Goal: Task Accomplishment & Management: Use online tool/utility

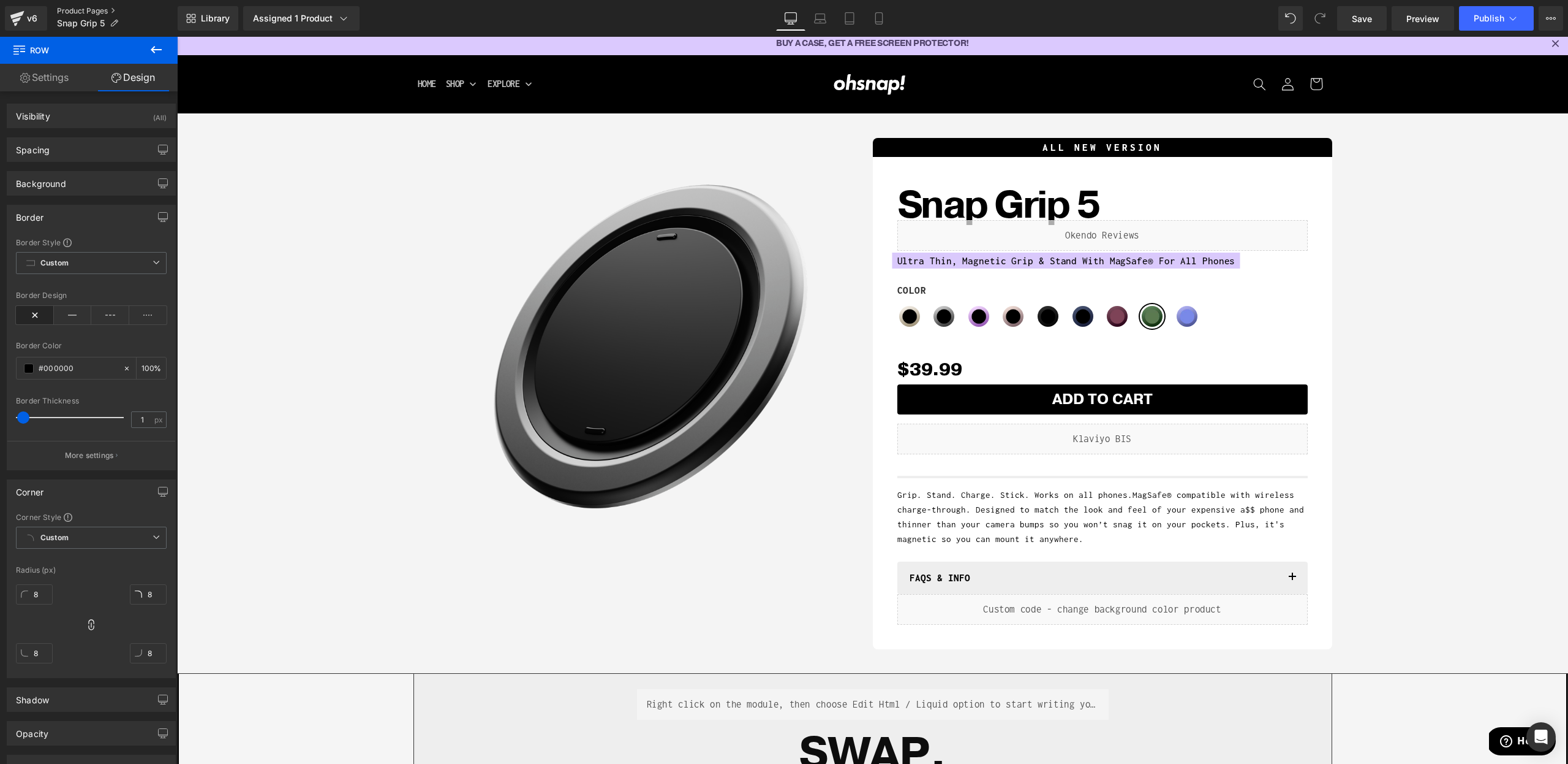
click at [59, 9] on link "Product Pages" at bounding box center [117, 11] width 121 height 10
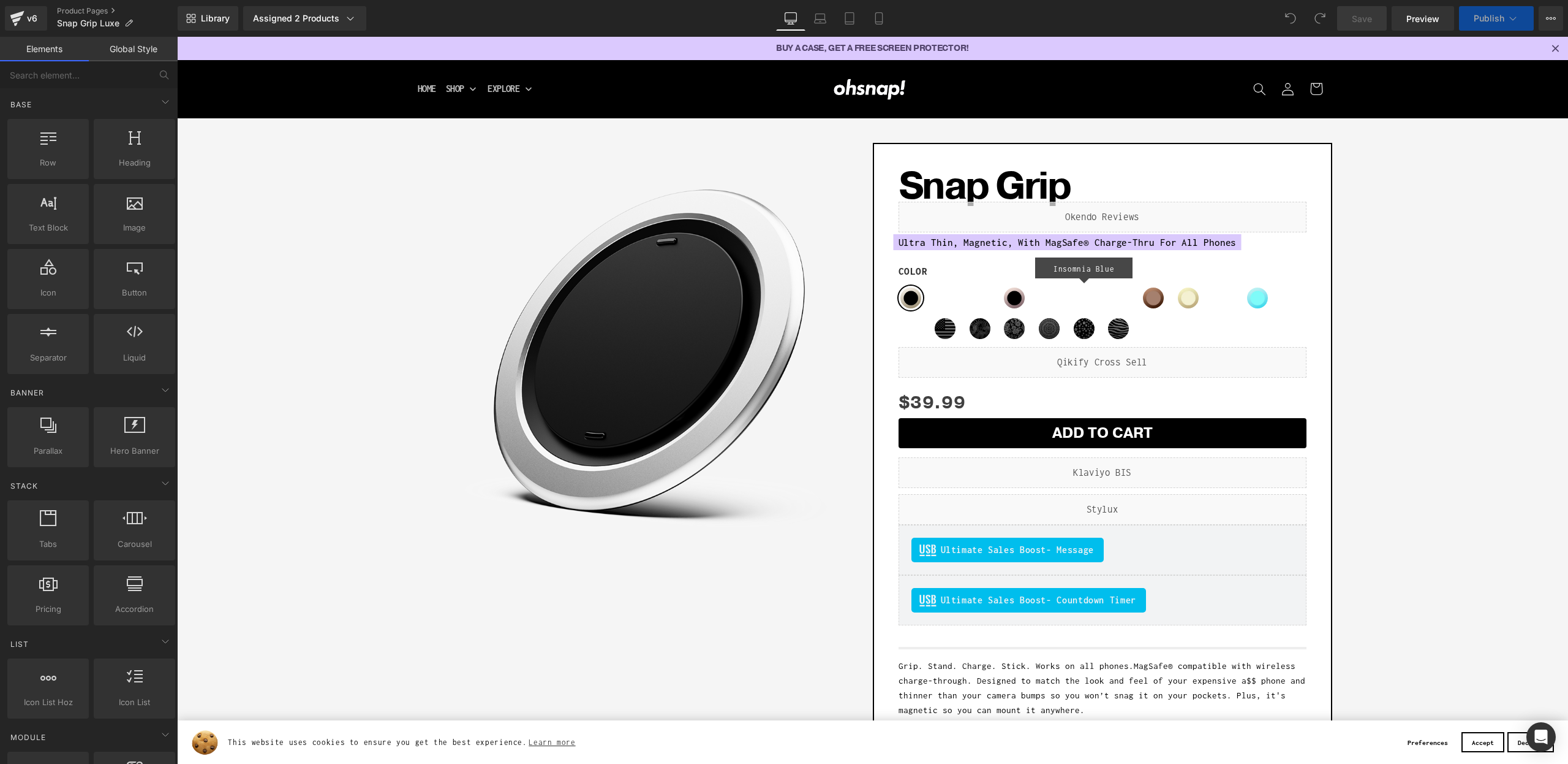
click at [1092, 290] on div "Color Stone Silver Fox Cult Lavender Dusty Rose Boring Black Insomnia Blue Wine…" at bounding box center [1103, 296] width 408 height 100
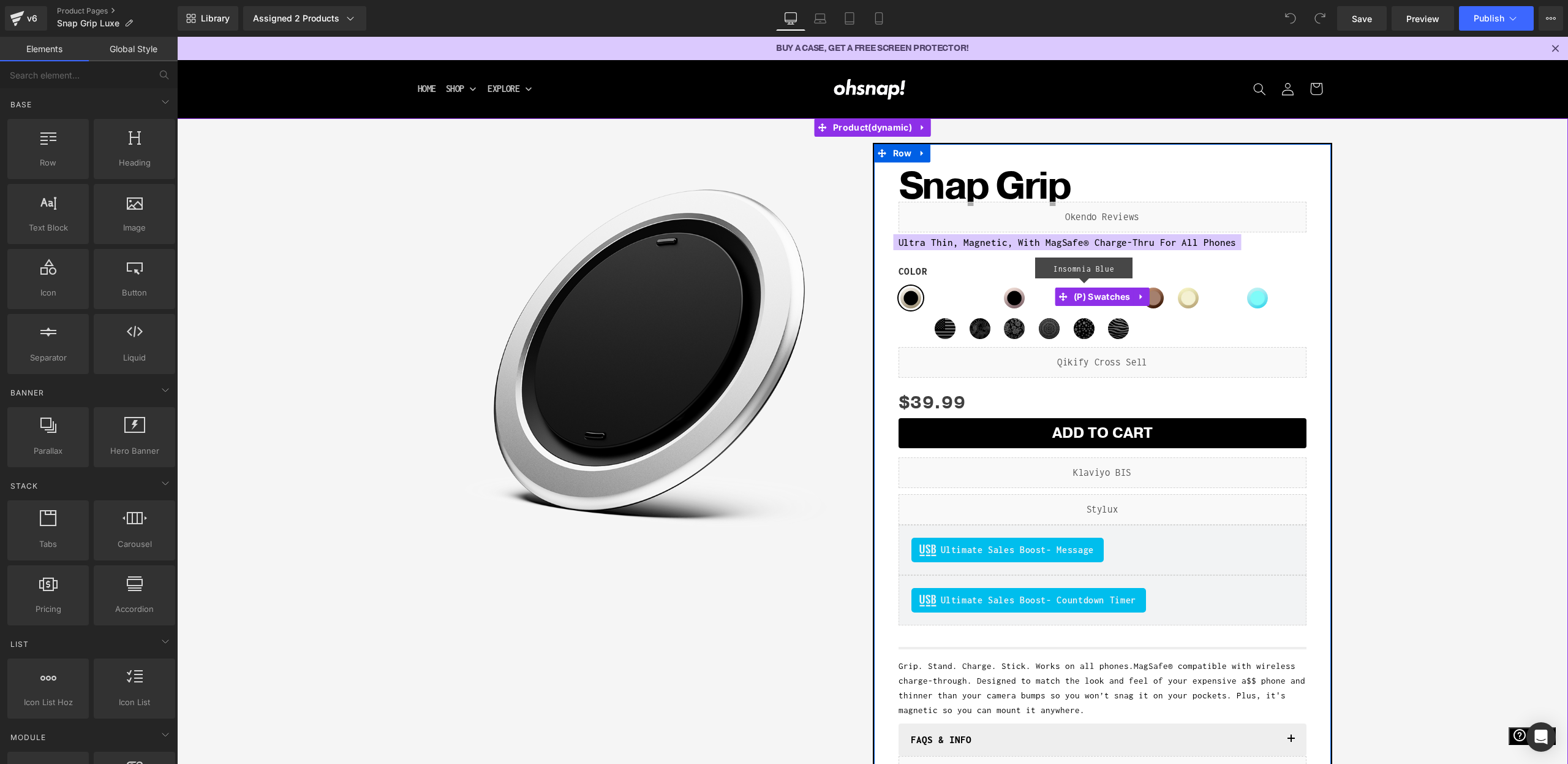
click at [1092, 290] on span "(P) Swatches" at bounding box center [1103, 297] width 63 height 18
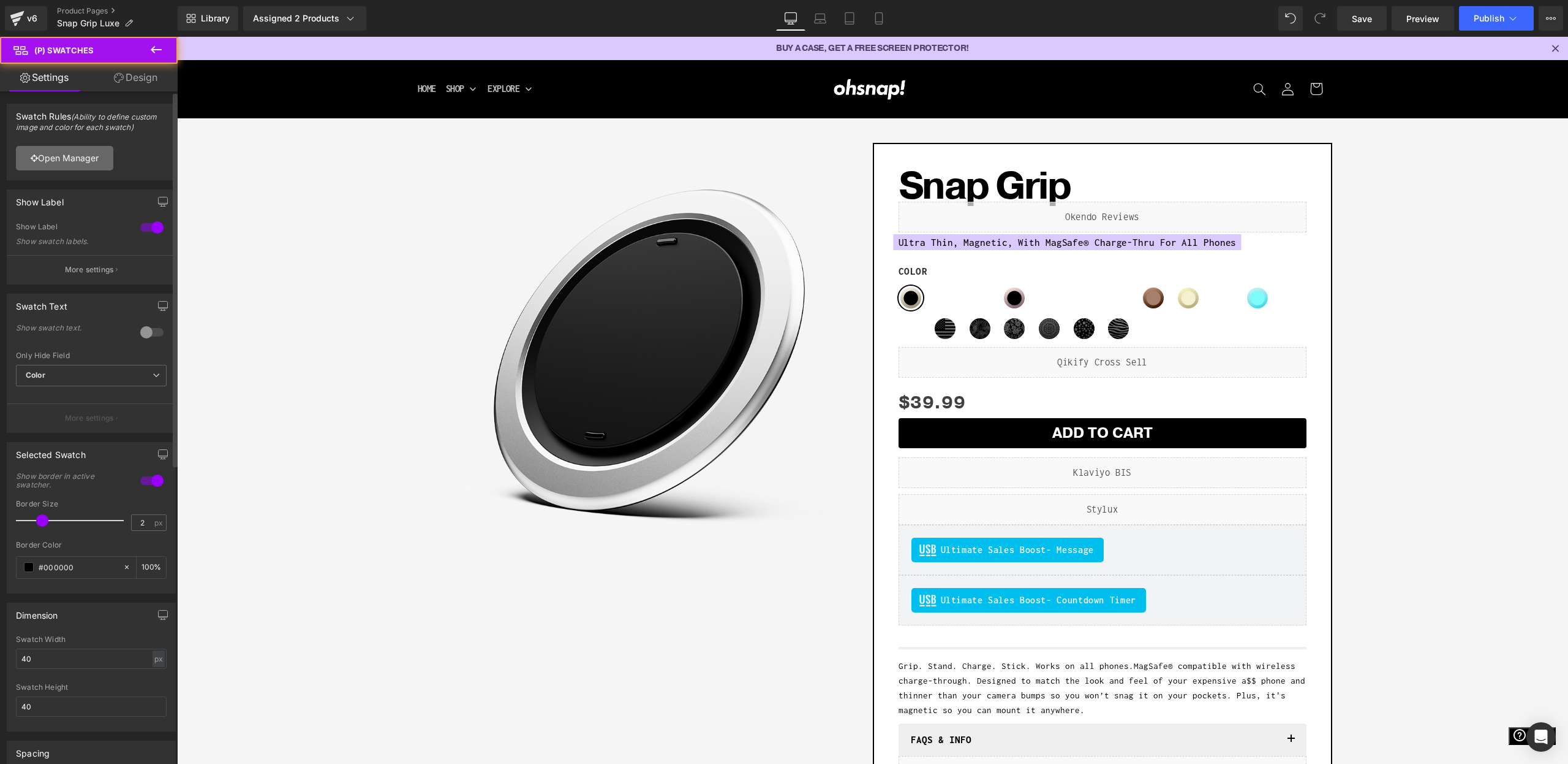
click at [81, 160] on link "Open Manager" at bounding box center [65, 158] width 97 height 24
click at [61, 272] on button "More settings" at bounding box center [91, 270] width 168 height 29
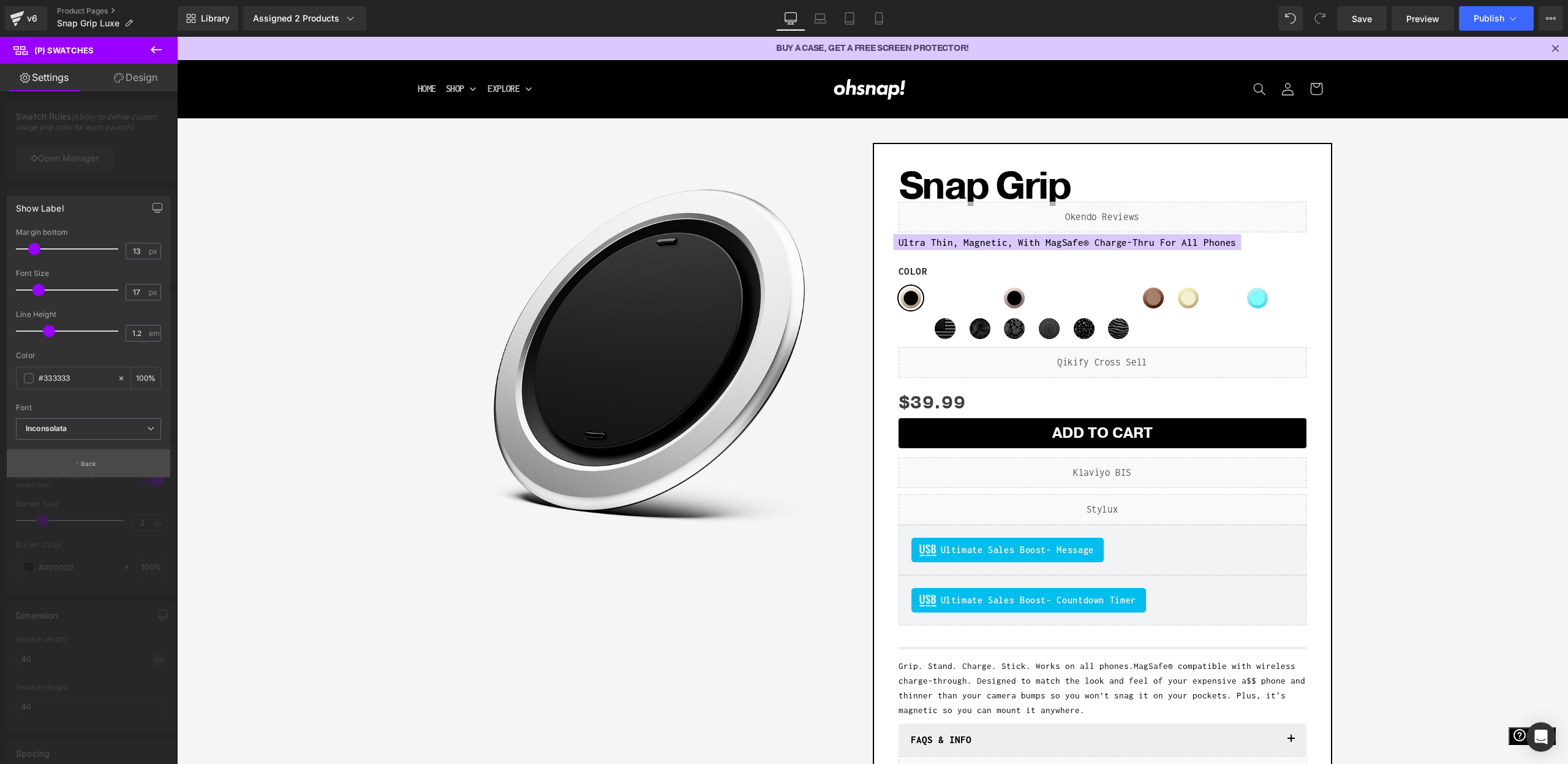
click at [103, 459] on button "Back" at bounding box center [87, 463] width 163 height 28
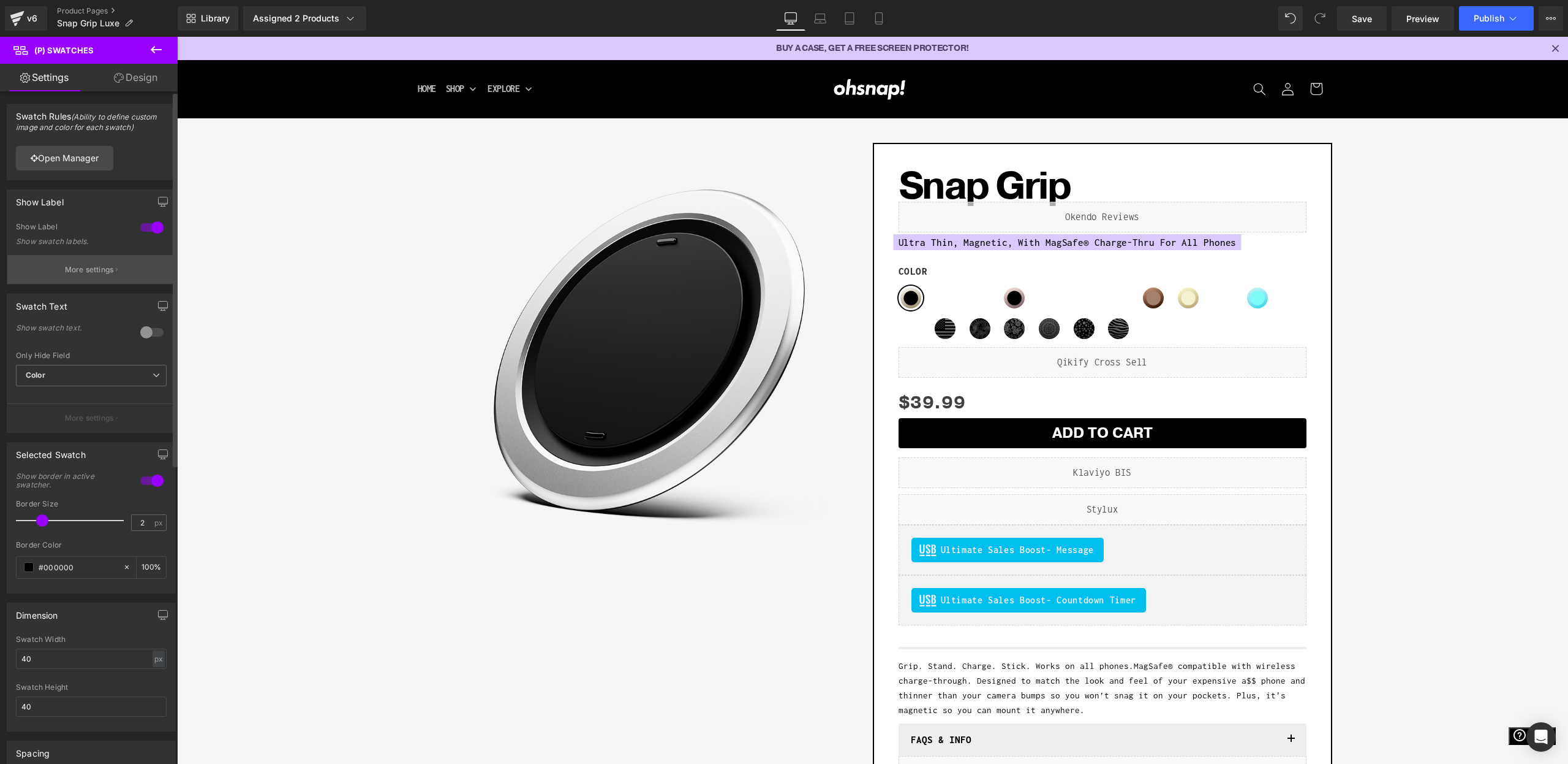
click at [86, 274] on p "More settings" at bounding box center [89, 270] width 49 height 11
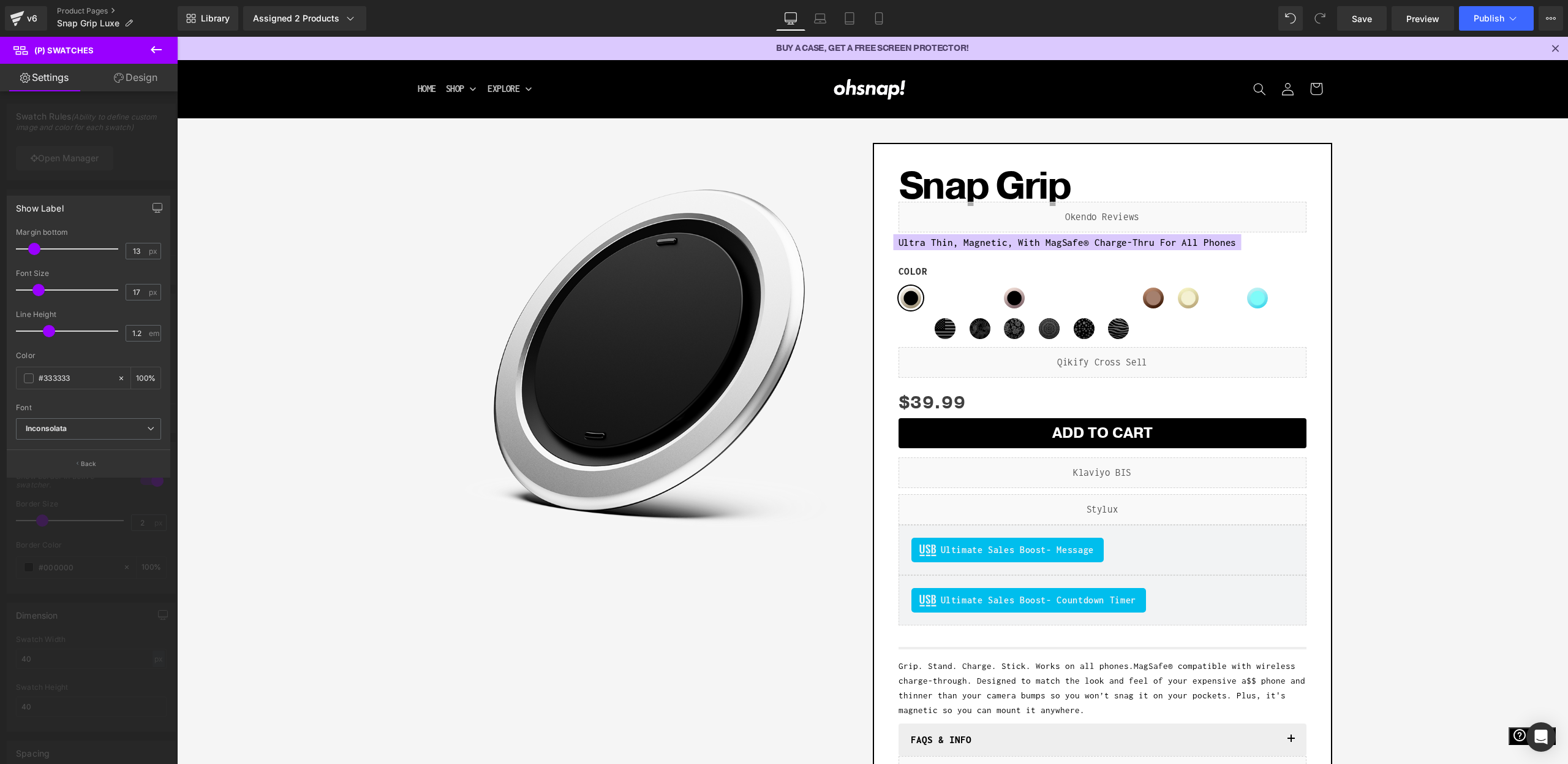
click at [98, 173] on div at bounding box center [88, 403] width 178 height 733
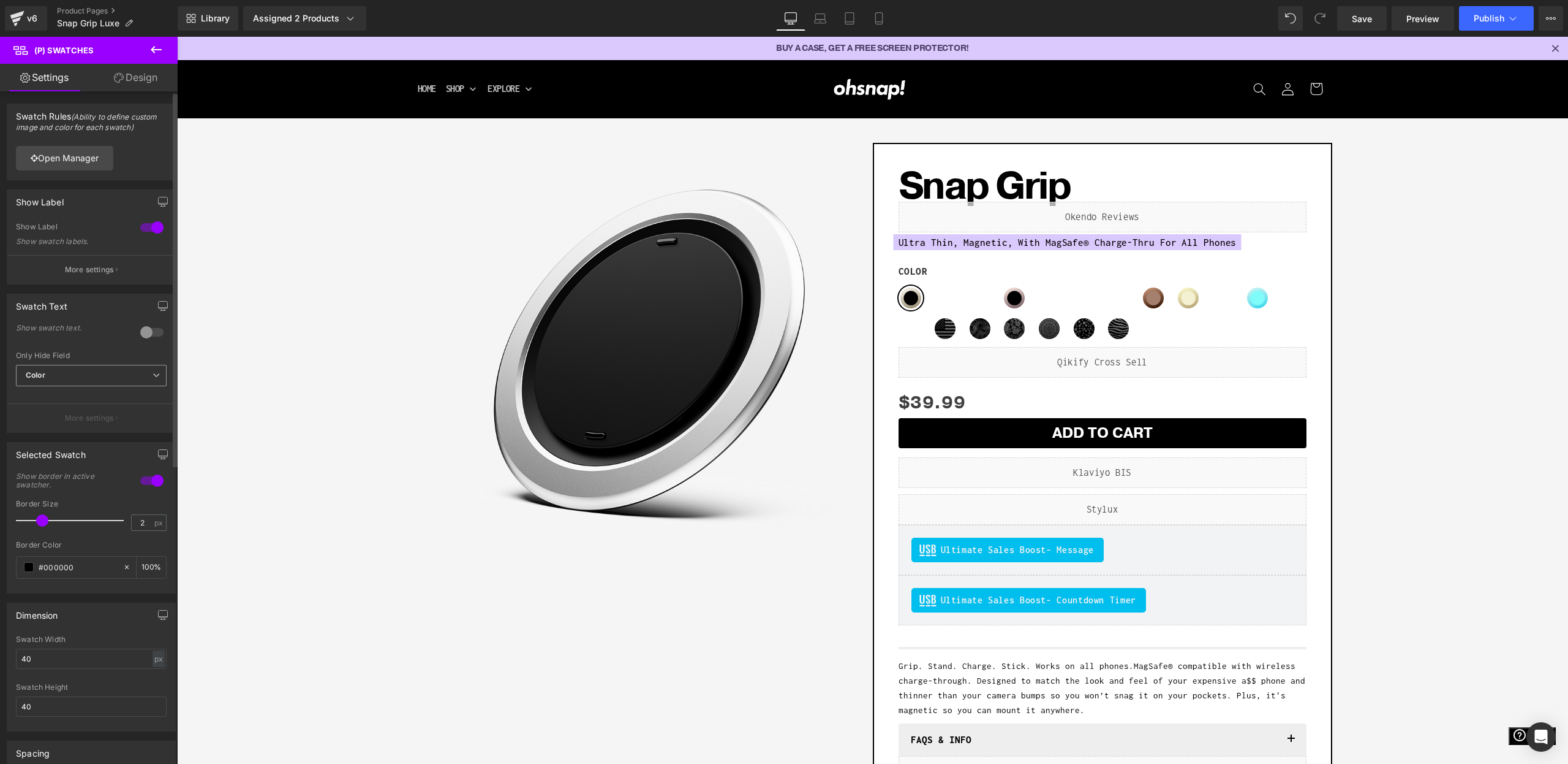
click at [84, 371] on span "Color" at bounding box center [91, 375] width 151 height 22
click at [81, 326] on div "Show swatch text." at bounding box center [69, 328] width 105 height 9
click at [77, 261] on button "More settings" at bounding box center [91, 270] width 168 height 29
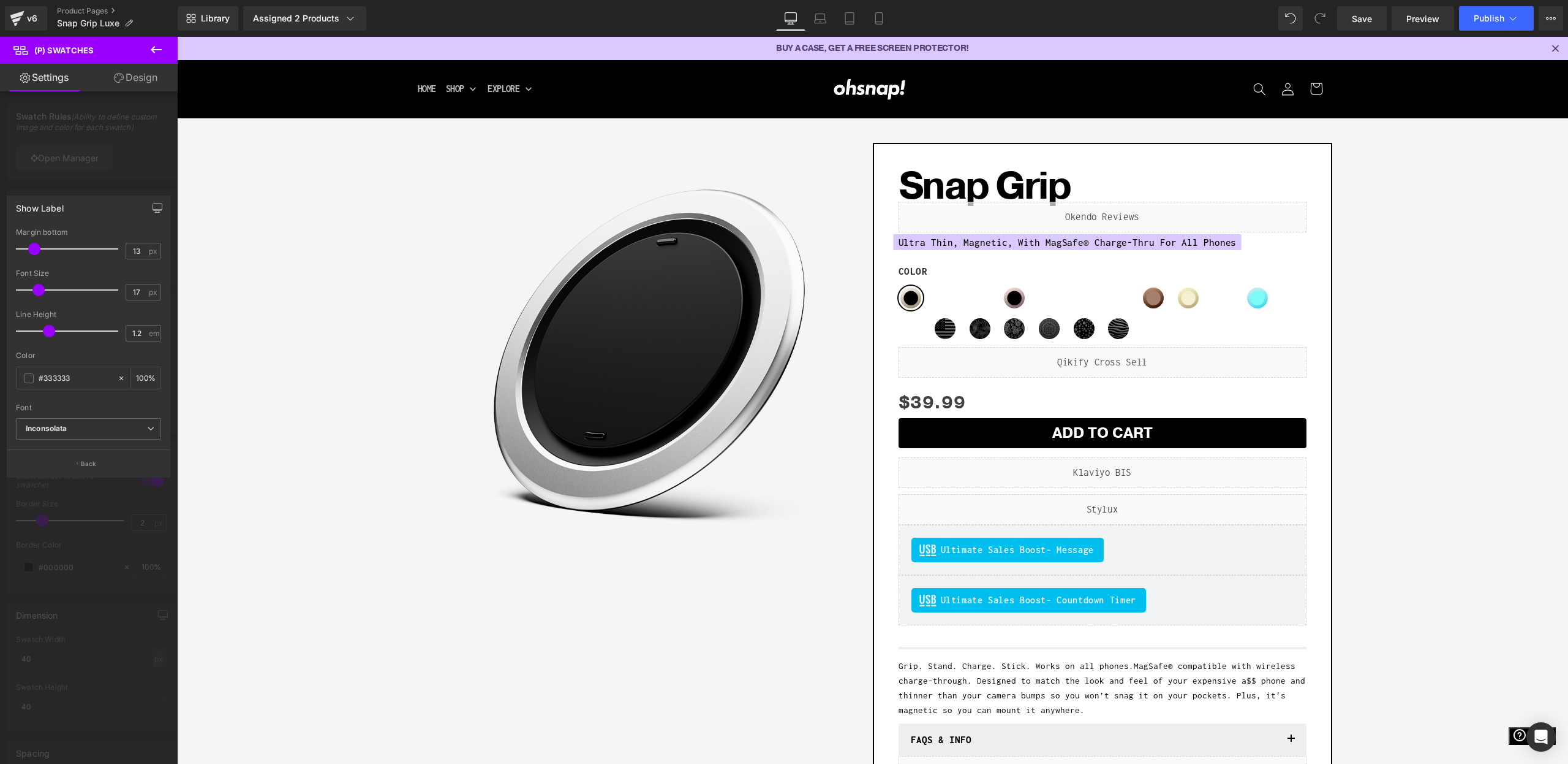
click at [86, 134] on div at bounding box center [88, 403] width 178 height 733
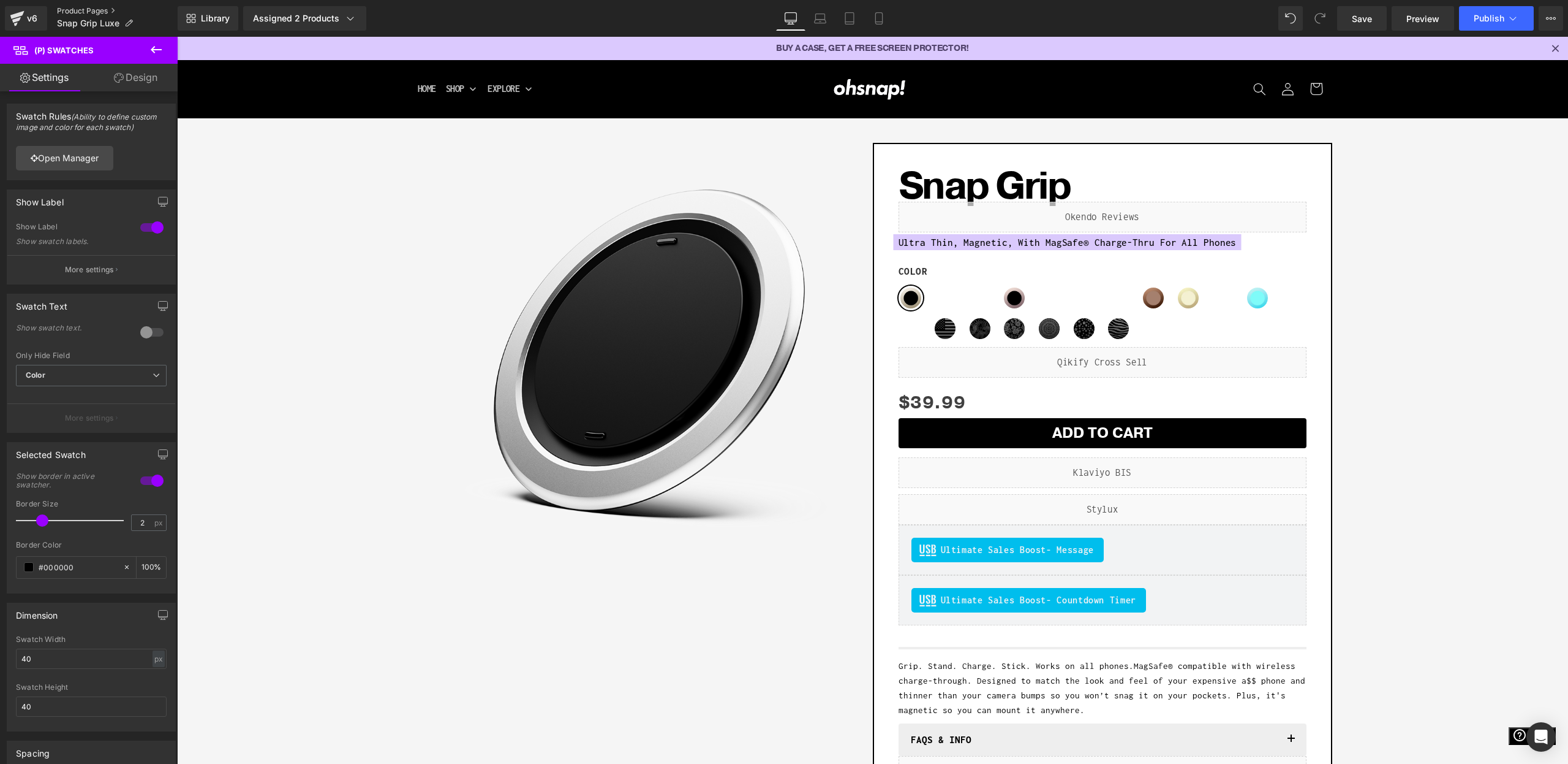
click at [78, 11] on link "Product Pages" at bounding box center [117, 11] width 121 height 10
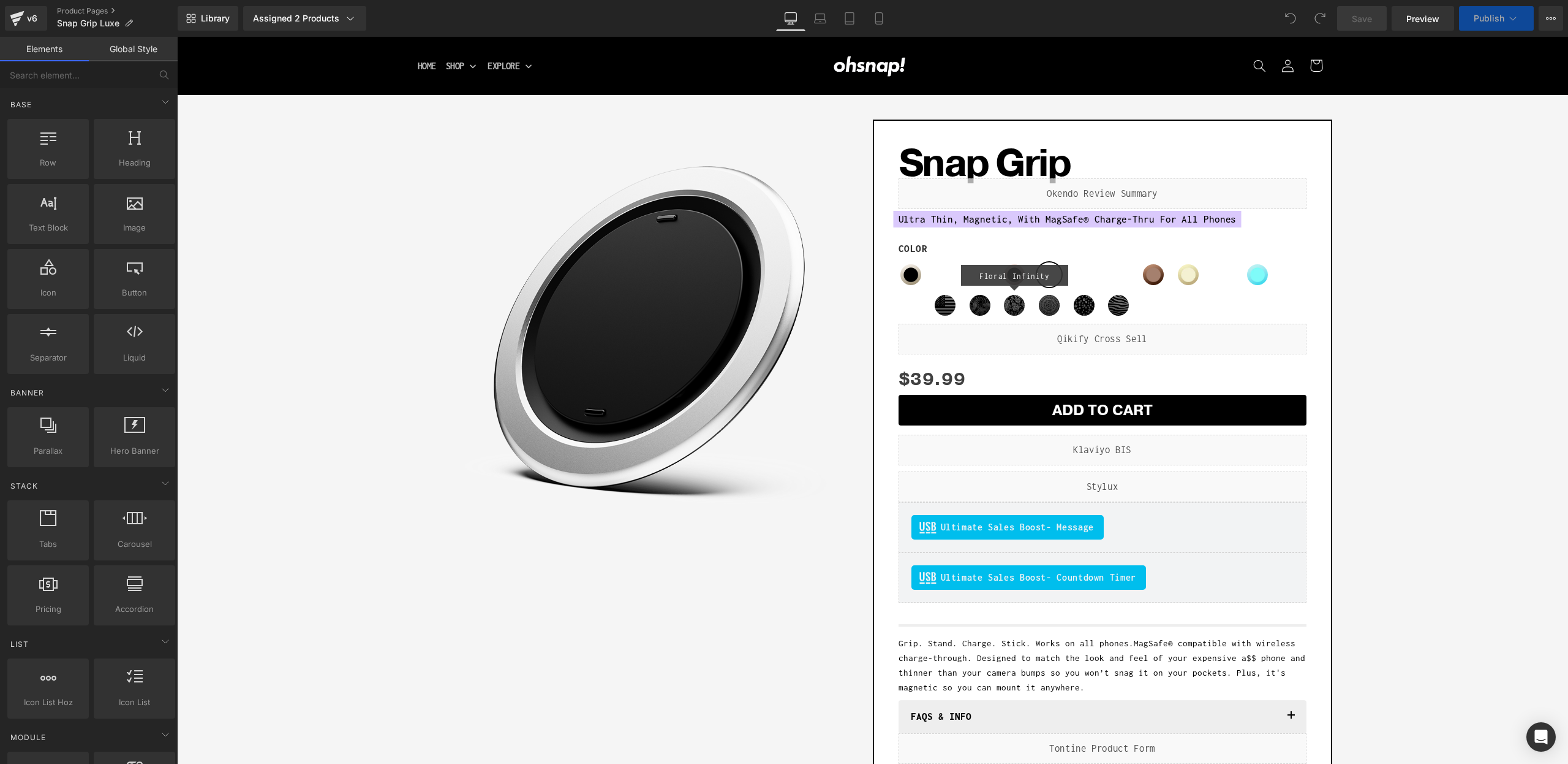
click at [1019, 310] on span "Floral Infinity" at bounding box center [1014, 305] width 24 height 24
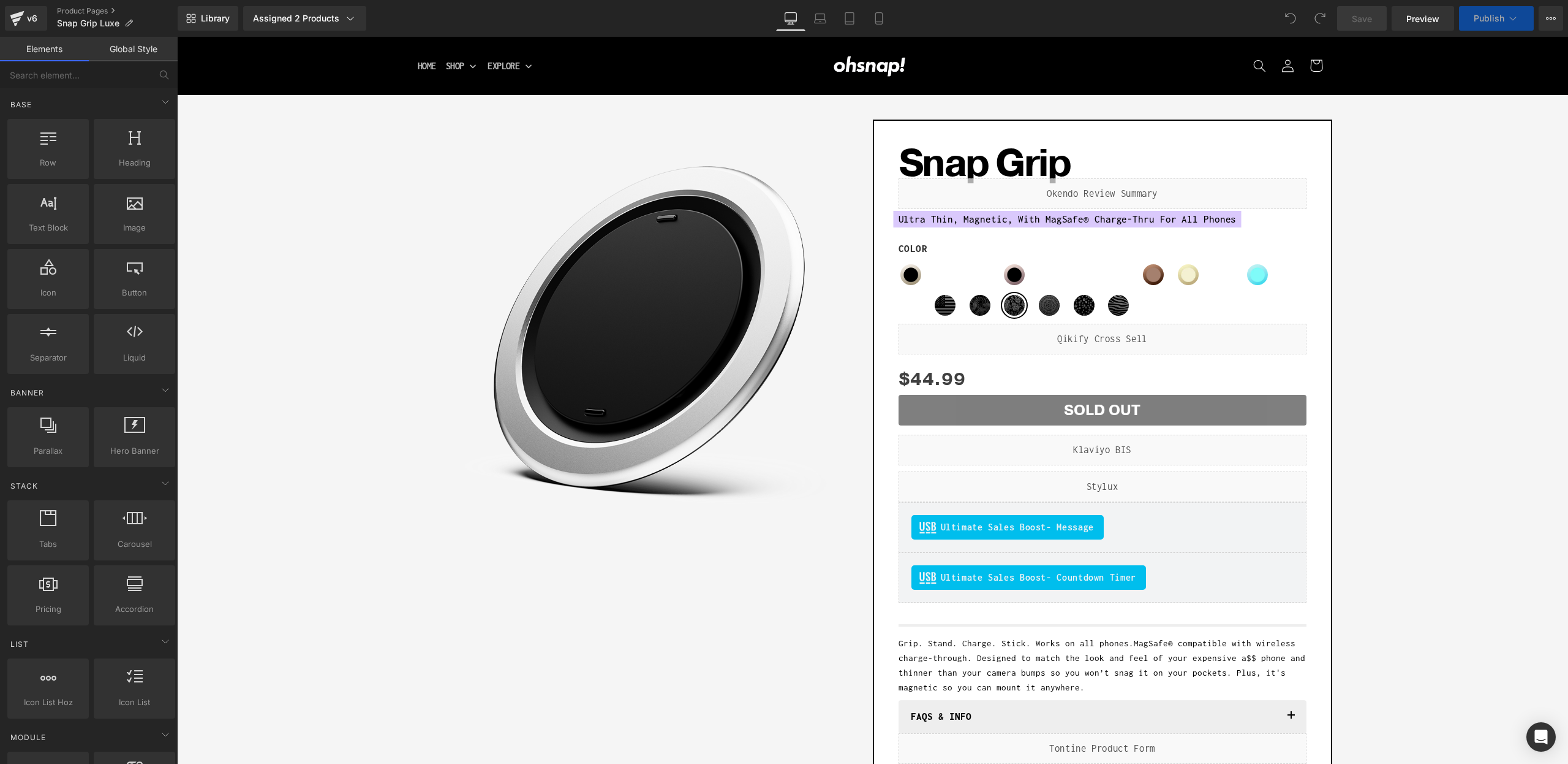
click at [996, 456] on div "Liquid" at bounding box center [1103, 450] width 408 height 31
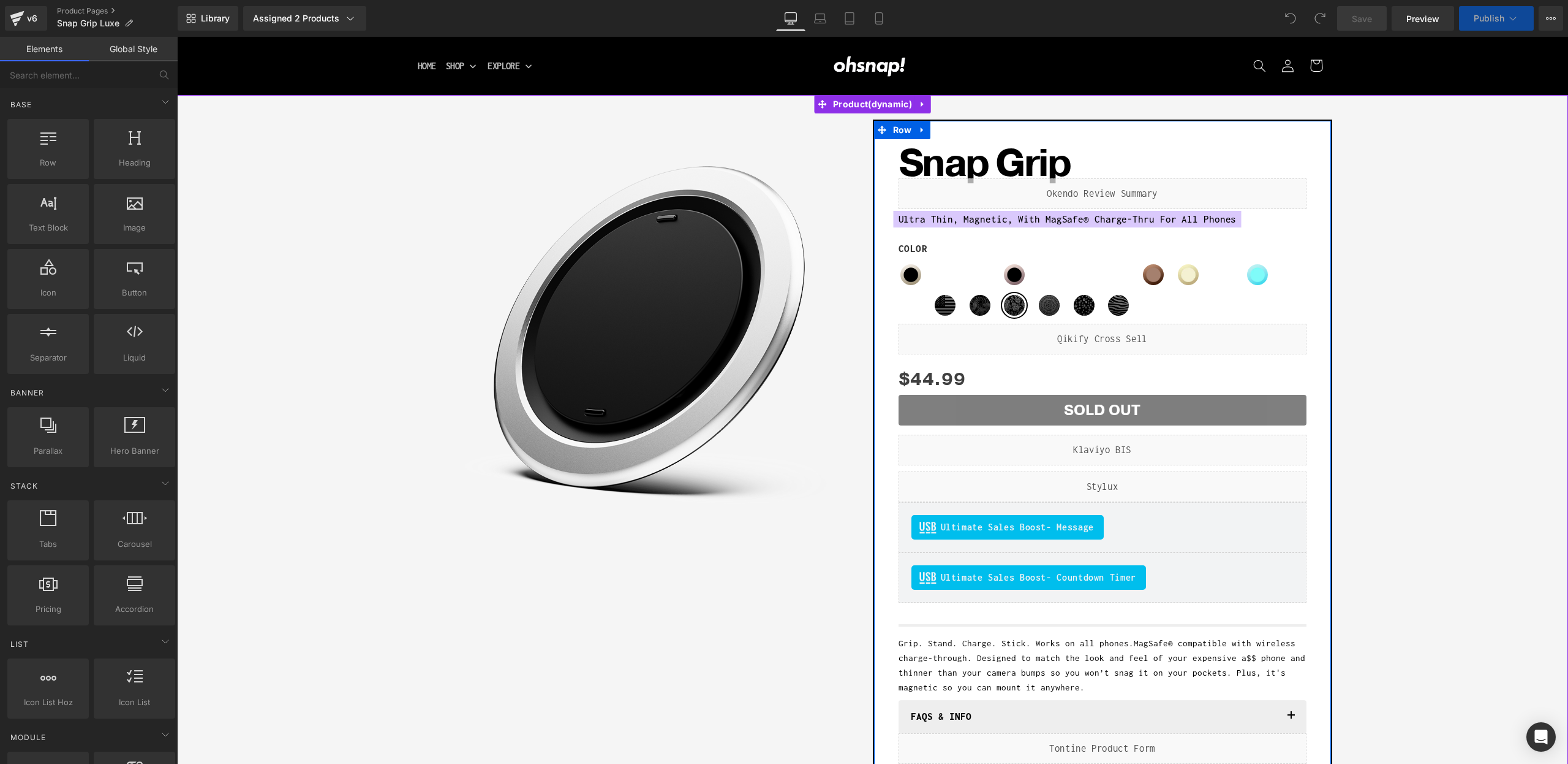
click at [914, 247] on label "Color" at bounding box center [1103, 252] width 408 height 20
click at [914, 240] on div "Color Stone Silver Fox Cult Lavender Dusty Rose Boring Black Insomnia Blue Wine…" at bounding box center [1103, 273] width 408 height 100
click at [923, 219] on span "Ultra Thin, Magnetic, With MagSafe® Charge-Thru For All Phones" at bounding box center [1068, 219] width 338 height 16
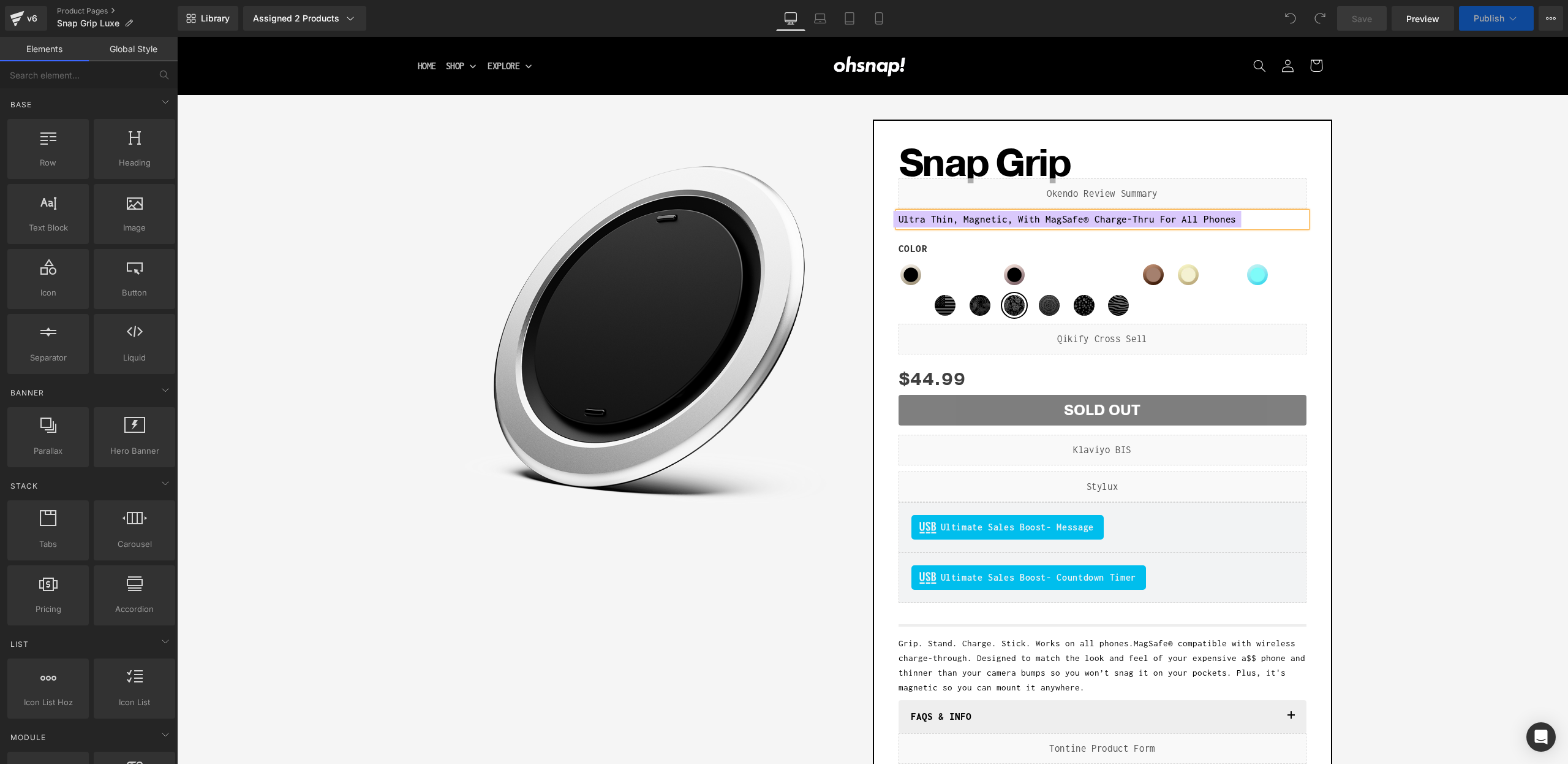
drag, startPoint x: 960, startPoint y: 308, endPoint x: 974, endPoint y: 320, distance: 18.4
click at [960, 308] on div "Color Stone Silver Fox Cult Lavender Dusty Rose Boring Black Insomnia Blue Wine…" at bounding box center [1103, 282] width 408 height 81
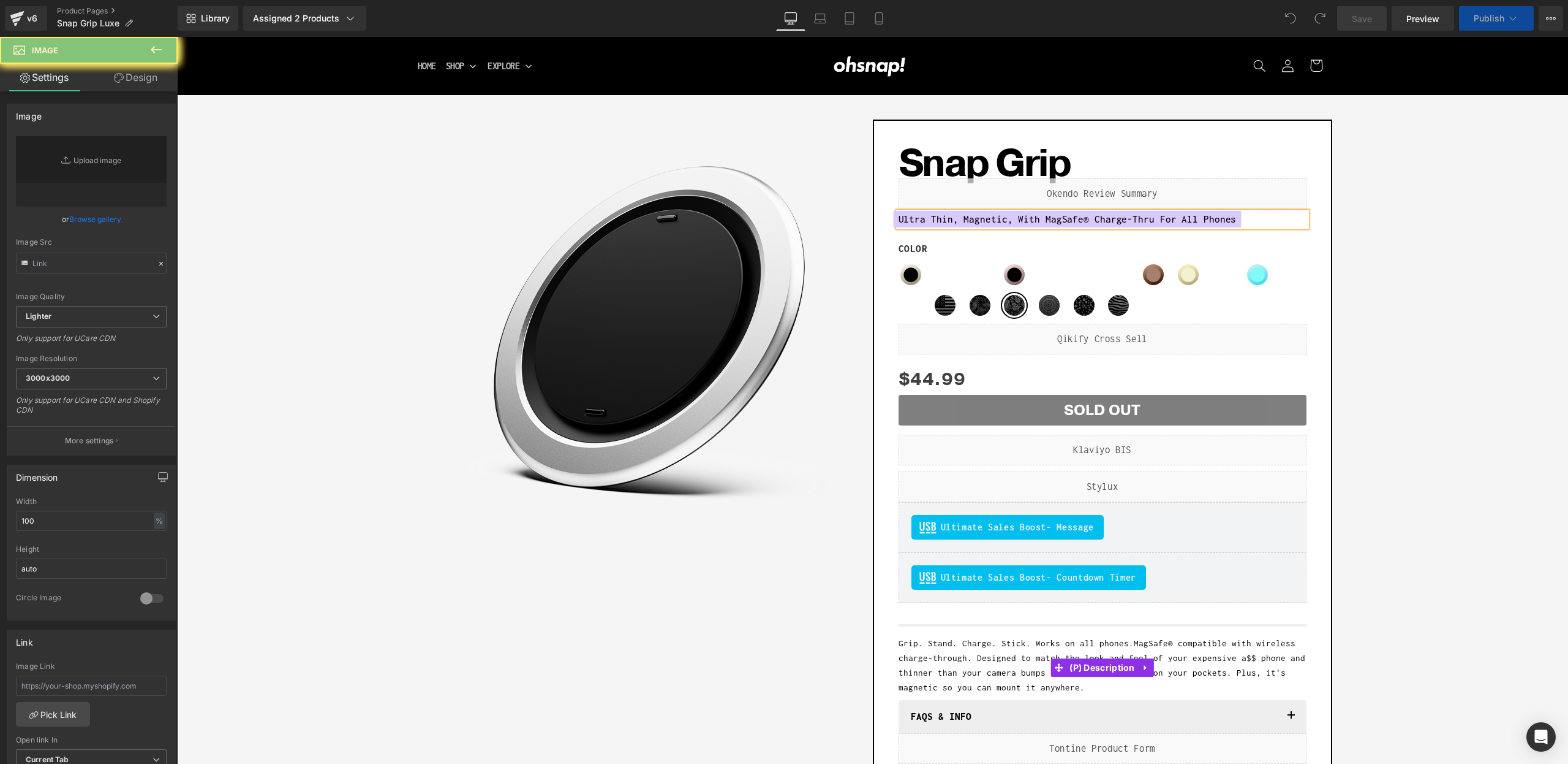
click at [1012, 638] on span "Grip. Stand. Charge. Stick. Works on all phones. MagSafe® compatible with wirel…" at bounding box center [1102, 665] width 407 height 54
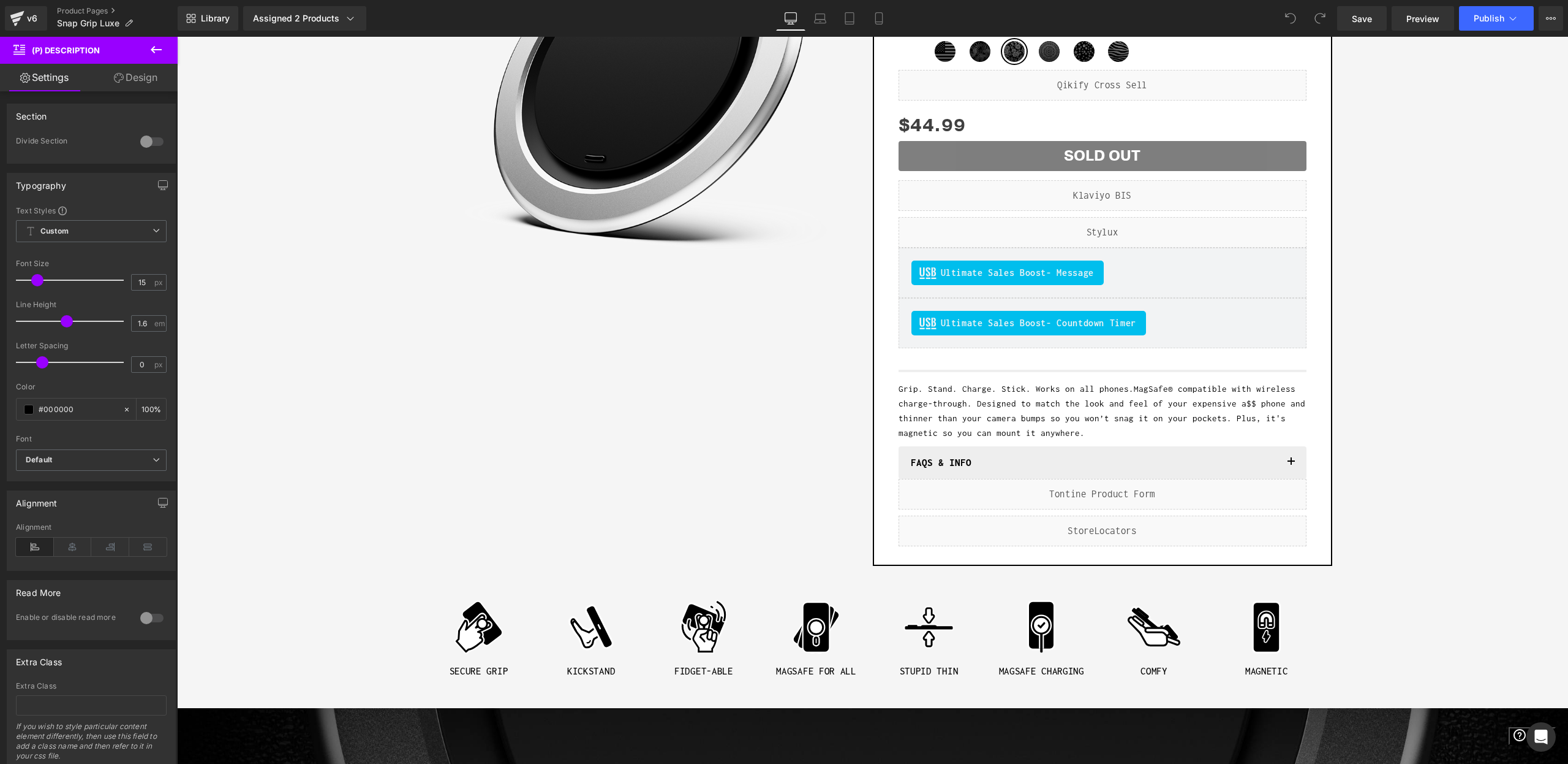
click at [946, 119] on div "$0 $44.99 (P) Price" at bounding box center [1103, 125] width 408 height 32
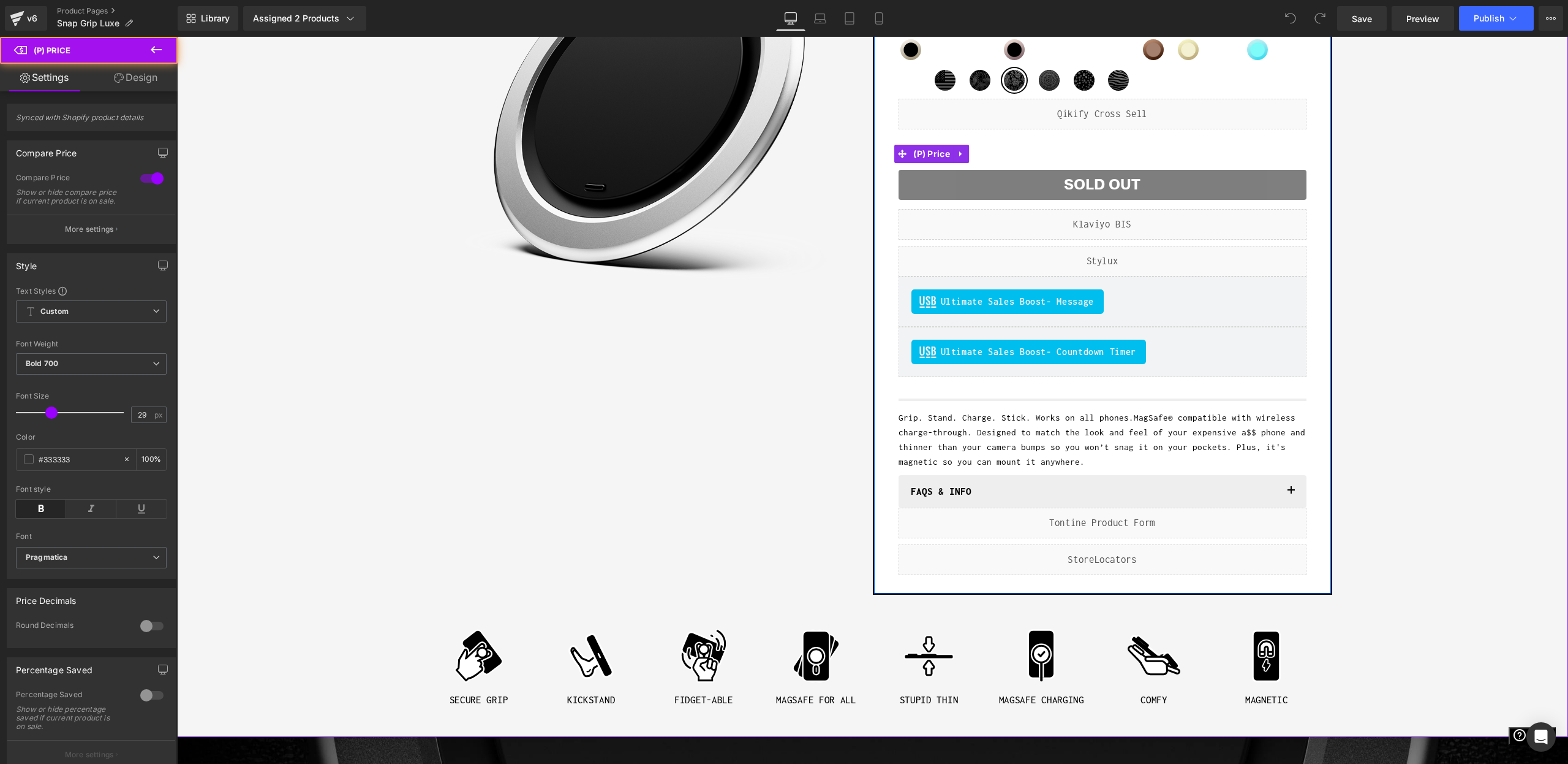
scroll to position [246, 0]
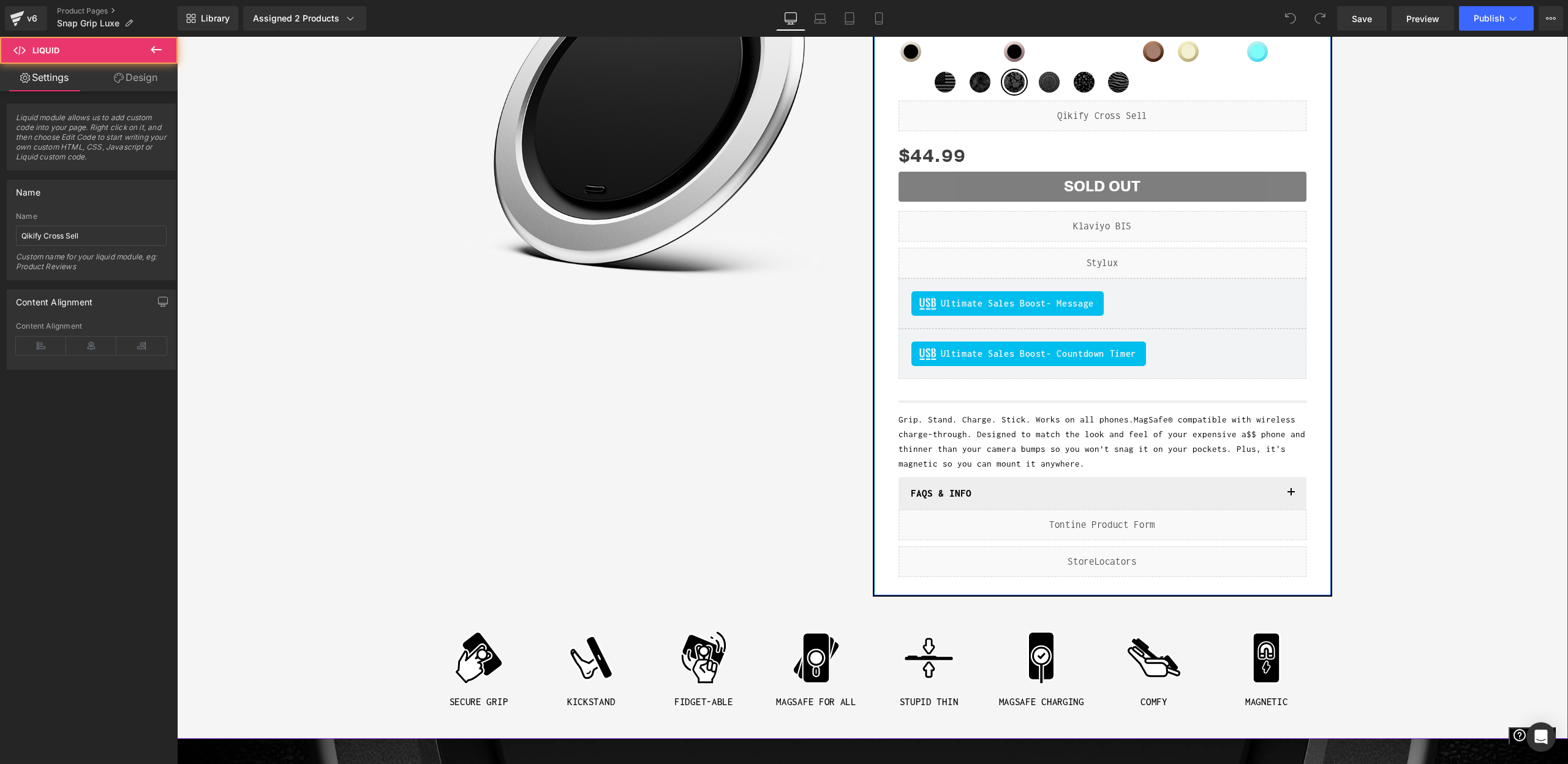
click at [939, 108] on div "Liquid" at bounding box center [1103, 115] width 408 height 31
click at [943, 83] on span "American Stealth" at bounding box center [945, 81] width 24 height 24
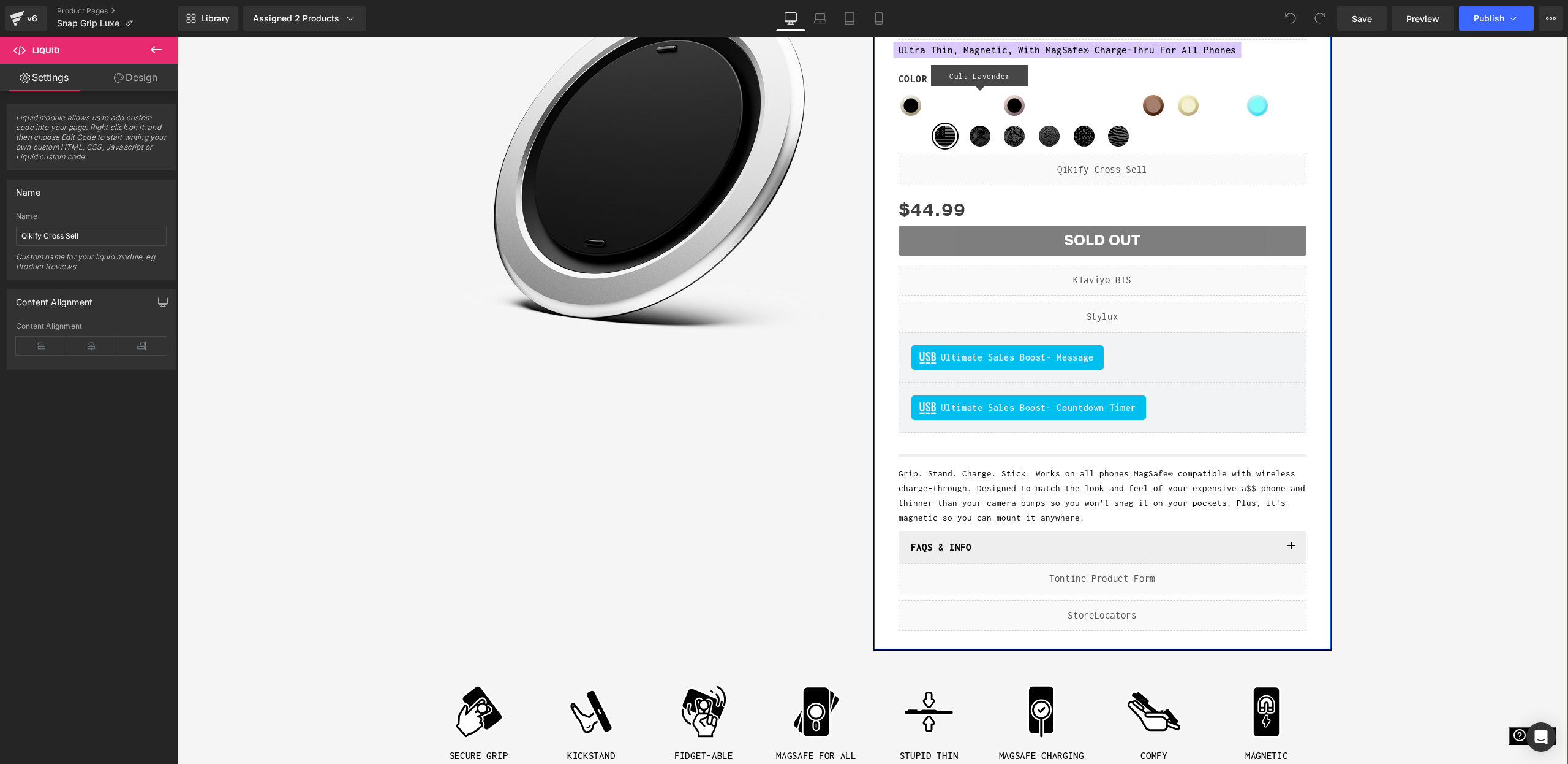
scroll to position [180, 0]
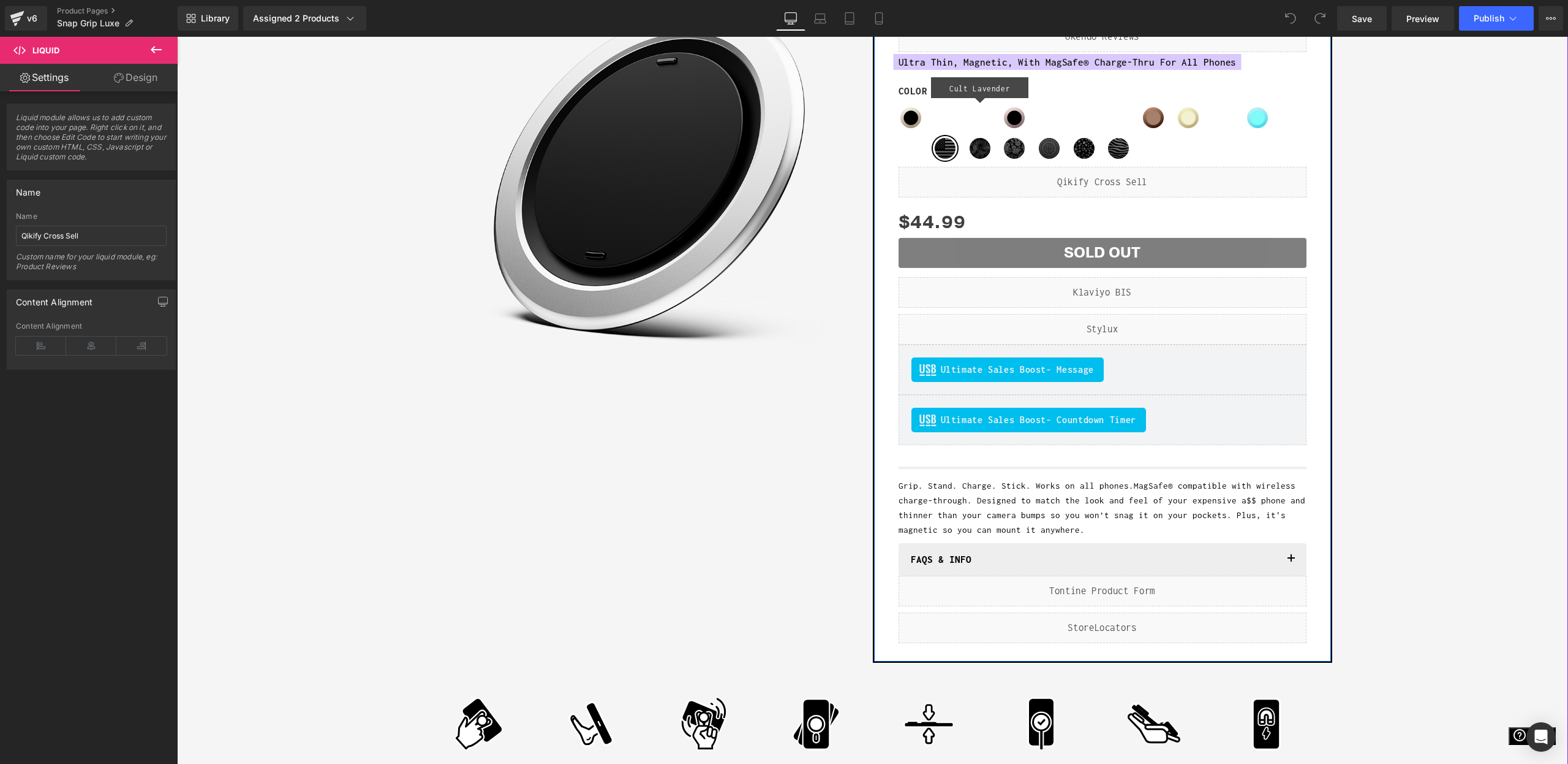
click at [975, 111] on span "Cult Lavender" at bounding box center [980, 117] width 24 height 24
click at [976, 87] on label "Color" at bounding box center [1103, 95] width 408 height 20
click at [1079, 113] on span "(P) Swatches" at bounding box center [1103, 116] width 63 height 18
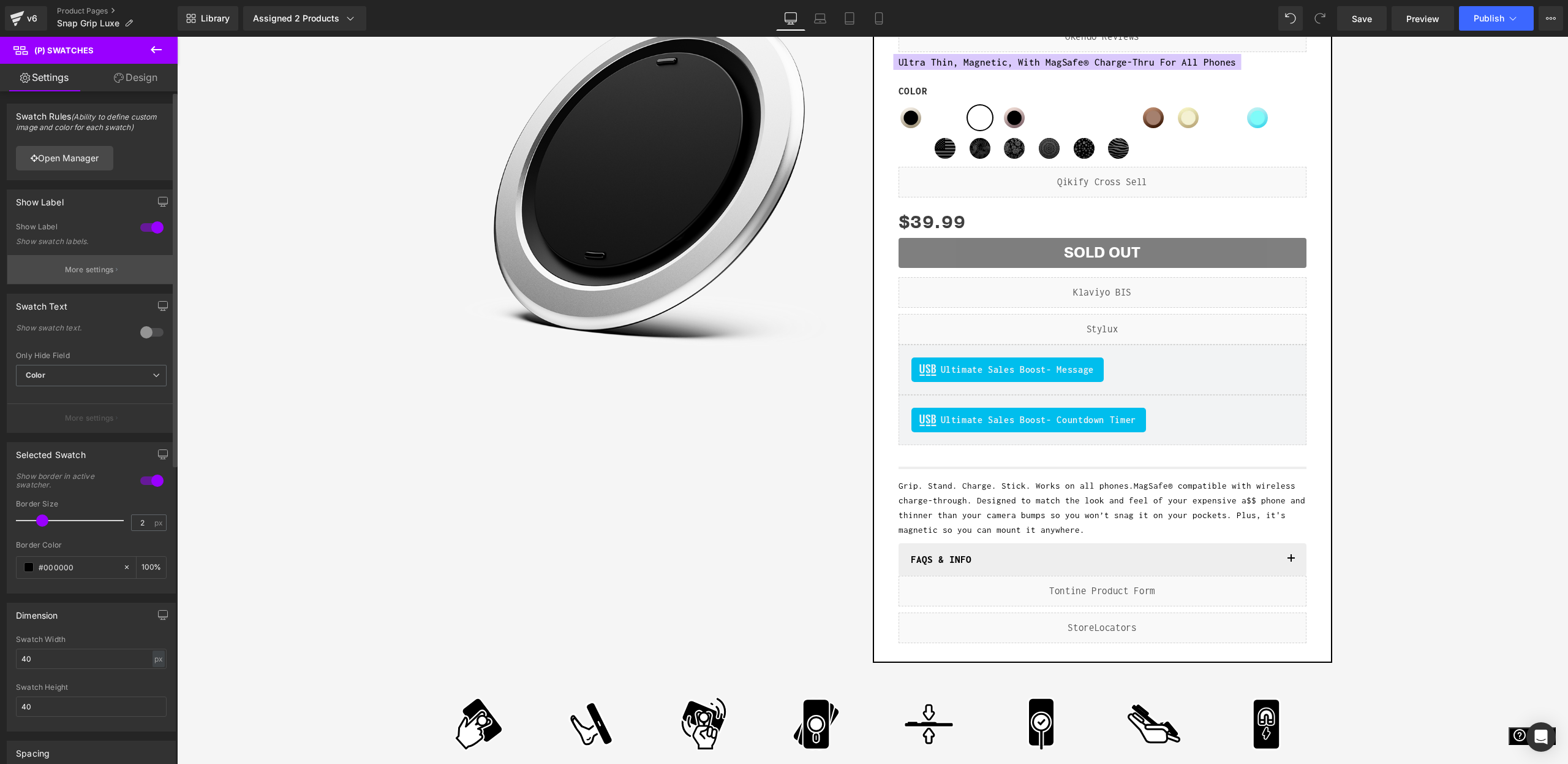
click at [89, 265] on p "More settings" at bounding box center [89, 270] width 49 height 11
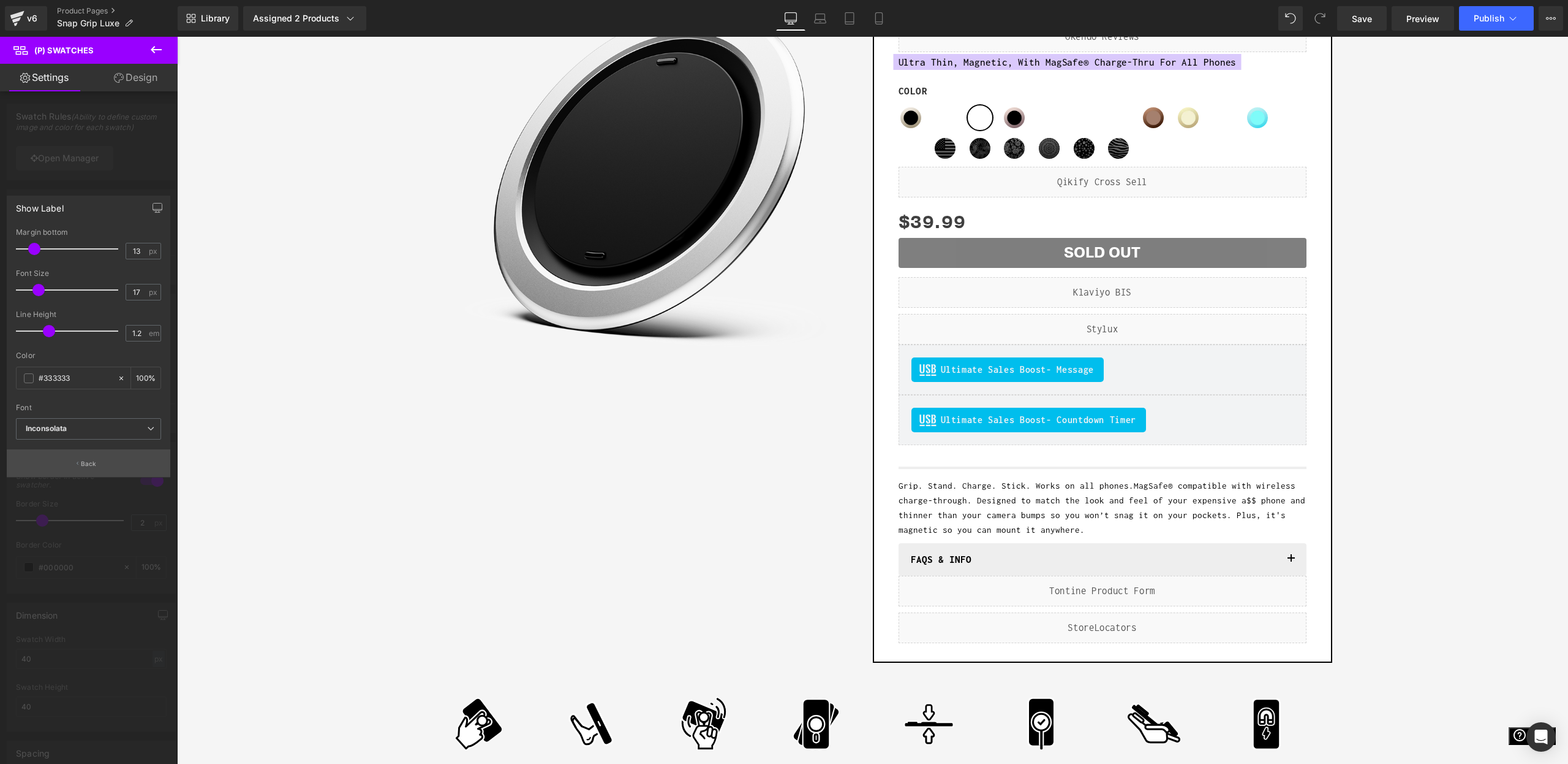
click at [28, 474] on button "Back" at bounding box center [87, 463] width 163 height 28
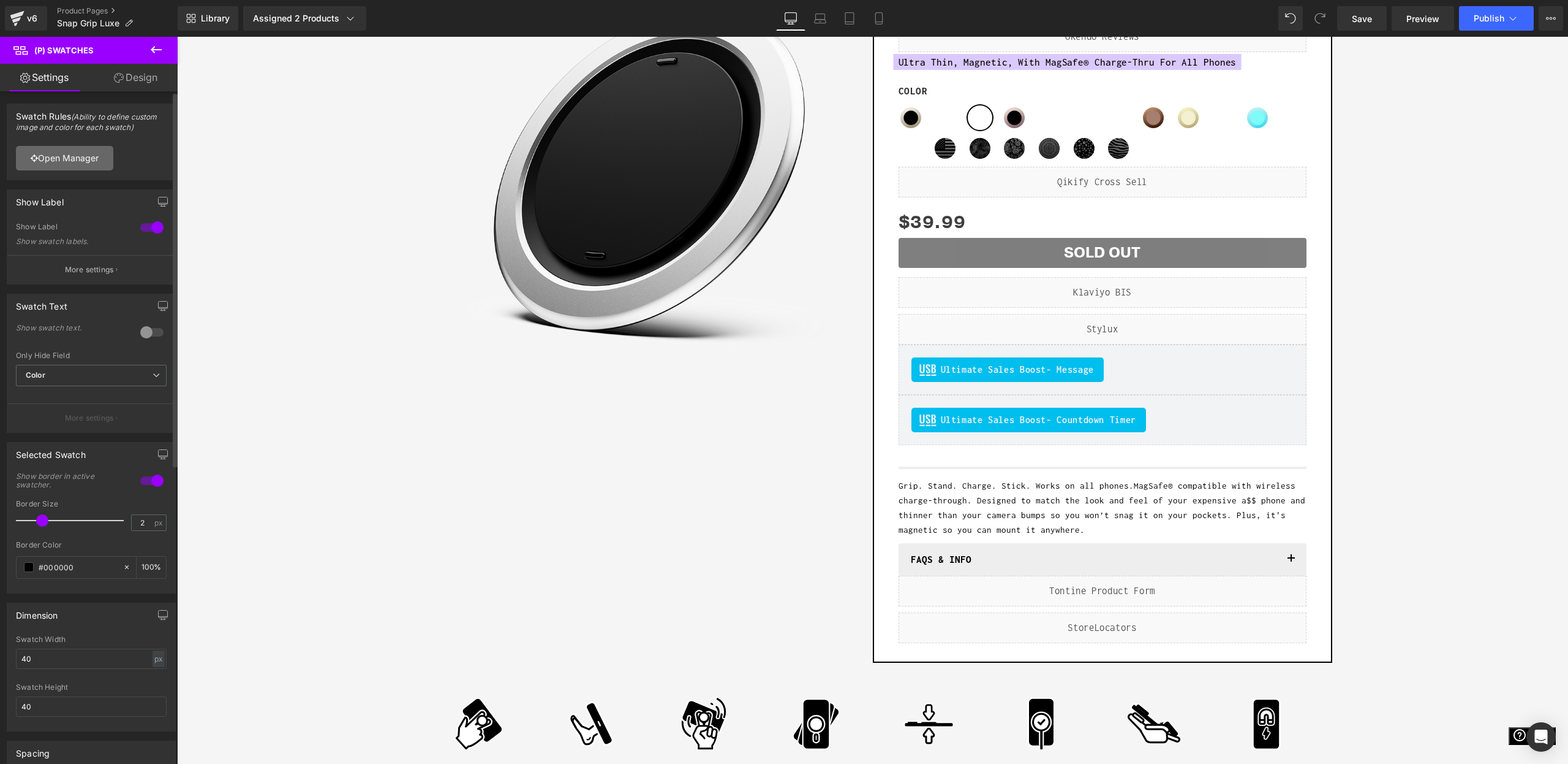
click at [76, 156] on link "Open Manager" at bounding box center [65, 158] width 97 height 24
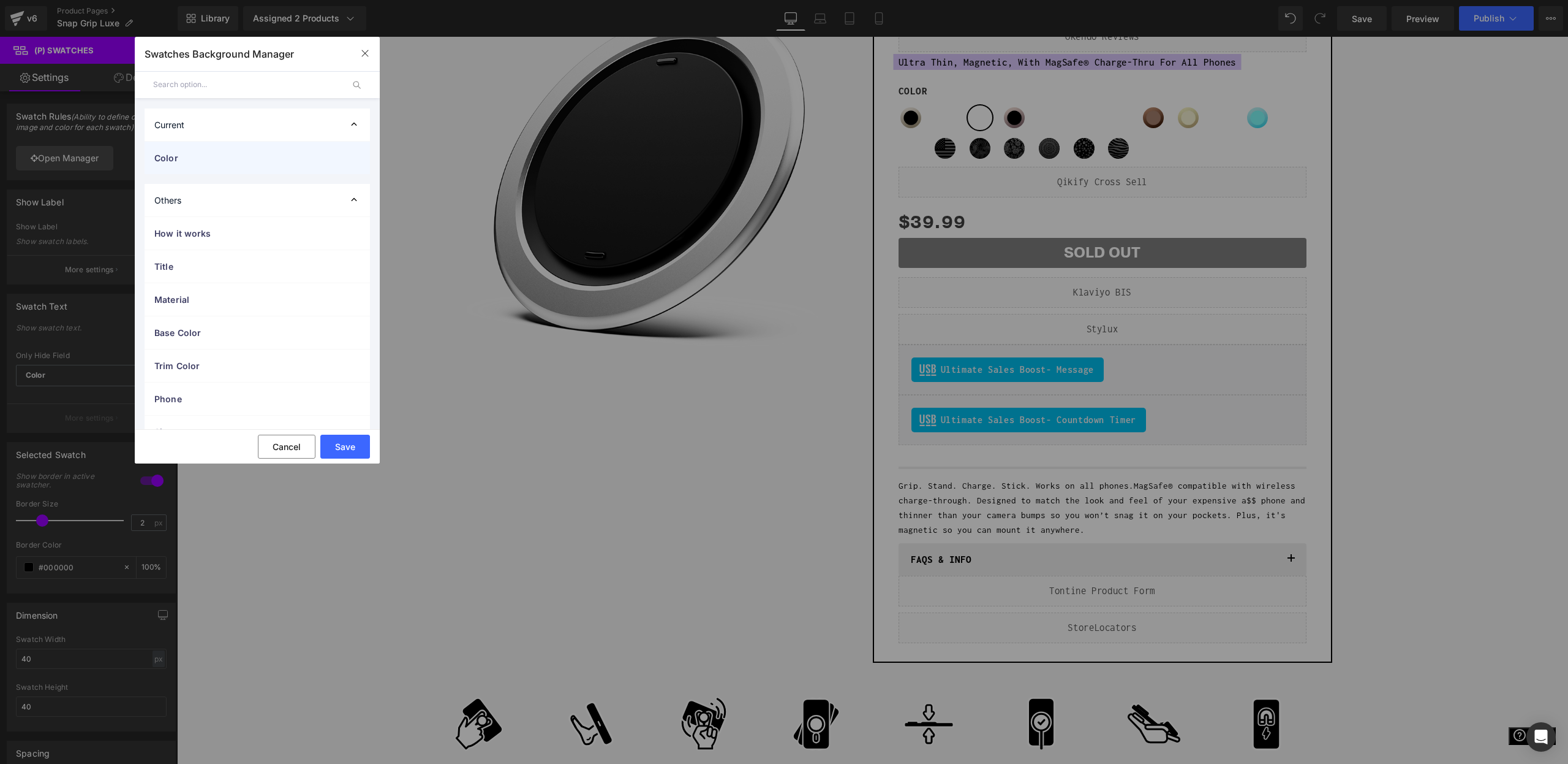
click at [219, 162] on span "Color" at bounding box center [244, 158] width 181 height 13
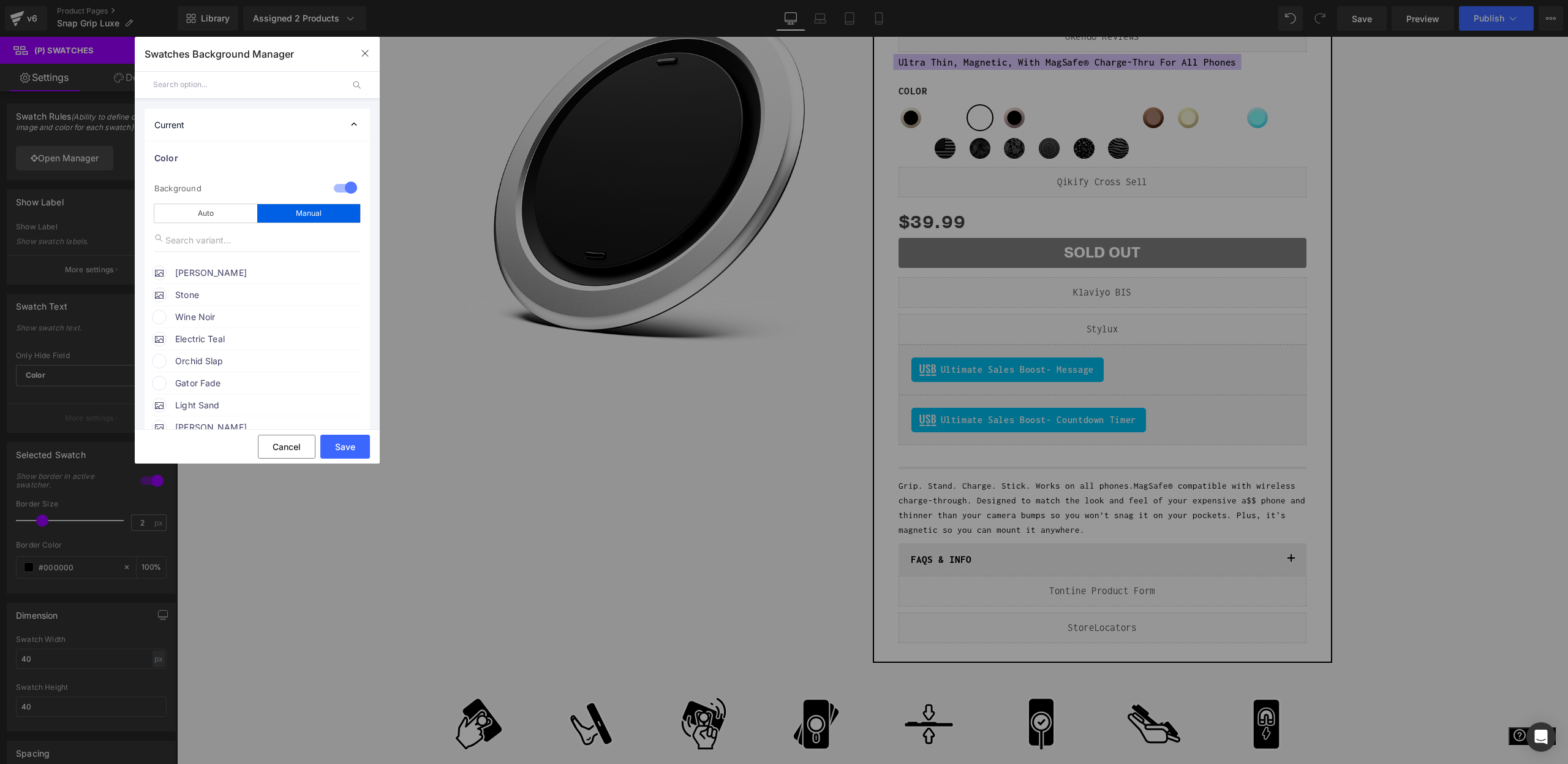
click at [176, 315] on span "Wine Noir" at bounding box center [268, 317] width 187 height 14
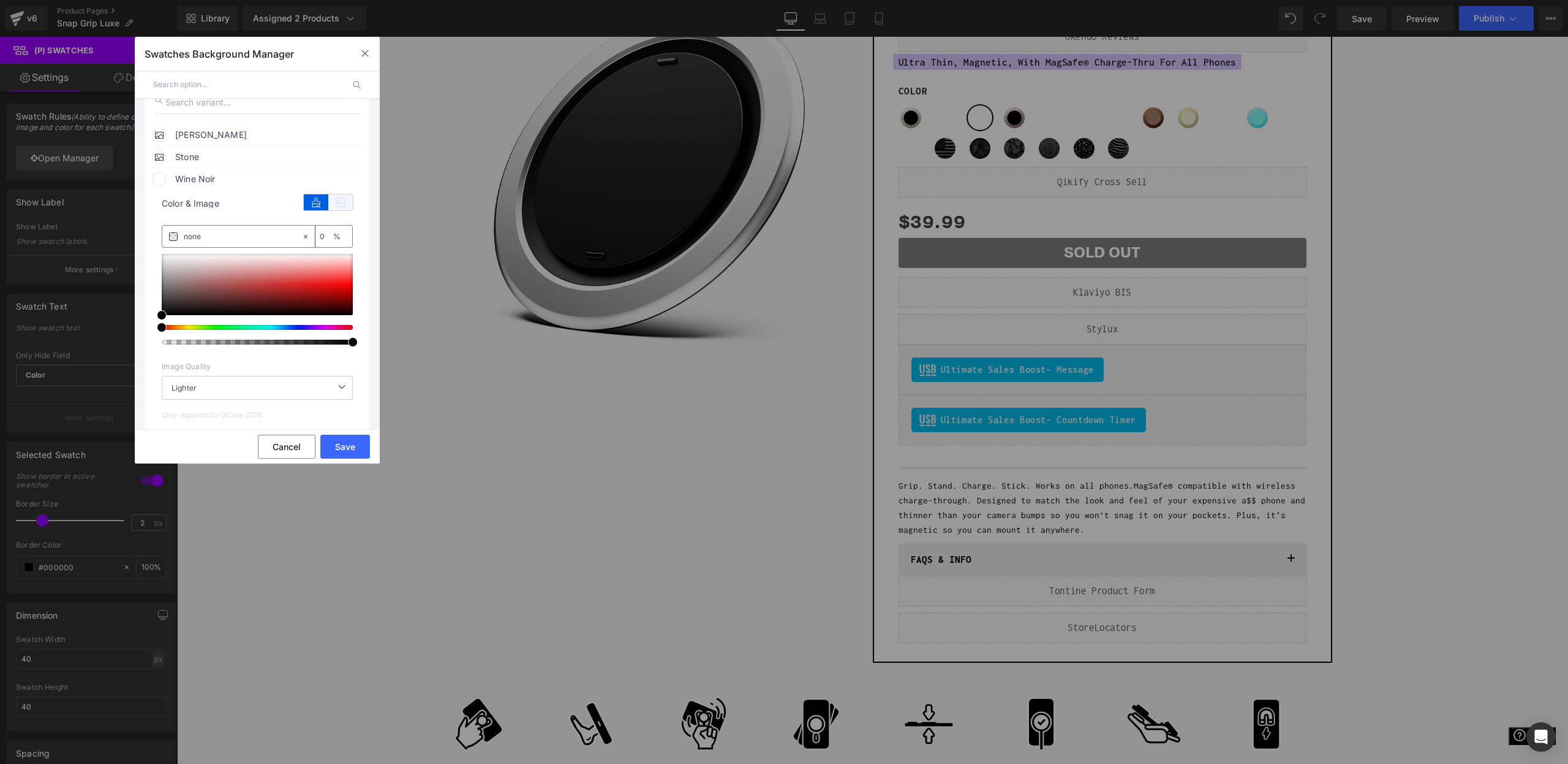
click at [332, 206] on icon at bounding box center [340, 202] width 24 height 16
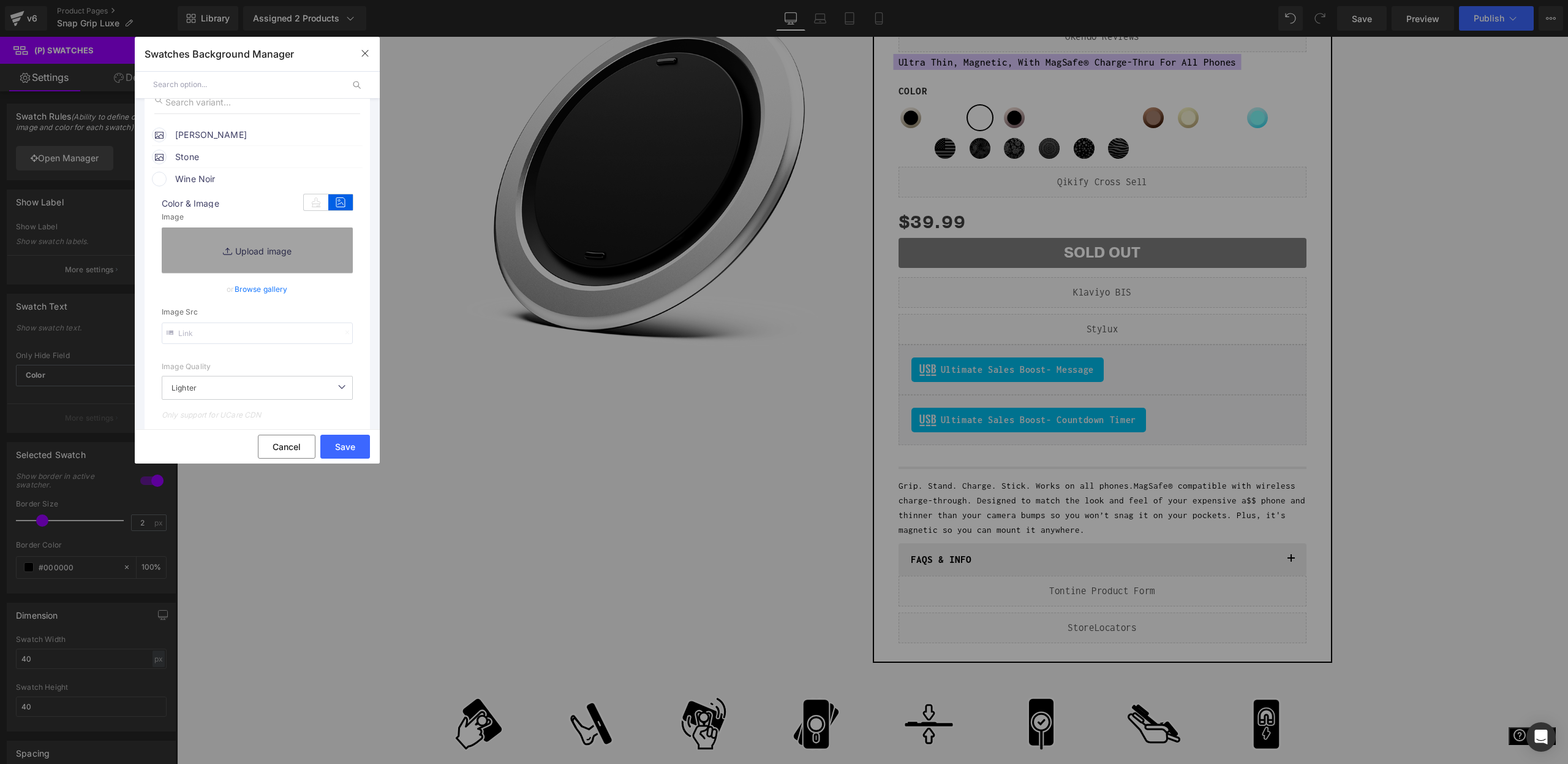
click at [234, 336] on input "text" at bounding box center [257, 333] width 191 height 22
paste input "https://cdn.shopify.com/s/files/1/0021/1930/3203/files/gempages_454988534101574…"
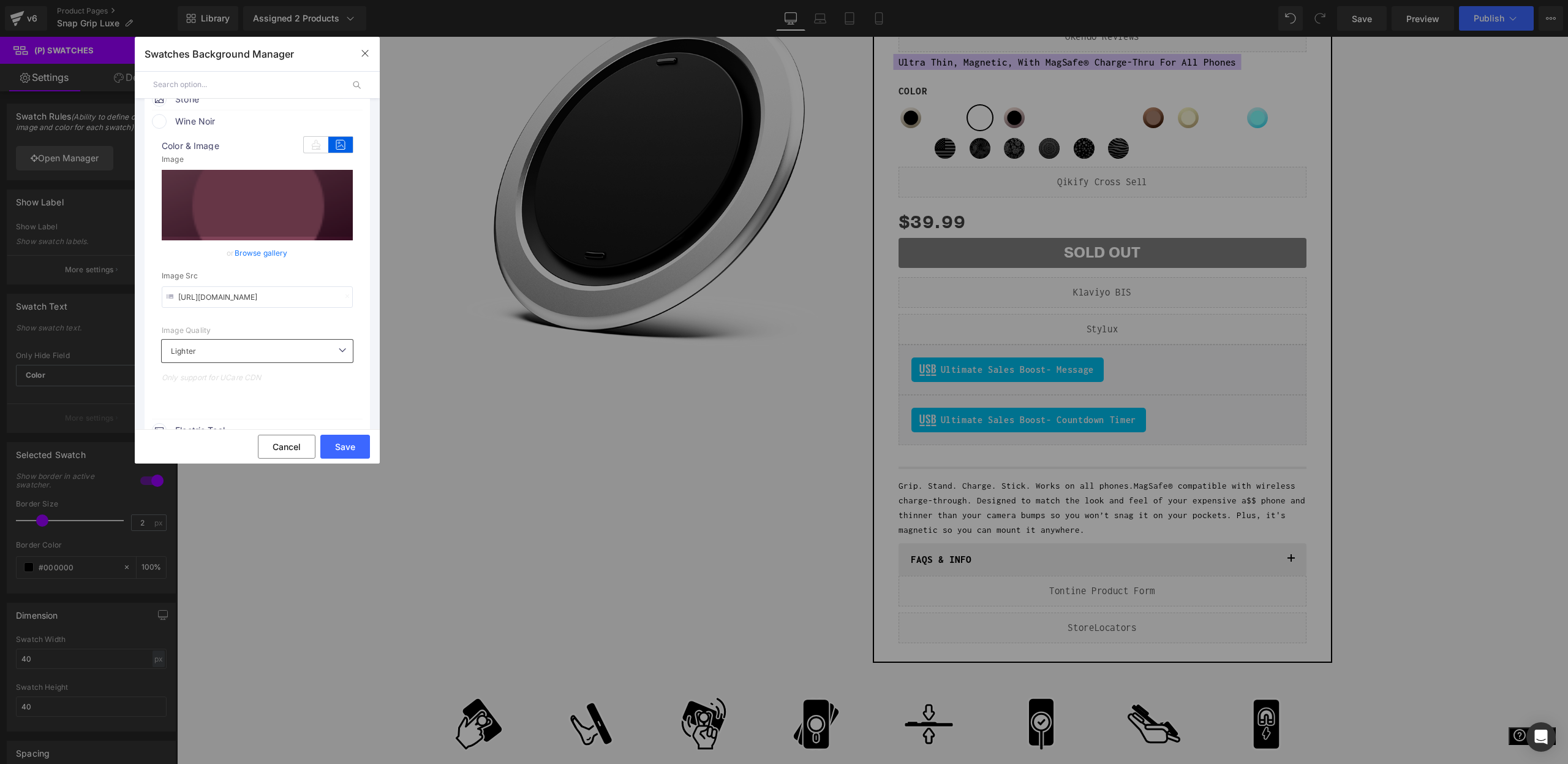
scroll to position [253, 0]
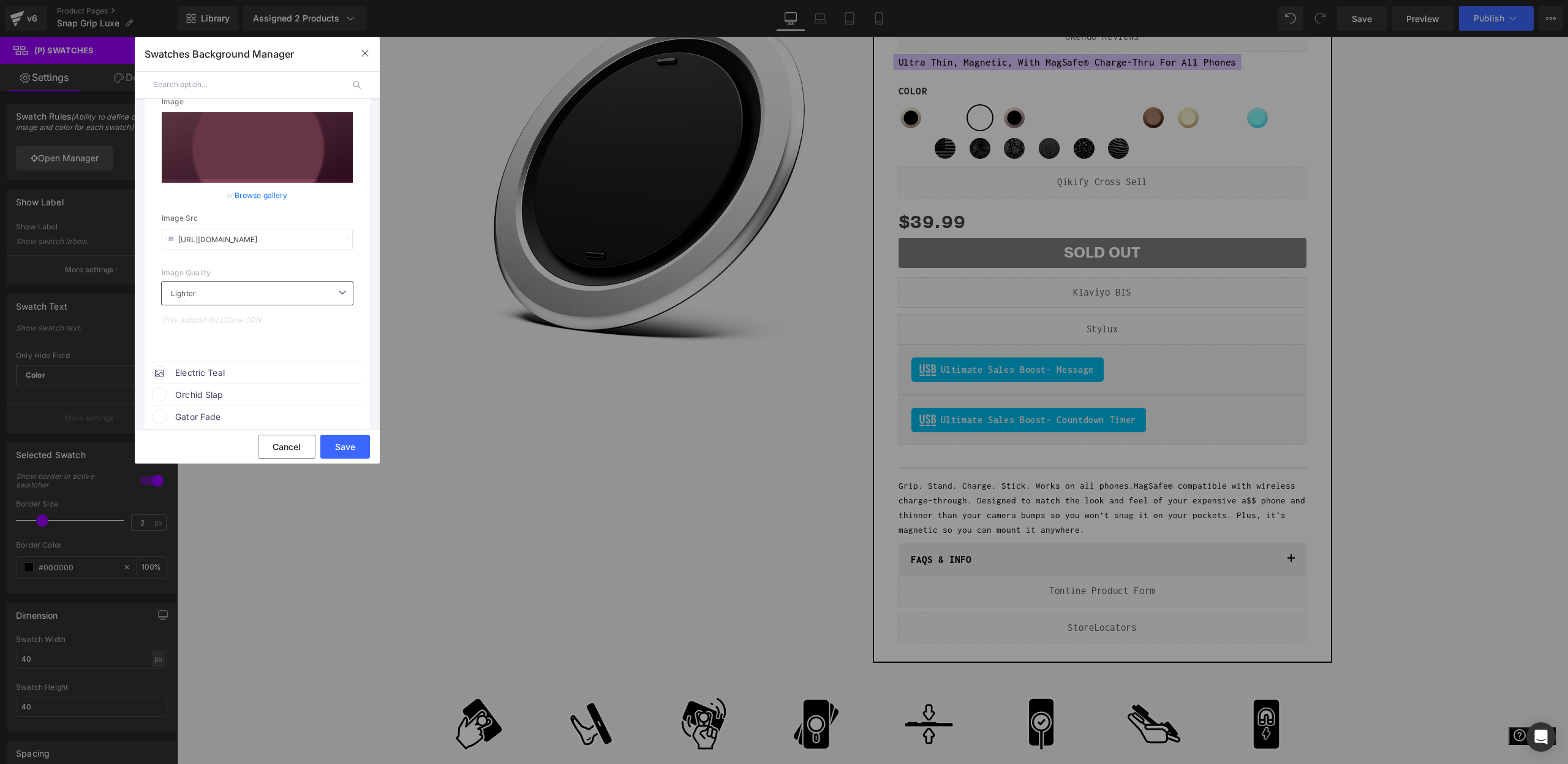
type input "https://cdn.shopify.com/s/files/1/0021/1930/3203/files/gempages_454988534101574…"
click at [217, 394] on span "Orchid Slap" at bounding box center [268, 394] width 187 height 14
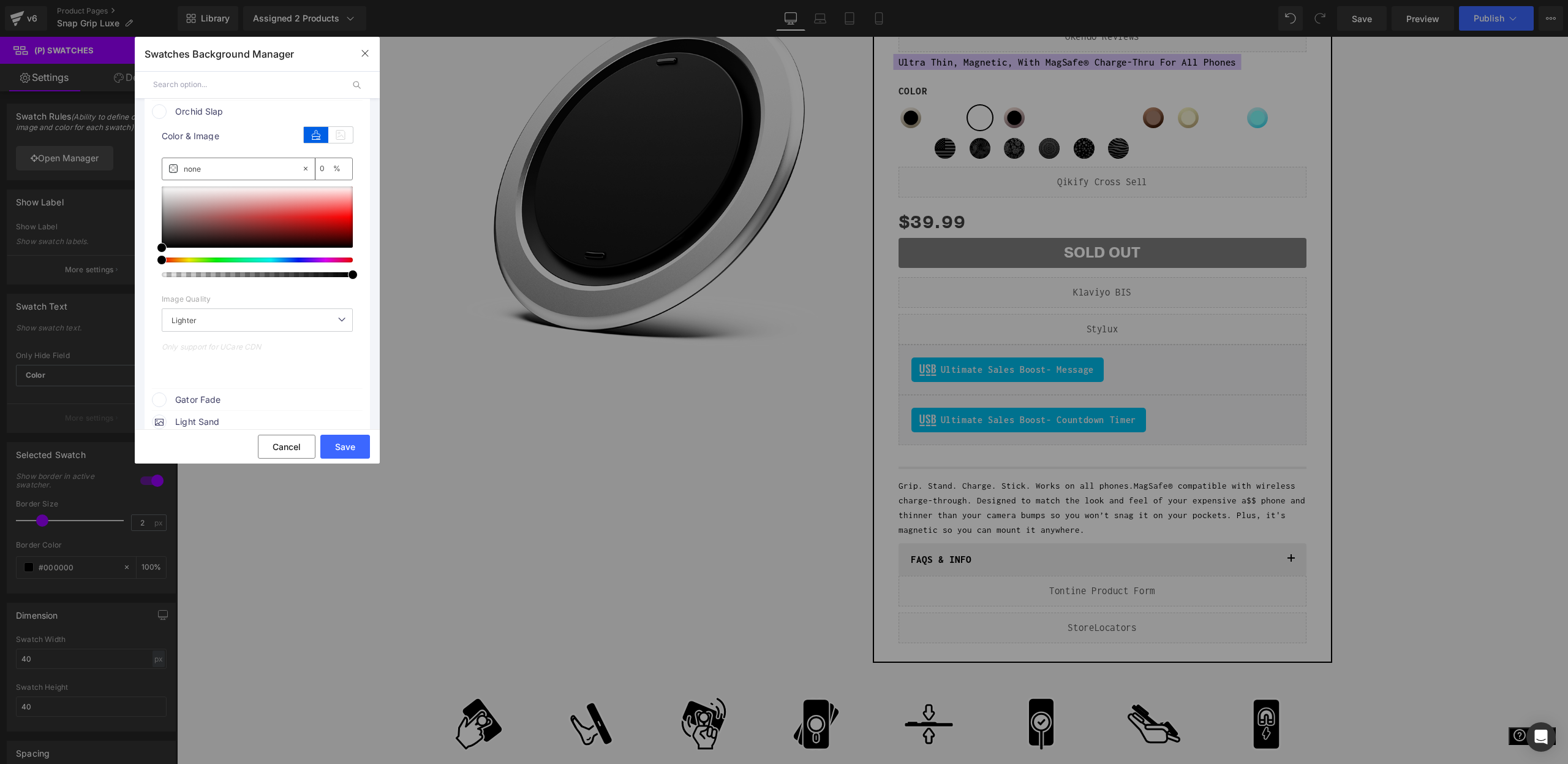
scroll to position [537, 0]
click at [335, 139] on icon at bounding box center [340, 134] width 24 height 16
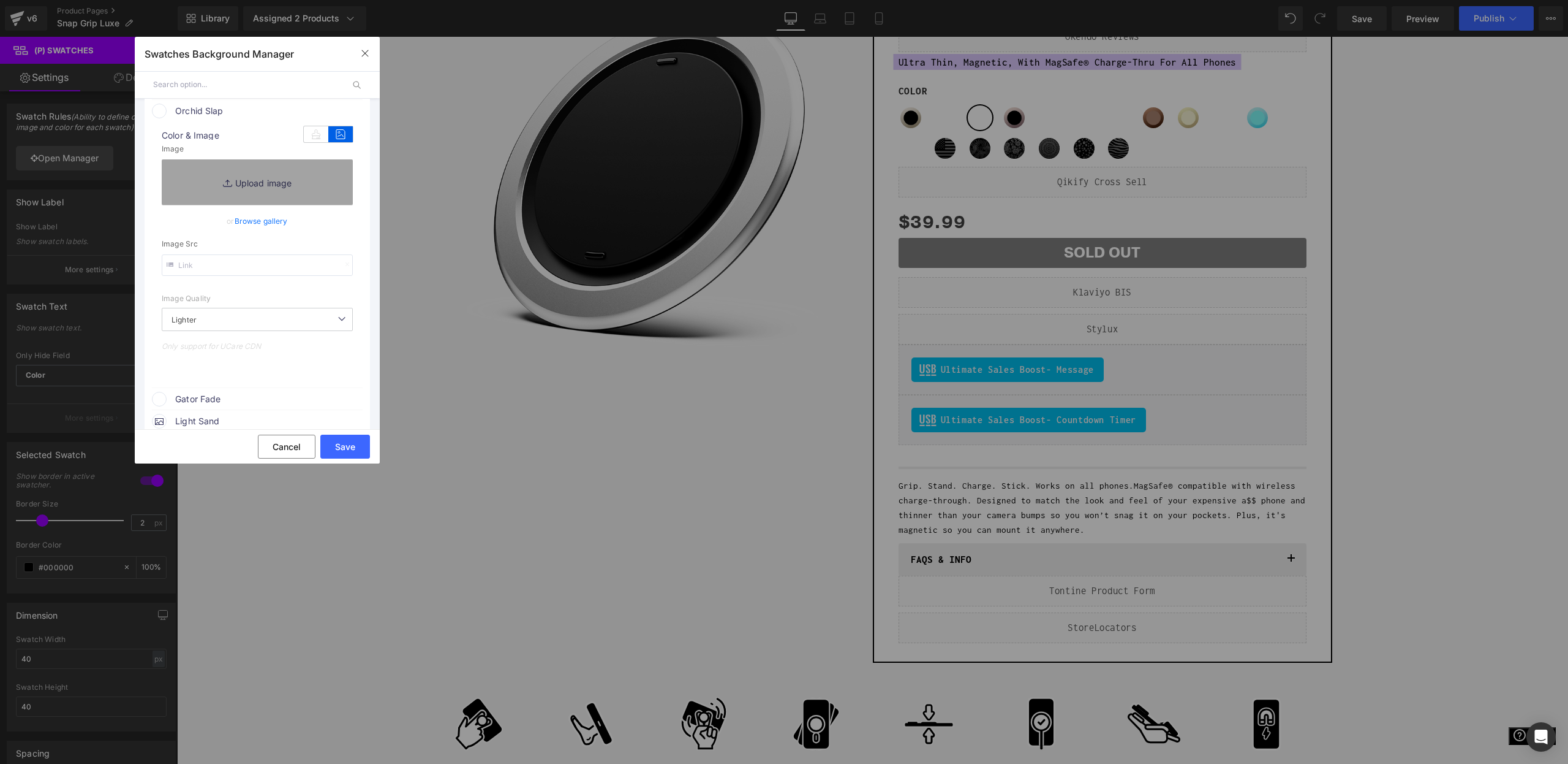
click at [248, 263] on input "text" at bounding box center [257, 265] width 191 height 22
paste input "https://cdn.shopify.com/s/files/1/0021/1930/3203/files/gempages_454988534101574…"
type input "https://cdn.shopify.com/s/files/1/0021/1930/3203/files/gempages_454988534101574…"
click at [248, 288] on div "Image Quality Lighter Lightest Lighter Lighter Lightest Only support for UCare …" at bounding box center [257, 235] width 191 height 214
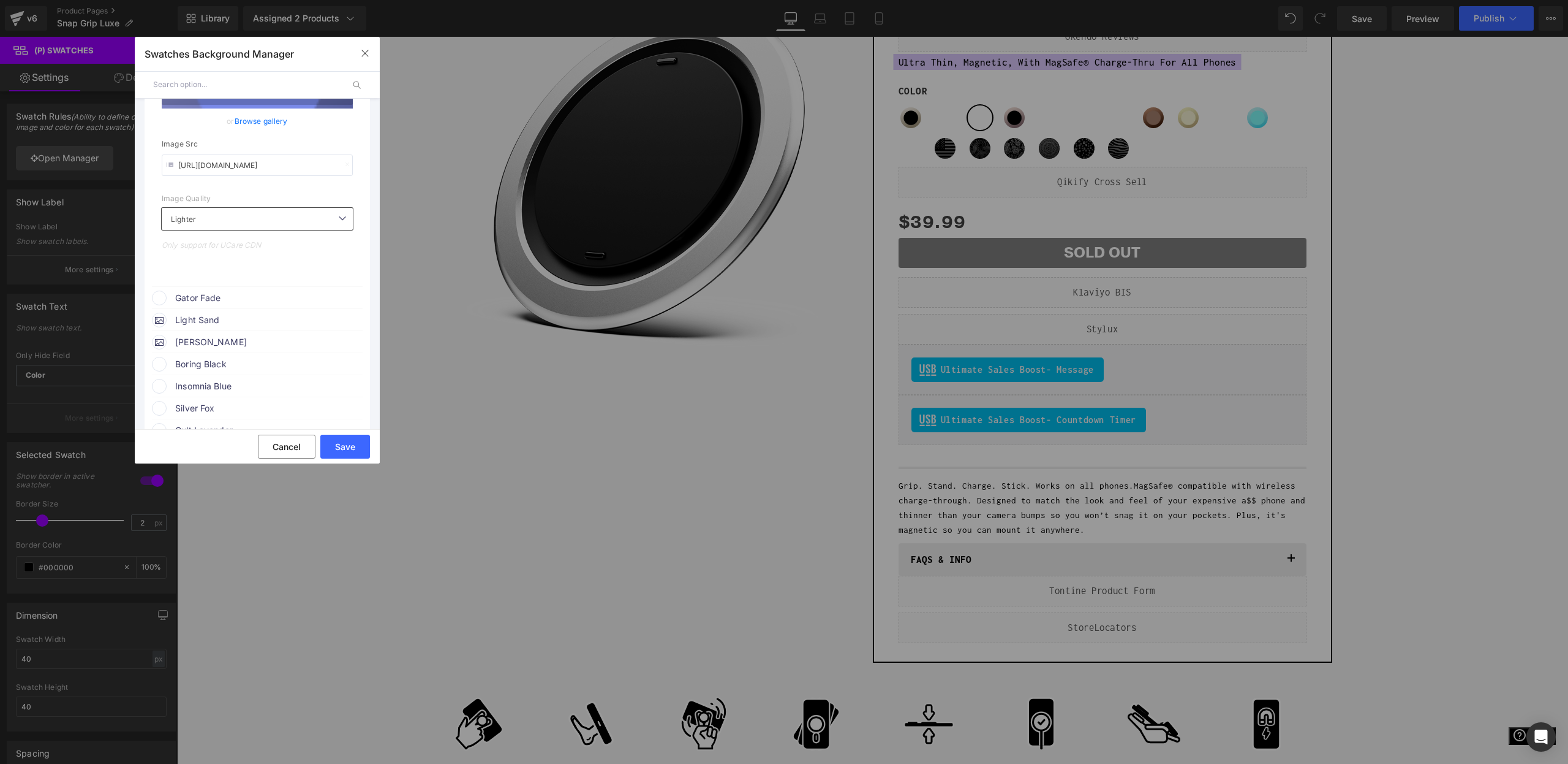
scroll to position [697, 0]
click at [230, 266] on div "Gator Fade" at bounding box center [258, 257] width 211 height 18
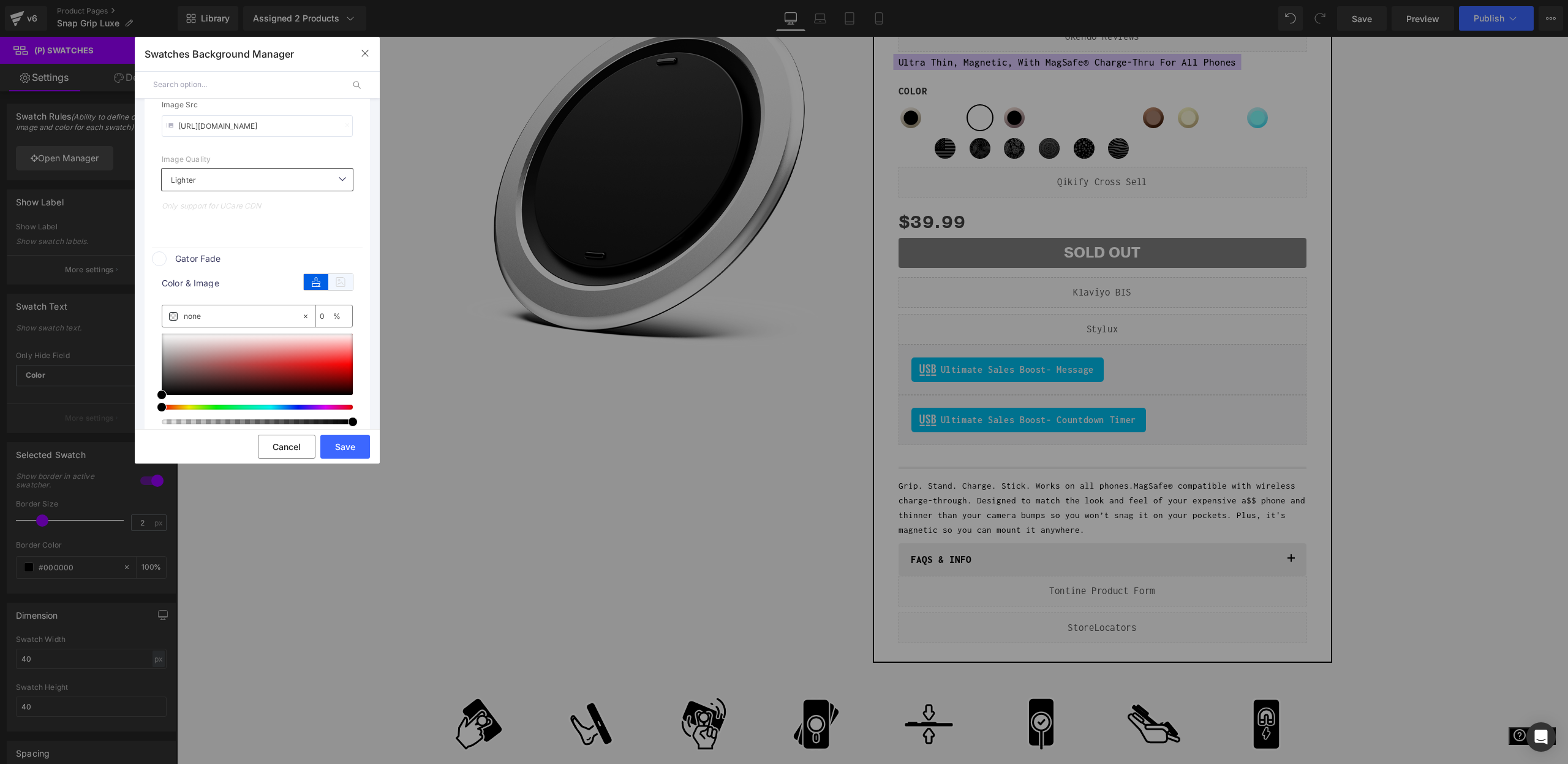
click at [328, 287] on icon at bounding box center [340, 282] width 24 height 16
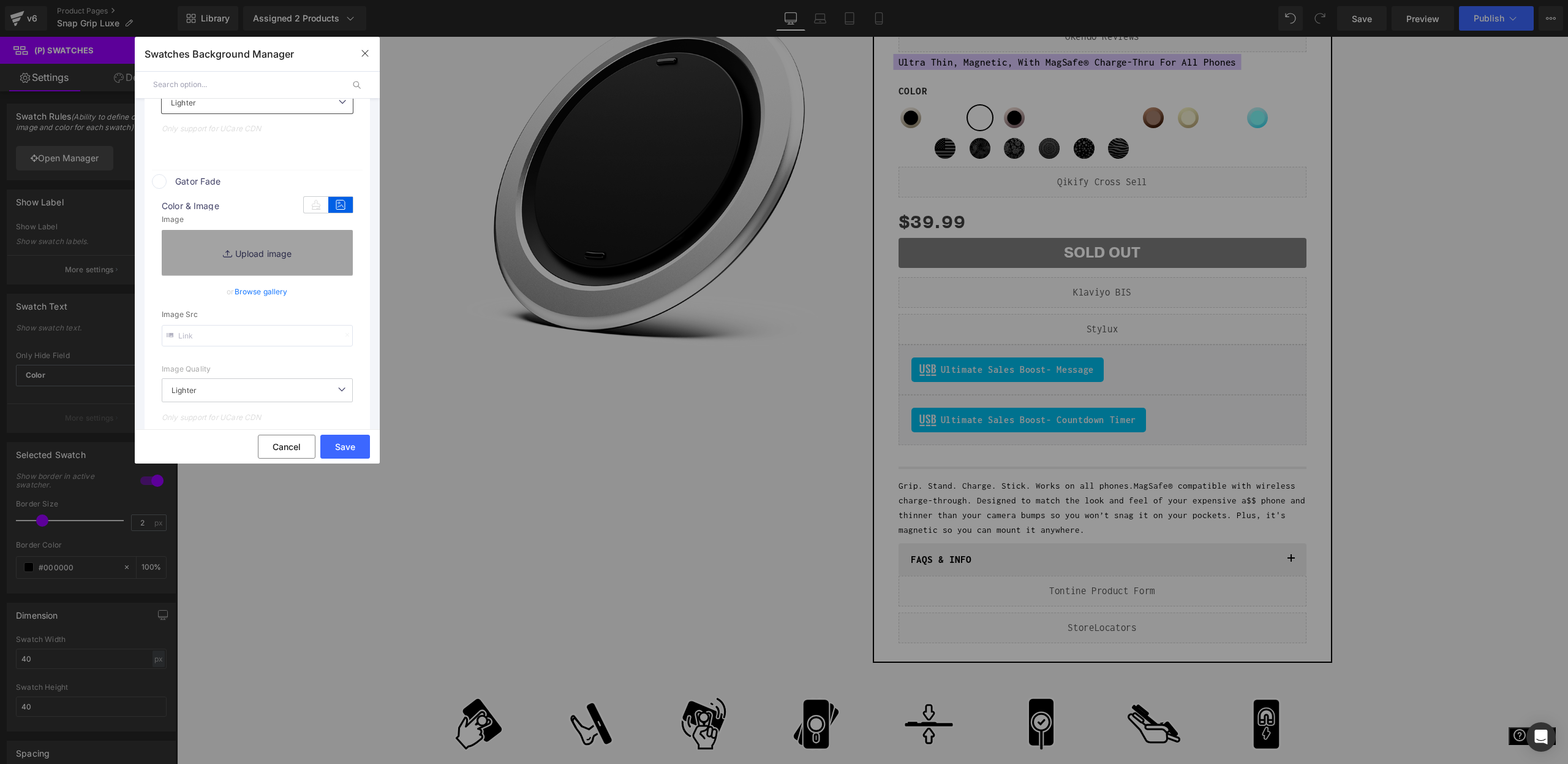
scroll to position [848, 0]
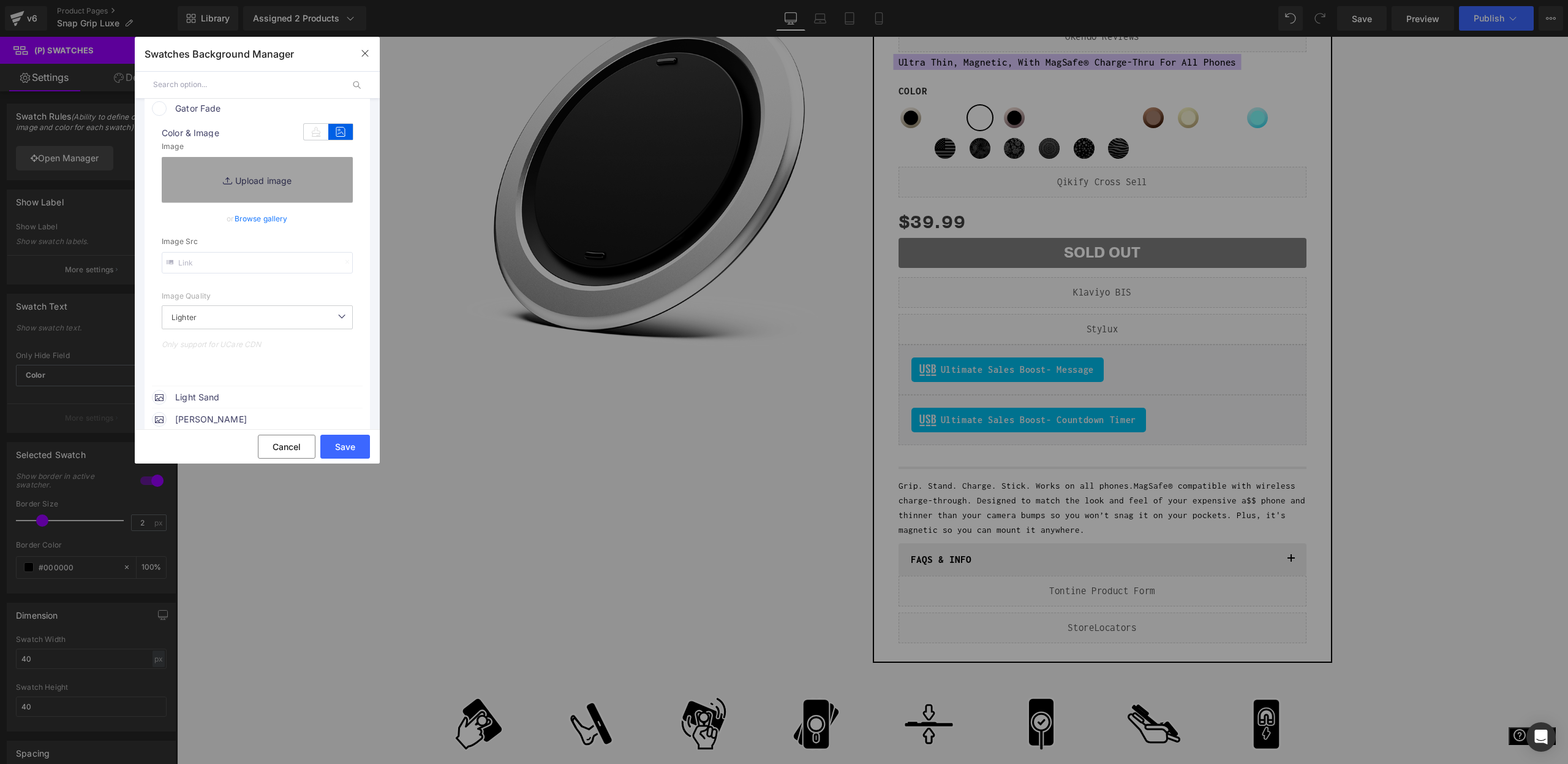
click at [215, 263] on input "text" at bounding box center [257, 262] width 191 height 22
paste input "[URL][DOMAIN_NAME]"
type input "[URL][DOMAIN_NAME]"
click at [357, 239] on div "image Color & Image image none 0 % https://cdn.shopify.com/s/files/1/0021/1930/…" at bounding box center [258, 249] width 211 height 267
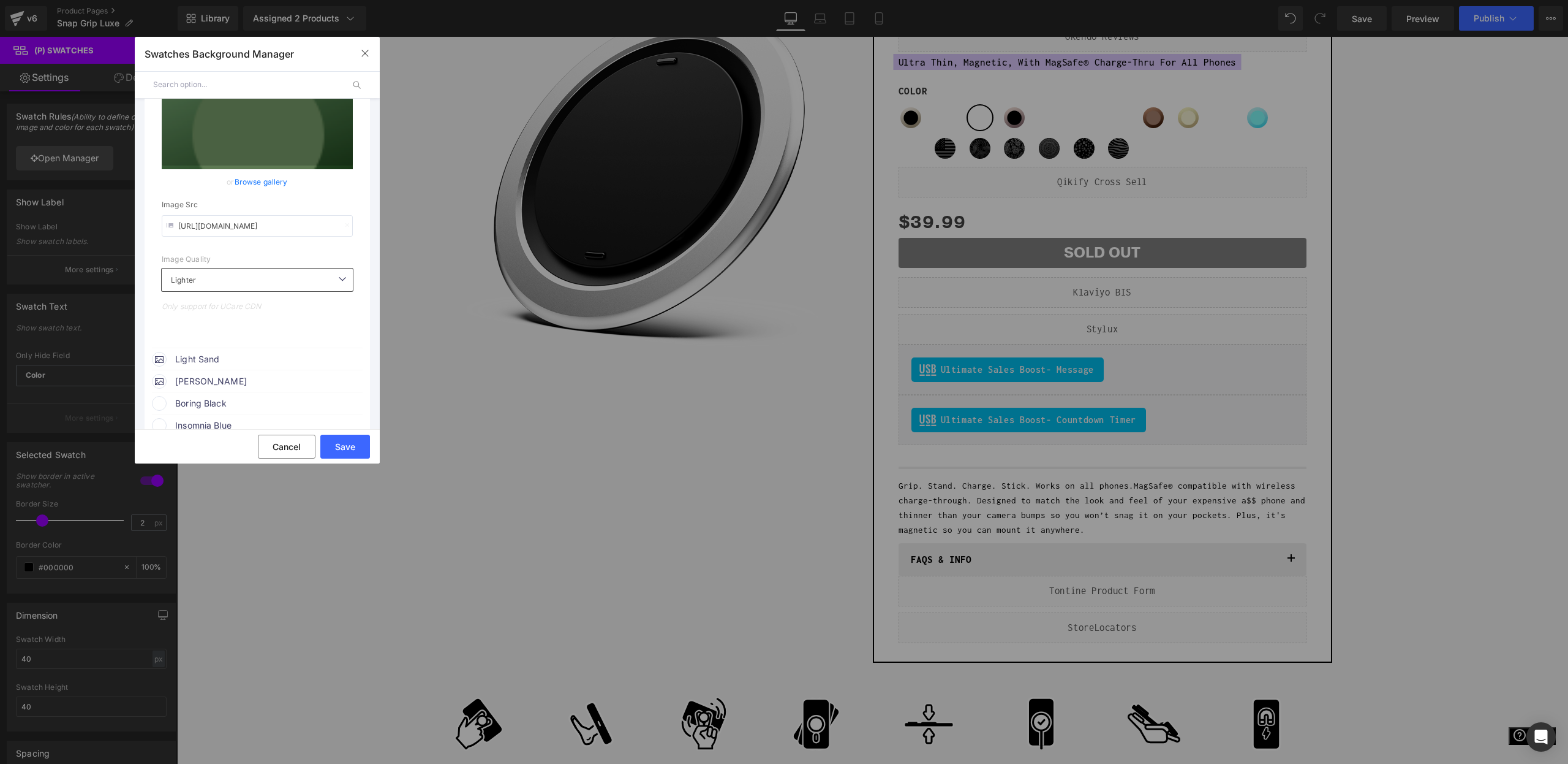
scroll to position [988, 0]
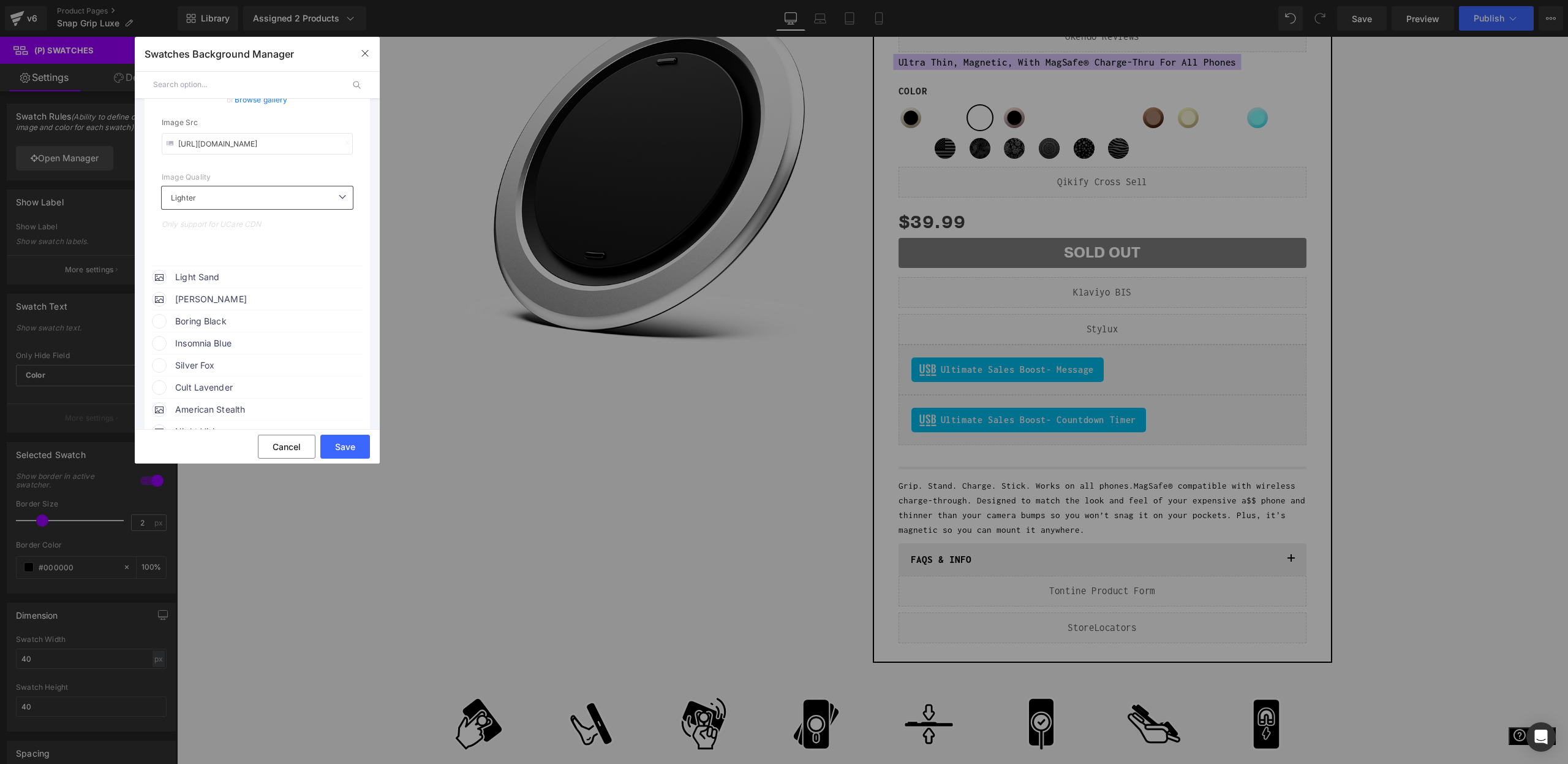
click at [251, 278] on span "Light Sand" at bounding box center [268, 277] width 187 height 14
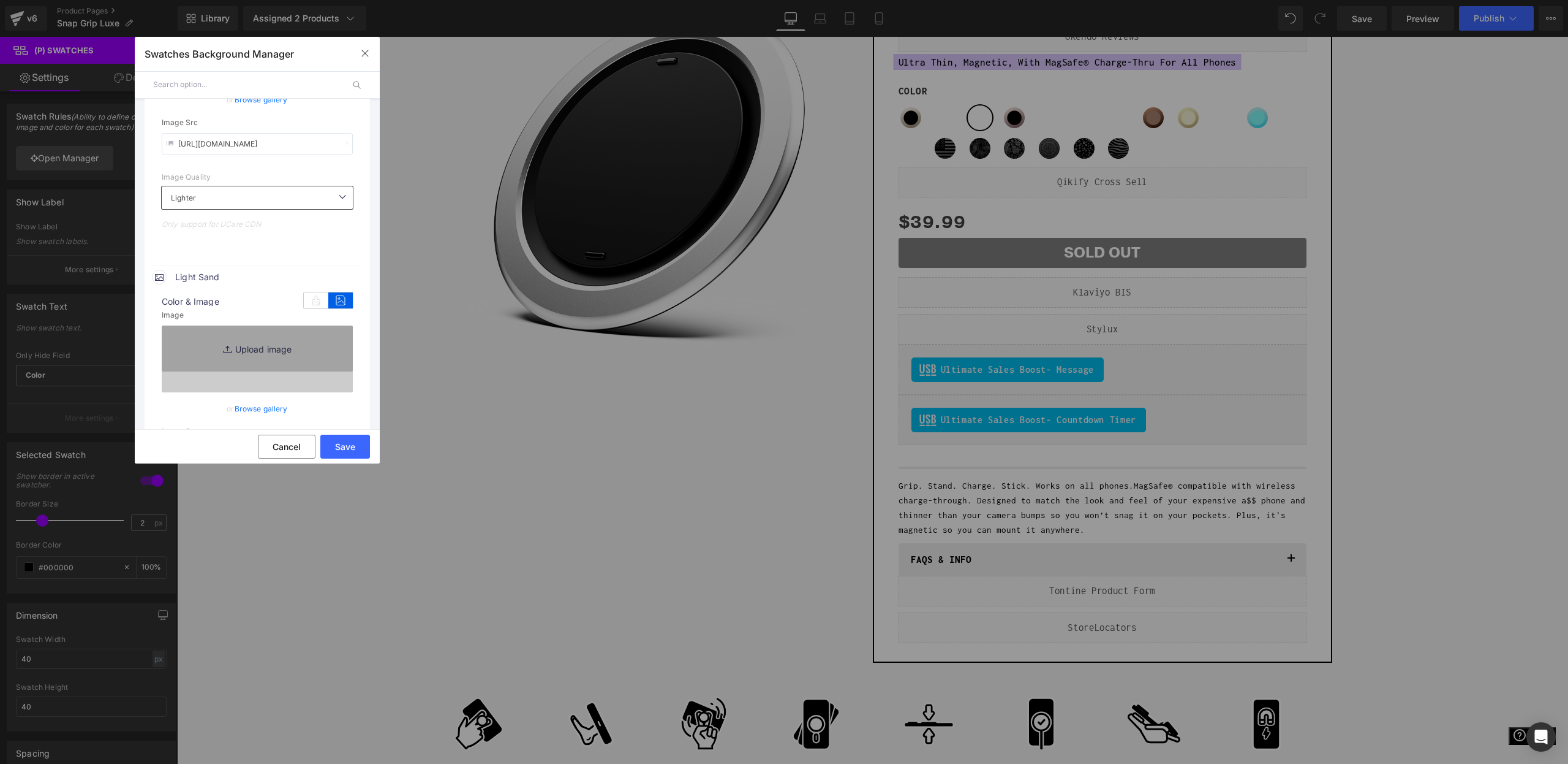
type input "[URL][DOMAIN_NAME]"
click at [250, 279] on span "Light Sand" at bounding box center [268, 277] width 187 height 14
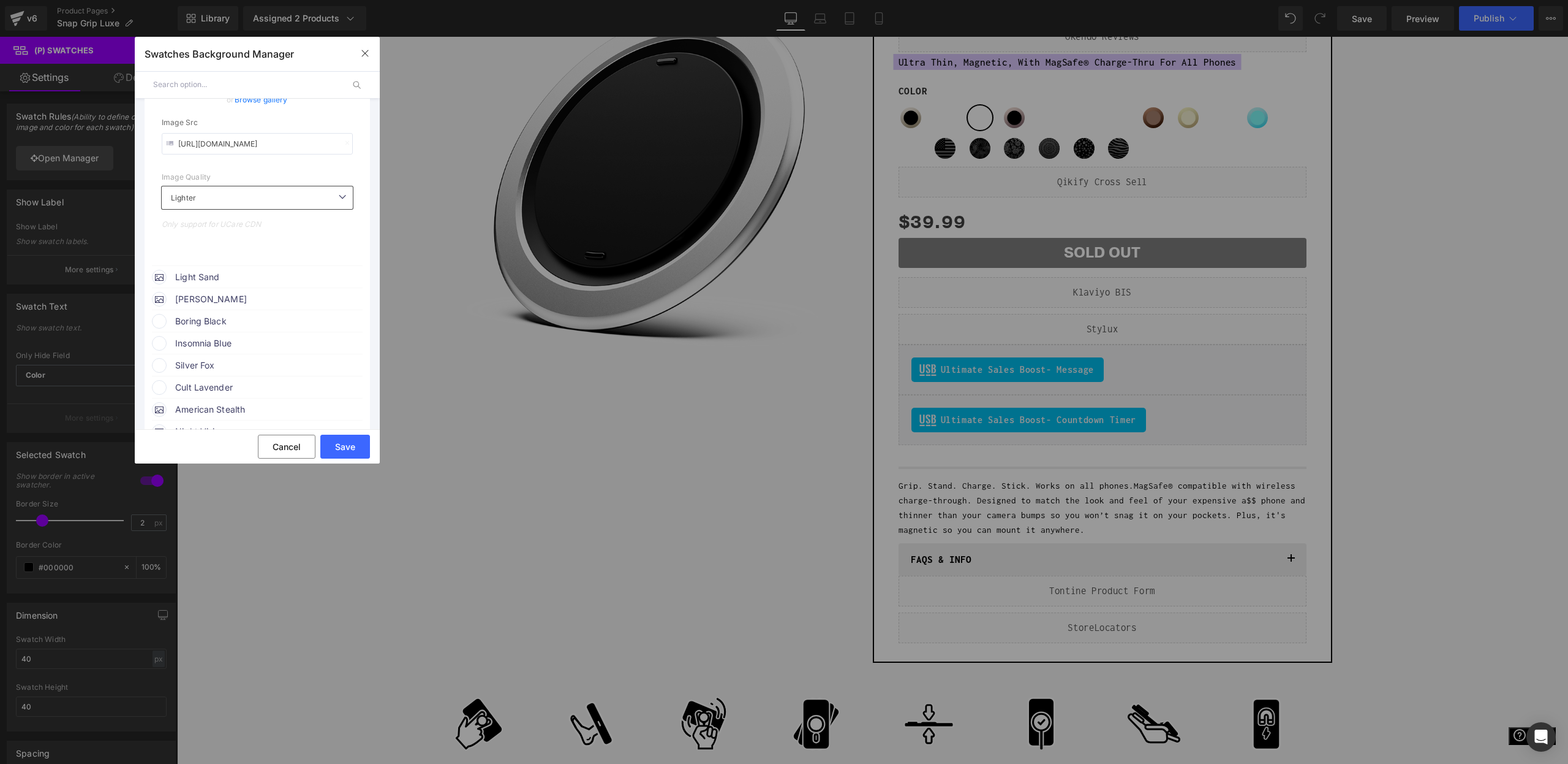
click at [235, 325] on span "Boring Black" at bounding box center [268, 321] width 187 height 14
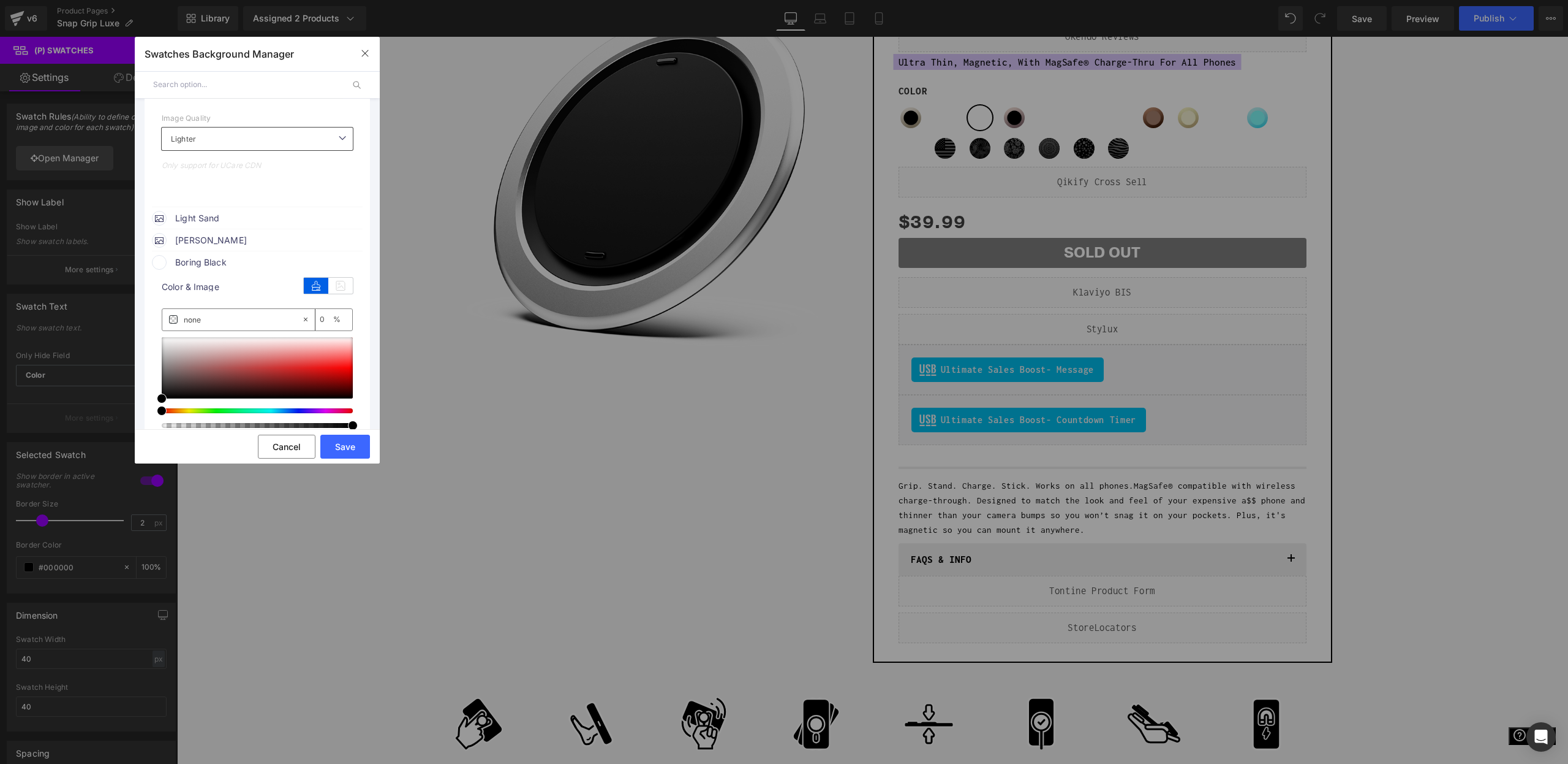
scroll to position [1087, 0]
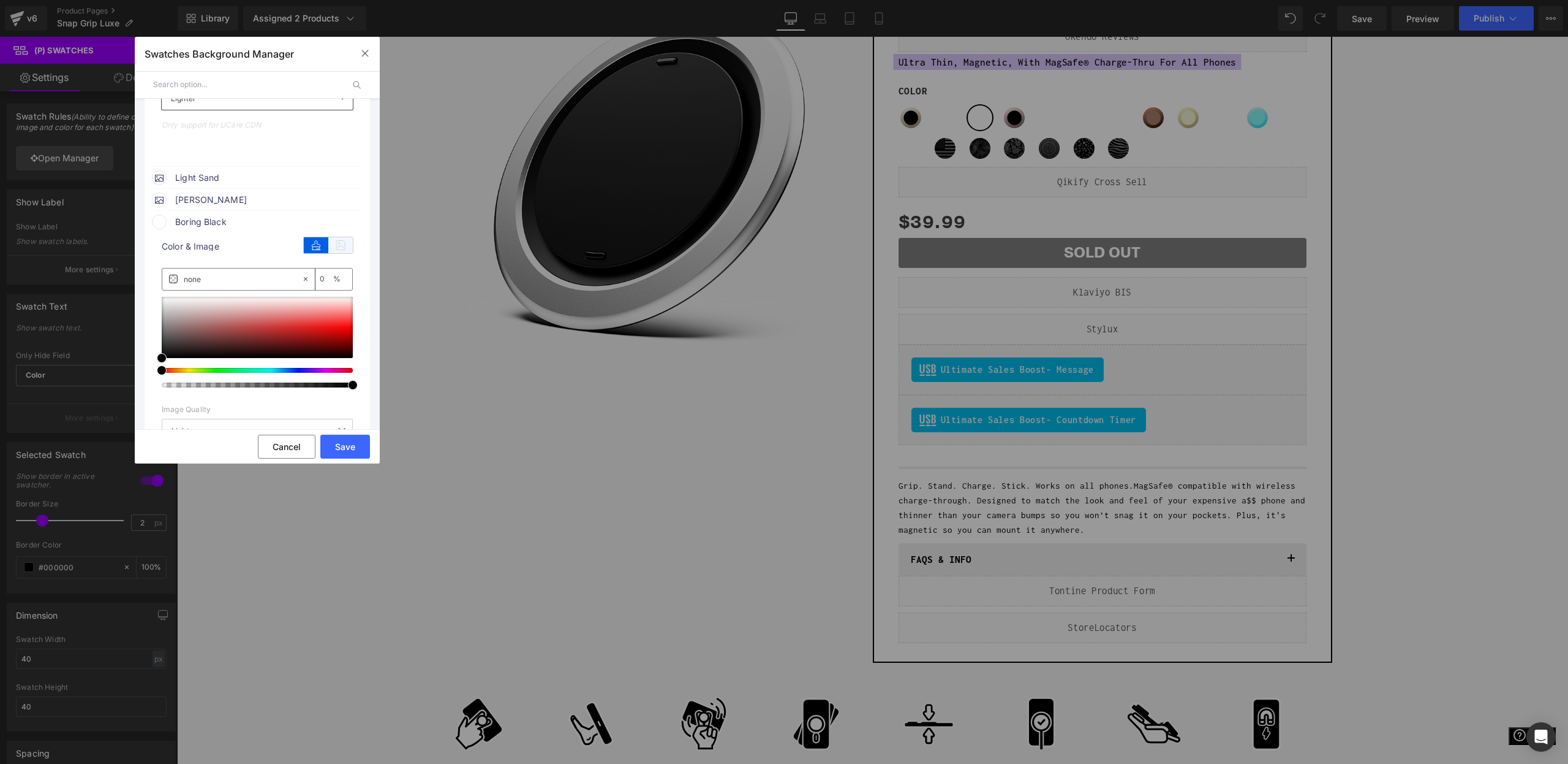
click at [337, 248] on icon at bounding box center [340, 245] width 24 height 16
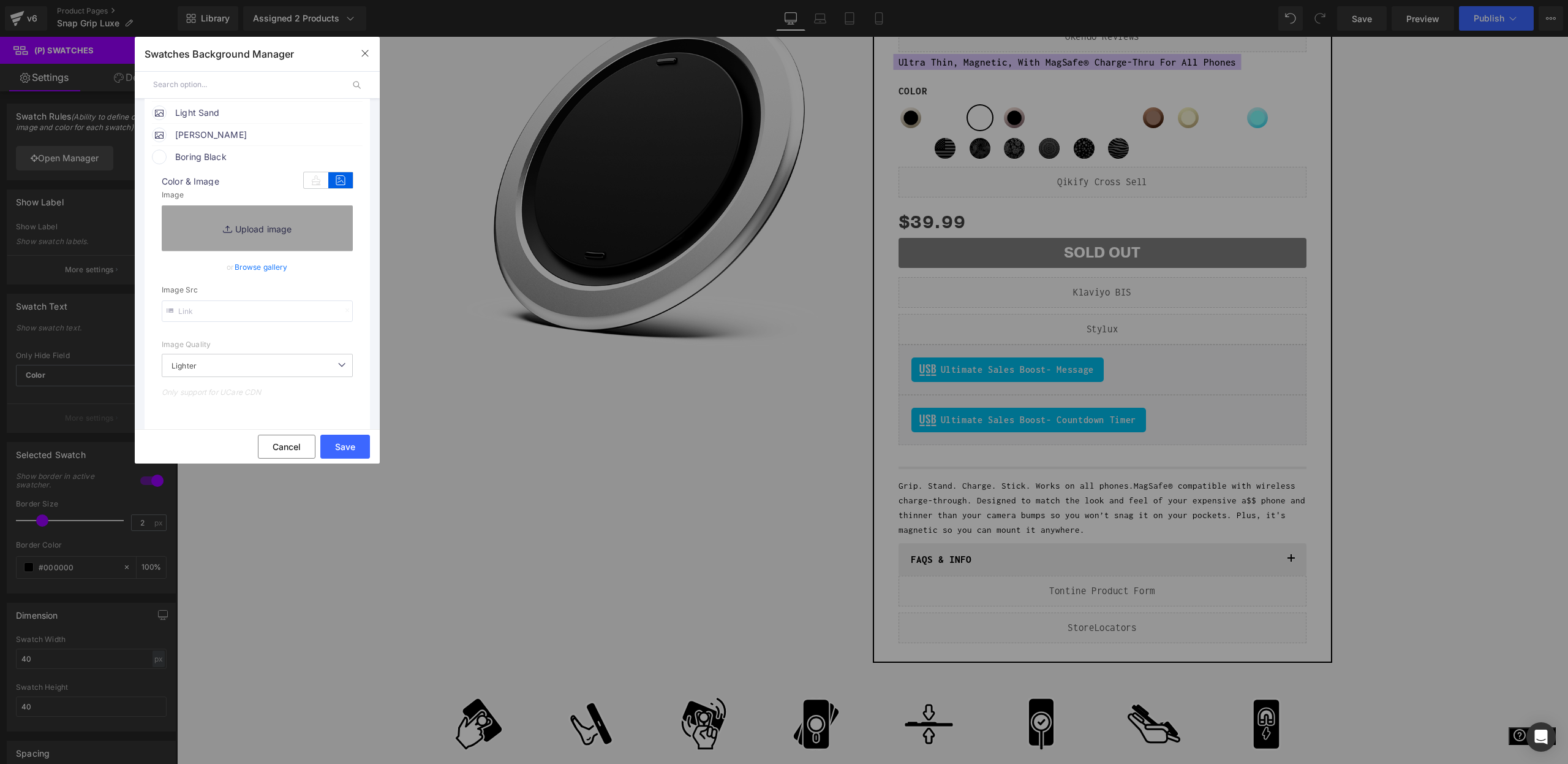
scroll to position [1229, 0]
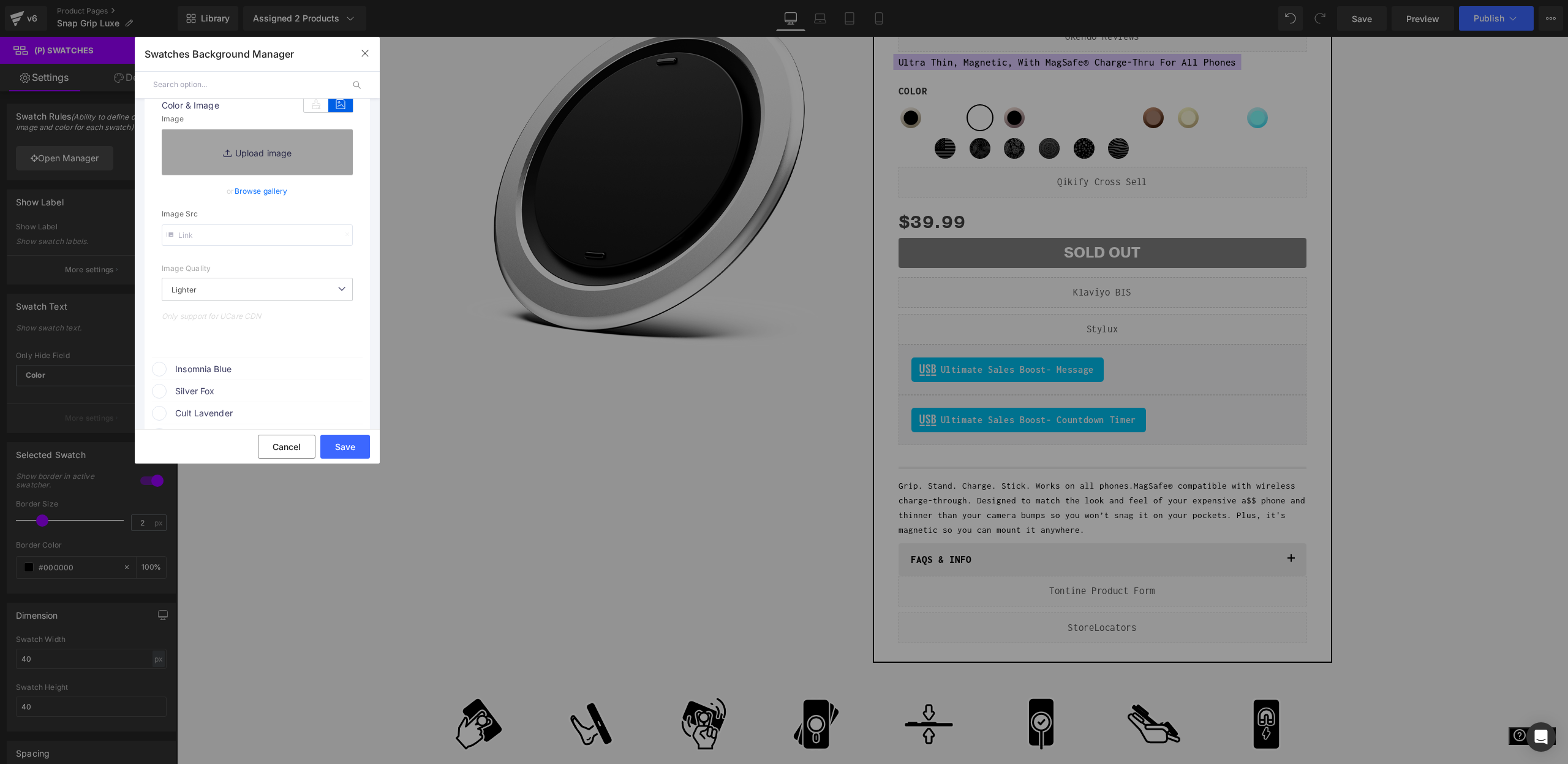
click at [249, 239] on input "text" at bounding box center [257, 235] width 191 height 22
paste input "[URL][DOMAIN_NAME]"
type input "https://cdn.shopify.com/s/files/1/0021/1930/3203/files/gempages_454988534101574…"
click at [254, 265] on div "Image Quality Lighter Lightest Lighter Lighter Lightest Only support for UCare …" at bounding box center [257, 205] width 191 height 214
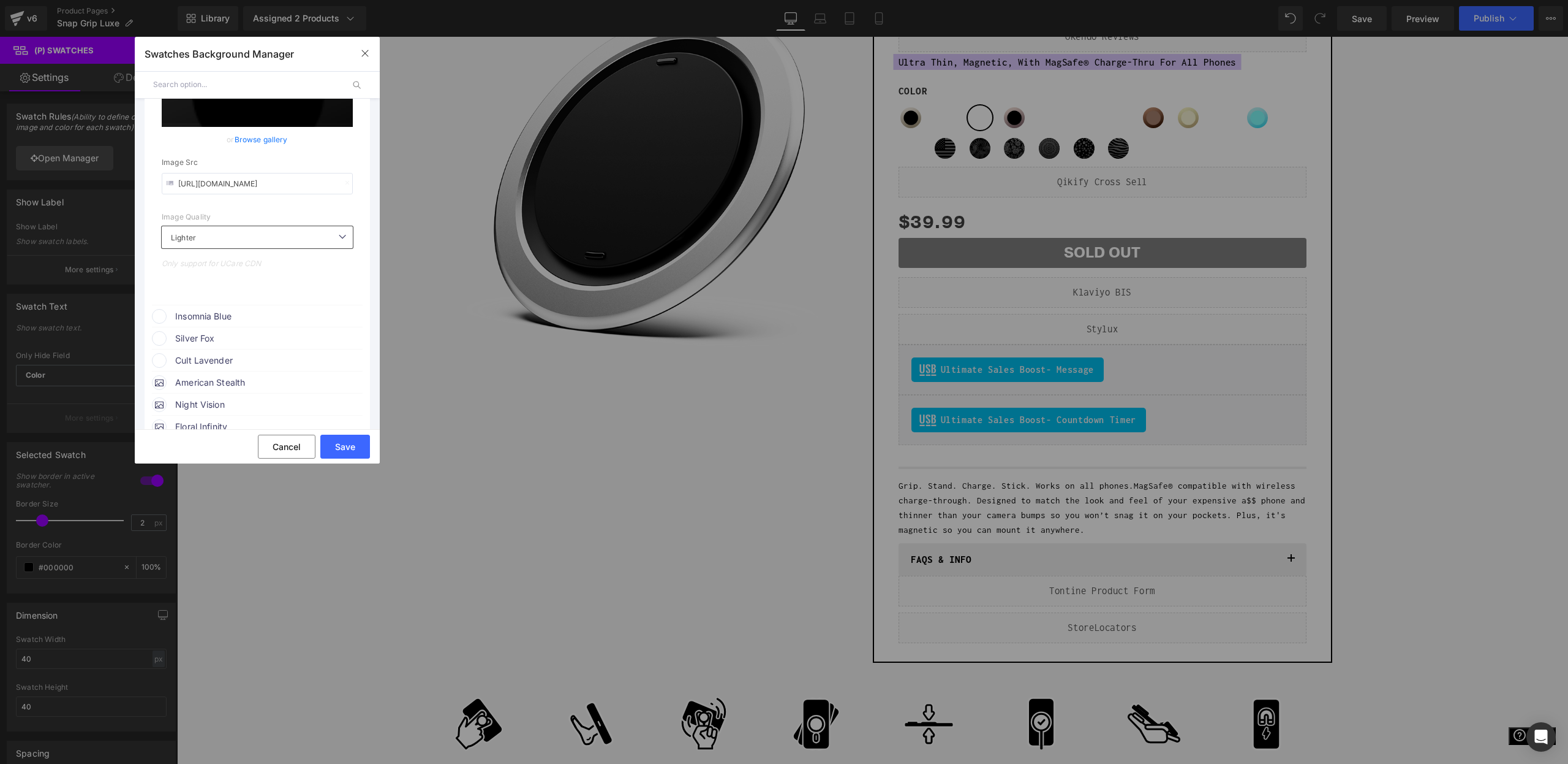
scroll to position [1336, 0]
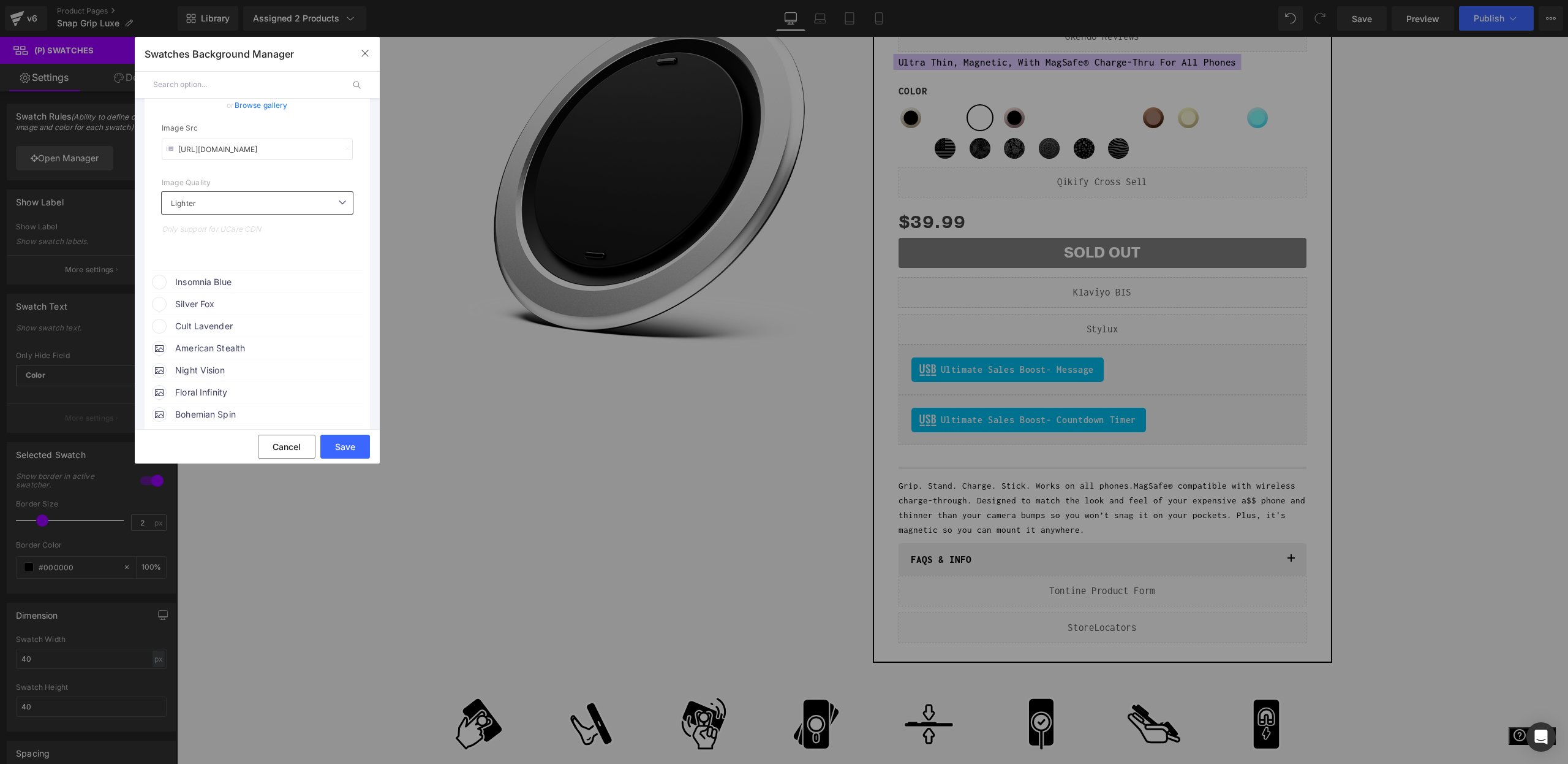
click at [250, 290] on span "Insomnia Blue" at bounding box center [268, 281] width 187 height 14
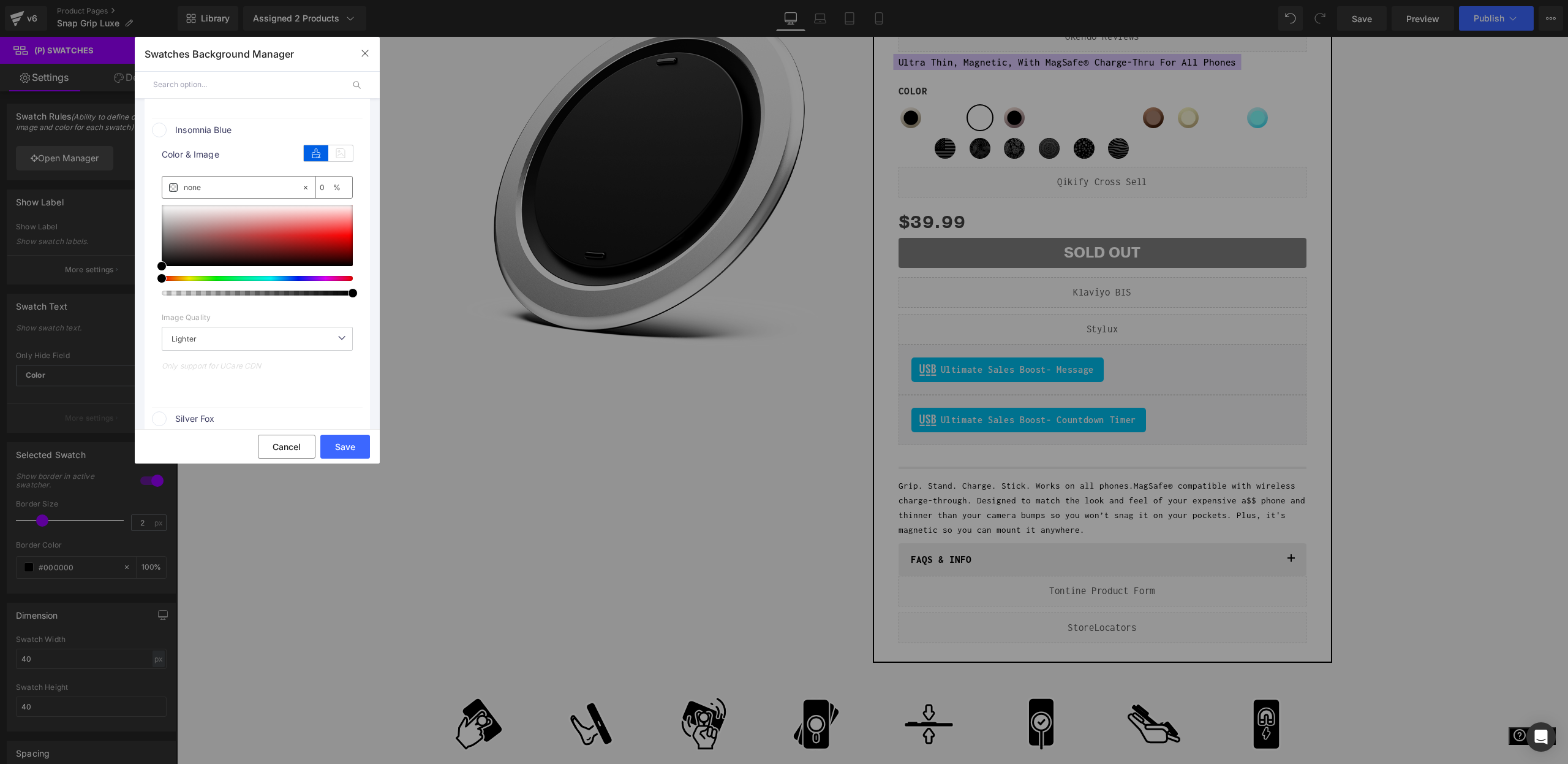
scroll to position [1488, 0]
click at [328, 161] on icon at bounding box center [340, 152] width 24 height 16
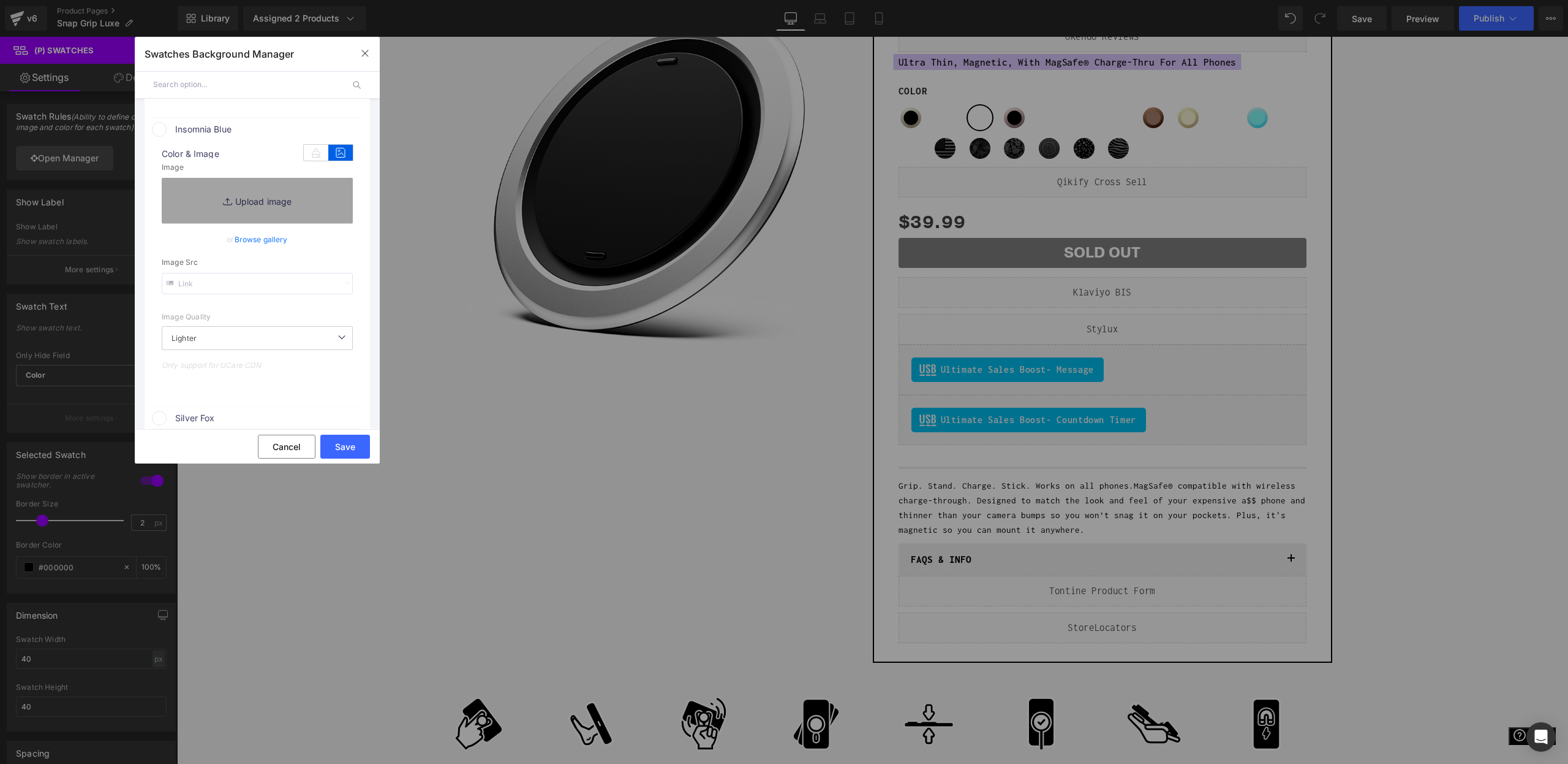
click at [193, 282] on input "text" at bounding box center [257, 283] width 191 height 22
paste input "https://cdn.shopify.com/s/files/1/0021/1930/3203/files/gempages_454988534101574…"
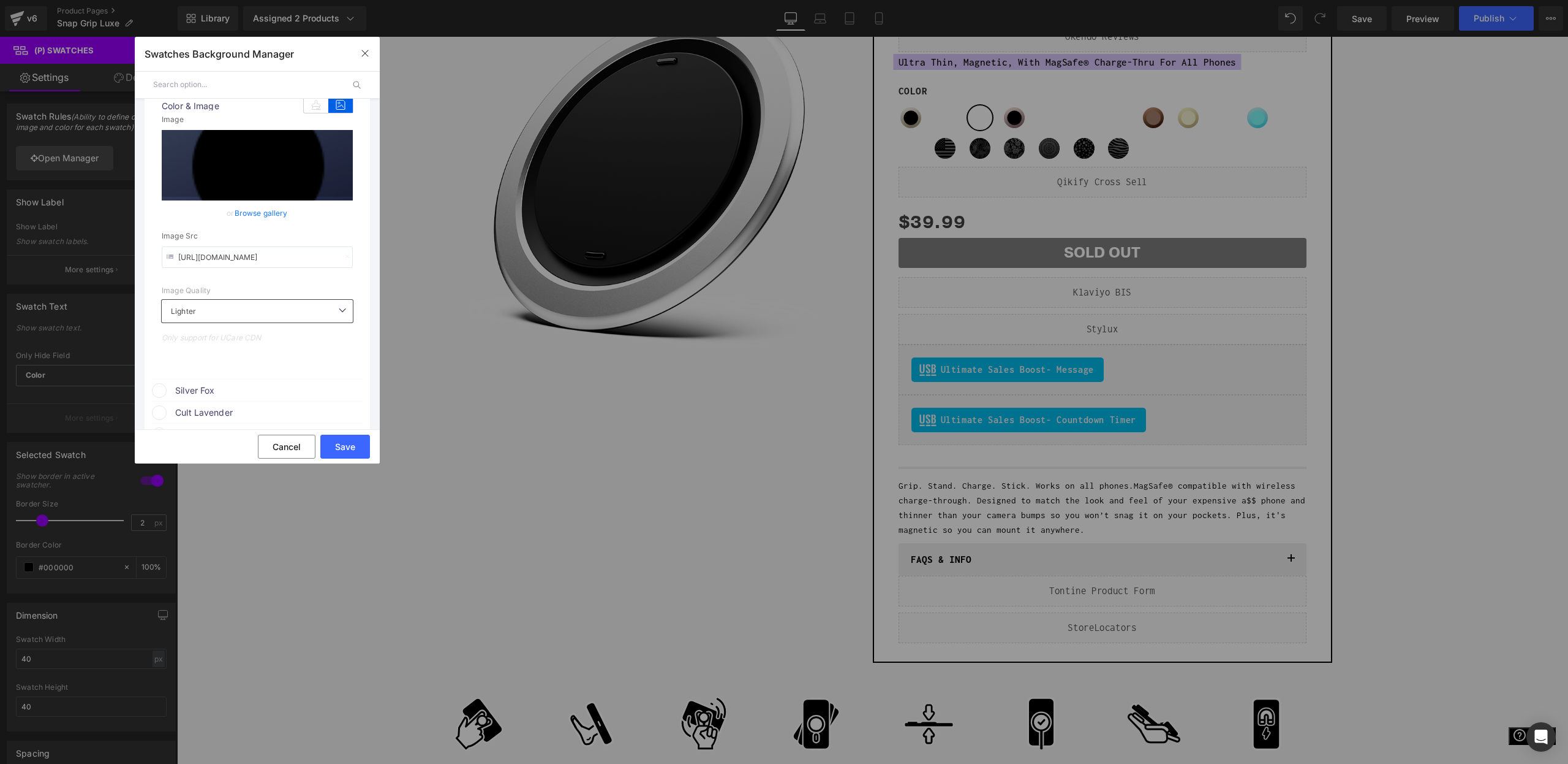
scroll to position [1642, 0]
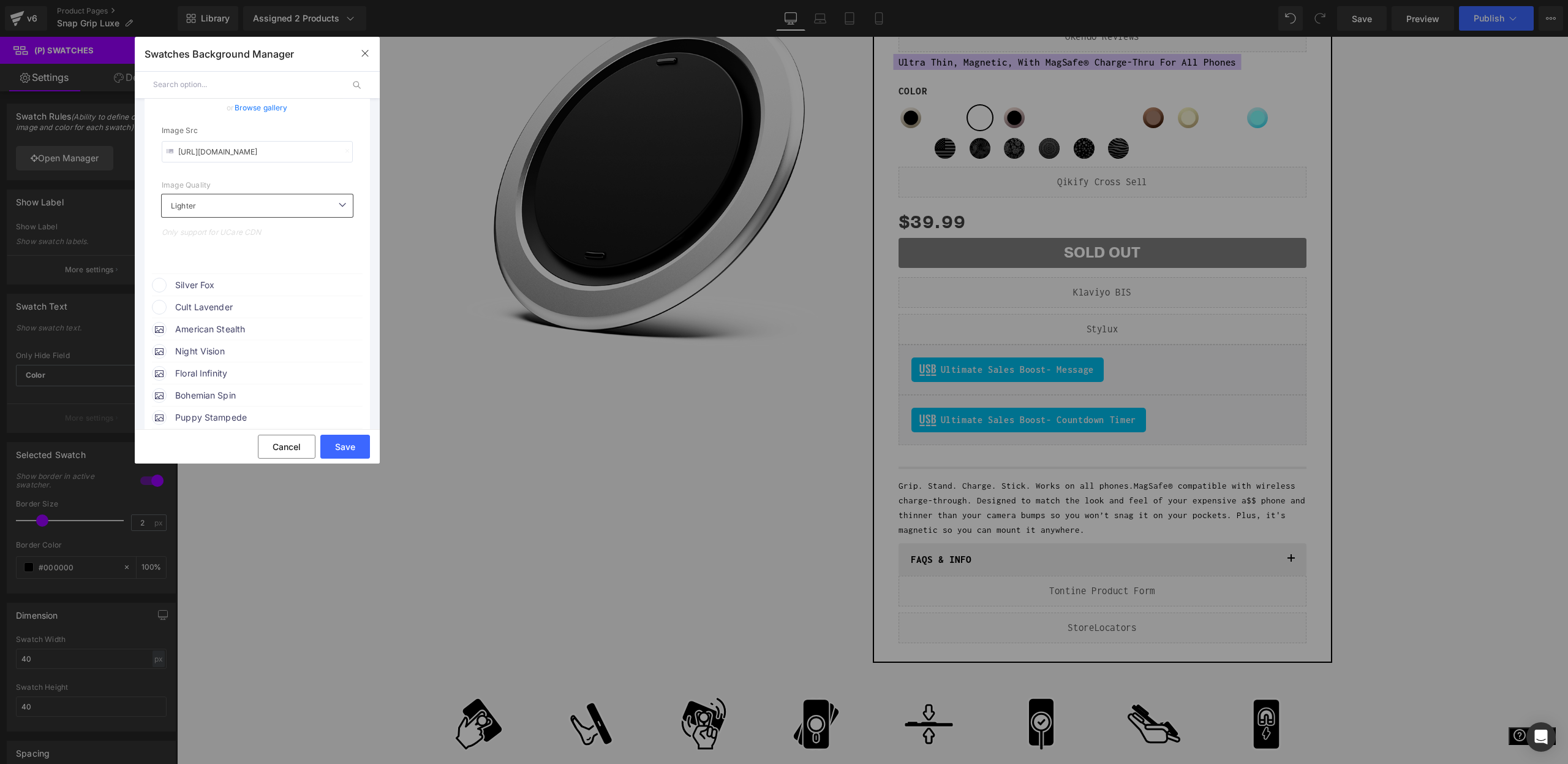
type input "https://cdn.shopify.com/s/files/1/0021/1930/3203/files/gempages_454988534101574…"
click at [233, 289] on span "Silver Fox" at bounding box center [268, 285] width 187 height 14
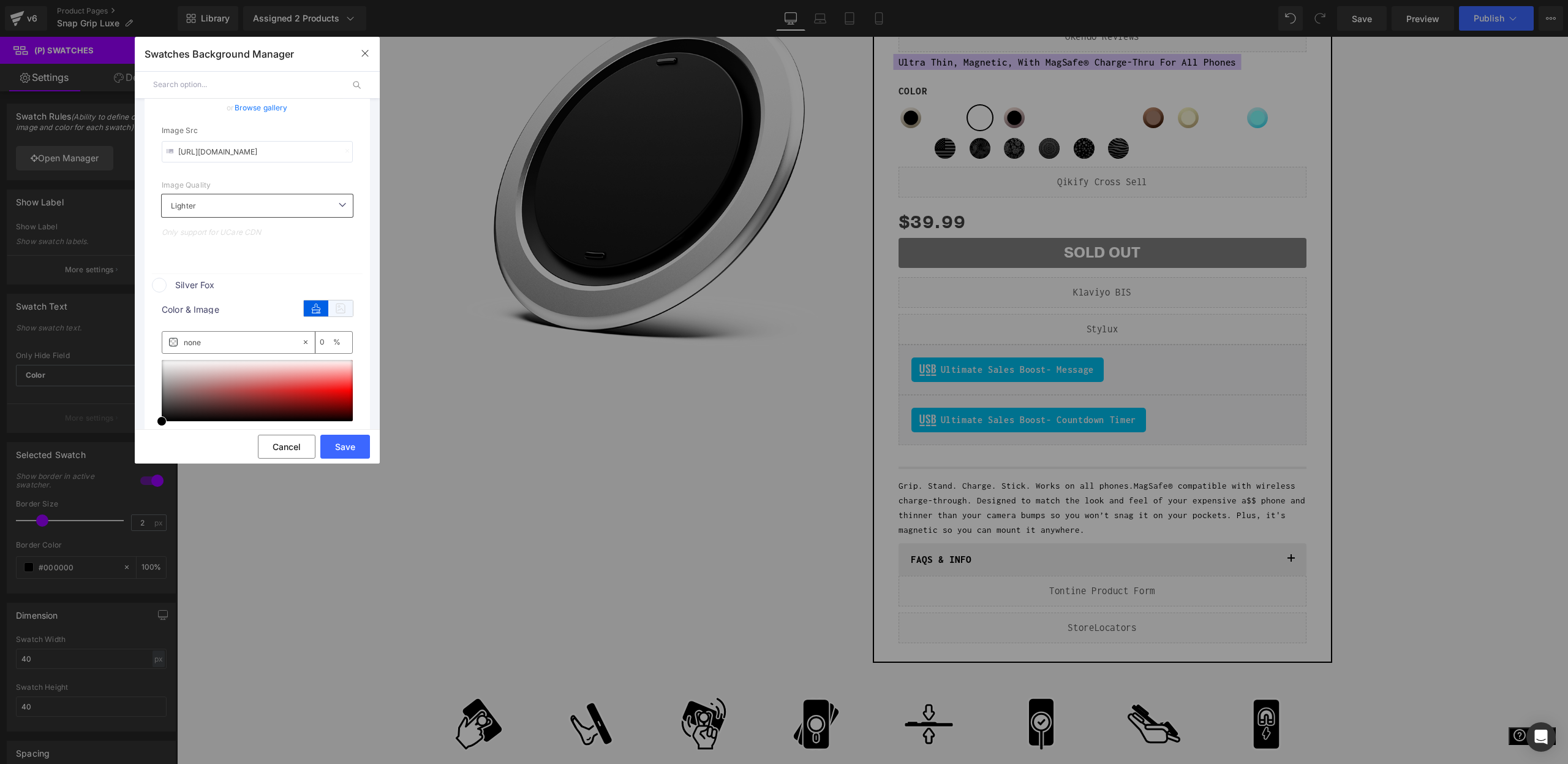
click at [341, 310] on icon at bounding box center [340, 308] width 24 height 16
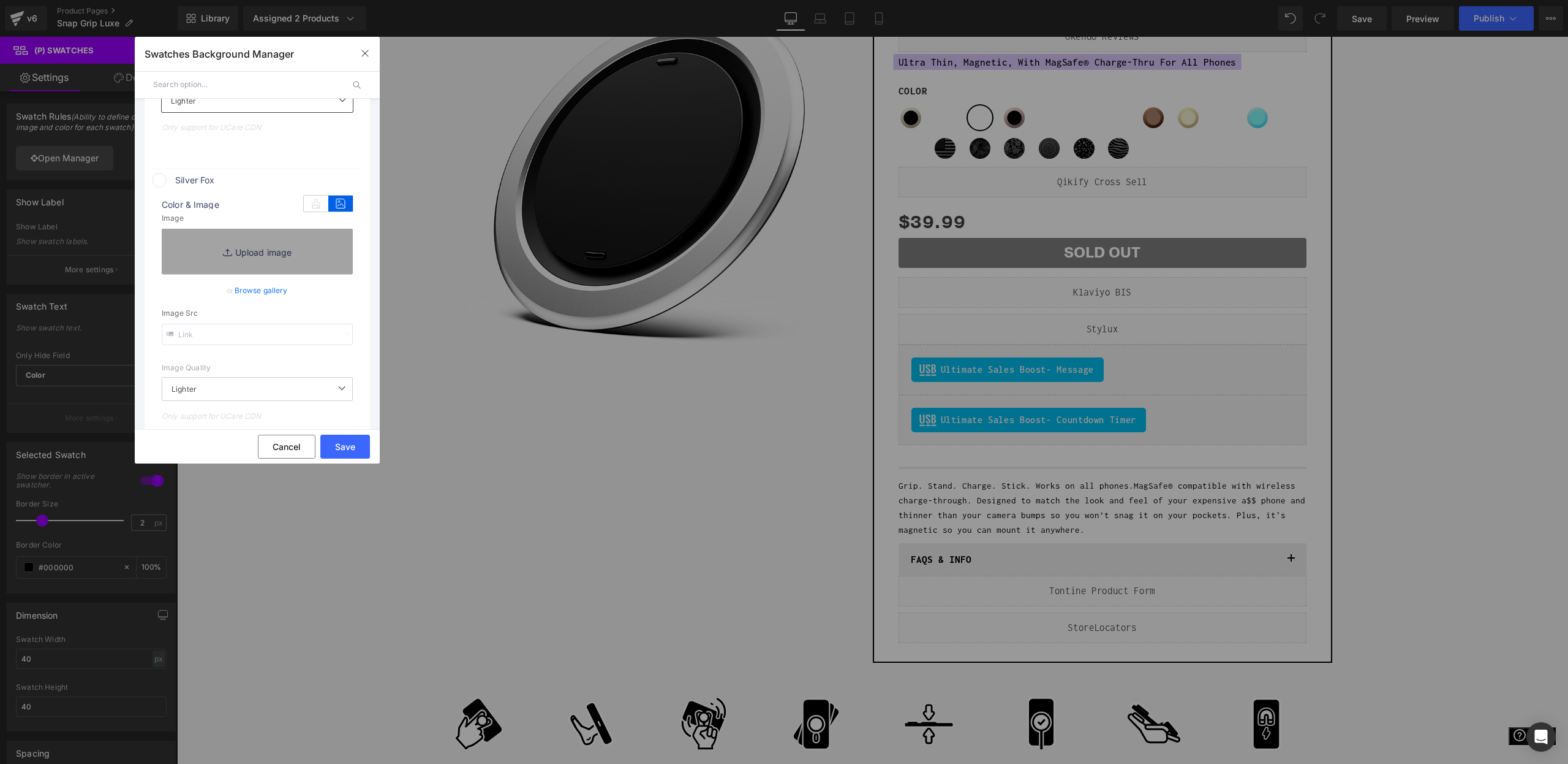
scroll to position [1760, 0]
click at [235, 322] on input "text" at bounding box center [257, 321] width 191 height 22
paste input "https://cdn.shopify.com/s/files/1/0021/1930/3203/files/gempages_454988534101574…"
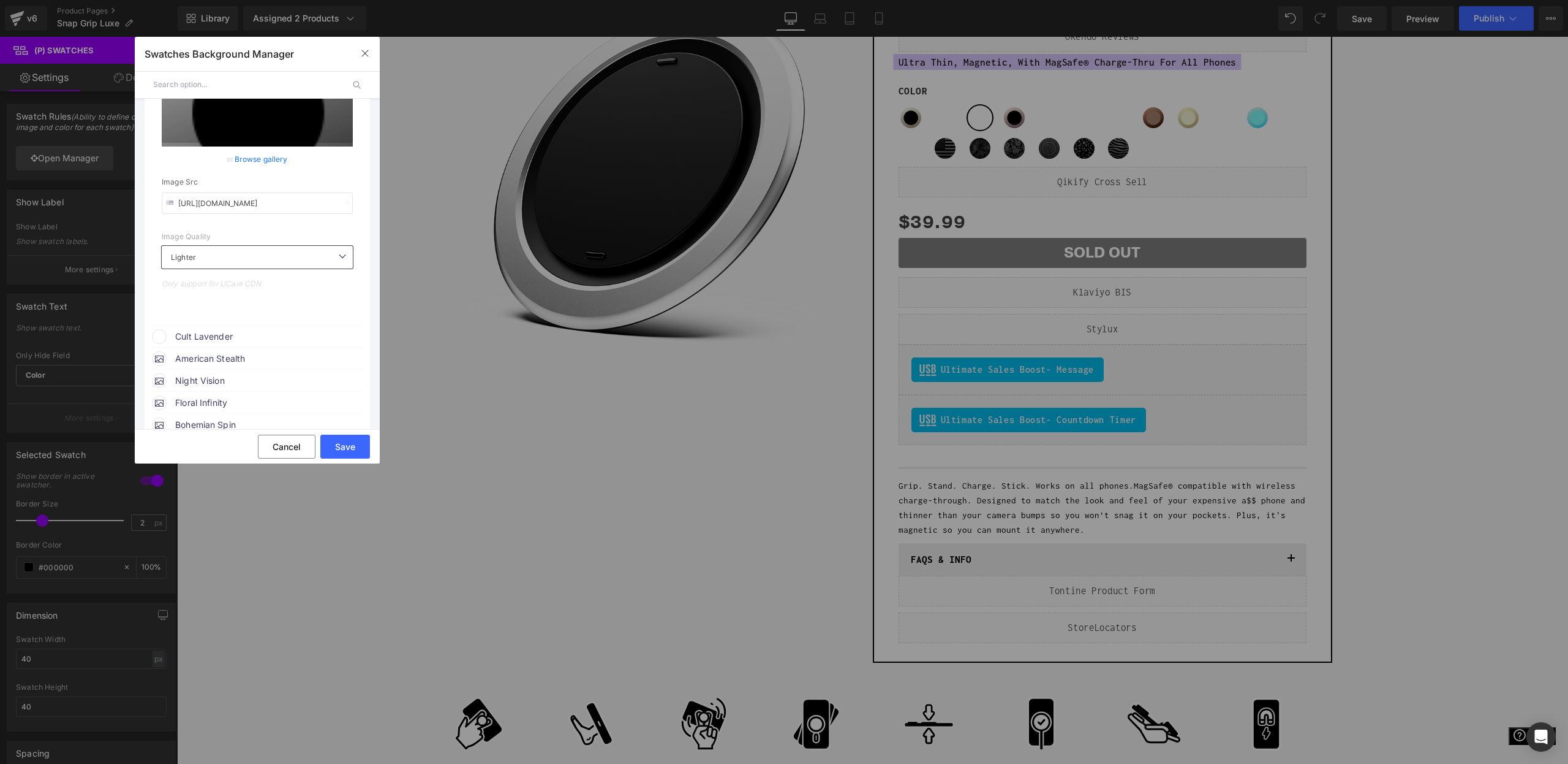
scroll to position [1903, 0]
type input "https://cdn.shopify.com/s/files/1/0021/1930/3203/files/gempages_454988534101574…"
click at [234, 331] on span "Cult Lavender" at bounding box center [268, 331] width 187 height 14
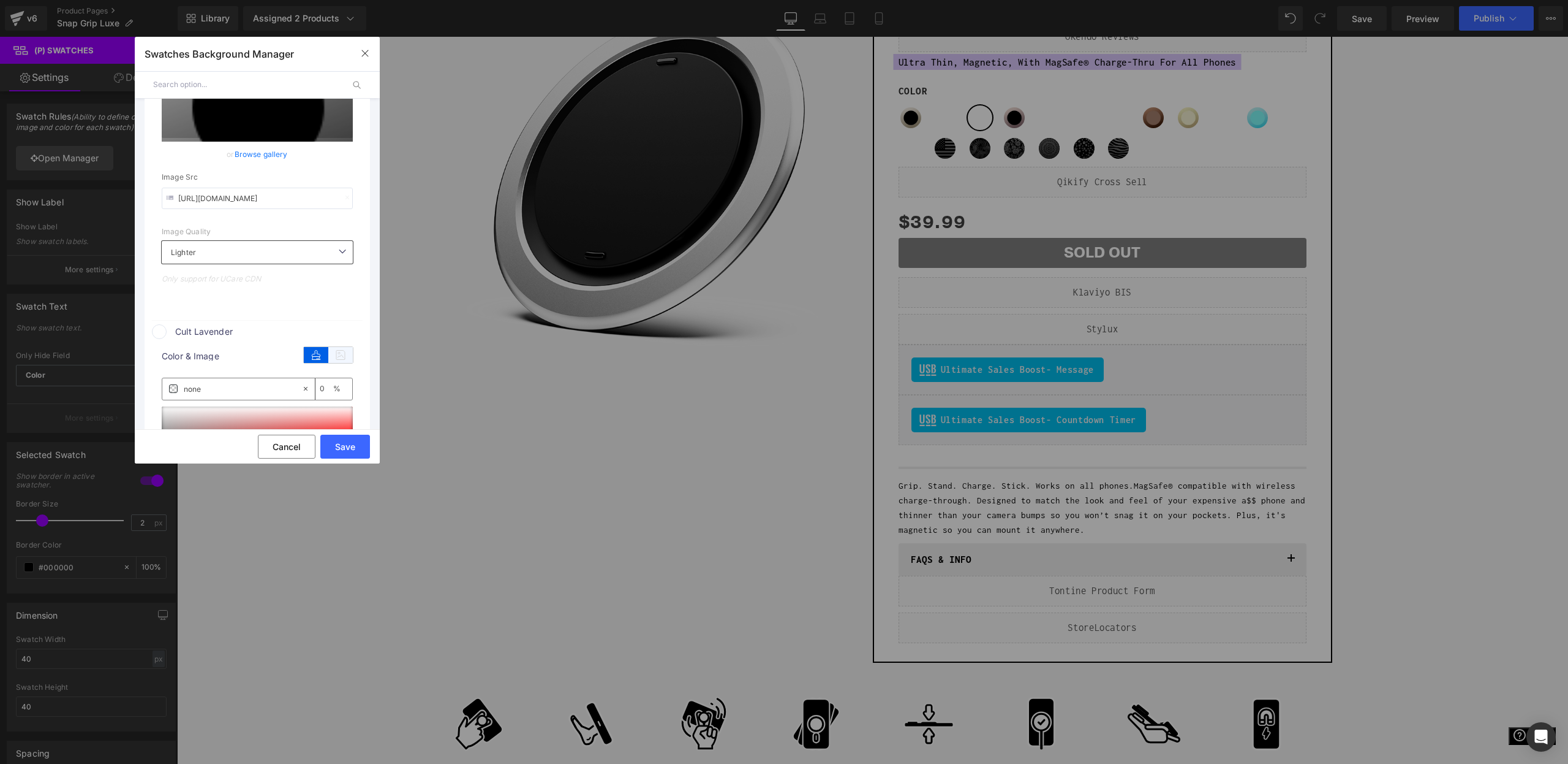
click at [330, 359] on icon at bounding box center [340, 355] width 24 height 16
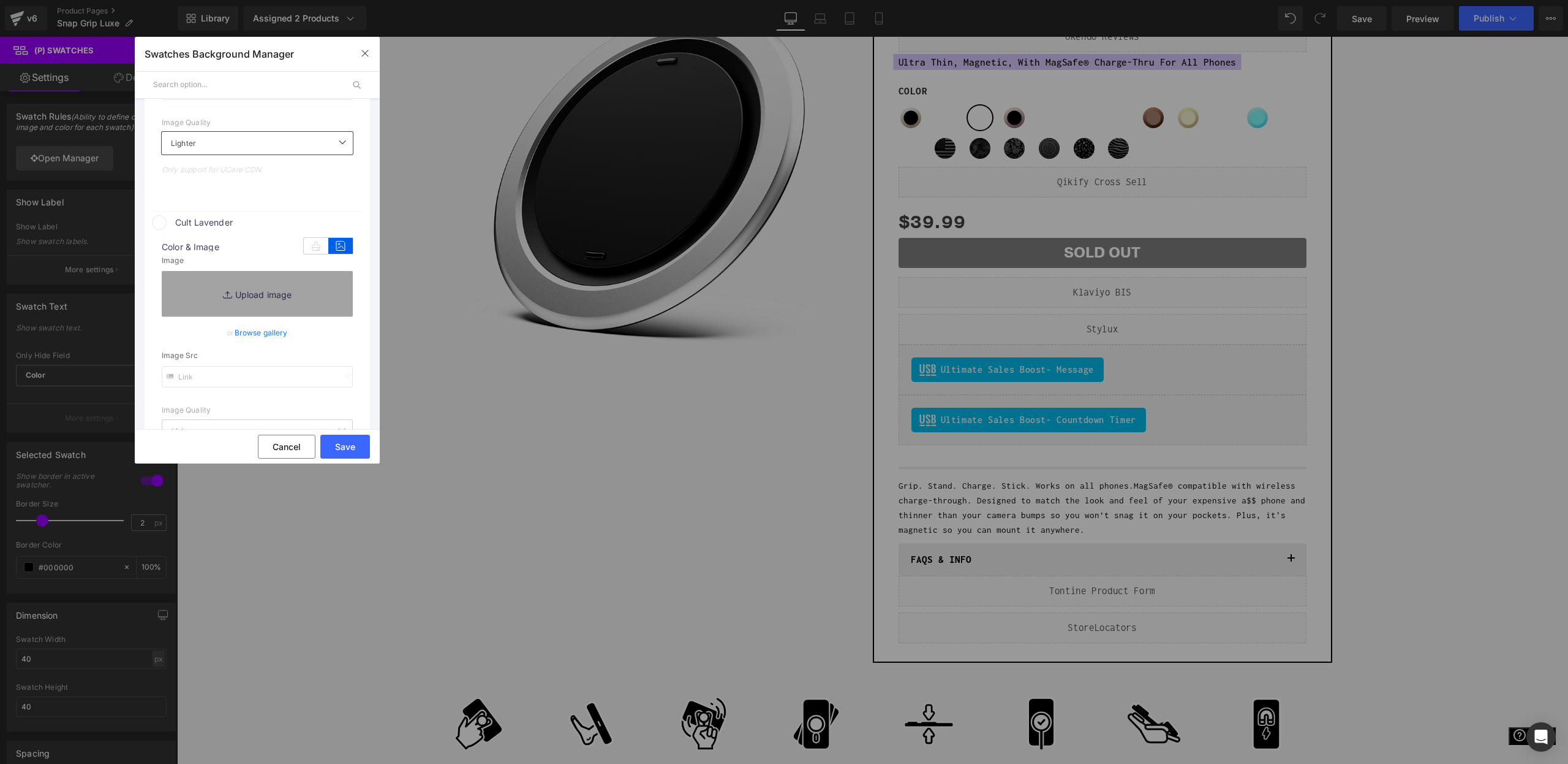
scroll to position [2027, 0]
click at [199, 366] on input "text" at bounding box center [257, 363] width 191 height 22
paste input "https://cdn.shopify.com/s/files/1/0021/1930/3203/files/gempages_454988534101574…"
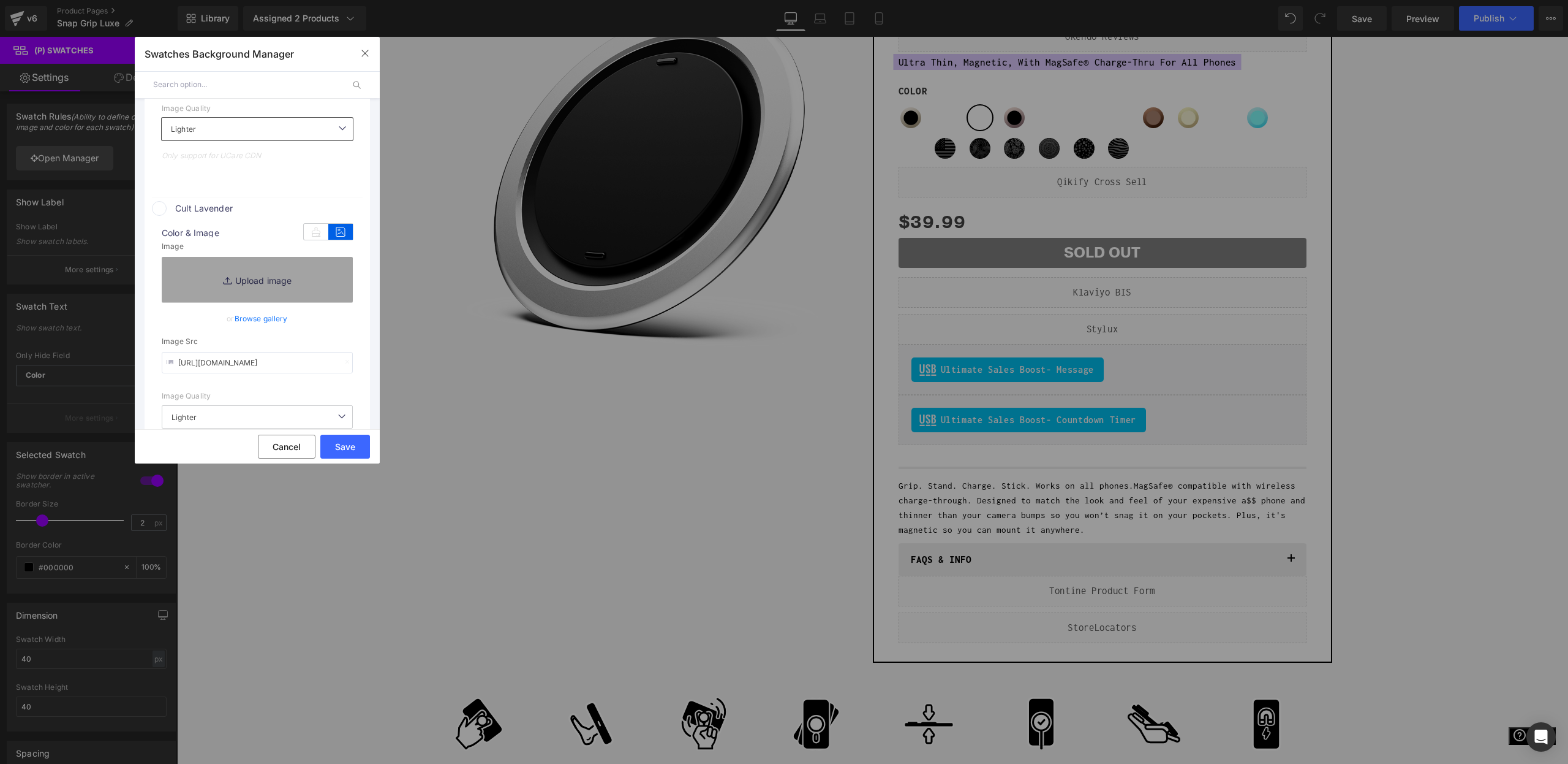
scroll to position [0, 385]
type input "https://cdn.shopify.com/s/files/1/0021/1930/3203/files/gempages_454988534101574…"
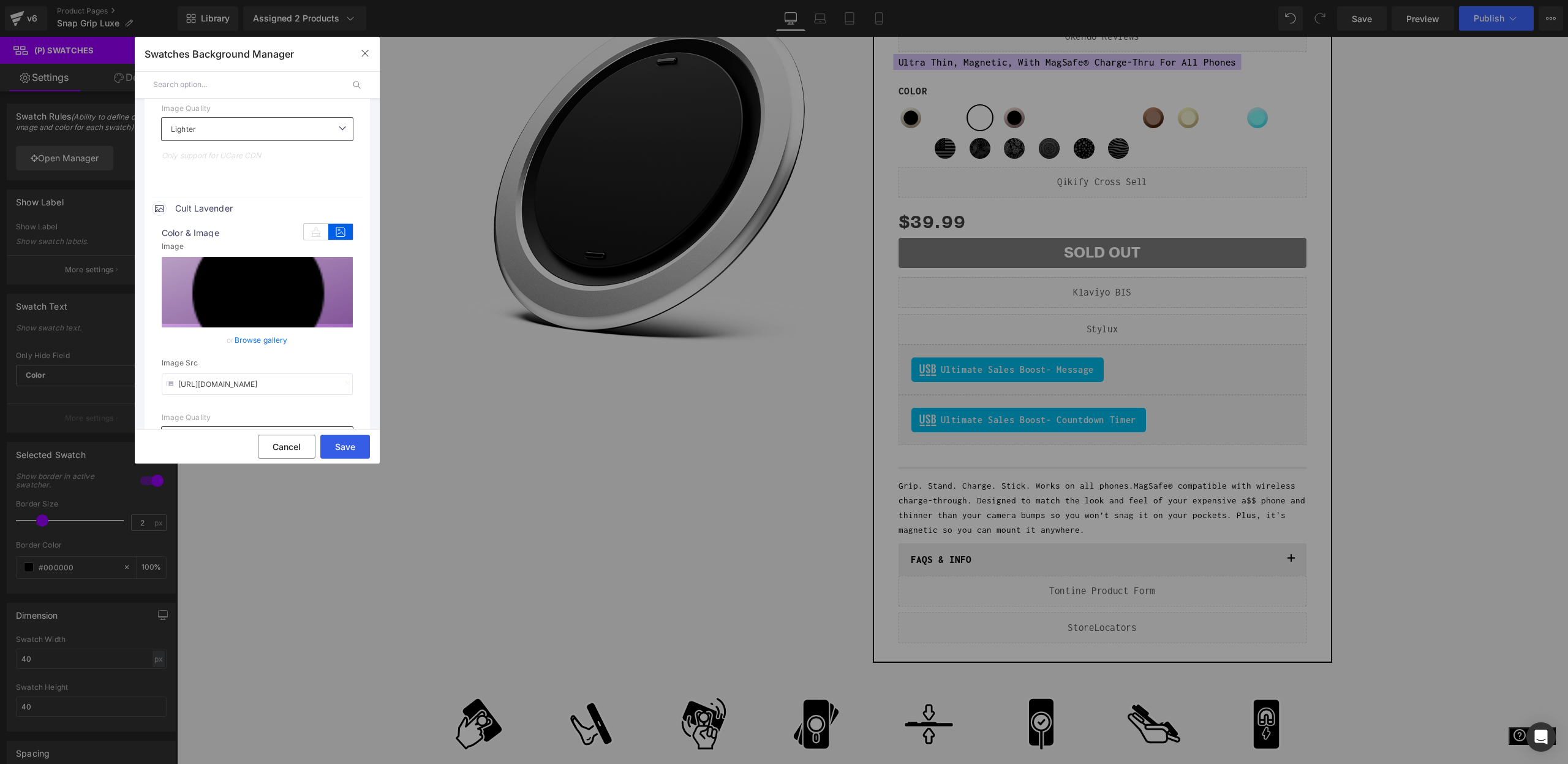
click at [349, 443] on button "Save" at bounding box center [344, 446] width 50 height 23
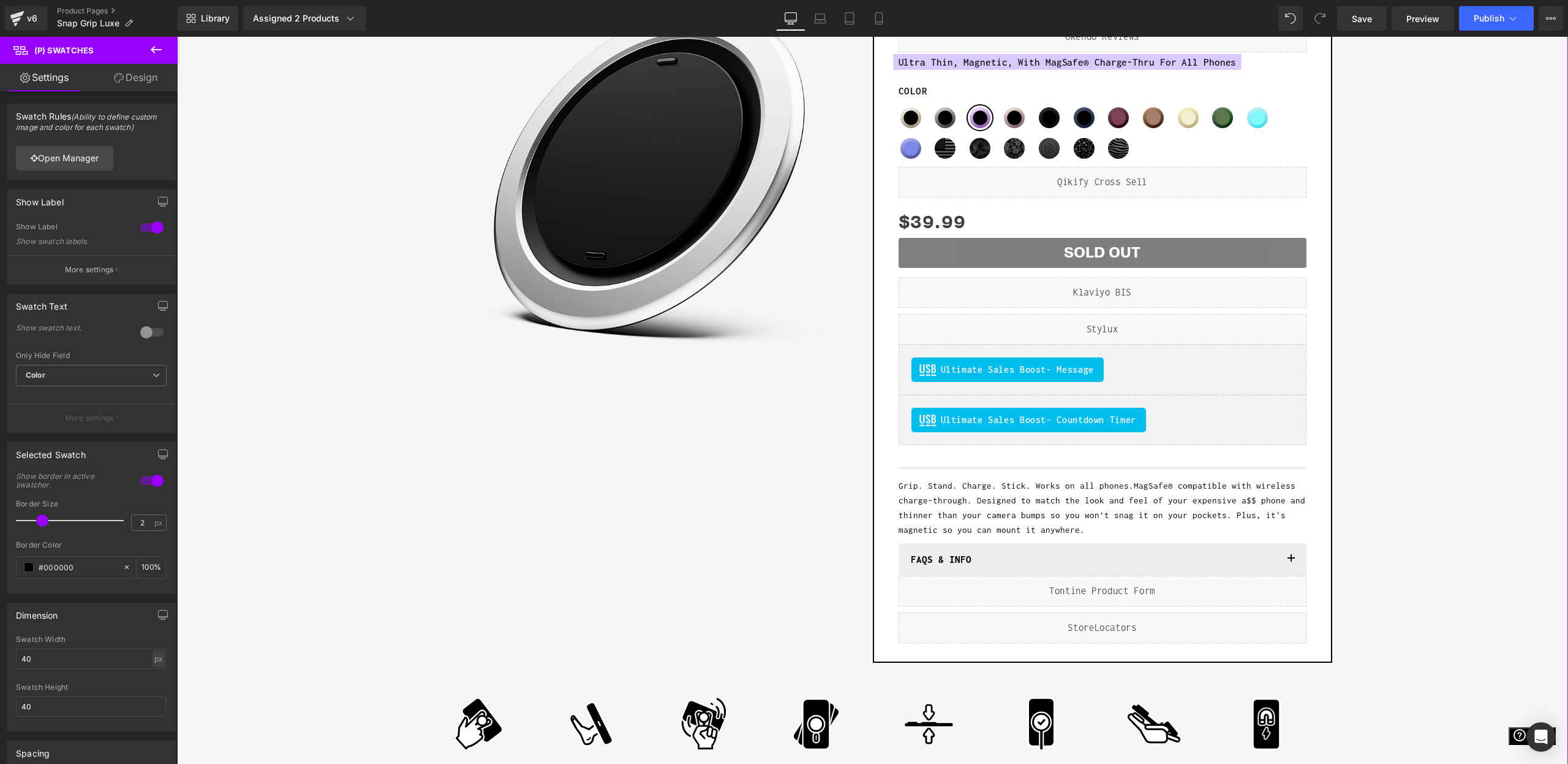
scroll to position [19, 0]
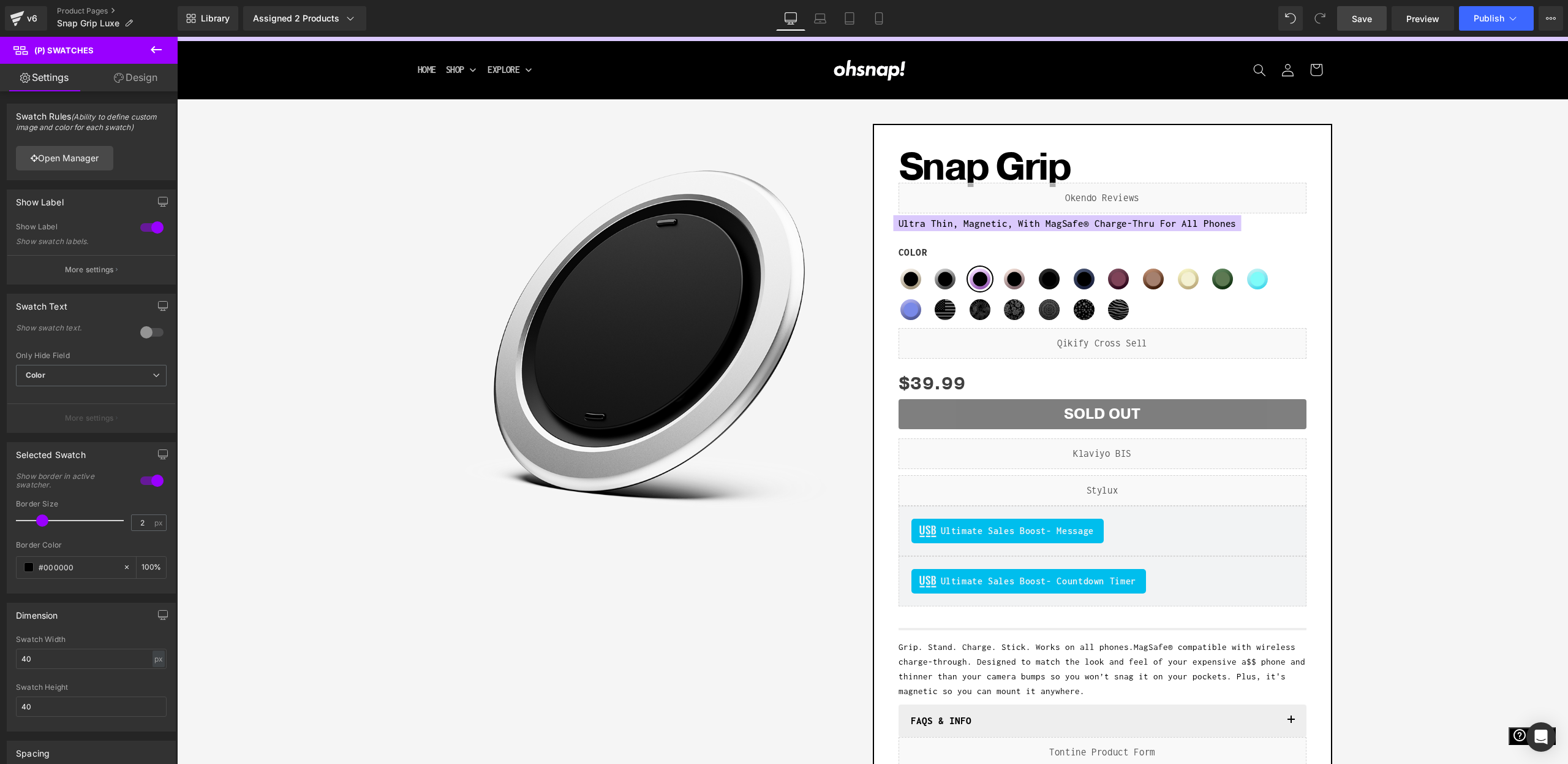
click at [1358, 19] on span "Save" at bounding box center [1362, 19] width 20 height 13
click at [1478, 23] on button "Publish" at bounding box center [1496, 18] width 75 height 24
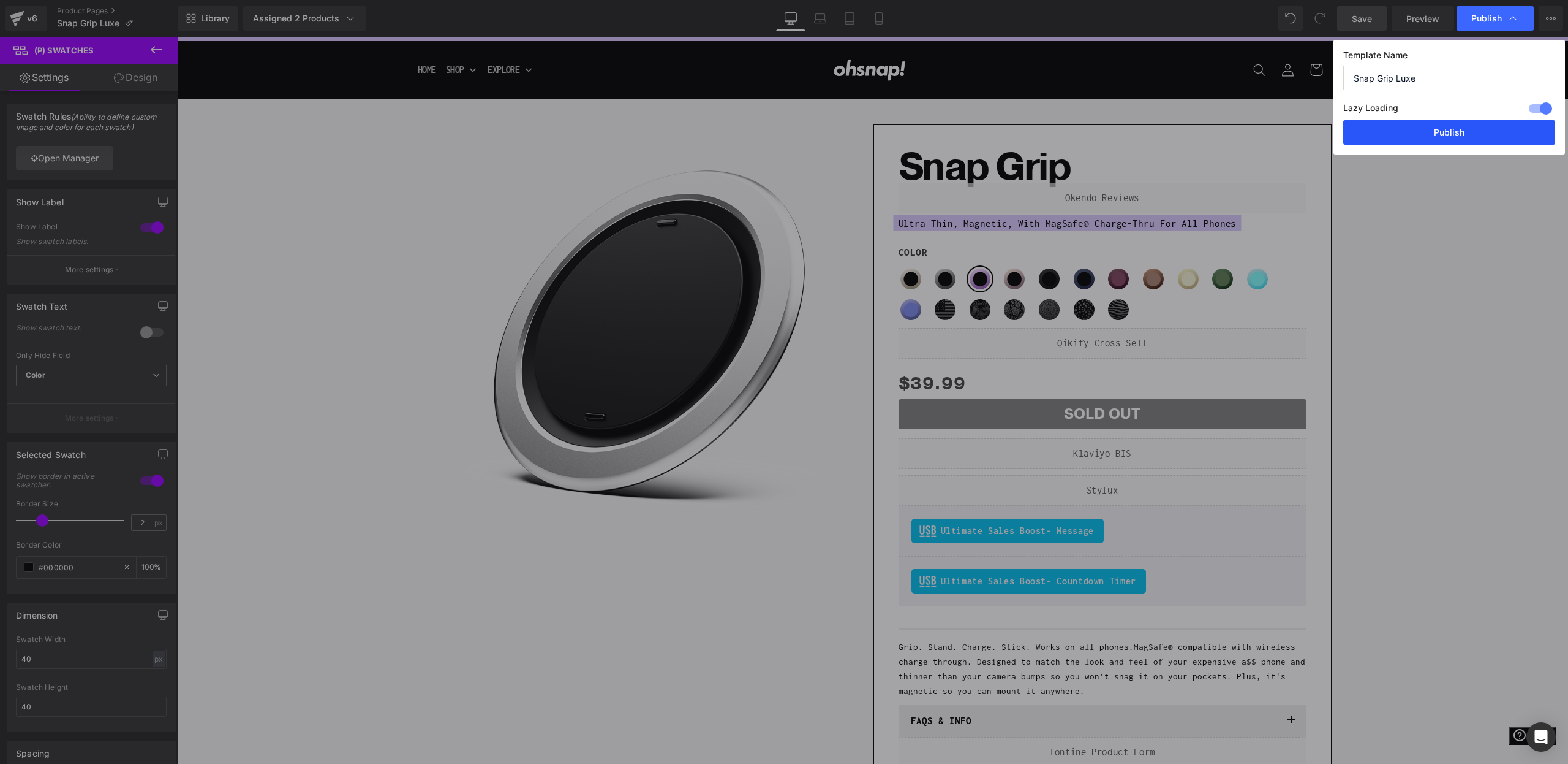
click at [1417, 134] on button "Publish" at bounding box center [1449, 132] width 212 height 24
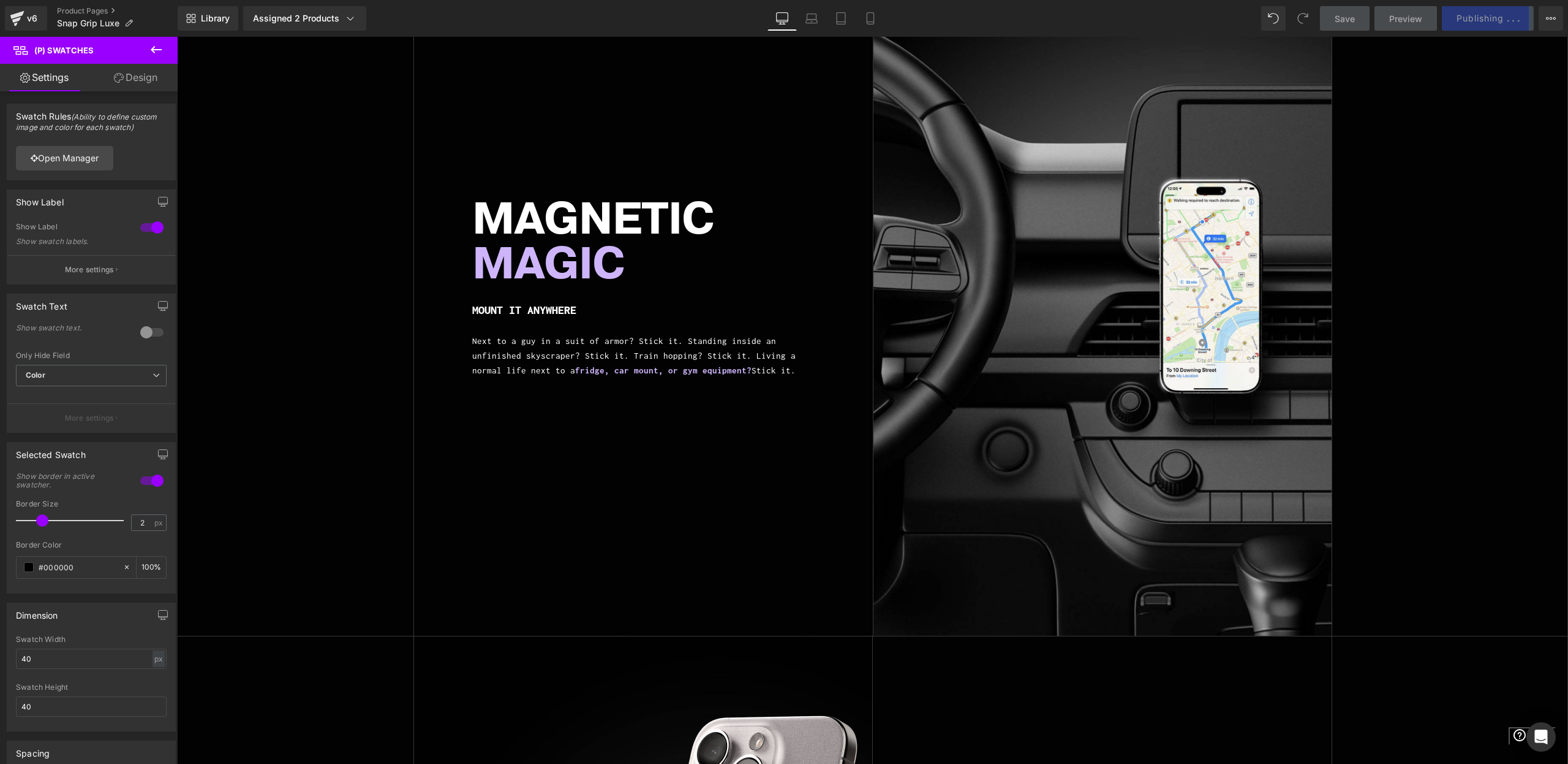
scroll to position [0, 0]
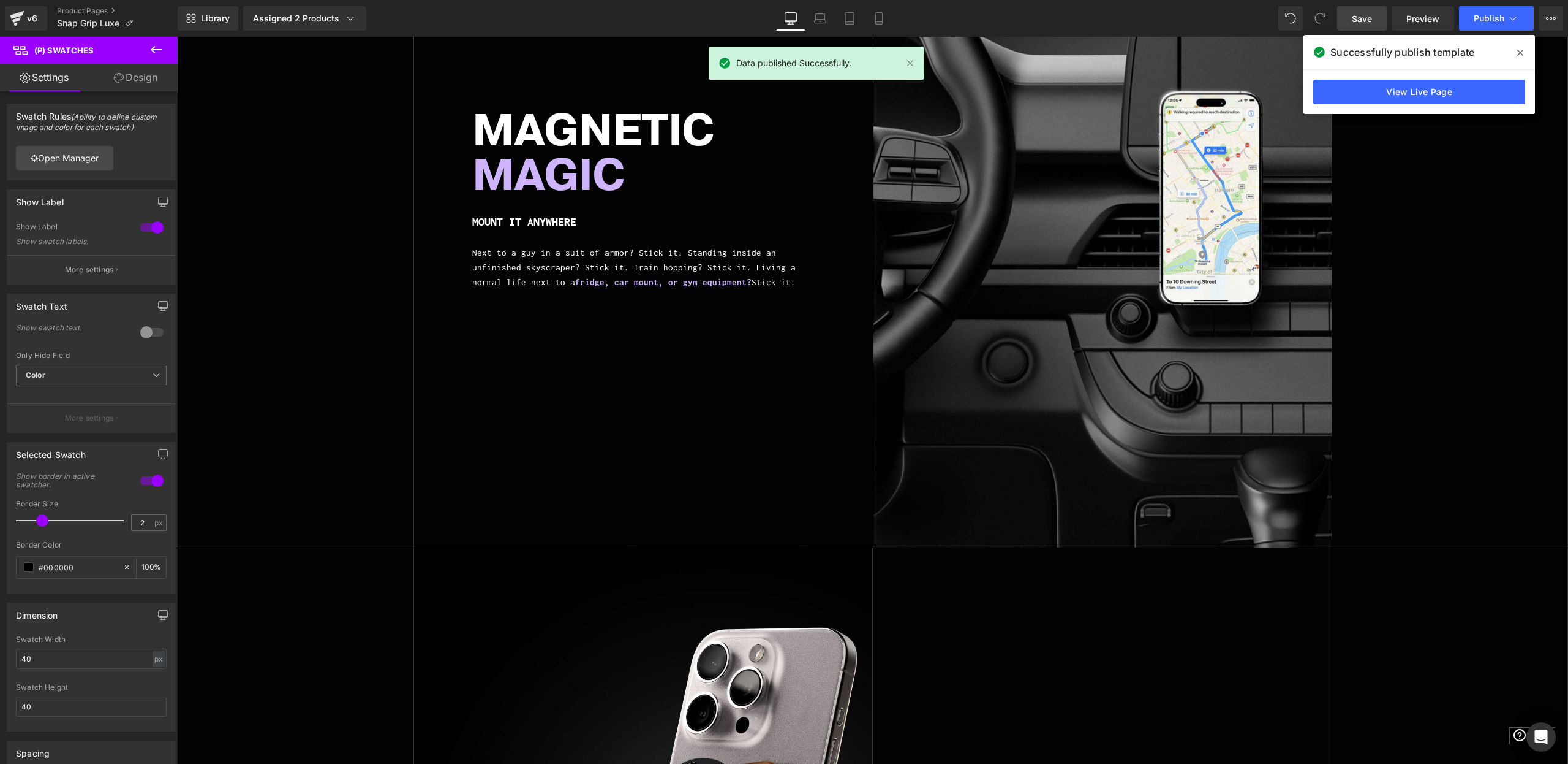
drag, startPoint x: 1527, startPoint y: 52, endPoint x: 1017, endPoint y: 230, distance: 540.2
click at [1527, 52] on span at bounding box center [1521, 53] width 20 height 20
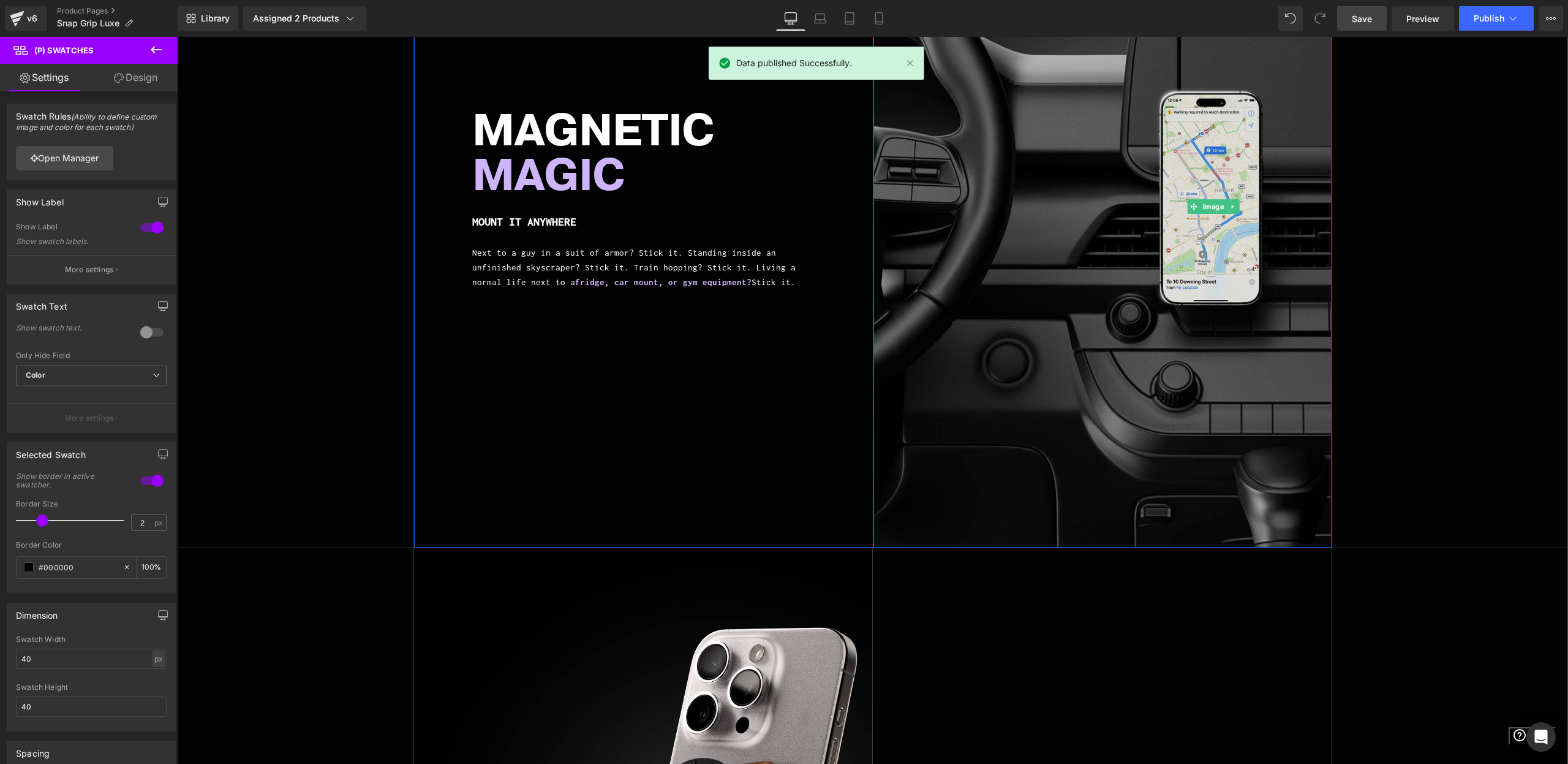
click at [1044, 365] on img at bounding box center [1214, 207] width 680 height 680
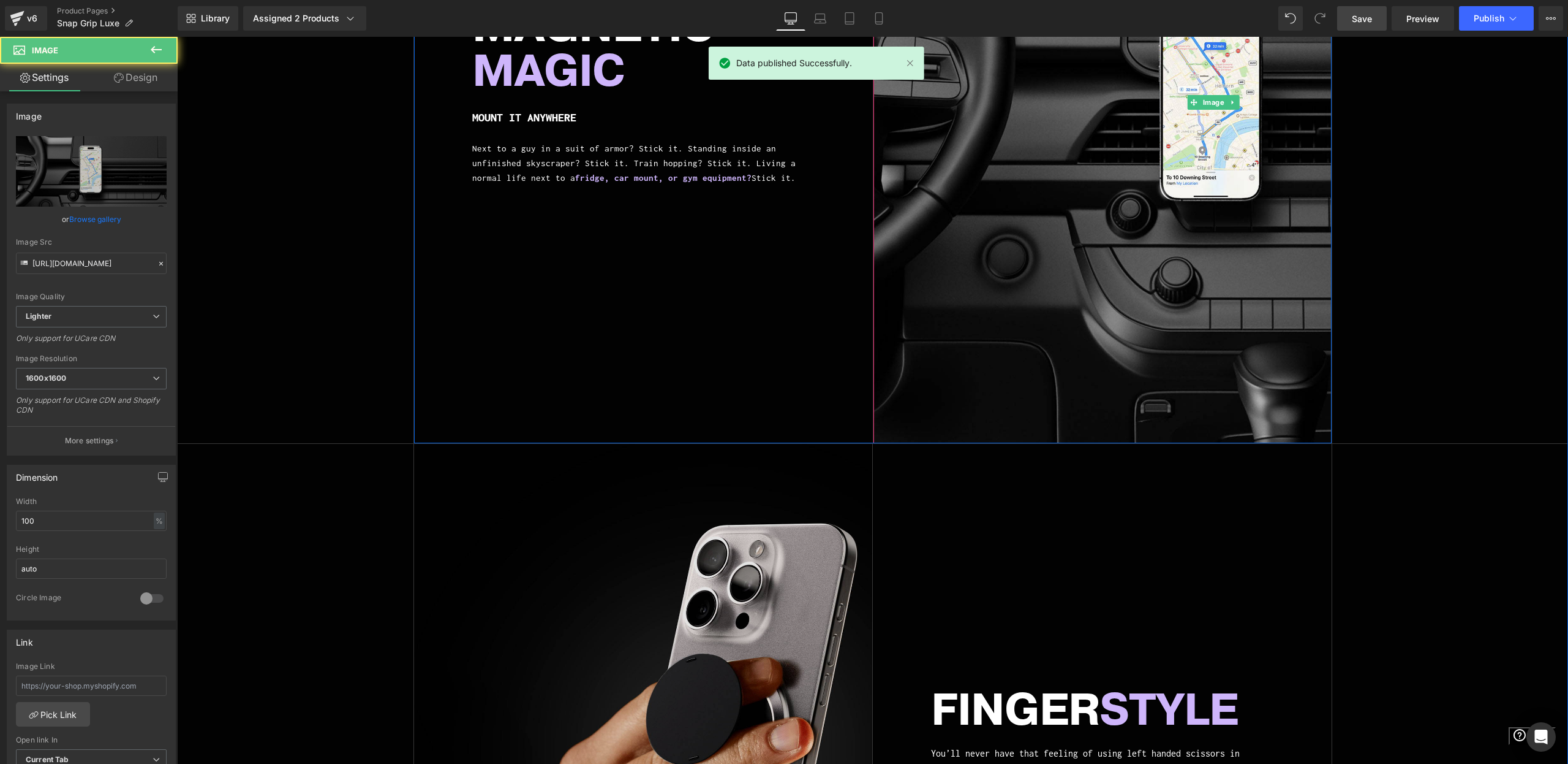
scroll to position [2535, 0]
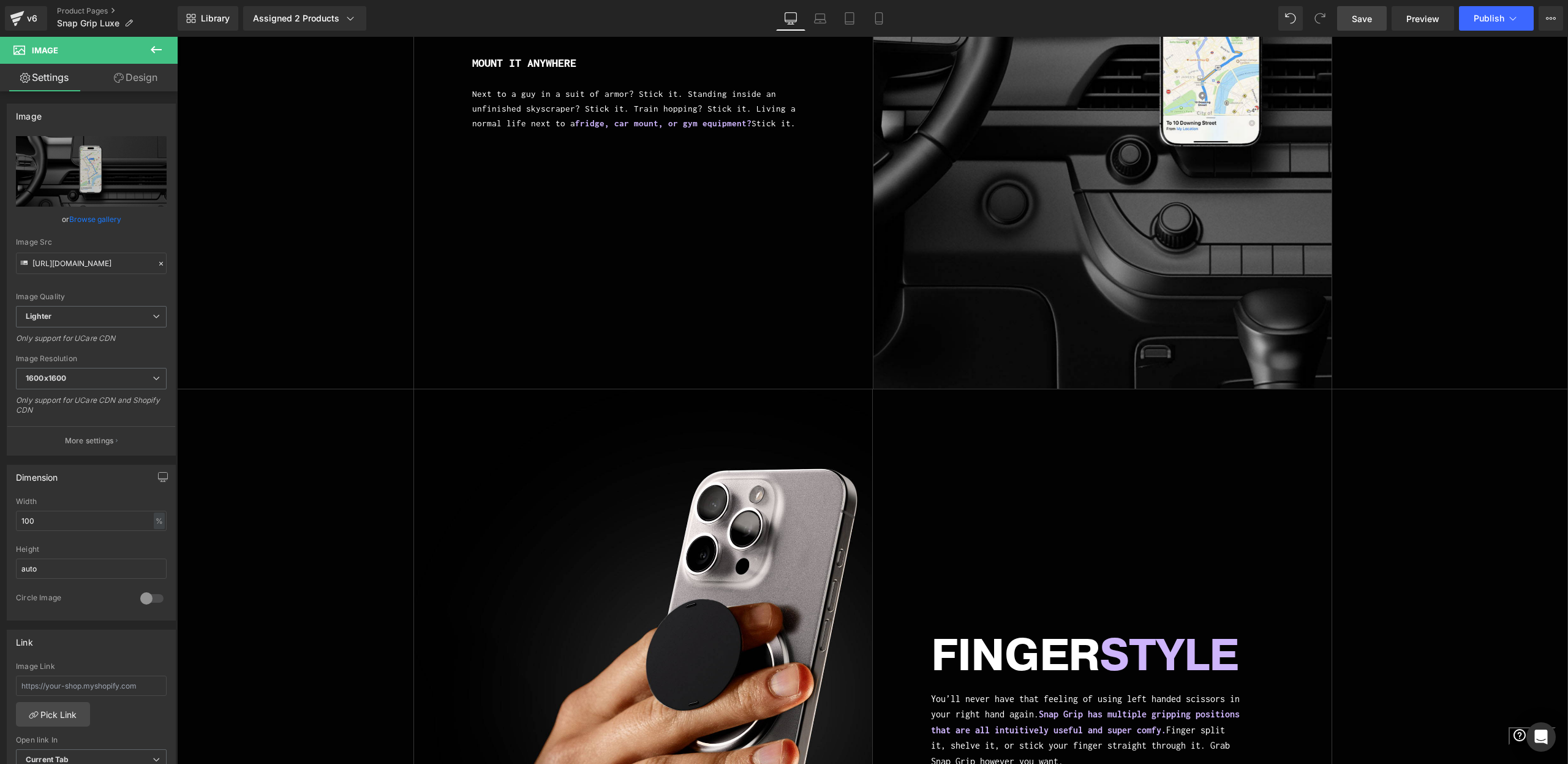
click at [166, 54] on button at bounding box center [156, 51] width 43 height 27
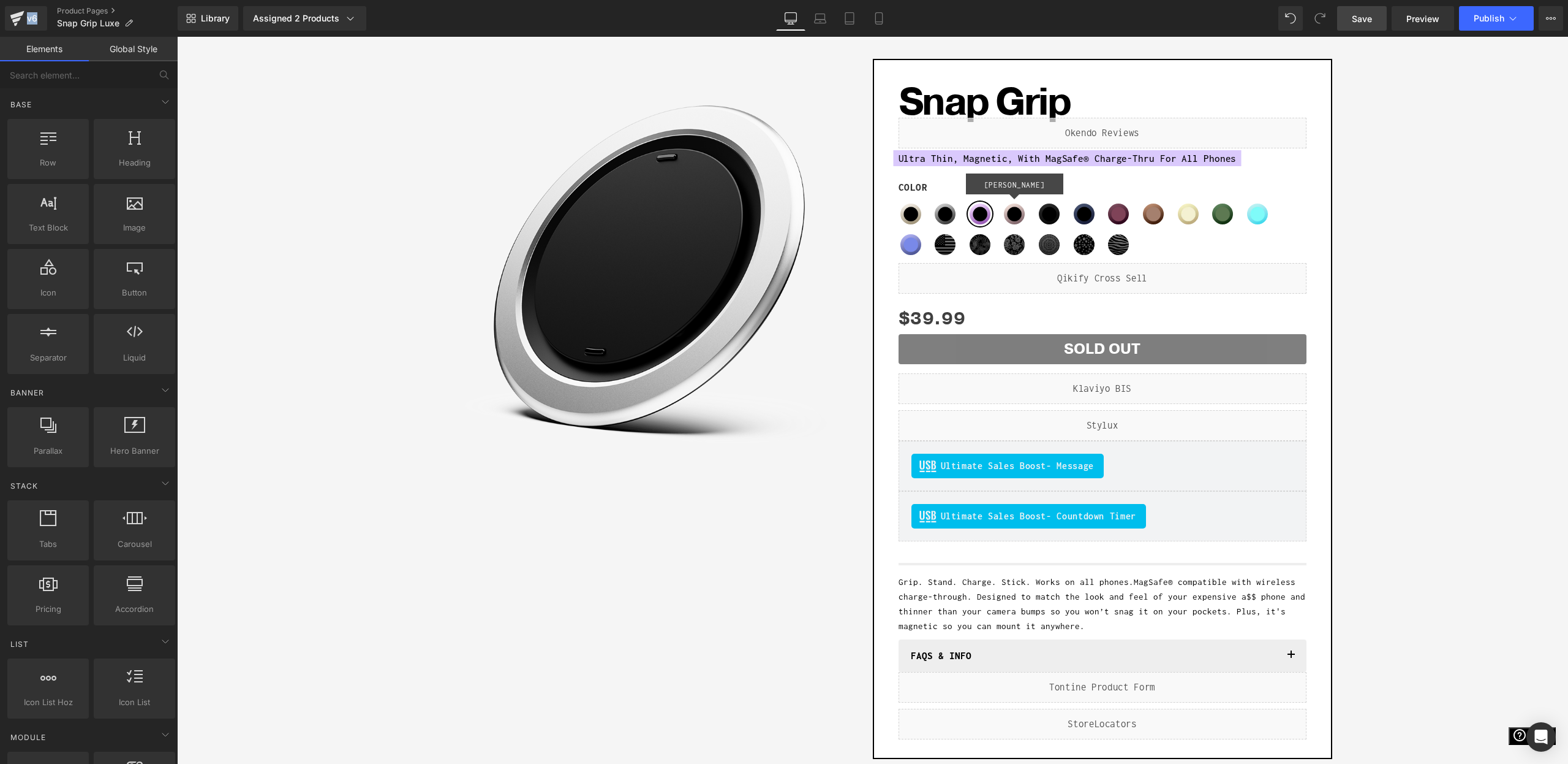
scroll to position [0, 0]
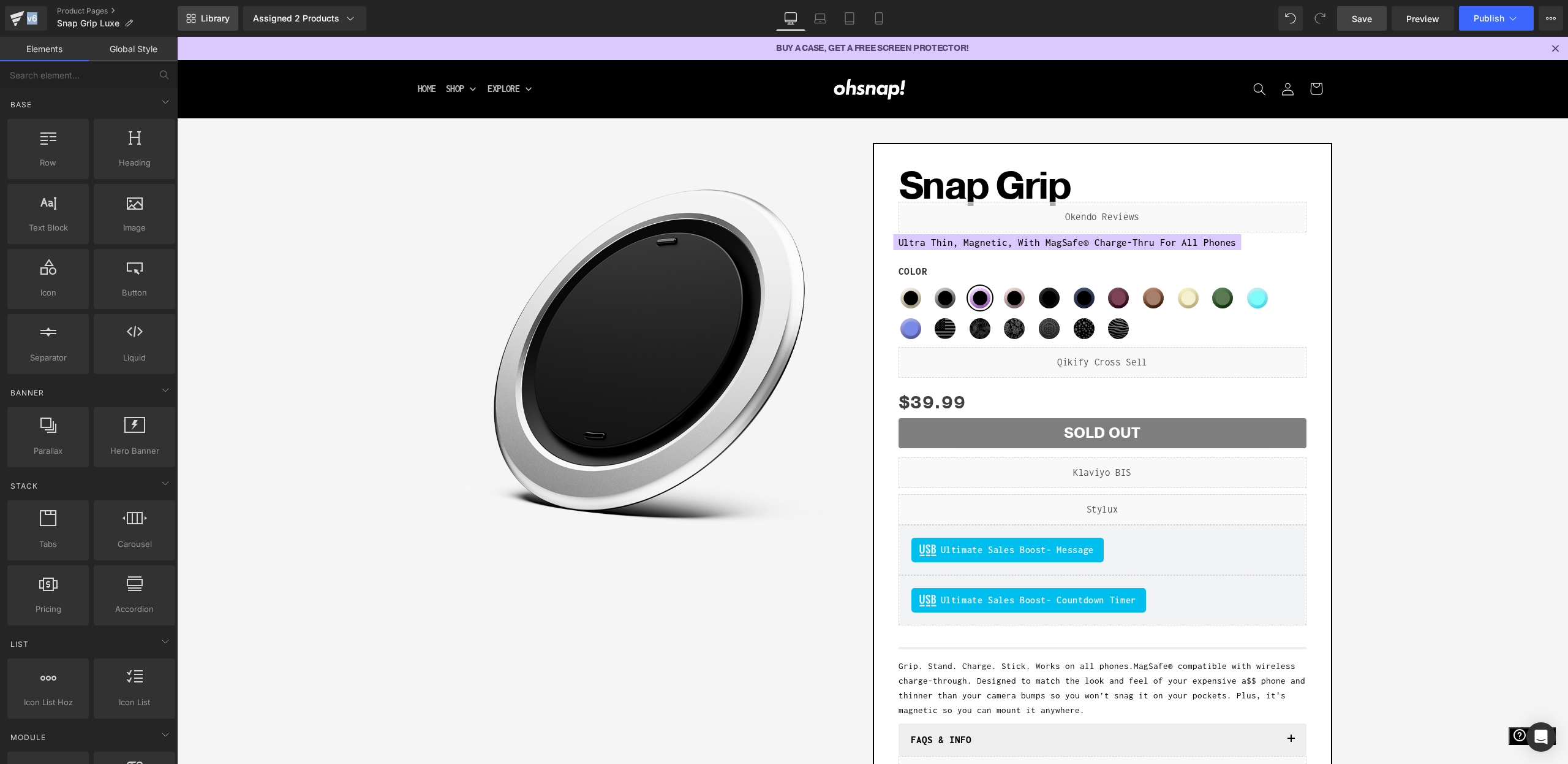
click at [204, 29] on link "Library" at bounding box center [207, 18] width 60 height 24
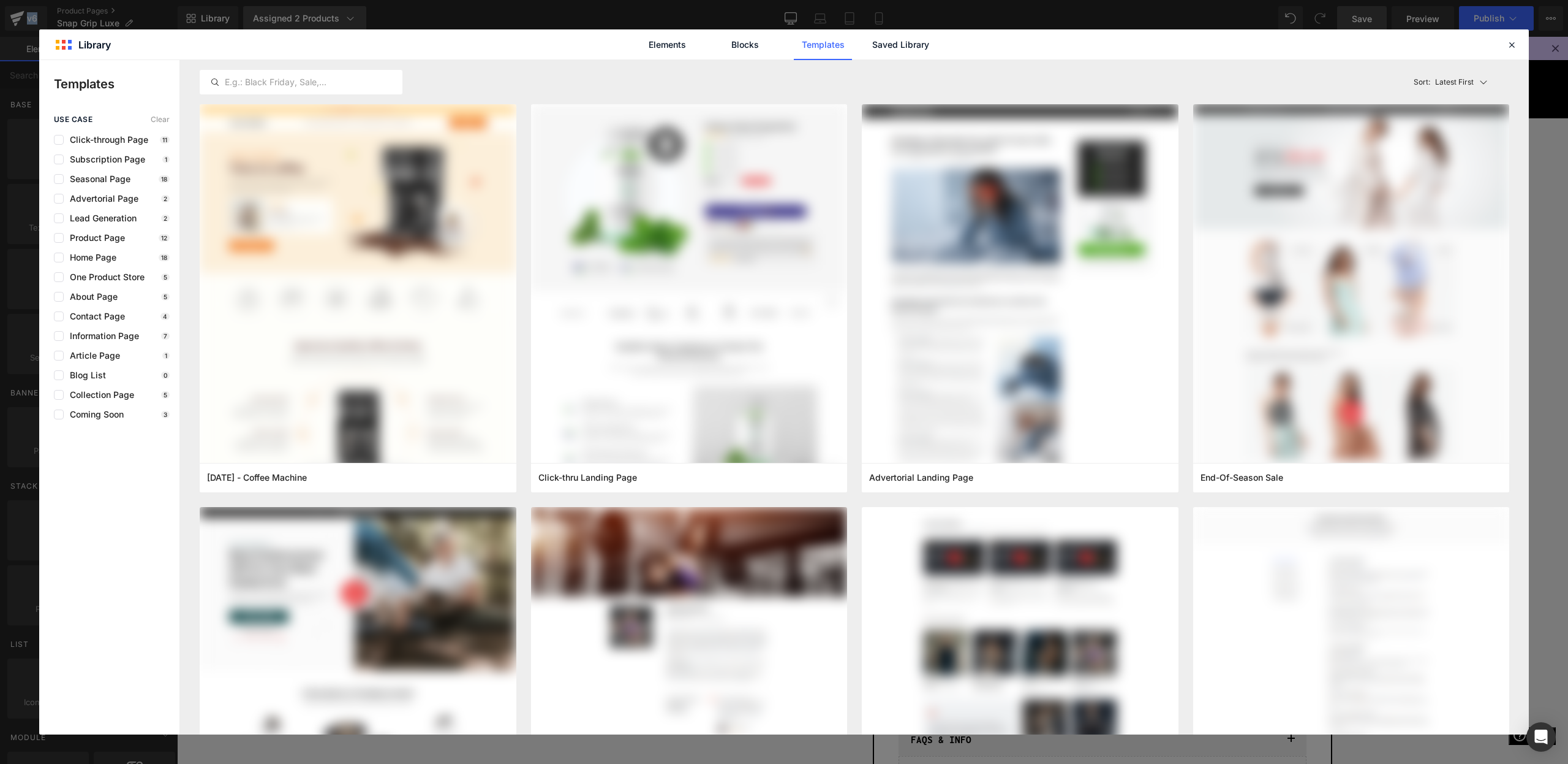
drag, startPoint x: 288, startPoint y: 22, endPoint x: 301, endPoint y: 23, distance: 13.0
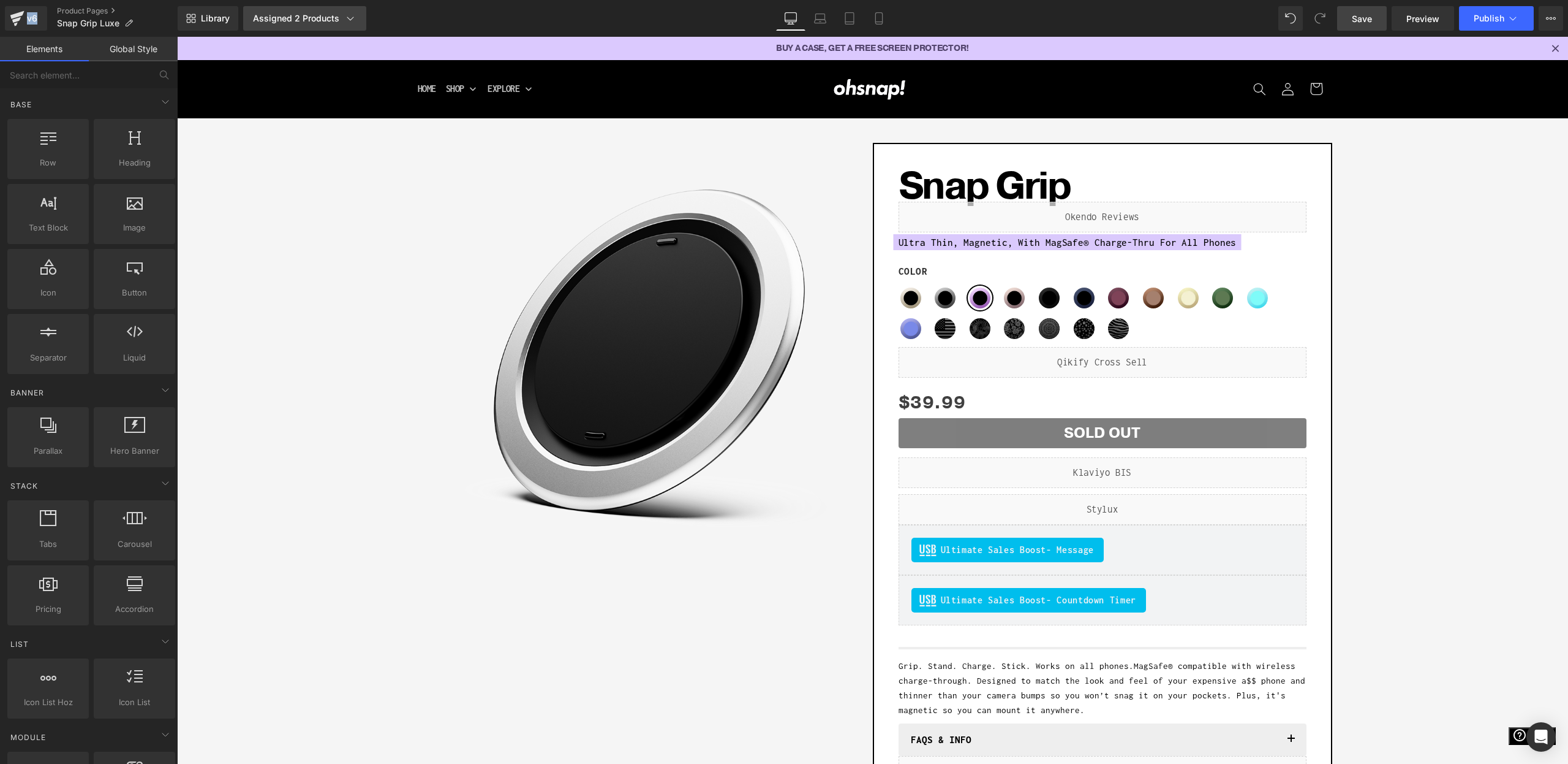
click at [302, 22] on div "Assigned 2 Products" at bounding box center [305, 19] width 104 height 13
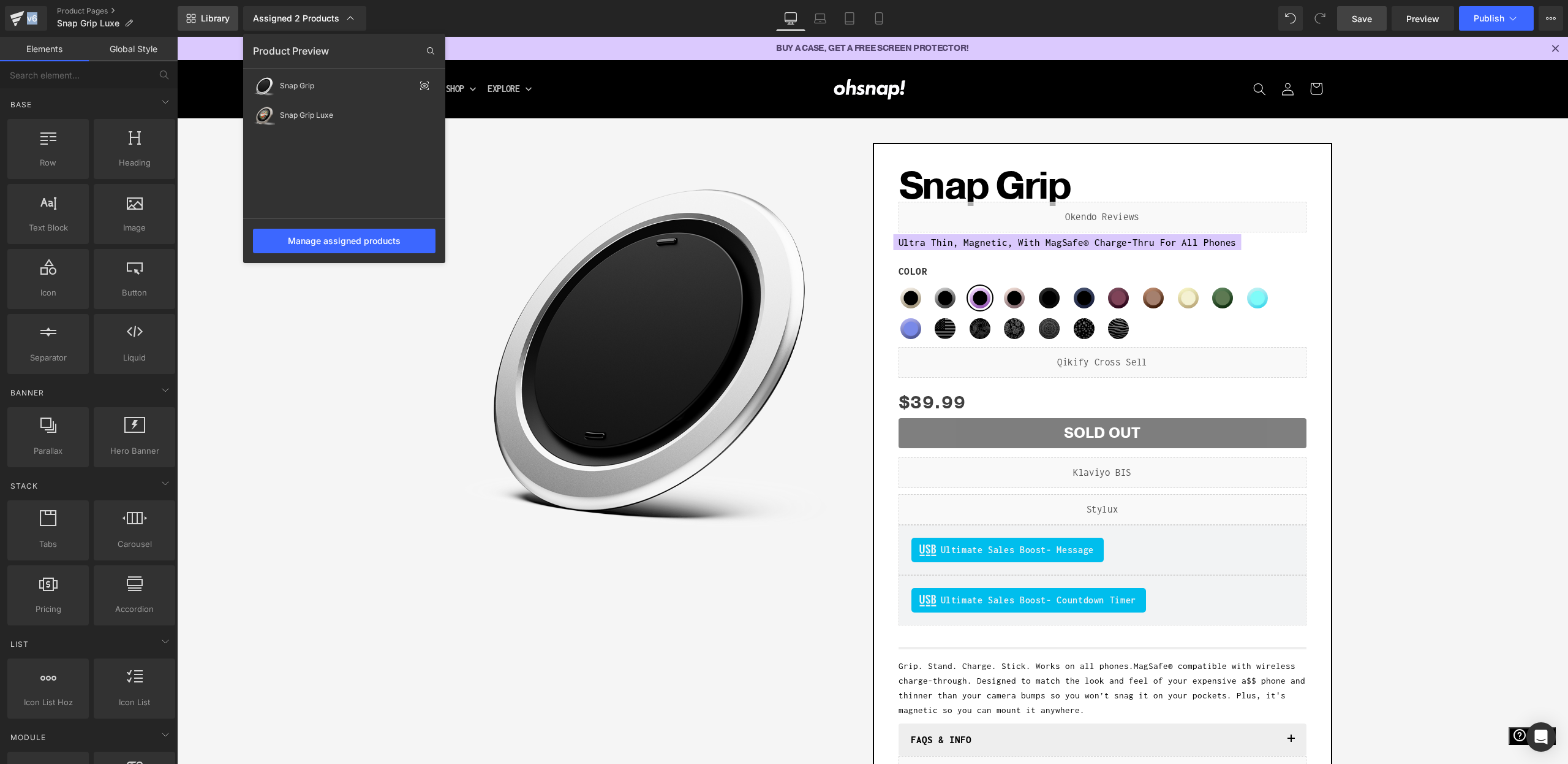
click at [211, 12] on link "Library" at bounding box center [207, 18] width 60 height 24
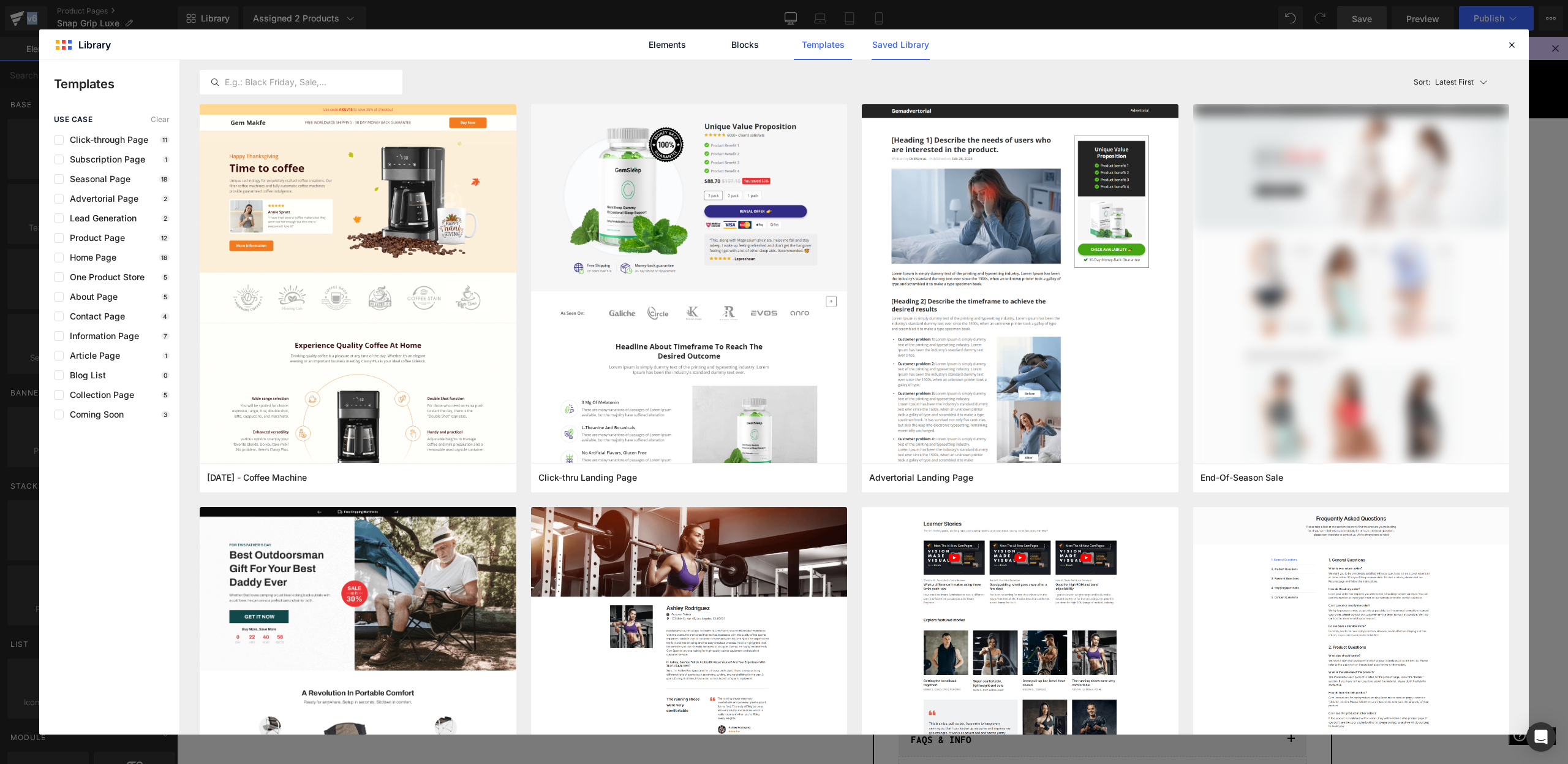
click at [903, 37] on link "Saved Library" at bounding box center [901, 45] width 59 height 31
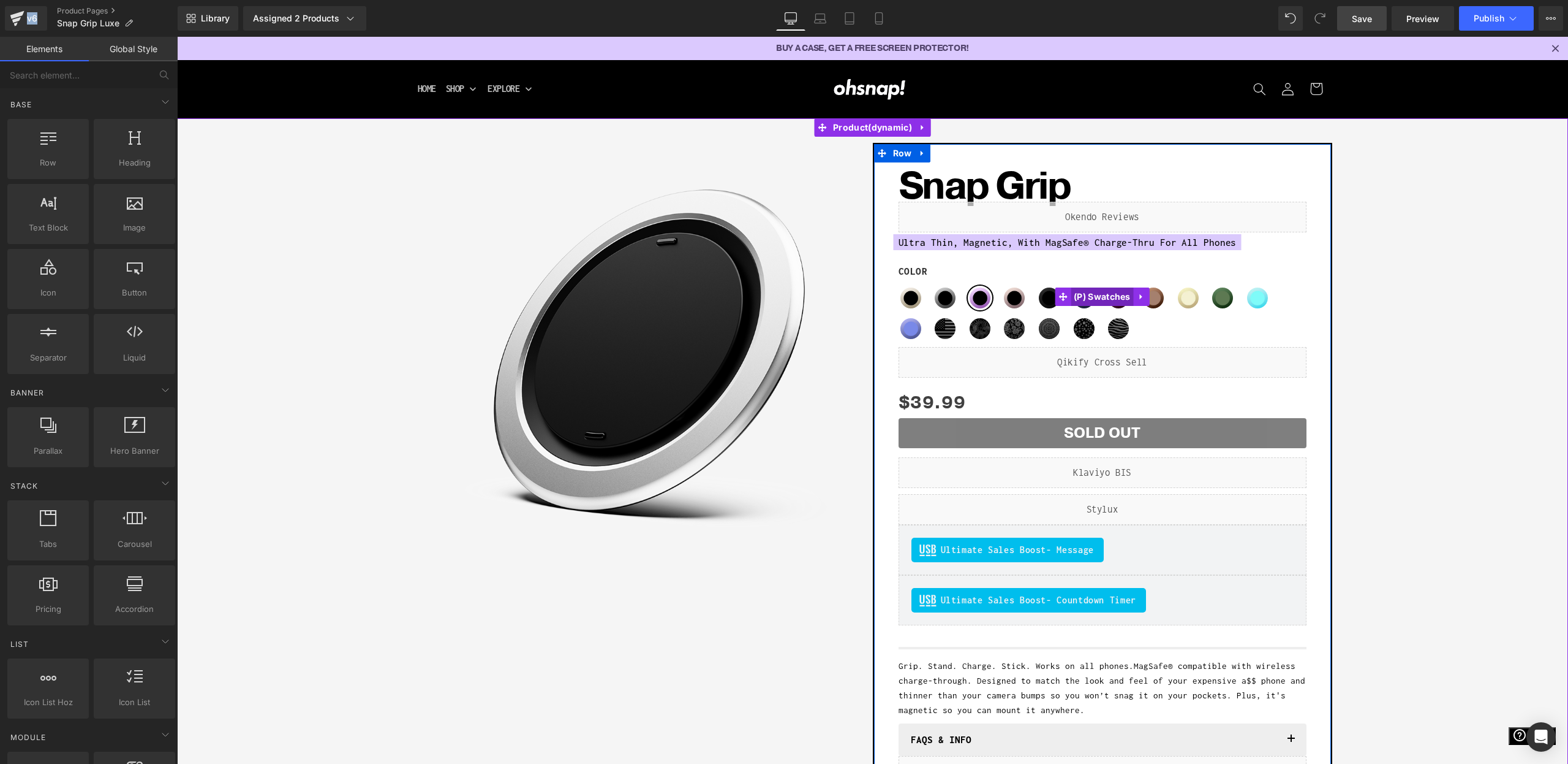
click at [1085, 301] on span "(P) Swatches" at bounding box center [1103, 297] width 63 height 18
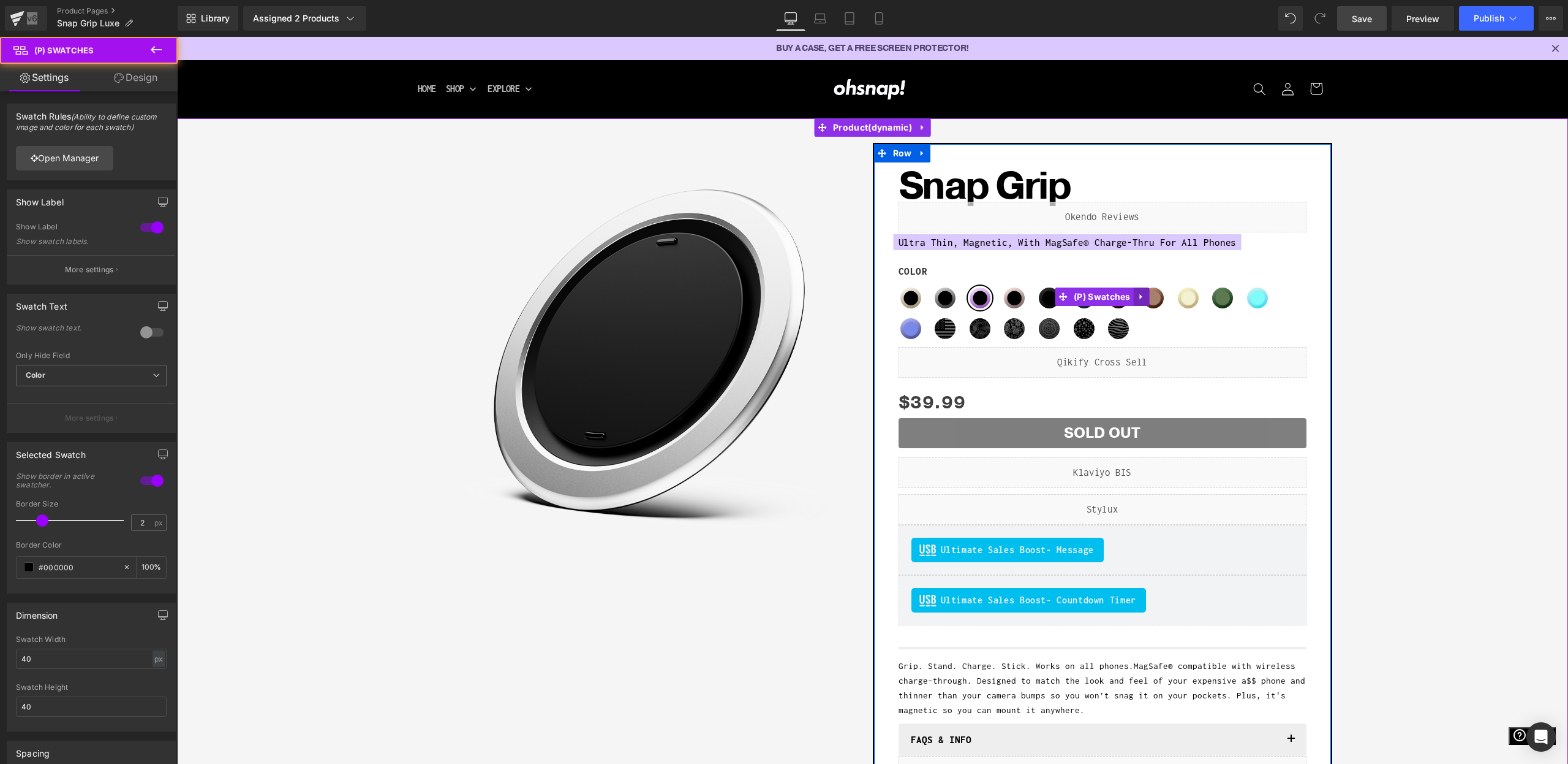
click at [1142, 299] on icon at bounding box center [1142, 296] width 9 height 9
click at [1119, 298] on icon at bounding box center [1118, 297] width 9 height 9
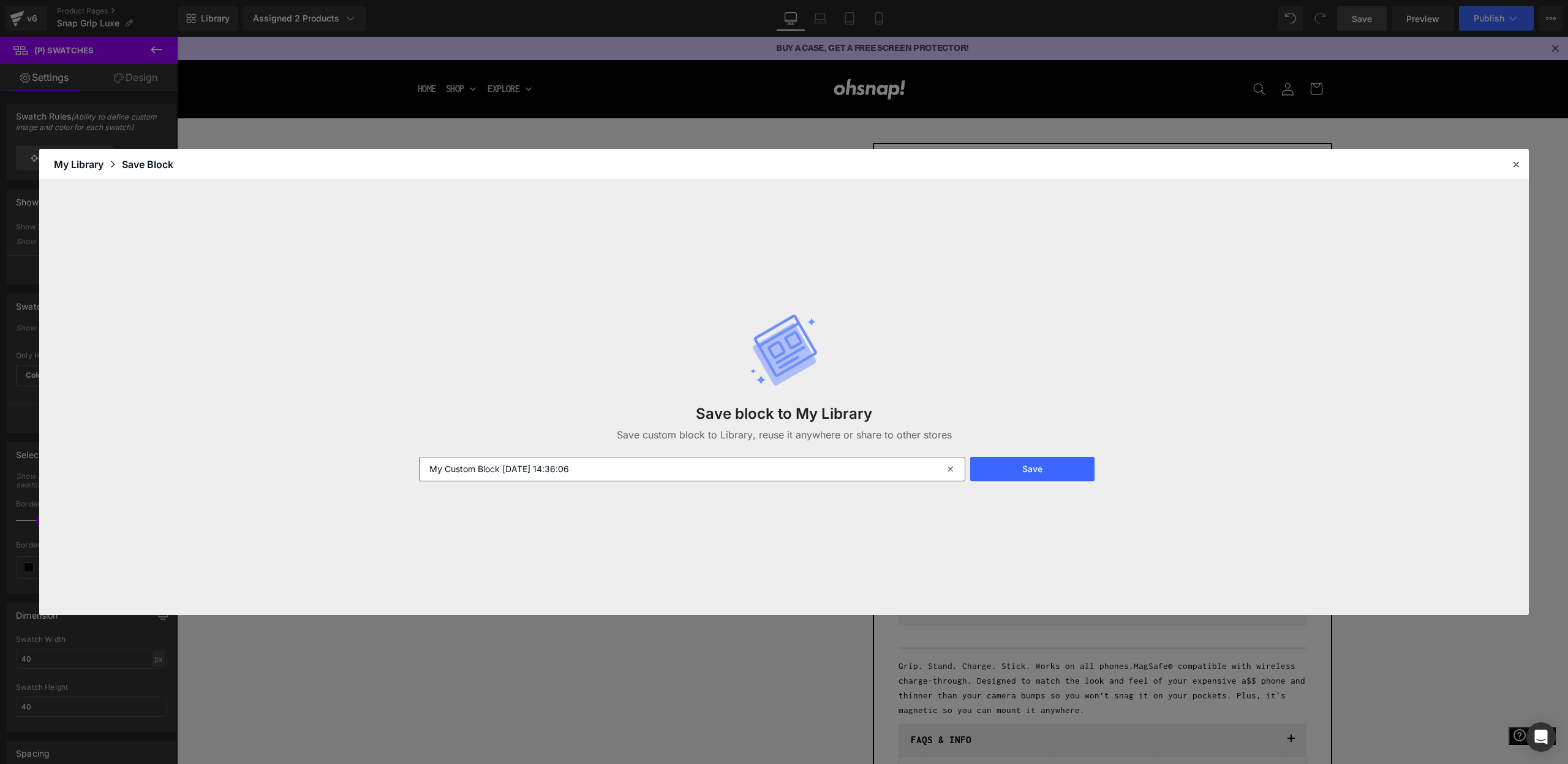
click at [682, 460] on input "My Custom Block 2025-09-03 14:36:06" at bounding box center [692, 468] width 546 height 24
click at [682, 456] on input "My Custom Block 2025-09-03 14:36:06" at bounding box center [692, 468] width 546 height 24
click at [677, 465] on input "My Custom Block 2025-09-03 14:36:06" at bounding box center [692, 468] width 546 height 24
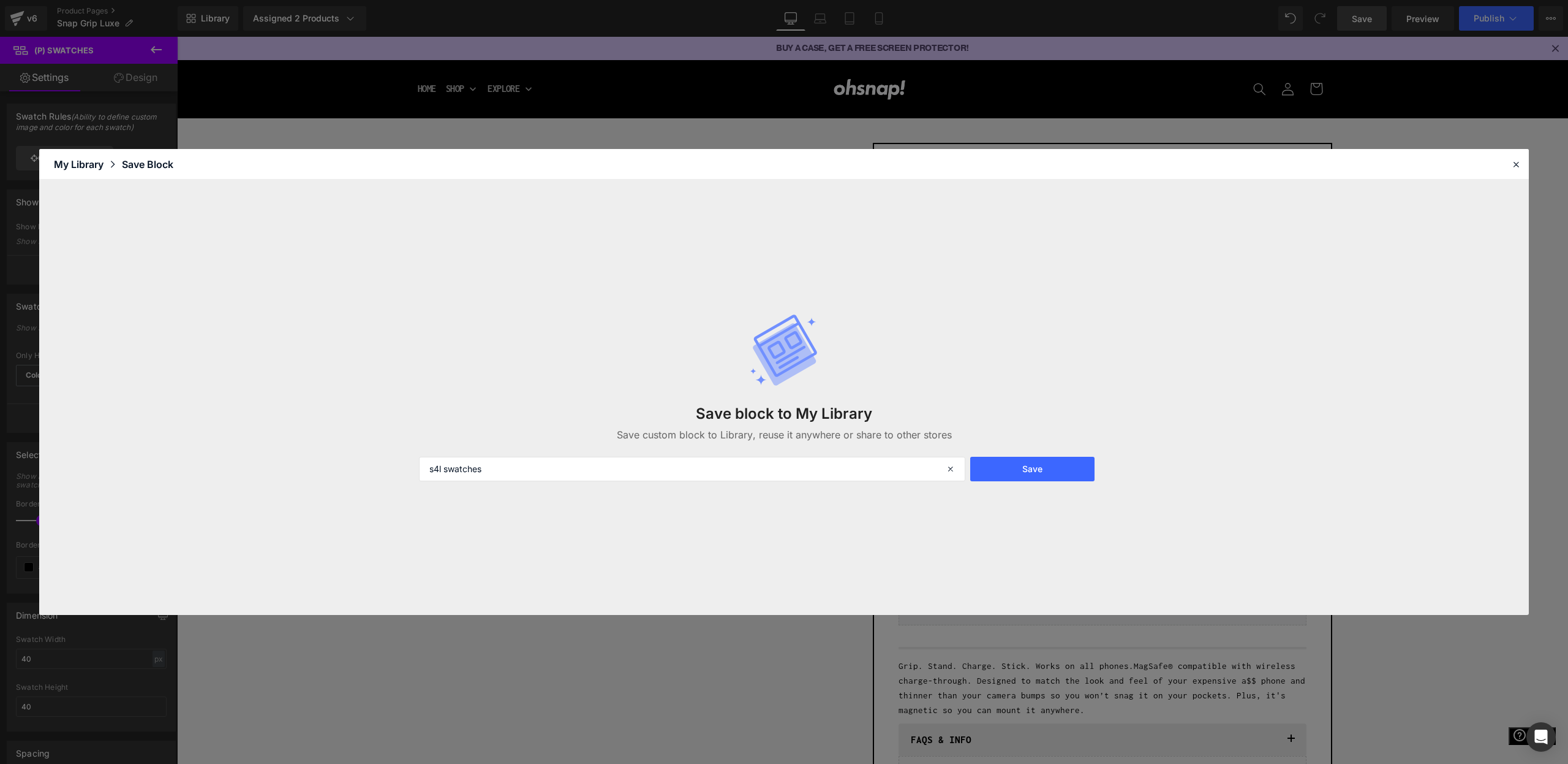
type input "s4l swatches"
click at [972, 446] on div "Save block to My Library Save custom block to Library, reuse it anywhere or sha…" at bounding box center [784, 397] width 745 height 217
click at [1013, 464] on button "Save" at bounding box center [1032, 468] width 124 height 24
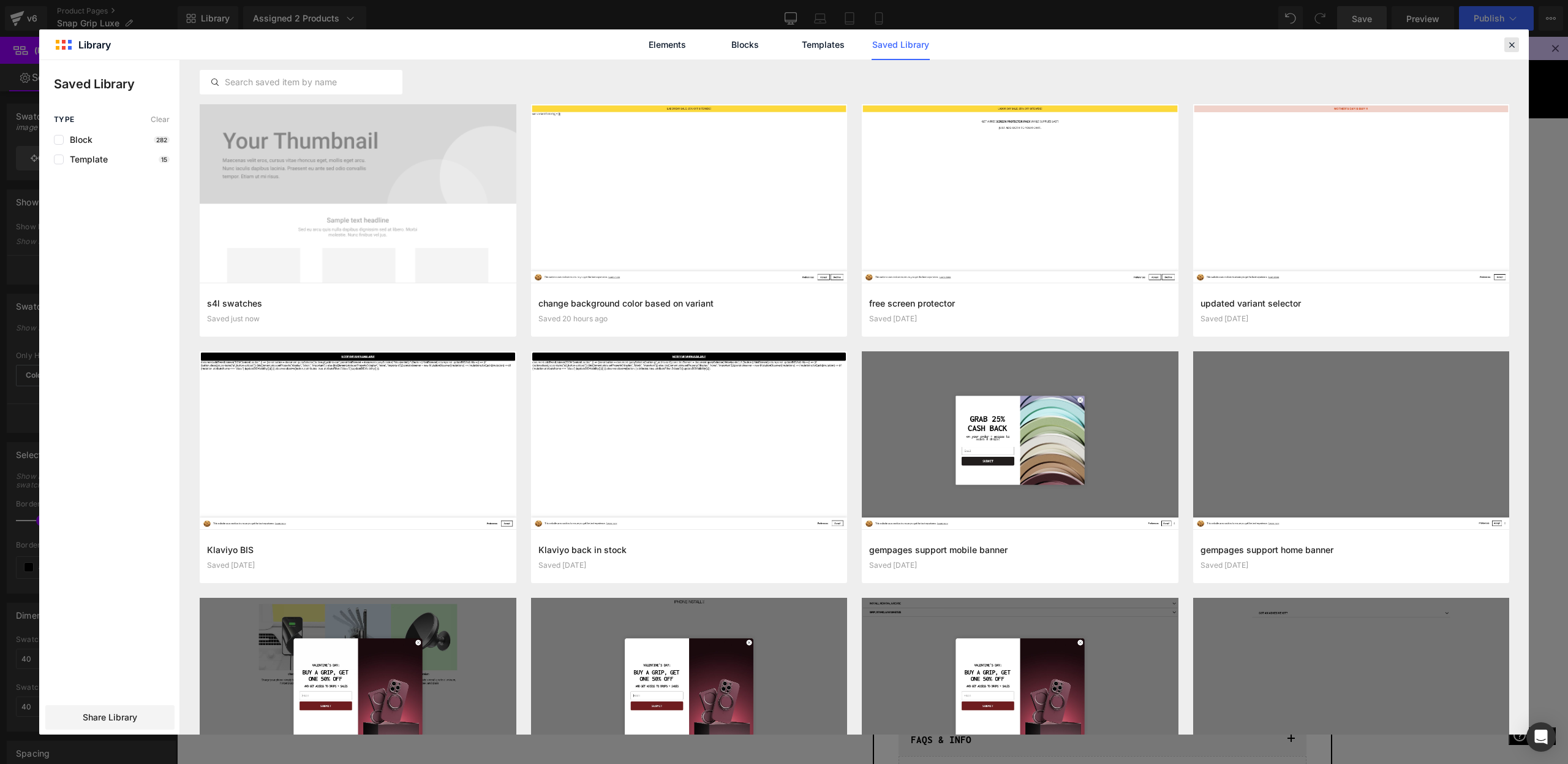
click at [1516, 41] on icon at bounding box center [1512, 44] width 11 height 11
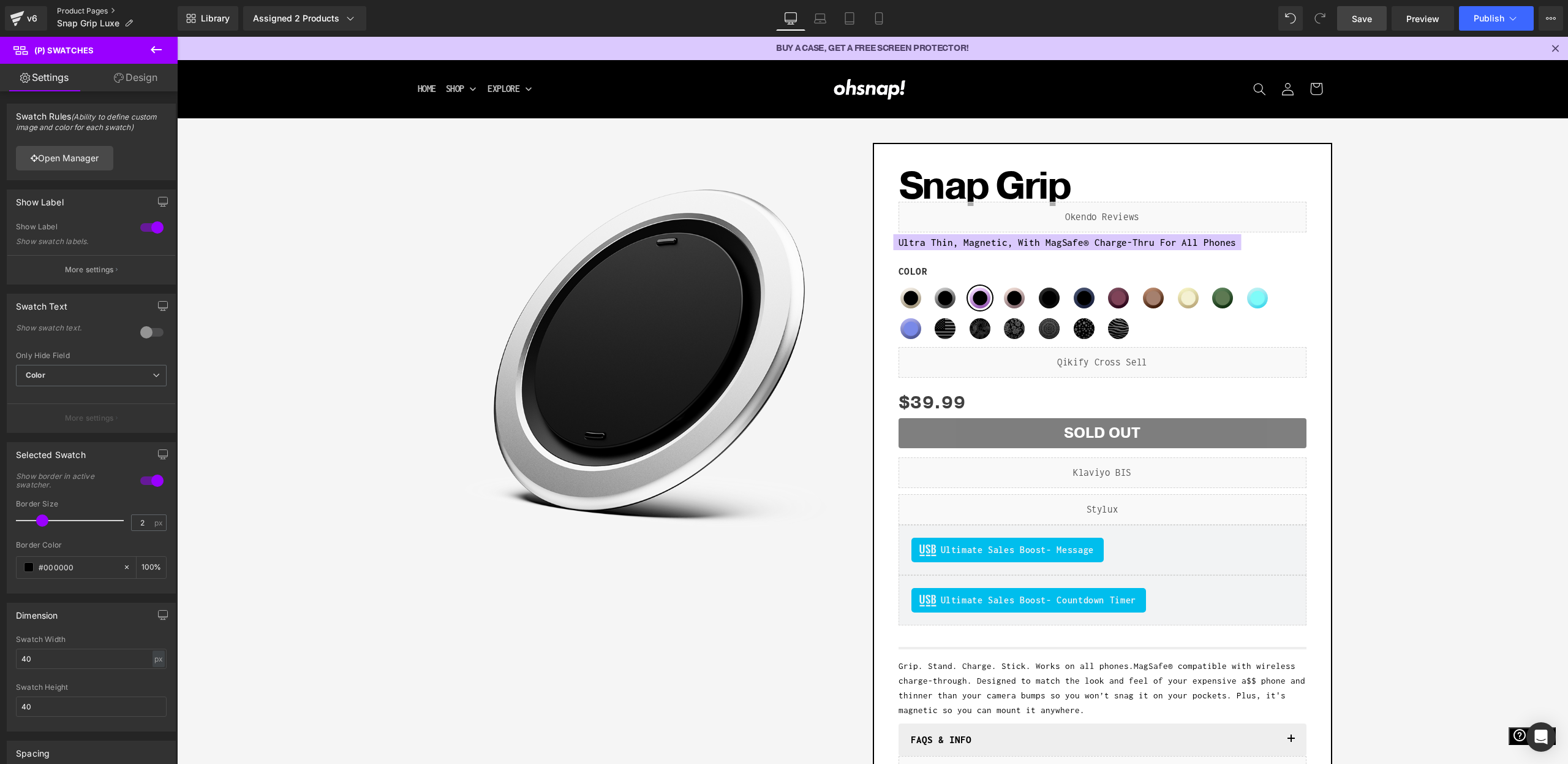
click at [90, 11] on link "Product Pages" at bounding box center [117, 11] width 121 height 10
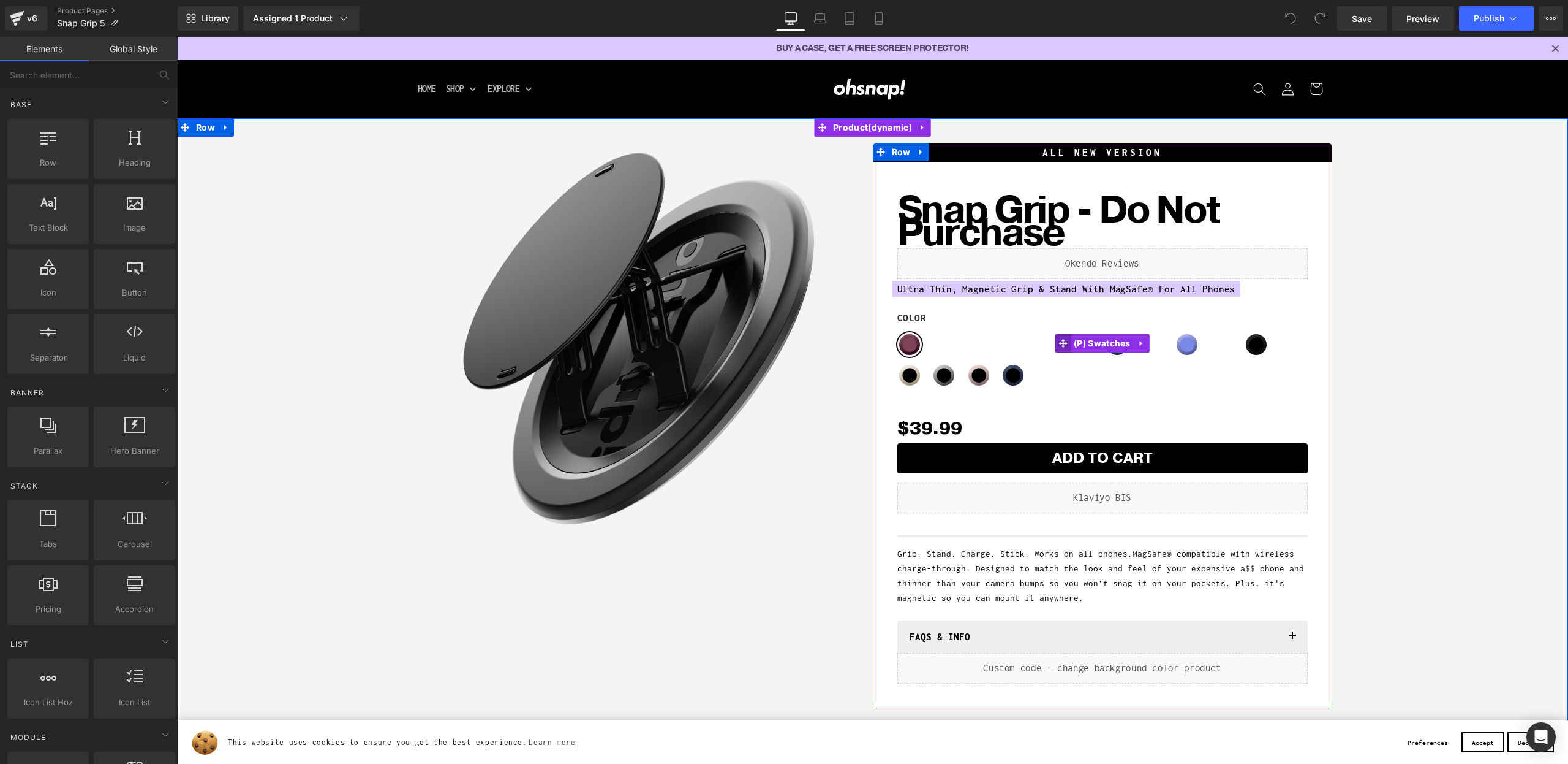
drag, startPoint x: 1092, startPoint y: 345, endPoint x: 1063, endPoint y: 341, distance: 29.3
click at [1092, 344] on span "(P) Swatches" at bounding box center [1103, 343] width 63 height 18
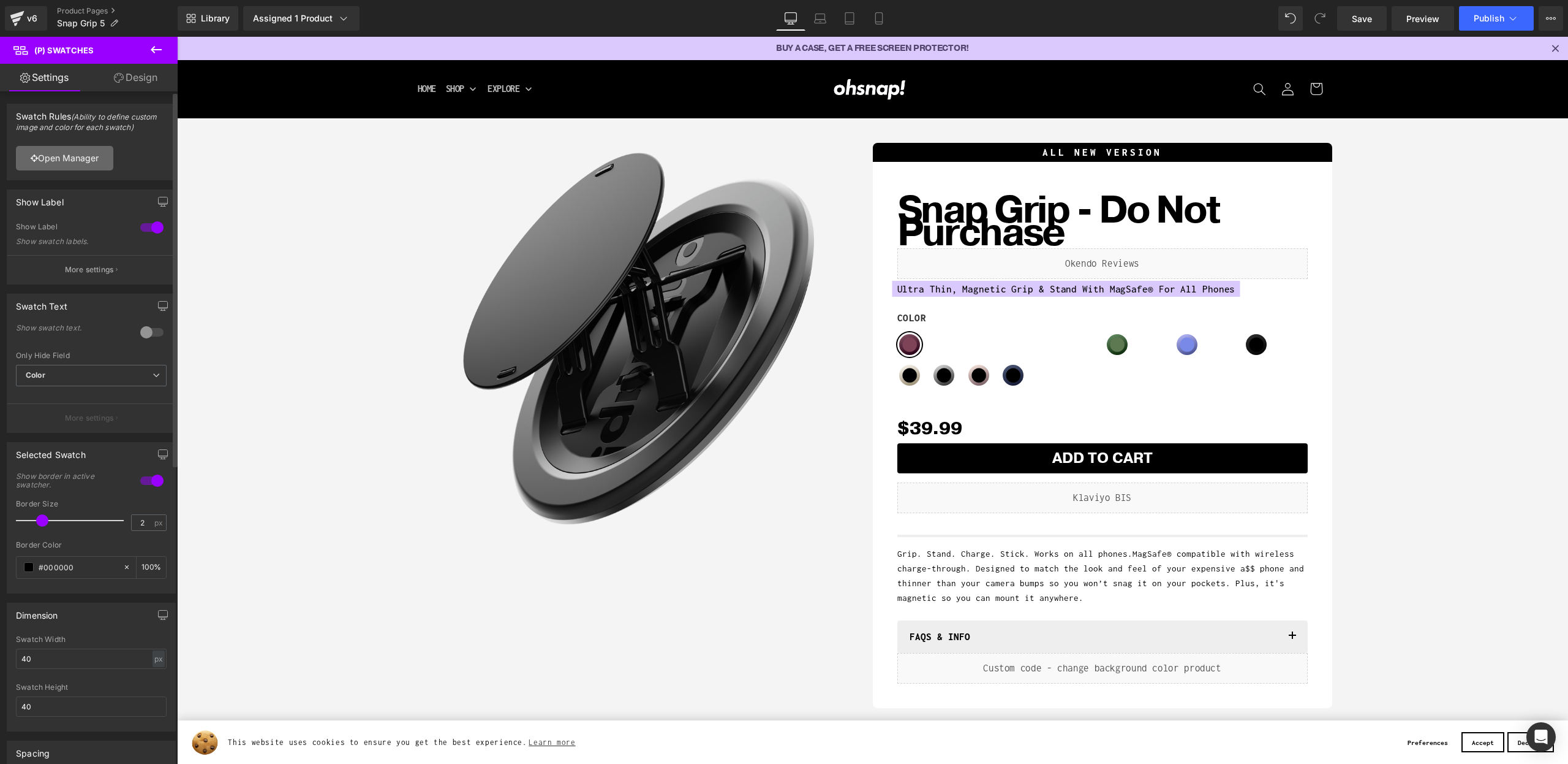
click at [97, 165] on link "Open Manager" at bounding box center [65, 158] width 97 height 24
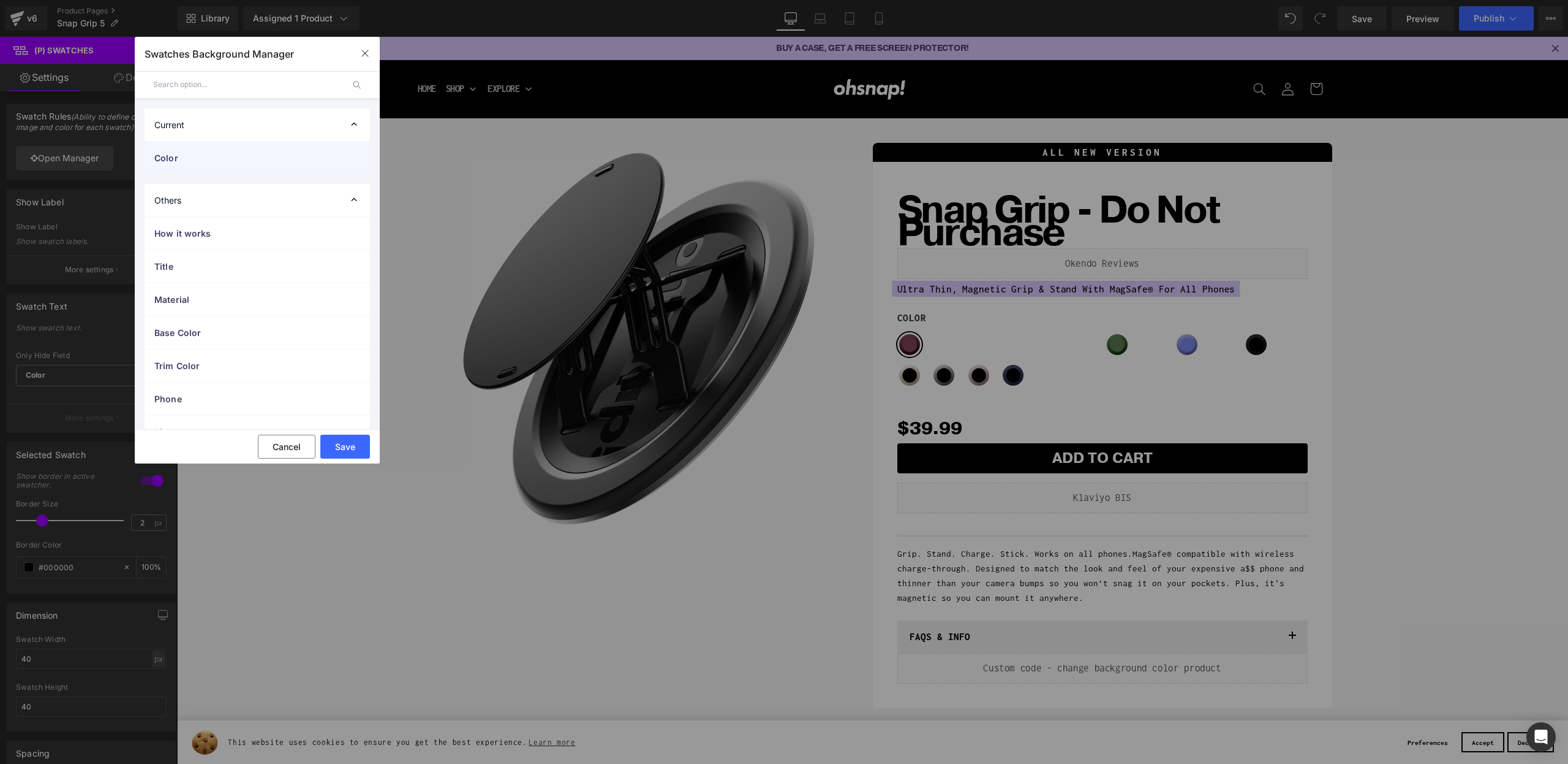
click at [171, 167] on div "Color" at bounding box center [257, 158] width 225 height 32
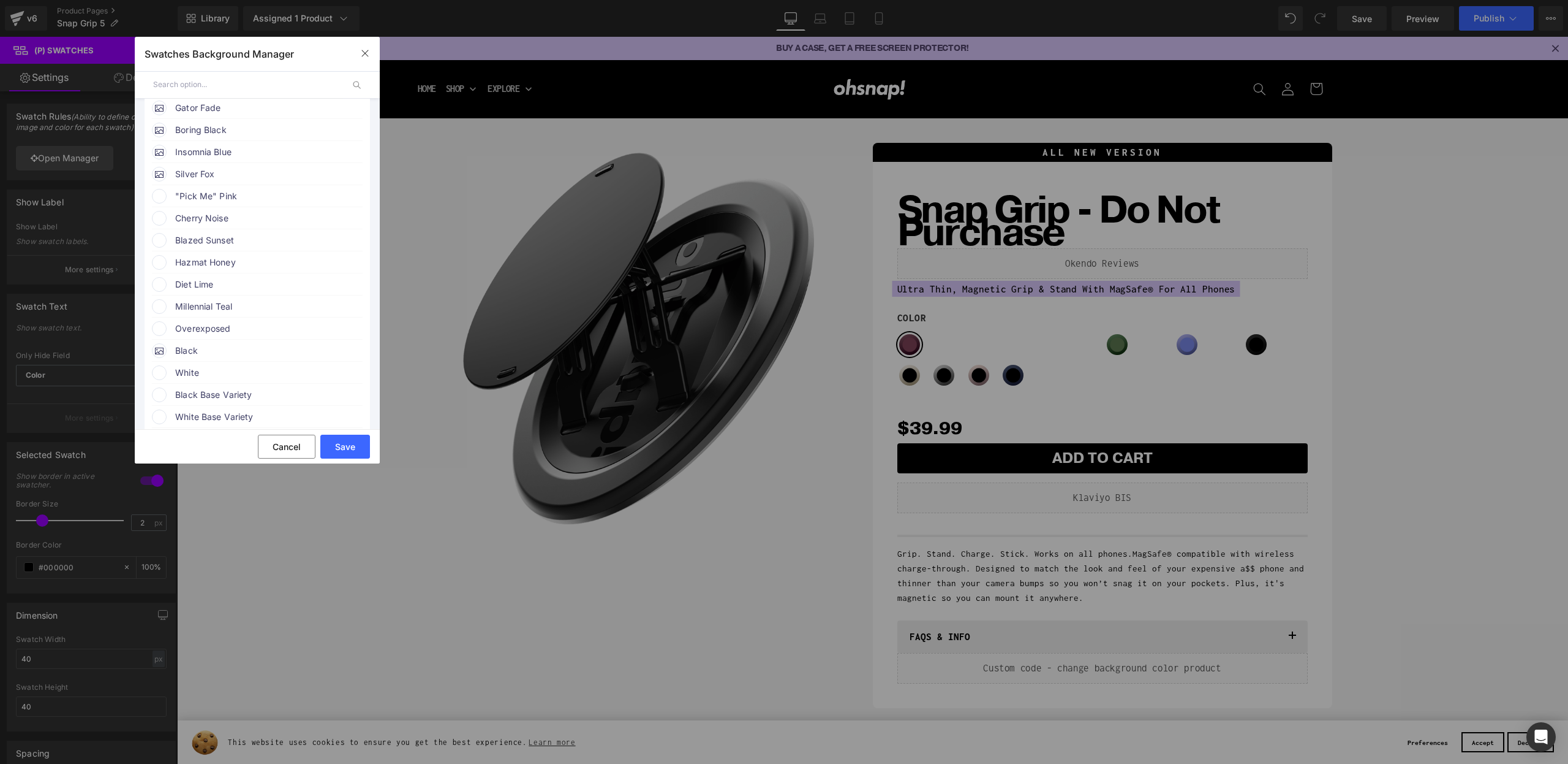
scroll to position [249, 0]
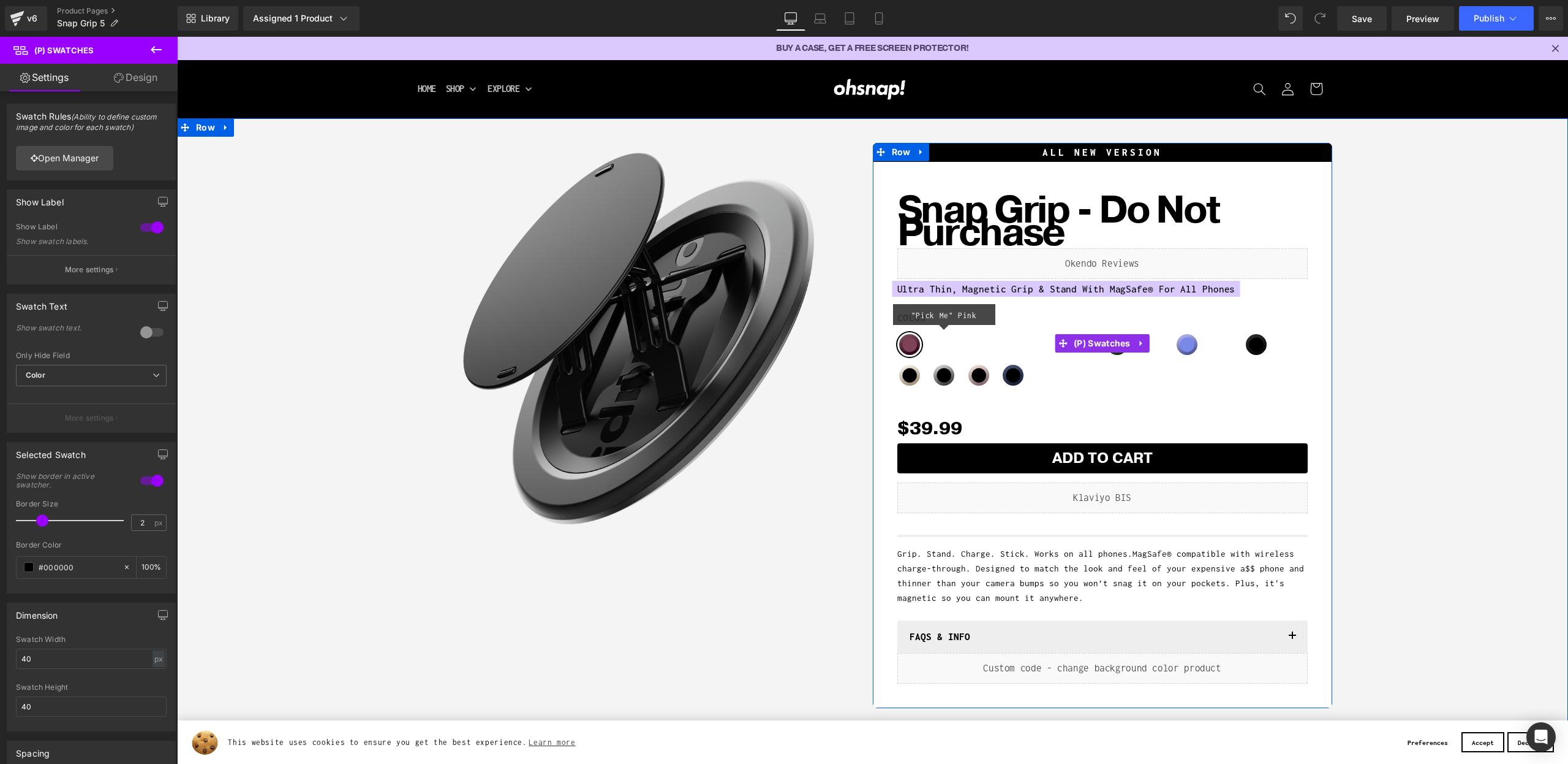
click at [937, 341] on span ""Pick Me" Pink" at bounding box center [943, 344] width 24 height 24
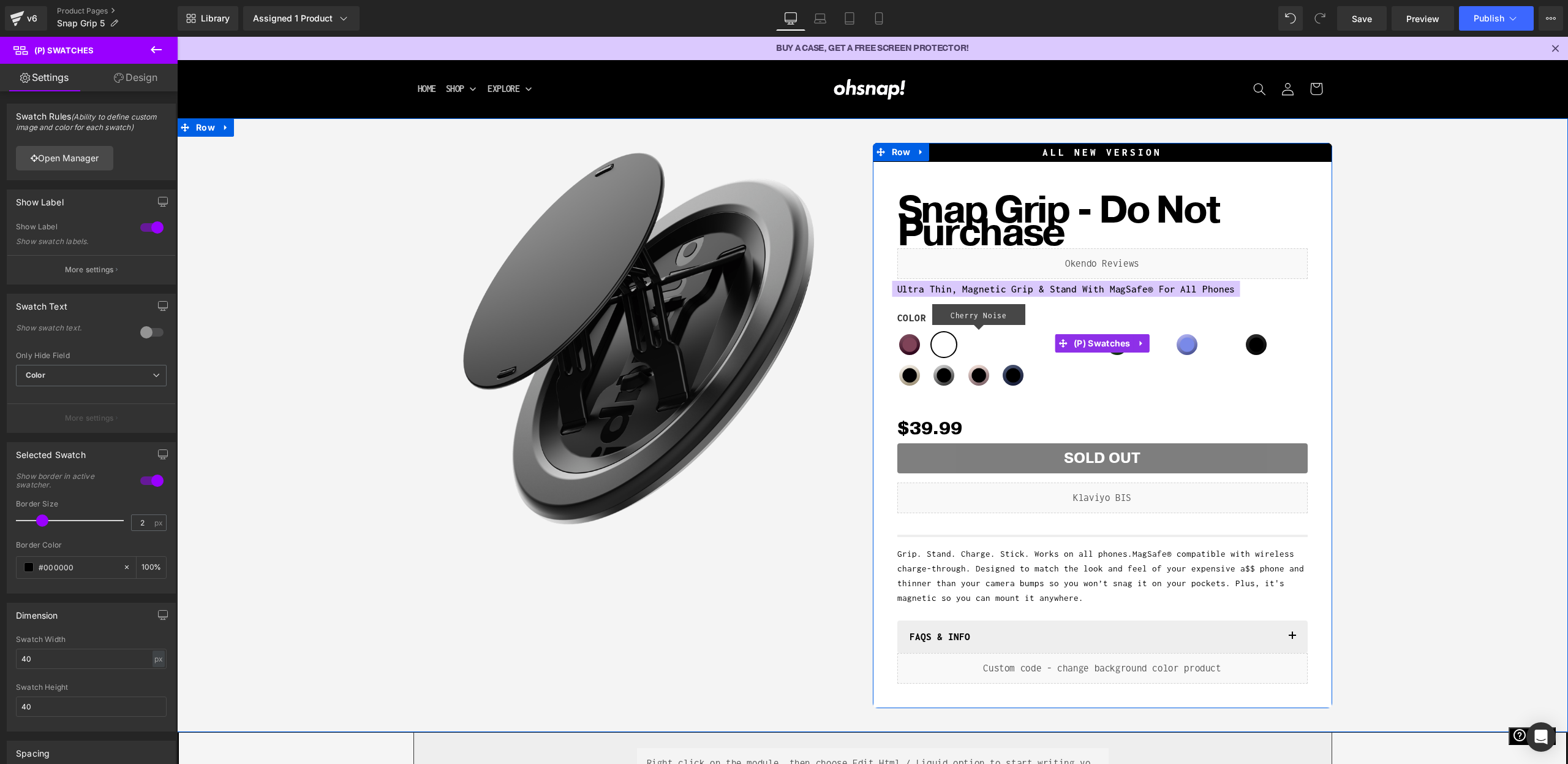
click at [974, 344] on span "Cherry Noise" at bounding box center [978, 344] width 24 height 24
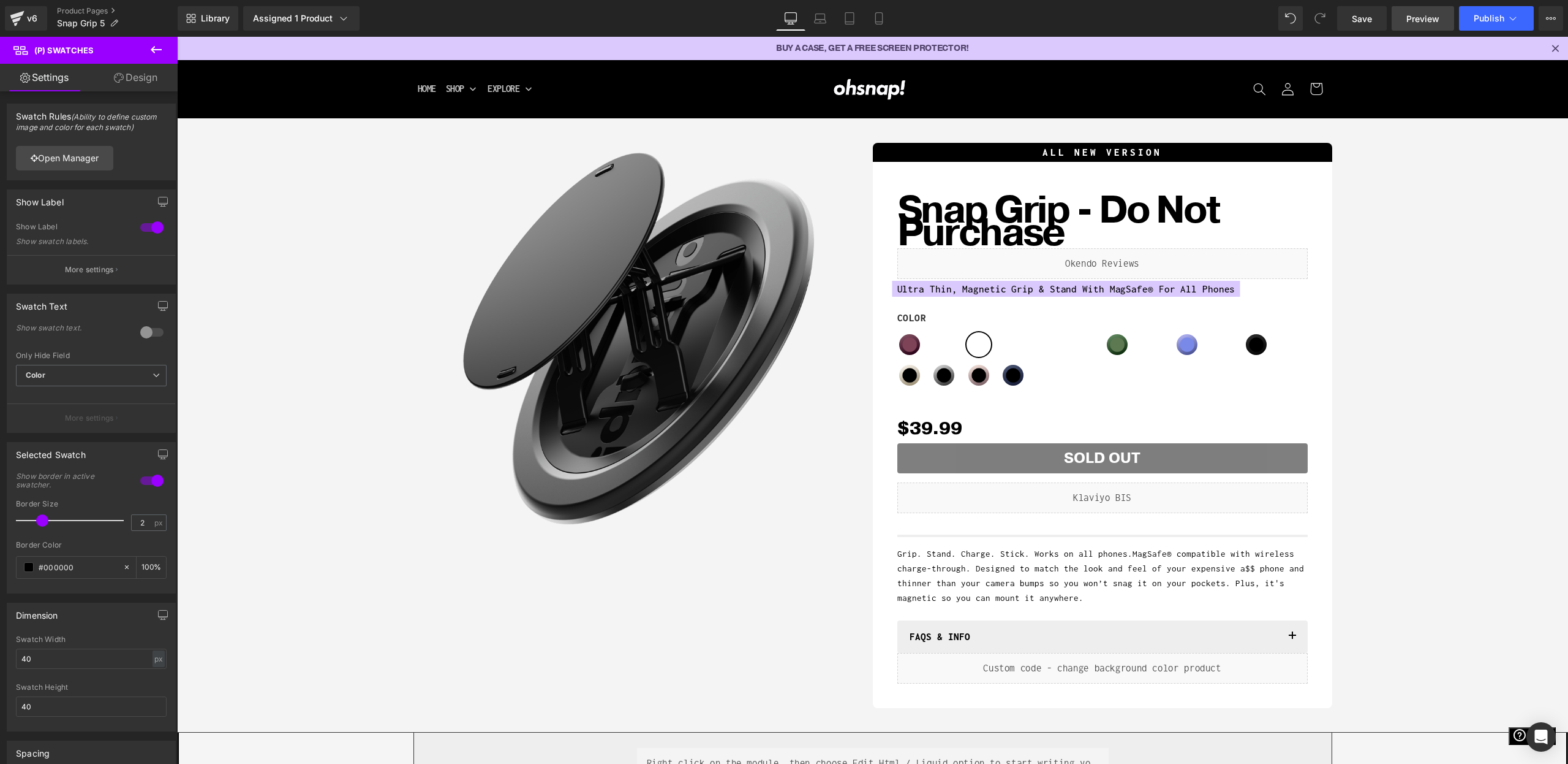
click at [1411, 23] on span "Preview" at bounding box center [1423, 19] width 33 height 13
click at [1085, 348] on span "(P) Swatches" at bounding box center [1103, 344] width 63 height 18
click at [64, 159] on link "Open Manager" at bounding box center [65, 158] width 97 height 24
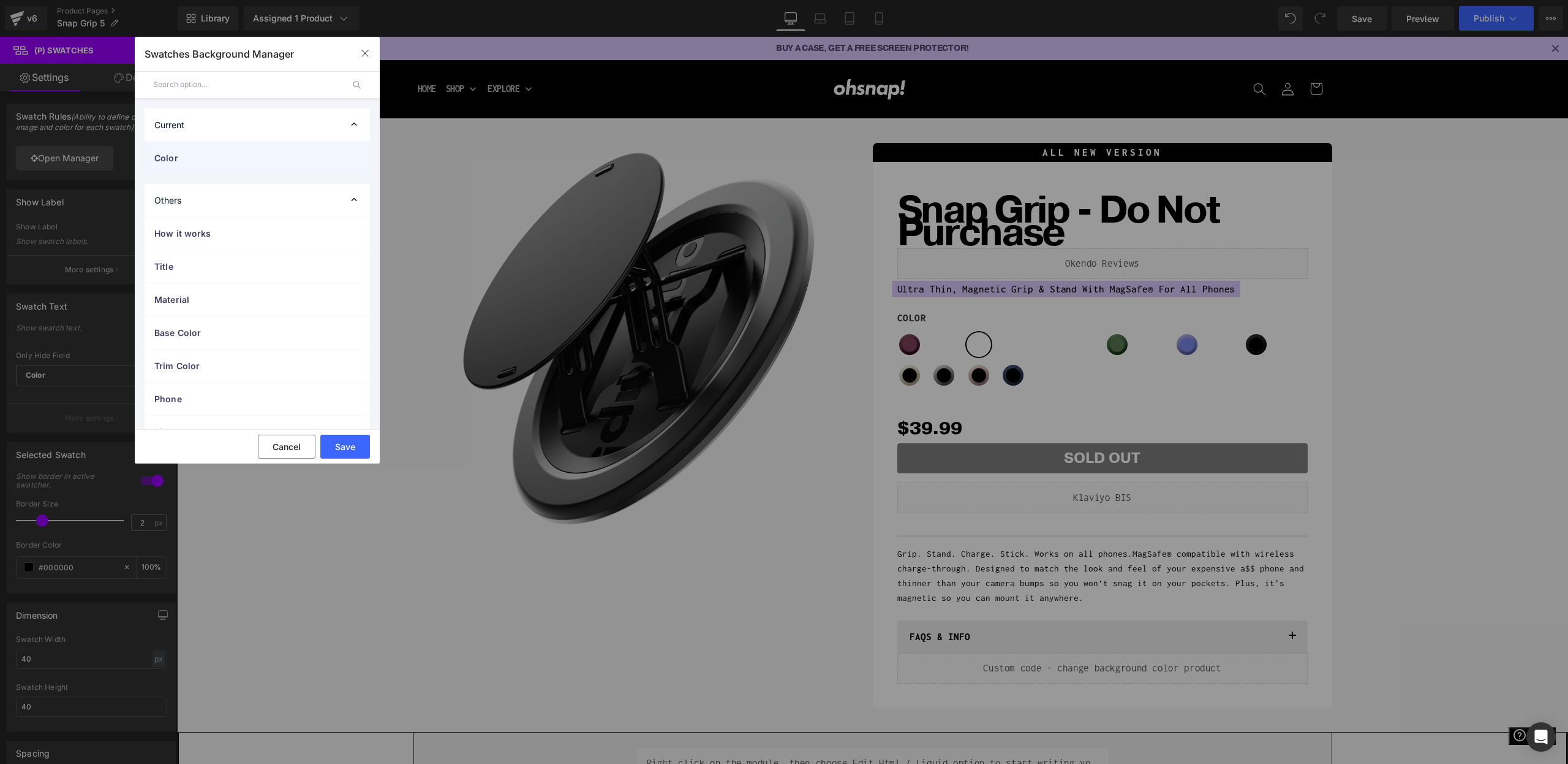
click at [233, 161] on span "Color" at bounding box center [244, 158] width 181 height 13
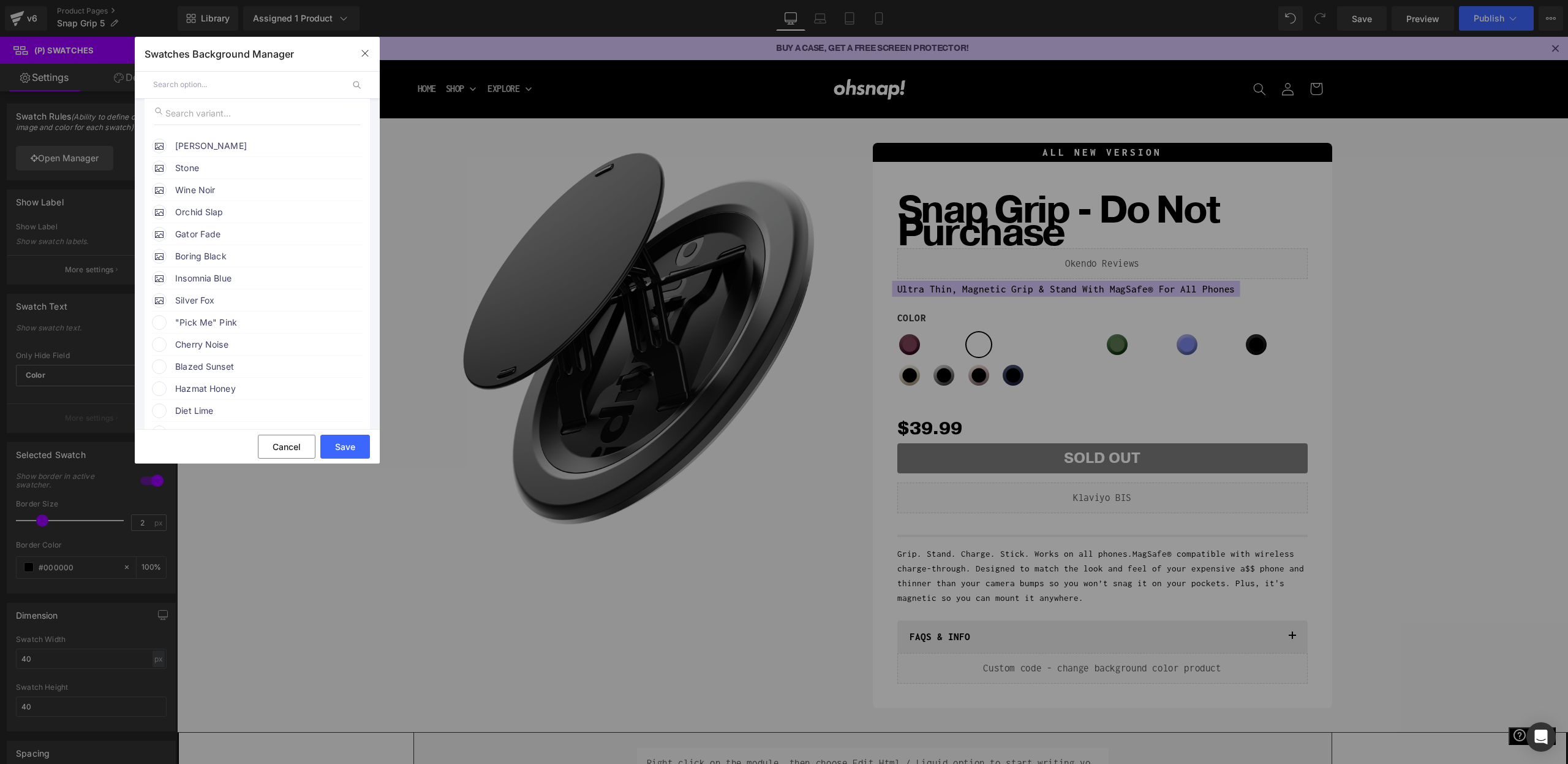
scroll to position [144, 0]
click at [206, 310] on span ""Pick Me" Pink" at bounding box center [268, 305] width 187 height 14
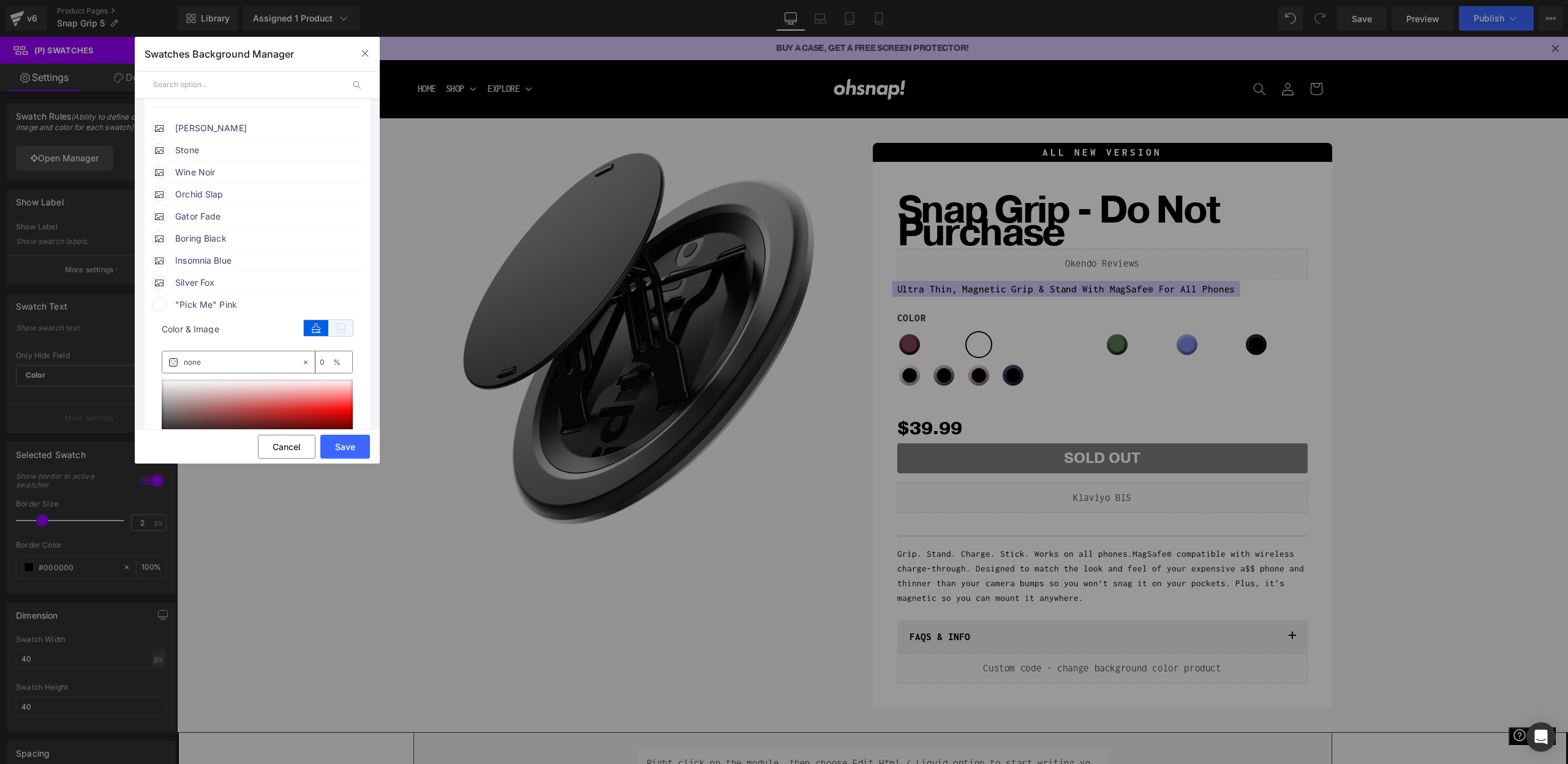
click at [332, 336] on icon at bounding box center [340, 328] width 24 height 16
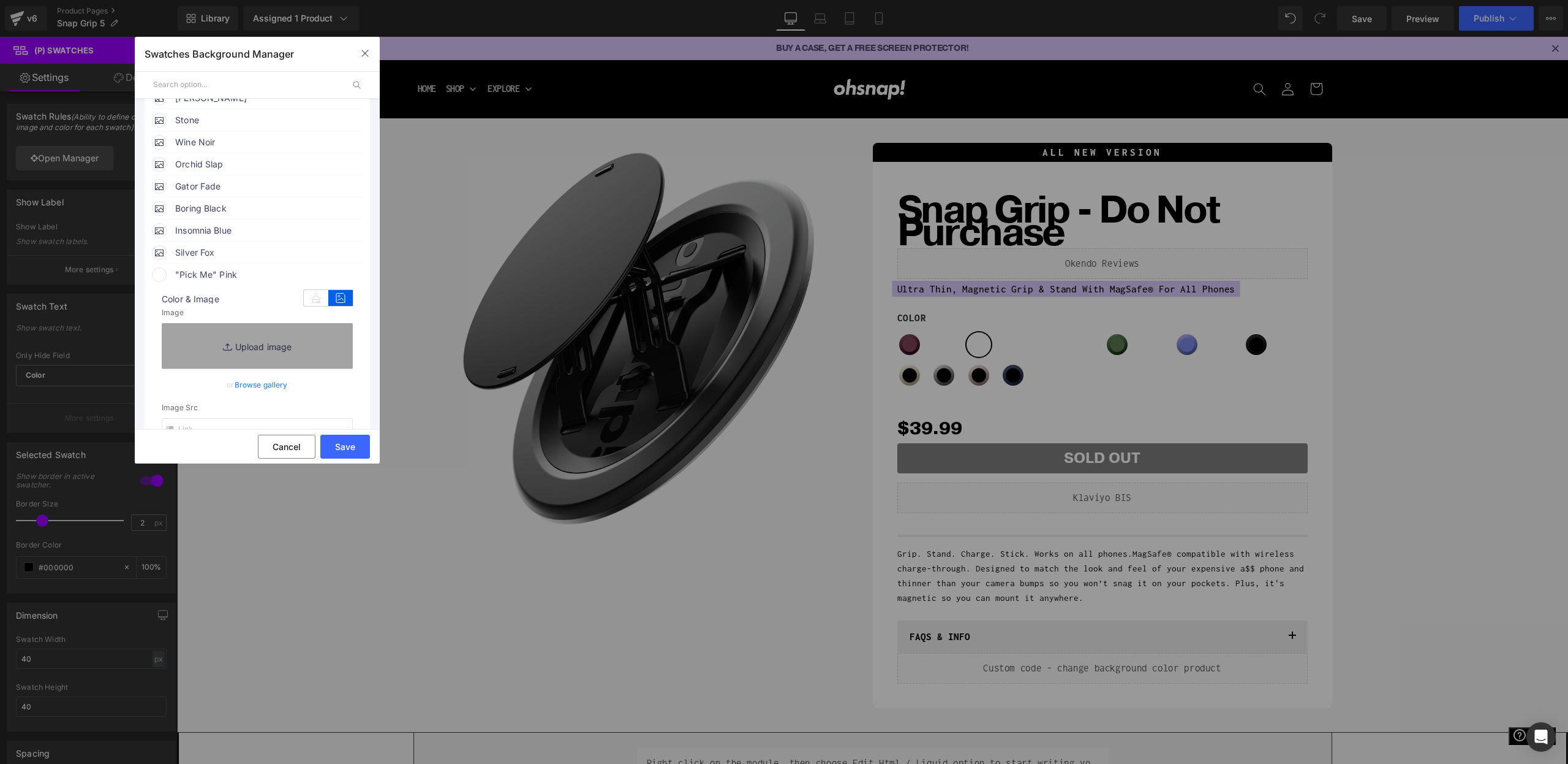
scroll to position [336, 0]
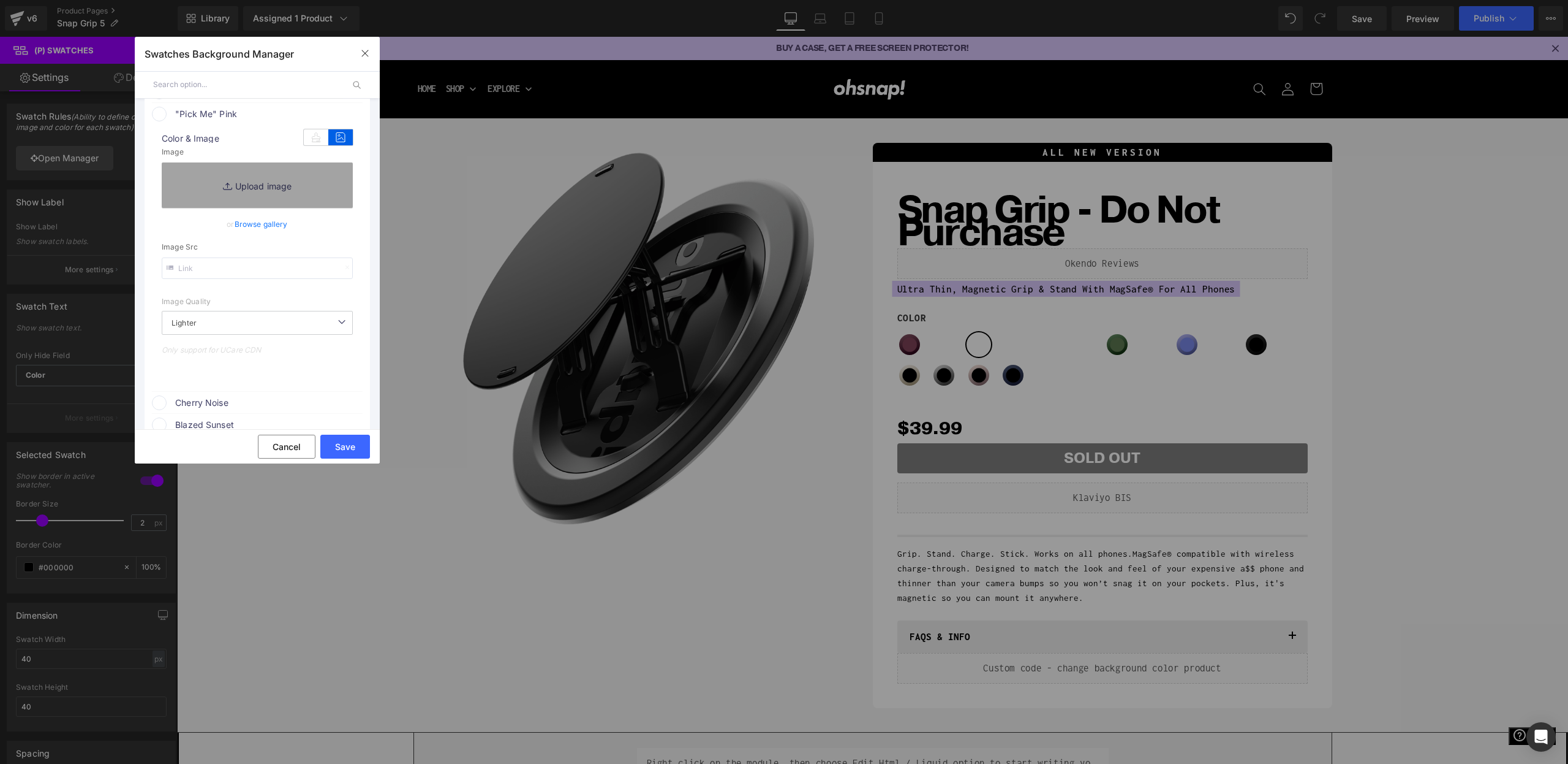
click at [259, 272] on input "text" at bounding box center [257, 268] width 191 height 22
paste input "https://cdn.shopify.com/s/files/1/0021/1930/3203/files/pink.png?v=1756925184"
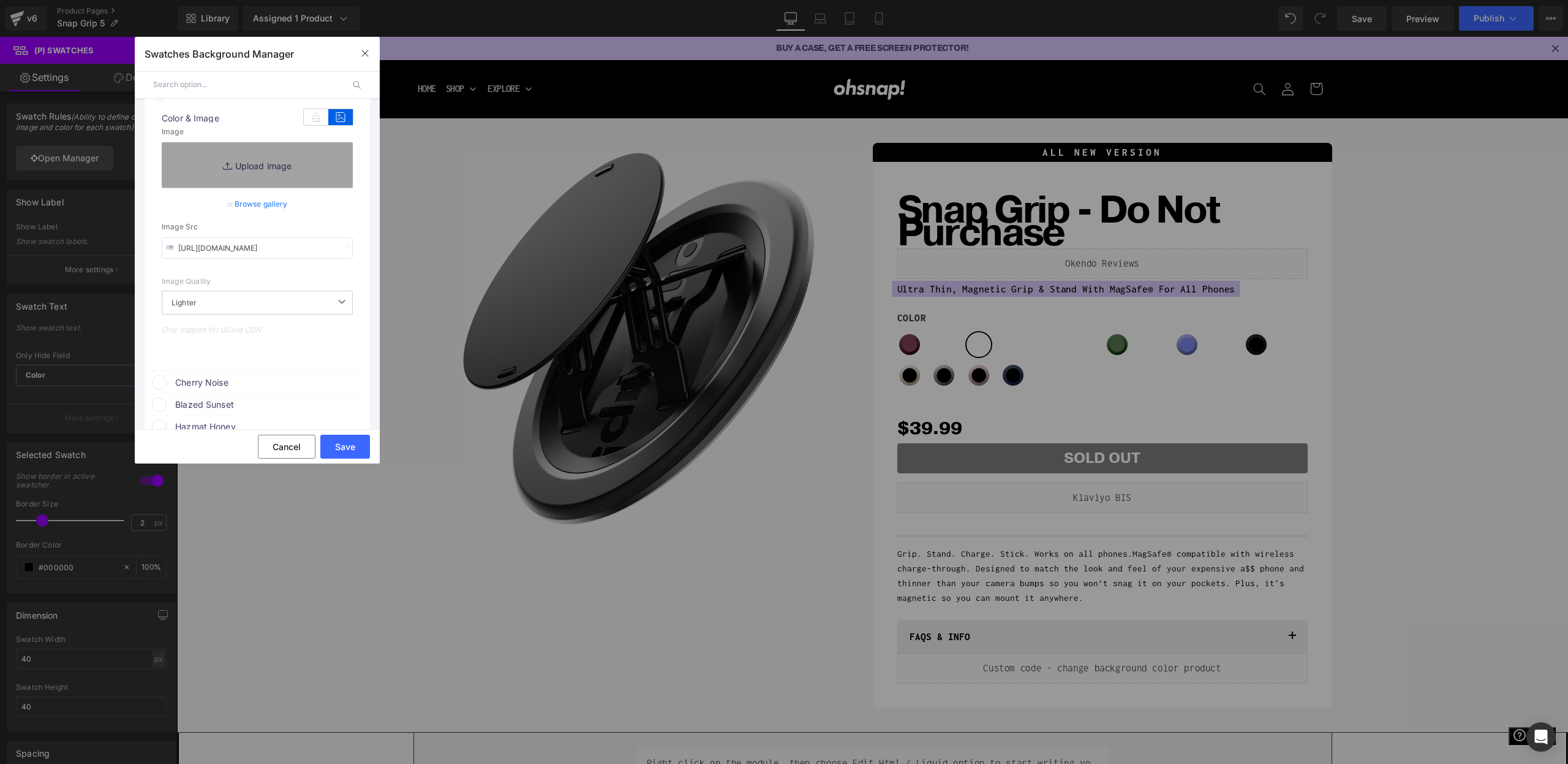
scroll to position [361, 0]
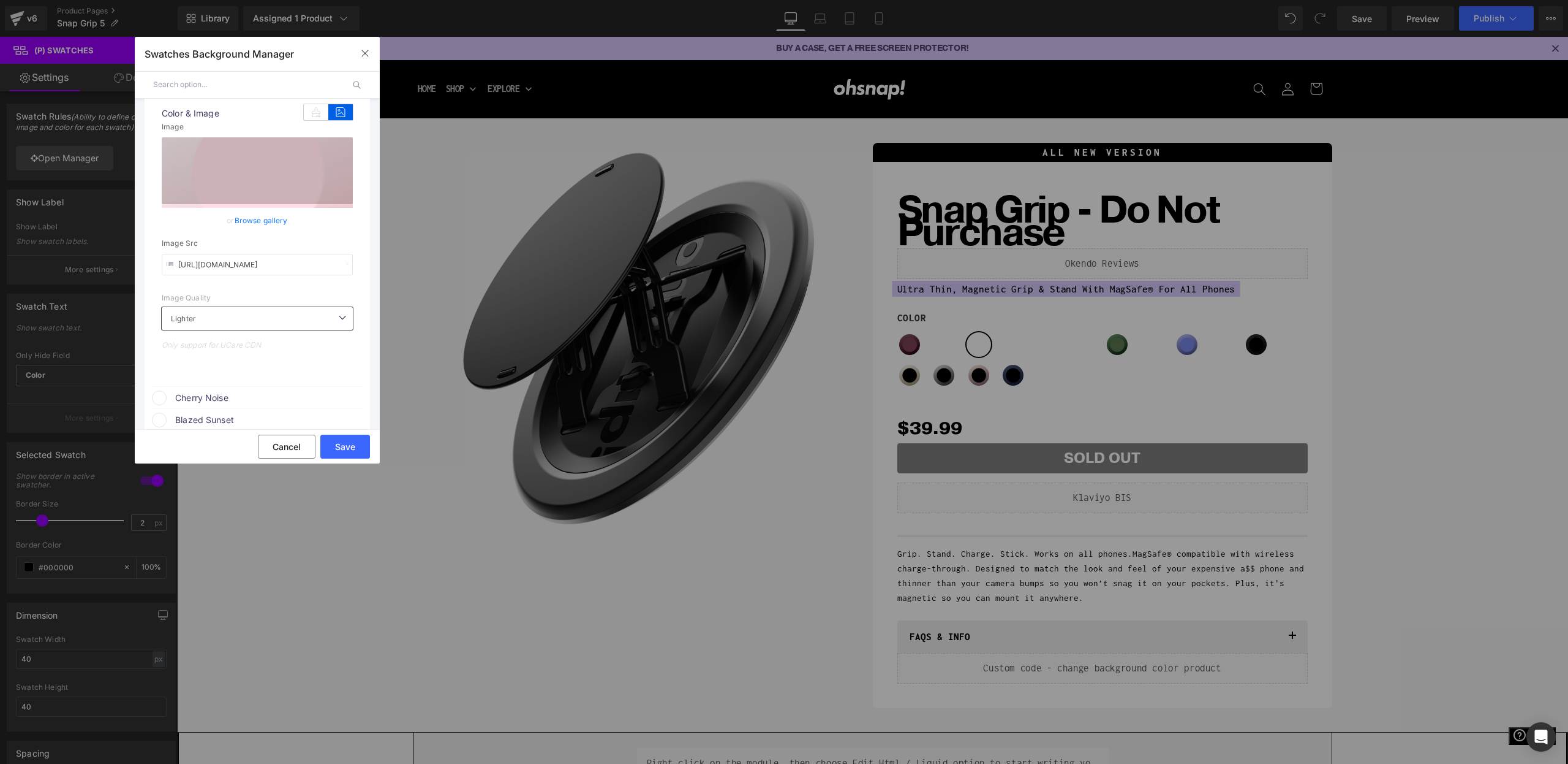
type input "https://cdn.shopify.com/s/files/1/0021/1930/3203/files/pink.png?v=1756925184"
click at [215, 401] on span "Cherry Noise" at bounding box center [268, 398] width 187 height 14
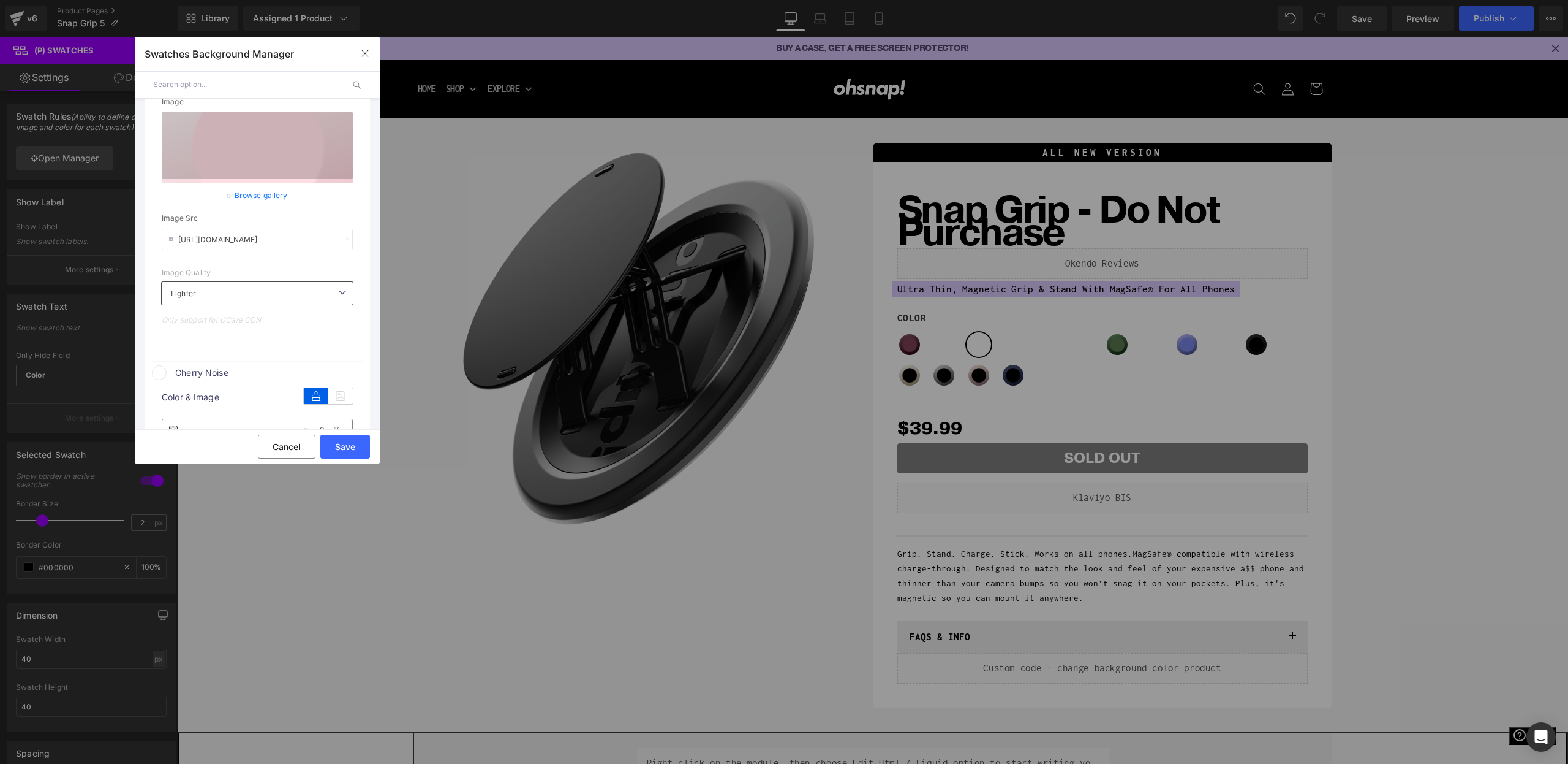
scroll to position [428, 0]
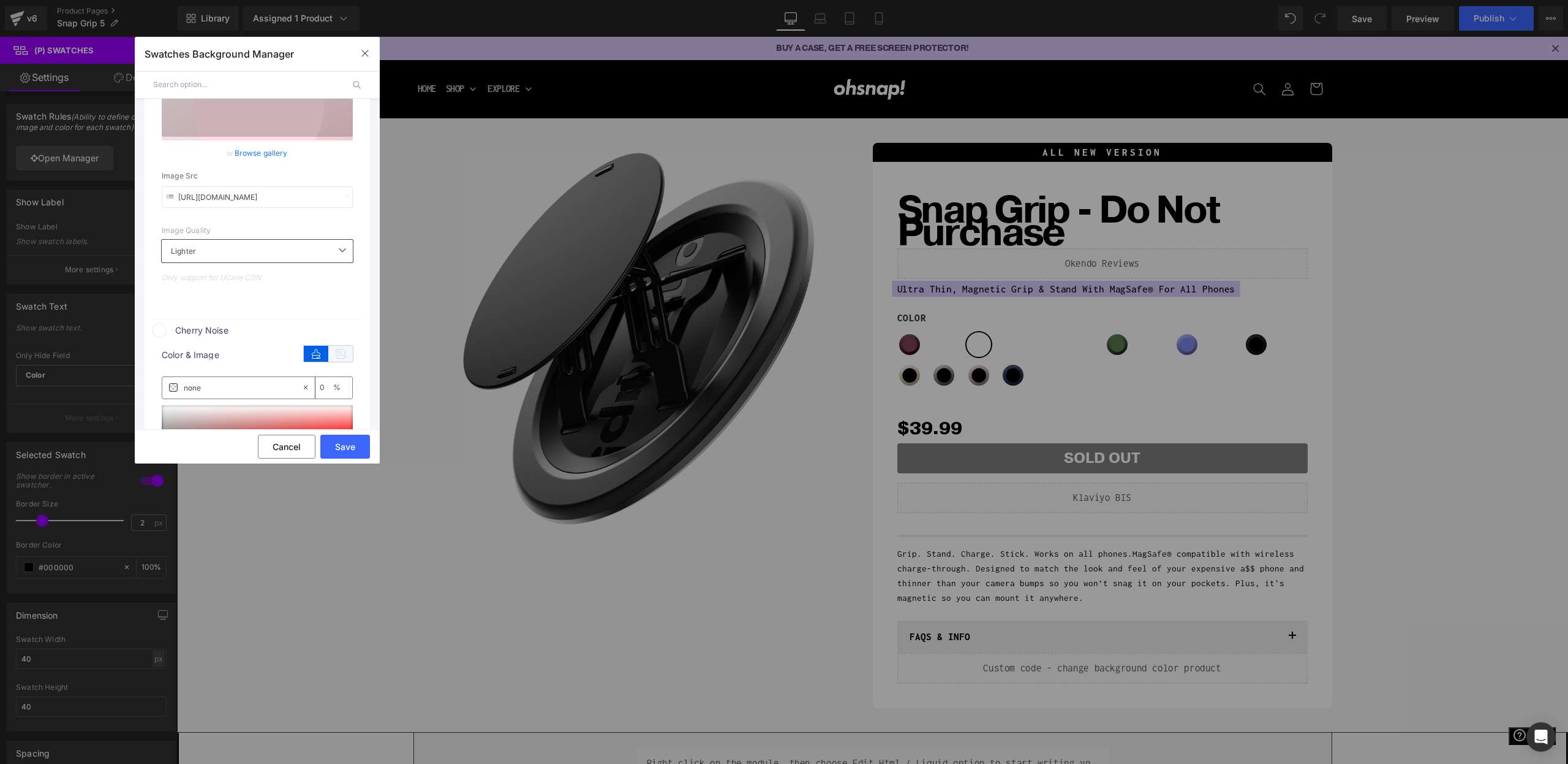
click at [336, 358] on icon at bounding box center [340, 354] width 24 height 16
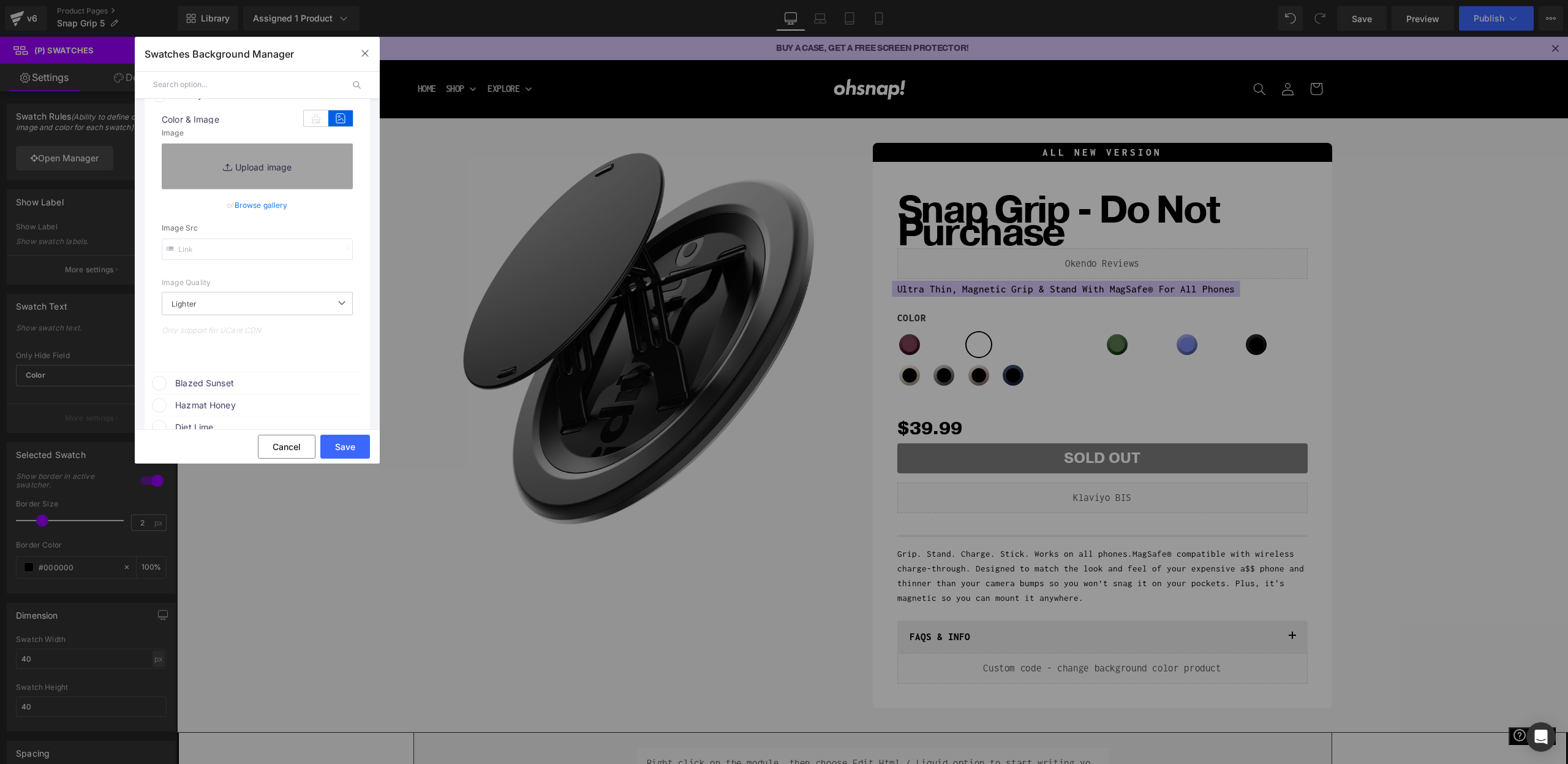
scroll to position [663, 0]
click at [230, 245] on input "text" at bounding box center [257, 249] width 191 height 22
paste input "https://cdn.shopify.com/s/files/1/0021/1930/3203/files/cherry.png?v=1756925183"
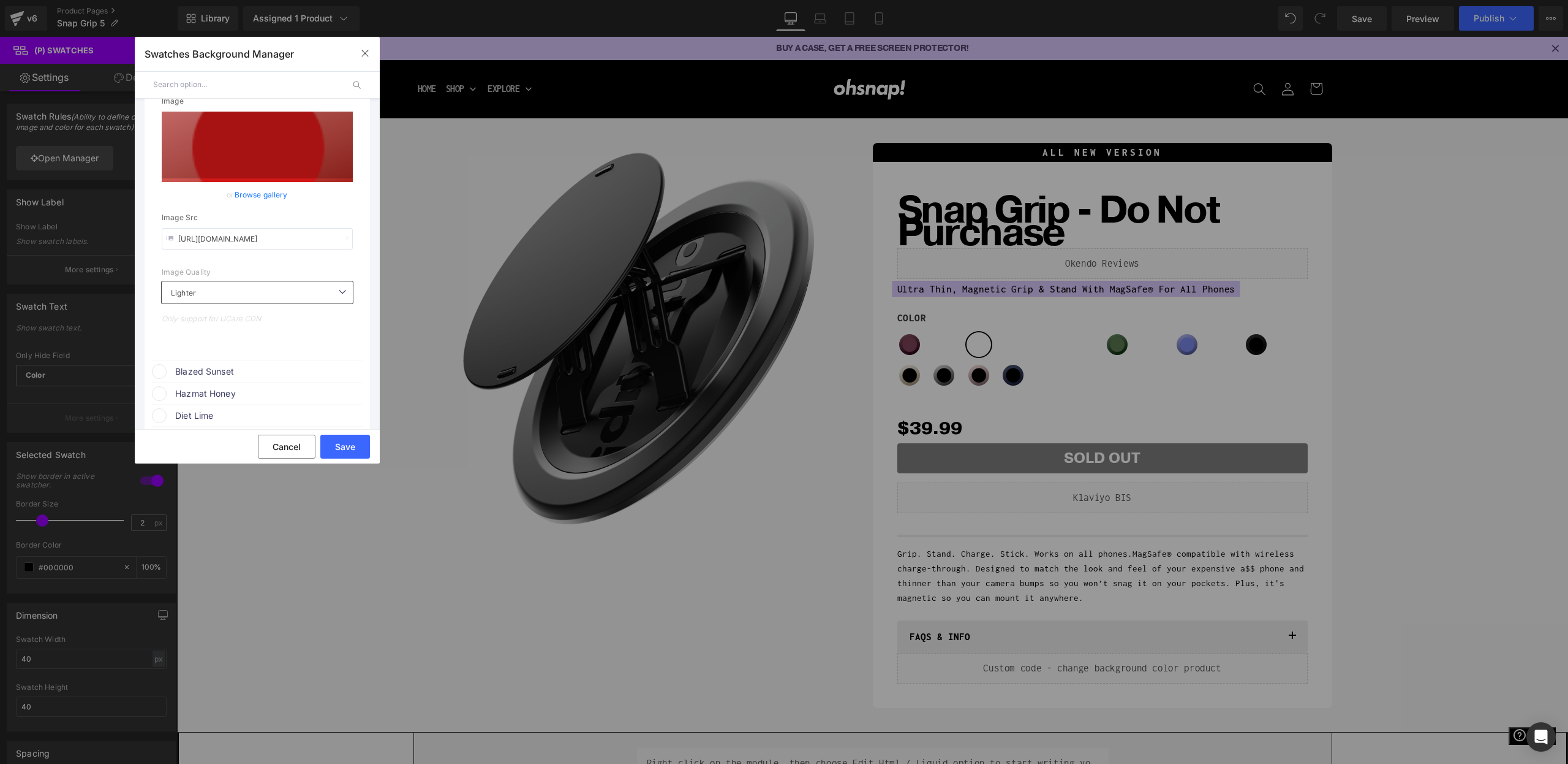
type input "[URL][DOMAIN_NAME]"
click at [211, 374] on span "Blazed Sunset" at bounding box center [268, 372] width 187 height 14
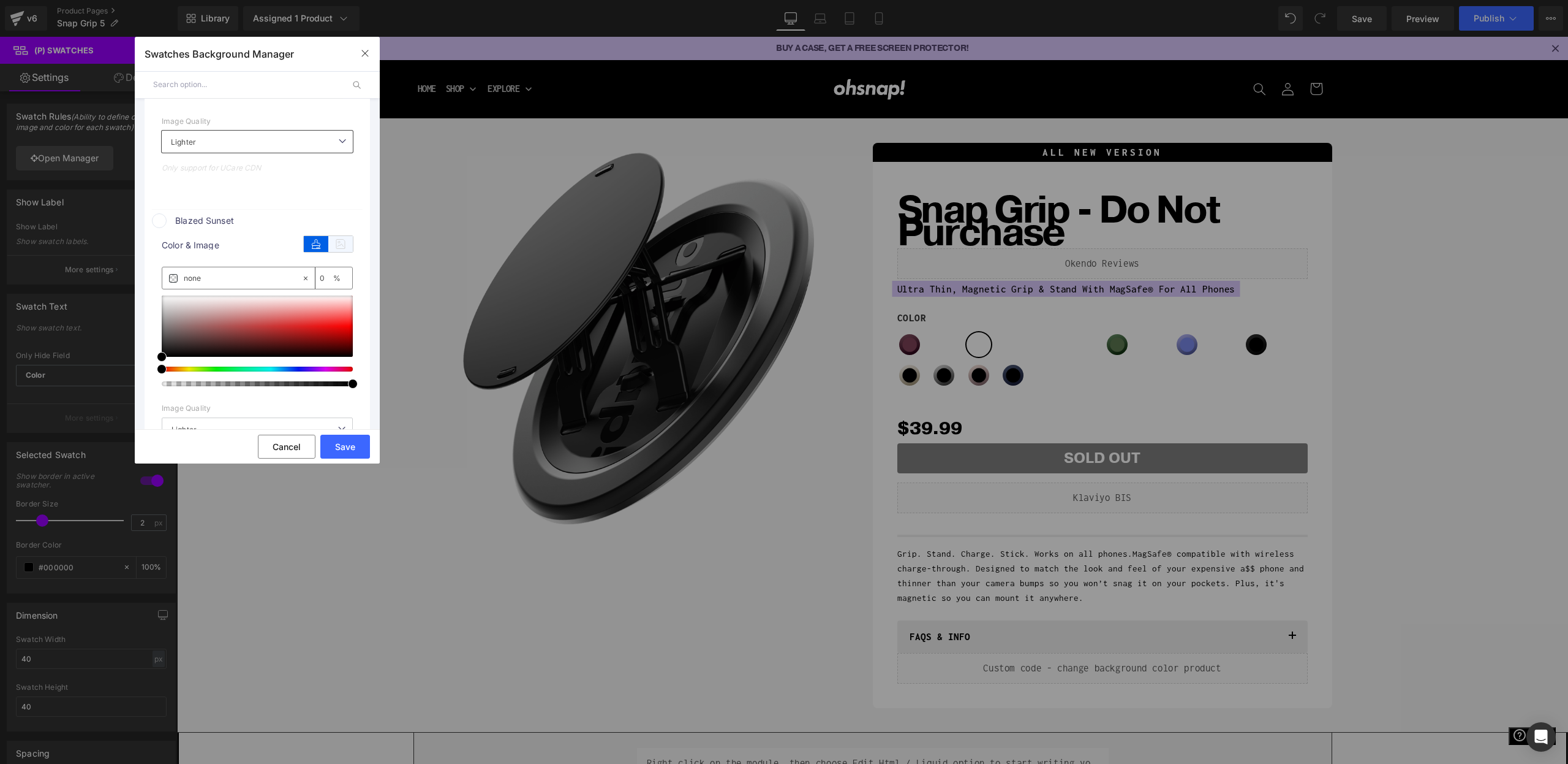
click at [333, 252] on icon at bounding box center [340, 244] width 24 height 16
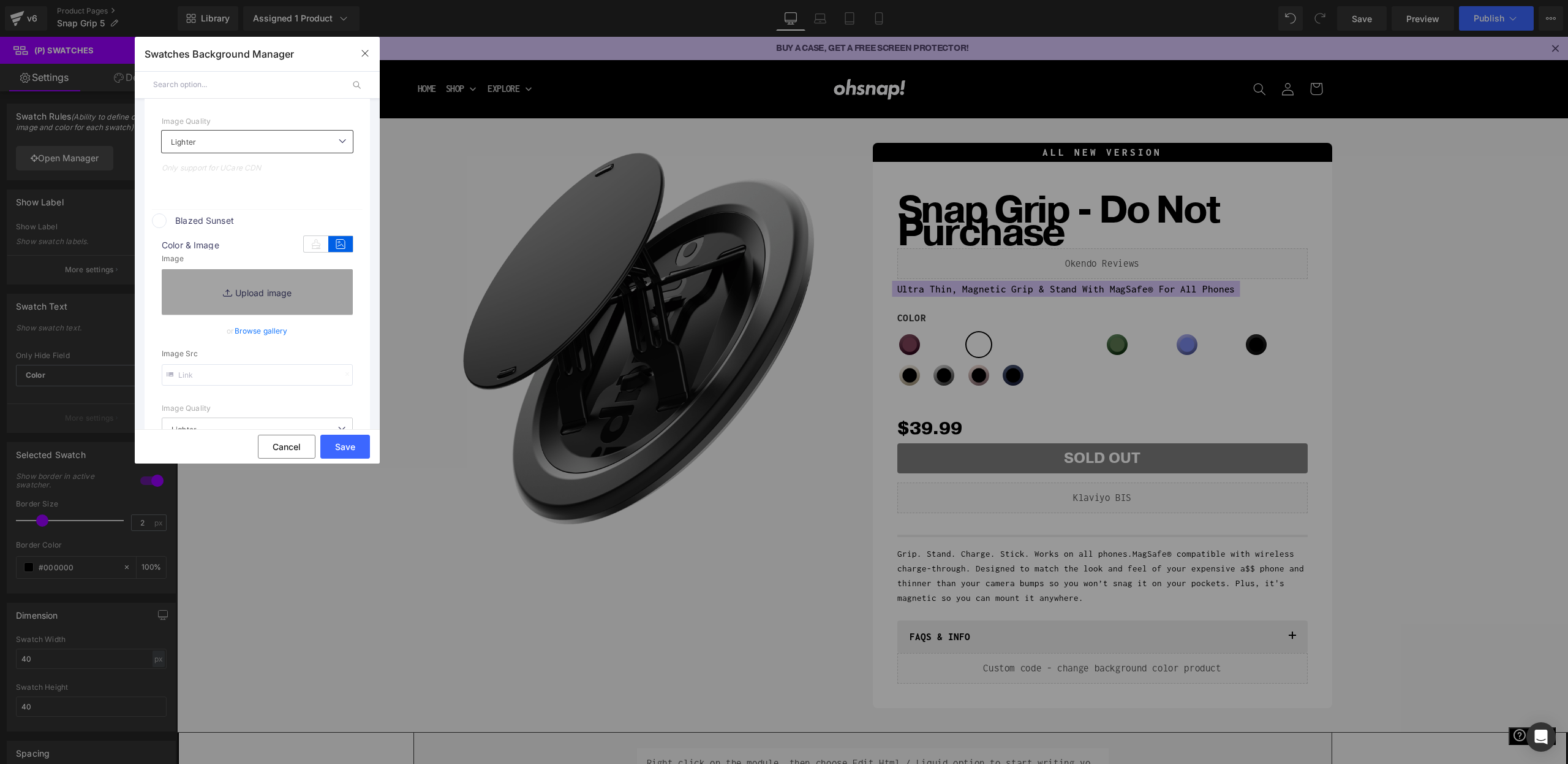
click at [218, 382] on input "text" at bounding box center [257, 375] width 191 height 22
paste input "[URL][DOMAIN_NAME]"
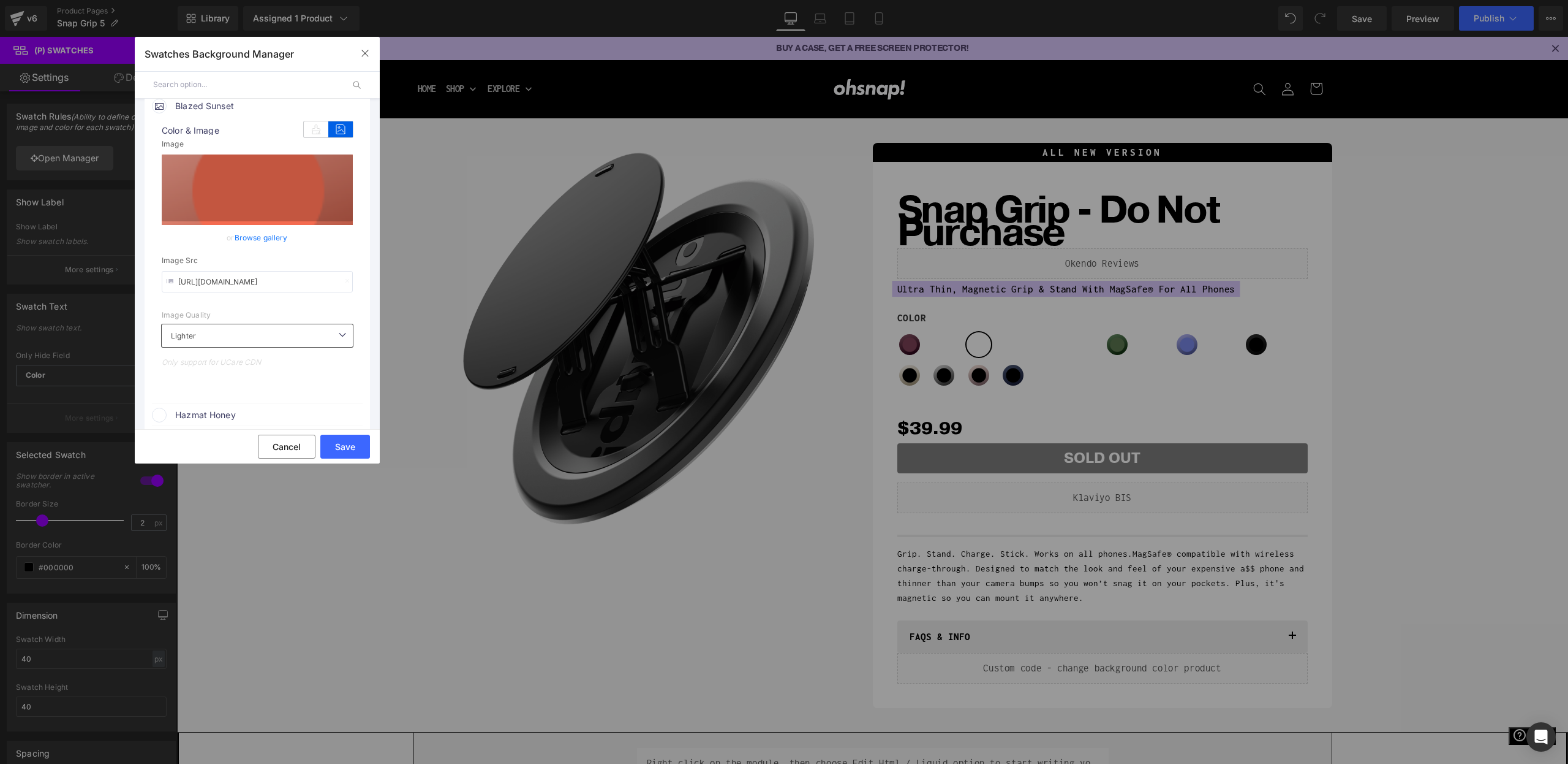
scroll to position [1054, 0]
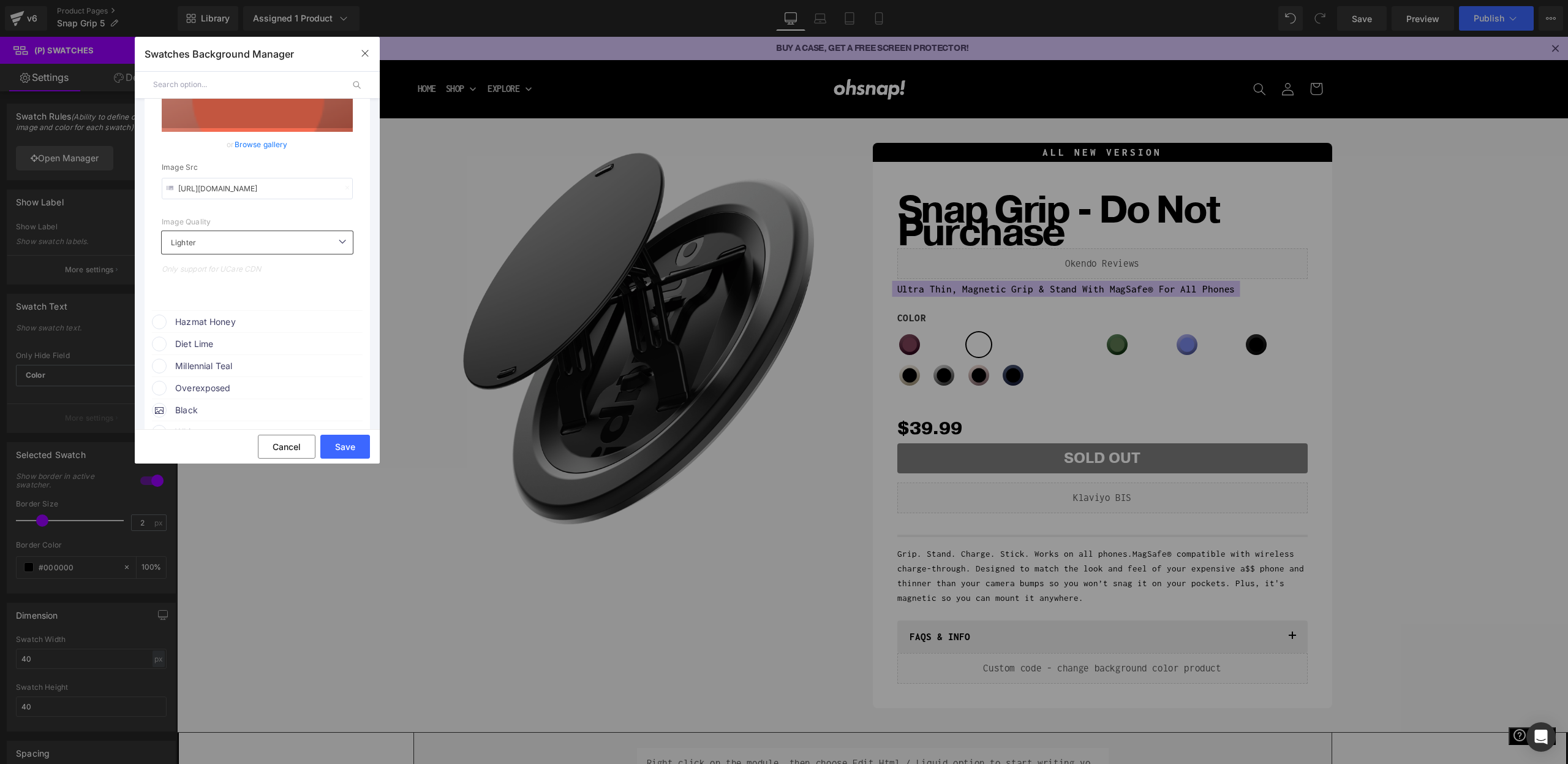
type input "[URL][DOMAIN_NAME]"
click at [270, 329] on span "Hazmat Honey" at bounding box center [268, 322] width 187 height 14
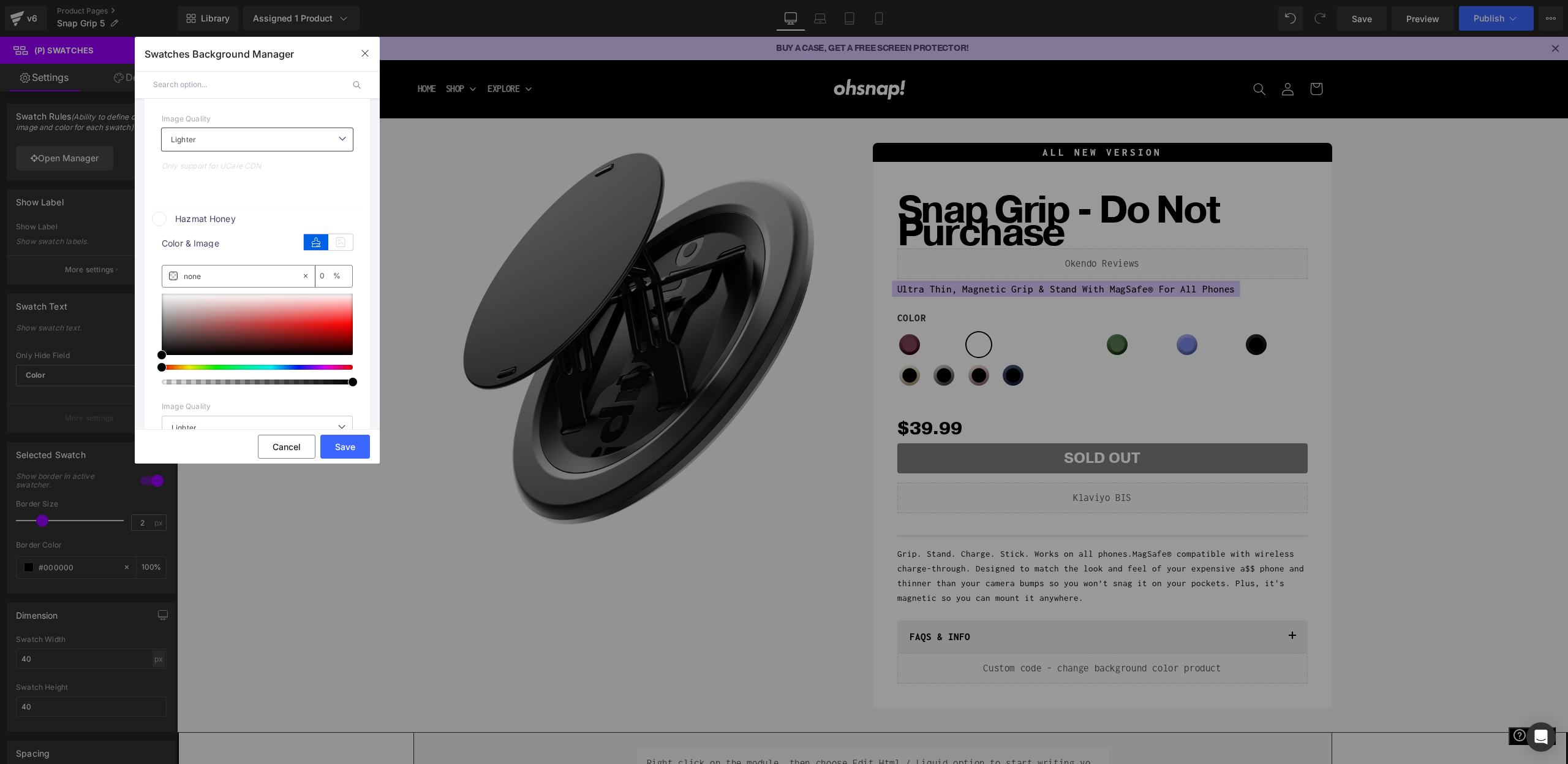
scroll to position [1171, 0]
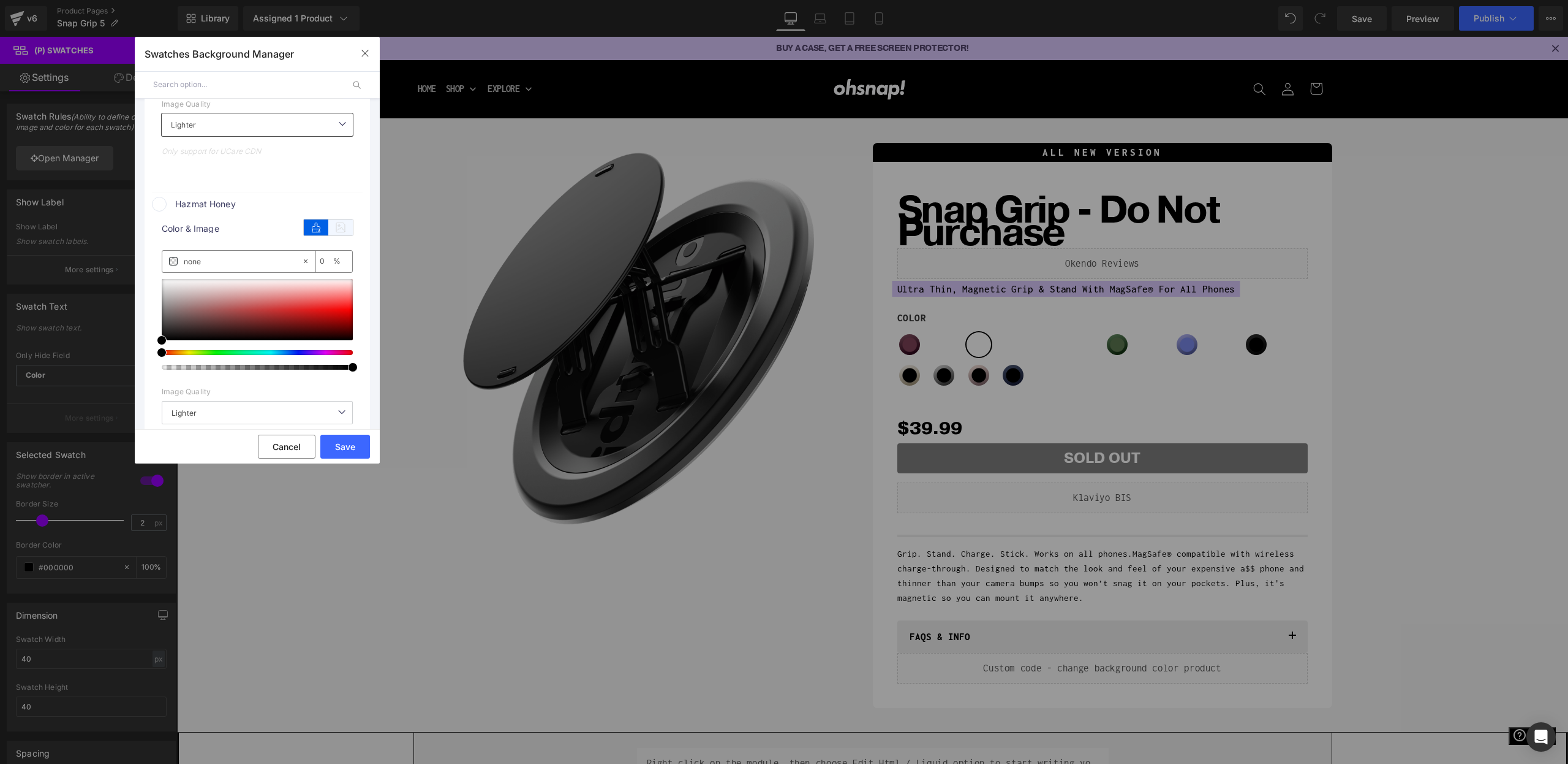
click at [332, 235] on icon at bounding box center [340, 227] width 24 height 16
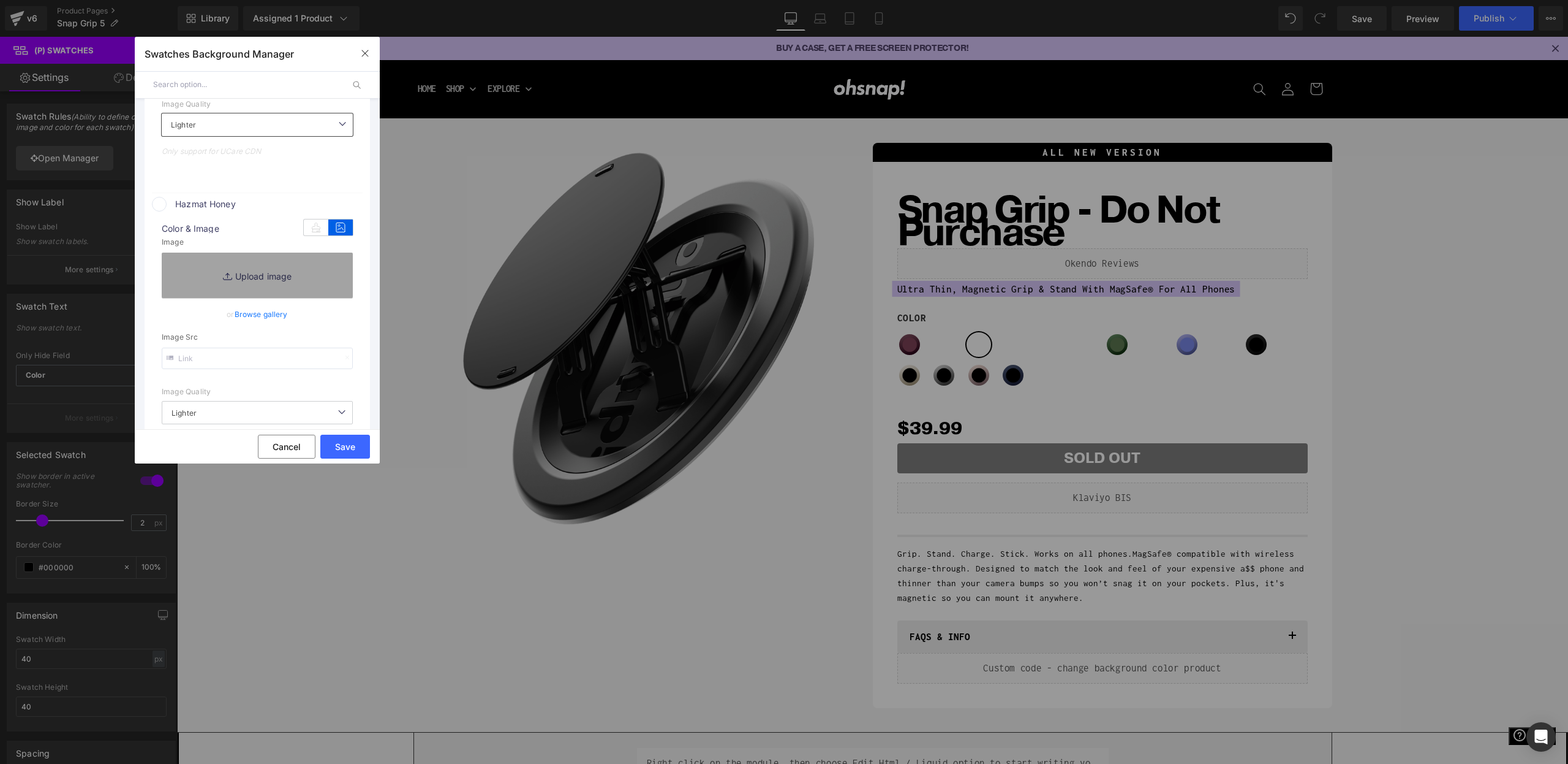
click at [211, 361] on input "text" at bounding box center [257, 358] width 191 height 22
paste input "https://cdn.shopify.com/s/files/1/0021/1930/3203/files/hazmat.png?v=1756925183"
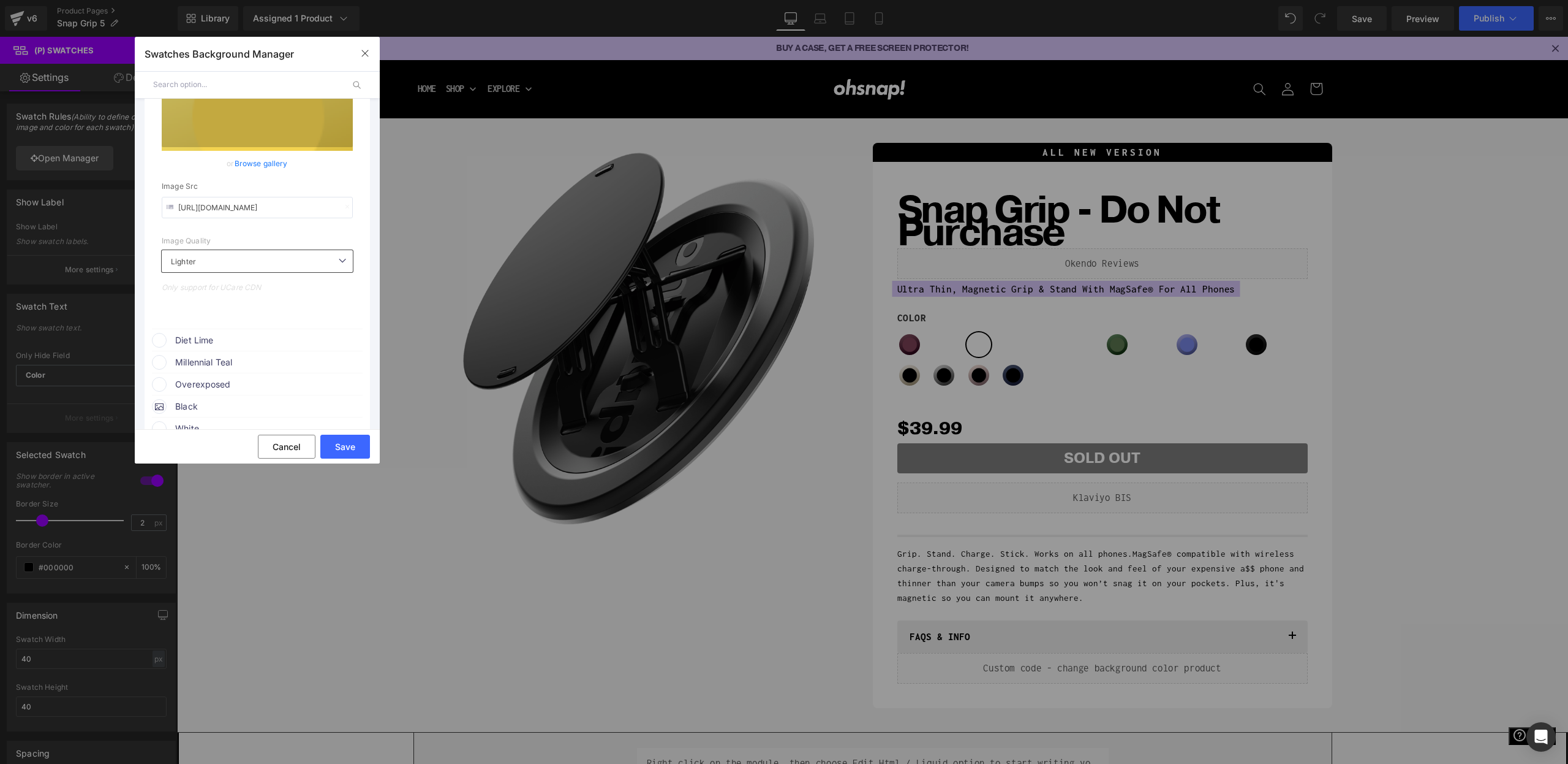
scroll to position [1345, 0]
type input "https://cdn.shopify.com/s/files/1/0021/1930/3203/files/hazmat.png?v=1756925183"
click at [196, 345] on span "Diet Lime" at bounding box center [268, 339] width 187 height 14
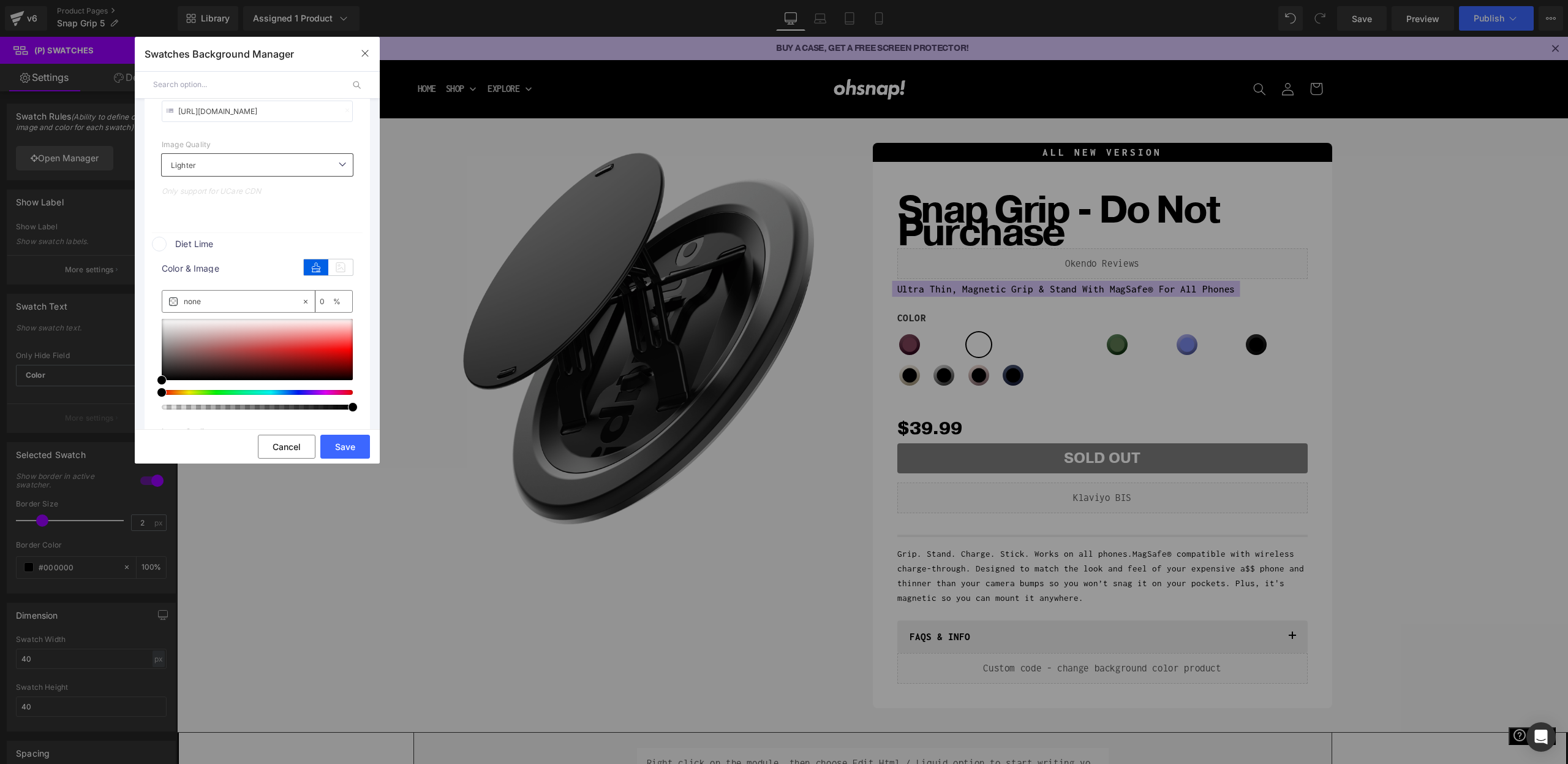
scroll to position [1503, 0]
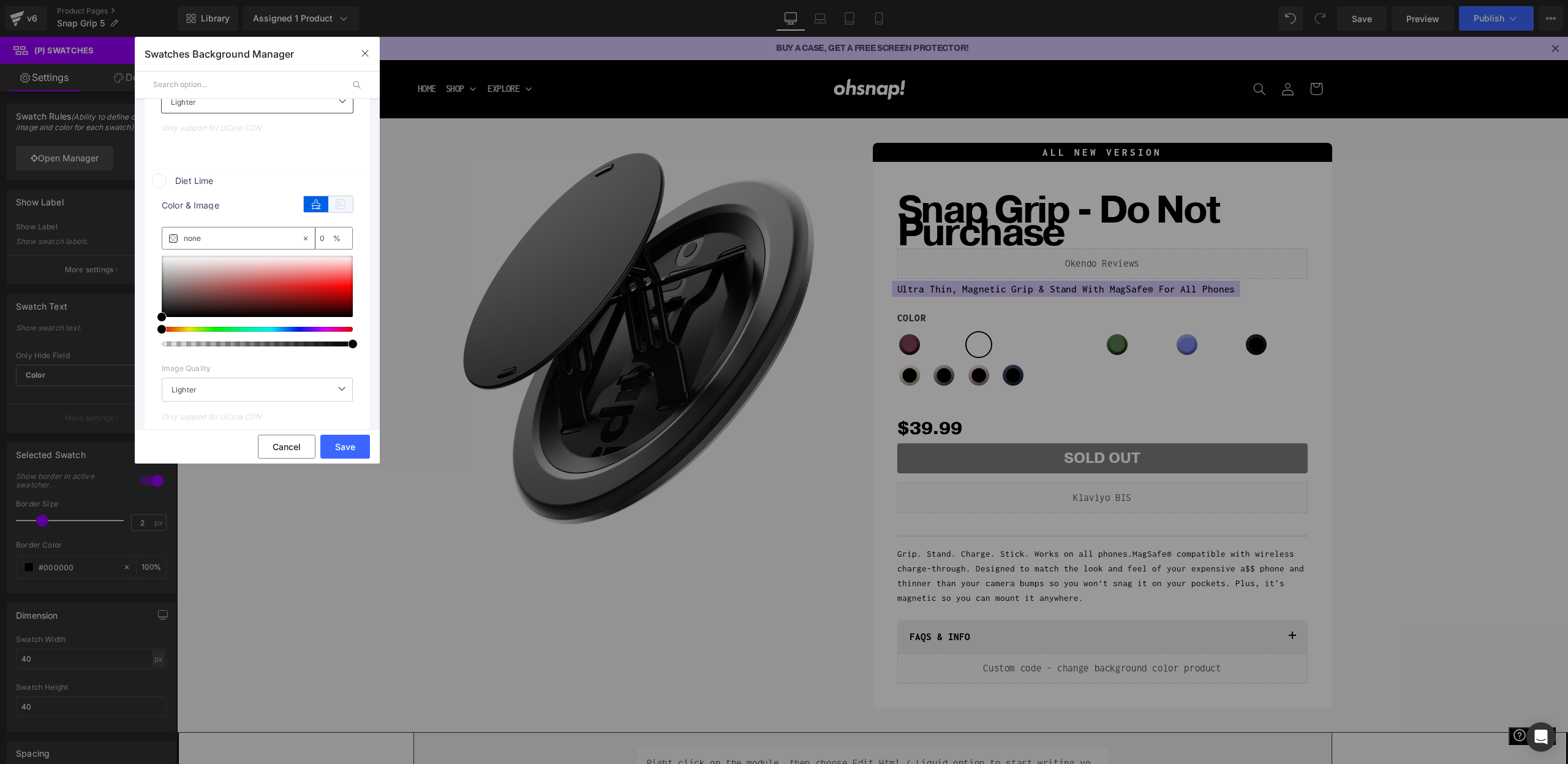
click at [334, 212] on icon at bounding box center [340, 204] width 24 height 16
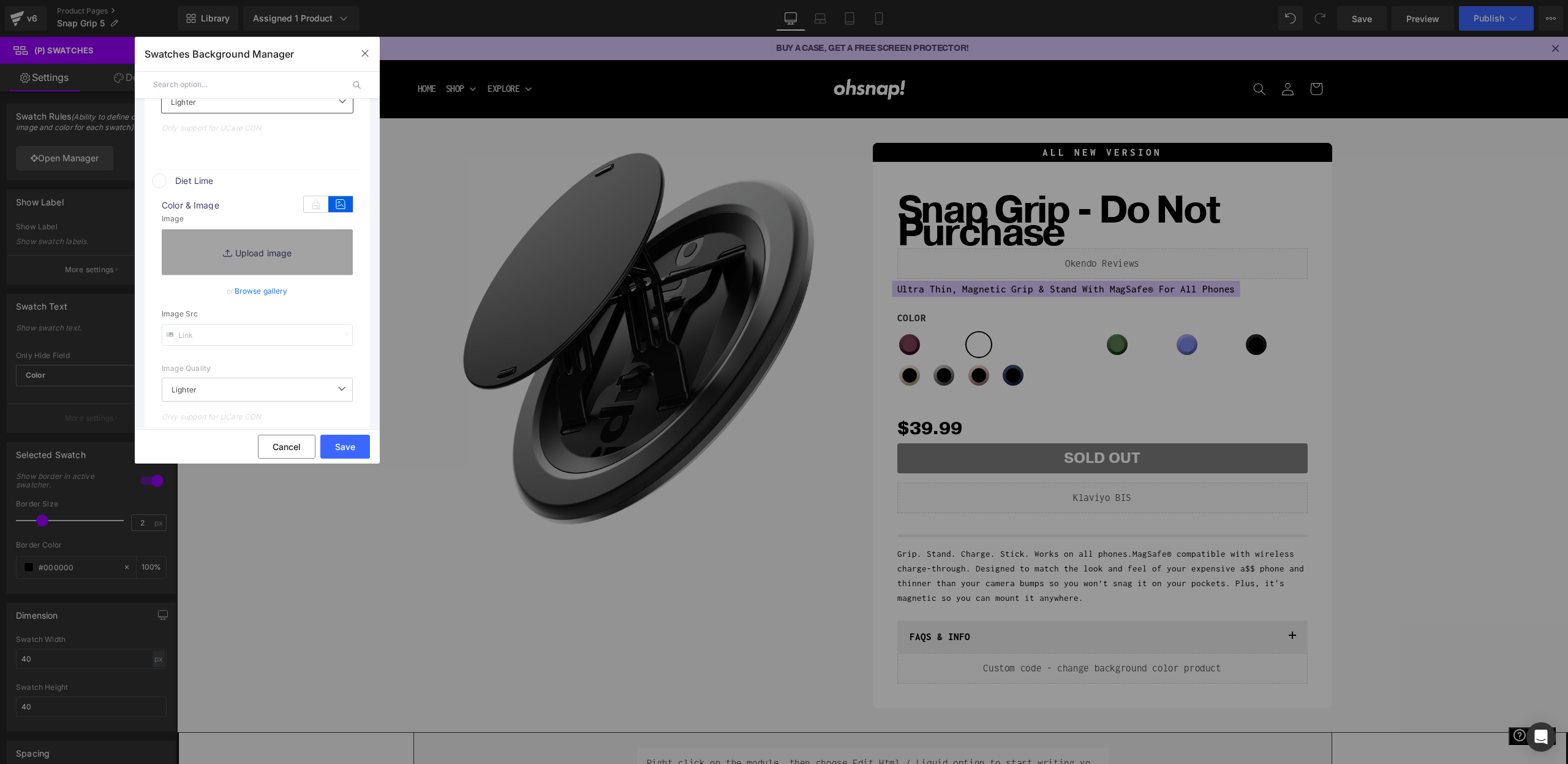
click at [213, 341] on input "text" at bounding box center [257, 335] width 191 height 22
paste input "https://cdn.shopify.com/s/files/1/0021/1930/3203/files/dietlime.png?v=1756925183"
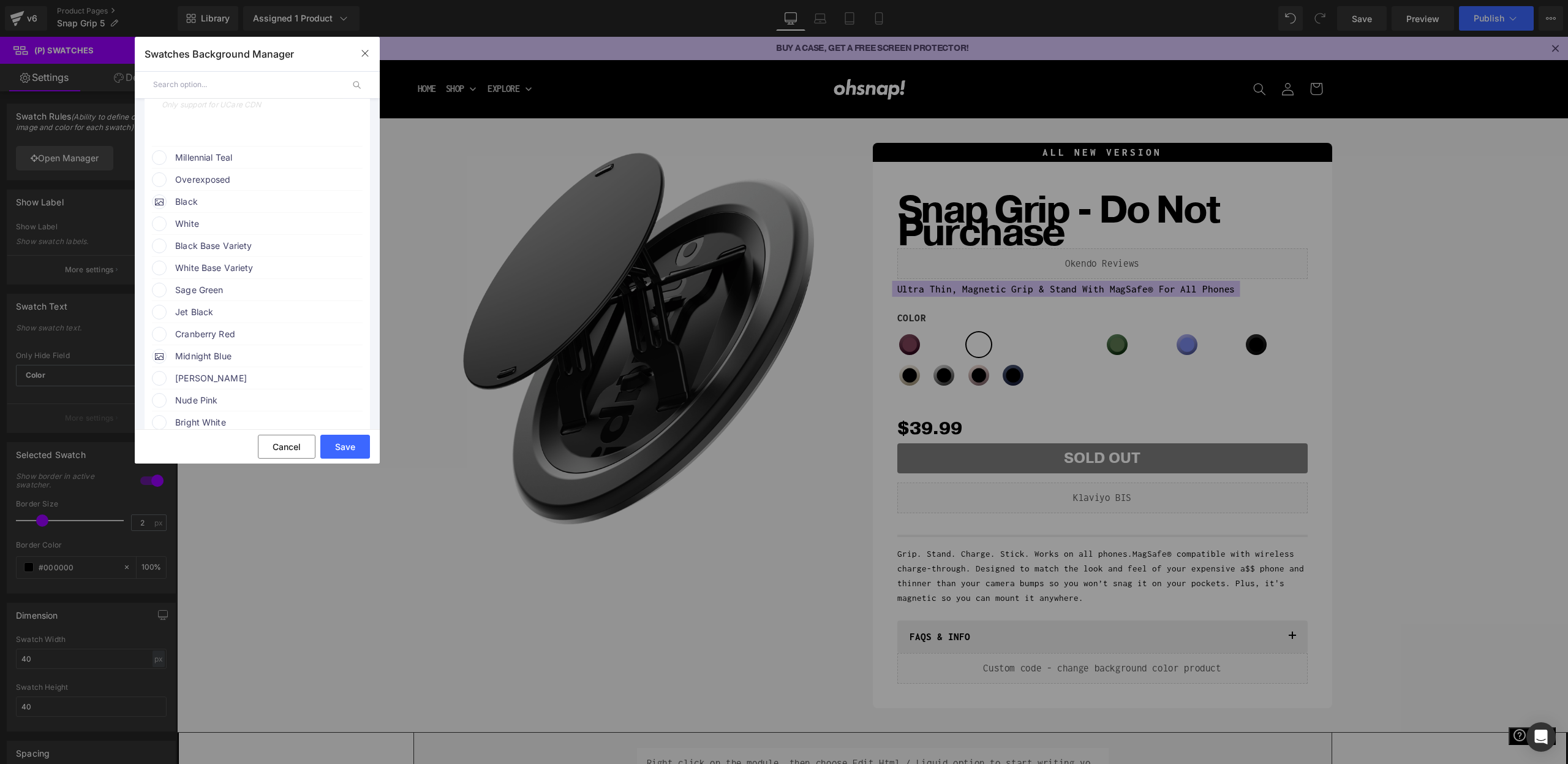
scroll to position [1836, 0]
type input "https://cdn.shopify.com/s/files/1/0021/1930/3203/files/dietlime.png?v=1756925183"
click at [228, 163] on span "Millennial Teal" at bounding box center [268, 156] width 187 height 14
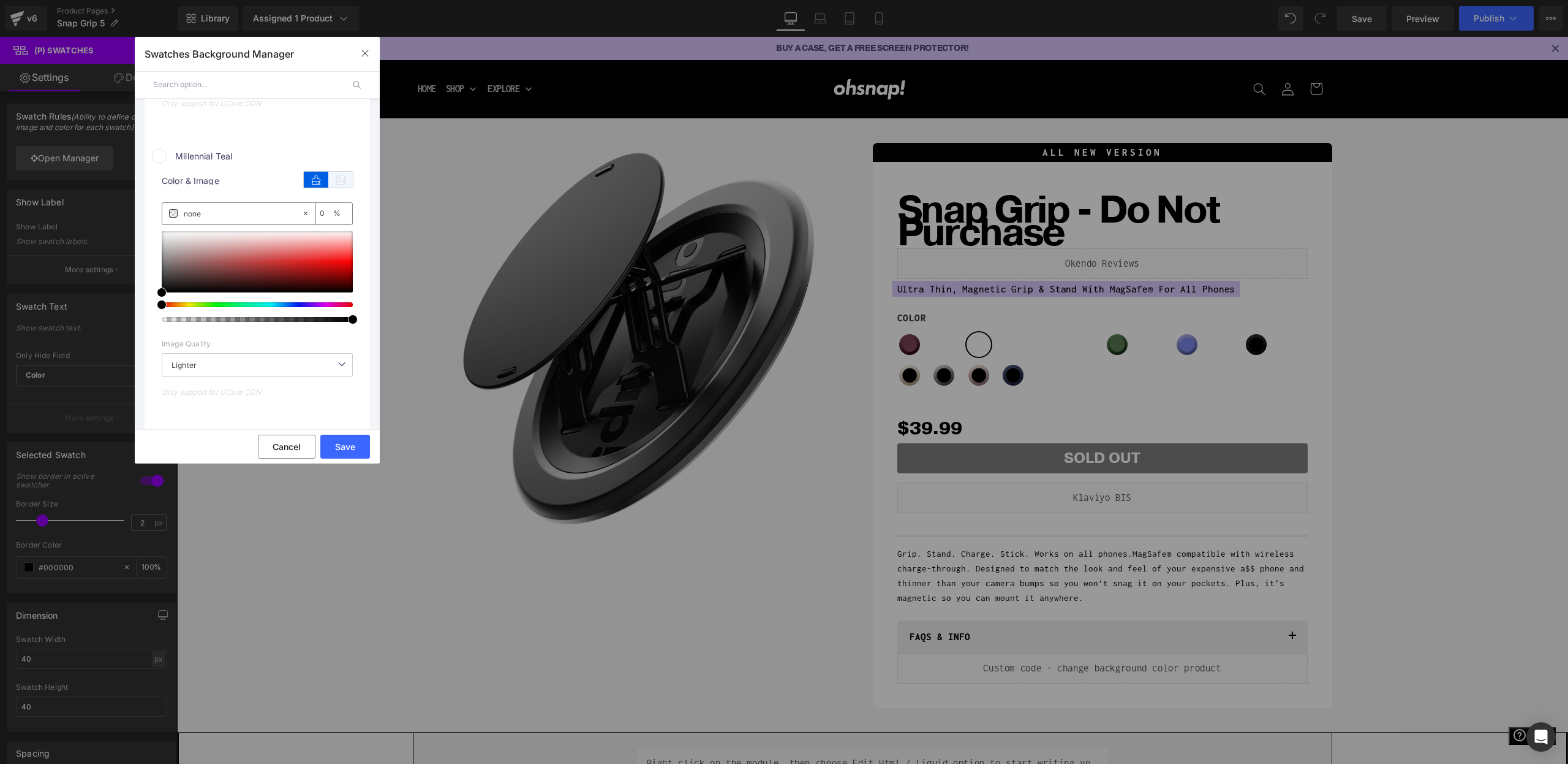
click at [332, 188] on icon at bounding box center [340, 179] width 24 height 16
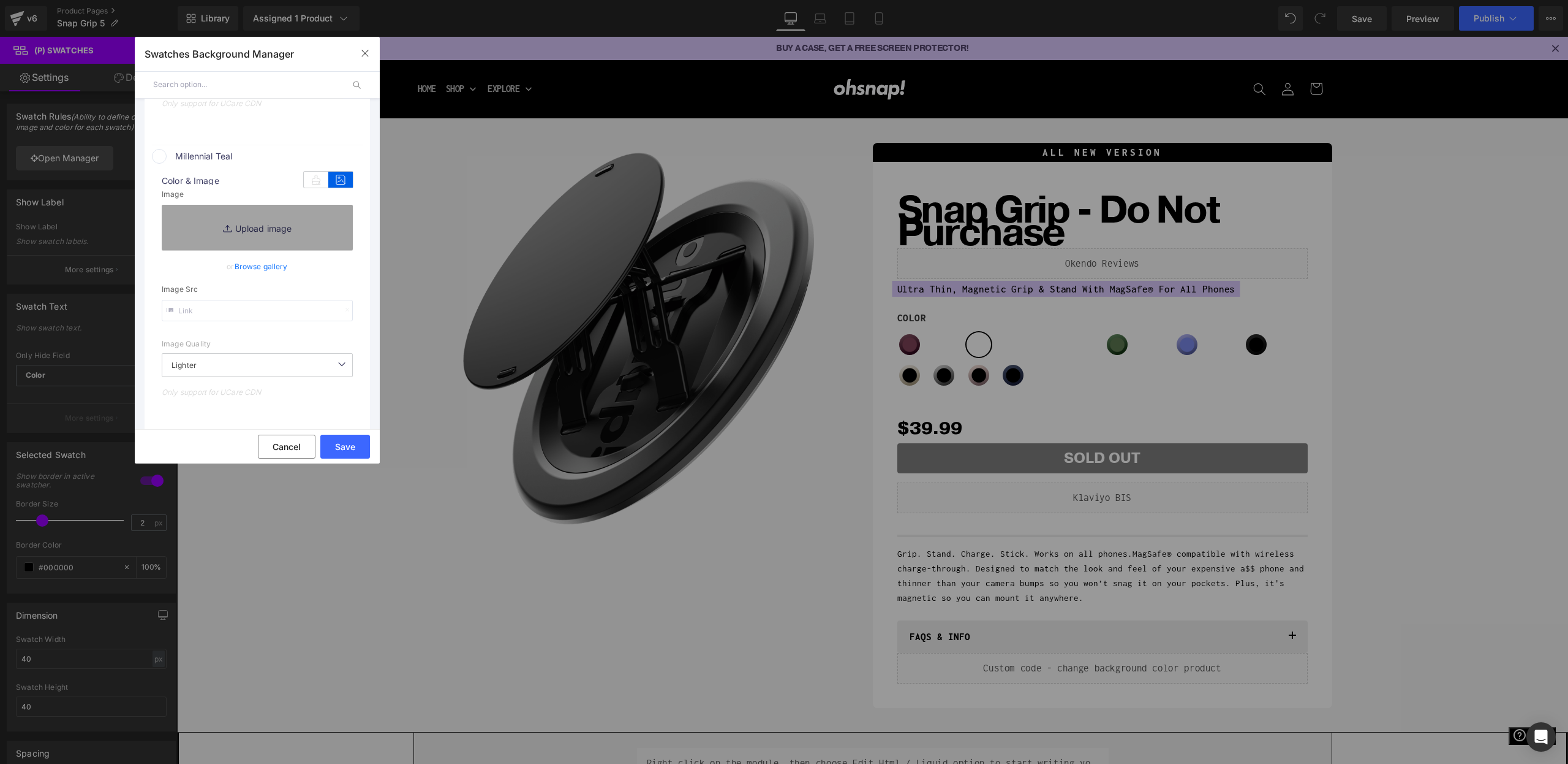
click at [199, 310] on input "text" at bounding box center [257, 310] width 191 height 22
paste input "https://cdn.shopify.com/s/files/1/0021/1930/3203/files/milteal.png?v=1756925183"
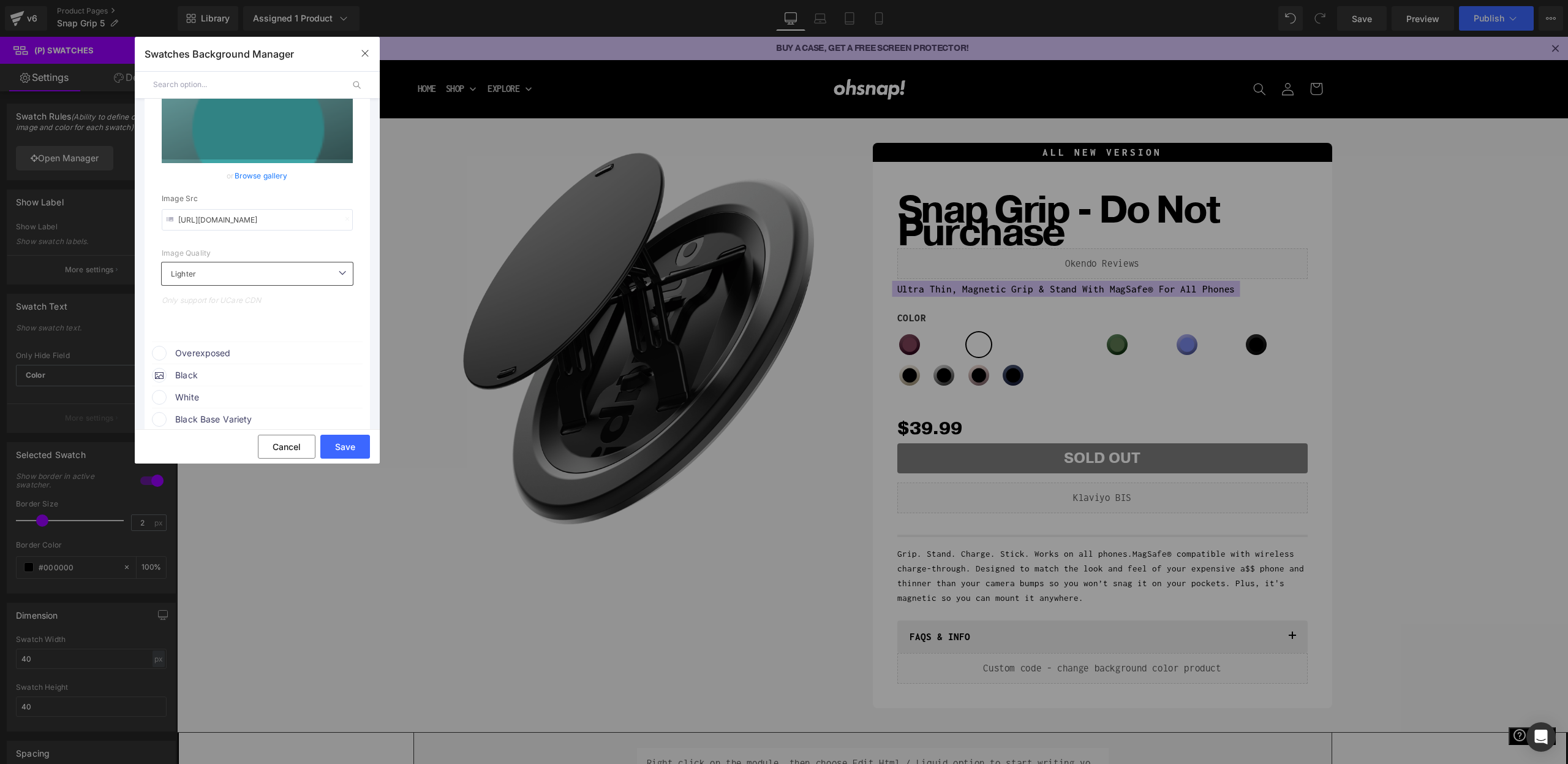
type input "https://cdn.shopify.com/s/files/1/0021/1930/3203/files/milteal.png?v=1756925183"
click at [223, 357] on span "Overexposed" at bounding box center [268, 353] width 187 height 14
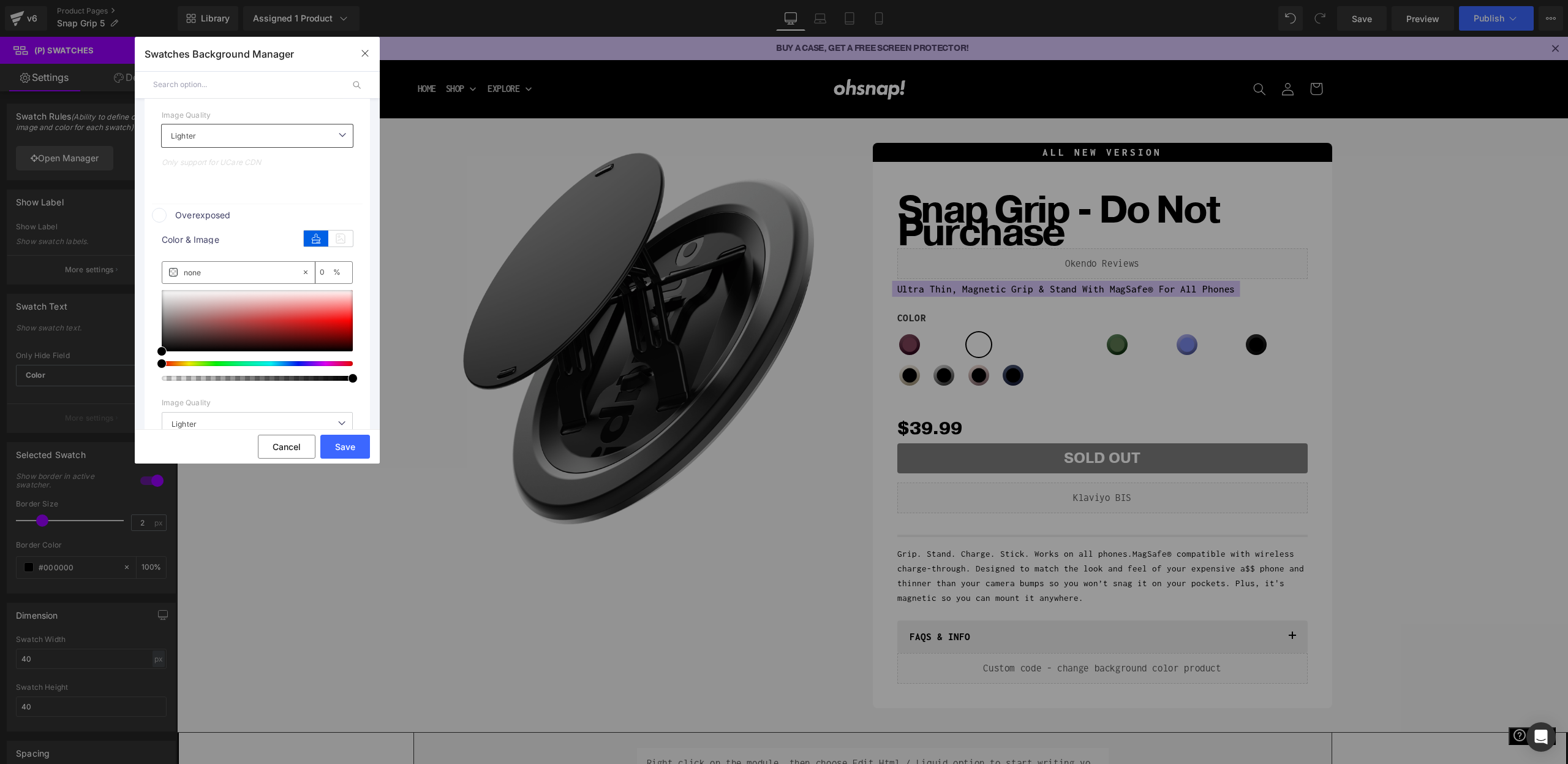
scroll to position [2089, 0]
click at [345, 238] on icon at bounding box center [340, 236] width 24 height 16
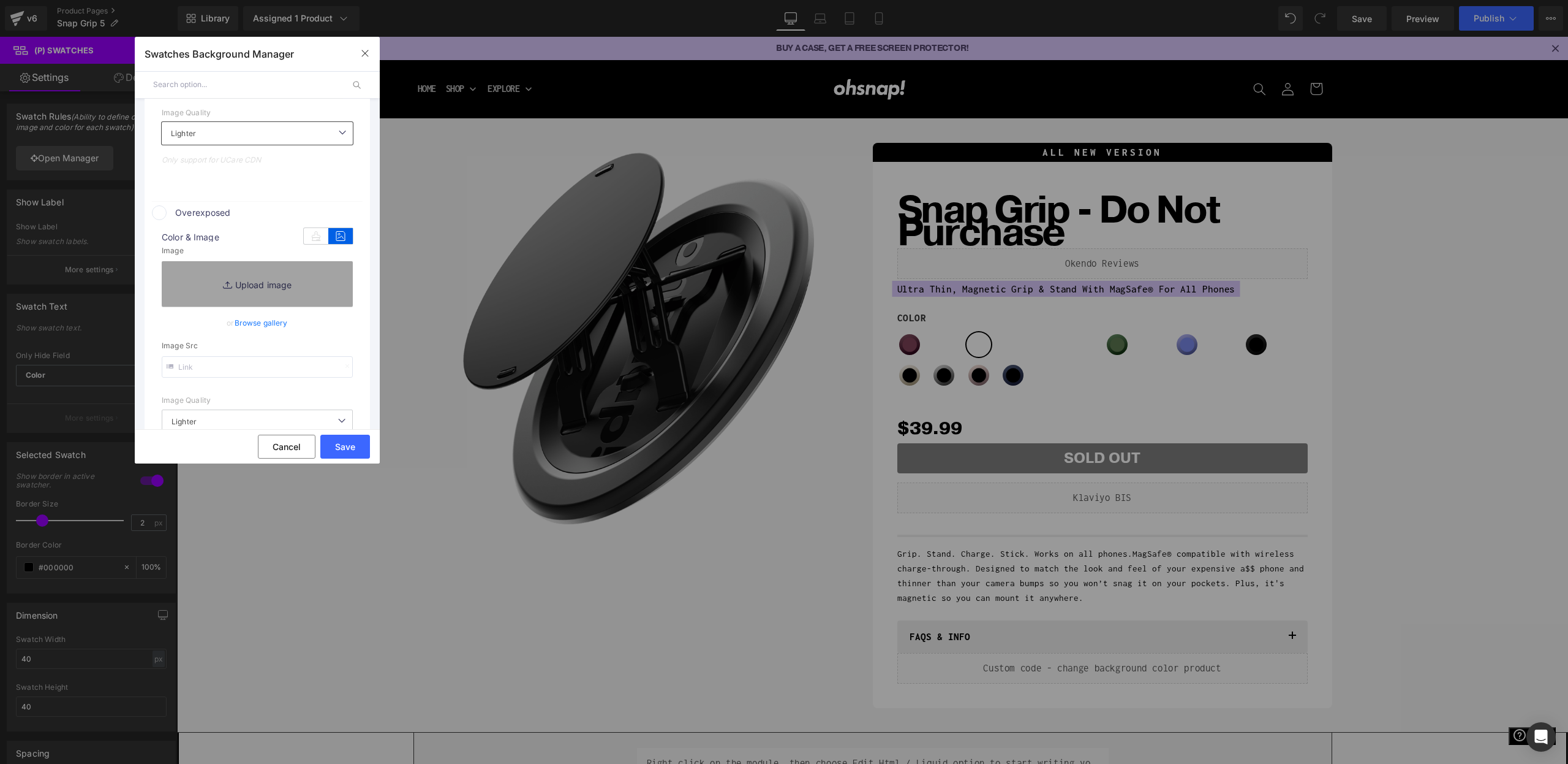
click at [215, 375] on input "text" at bounding box center [257, 367] width 191 height 22
paste input "https://cdn.shopify.com/s/files/1/0021/1930/3203/files/white.png?v=1756925183"
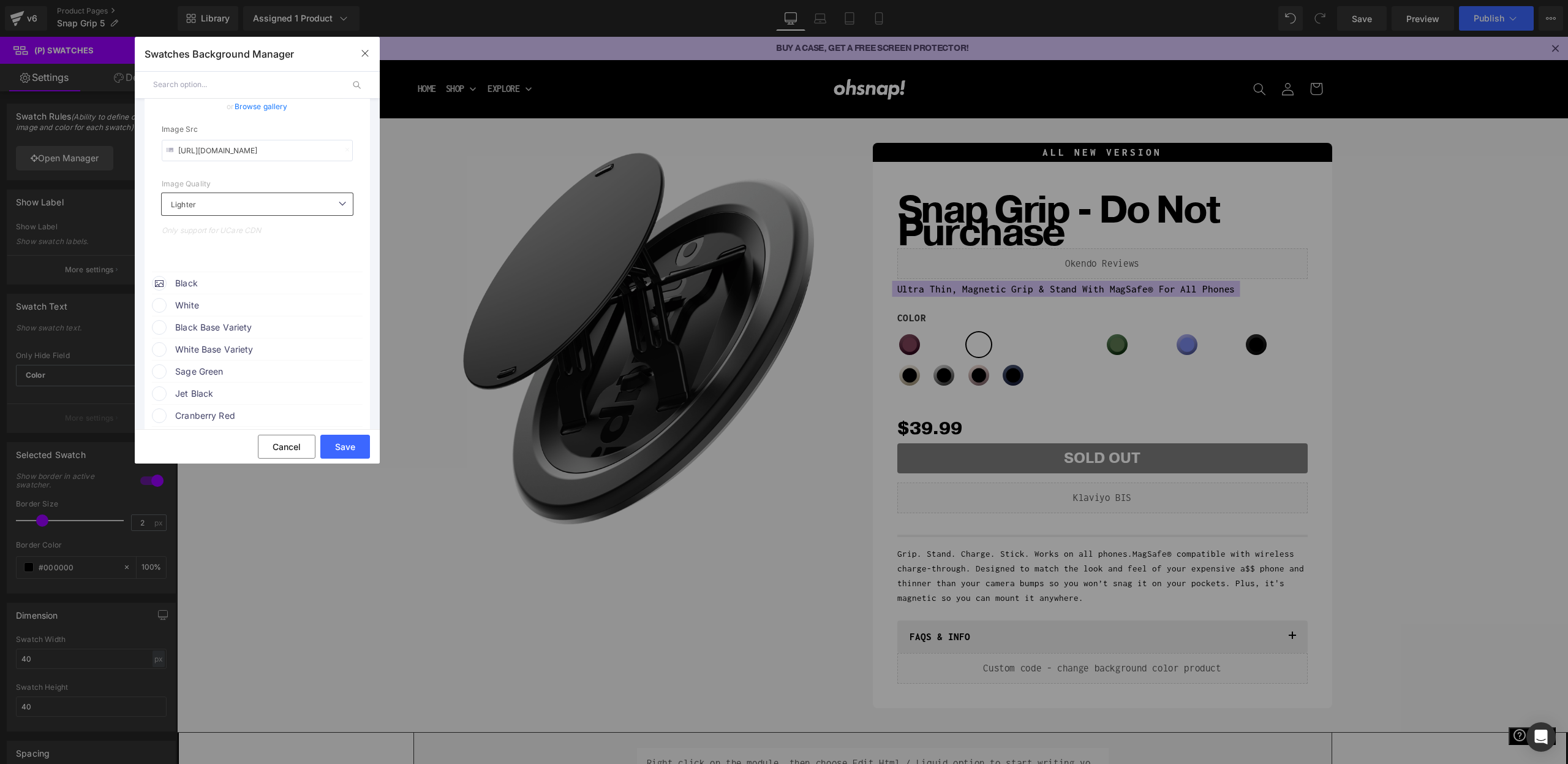
scroll to position [2307, 0]
type input "https://cdn.shopify.com/s/files/1/0021/1930/3203/files/white.png?v=1756925183"
drag, startPoint x: 354, startPoint y: 446, endPoint x: 177, endPoint y: 410, distance: 180.6
click at [354, 446] on button "Save" at bounding box center [344, 446] width 50 height 23
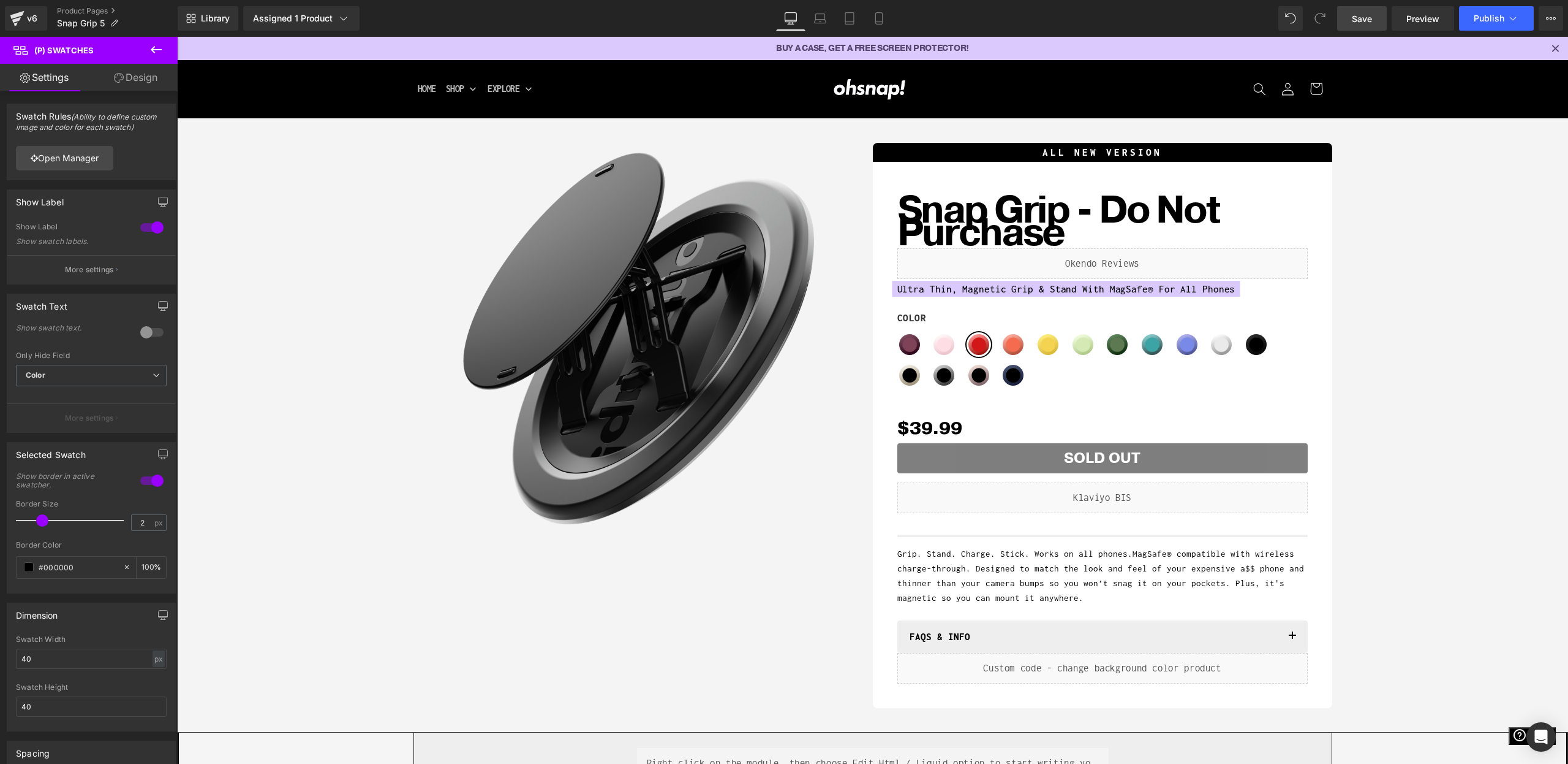
click at [1372, 23] on span "Save" at bounding box center [1362, 19] width 20 height 13
click at [1140, 347] on icon at bounding box center [1142, 344] width 9 height 9
click at [1123, 347] on link at bounding box center [1118, 343] width 16 height 18
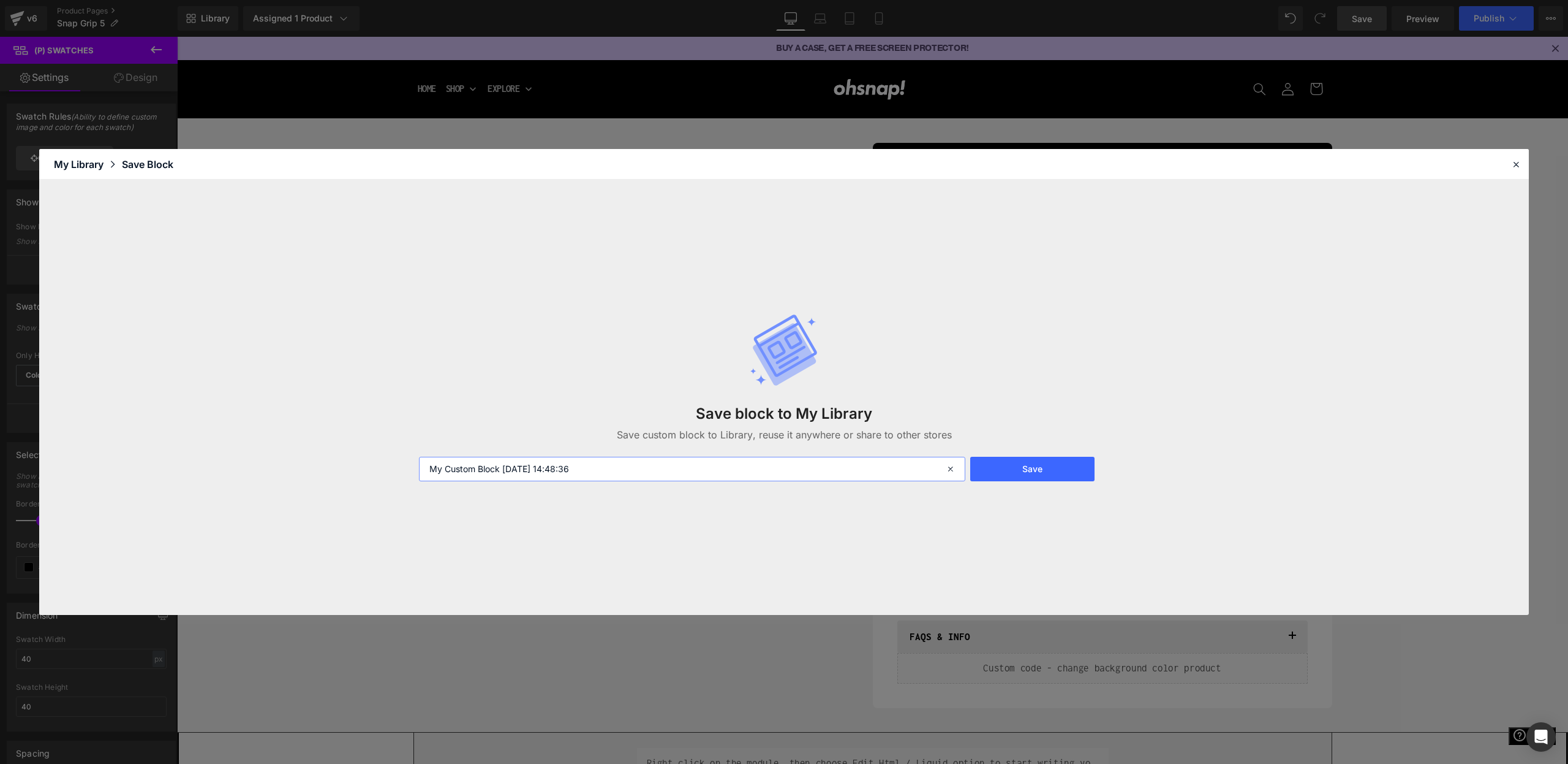
click at [628, 473] on input "My Custom Block 2025-09-03 14:48:36" at bounding box center [692, 468] width 546 height 24
type input "5swatches"
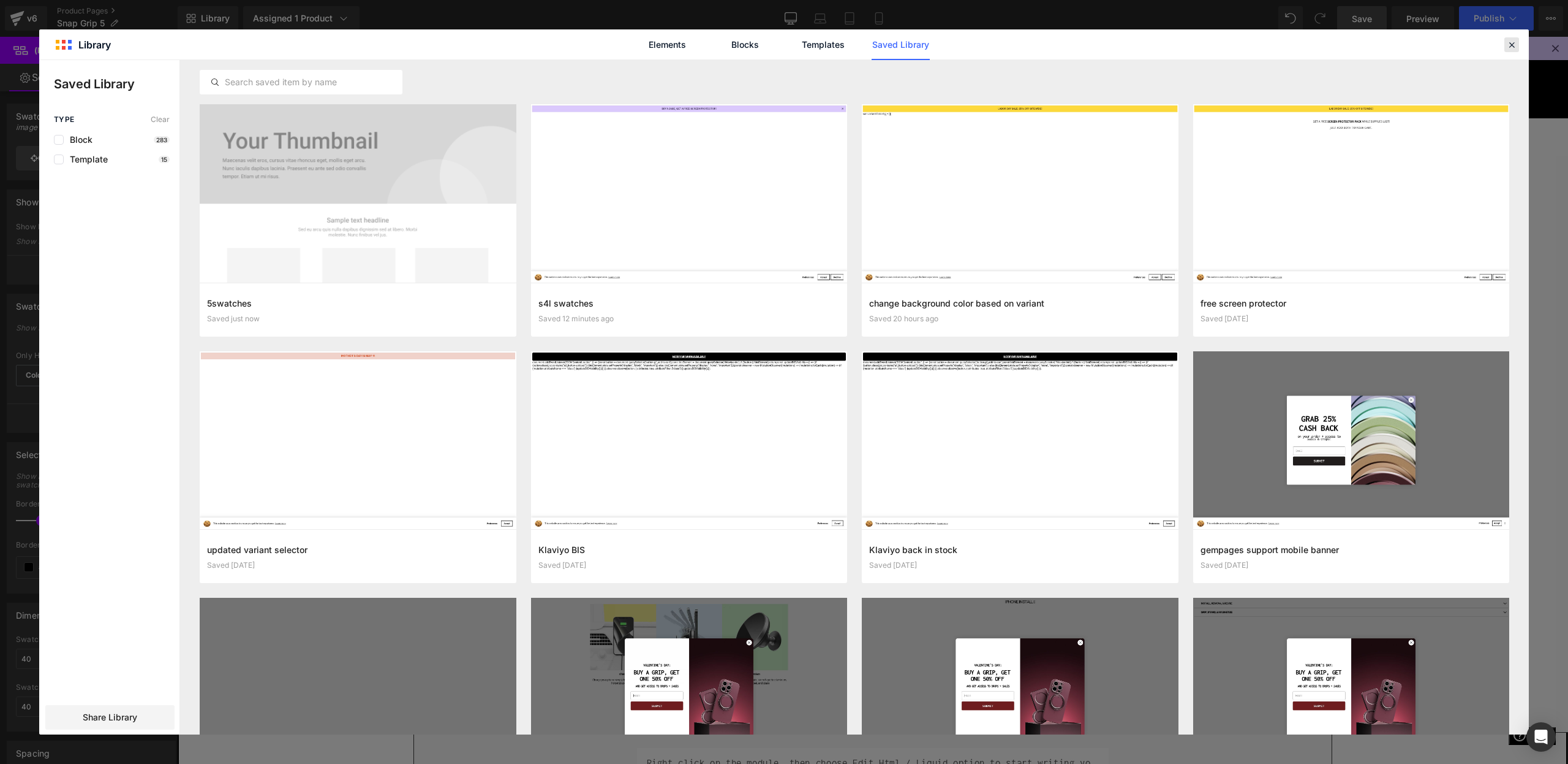
click at [1513, 48] on icon at bounding box center [1512, 44] width 11 height 11
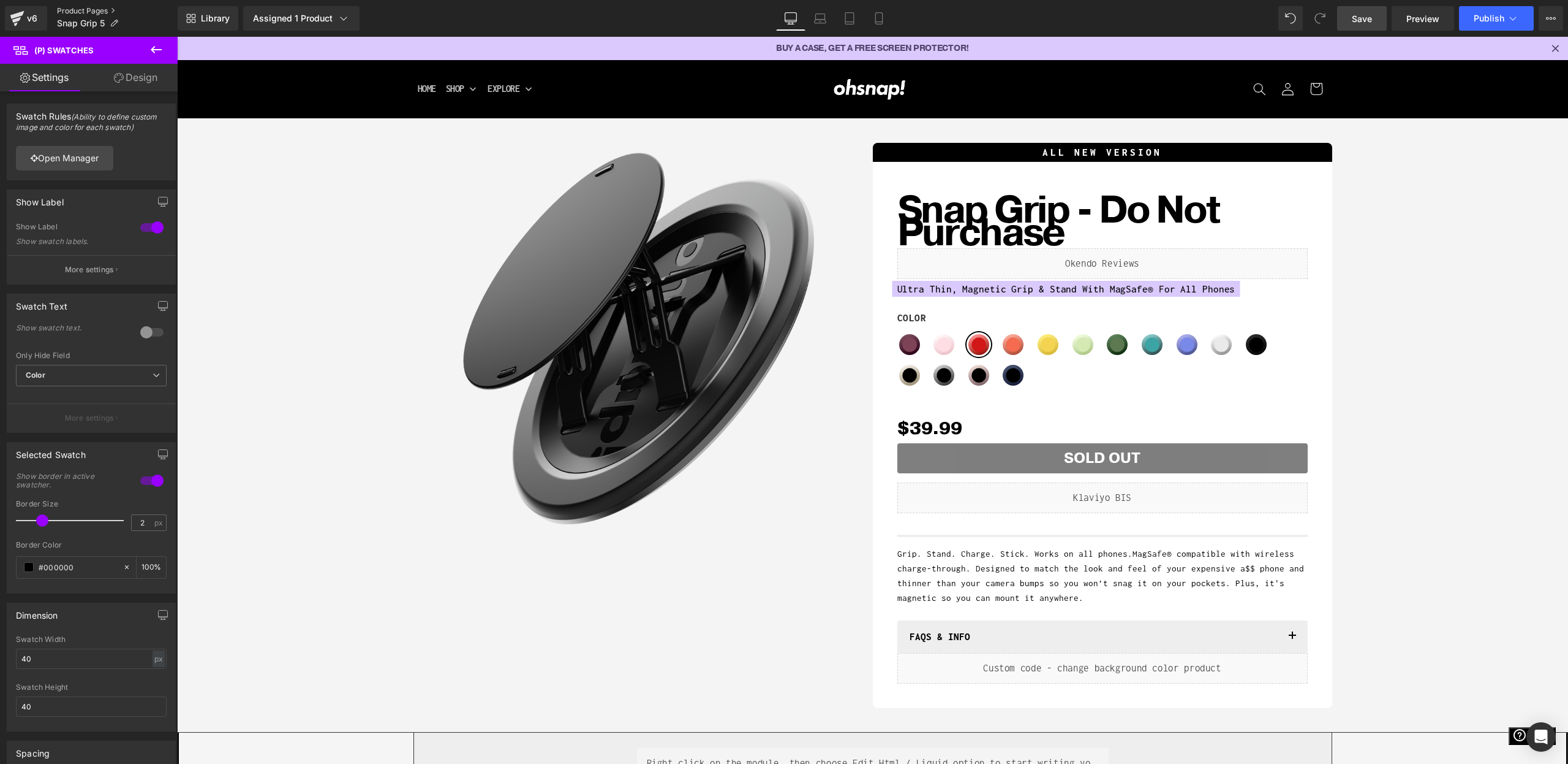
click at [100, 11] on link "Product Pages" at bounding box center [117, 11] width 121 height 10
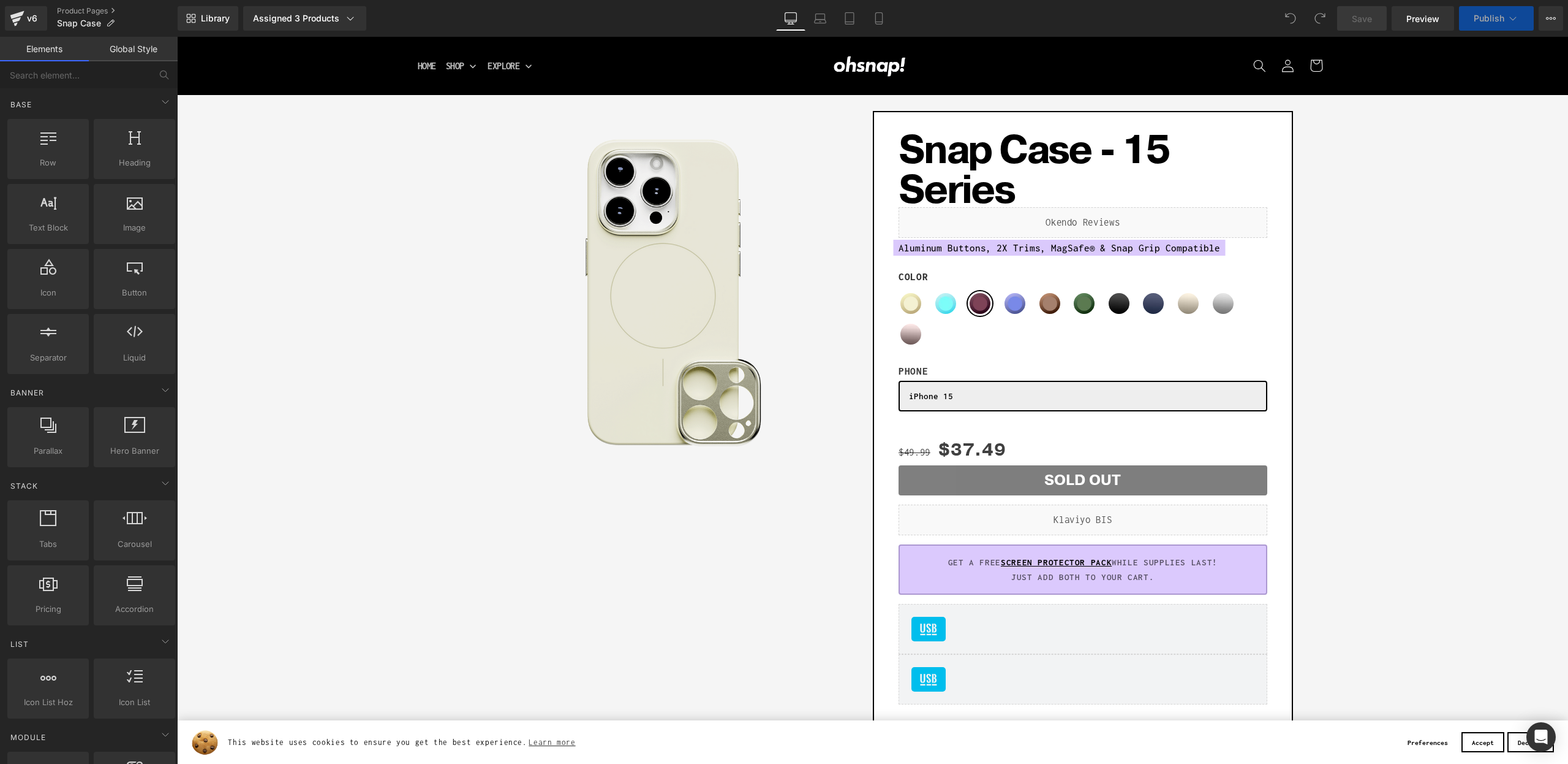
drag, startPoint x: 223, startPoint y: 18, endPoint x: 525, endPoint y: 26, distance: 302.1
click at [223, 18] on span "Library" at bounding box center [215, 18] width 29 height 11
click at [206, 20] on span "Library" at bounding box center [215, 18] width 29 height 11
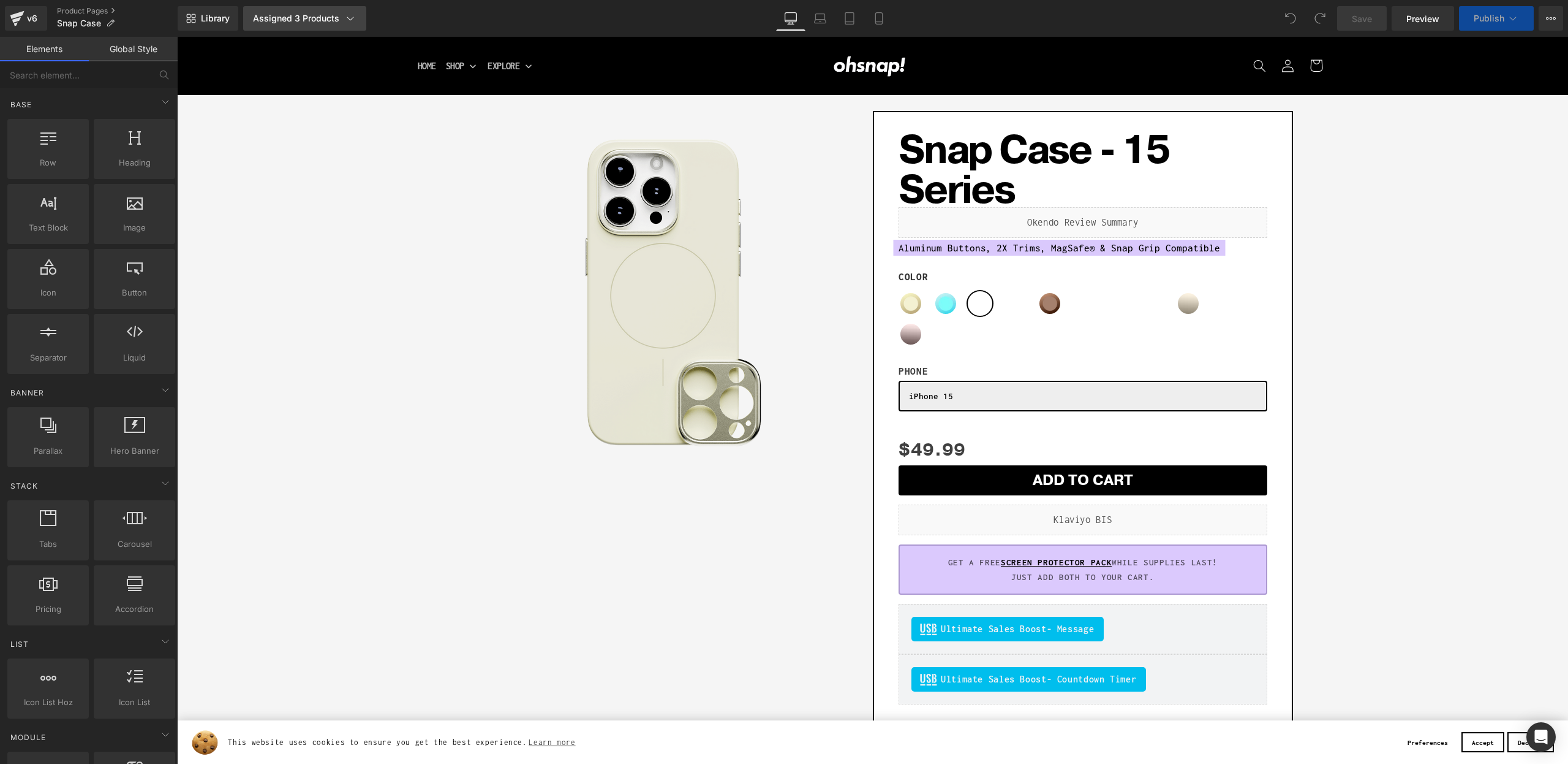
click at [215, 16] on span "Library" at bounding box center [215, 18] width 29 height 11
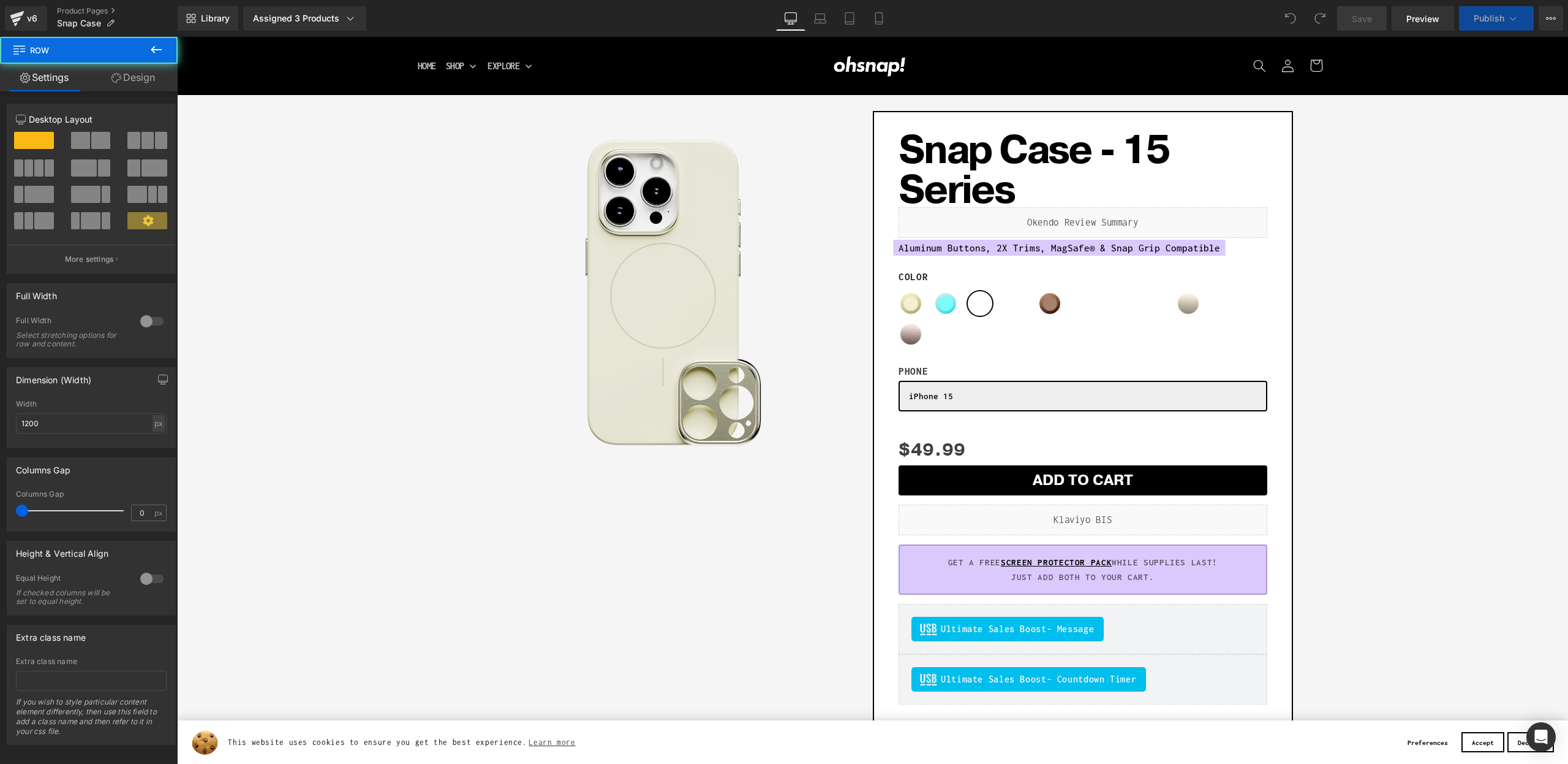
click at [1166, 354] on div "Snap Case - 15 Series (P) Title Liquid Aluminum Buttons, 2X Trims, MagSafe® & S…" at bounding box center [1083, 506] width 369 height 781
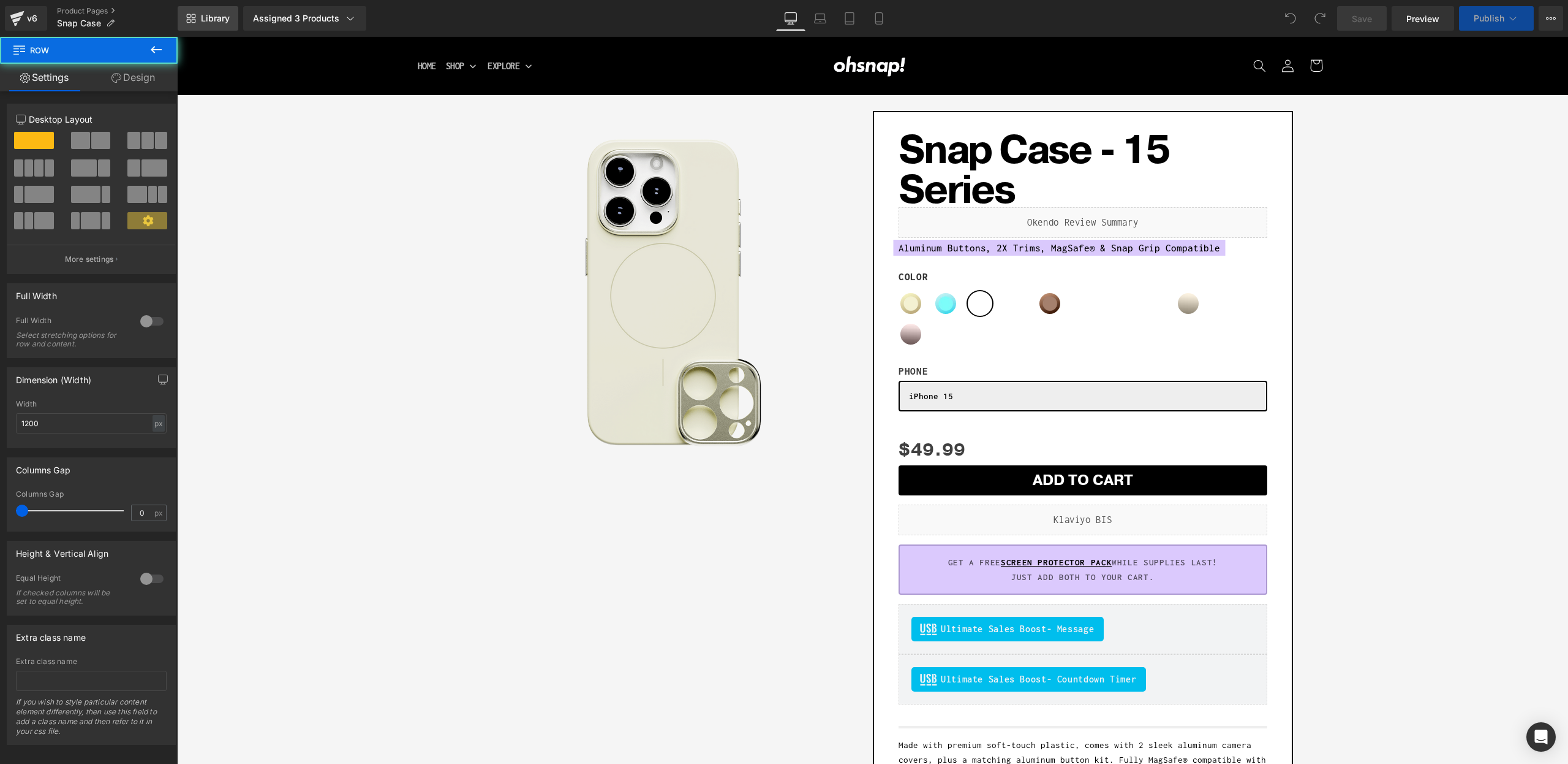
click at [217, 23] on span "Library" at bounding box center [215, 18] width 29 height 11
click at [226, 14] on span "Library" at bounding box center [215, 18] width 29 height 11
click at [303, 18] on div "Assigned 3 Products" at bounding box center [305, 19] width 104 height 13
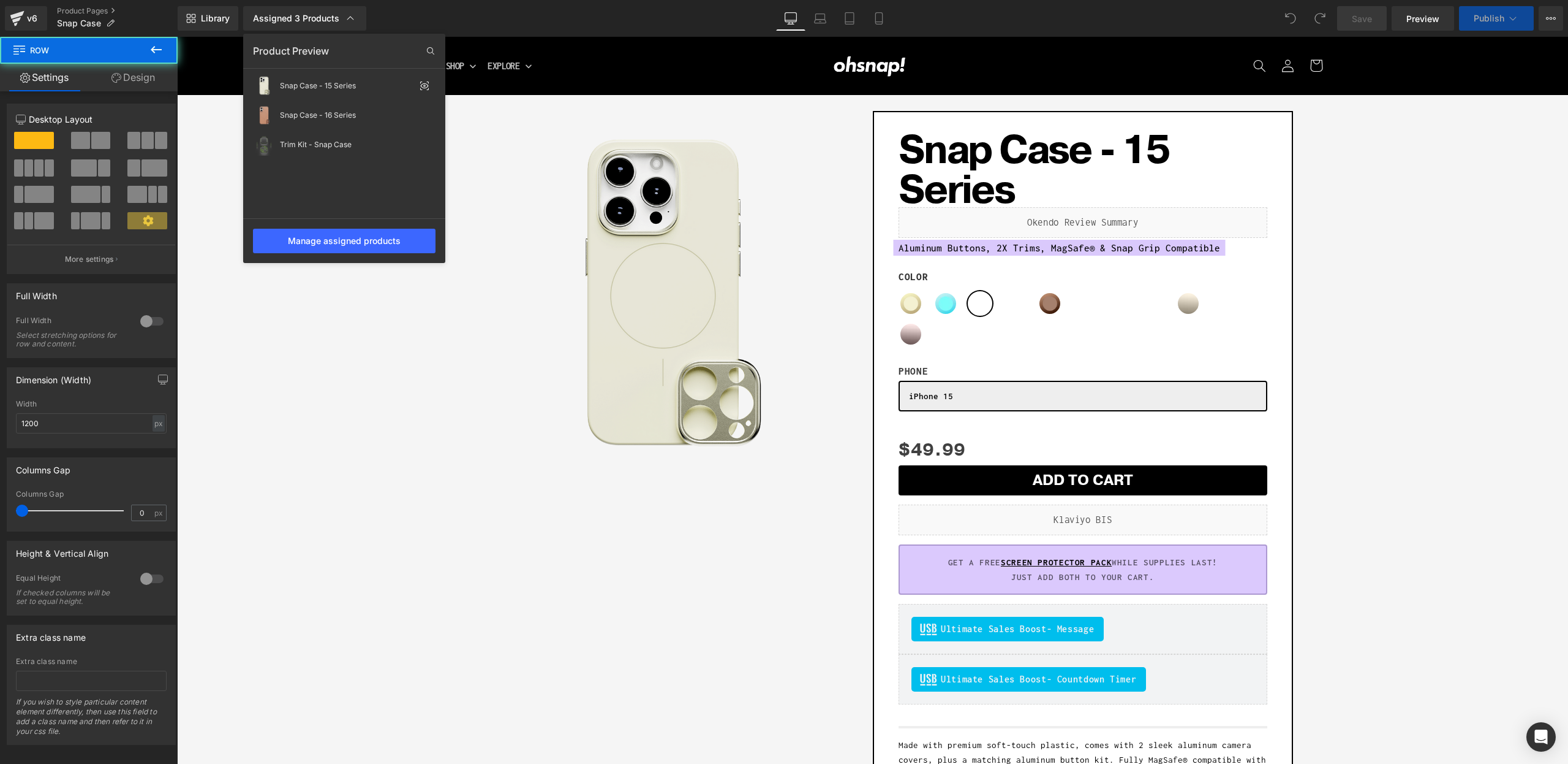
click at [610, 318] on div at bounding box center [872, 400] width 1391 height 727
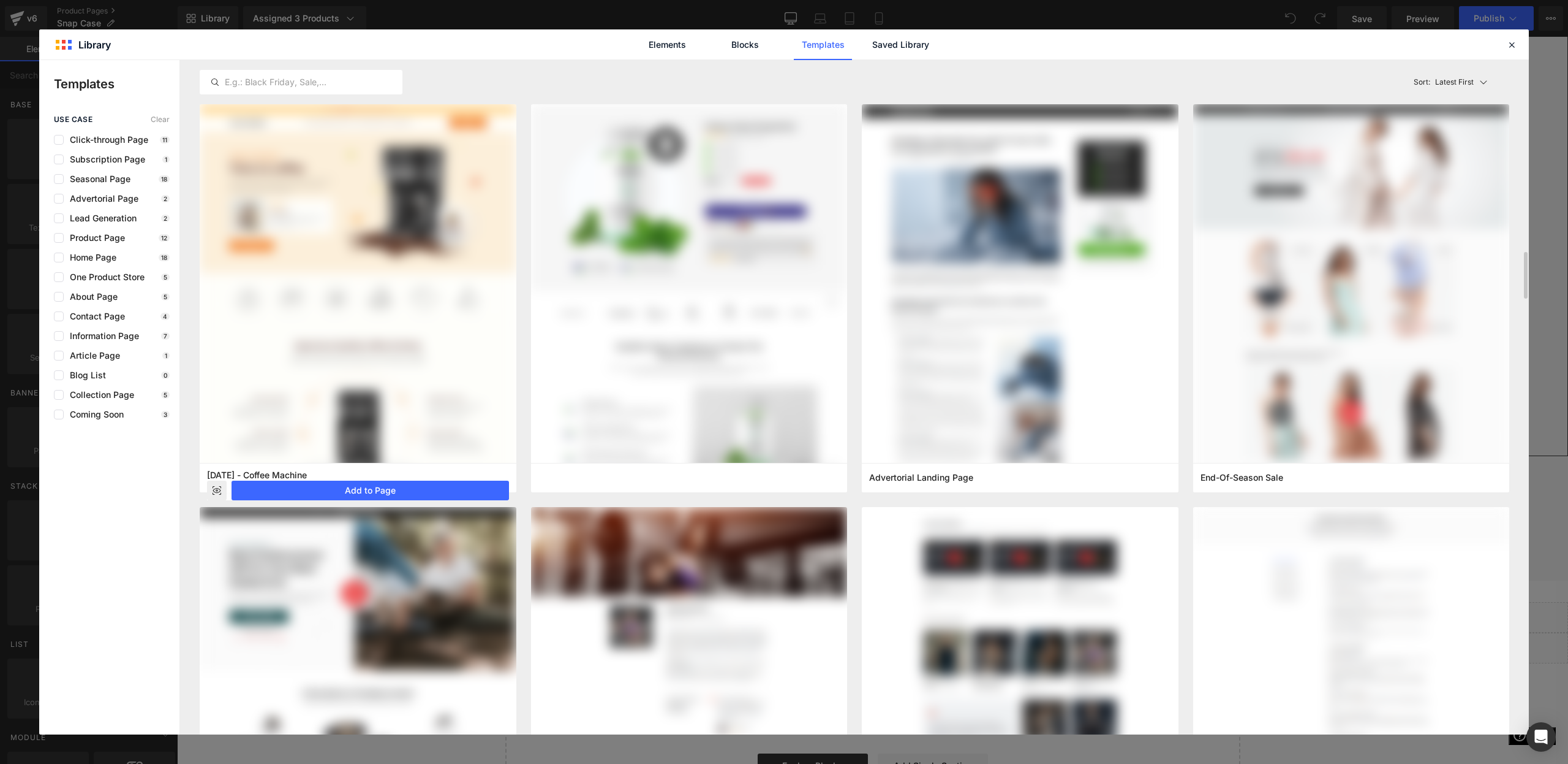
scroll to position [179, 0]
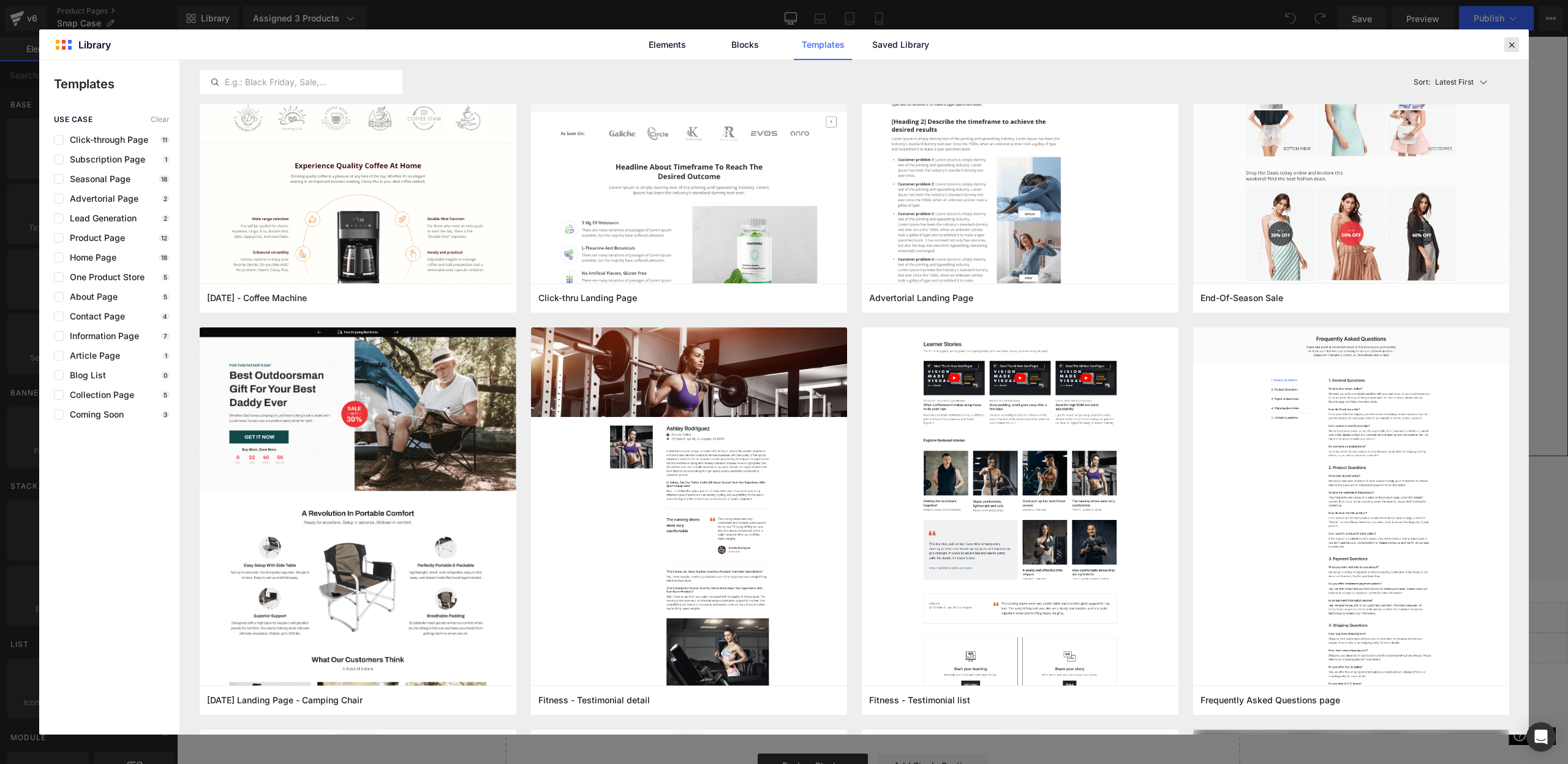
click at [1505, 51] on div at bounding box center [1512, 44] width 14 height 14
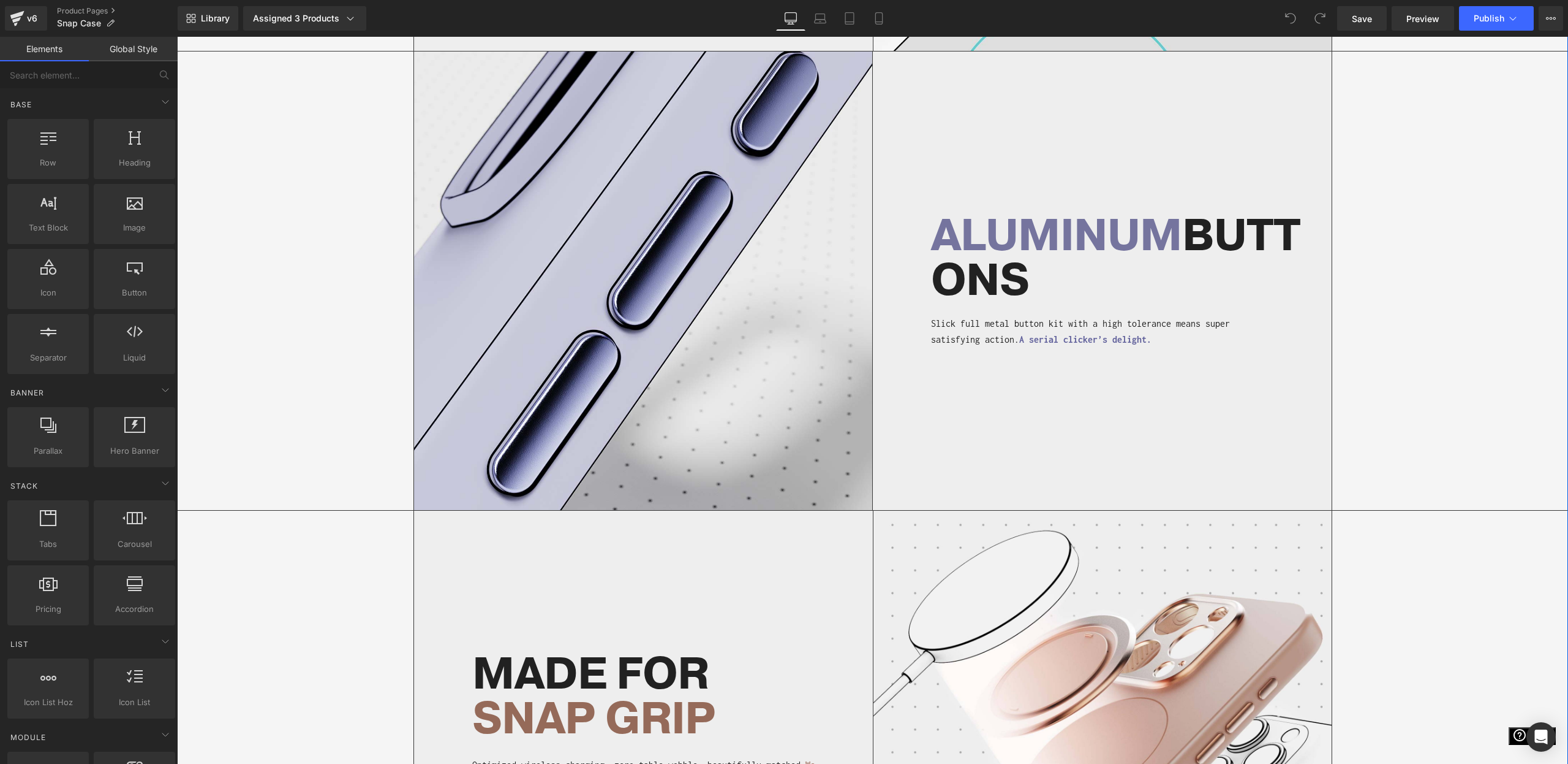
scroll to position [609, 0]
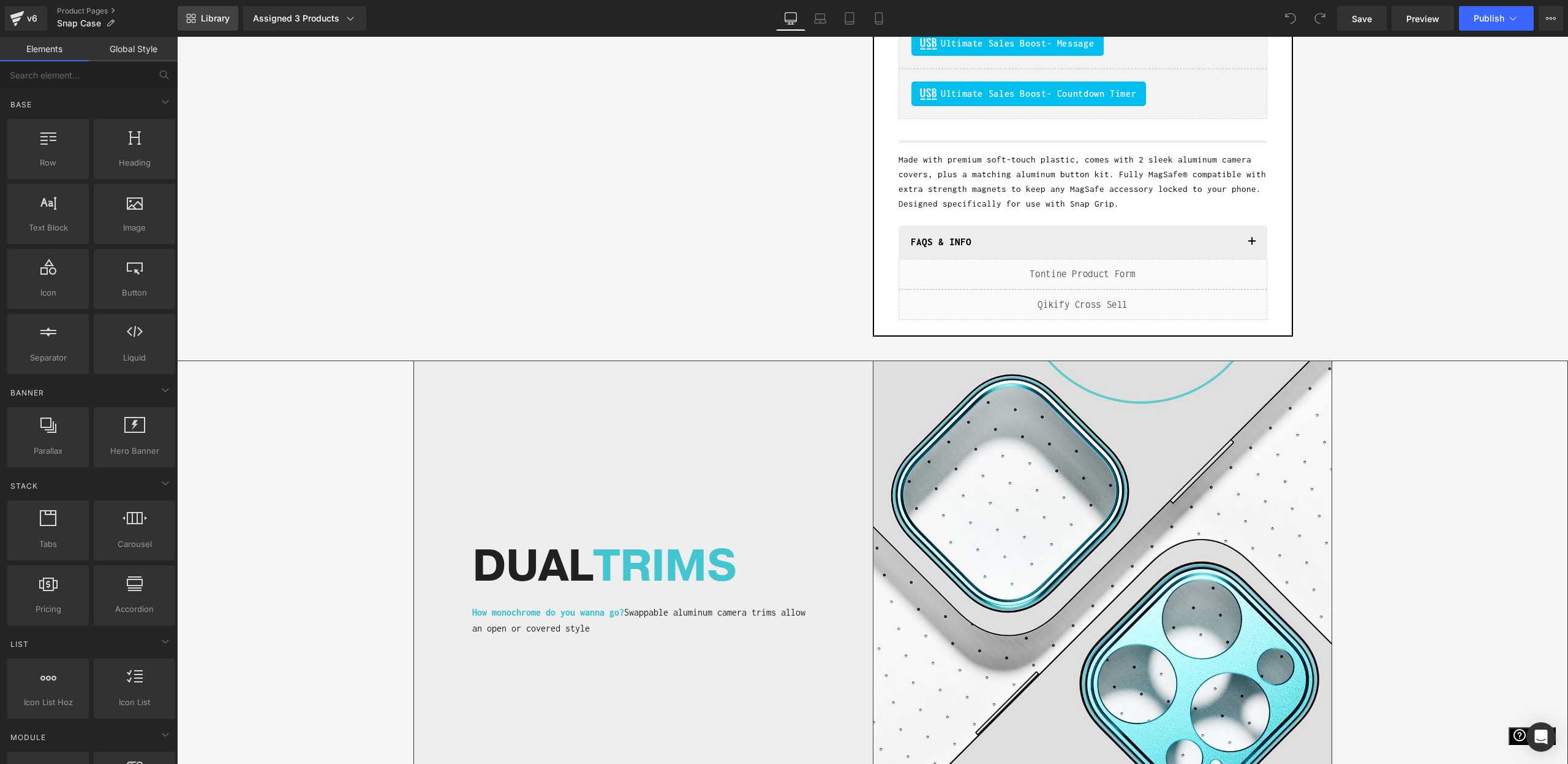
click at [206, 13] on span "Library" at bounding box center [215, 18] width 29 height 11
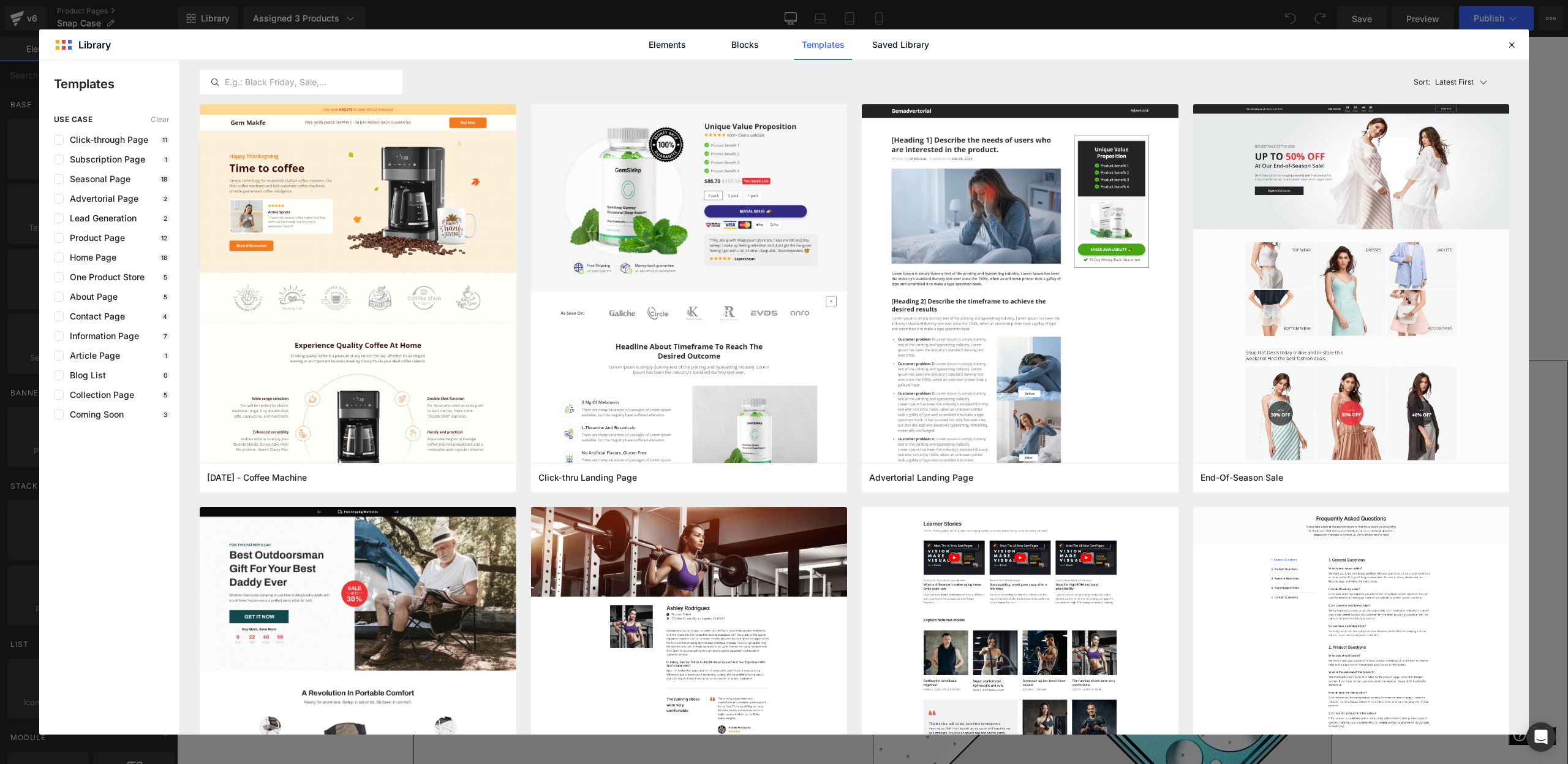
click at [954, 35] on div "Elements Blocks Templates Saved Library" at bounding box center [784, 44] width 1490 height 30
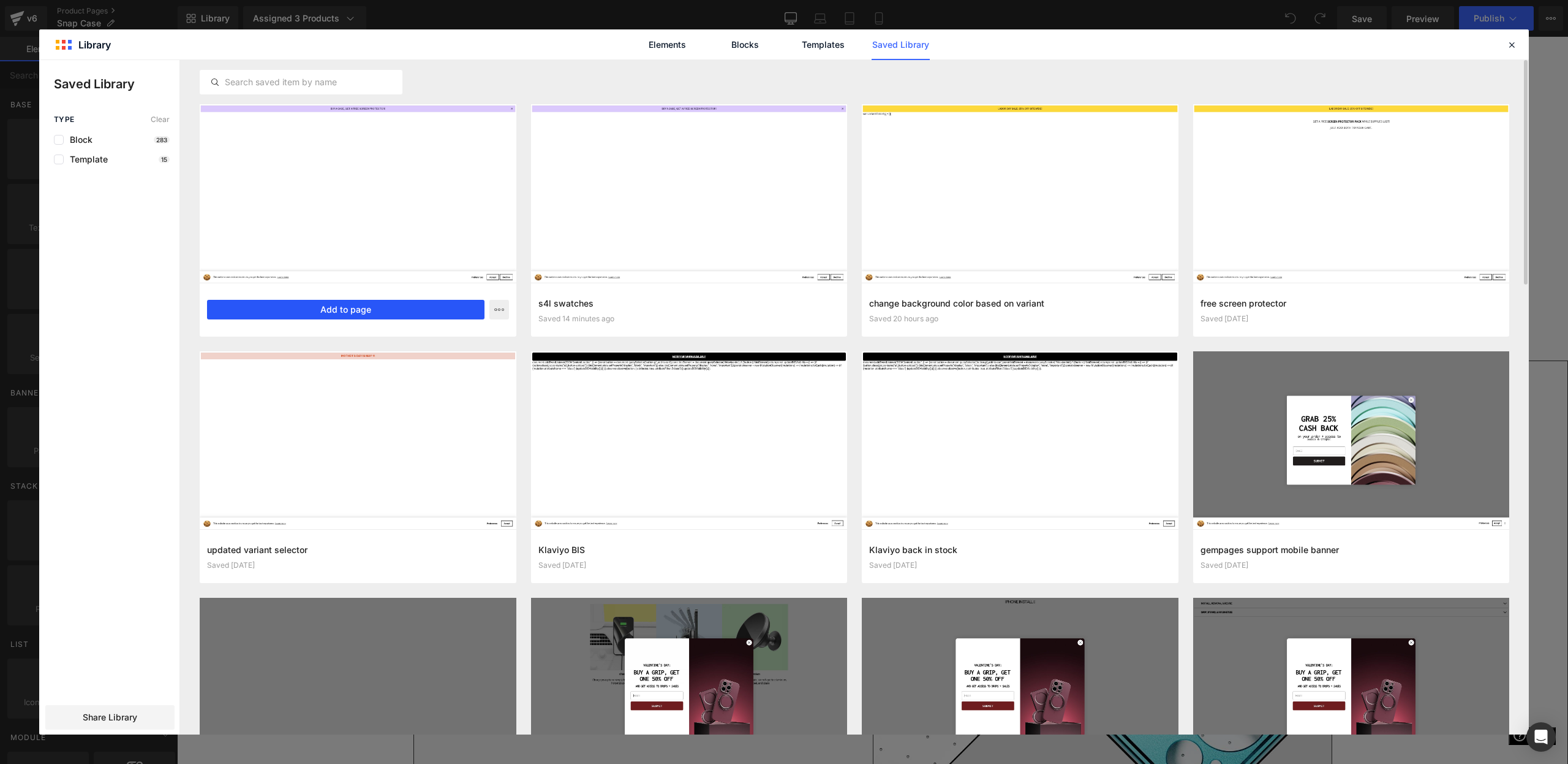
click at [416, 313] on button "Add to page" at bounding box center [346, 309] width 278 height 20
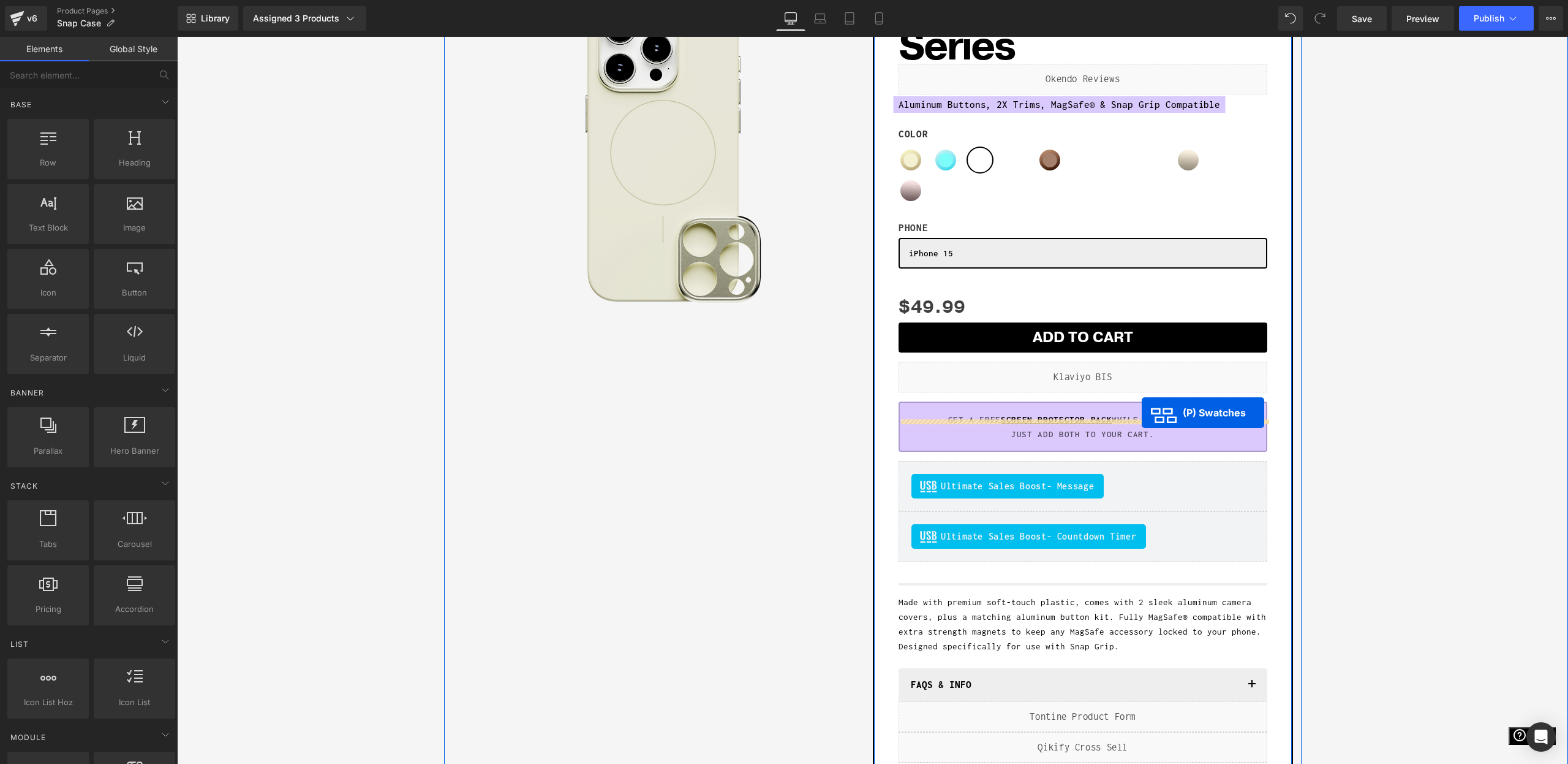
scroll to position [0, 0]
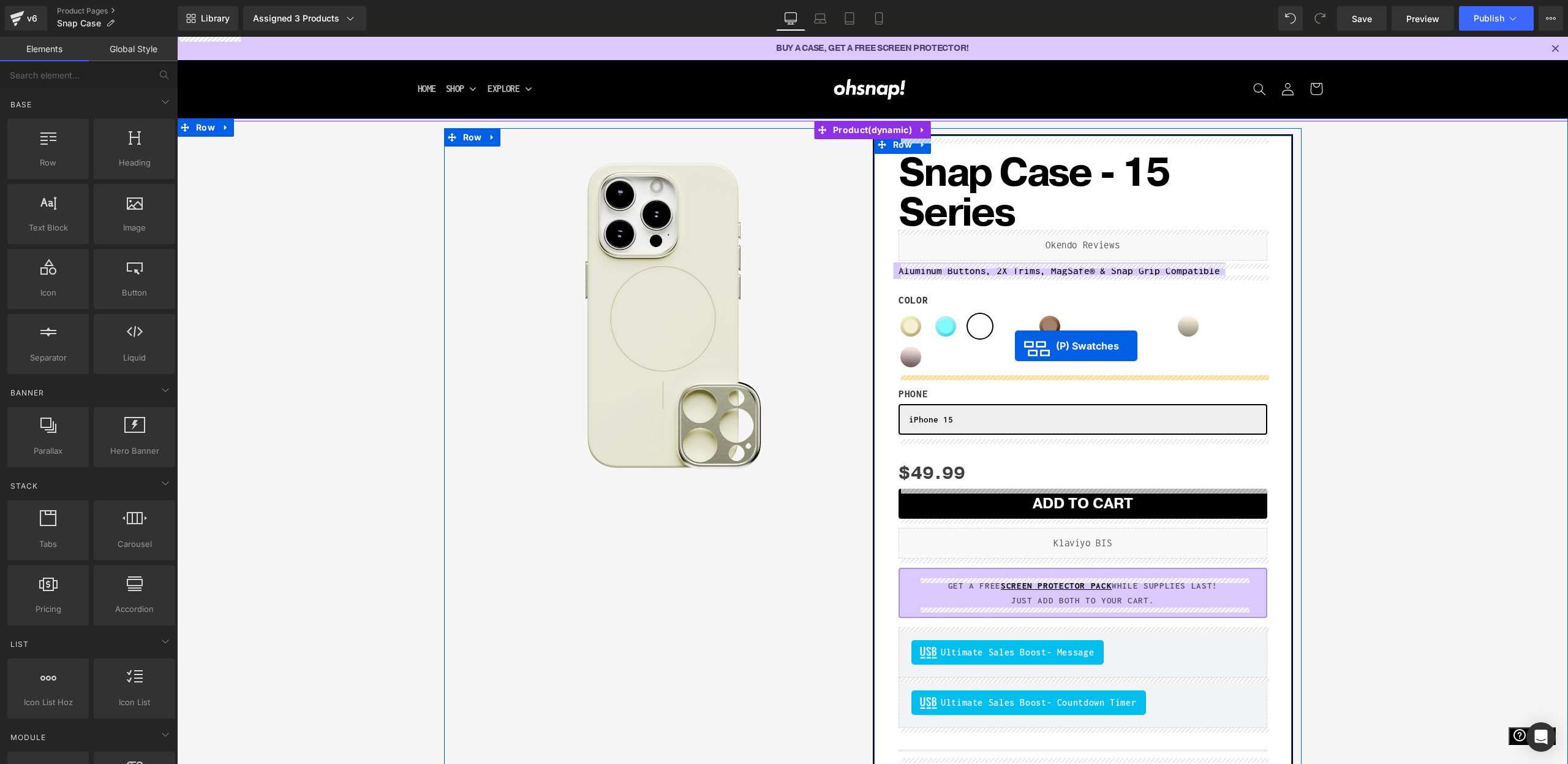
drag, startPoint x: 953, startPoint y: 272, endPoint x: 1019, endPoint y: 352, distance: 103.7
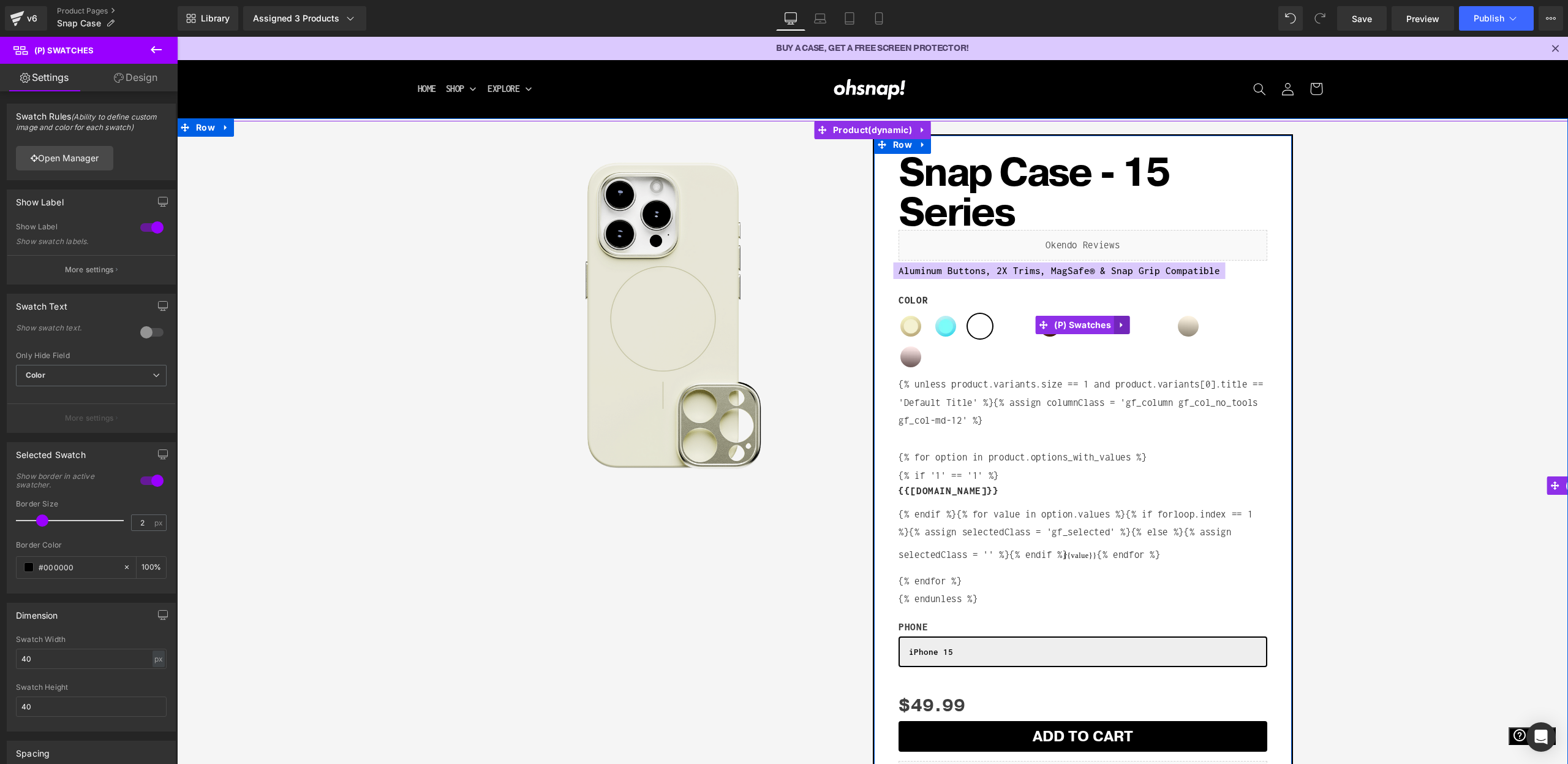
click at [1126, 324] on icon at bounding box center [1123, 325] width 9 height 9
click at [1135, 327] on link at bounding box center [1131, 325] width 16 height 18
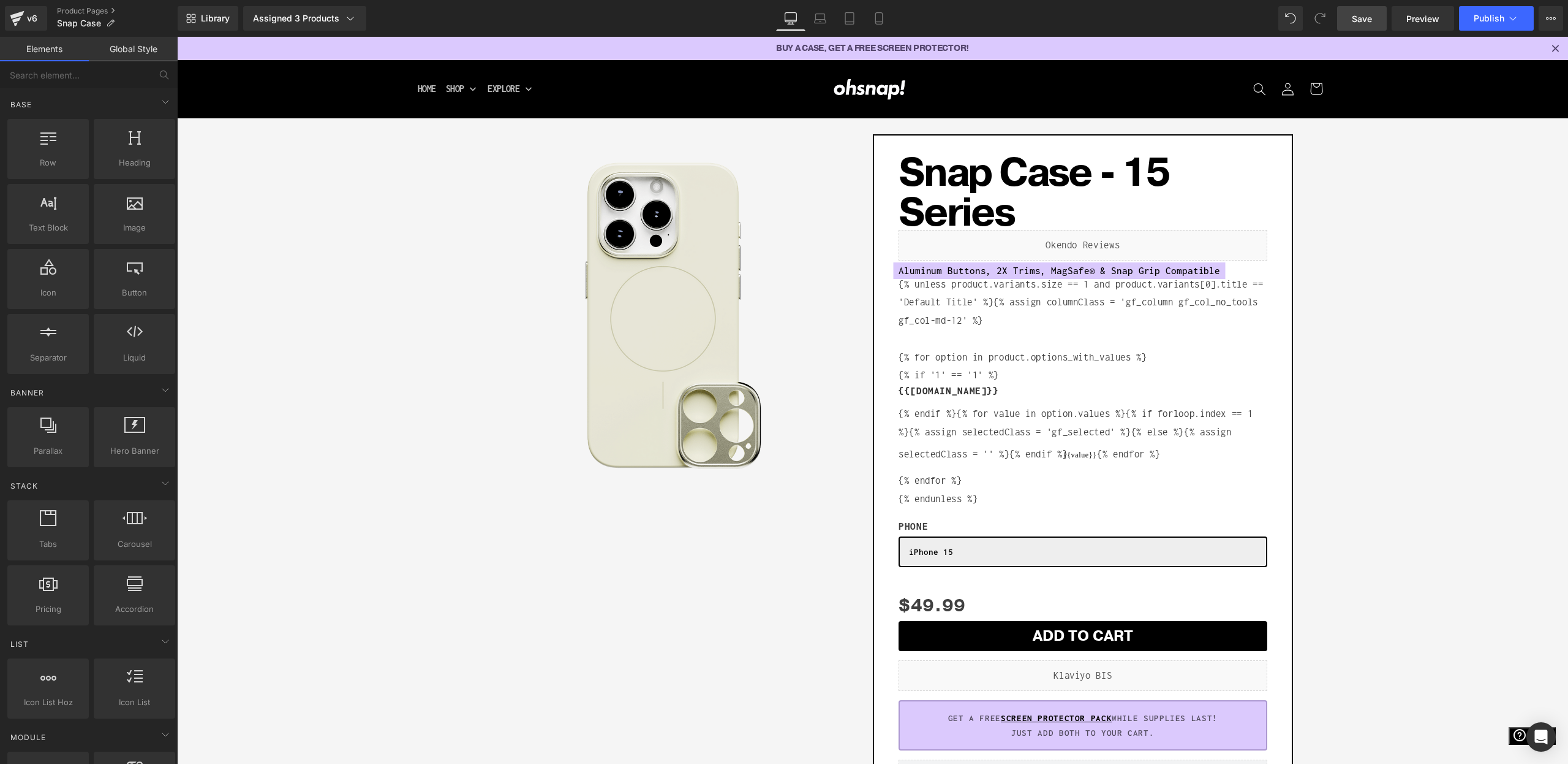
click at [1370, 13] on span "Save" at bounding box center [1362, 19] width 20 height 13
click at [1410, 22] on span "Preview" at bounding box center [1423, 19] width 33 height 13
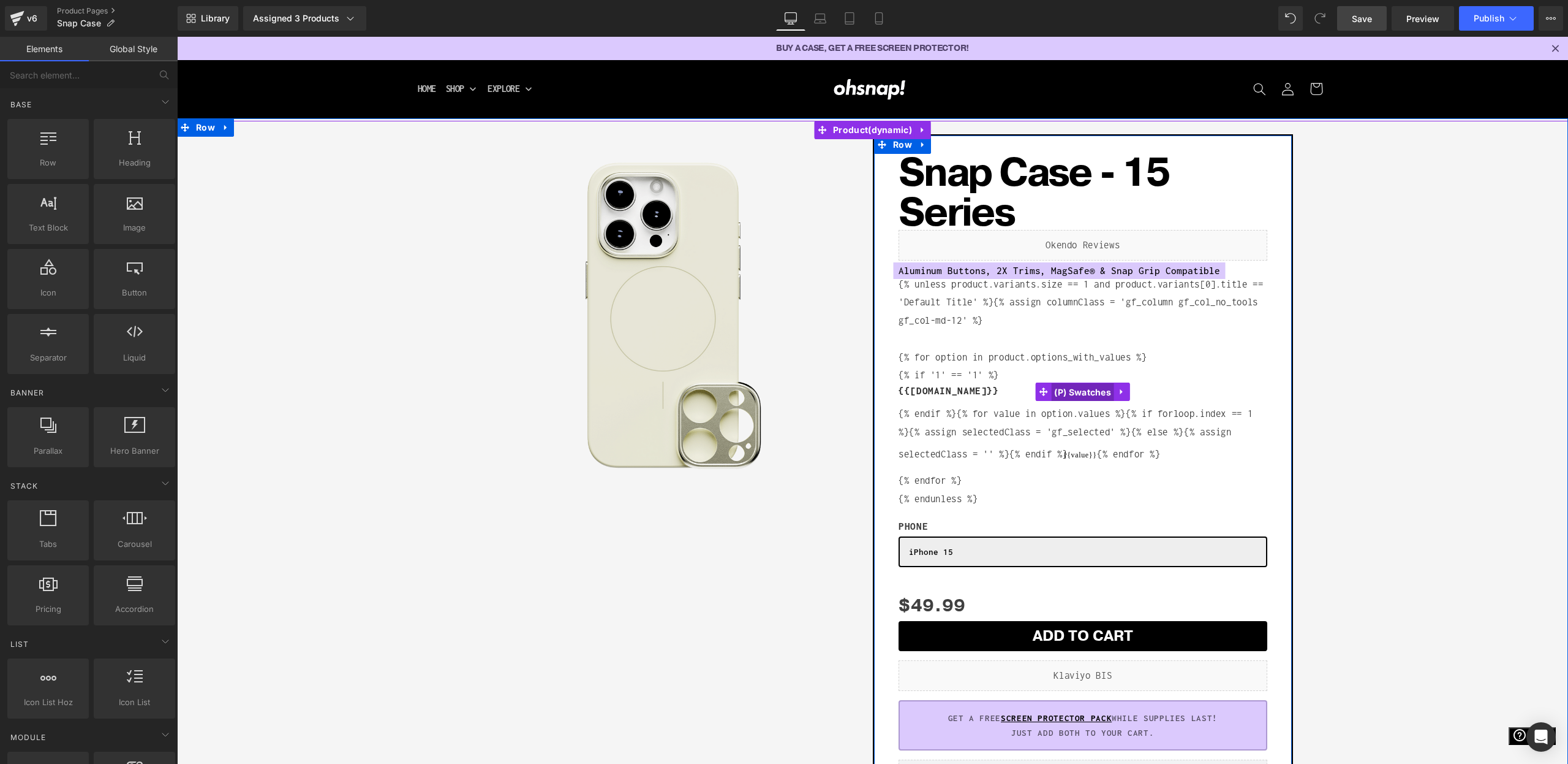
click at [1078, 386] on span "(P) Swatches" at bounding box center [1083, 392] width 63 height 18
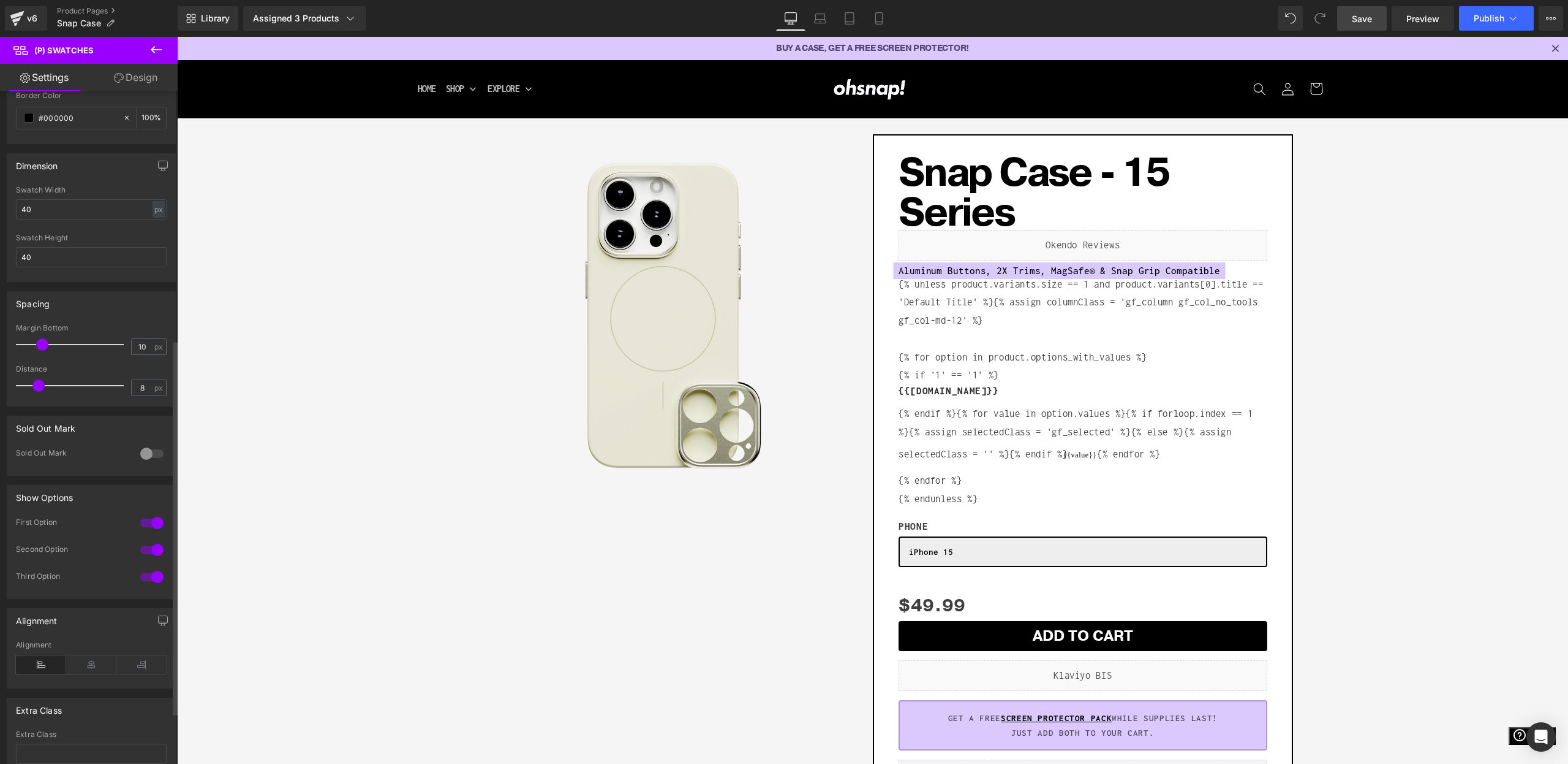
scroll to position [465, 0]
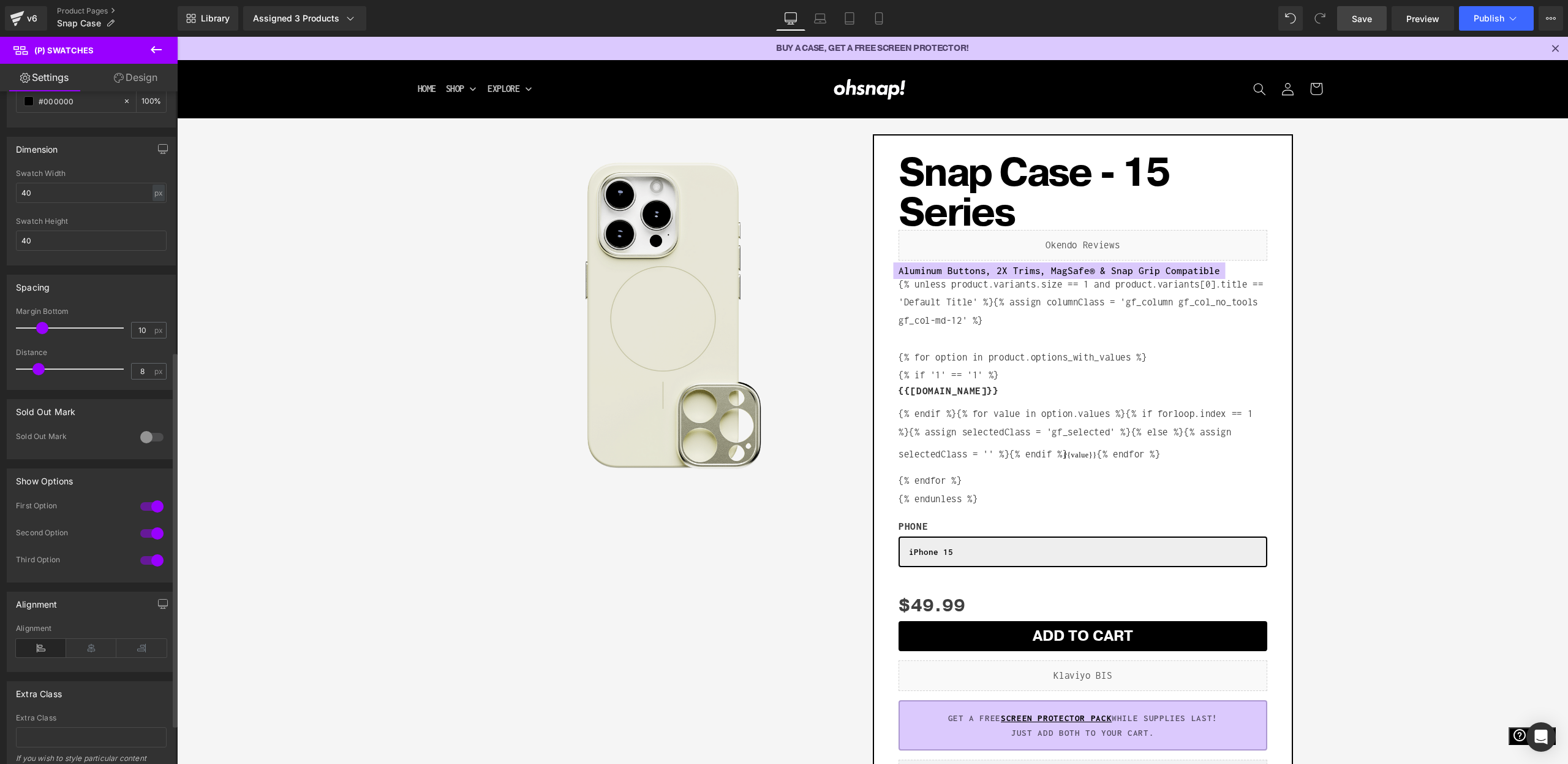
click at [152, 526] on div at bounding box center [151, 533] width 30 height 20
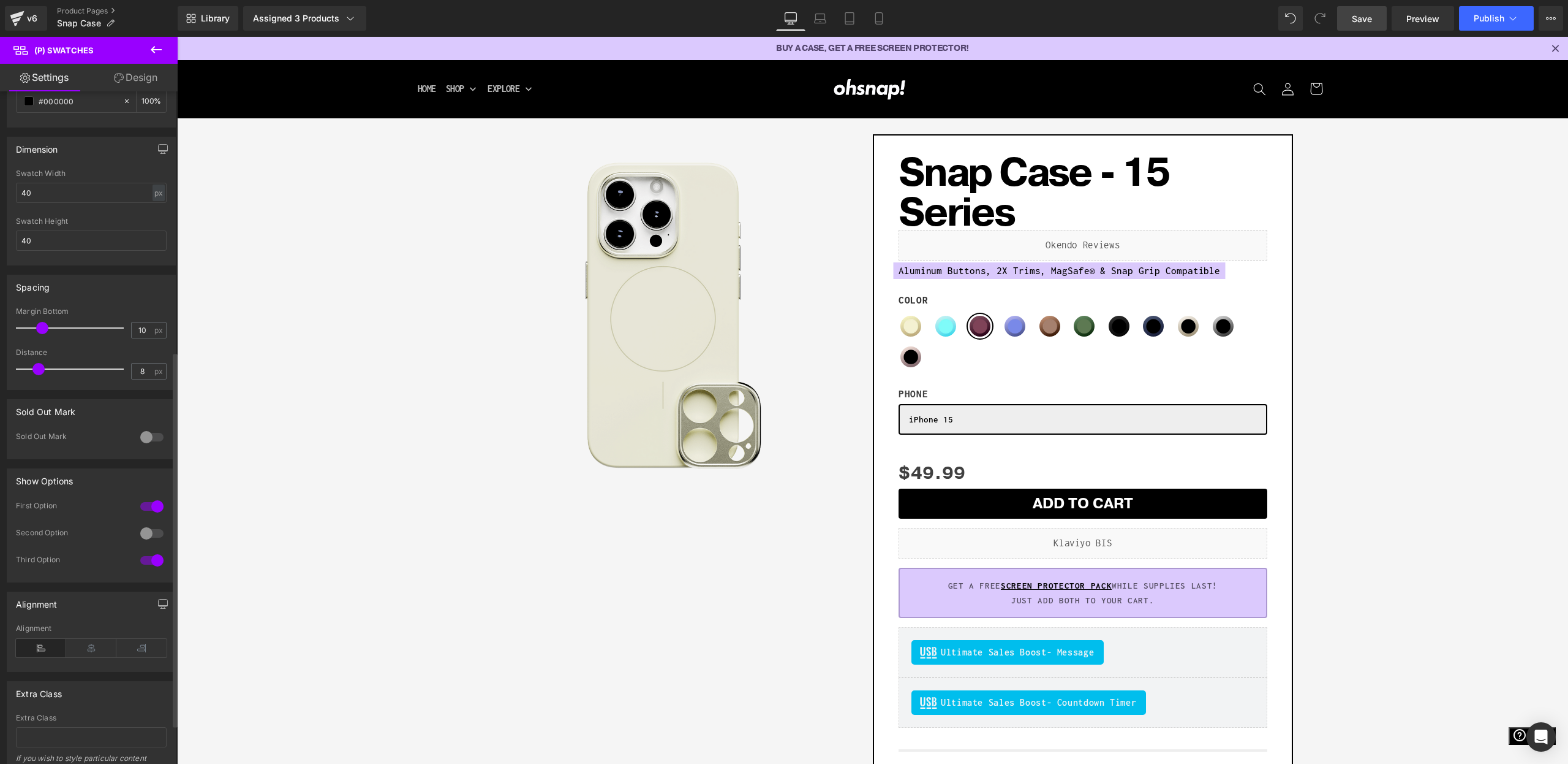
click at [151, 548] on div "Second Option" at bounding box center [91, 541] width 151 height 27
click at [149, 550] on div at bounding box center [151, 560] width 30 height 20
click at [1377, 20] on link "Save" at bounding box center [1362, 18] width 50 height 24
click at [1368, 22] on span "Save" at bounding box center [1362, 19] width 20 height 13
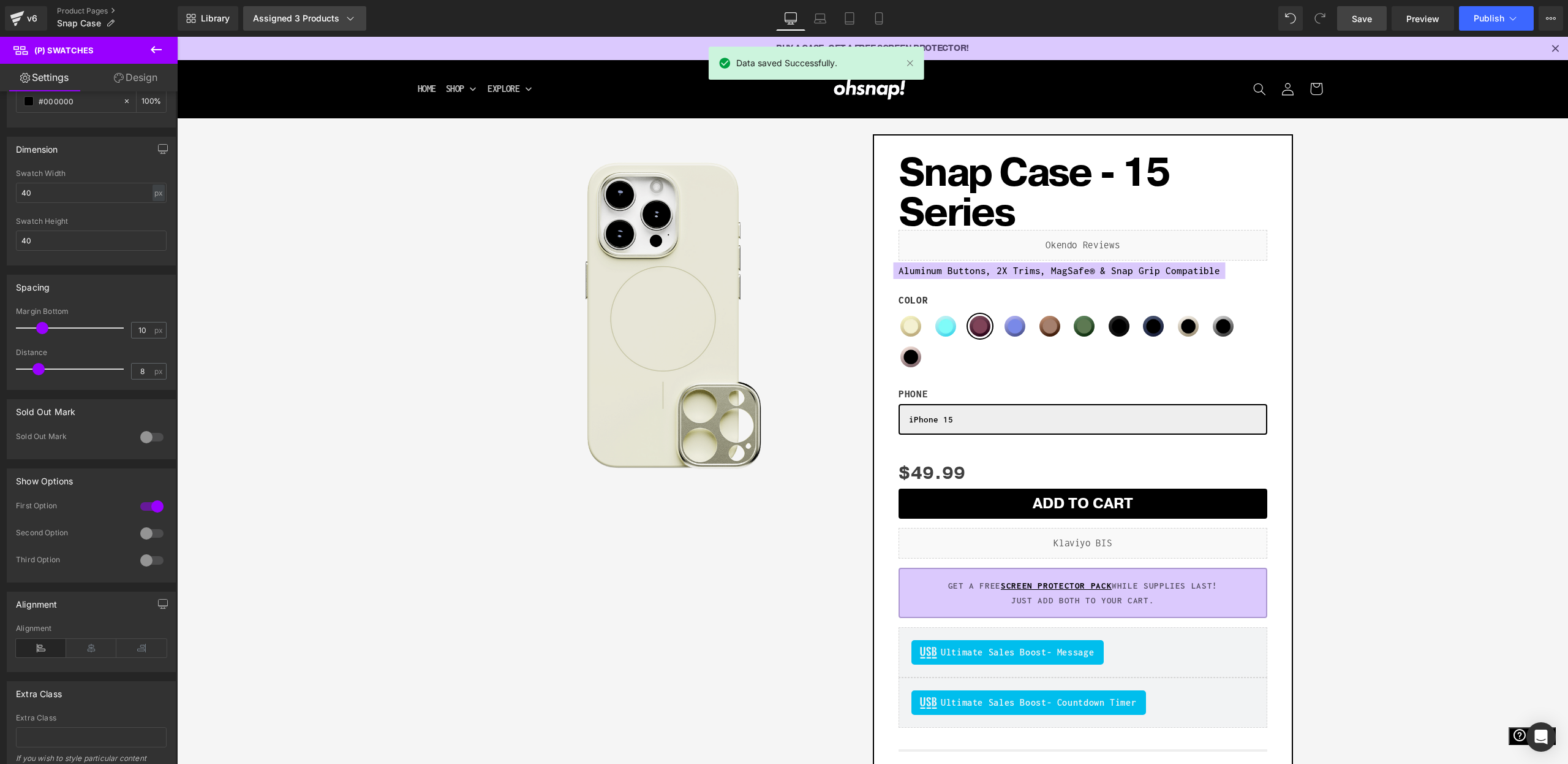
click at [245, 14] on link "Assigned 3 Products" at bounding box center [305, 18] width 124 height 24
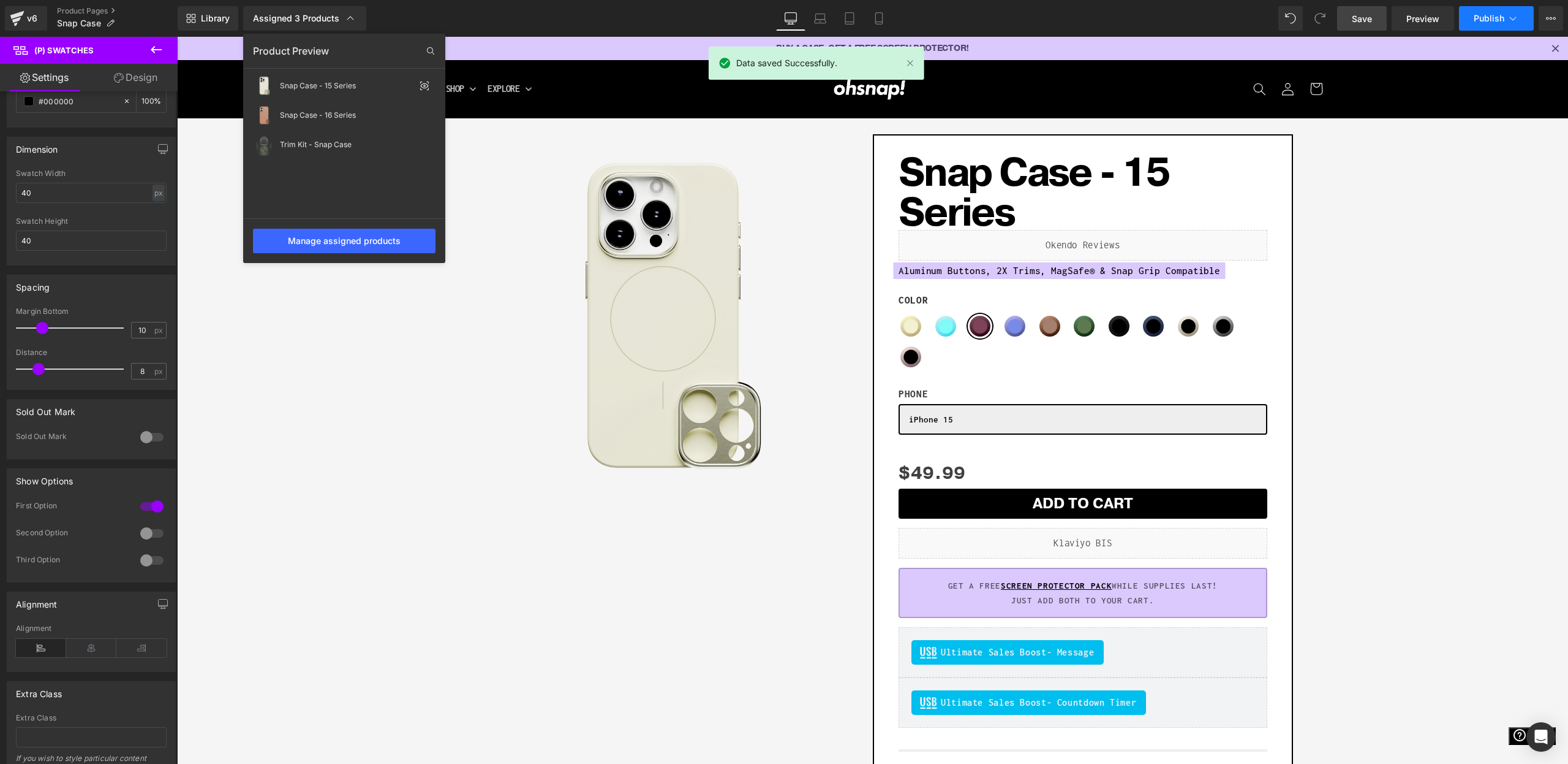
click at [1496, 20] on span "Publish" at bounding box center [1490, 18] width 31 height 10
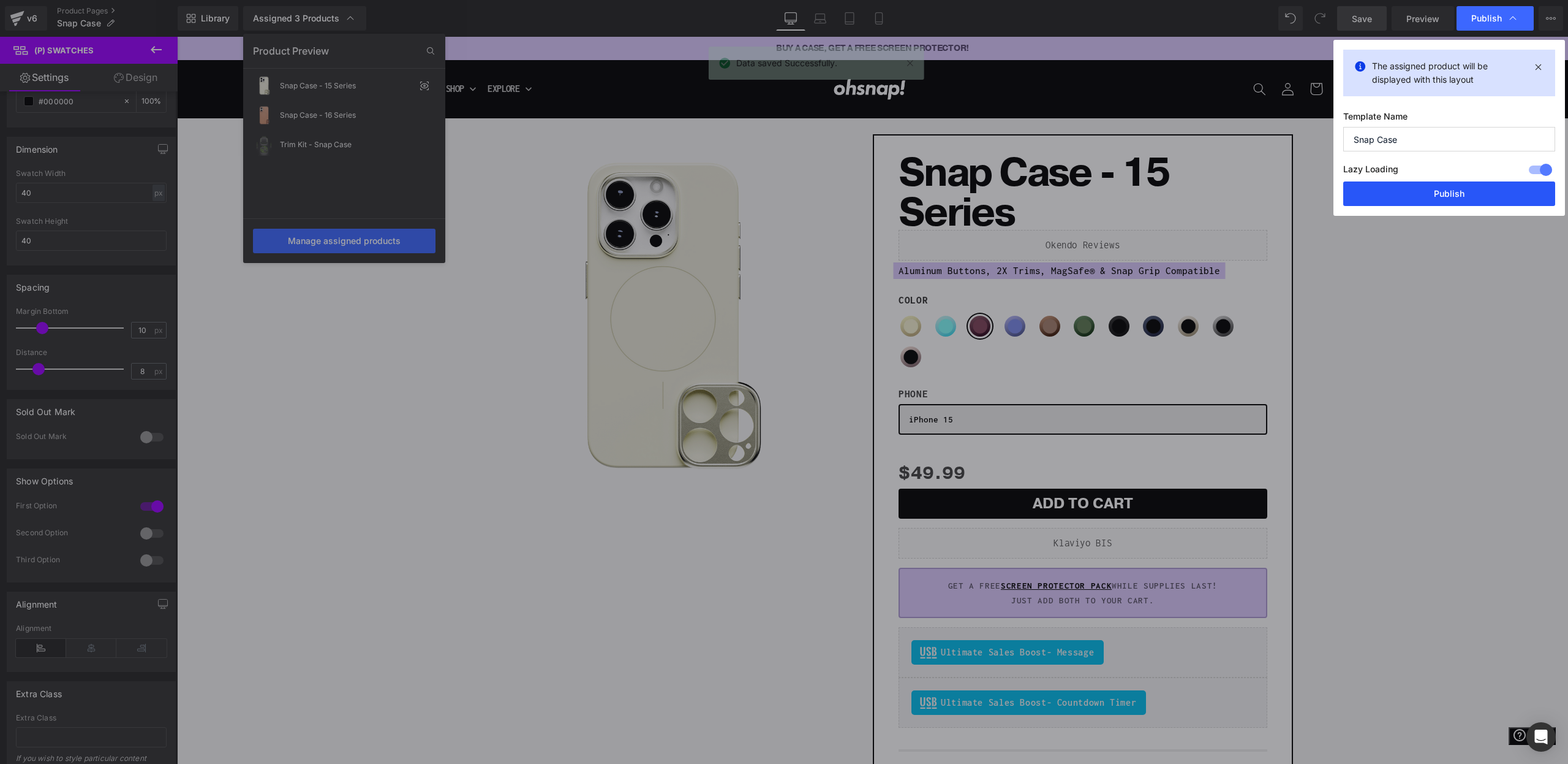
click at [1445, 192] on button "Publish" at bounding box center [1449, 193] width 212 height 24
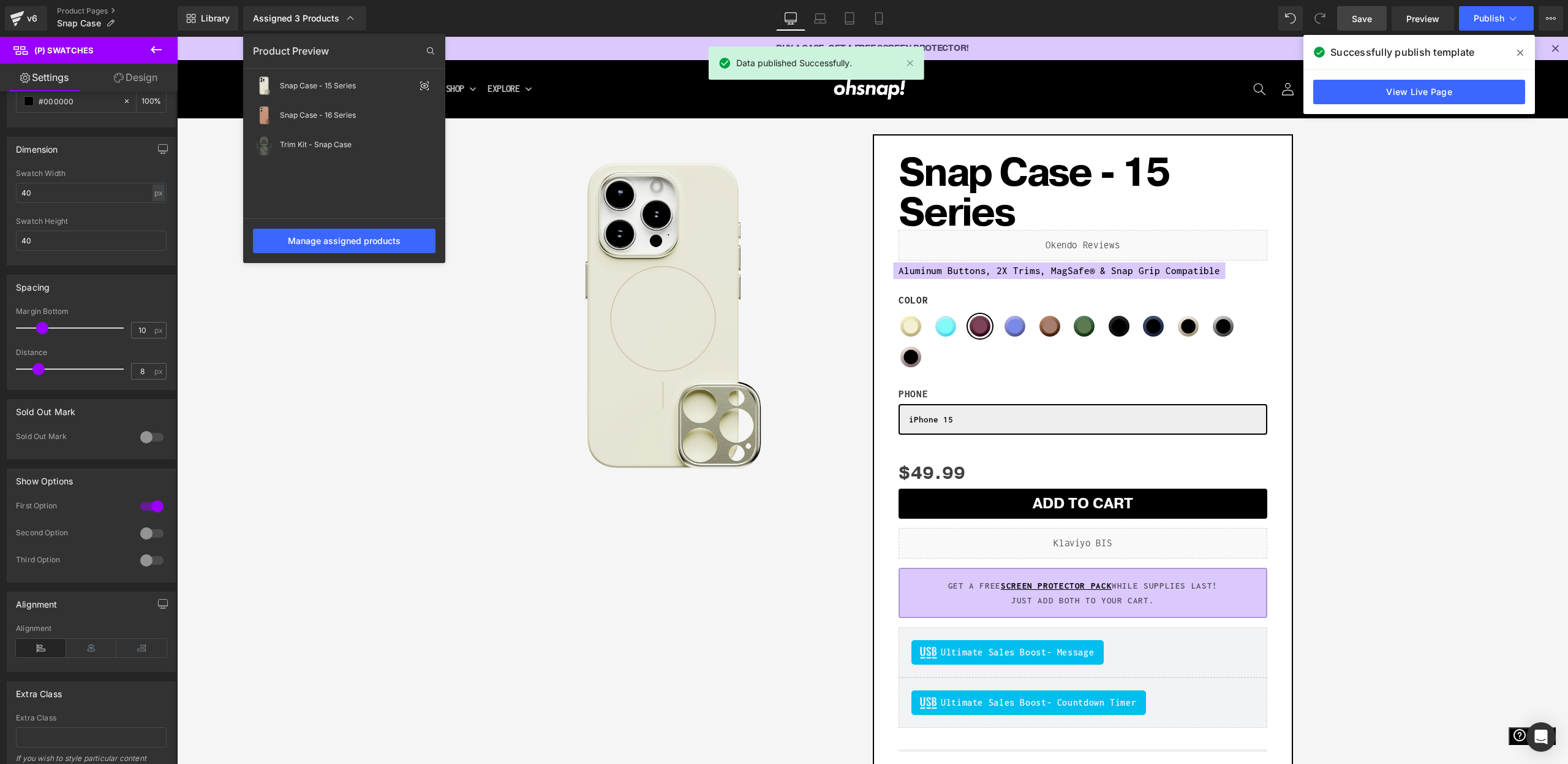
click at [1522, 49] on icon at bounding box center [1520, 52] width 6 height 10
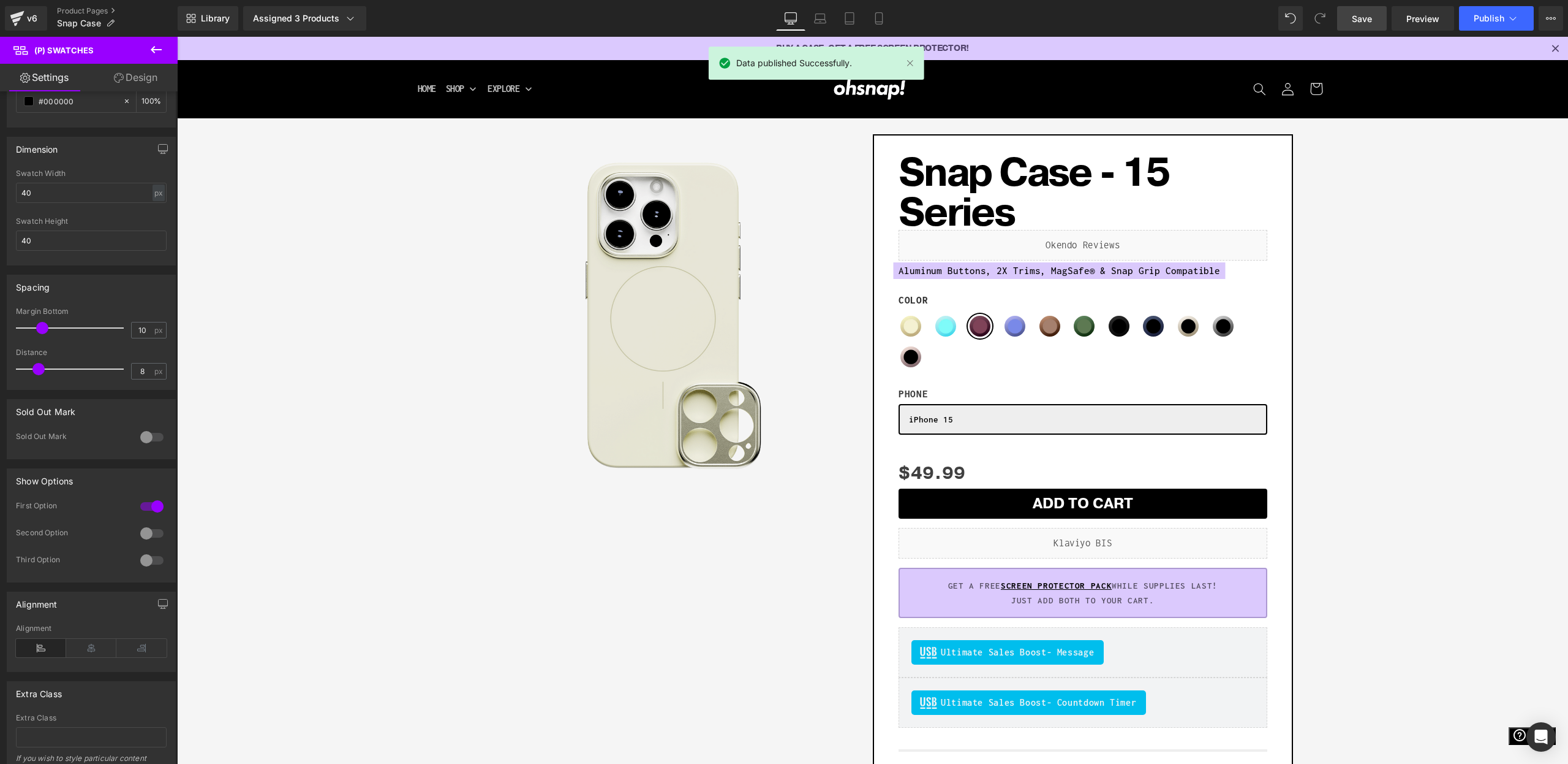
click at [1554, 50] on icon "Close" at bounding box center [1555, 48] width 13 height 13
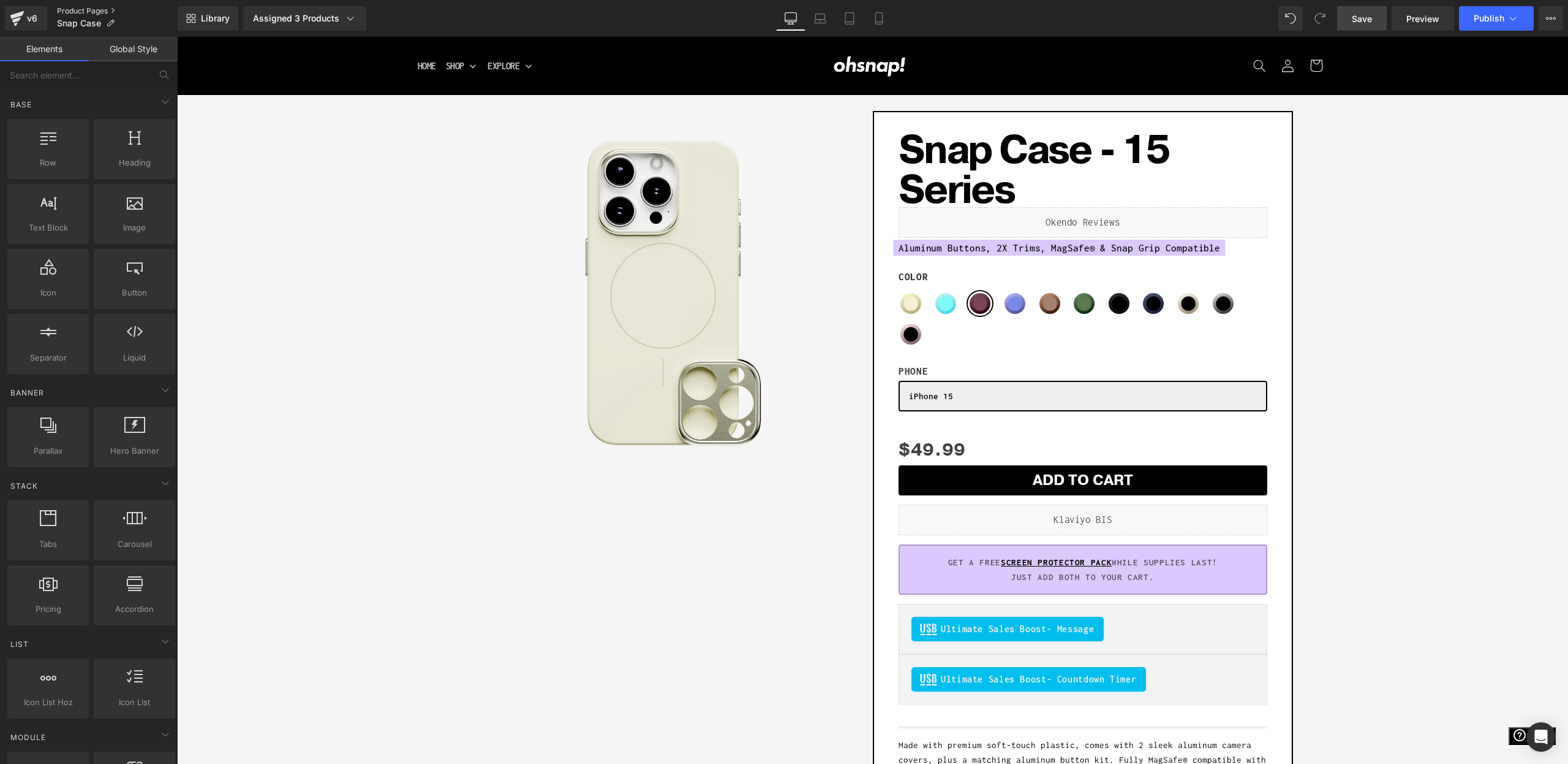
click at [94, 14] on link "Product Pages" at bounding box center [117, 11] width 121 height 10
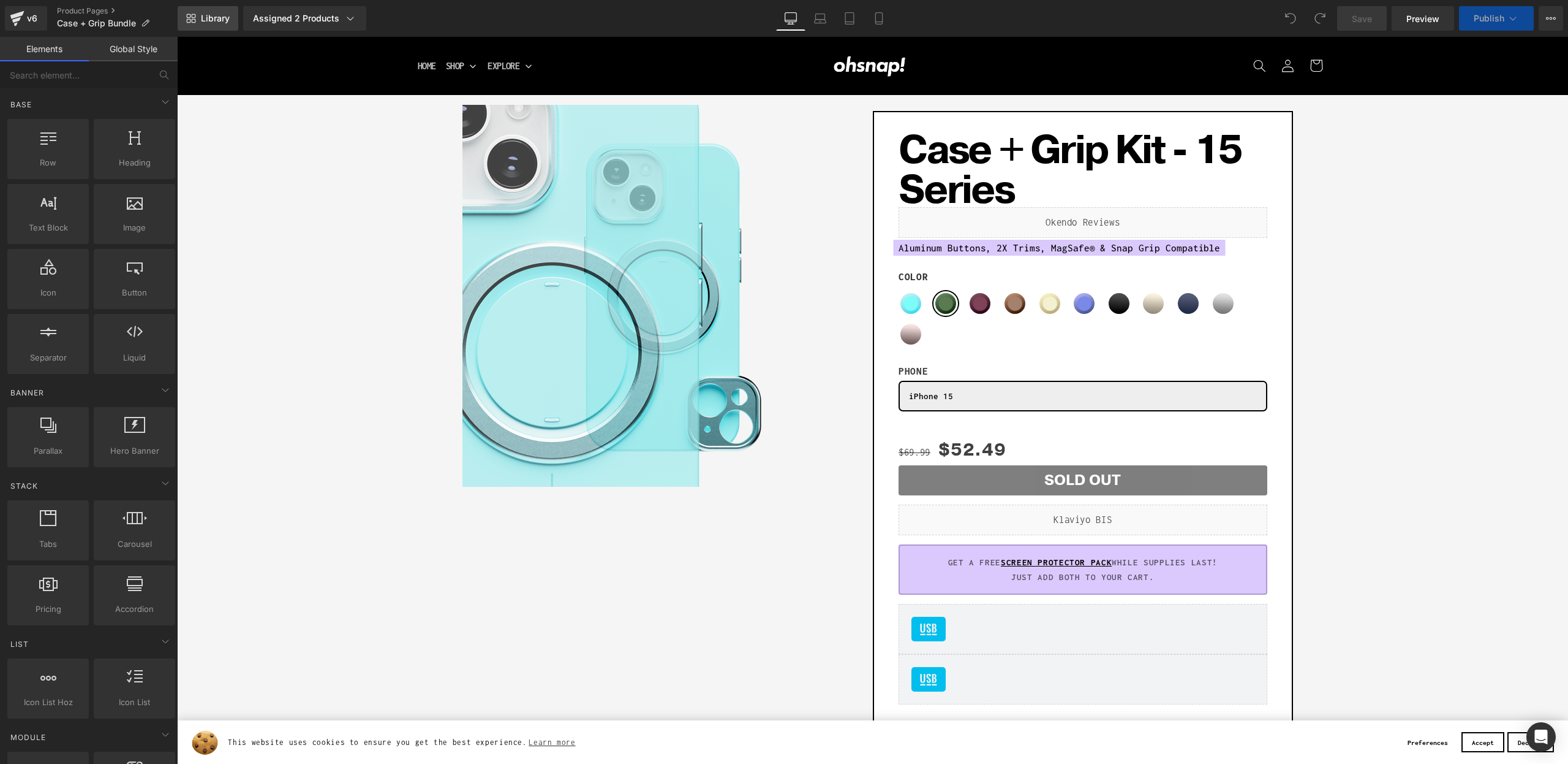
click at [228, 20] on span "Library" at bounding box center [215, 18] width 29 height 11
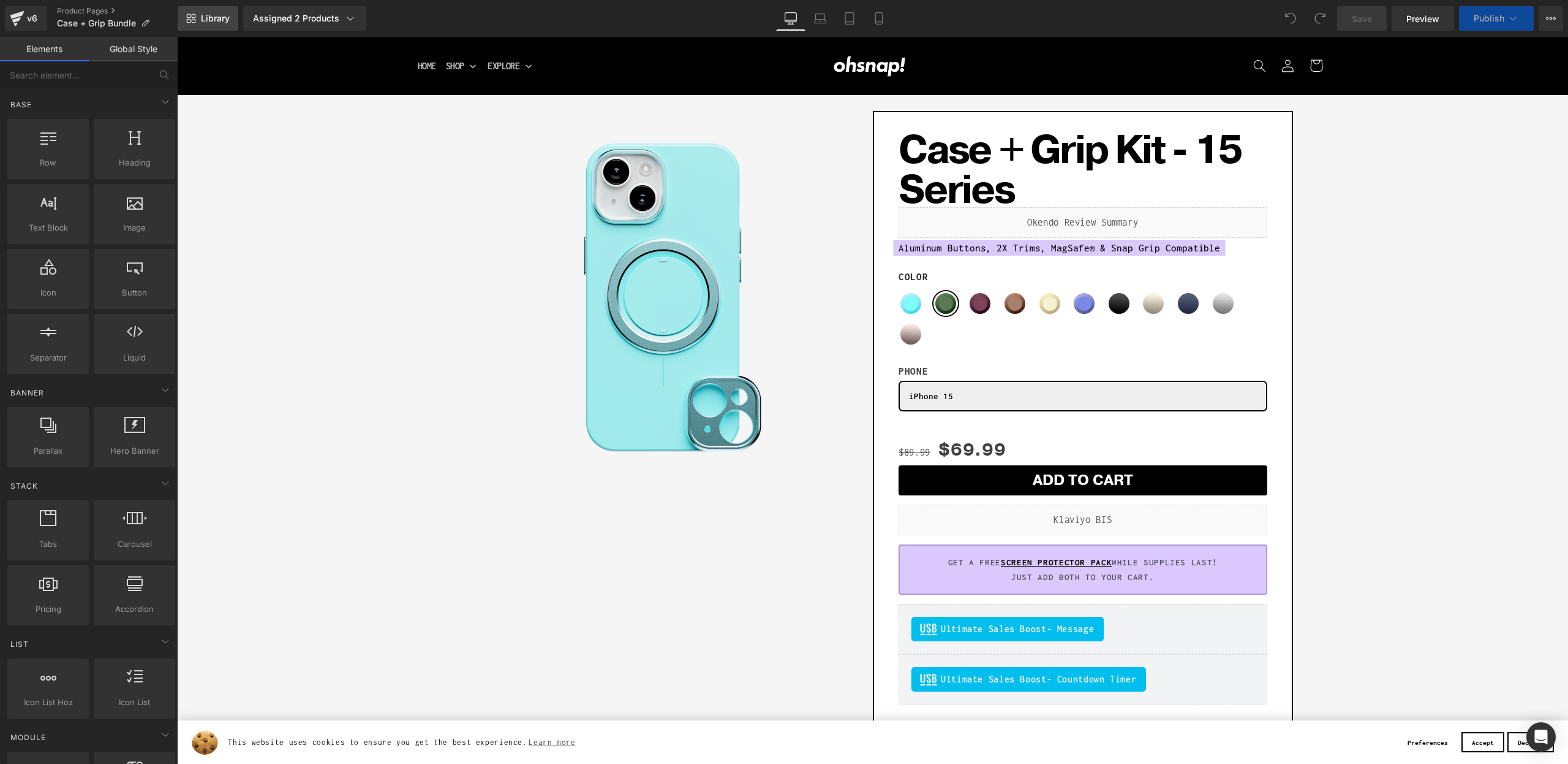
click at [204, 20] on span "Library" at bounding box center [215, 18] width 29 height 11
click at [202, 14] on span "Library" at bounding box center [215, 18] width 29 height 11
click at [320, 20] on div "Assigned 2 Products" at bounding box center [305, 19] width 104 height 13
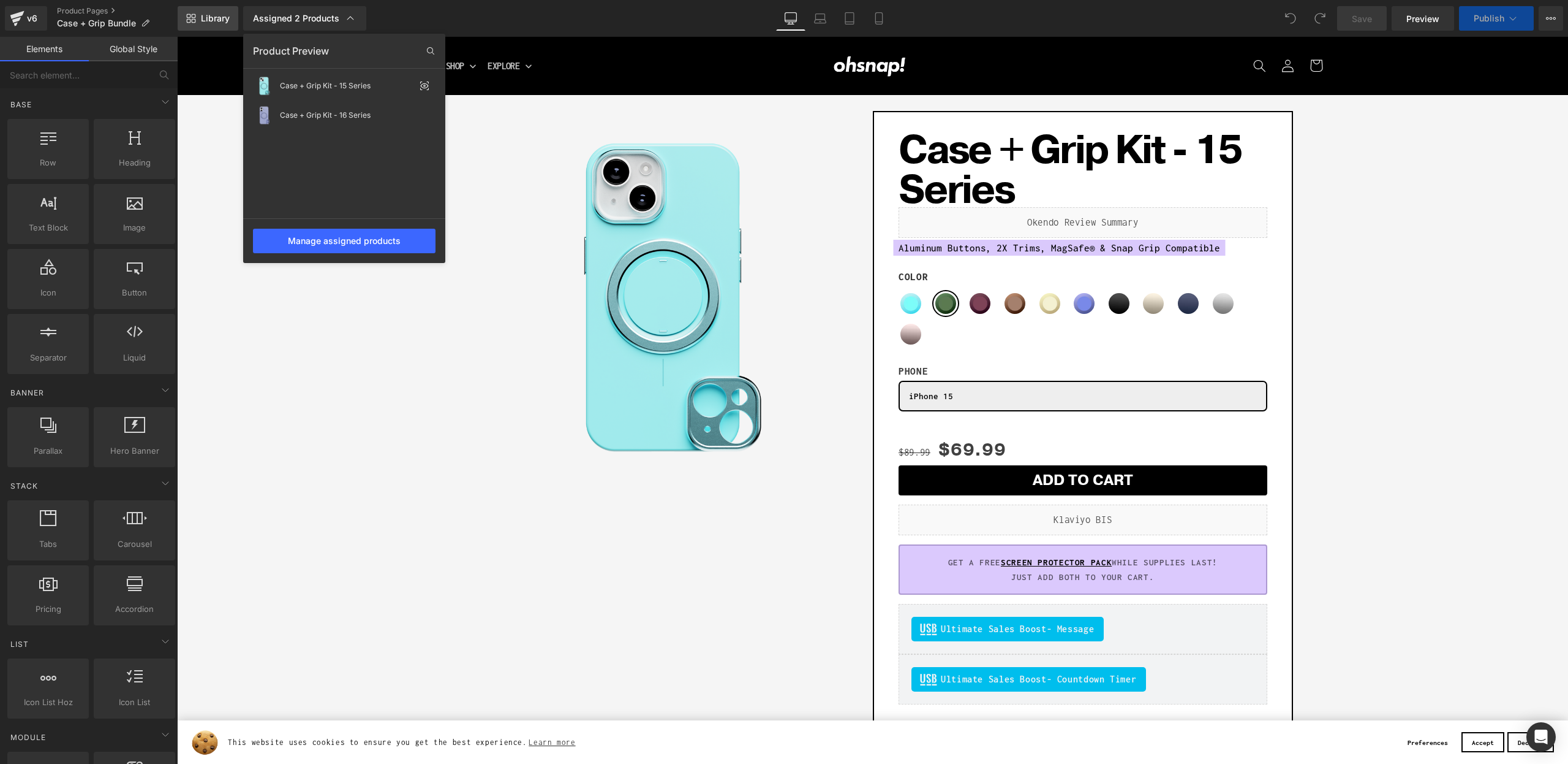
click at [219, 21] on span "Library" at bounding box center [215, 18] width 29 height 11
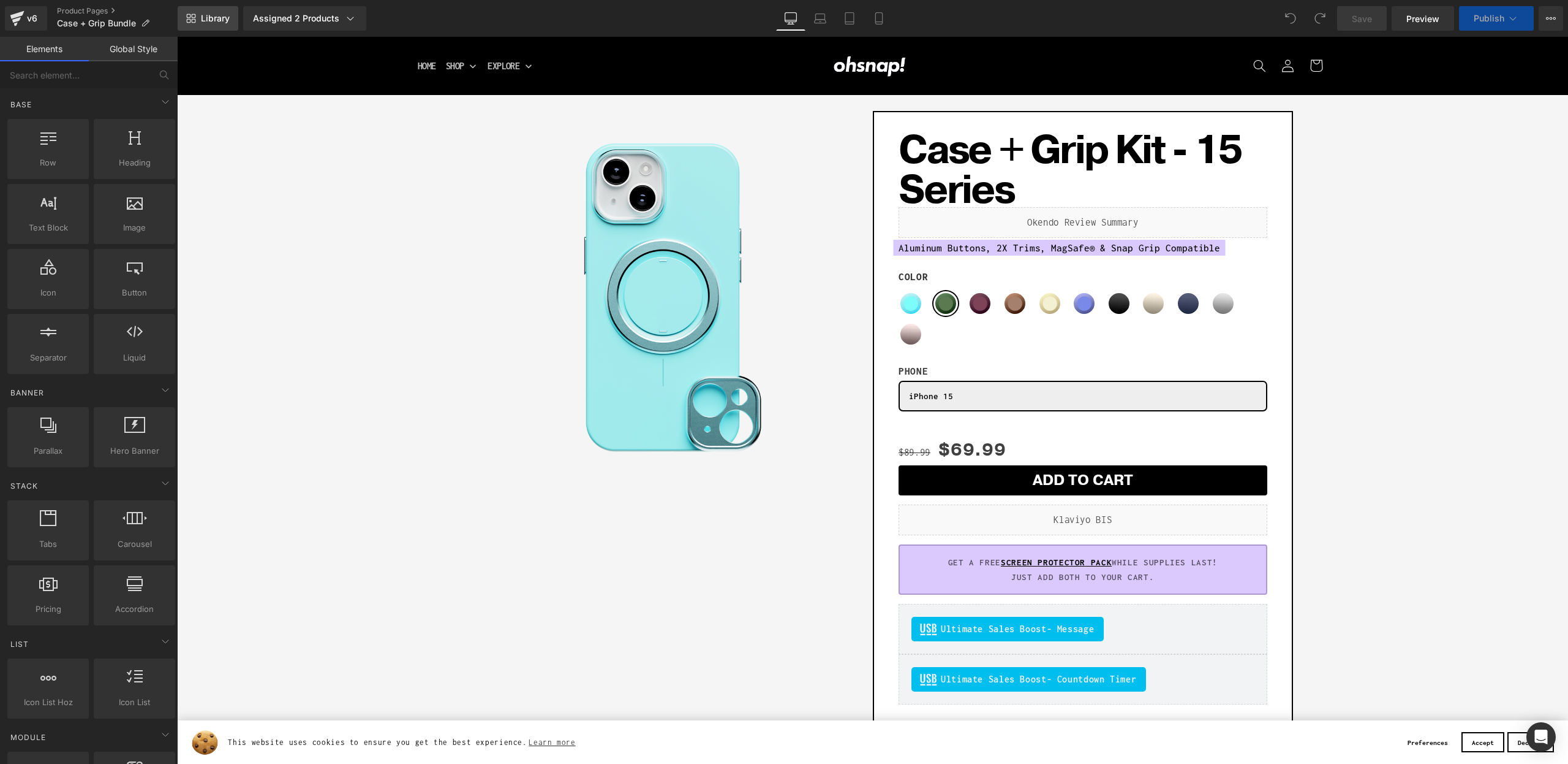
drag, startPoint x: 219, startPoint y: 21, endPoint x: 188, endPoint y: 106, distance: 90.5
click at [219, 21] on span "Library" at bounding box center [215, 18] width 29 height 11
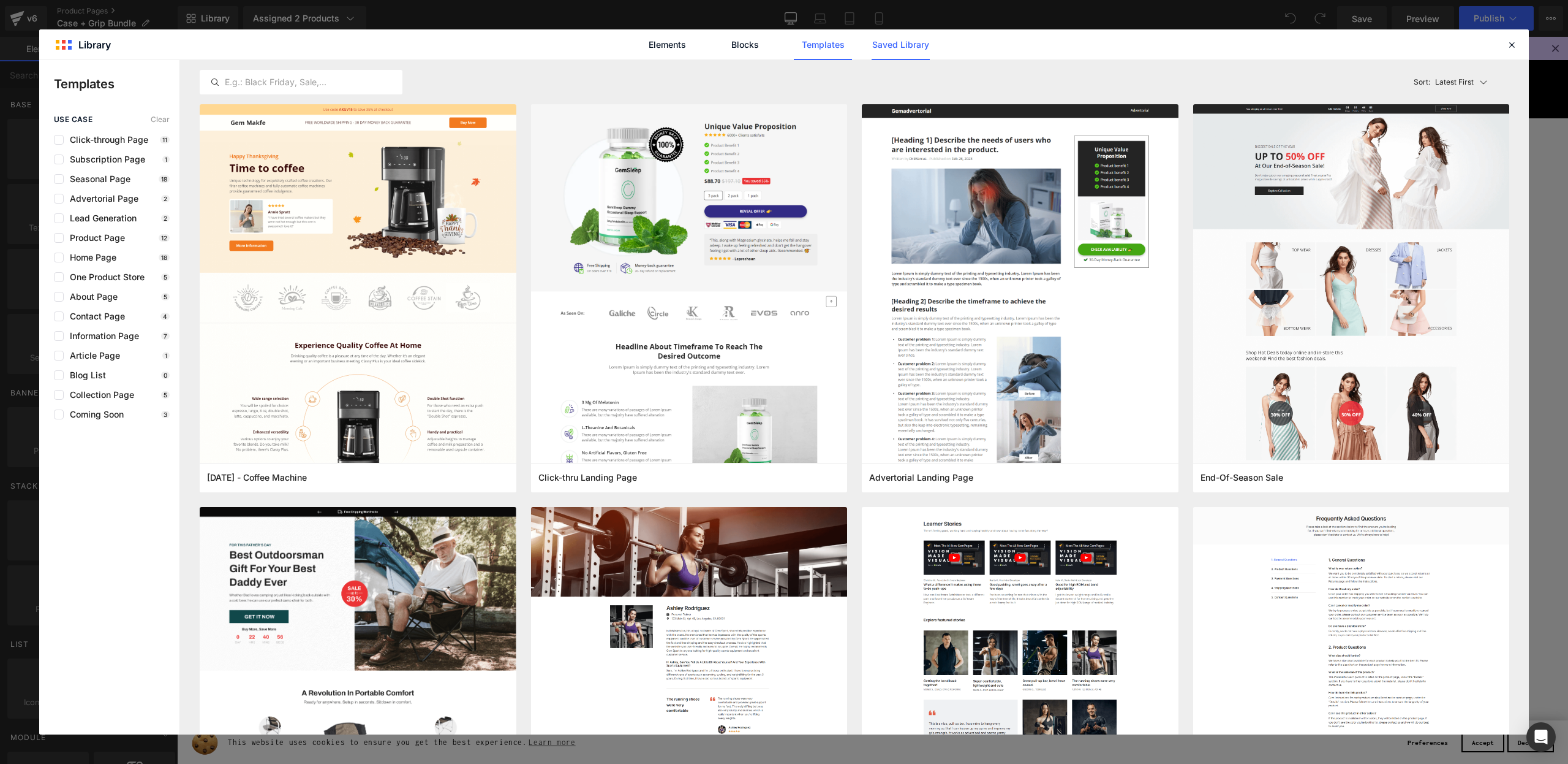
click at [915, 41] on link "Saved Library" at bounding box center [901, 45] width 59 height 31
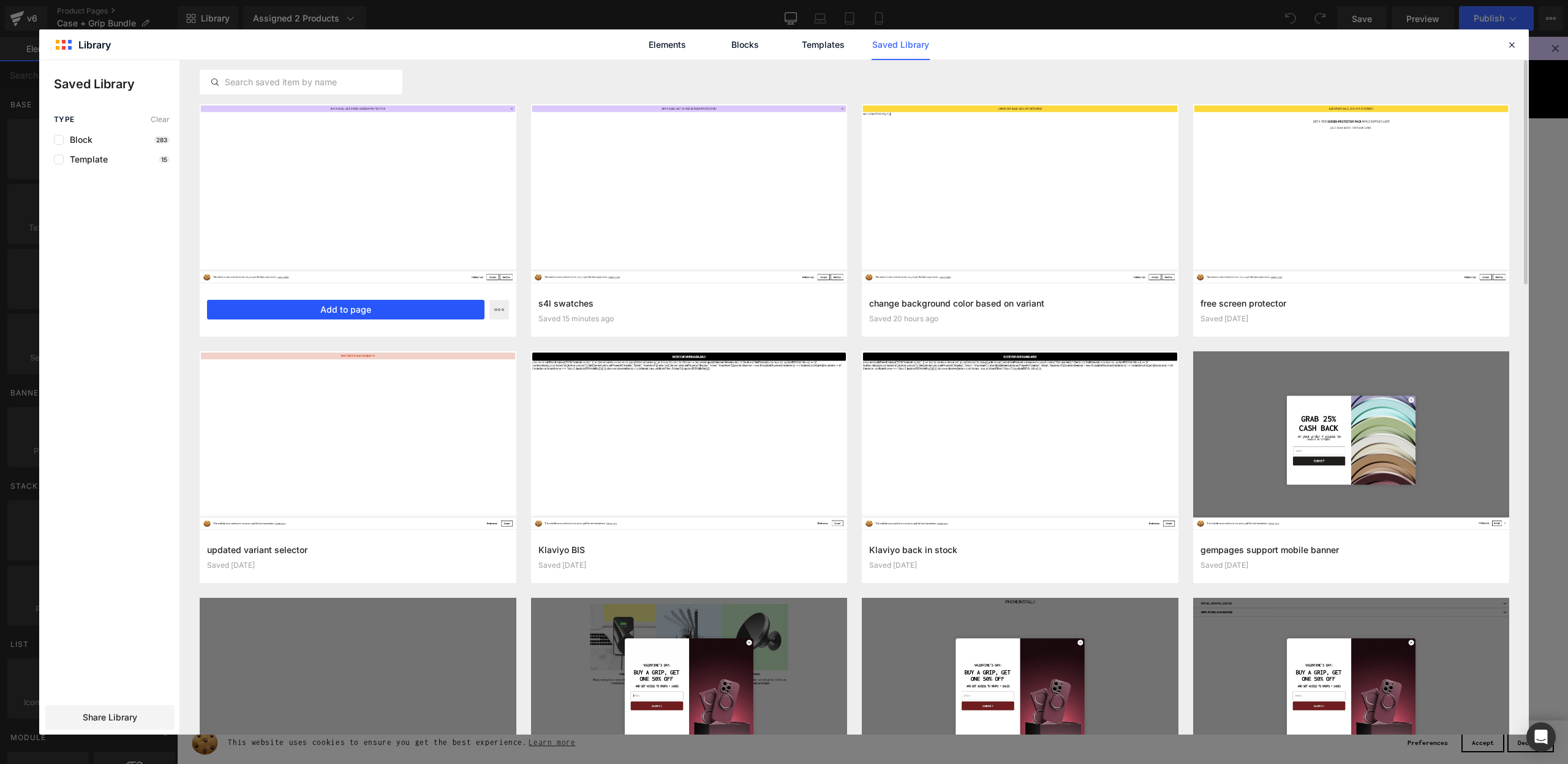
click at [353, 308] on button "Add to page" at bounding box center [346, 309] width 278 height 20
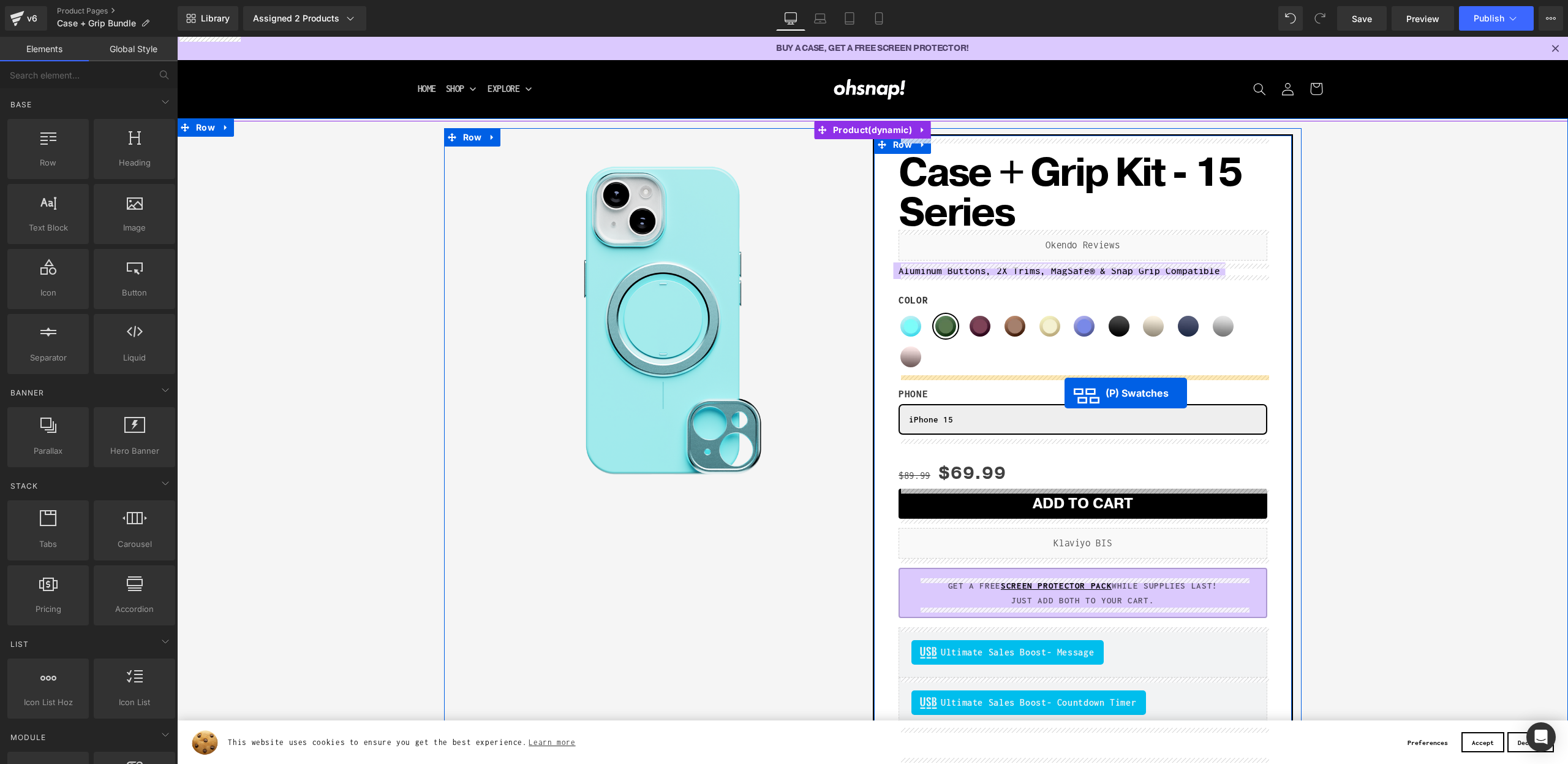
drag, startPoint x: 884, startPoint y: 265, endPoint x: 1065, endPoint y: 393, distance: 221.7
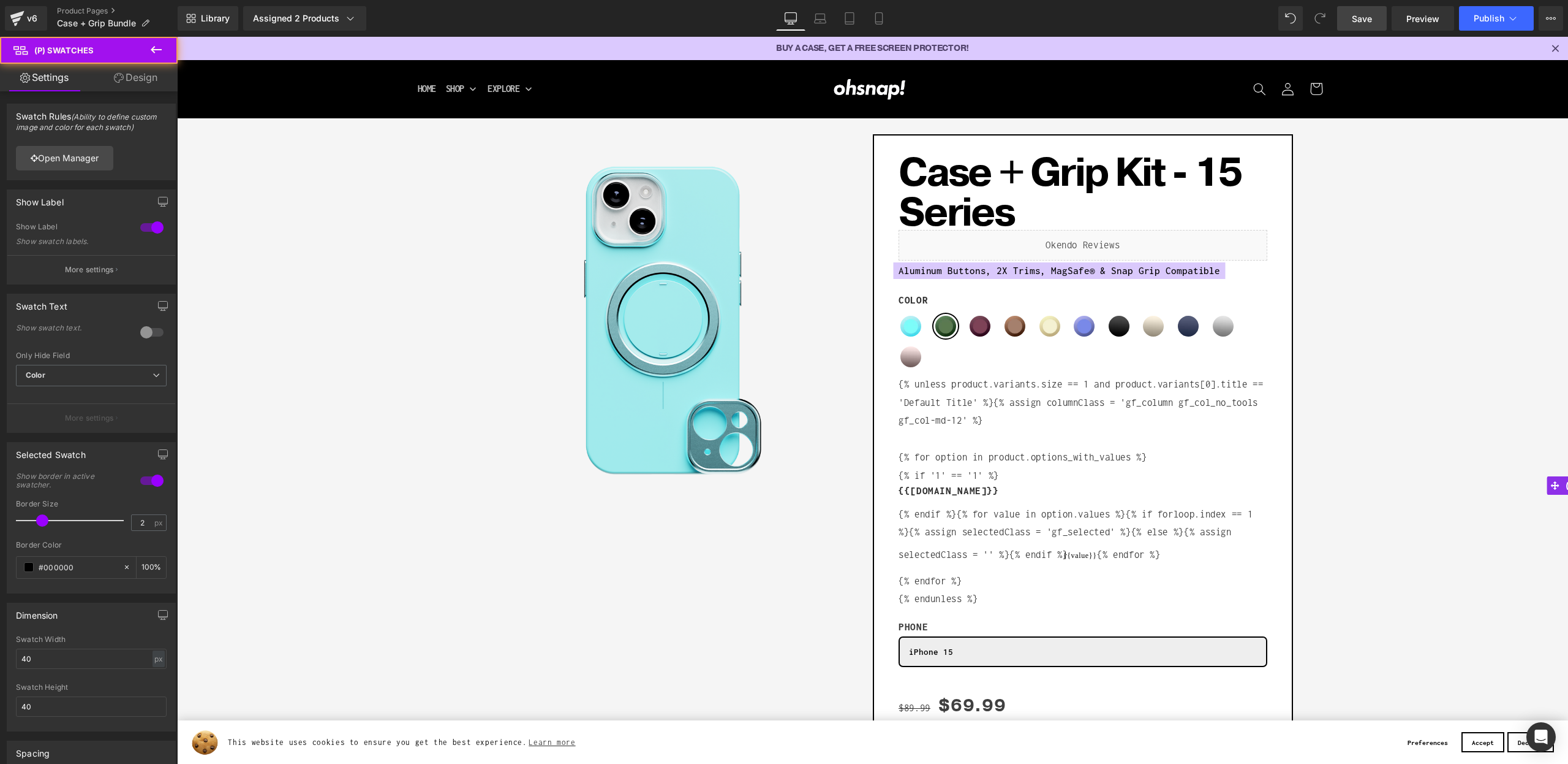
click at [1363, 29] on link "Save" at bounding box center [1362, 18] width 50 height 24
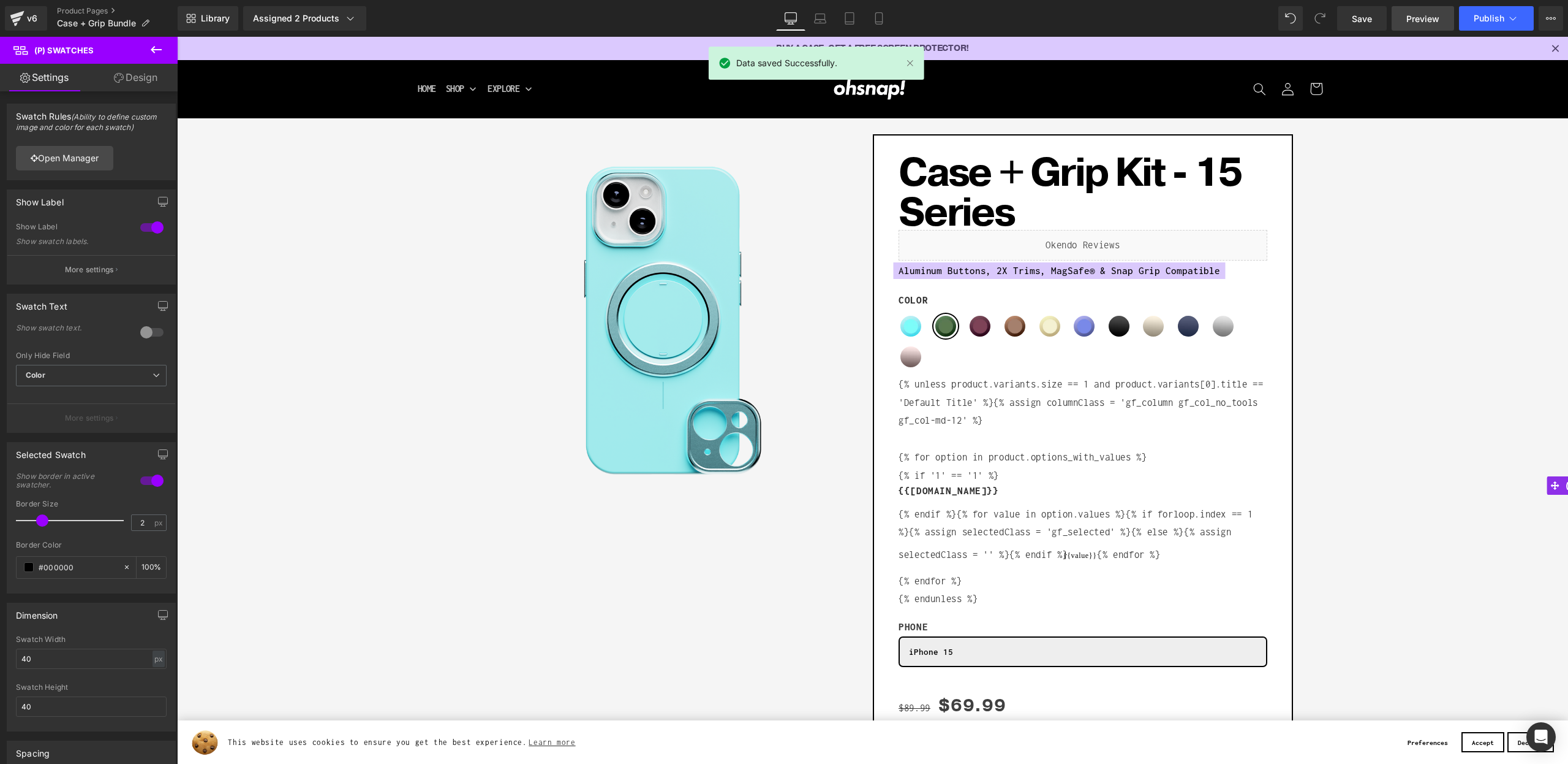
click at [1424, 18] on span "Preview" at bounding box center [1423, 19] width 33 height 13
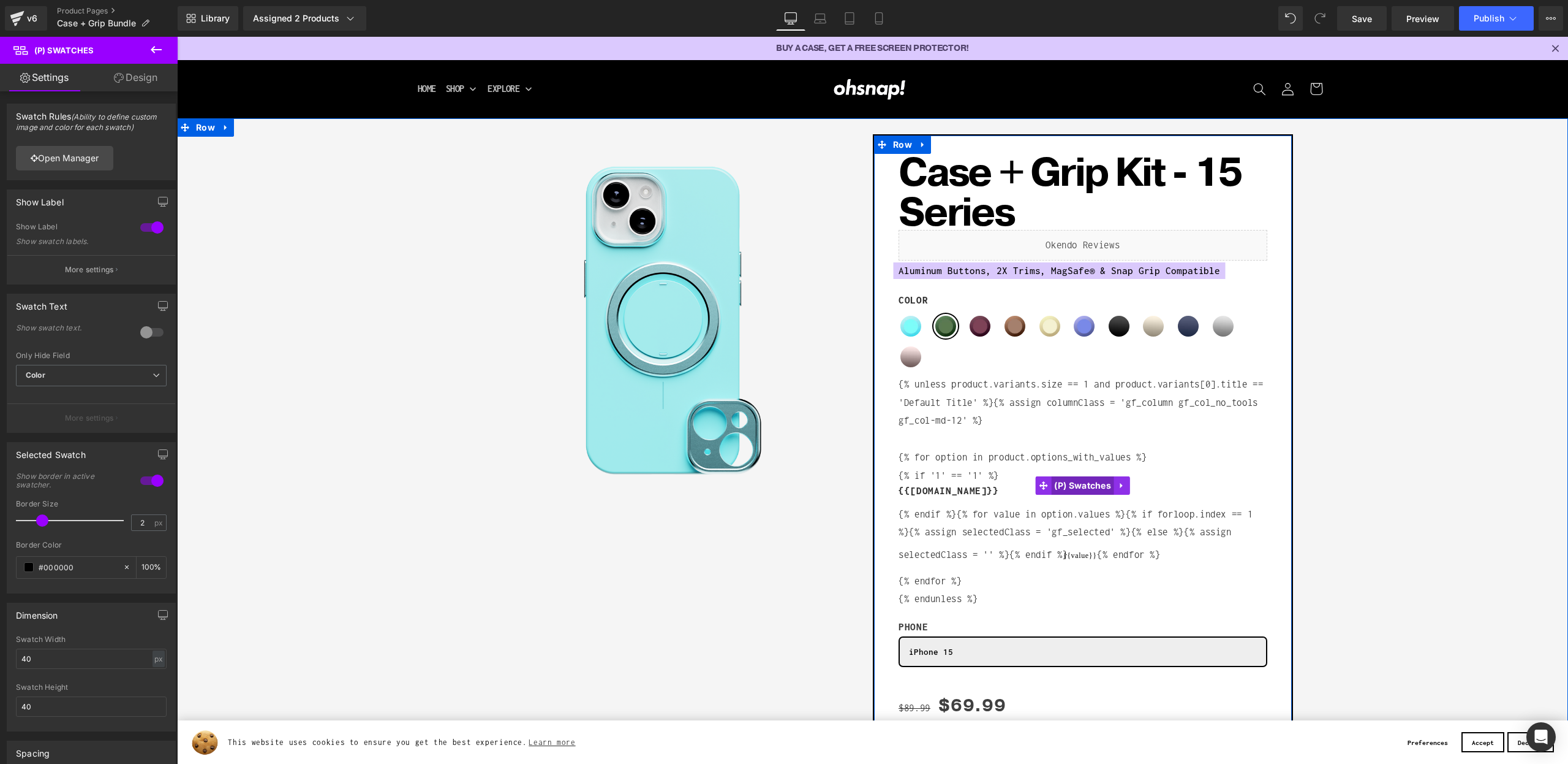
click at [1071, 483] on span "(P) Swatches" at bounding box center [1083, 485] width 63 height 18
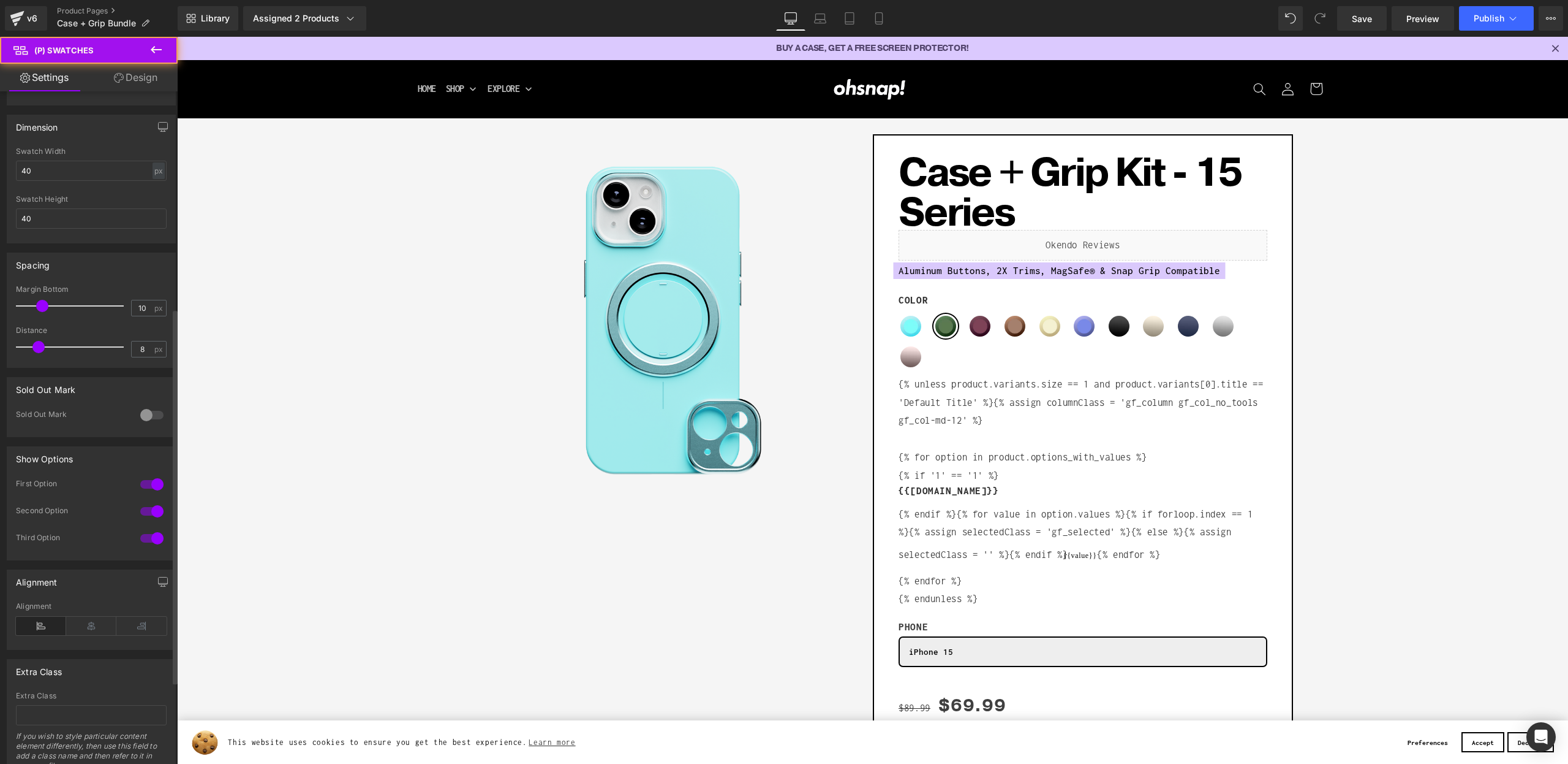
scroll to position [537, 0]
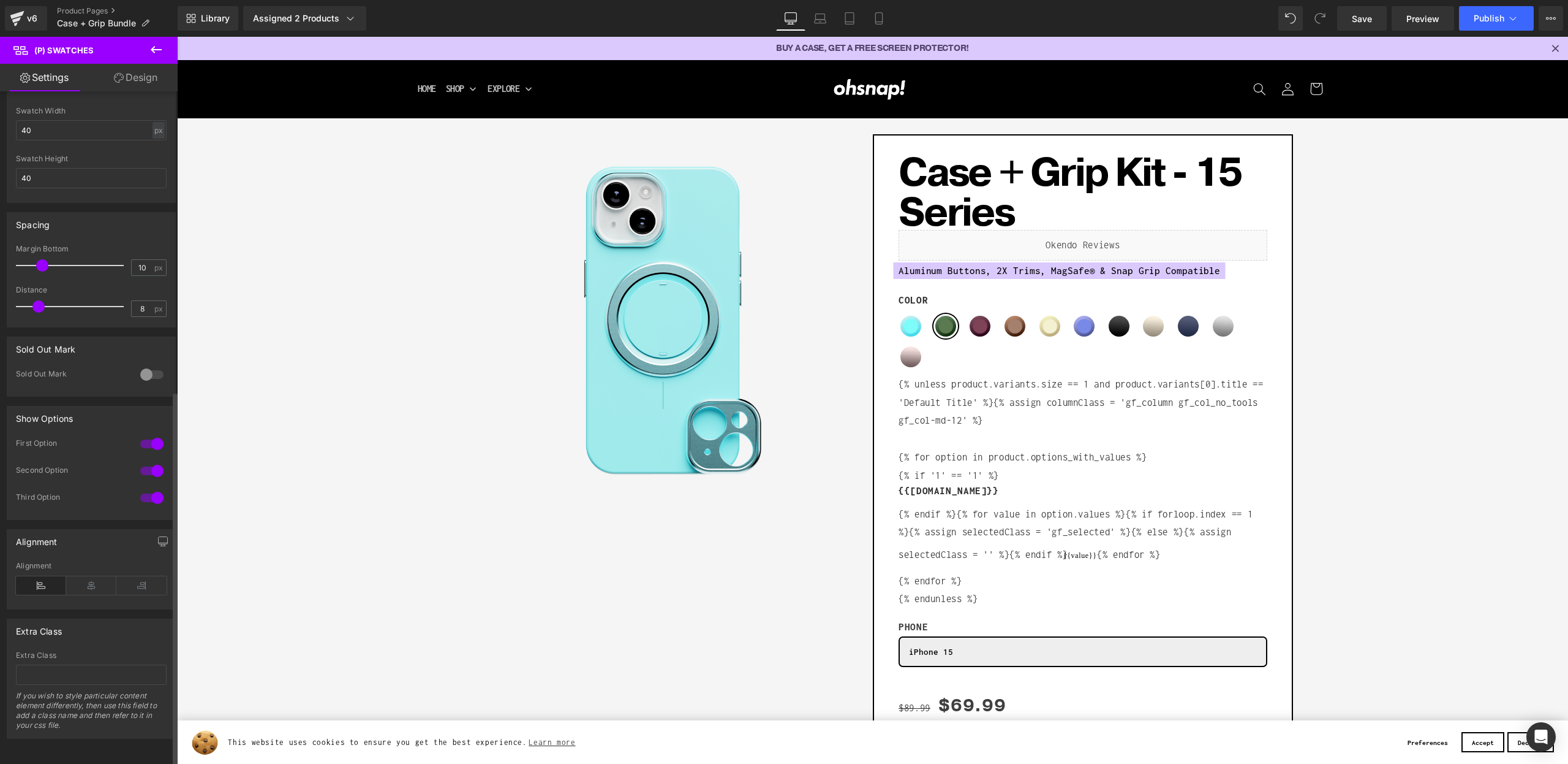
click at [151, 461] on div at bounding box center [151, 471] width 30 height 20
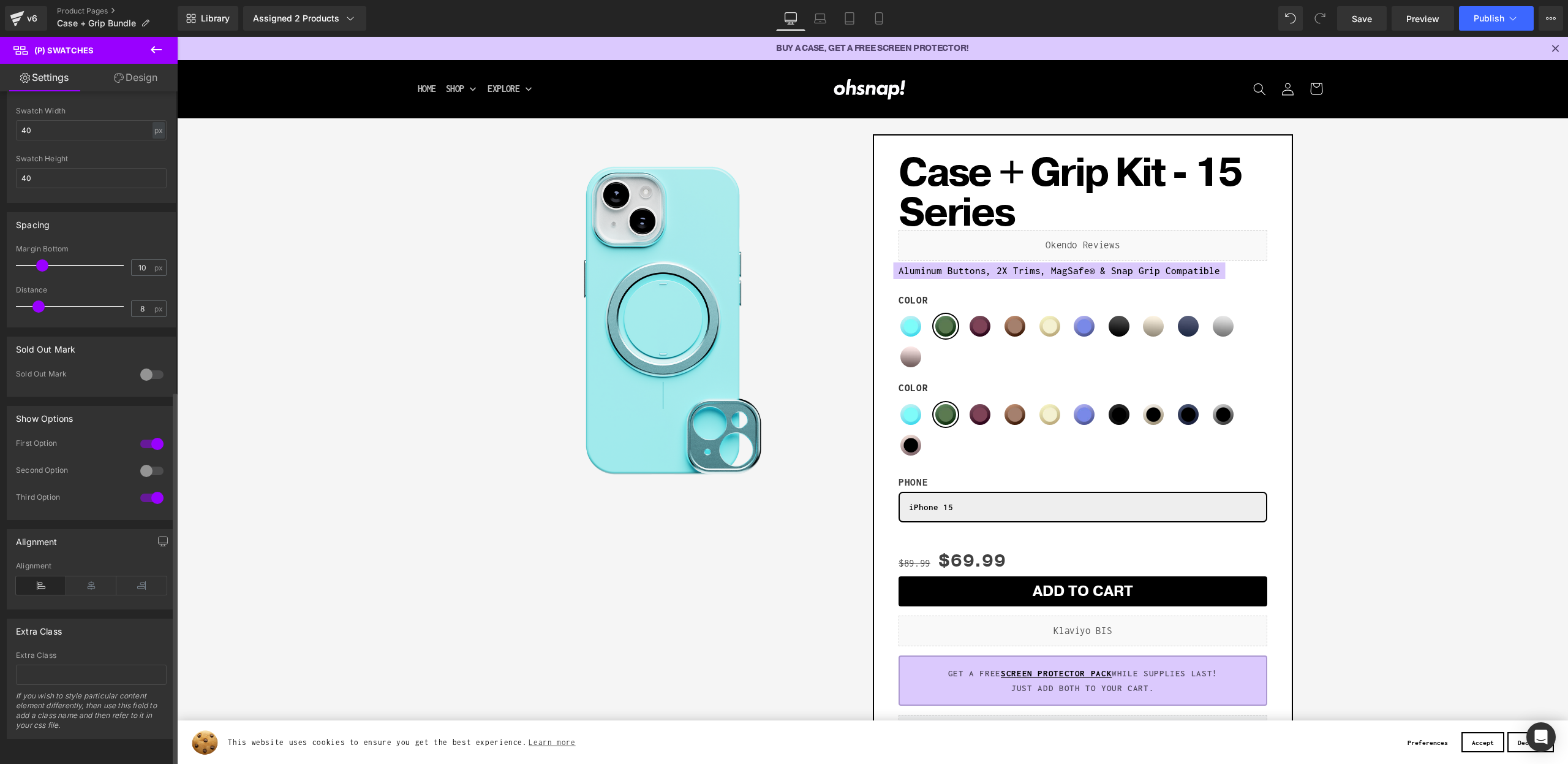
click at [156, 488] on div at bounding box center [151, 498] width 30 height 20
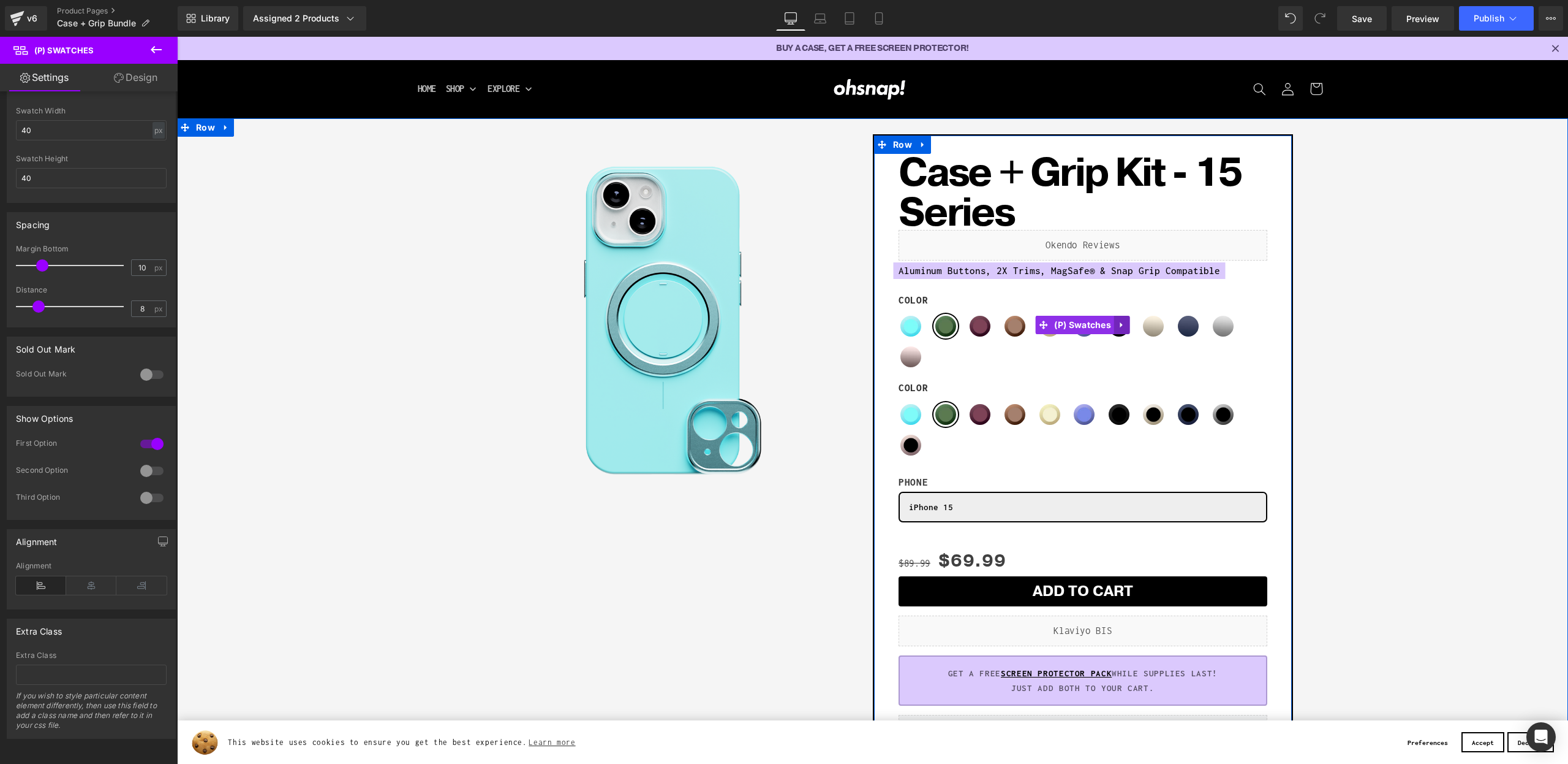
click at [1127, 327] on link at bounding box center [1123, 325] width 16 height 18
click at [1136, 326] on link at bounding box center [1131, 325] width 16 height 18
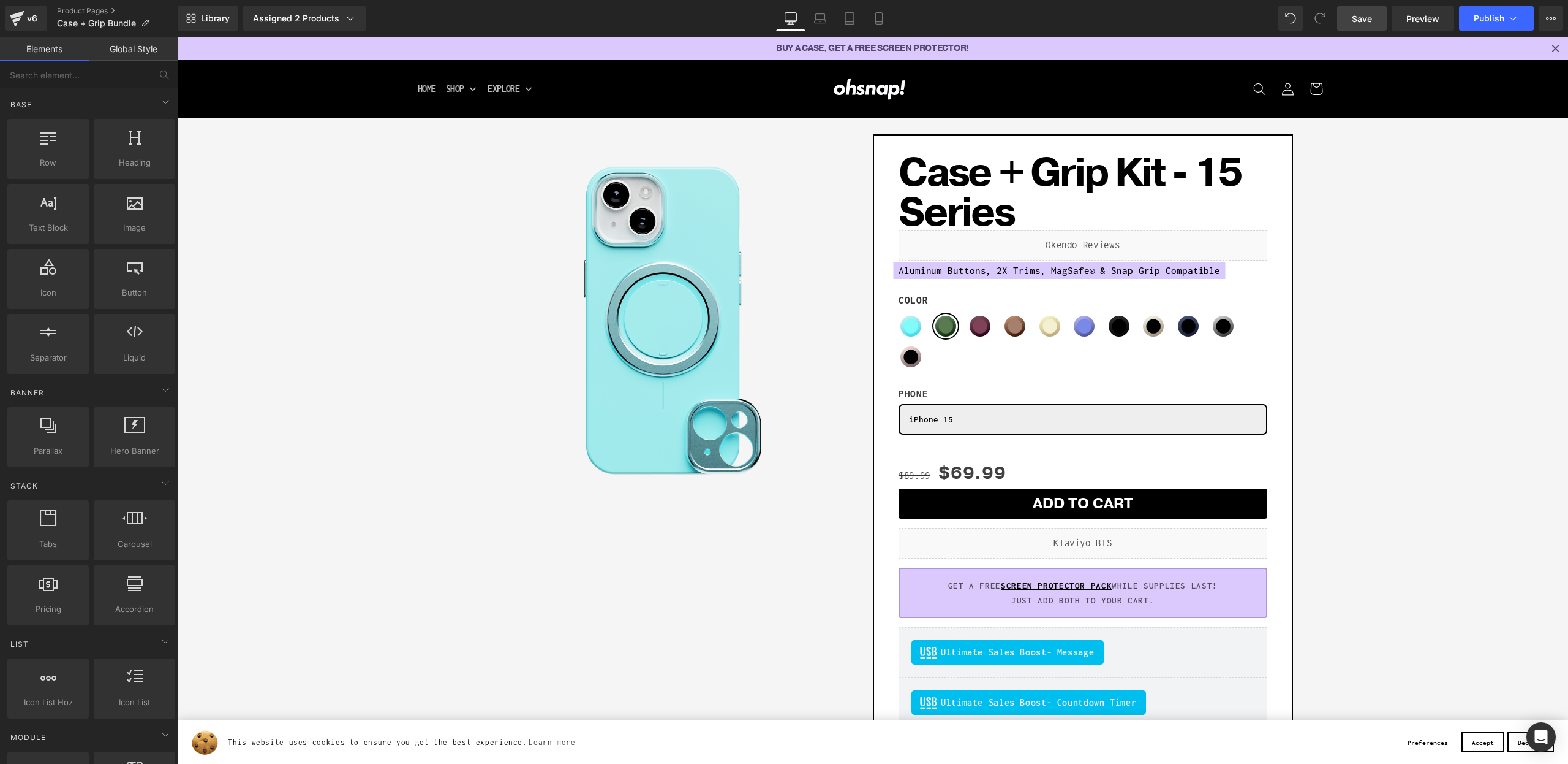
click at [1371, 11] on link "Save" at bounding box center [1362, 18] width 50 height 24
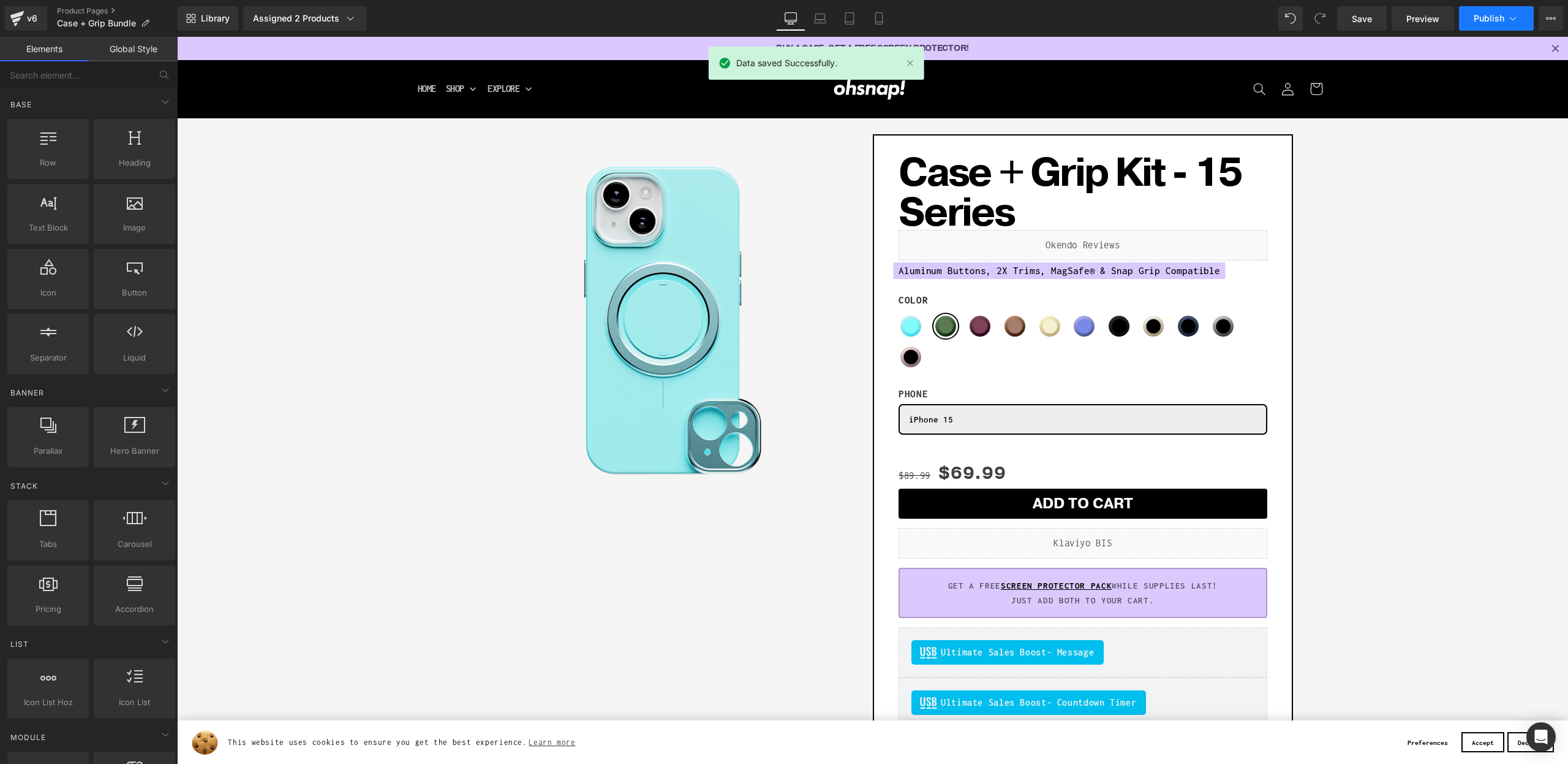
click at [1482, 20] on span "Publish" at bounding box center [1490, 18] width 31 height 10
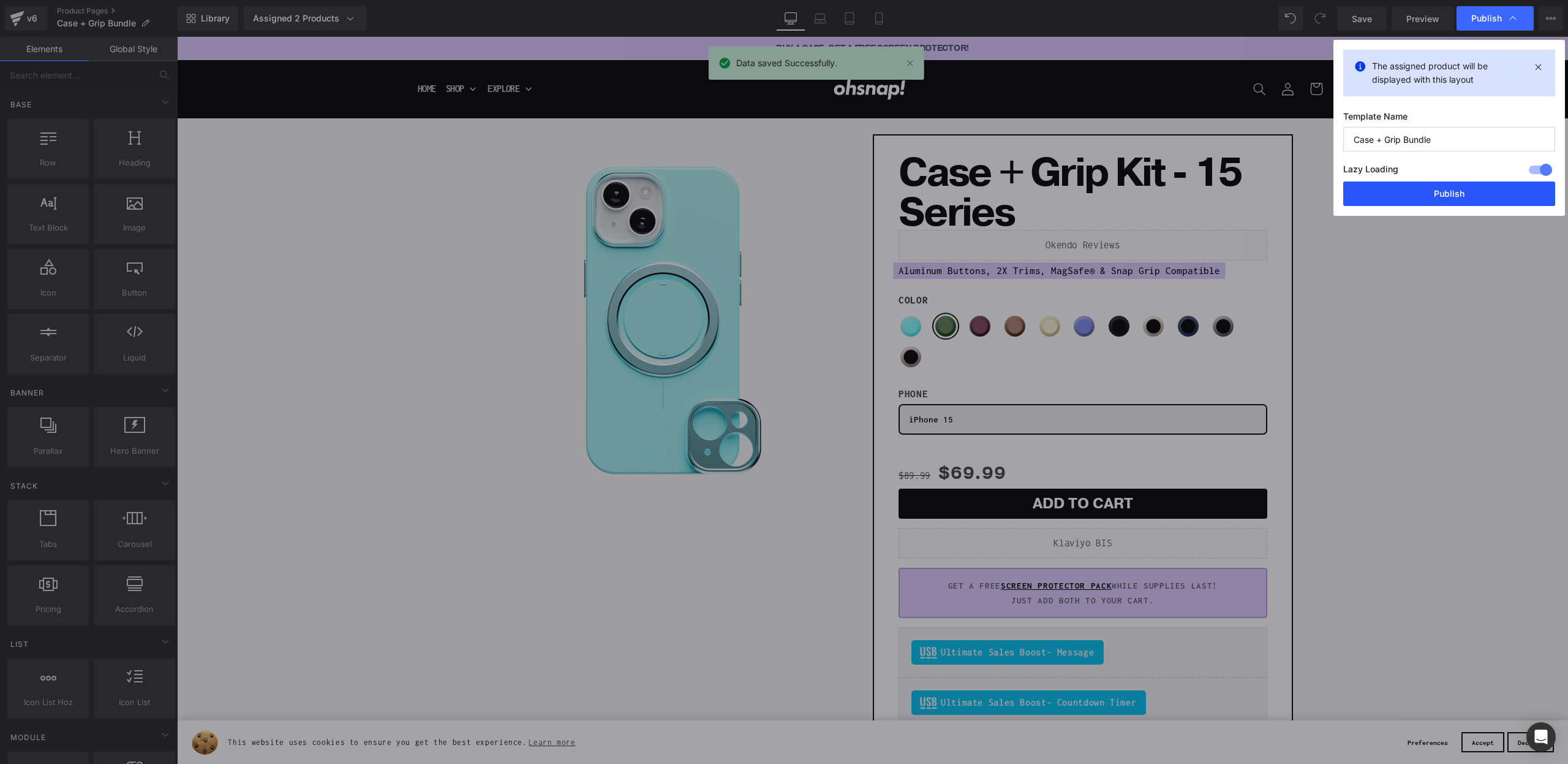
click at [1426, 196] on button "Publish" at bounding box center [1449, 193] width 212 height 24
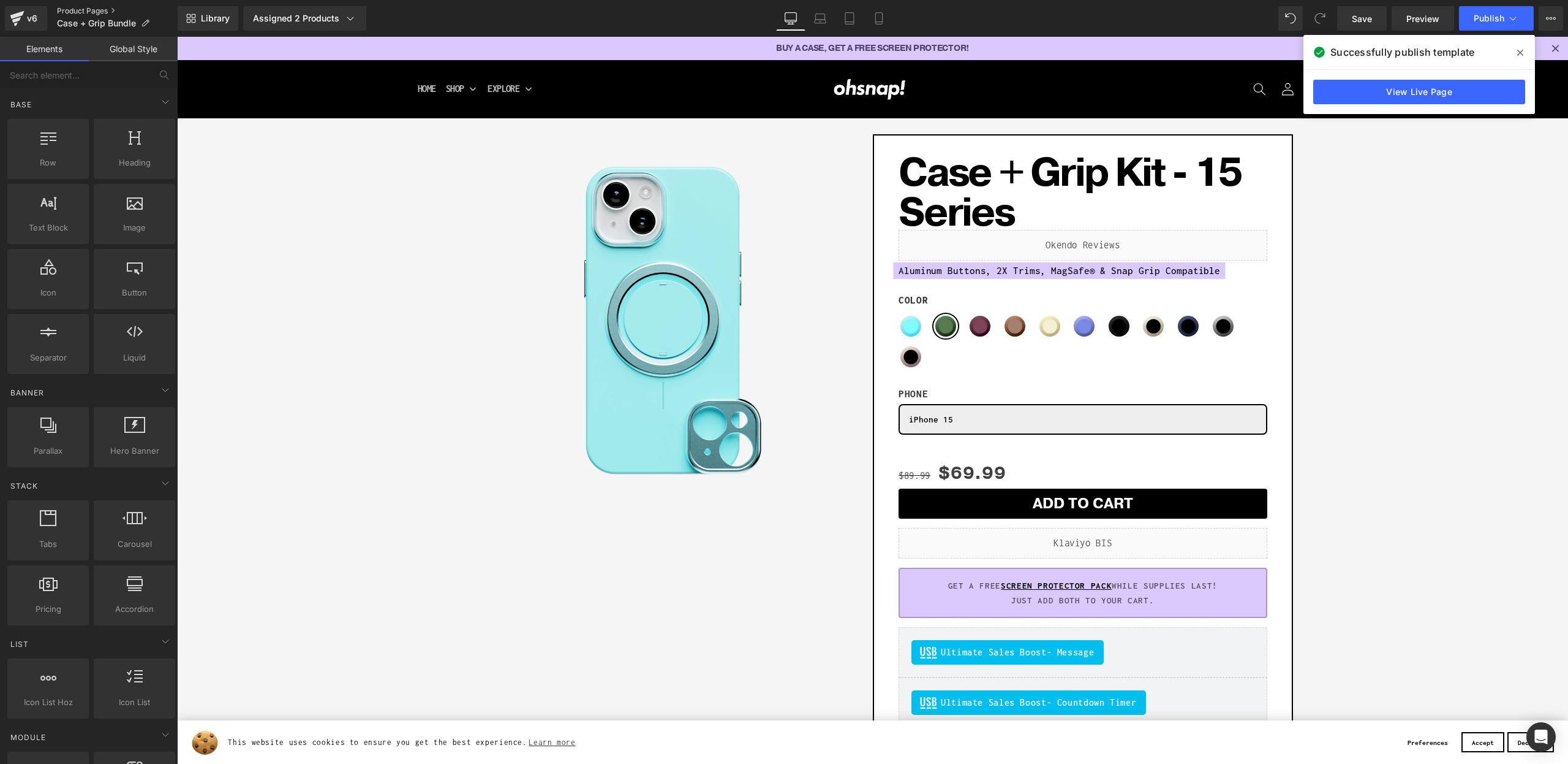
click at [87, 8] on link "Product Pages" at bounding box center [117, 11] width 121 height 10
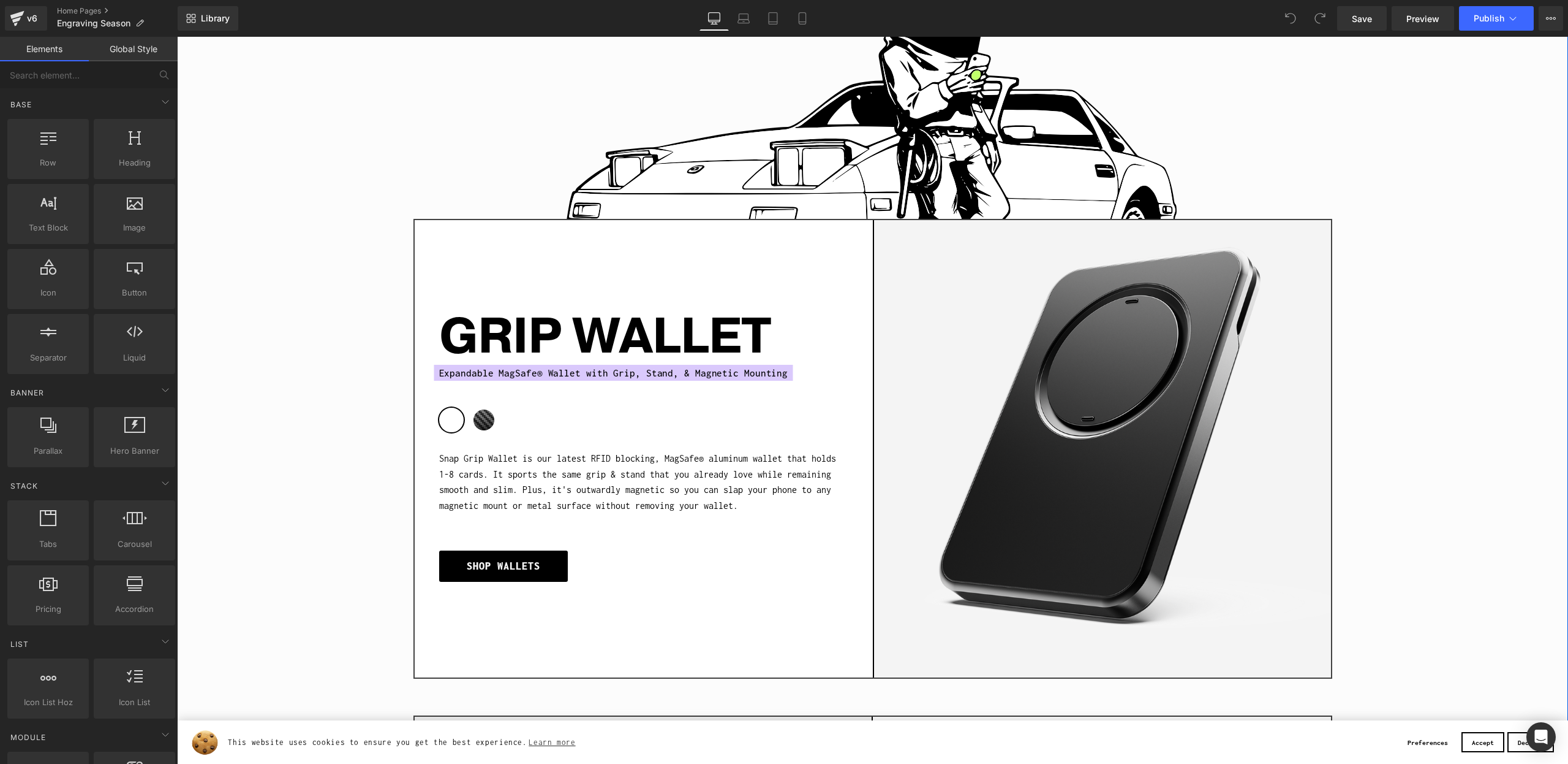
scroll to position [1058, 0]
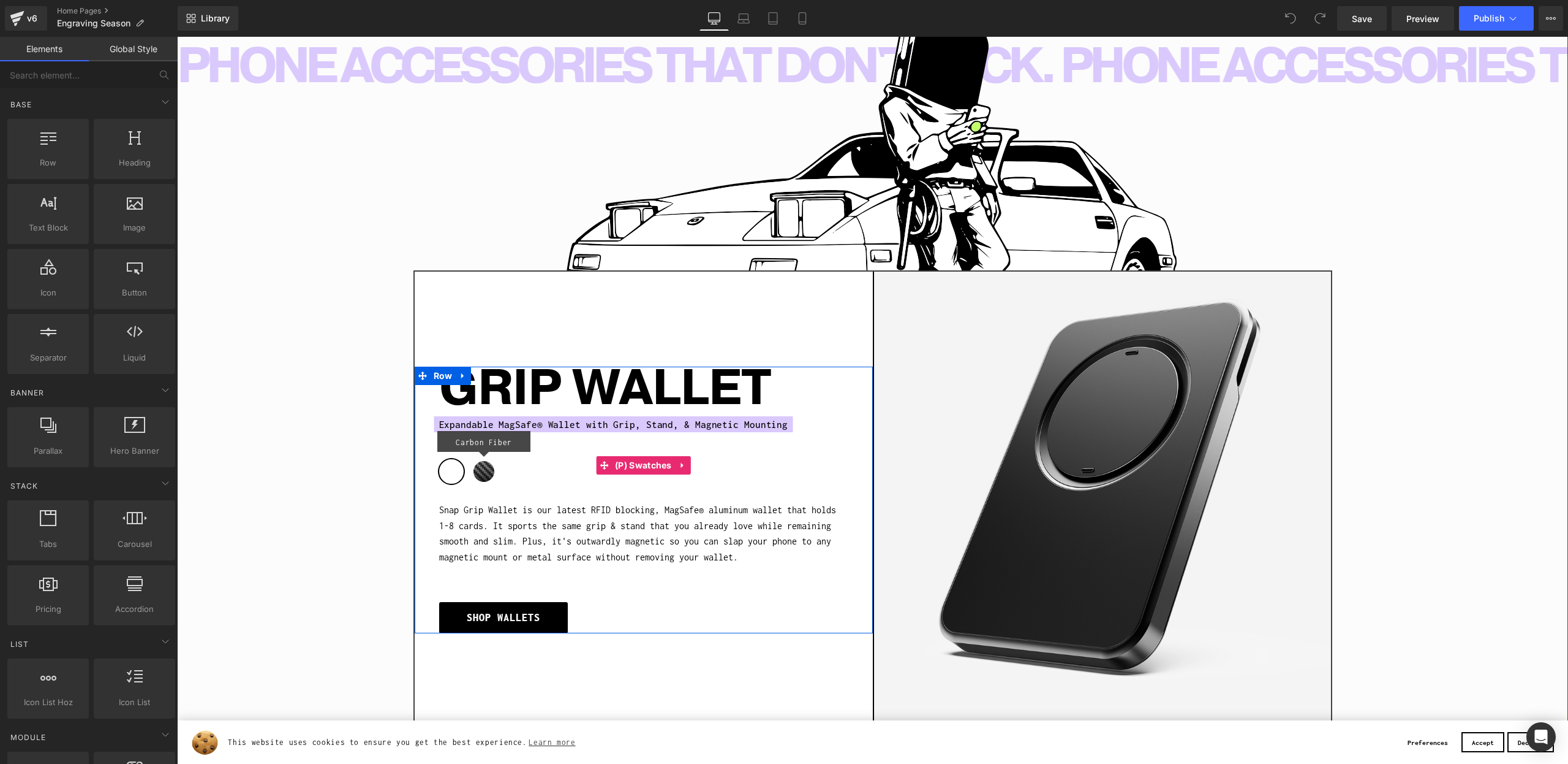
click at [486, 474] on span "Carbon Fiber" at bounding box center [483, 471] width 24 height 24
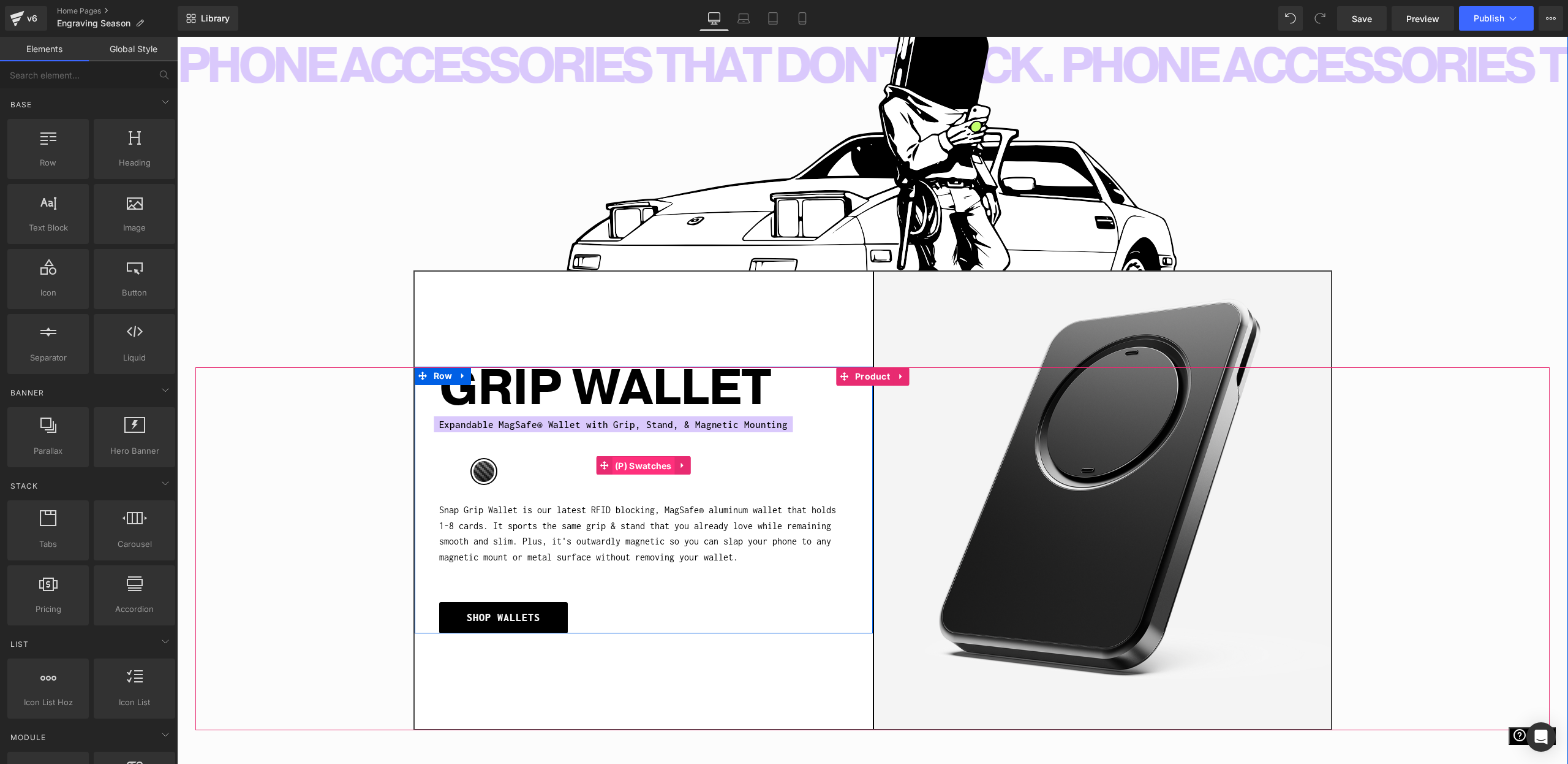
click at [629, 474] on span "(P) Swatches" at bounding box center [644, 465] width 63 height 18
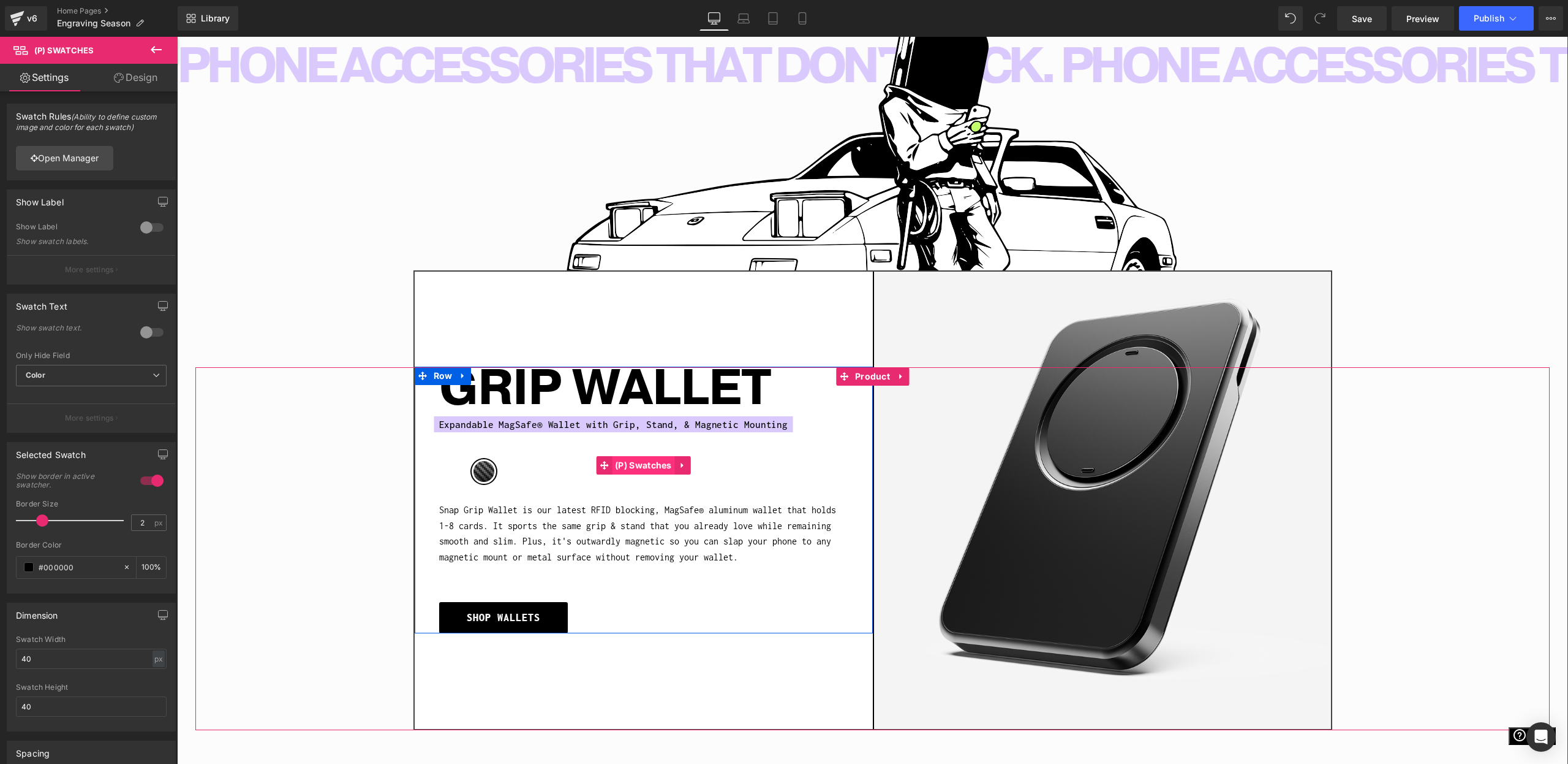
click at [650, 473] on span "(P) Swatches" at bounding box center [644, 465] width 63 height 18
click at [481, 474] on span "Carbon Fiber" at bounding box center [483, 471] width 24 height 24
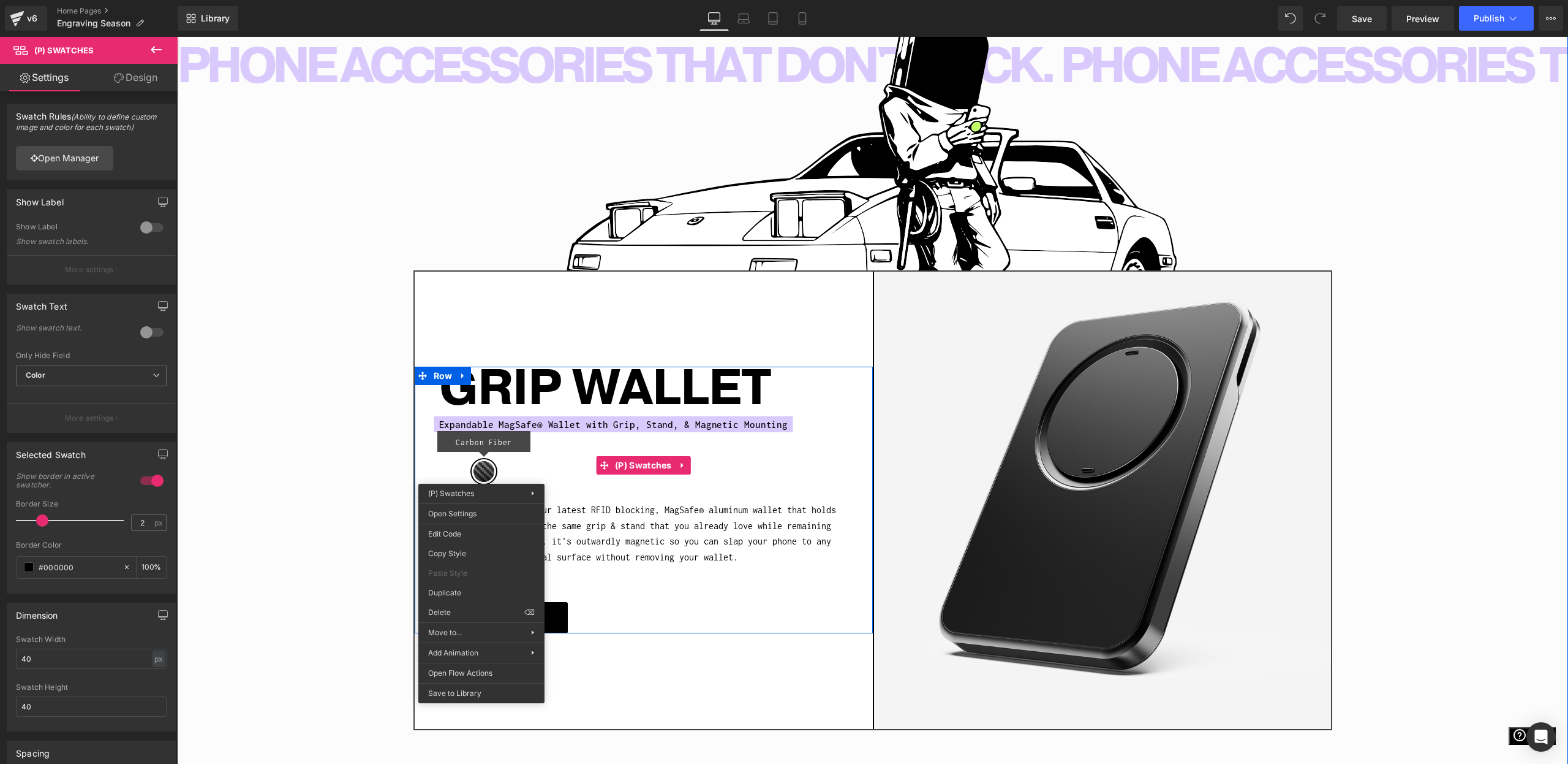
click at [482, 475] on span "Carbon Fiber" at bounding box center [483, 471] width 24 height 24
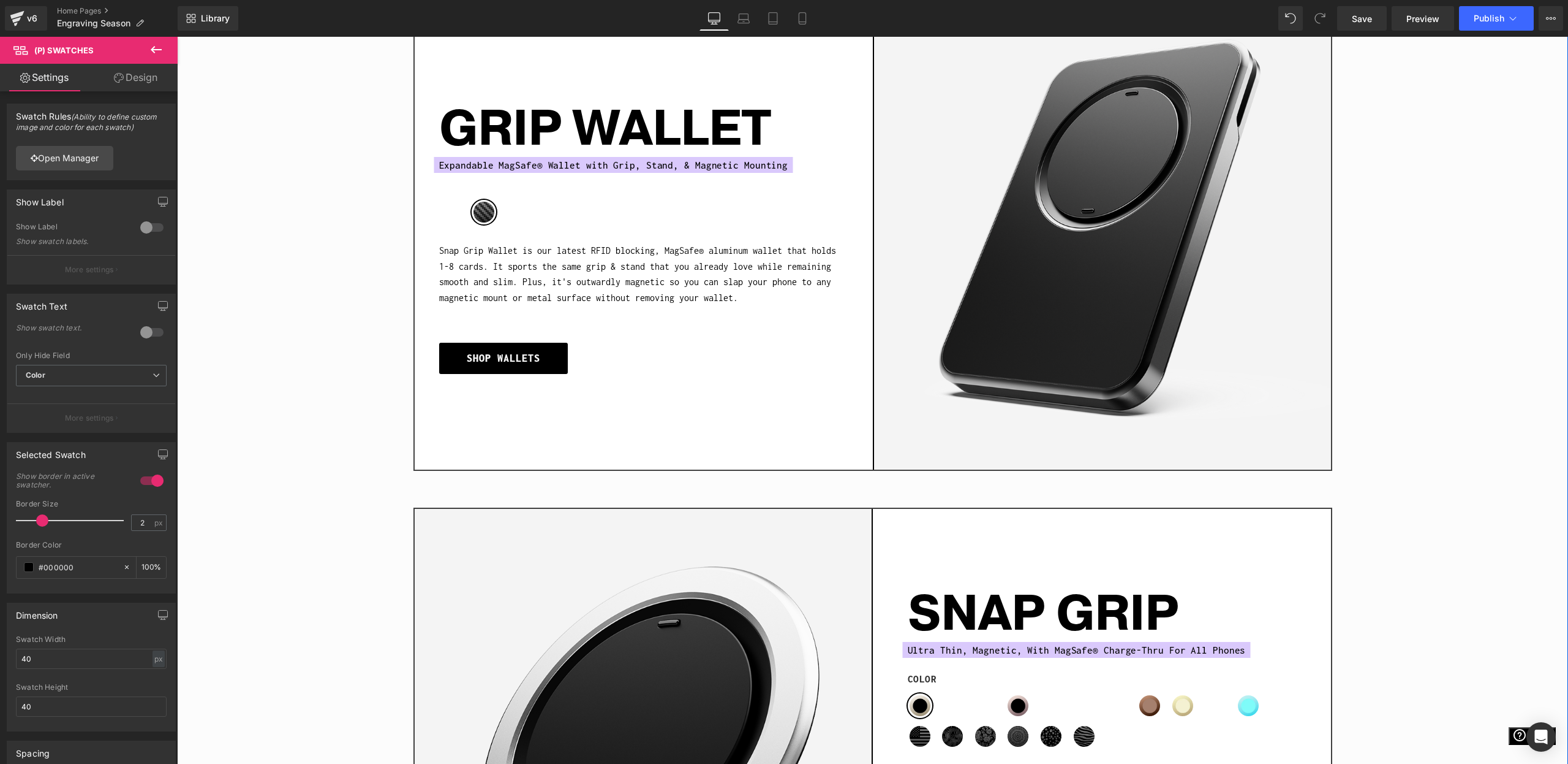
scroll to position [1760, 0]
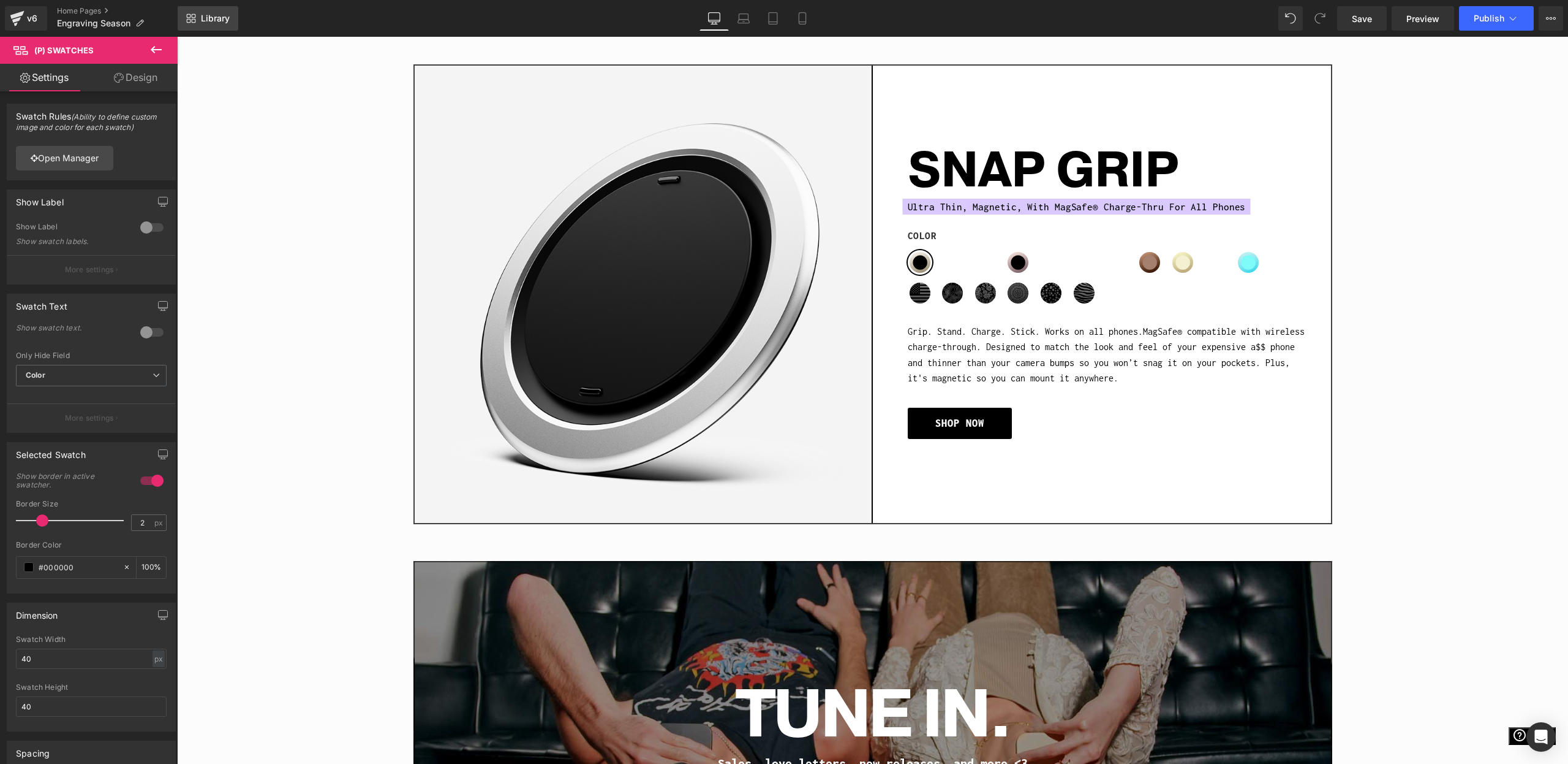
click at [228, 14] on span "Library" at bounding box center [215, 18] width 29 height 11
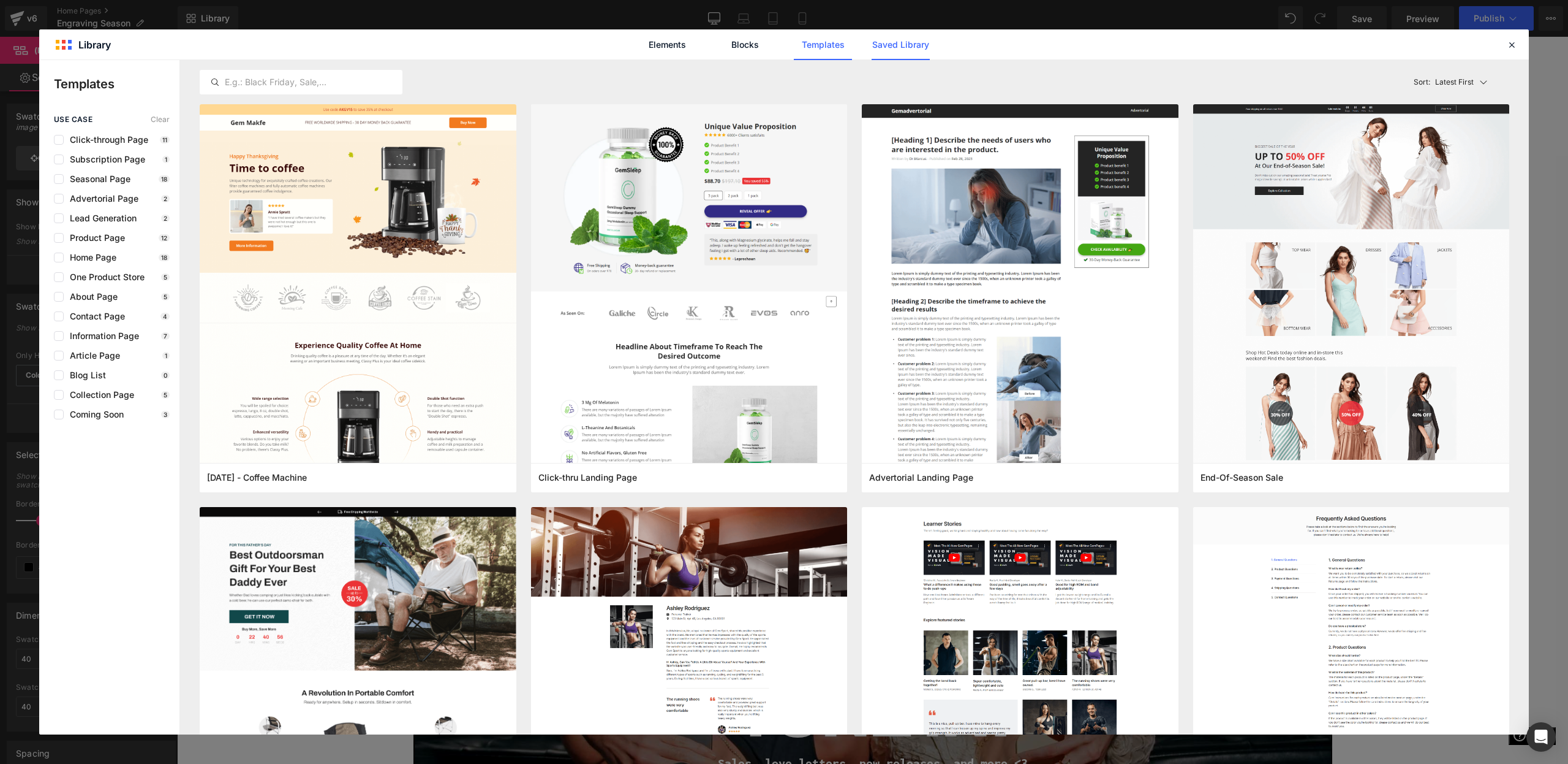
click at [903, 41] on link "Saved Library" at bounding box center [901, 45] width 59 height 31
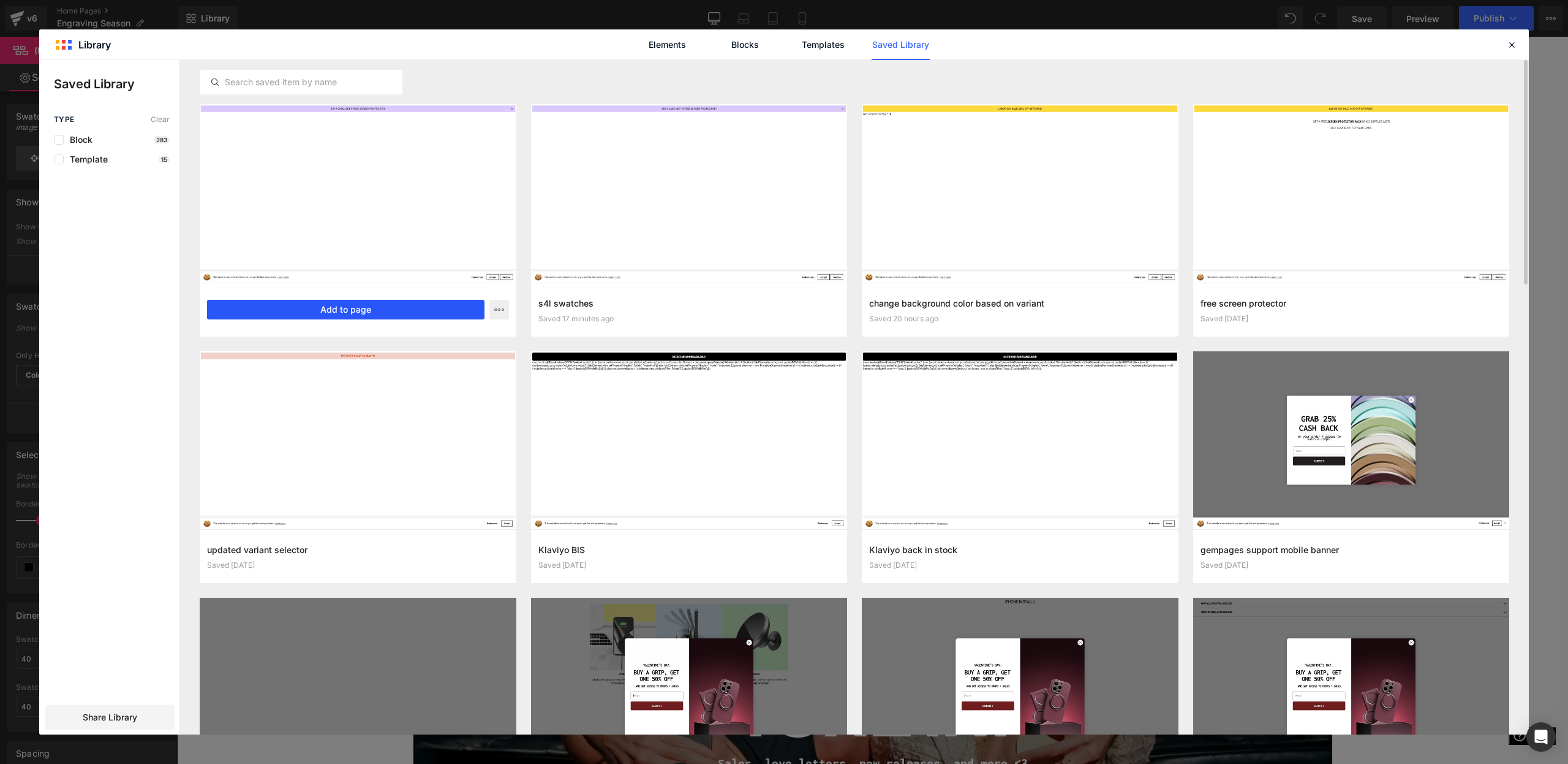
drag, startPoint x: 343, startPoint y: 305, endPoint x: 161, endPoint y: 279, distance: 183.8
click at [343, 305] on button "Add to page" at bounding box center [346, 309] width 278 height 20
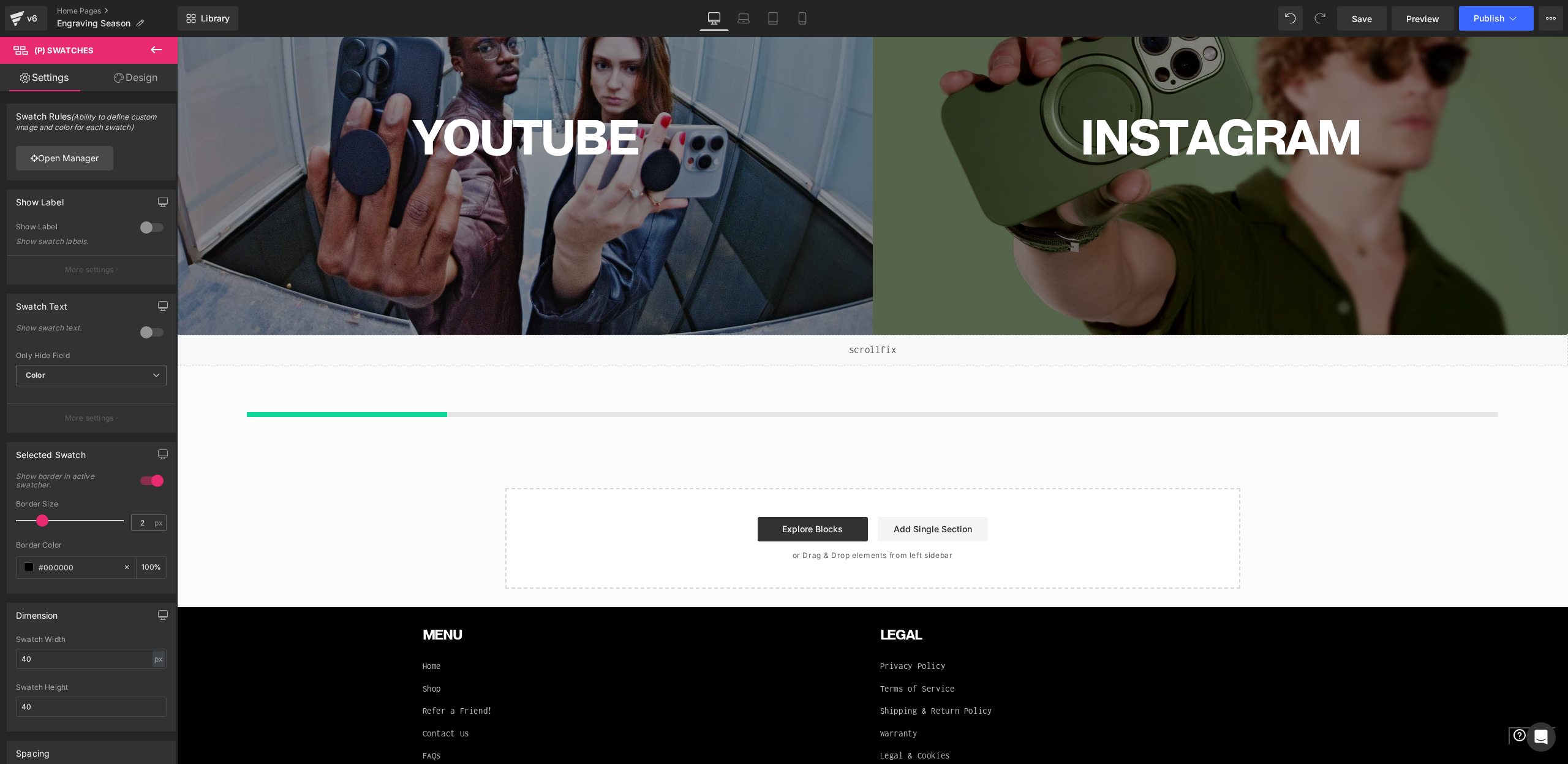
scroll to position [4610, 0]
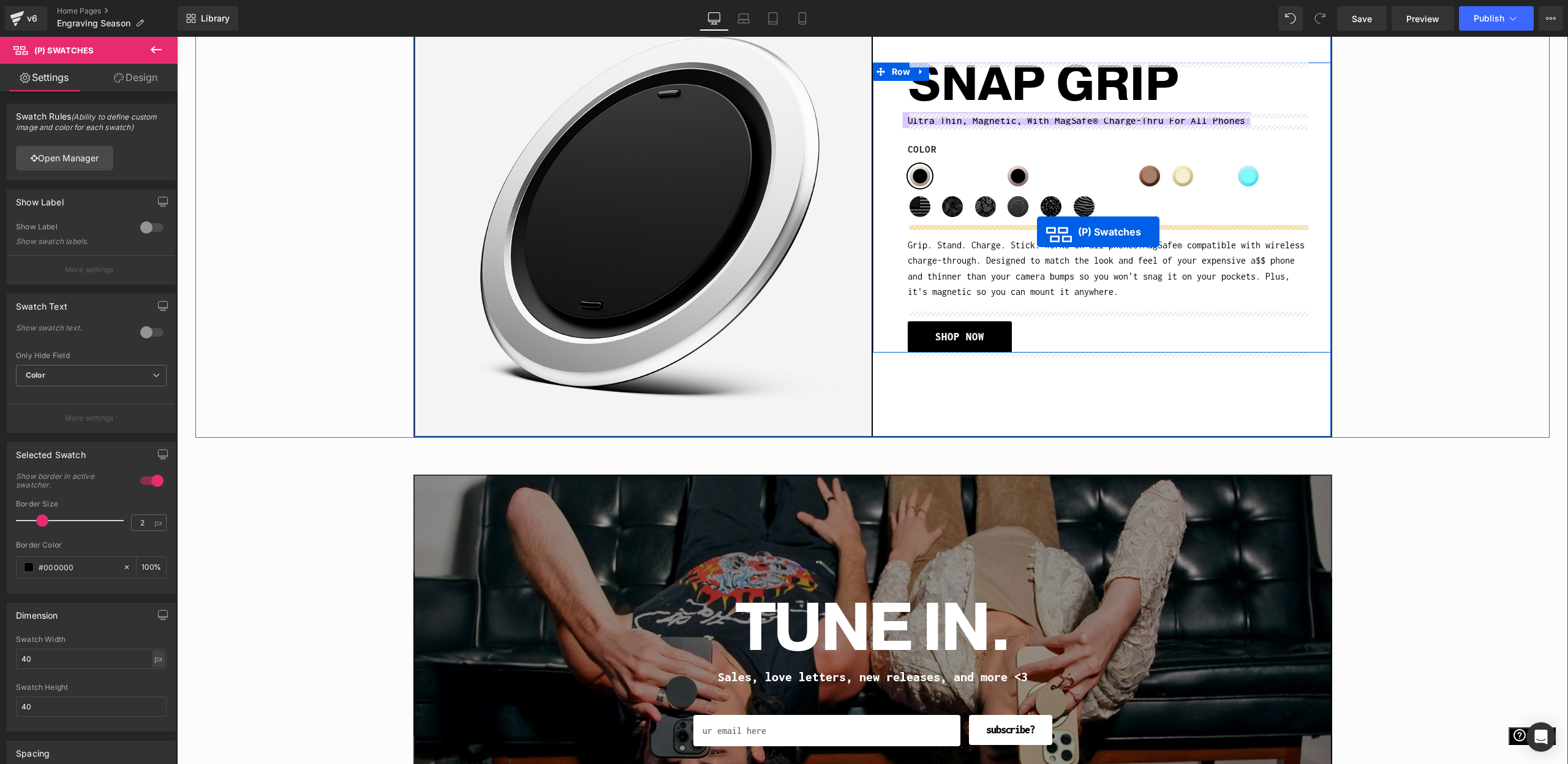
drag, startPoint x: 873, startPoint y: 268, endPoint x: 1037, endPoint y: 231, distance: 168.1
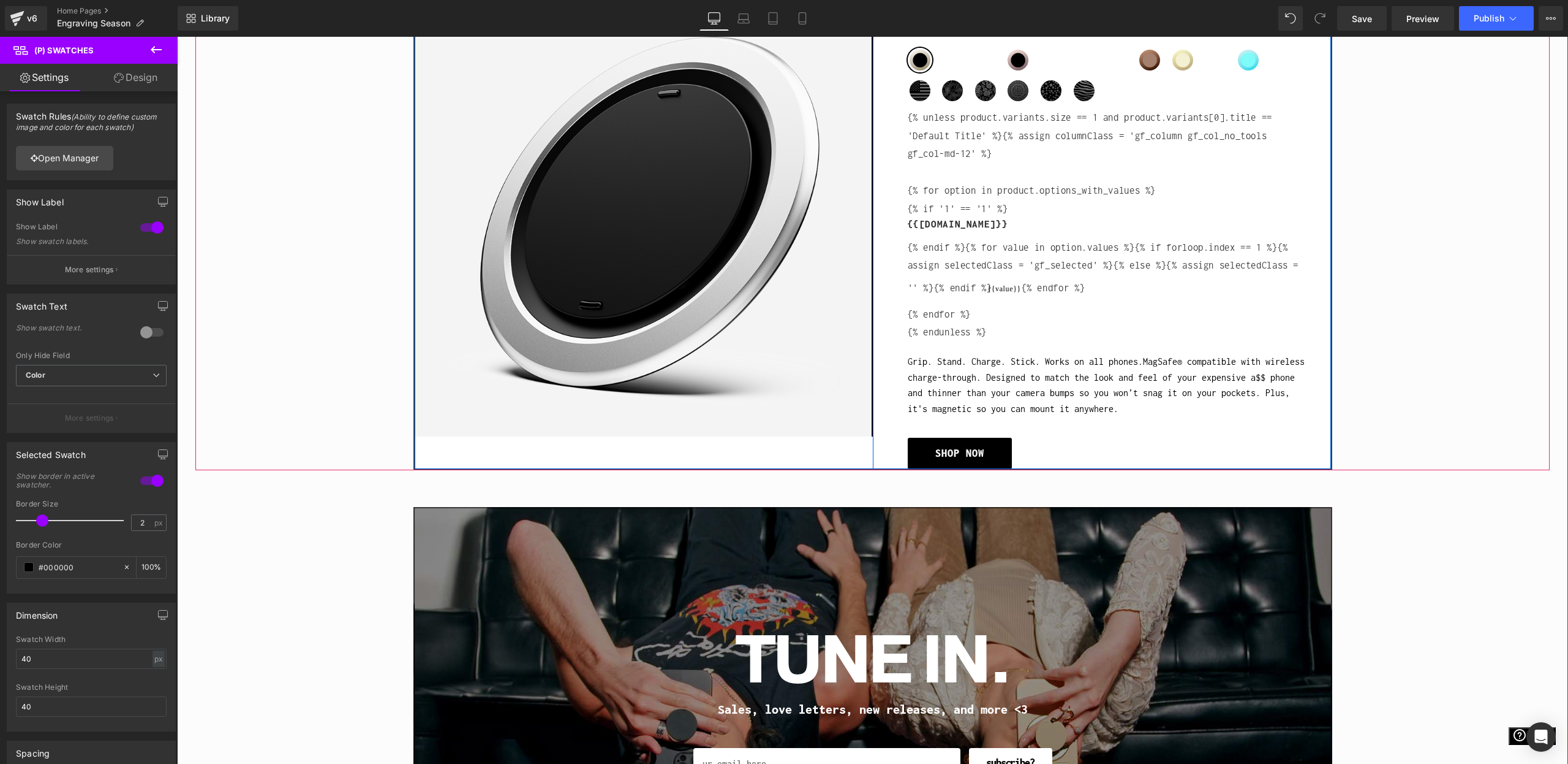
click at [1073, 236] on label "{{[DOMAIN_NAME]}}" at bounding box center [1107, 227] width 399 height 20
click at [1090, 226] on span "(P) Swatches" at bounding box center [1107, 218] width 63 height 18
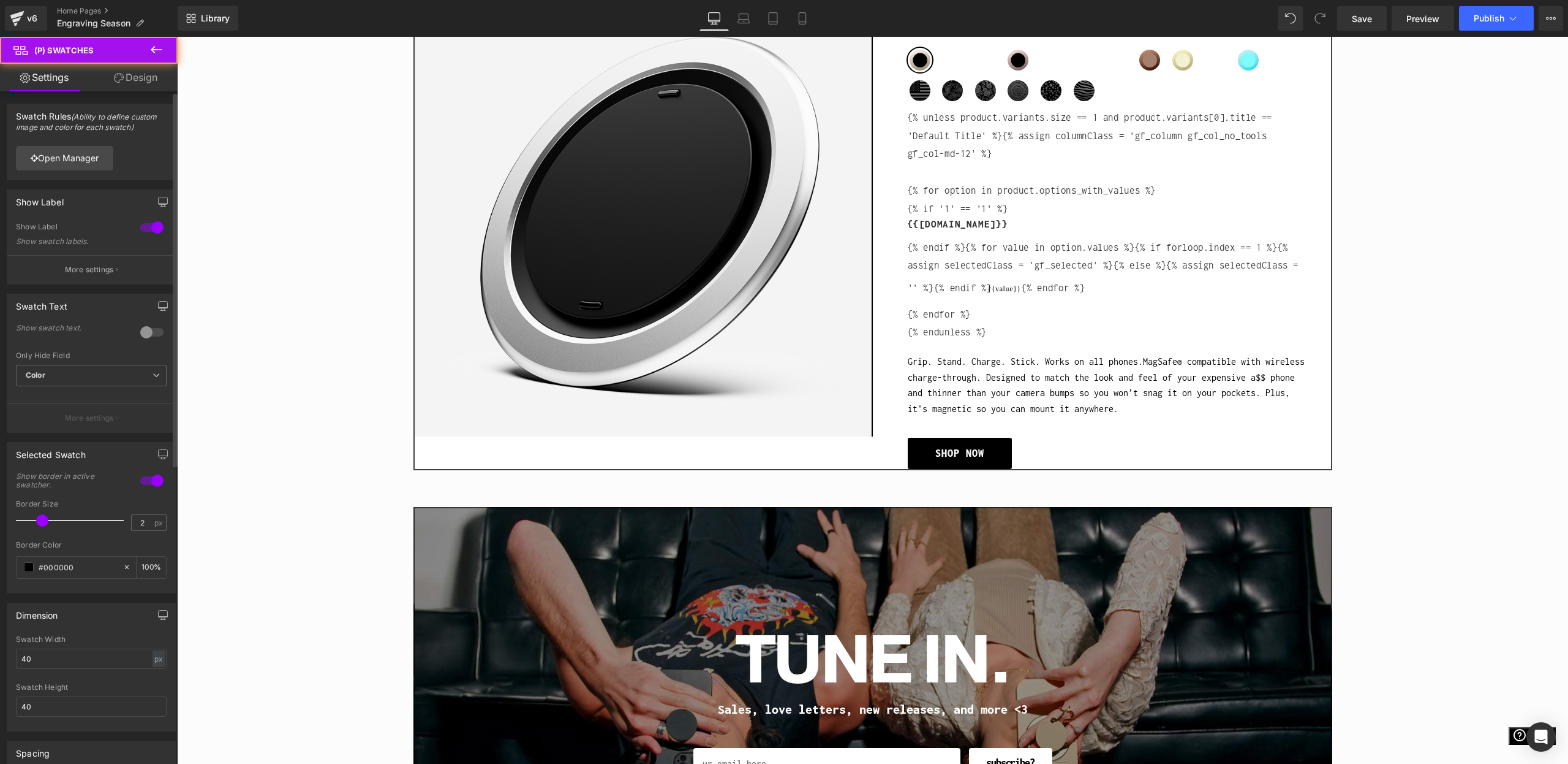
click at [156, 228] on div at bounding box center [151, 227] width 30 height 20
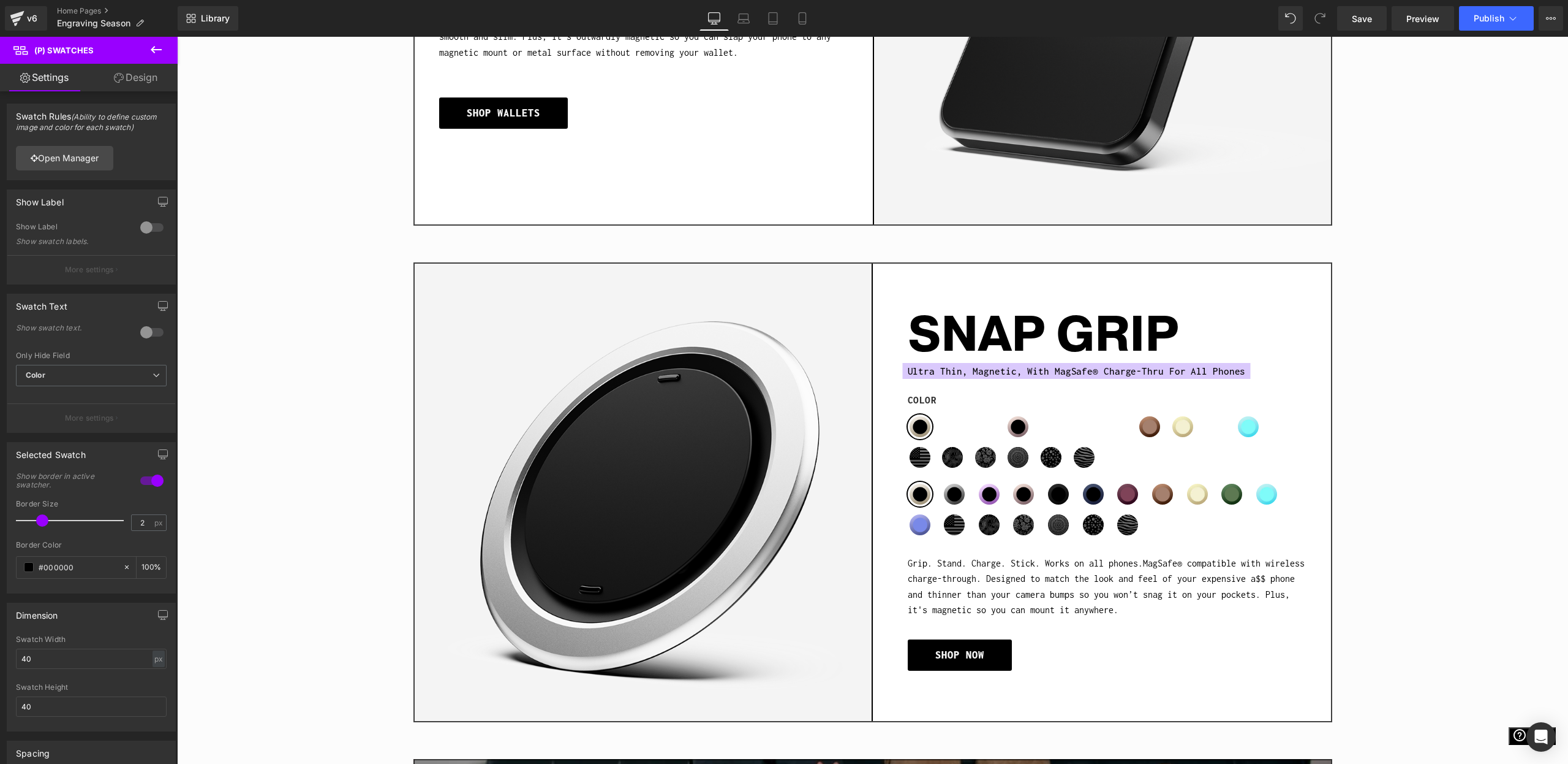
scroll to position [1525, 0]
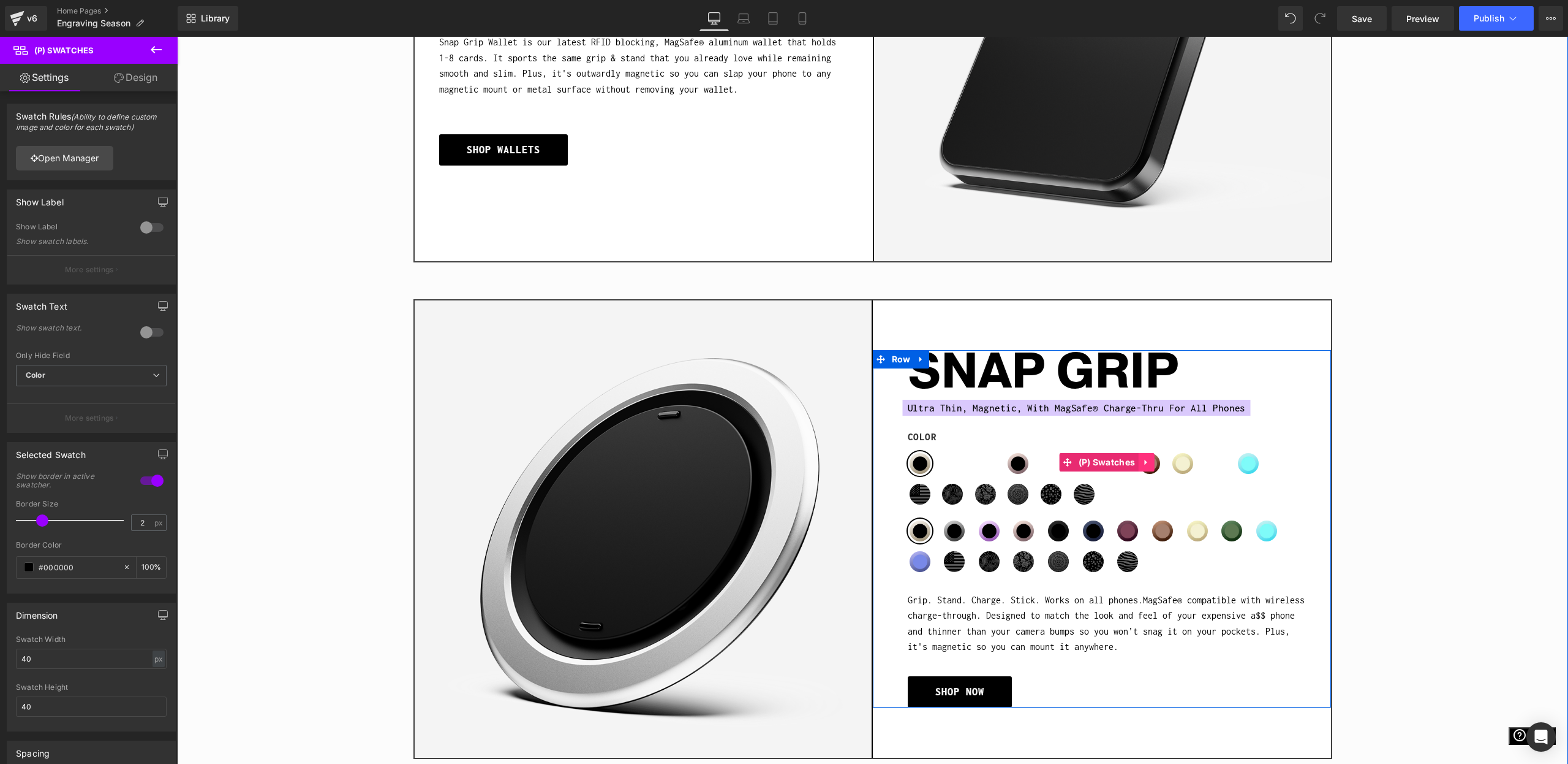
click at [1146, 458] on icon at bounding box center [1147, 463] width 9 height 9
click at [1152, 460] on icon at bounding box center [1154, 463] width 9 height 9
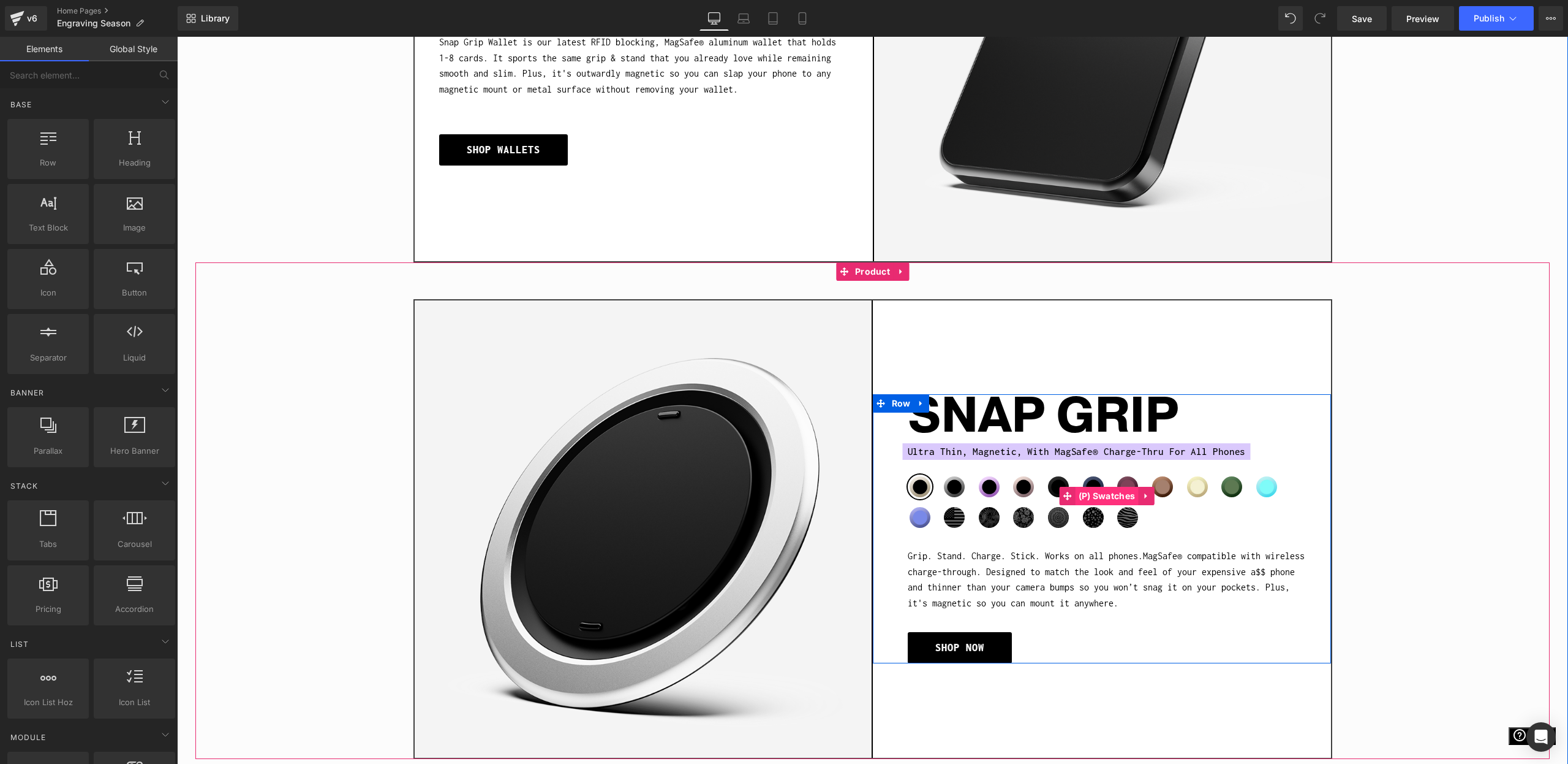
click at [1106, 500] on span "(P) Swatches" at bounding box center [1107, 495] width 63 height 18
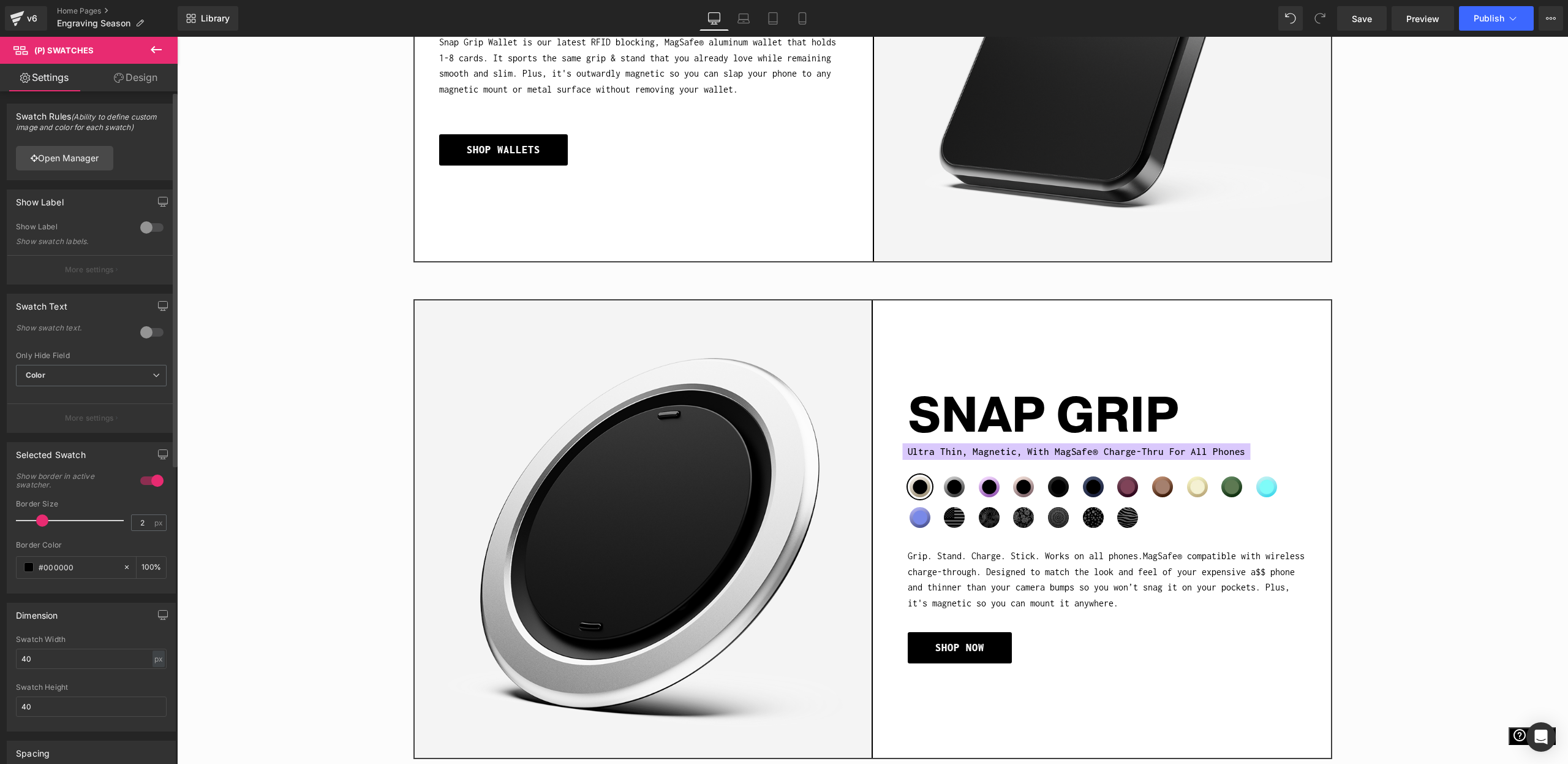
click at [144, 226] on div at bounding box center [151, 227] width 30 height 20
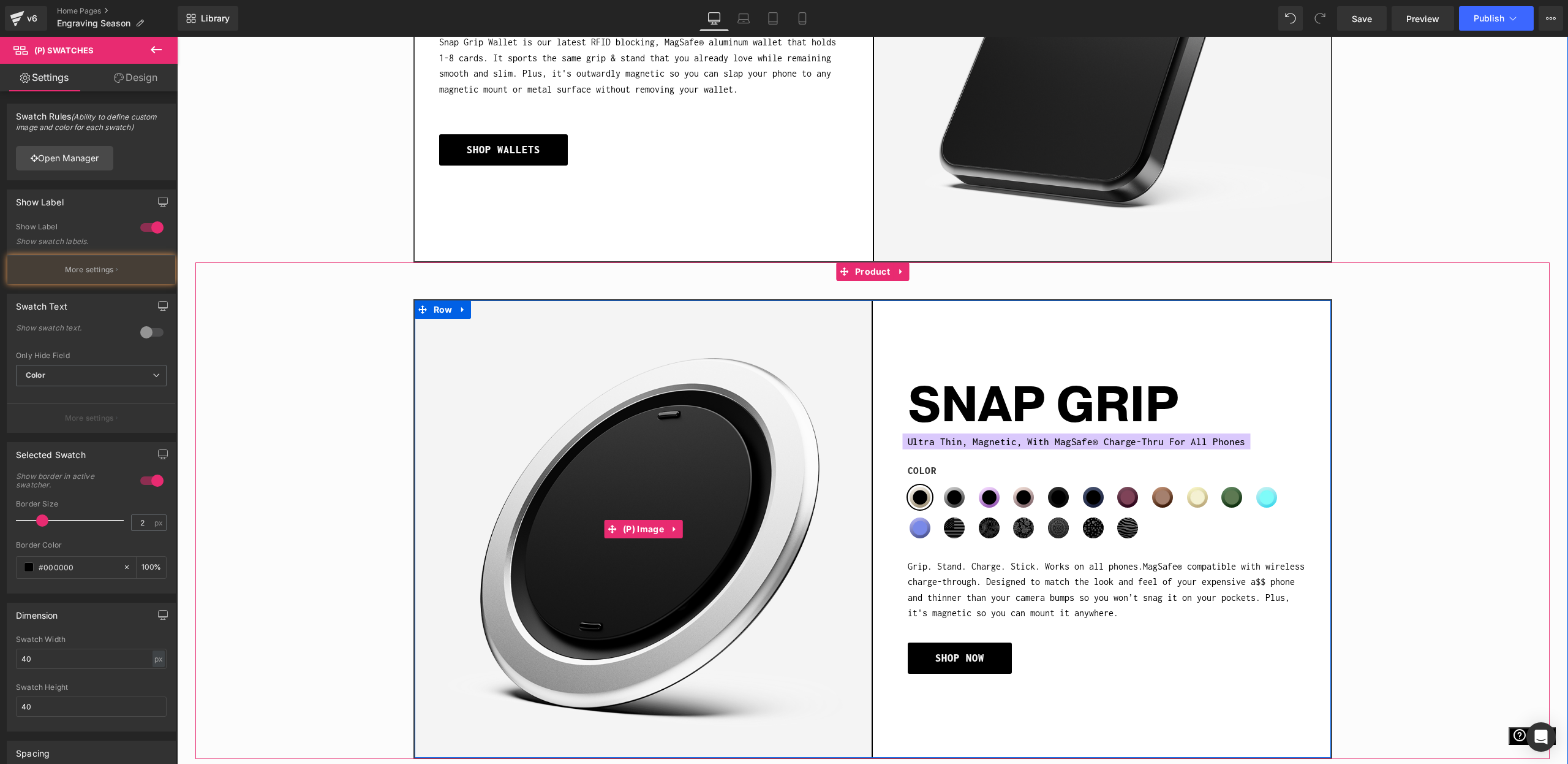
scroll to position [1375, 0]
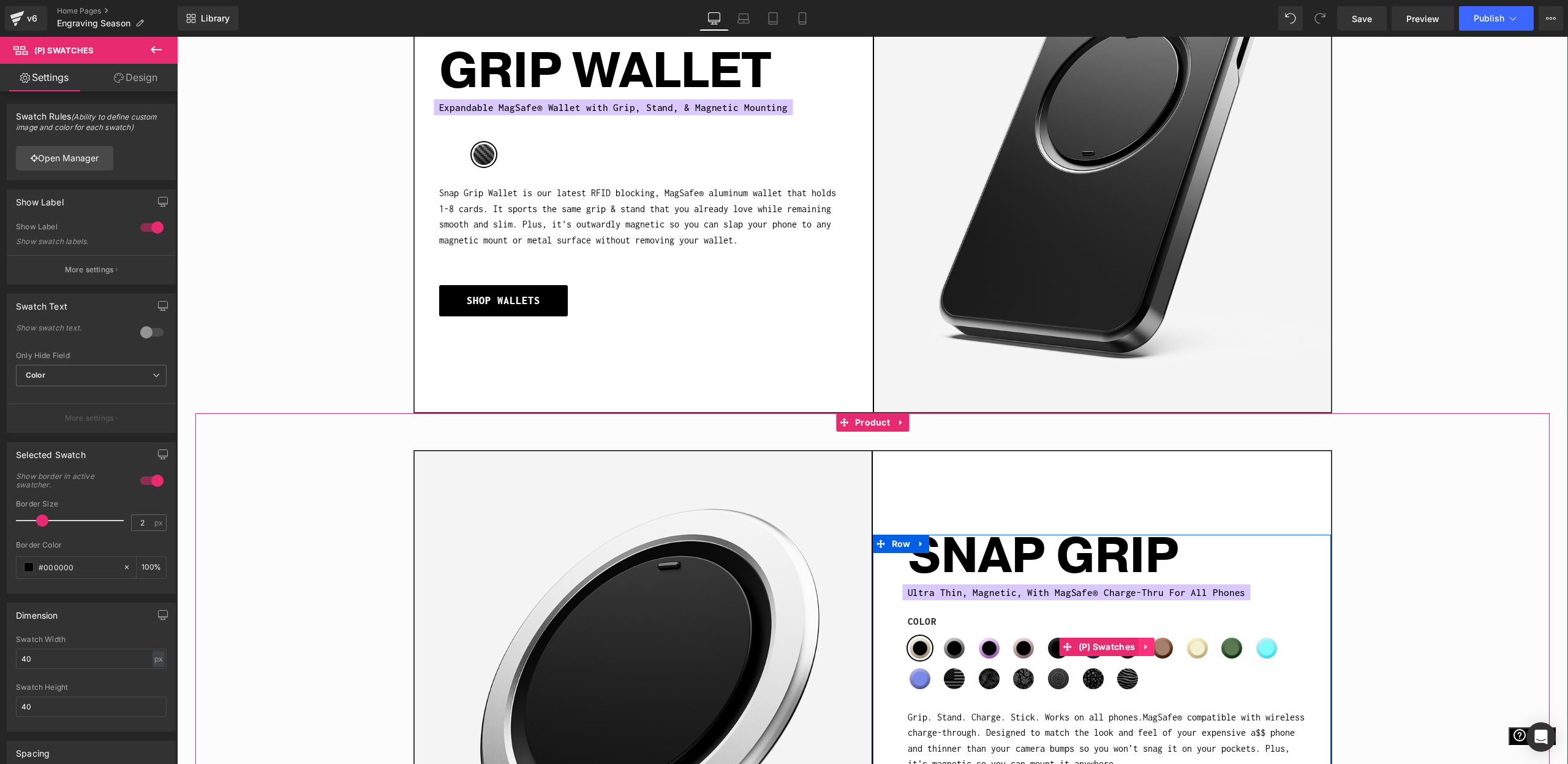
click at [1141, 649] on link at bounding box center [1146, 647] width 16 height 18
click at [1133, 647] on link at bounding box center [1139, 647] width 16 height 18
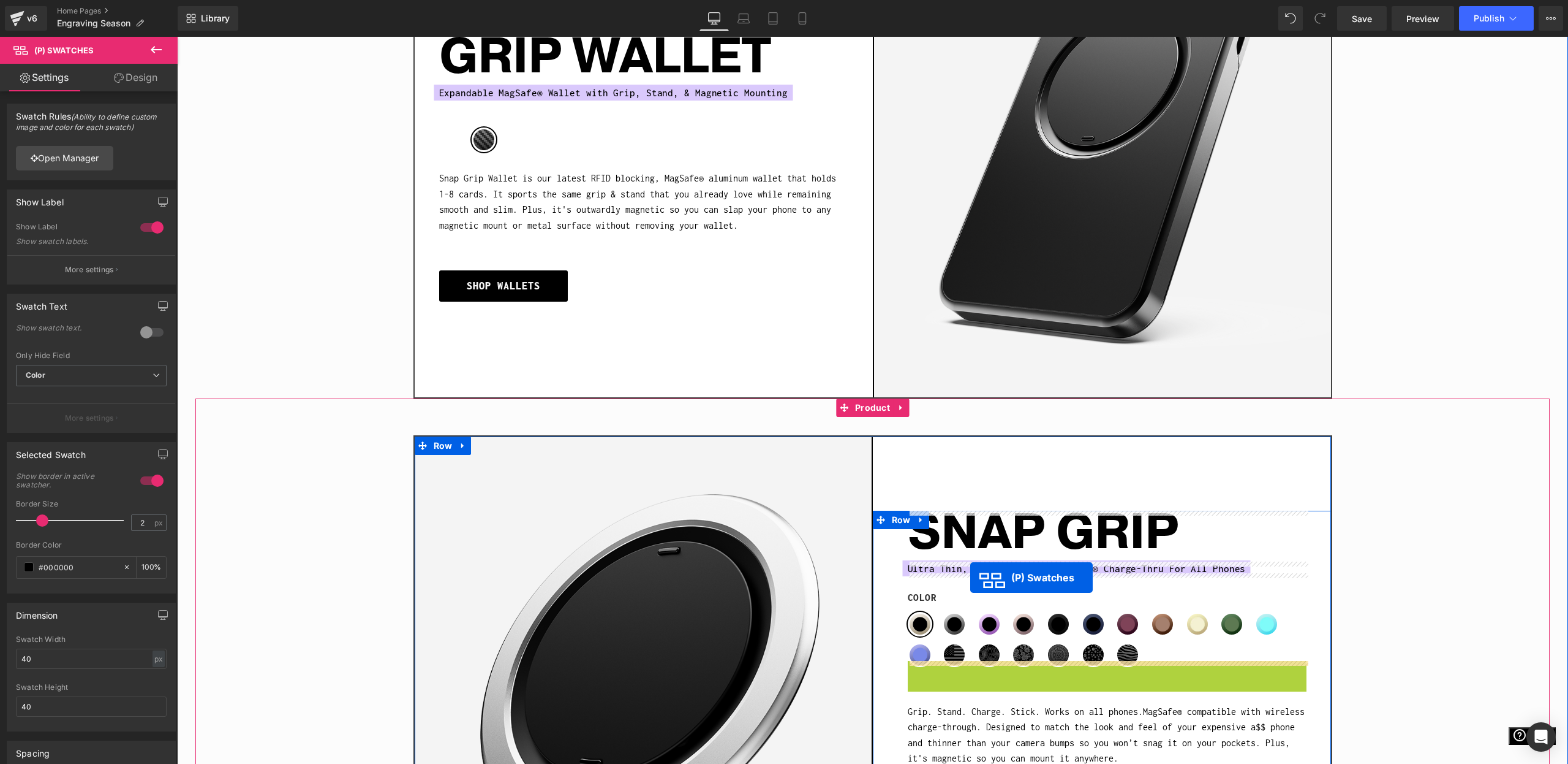
scroll to position [1030, 0]
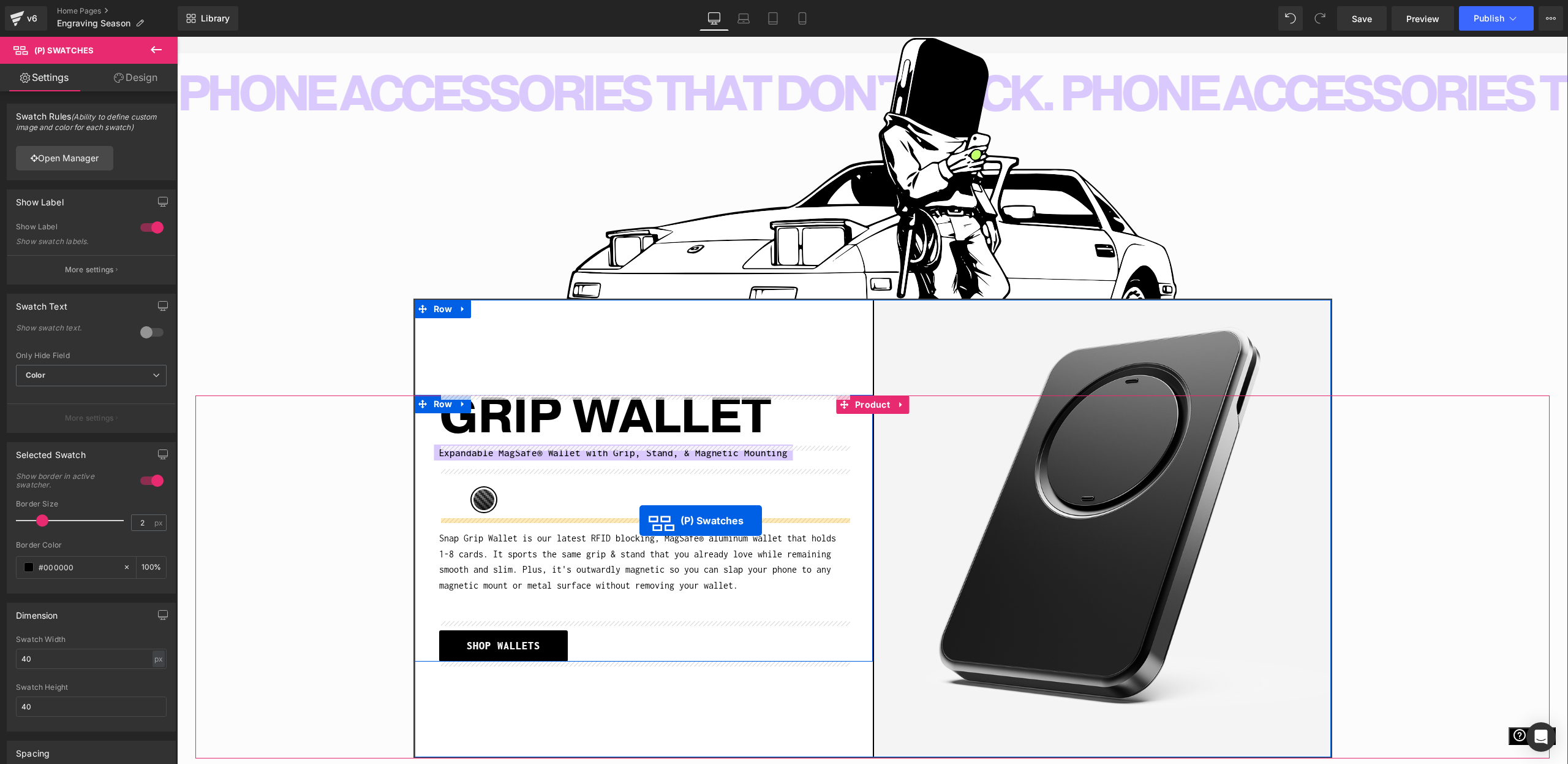
drag, startPoint x: 1100, startPoint y: 672, endPoint x: 639, endPoint y: 520, distance: 485.4
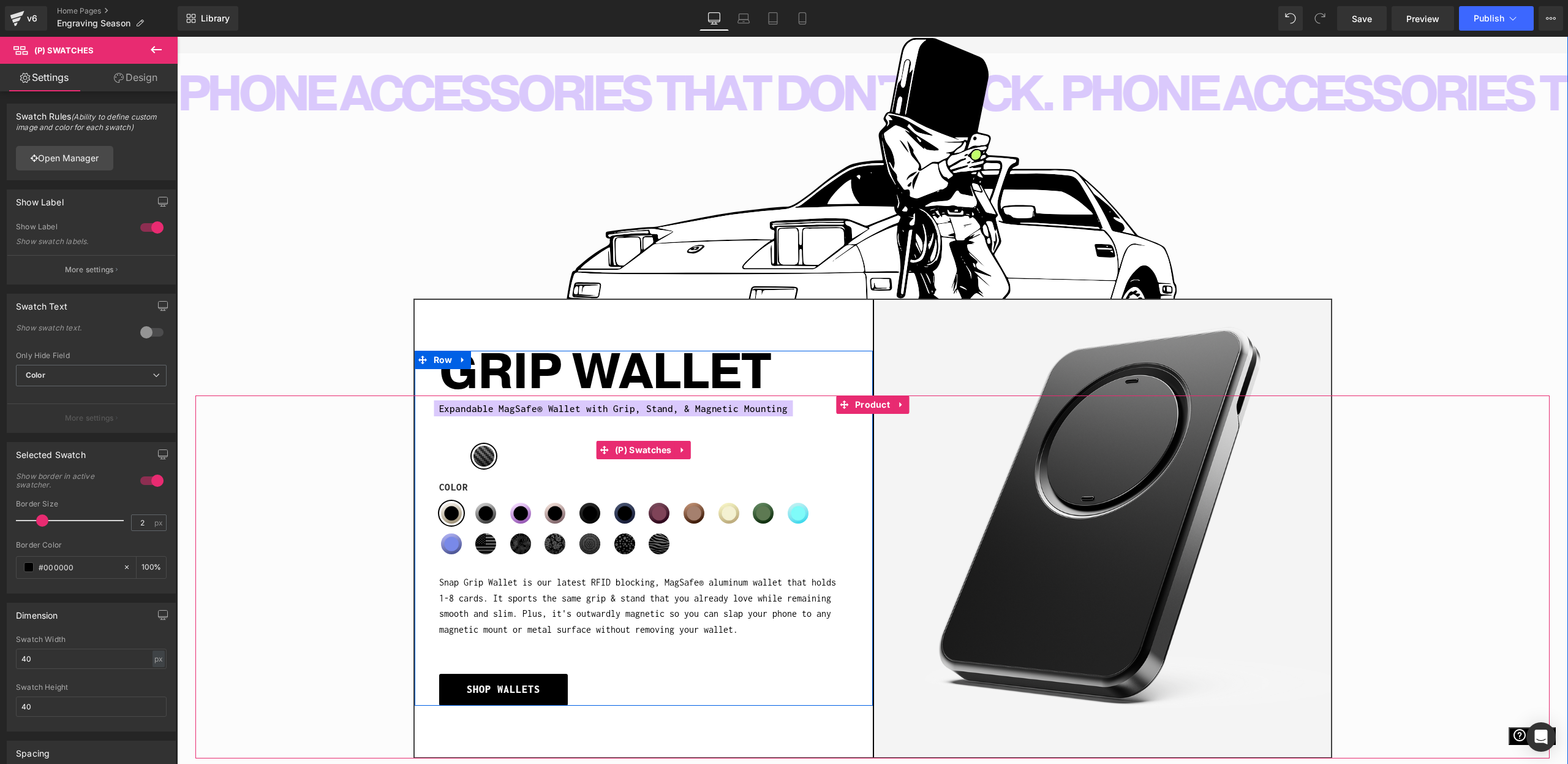
click at [691, 448] on div "Boring Black Carbon Fiber Wine Noir Gator Fade Orchid Slap" at bounding box center [644, 459] width 409 height 31
click at [677, 450] on link at bounding box center [683, 450] width 16 height 18
click at [691, 449] on icon at bounding box center [692, 449] width 9 height 9
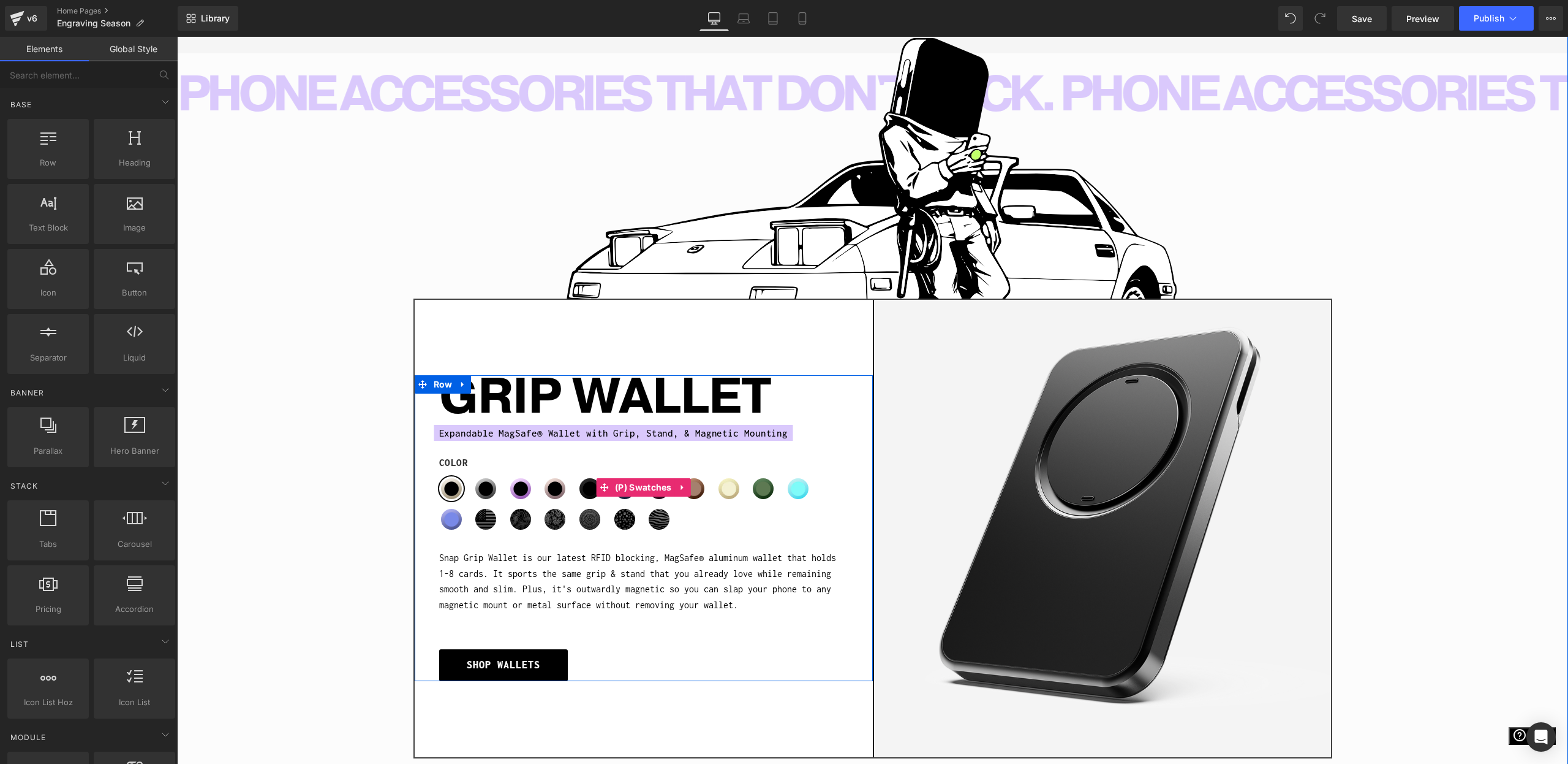
click at [641, 492] on span "(P) Swatches" at bounding box center [644, 487] width 63 height 18
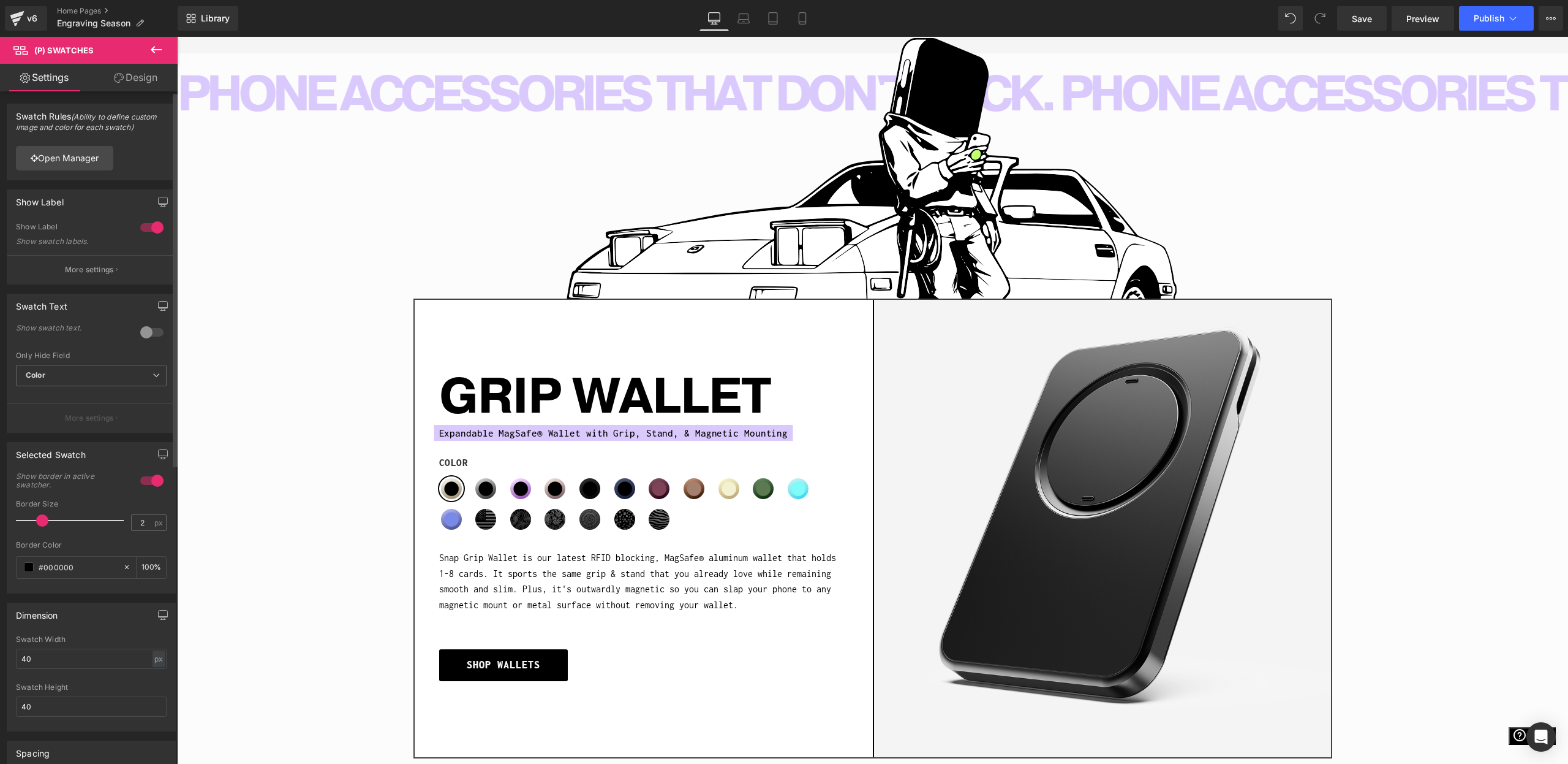
click at [157, 227] on div at bounding box center [151, 227] width 30 height 20
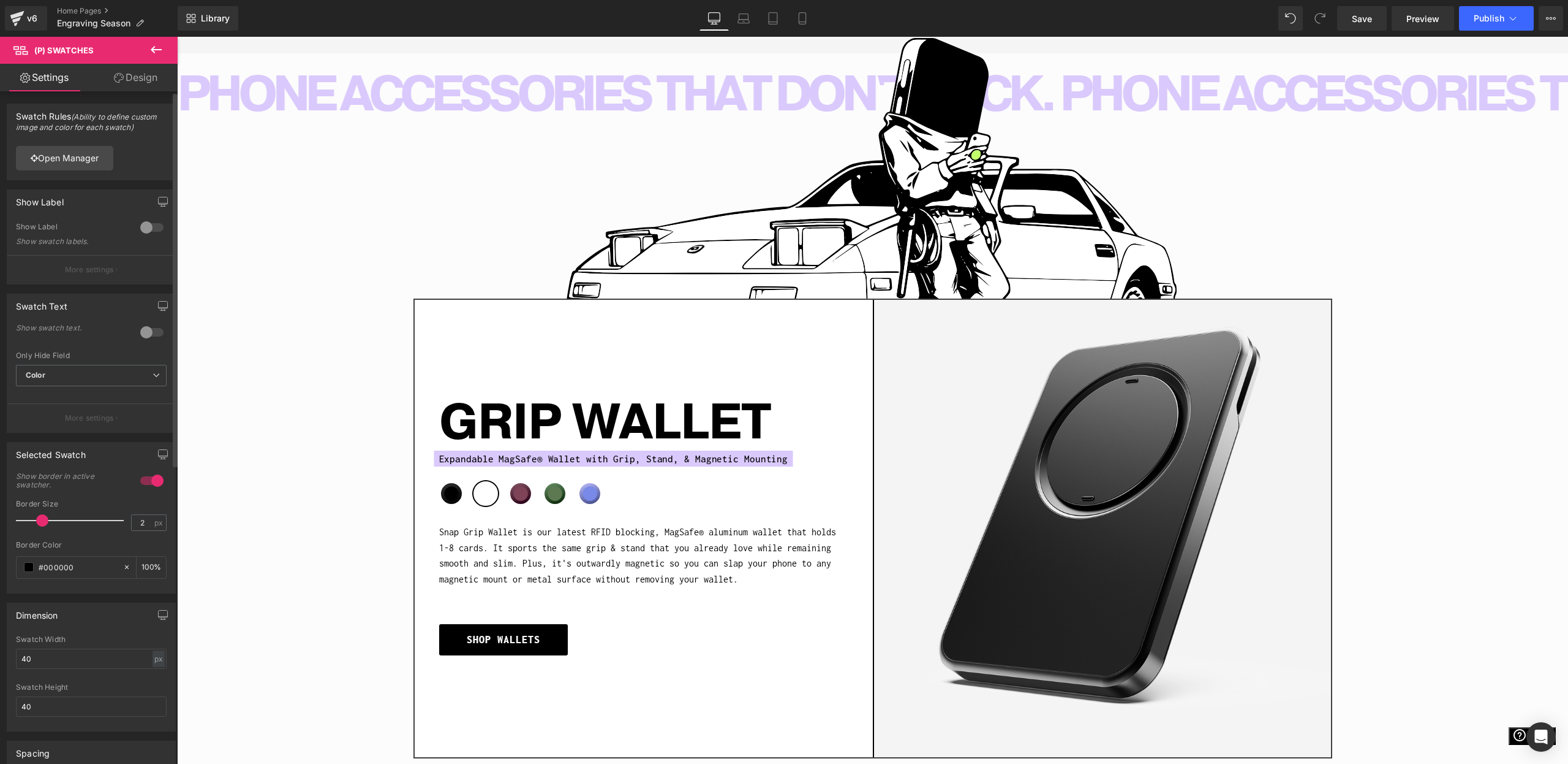
click at [149, 228] on div at bounding box center [151, 227] width 30 height 20
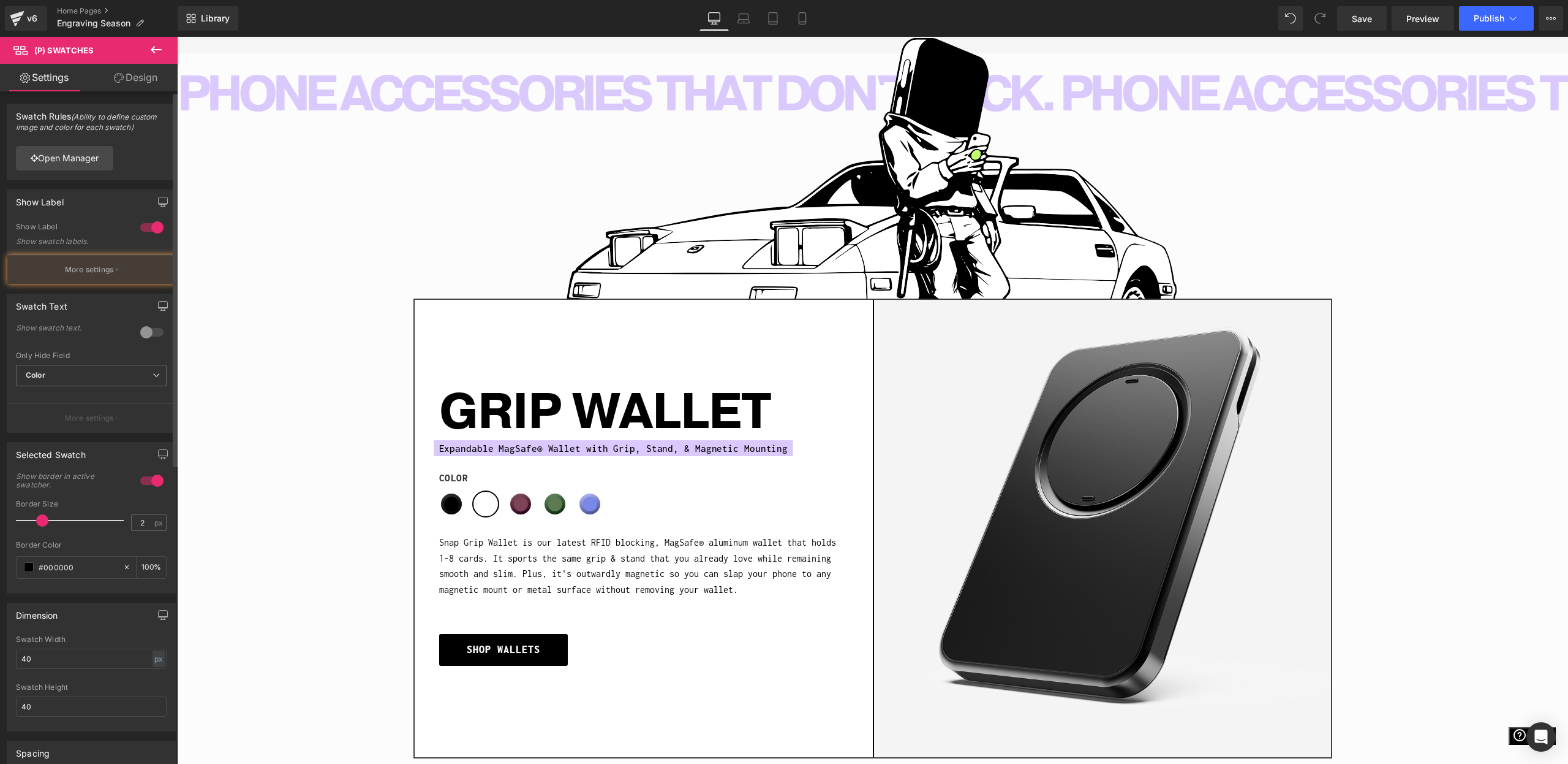
click at [149, 232] on div at bounding box center [151, 227] width 30 height 20
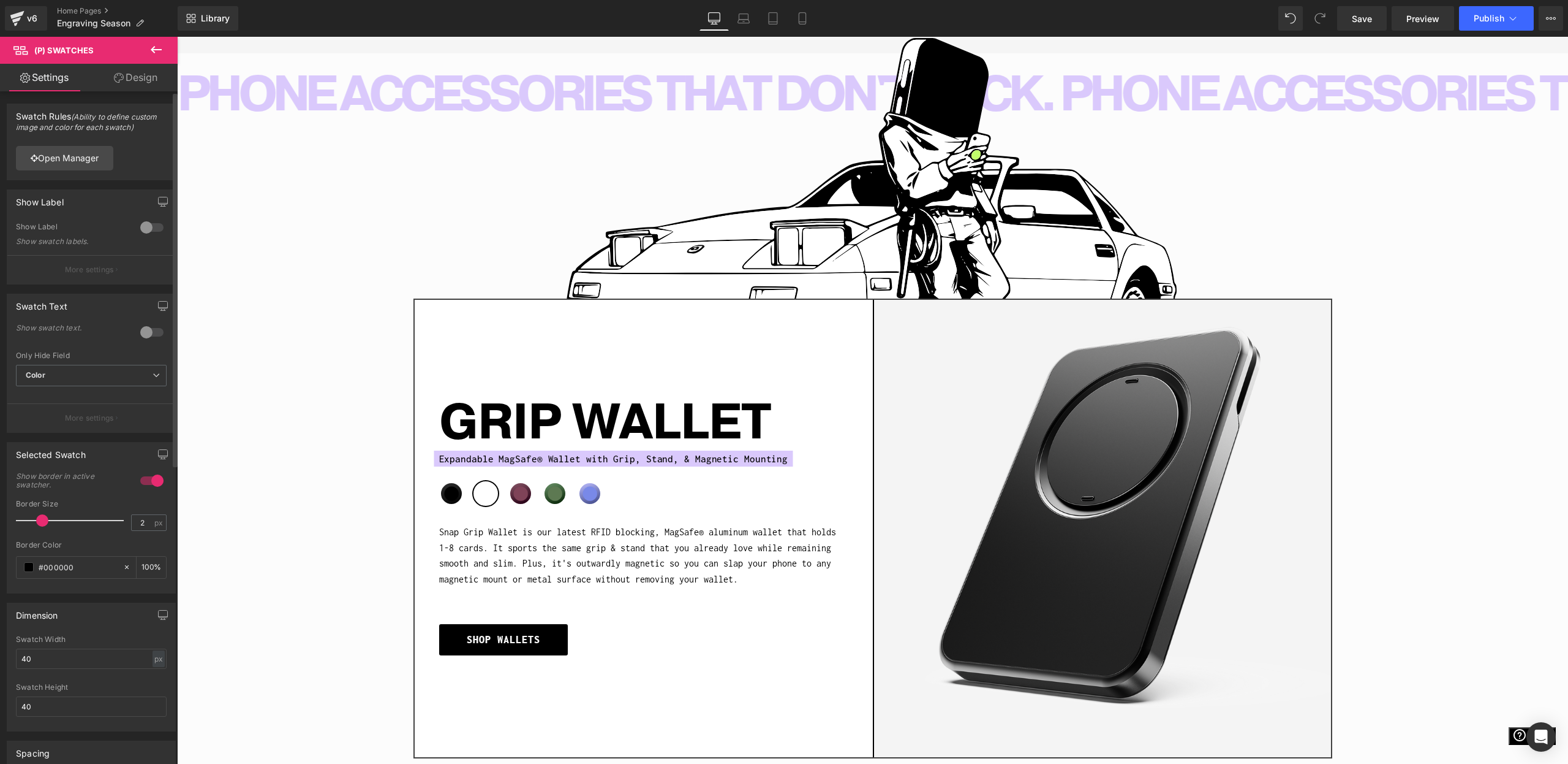
click at [148, 228] on div at bounding box center [151, 227] width 30 height 20
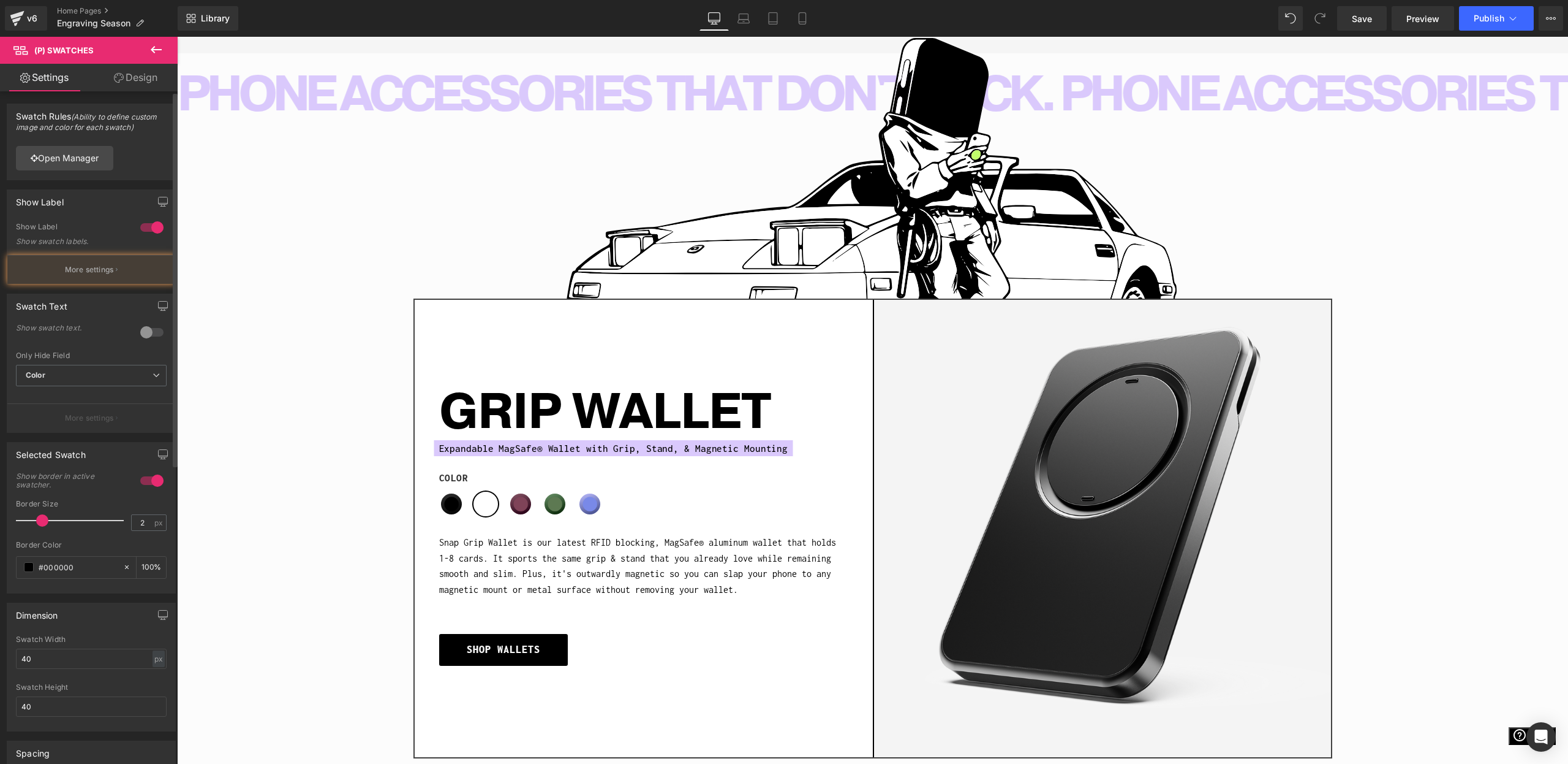
click at [142, 226] on div at bounding box center [151, 227] width 30 height 20
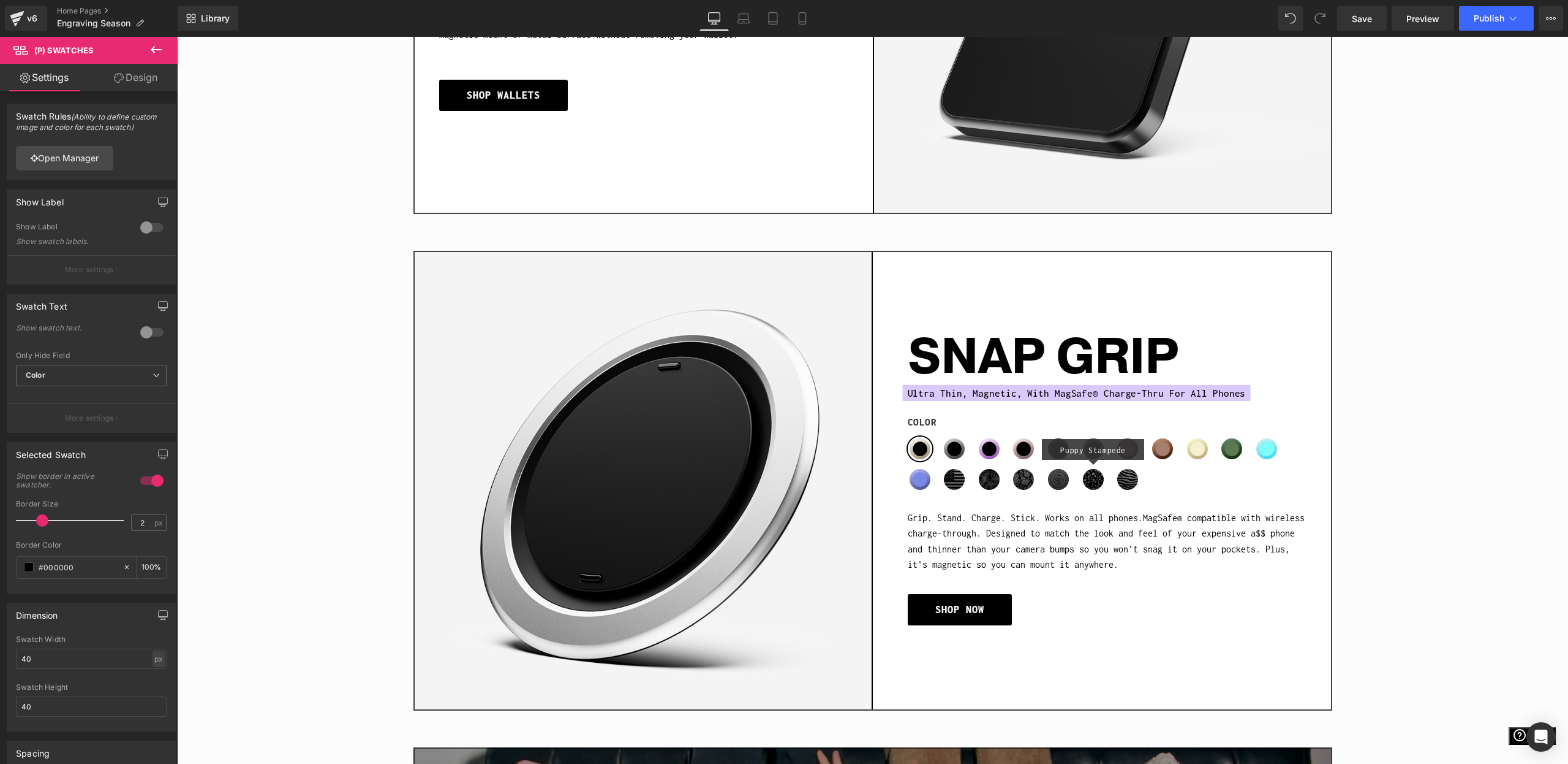
scroll to position [1596, 0]
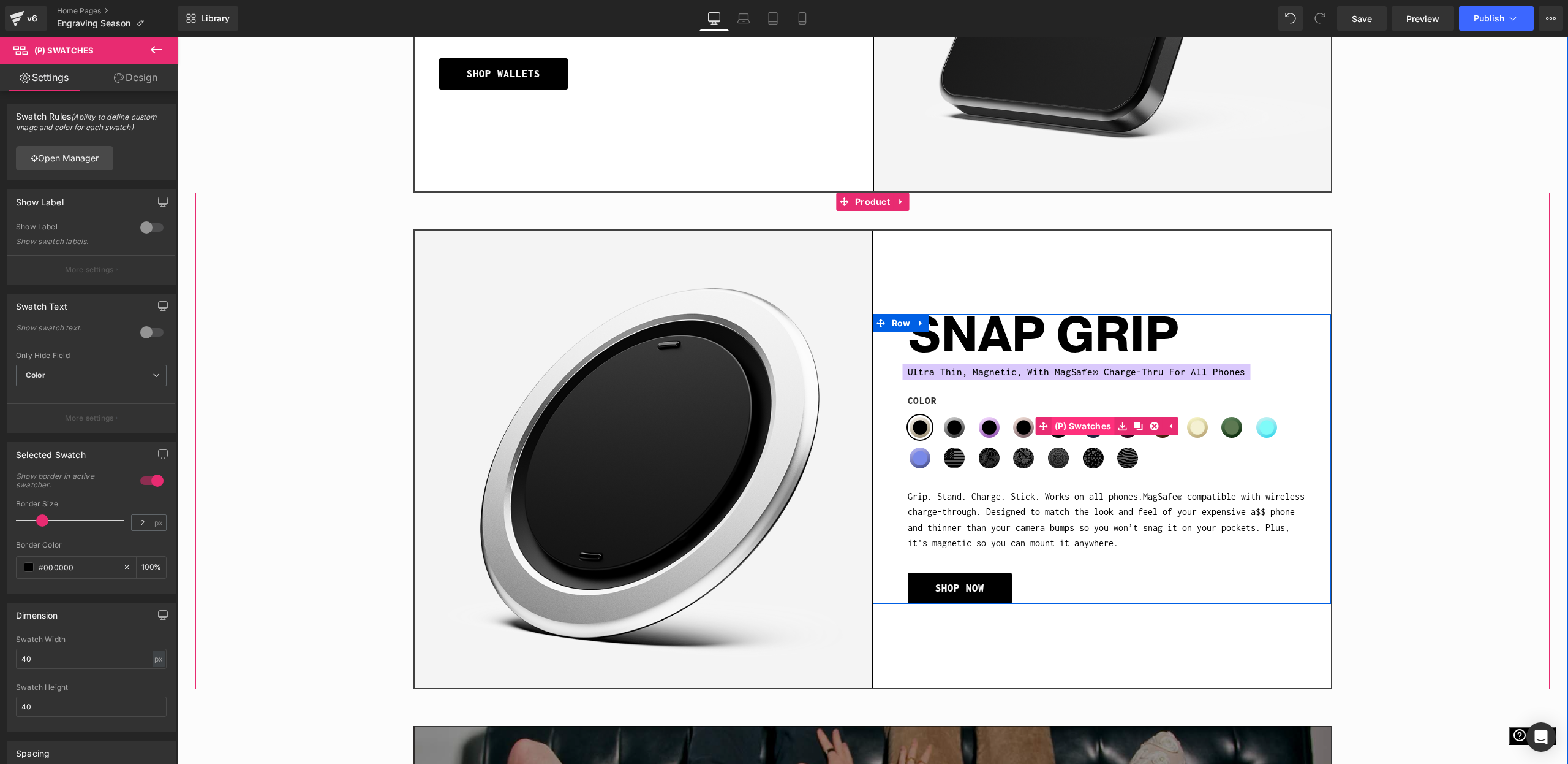
click at [1081, 428] on span "(P) Swatches" at bounding box center [1084, 426] width 63 height 18
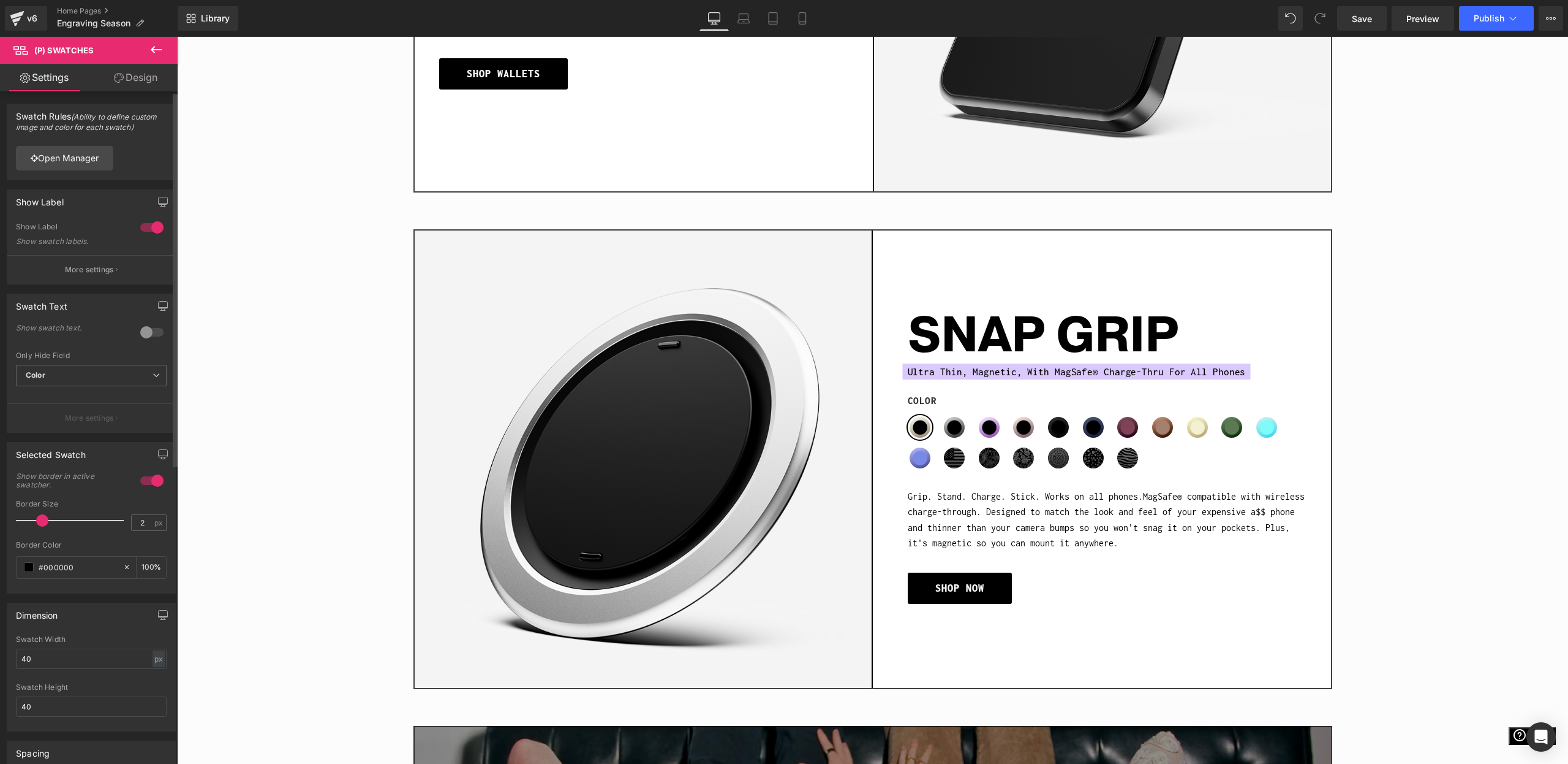
click at [141, 228] on div at bounding box center [151, 227] width 30 height 20
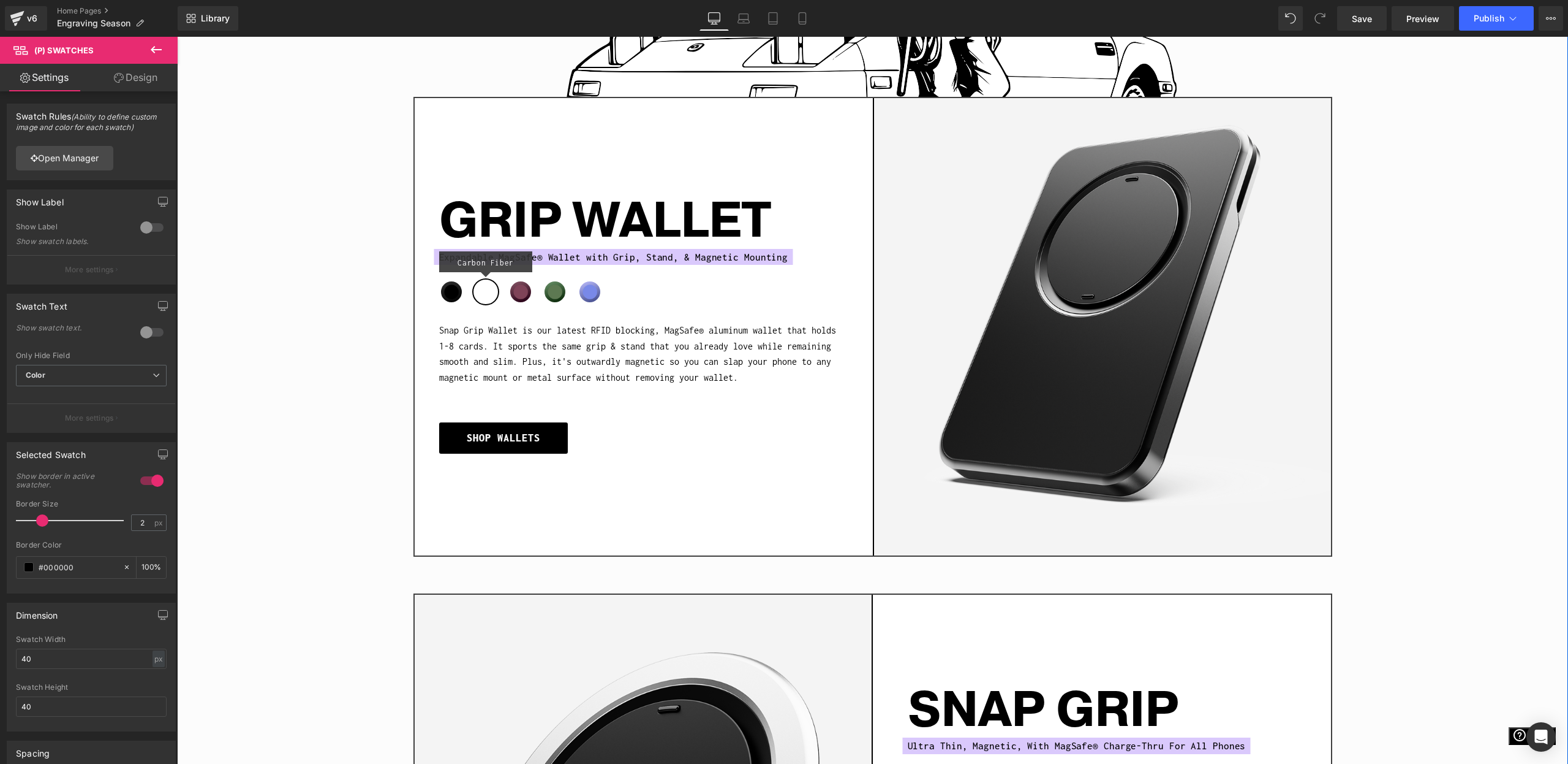
scroll to position [1229, 0]
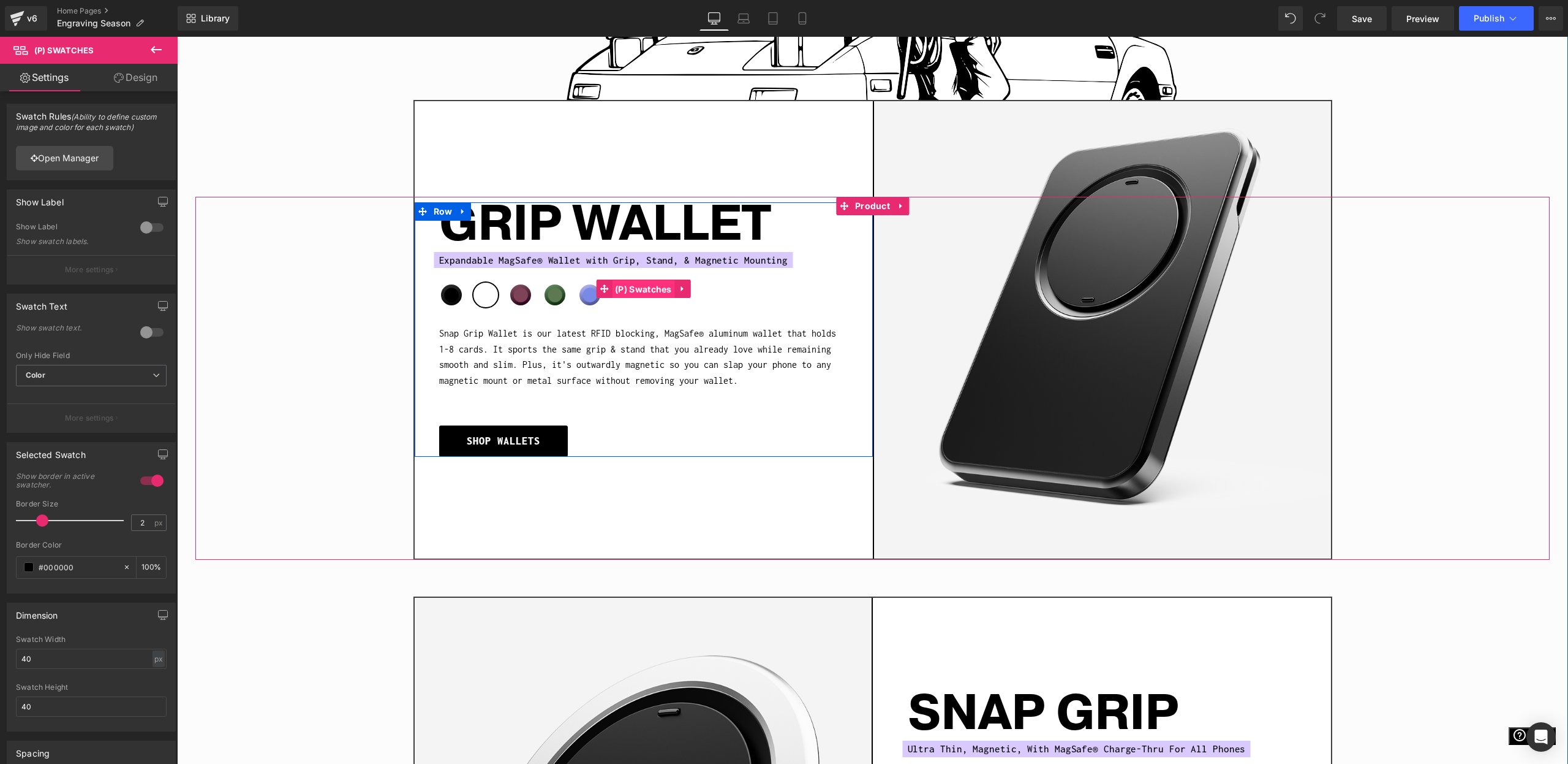
click at [634, 287] on span "(P) Swatches" at bounding box center [644, 290] width 63 height 18
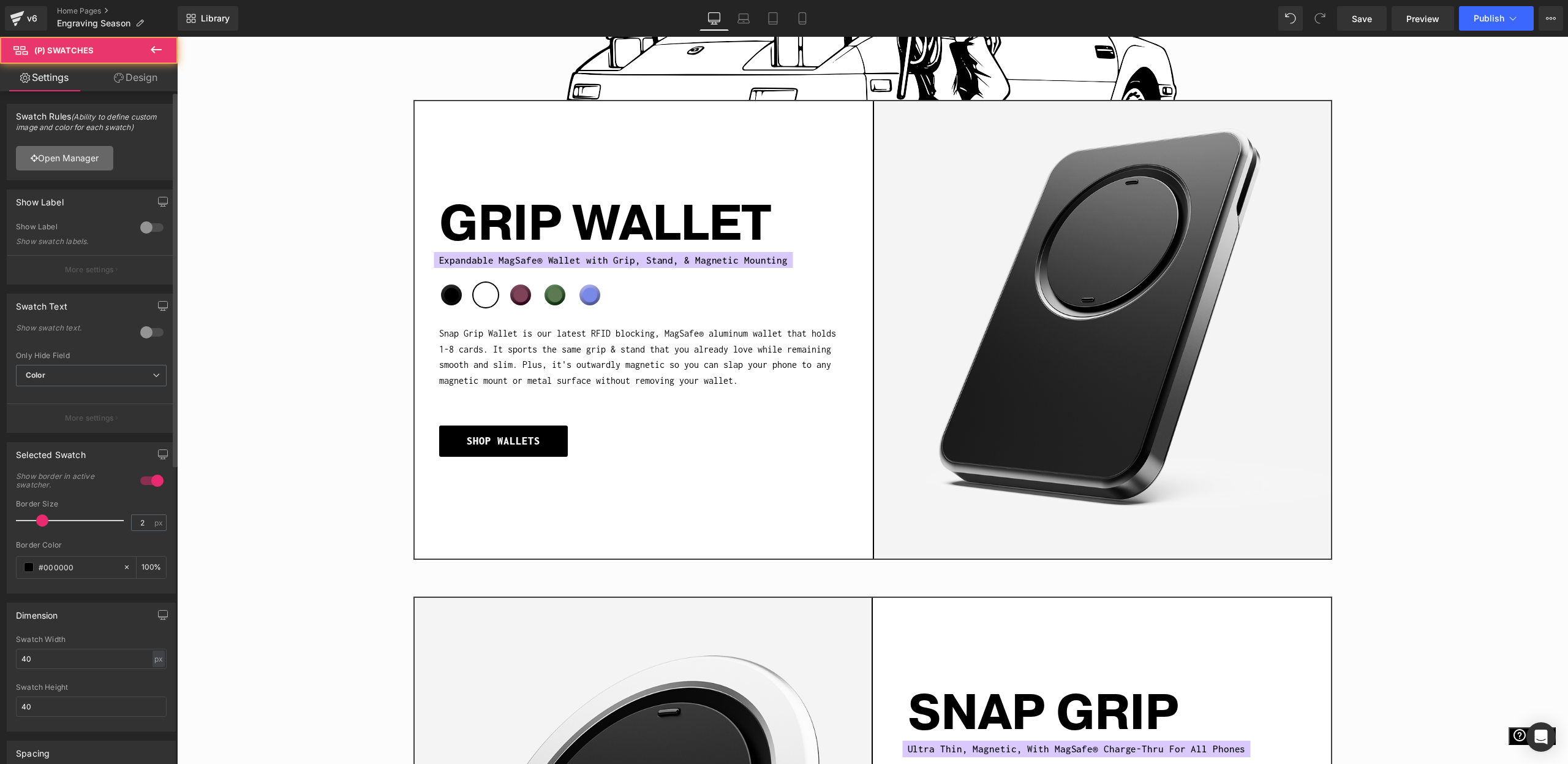
click at [101, 167] on link "Open Manager" at bounding box center [65, 158] width 97 height 24
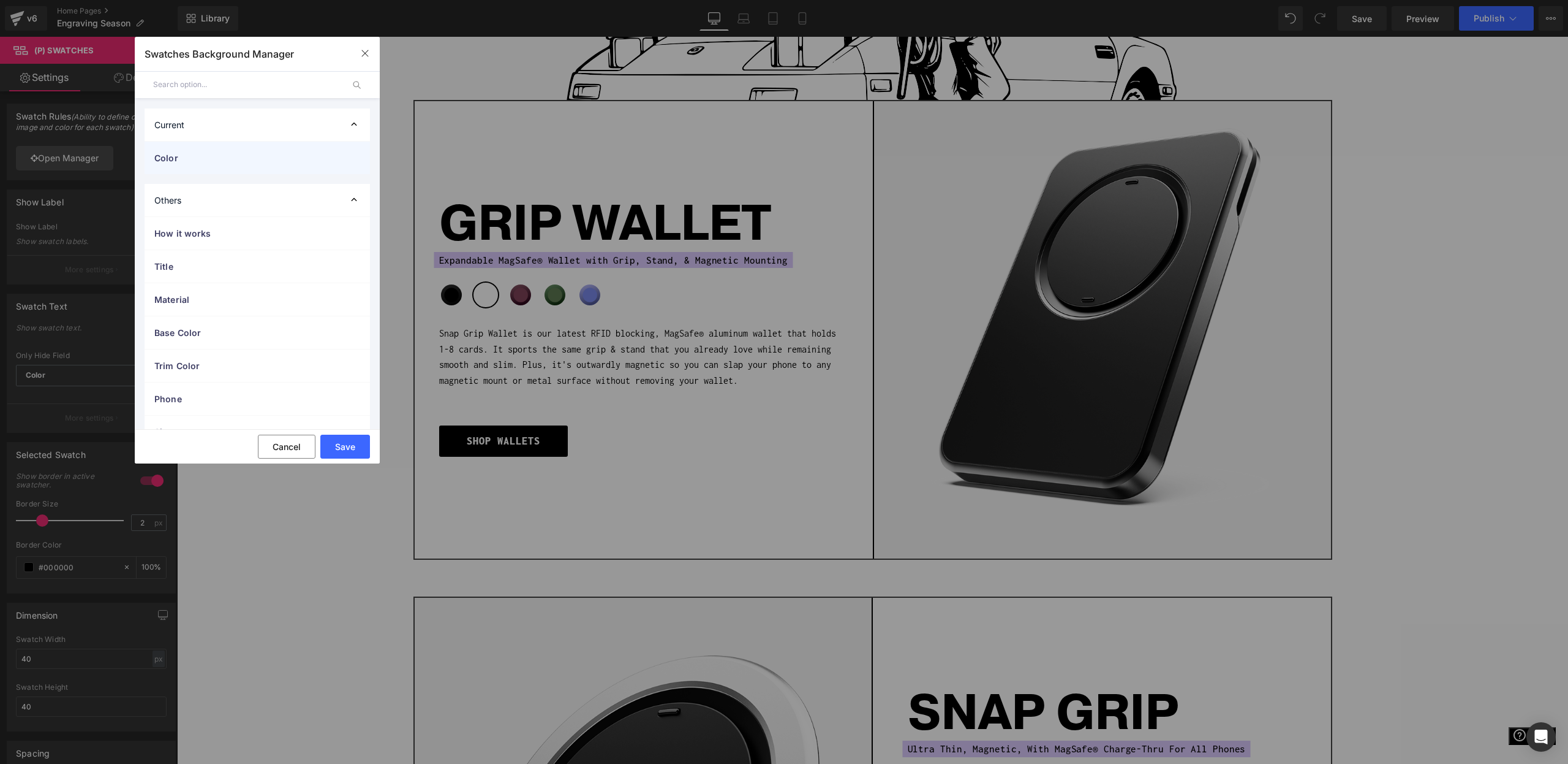
click at [229, 146] on div "Color" at bounding box center [257, 158] width 225 height 32
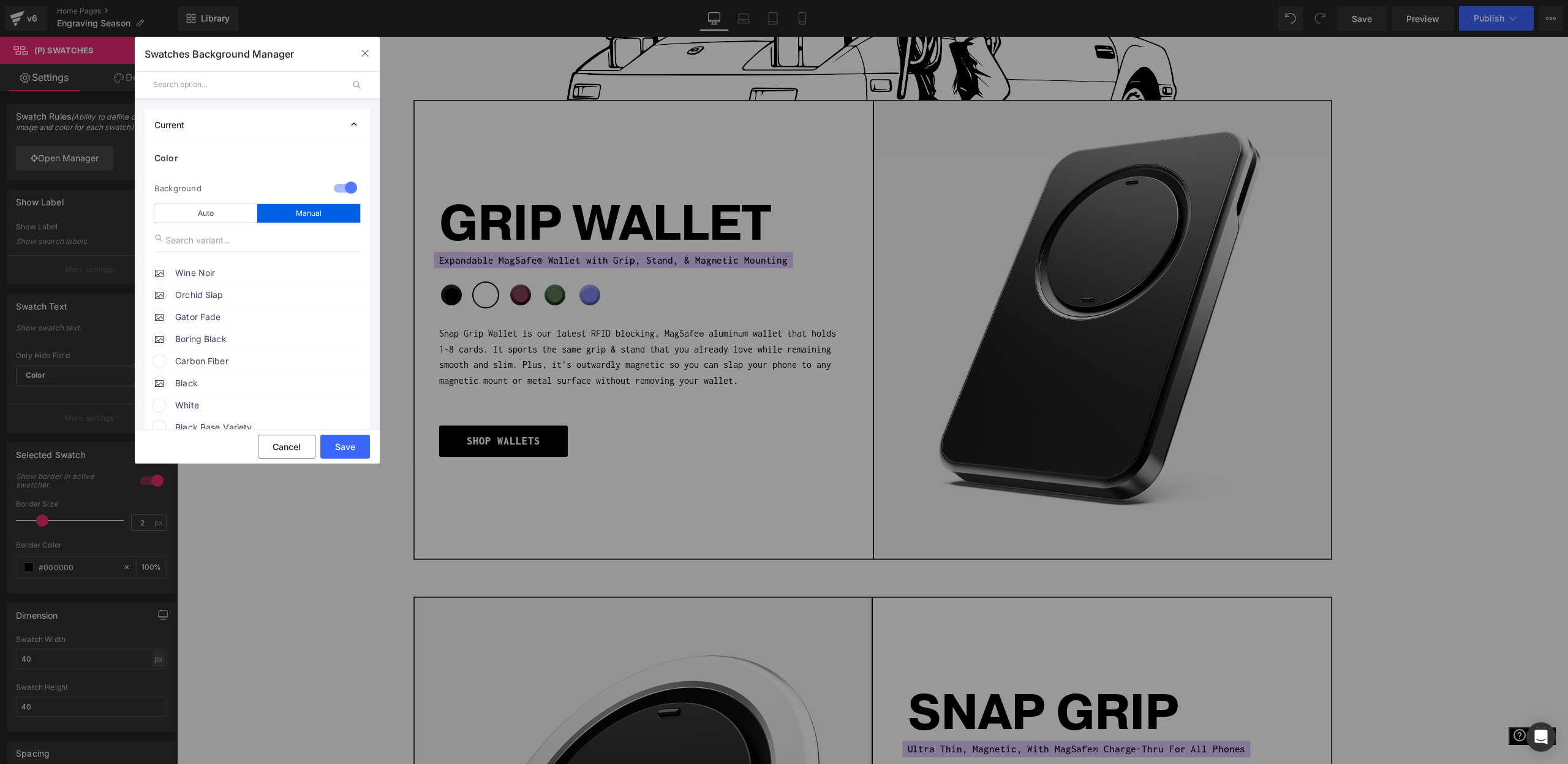
click at [223, 362] on span "Carbon Fiber" at bounding box center [268, 361] width 187 height 14
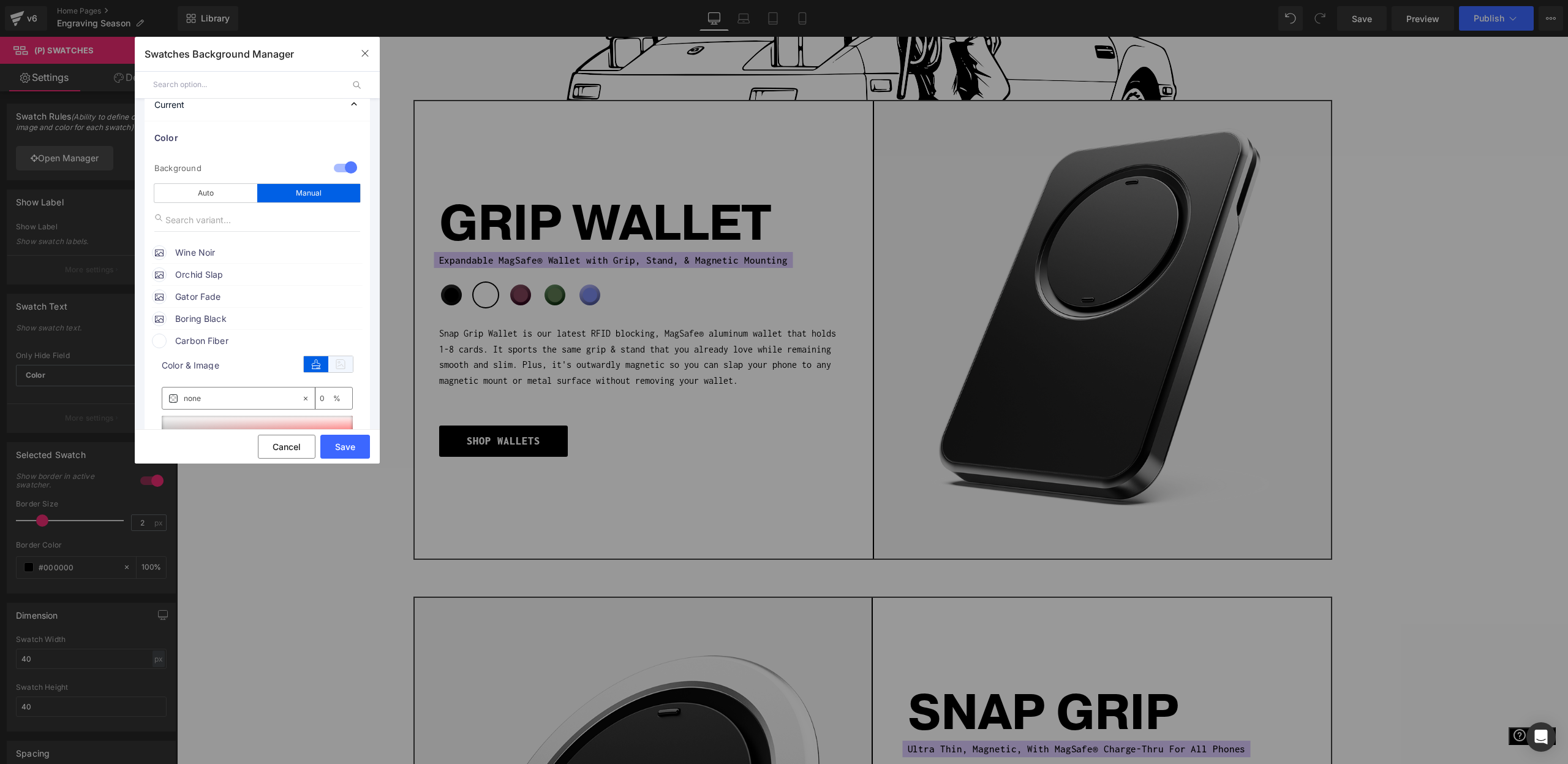
click at [328, 369] on icon at bounding box center [340, 364] width 24 height 16
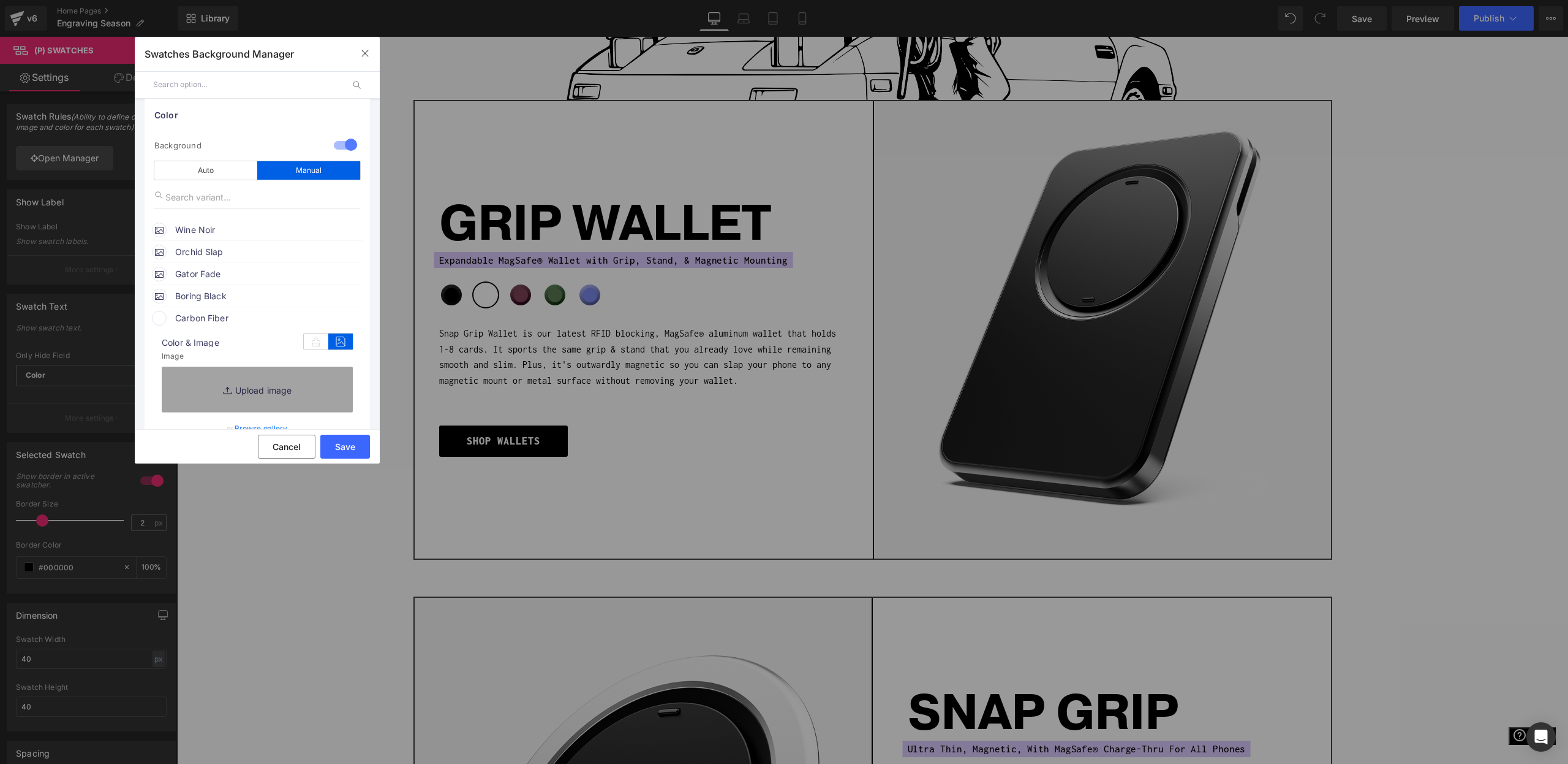
scroll to position [152, 0]
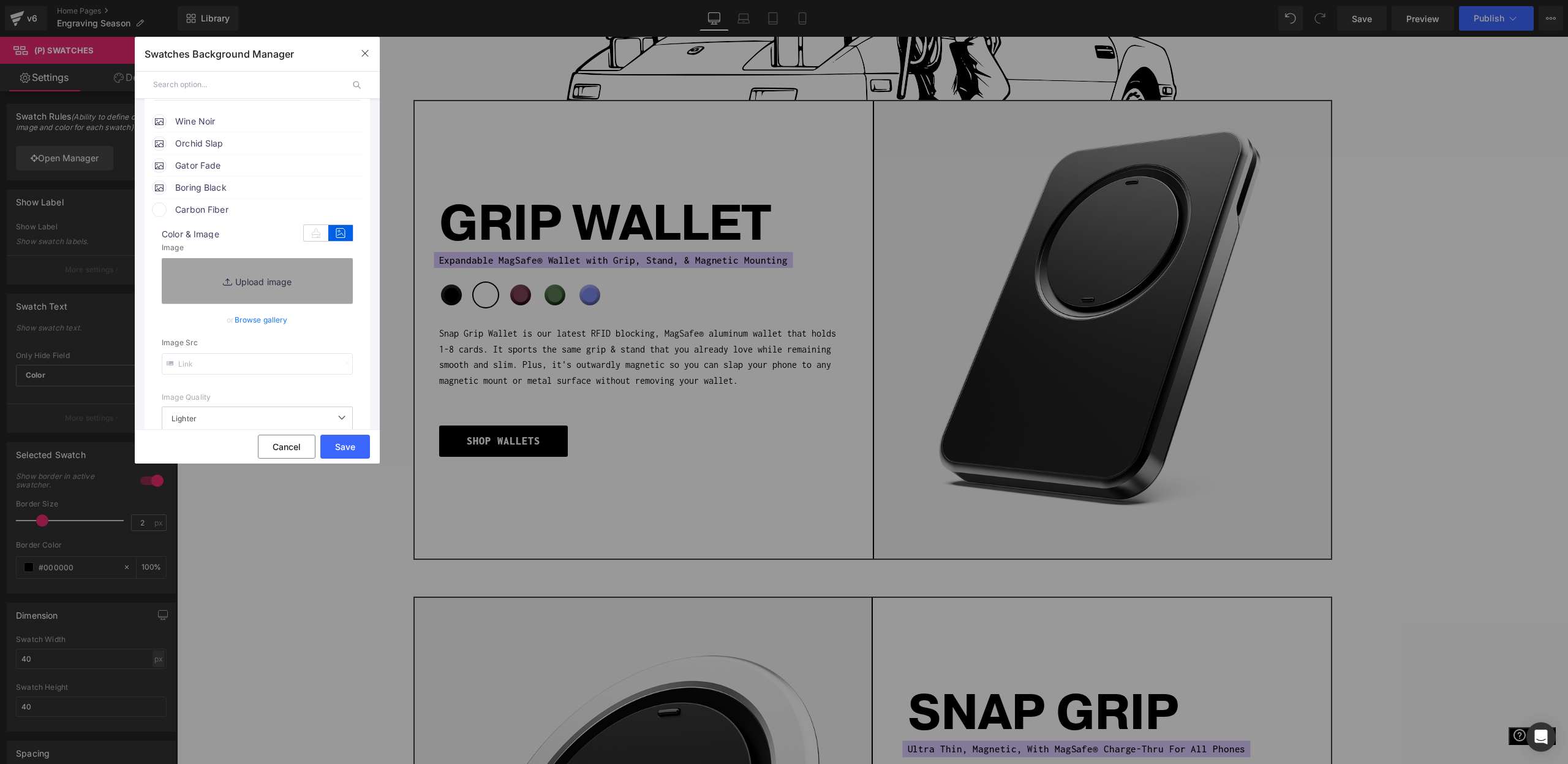
click at [205, 361] on input "text" at bounding box center [257, 364] width 191 height 22
paste input "https://ucarecdn.com/c9b2f629-f1da-4991-8644-758aa0246c4f/-/preview/120x120/-/p…"
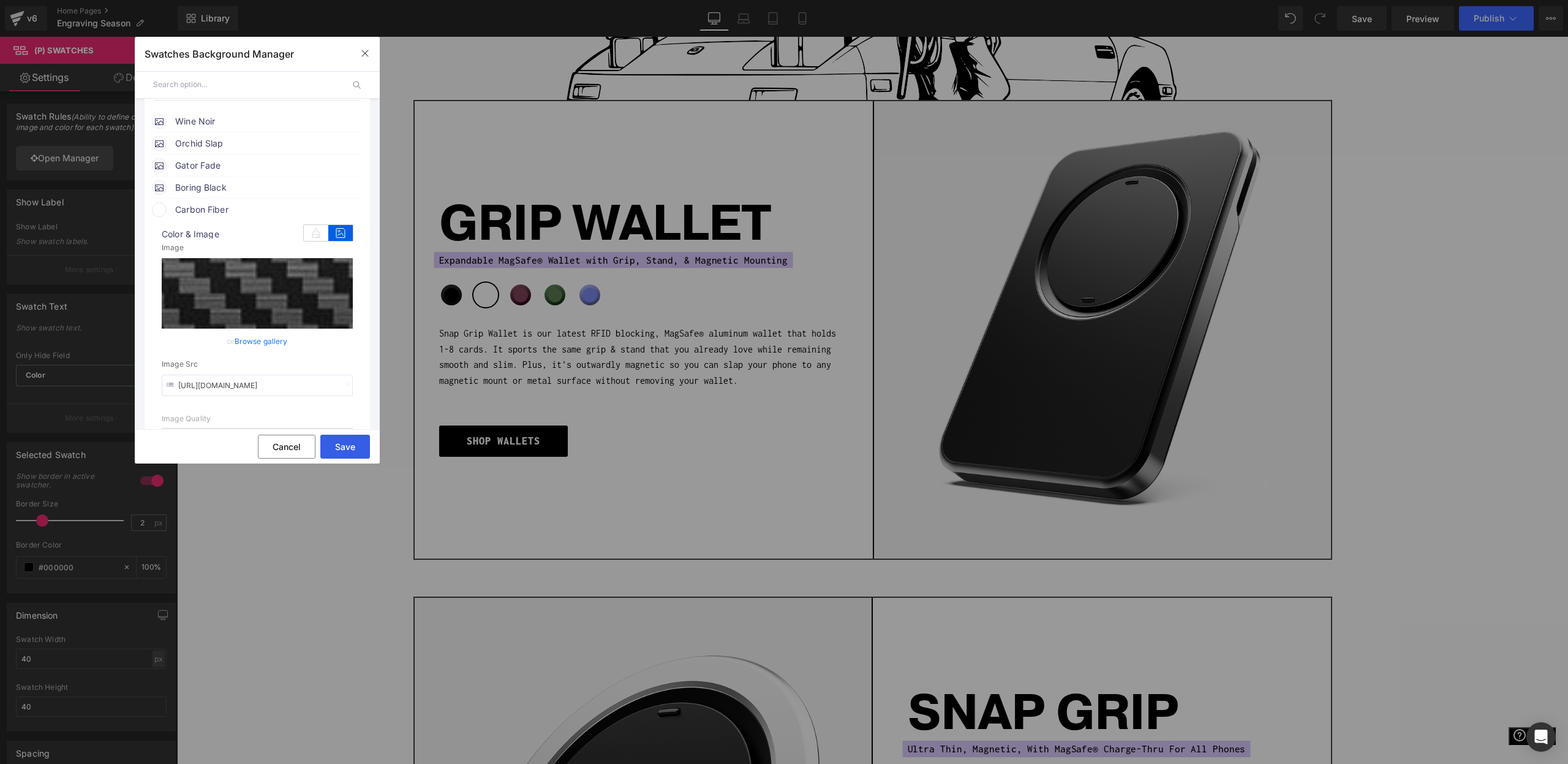
type input "https://ucarecdn.com/c9b2f629-f1da-4991-8644-758aa0246c4f/-/preview/120x120/-/p…"
click at [341, 437] on button "Save" at bounding box center [344, 446] width 50 height 23
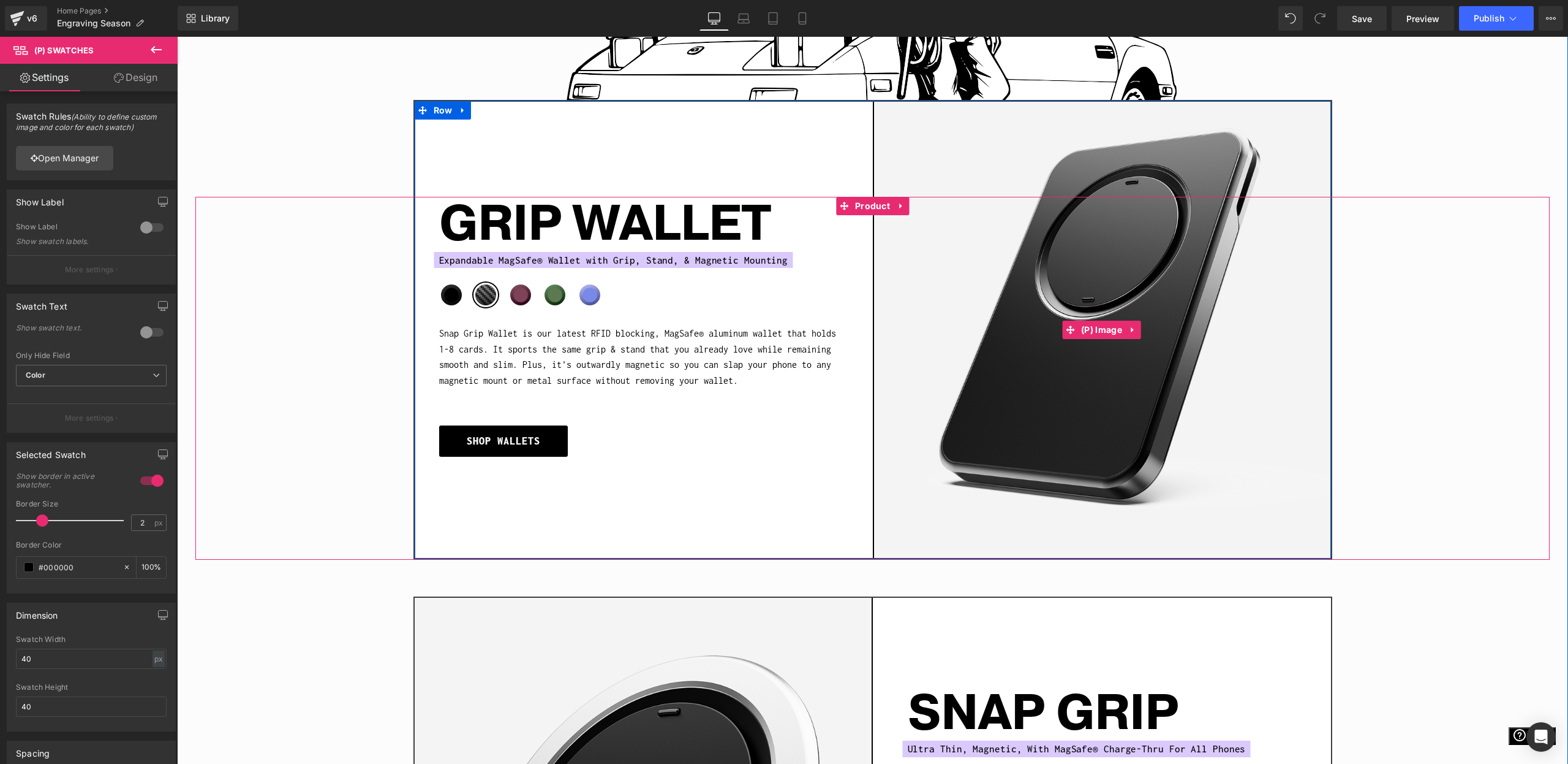
click at [1303, 336] on img at bounding box center [1102, 329] width 458 height 457
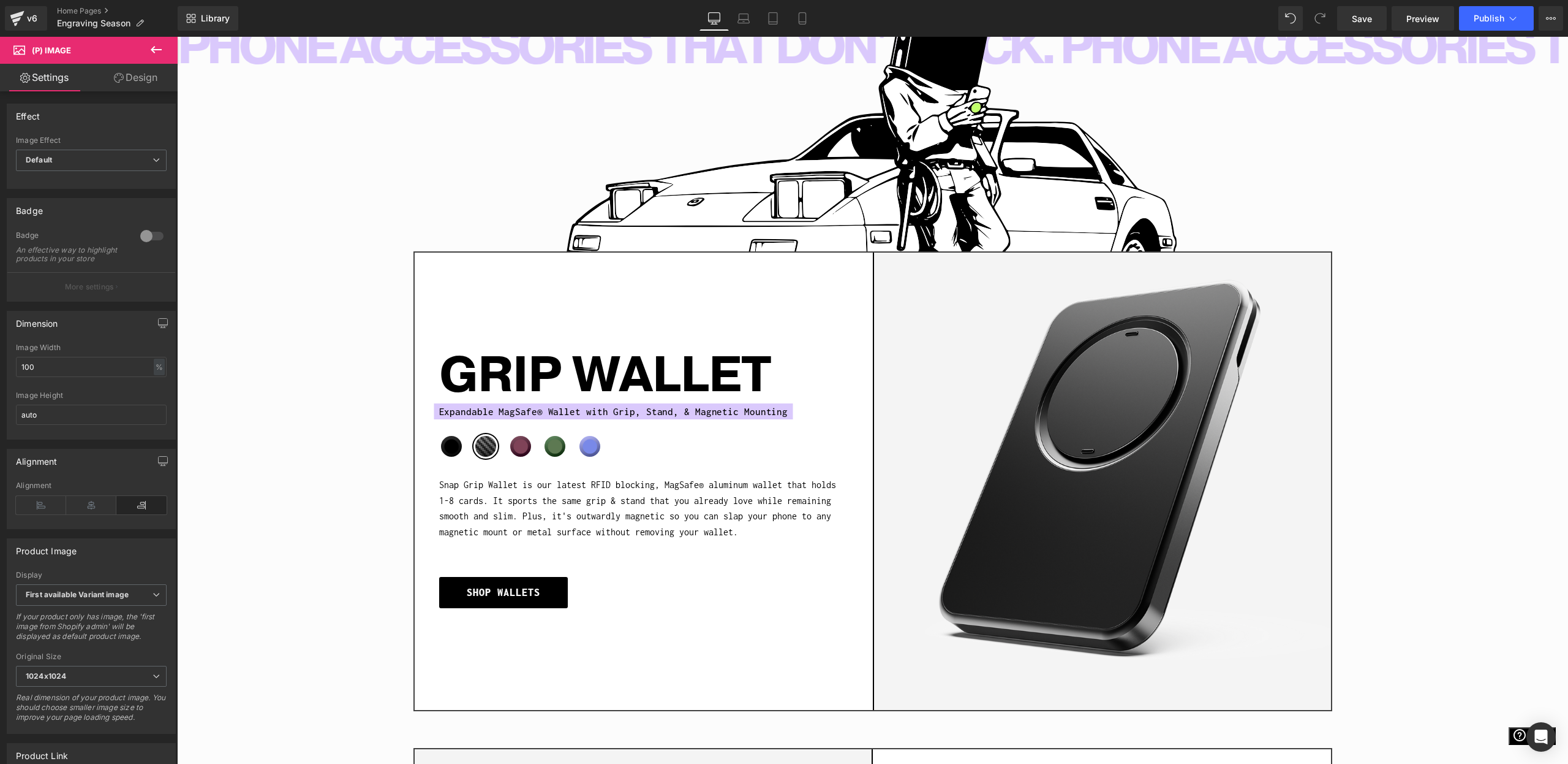
scroll to position [1097, 0]
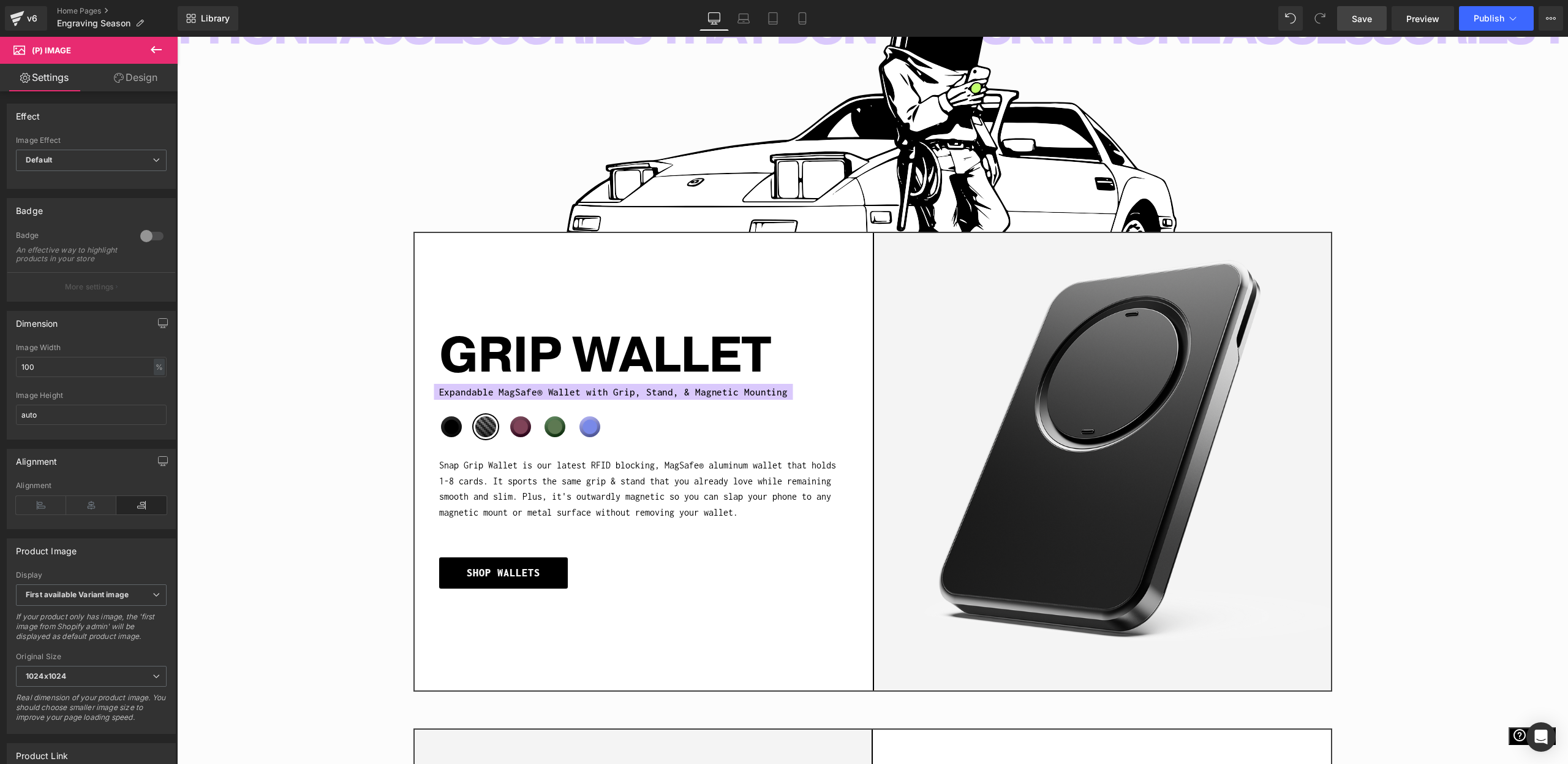
click at [1352, 25] on link "Save" at bounding box center [1362, 18] width 50 height 24
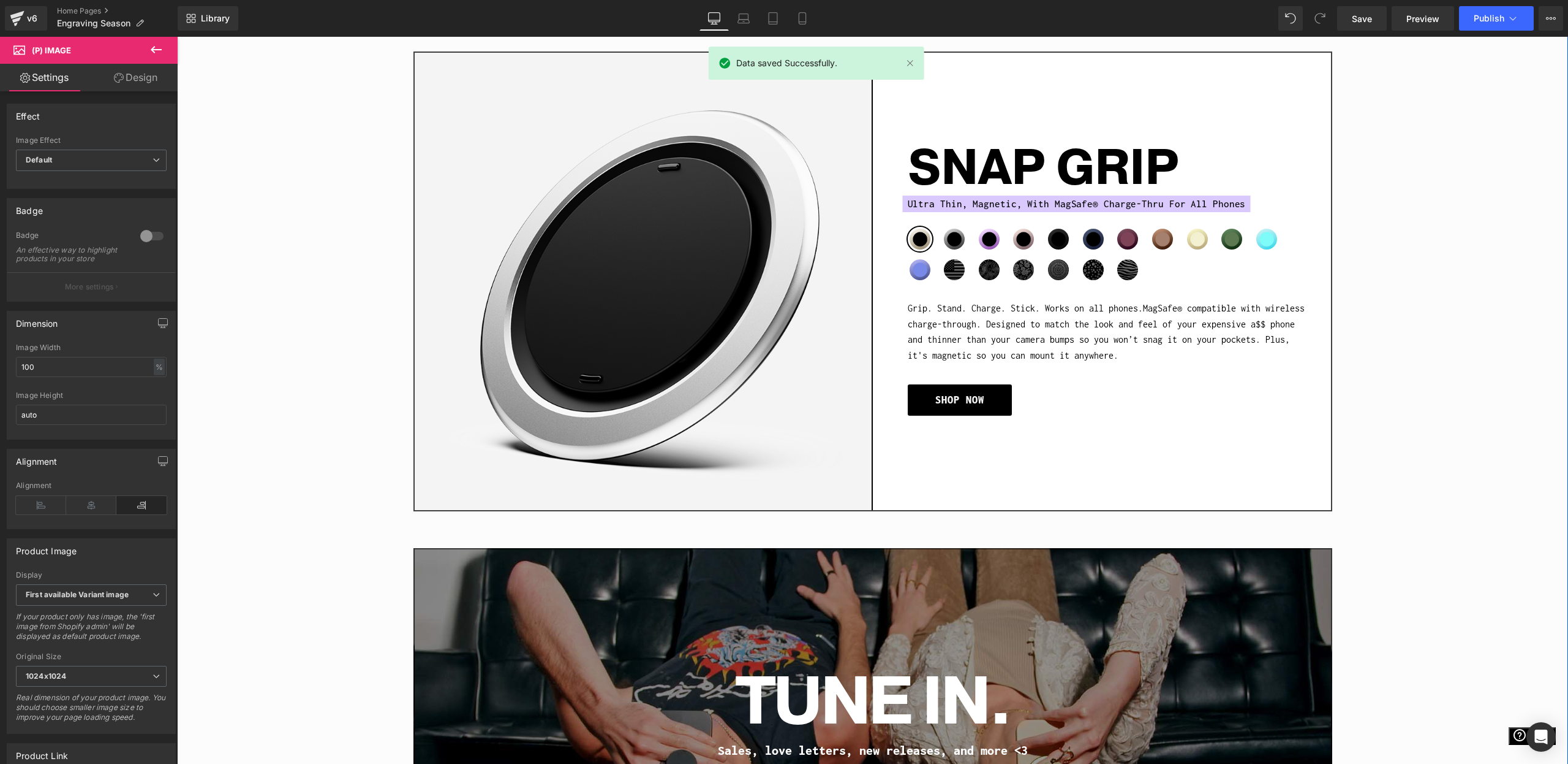
scroll to position [2275, 0]
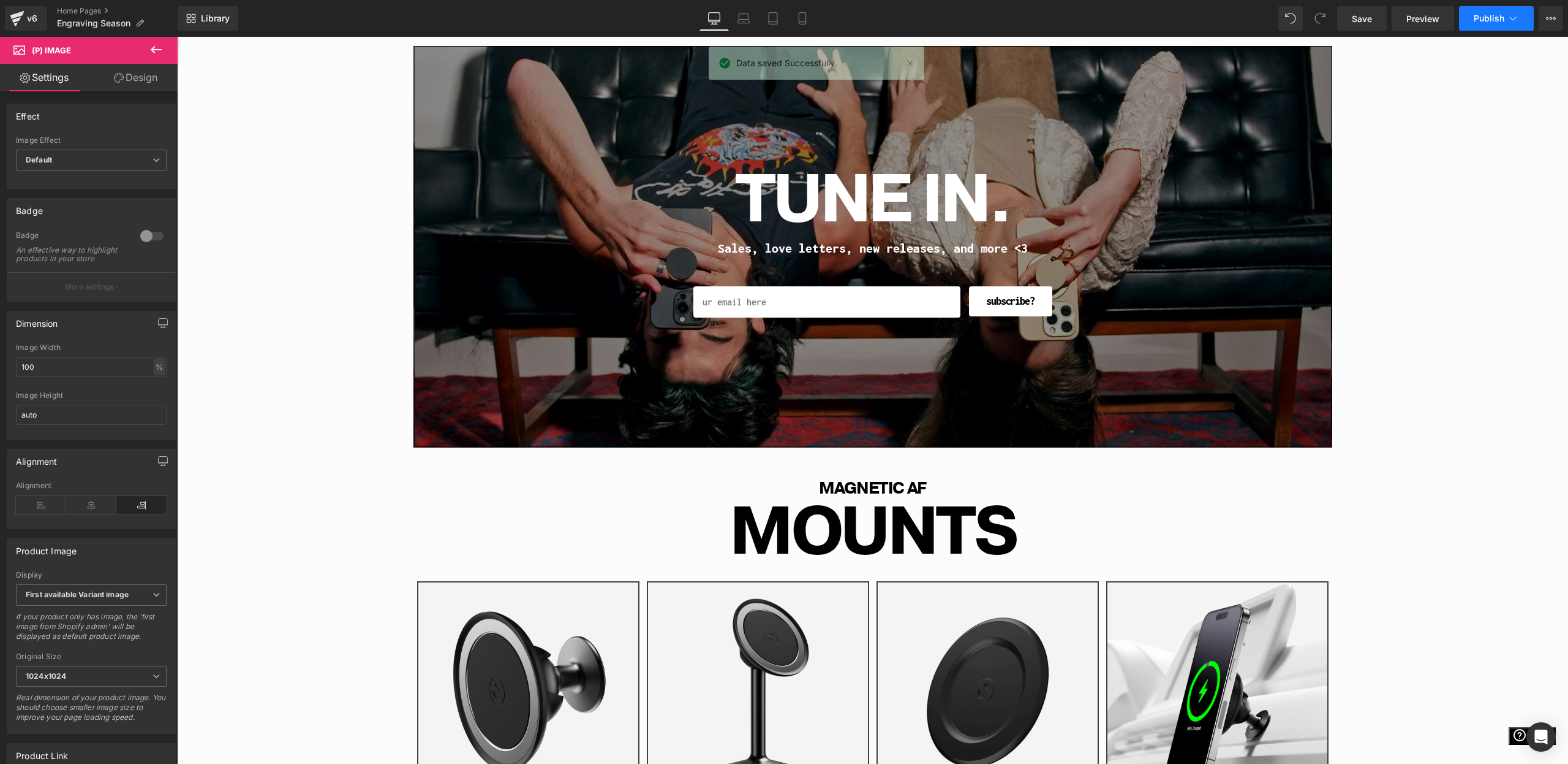
click at [1490, 24] on button "Publish" at bounding box center [1496, 18] width 75 height 24
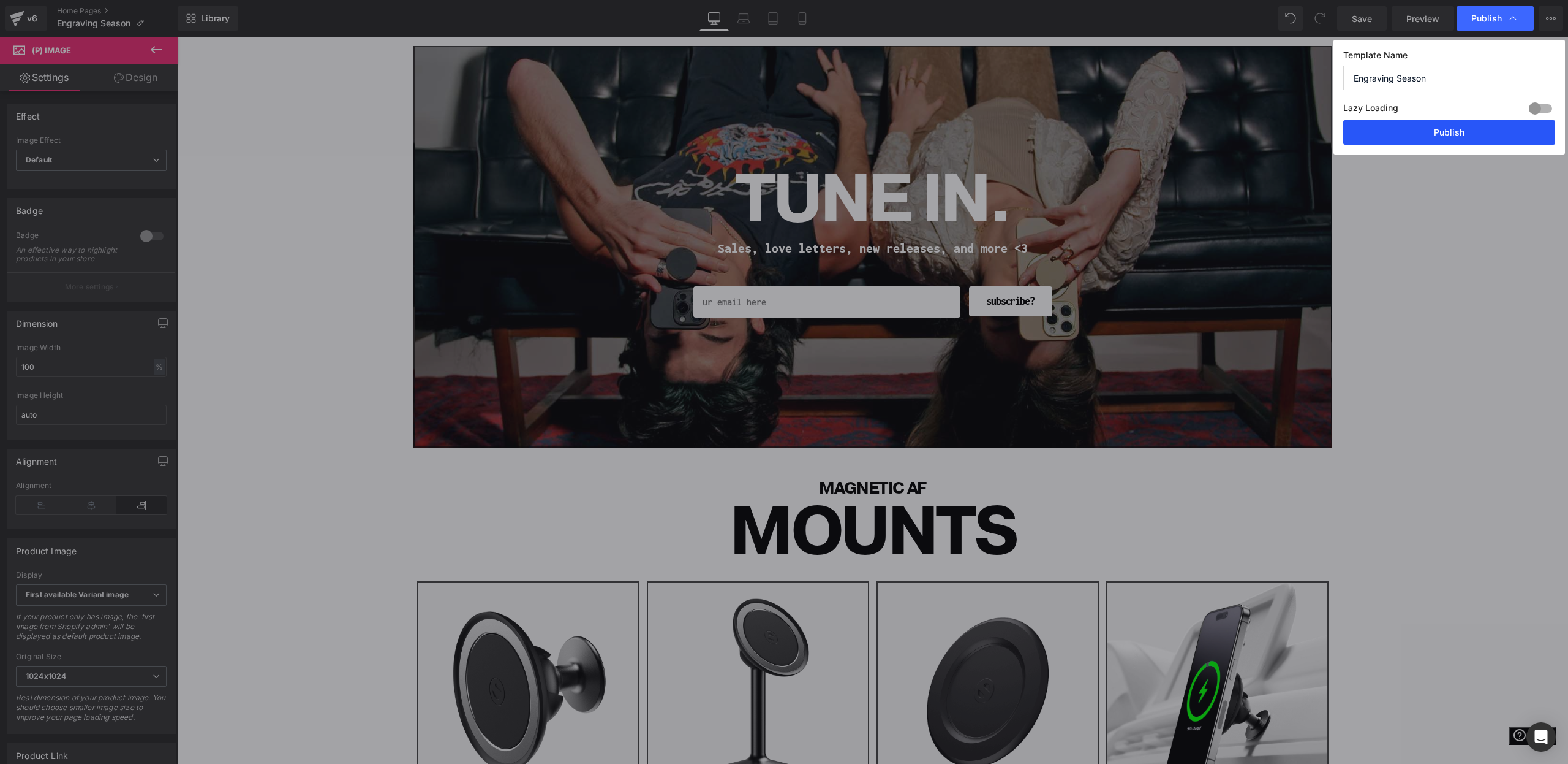
click at [1440, 140] on button "Publish" at bounding box center [1449, 132] width 212 height 24
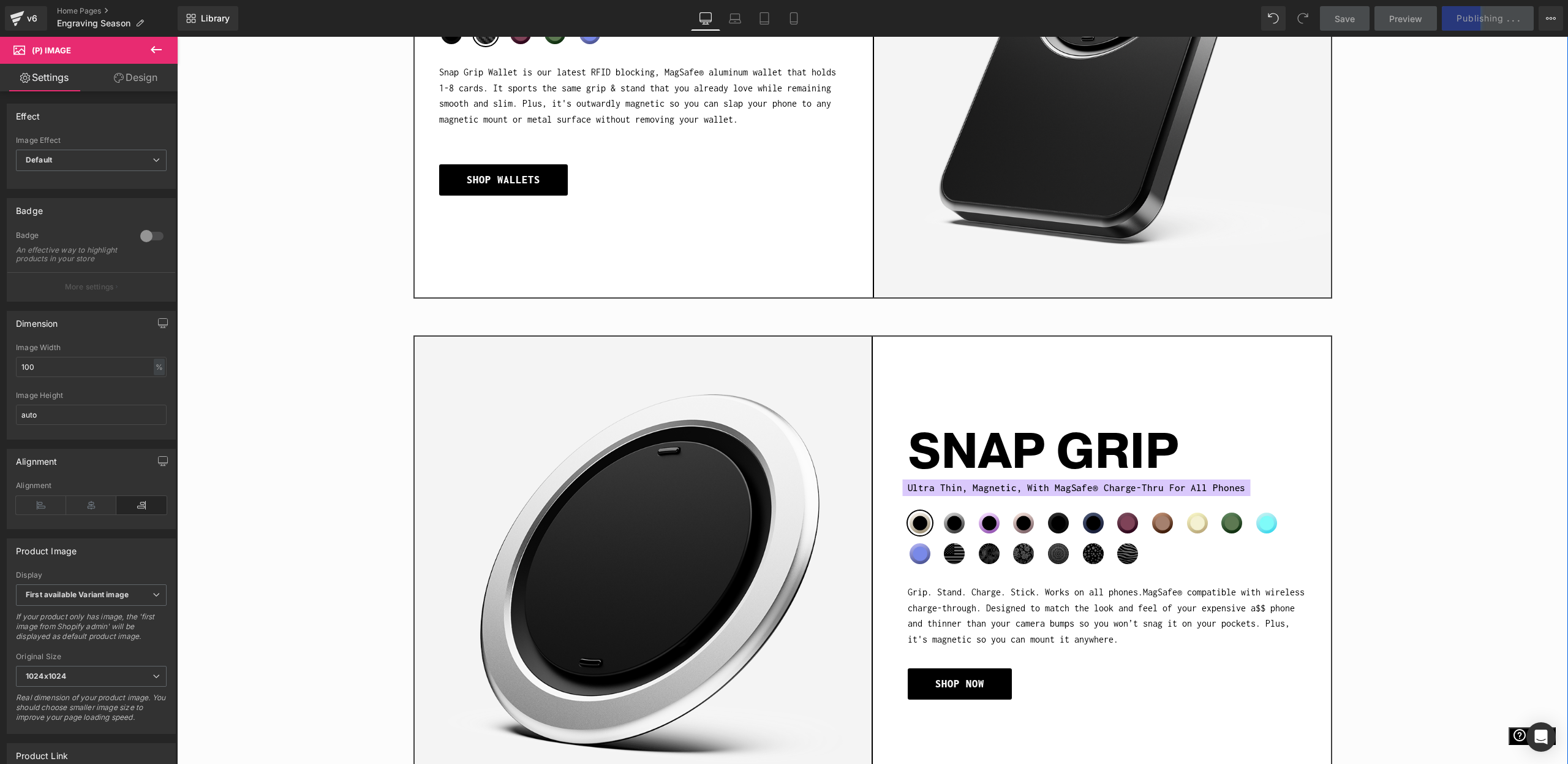
scroll to position [1370, 0]
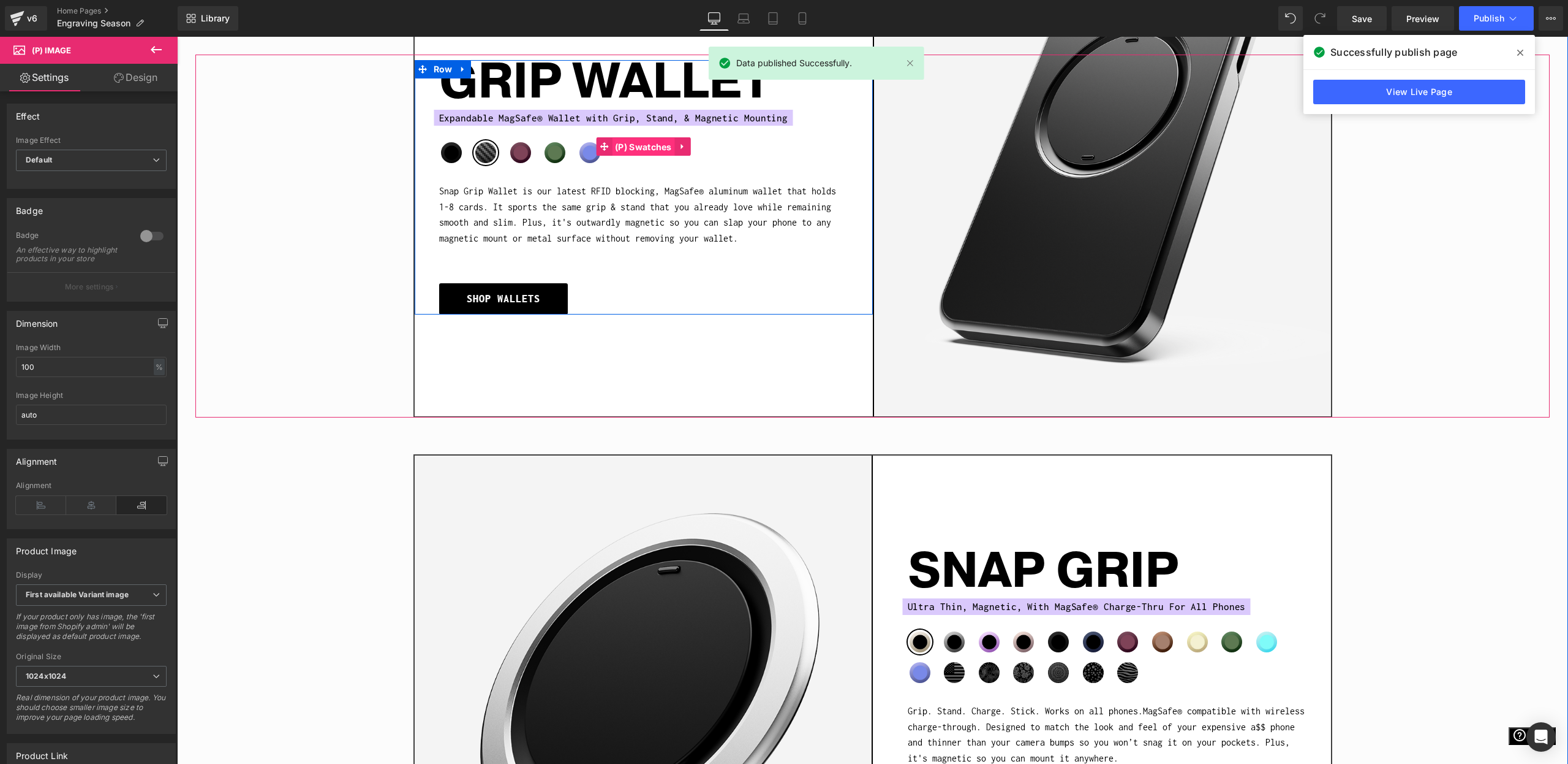
click at [656, 141] on span "(P) Swatches" at bounding box center [644, 147] width 63 height 18
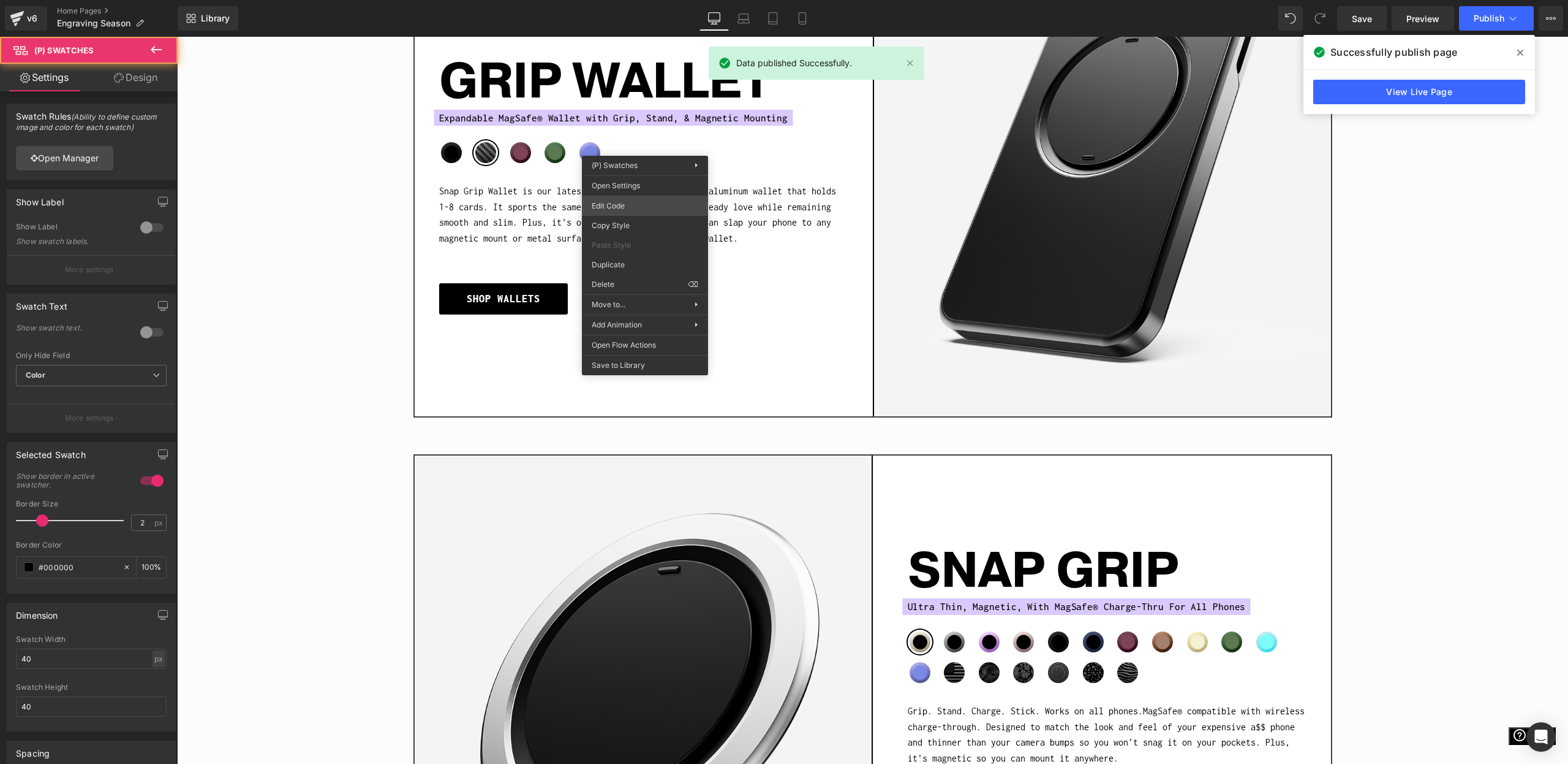
click at [648, 0] on div "(P) Swatches You are previewing how the will restyle your page. You can not edi…" at bounding box center [784, 0] width 1568 height 0
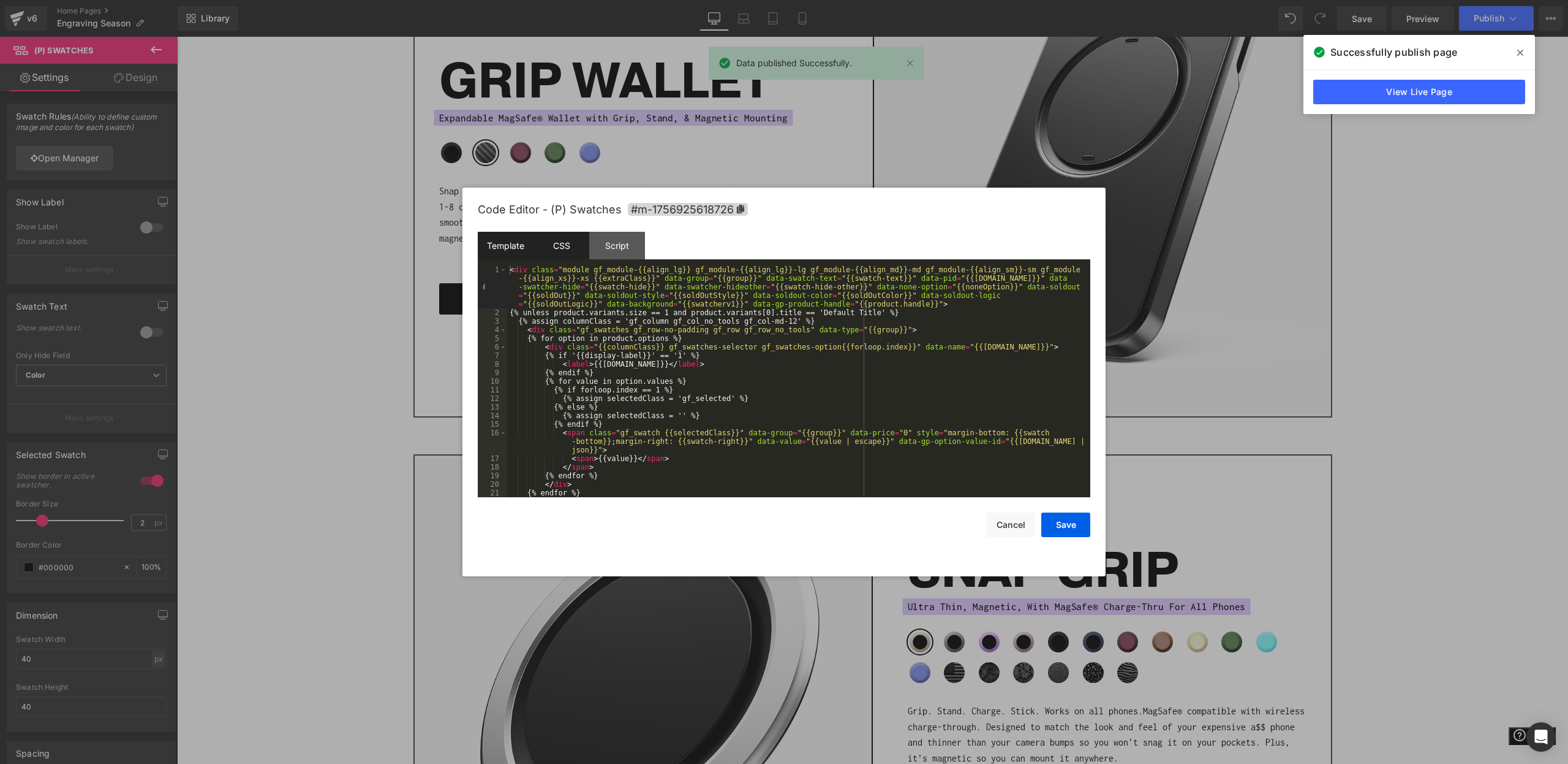
click at [559, 238] on div "CSS" at bounding box center [562, 245] width 56 height 28
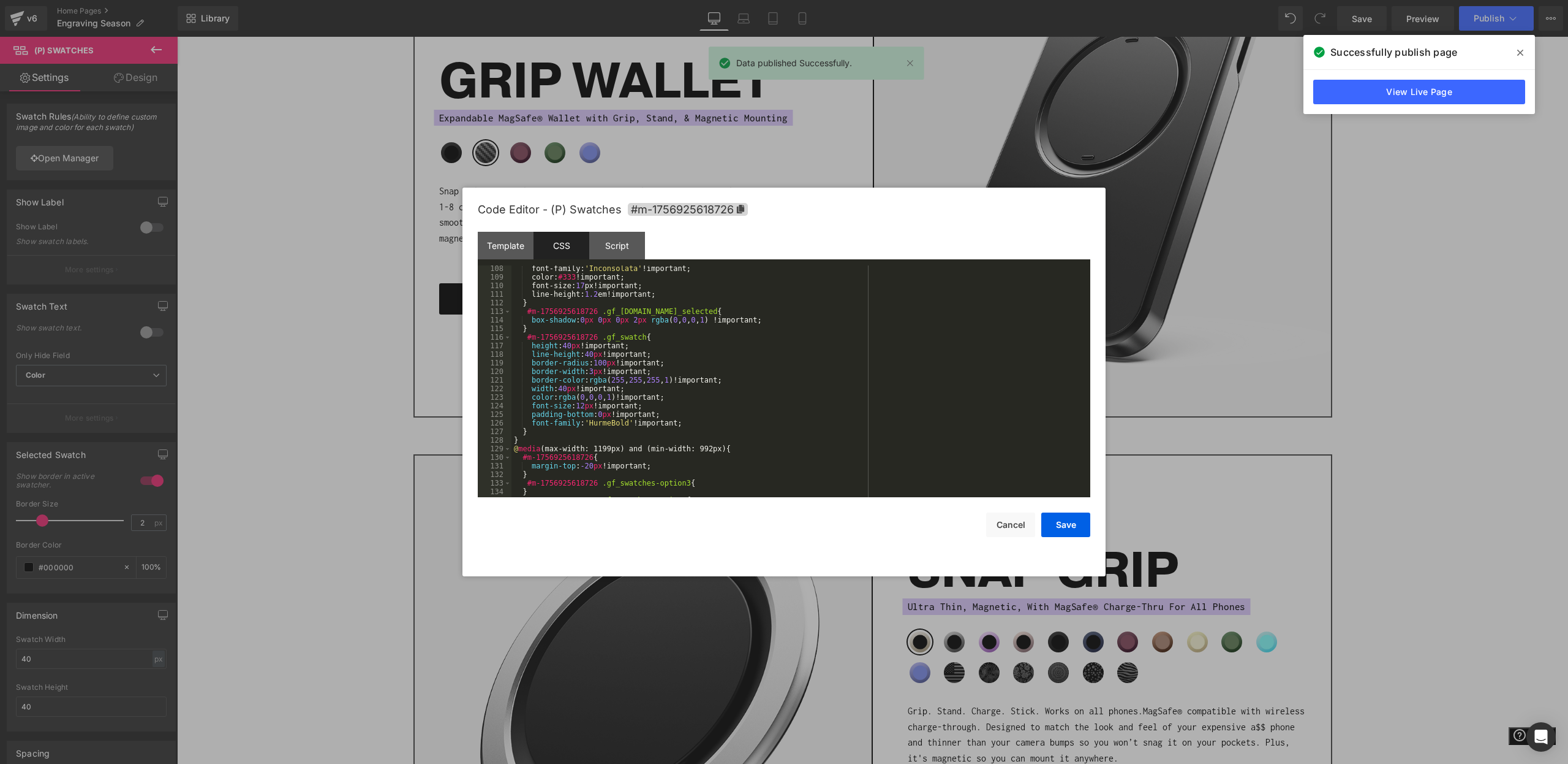
scroll to position [1793, 0]
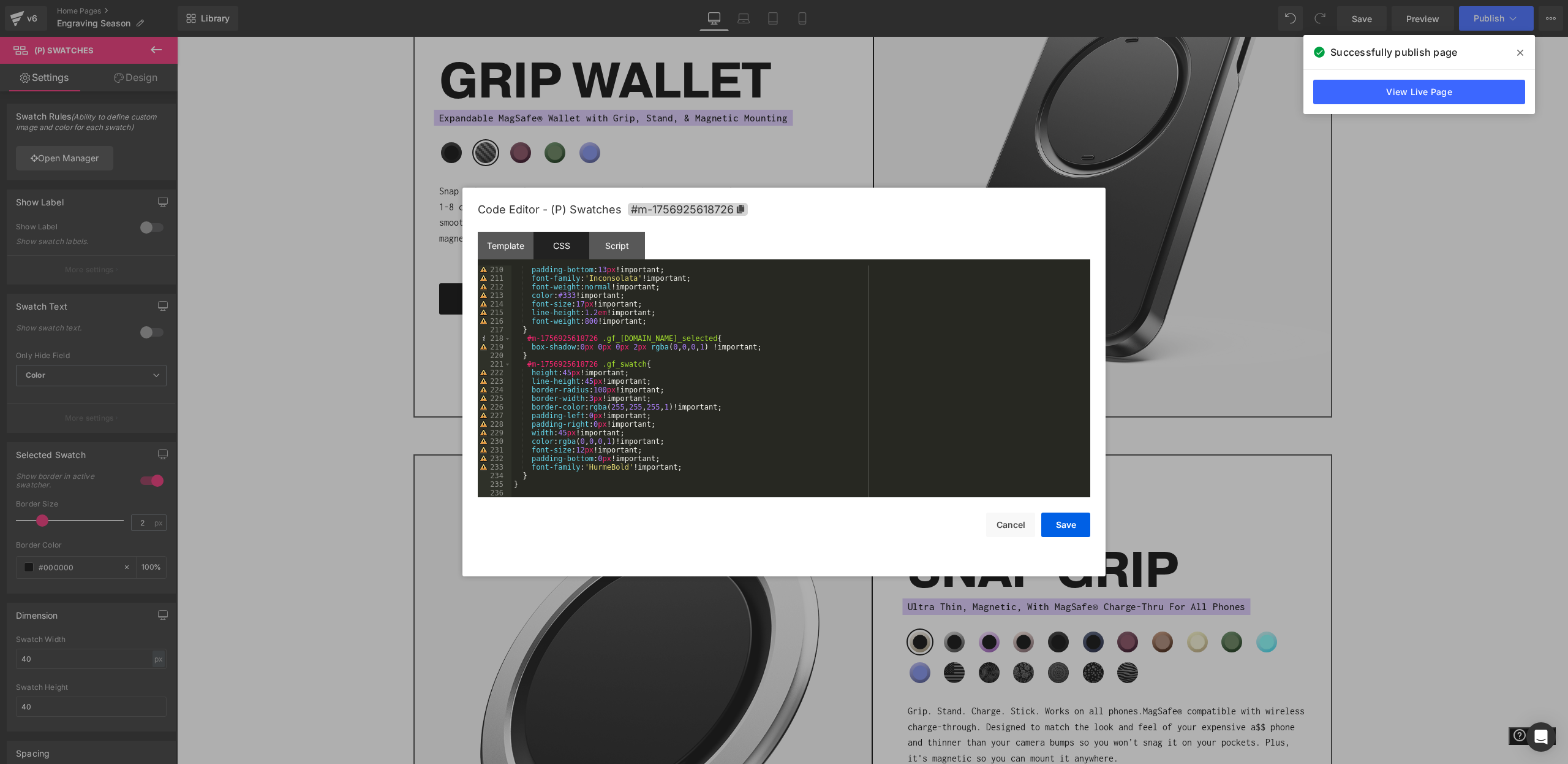
click at [628, 261] on div "Template CSS Script Data" at bounding box center [784, 248] width 612 height 33
click at [622, 245] on div "Script" at bounding box center [618, 245] width 56 height 28
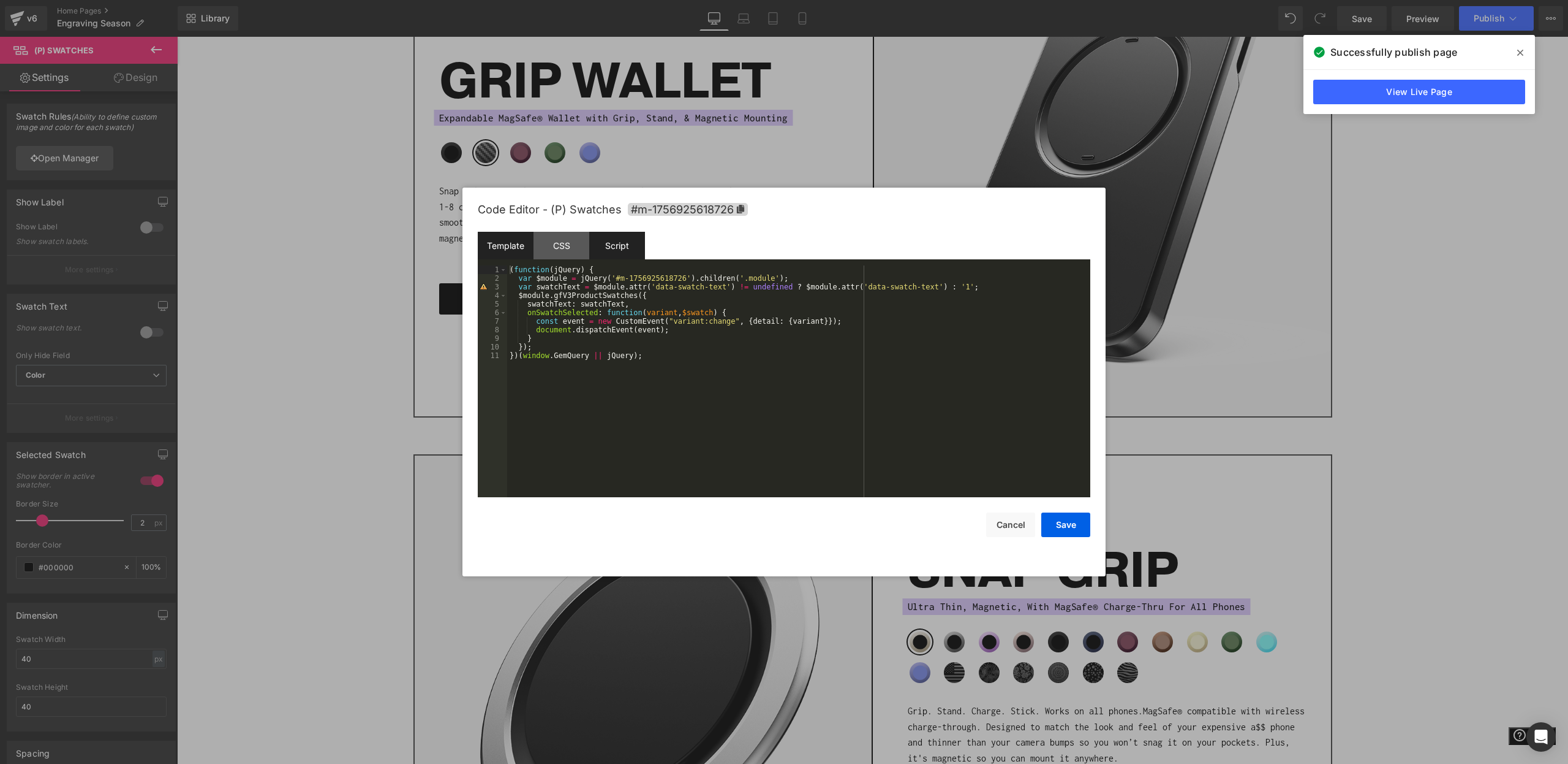
click at [508, 248] on div "Template" at bounding box center [506, 245] width 56 height 28
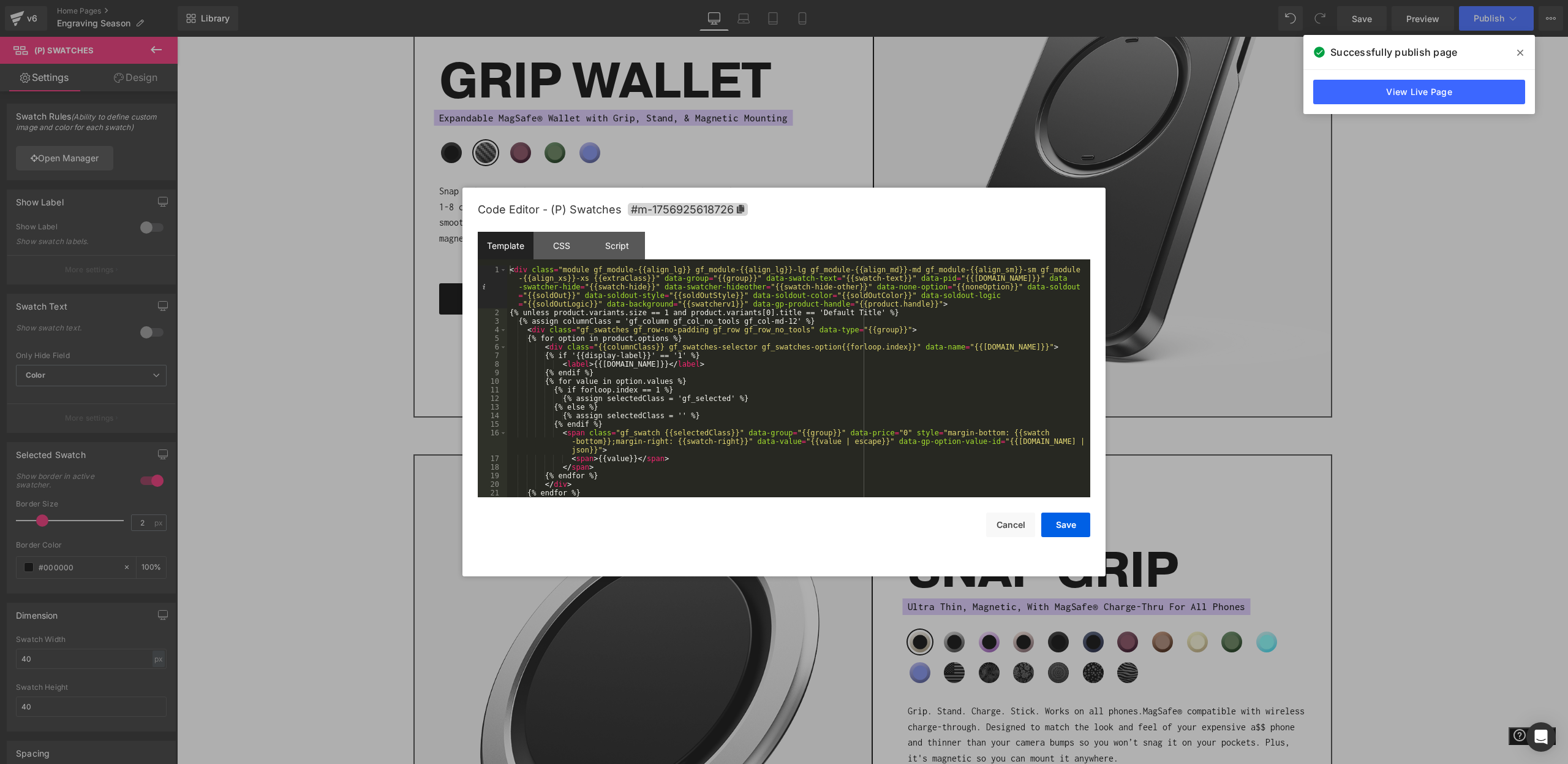
scroll to position [60, 0]
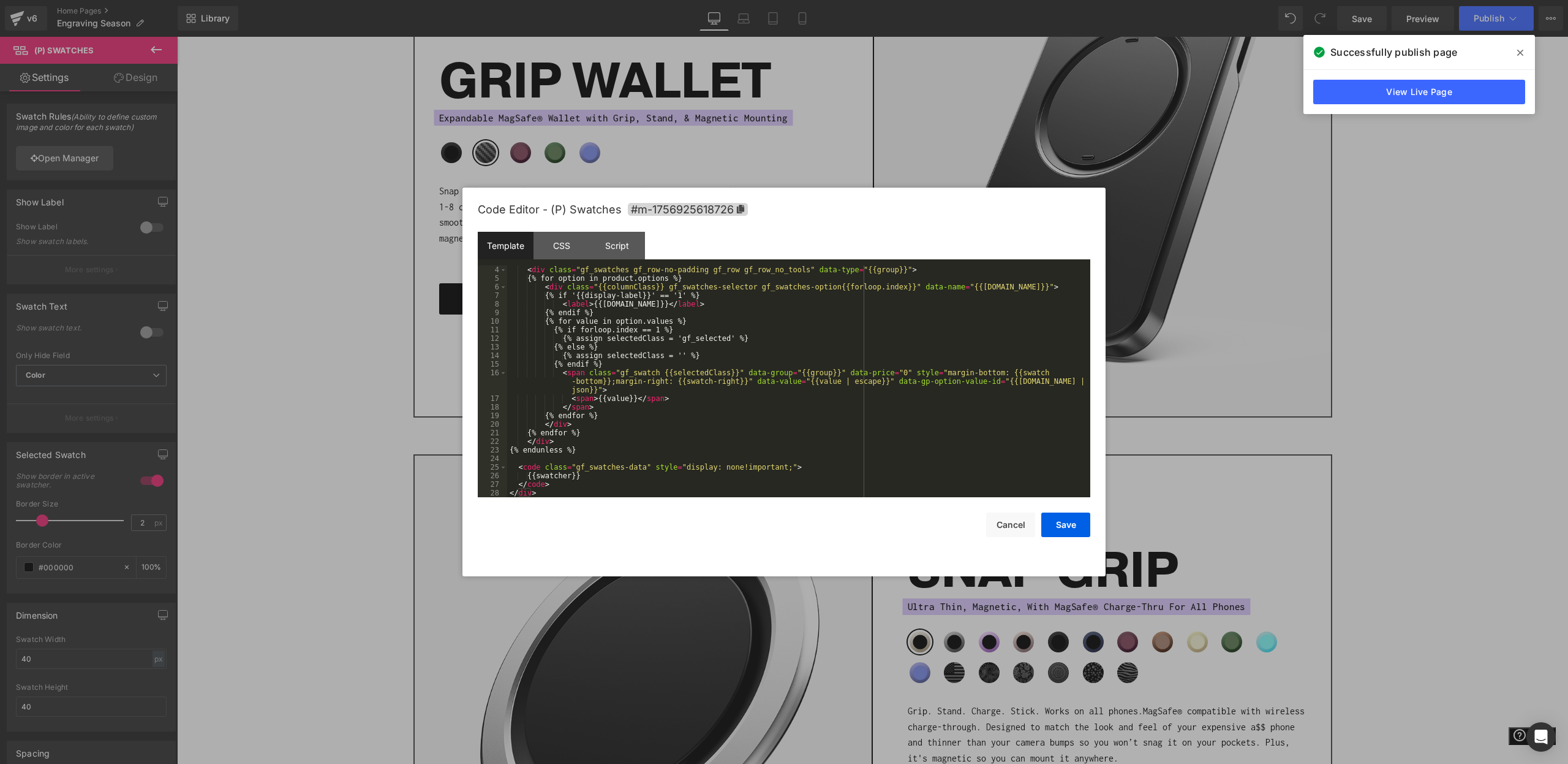
click at [243, 291] on div at bounding box center [784, 382] width 1568 height 764
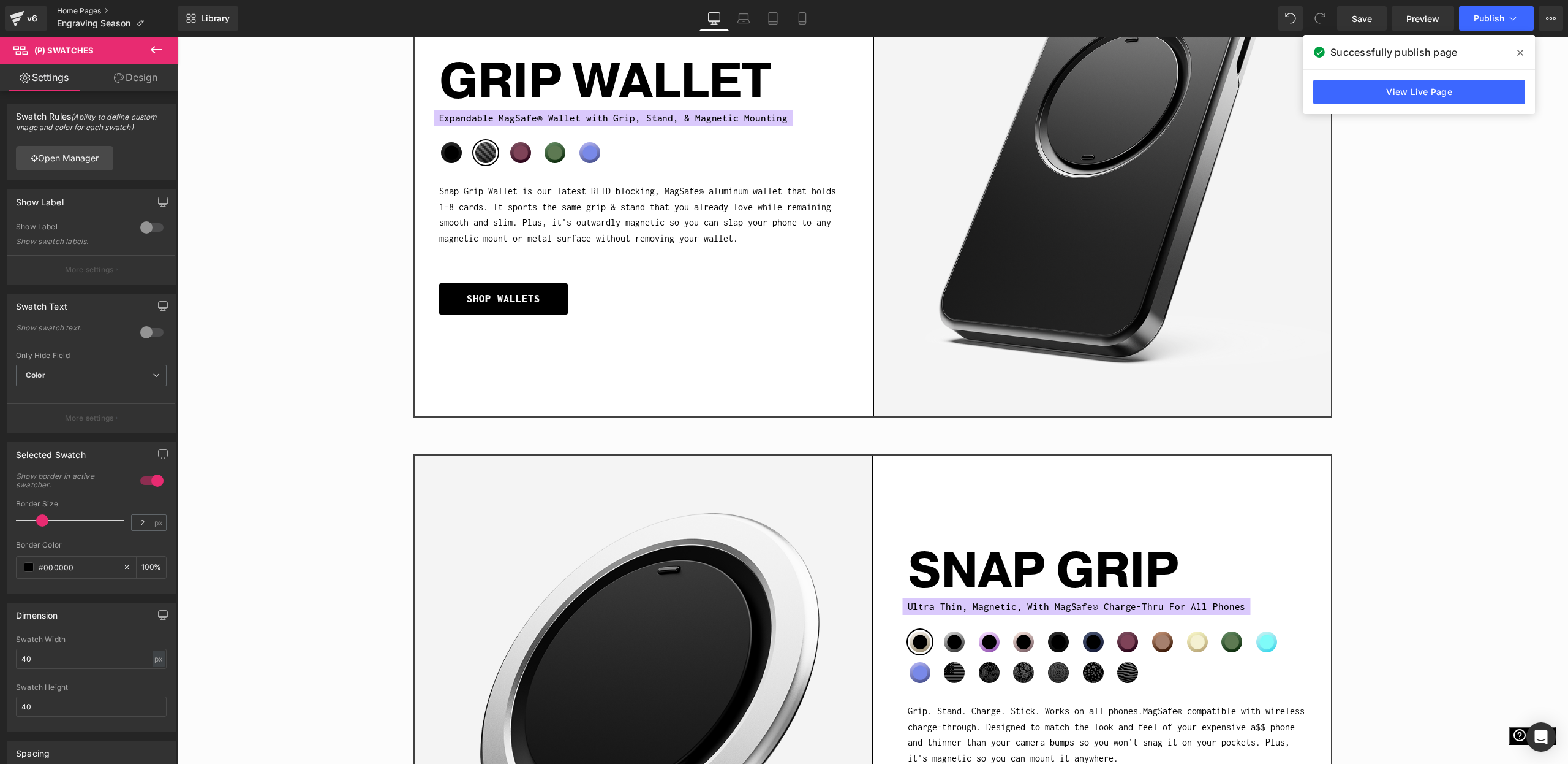
click at [84, 8] on link "Home Pages" at bounding box center [117, 11] width 121 height 10
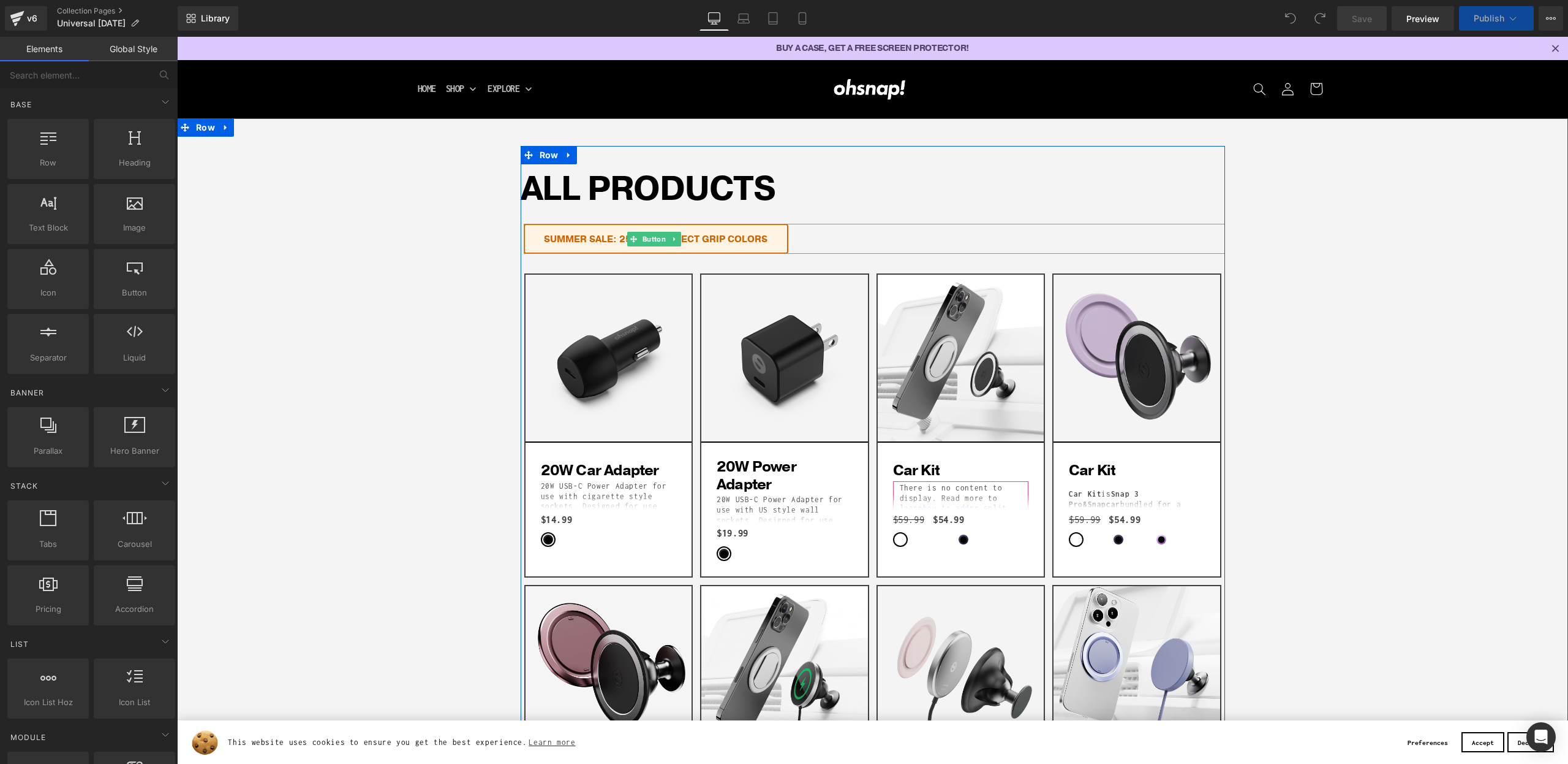
click at [684, 241] on link "SUMMER SALE: 25% OFF SELECT GRIP COLORS" at bounding box center [656, 238] width 265 height 30
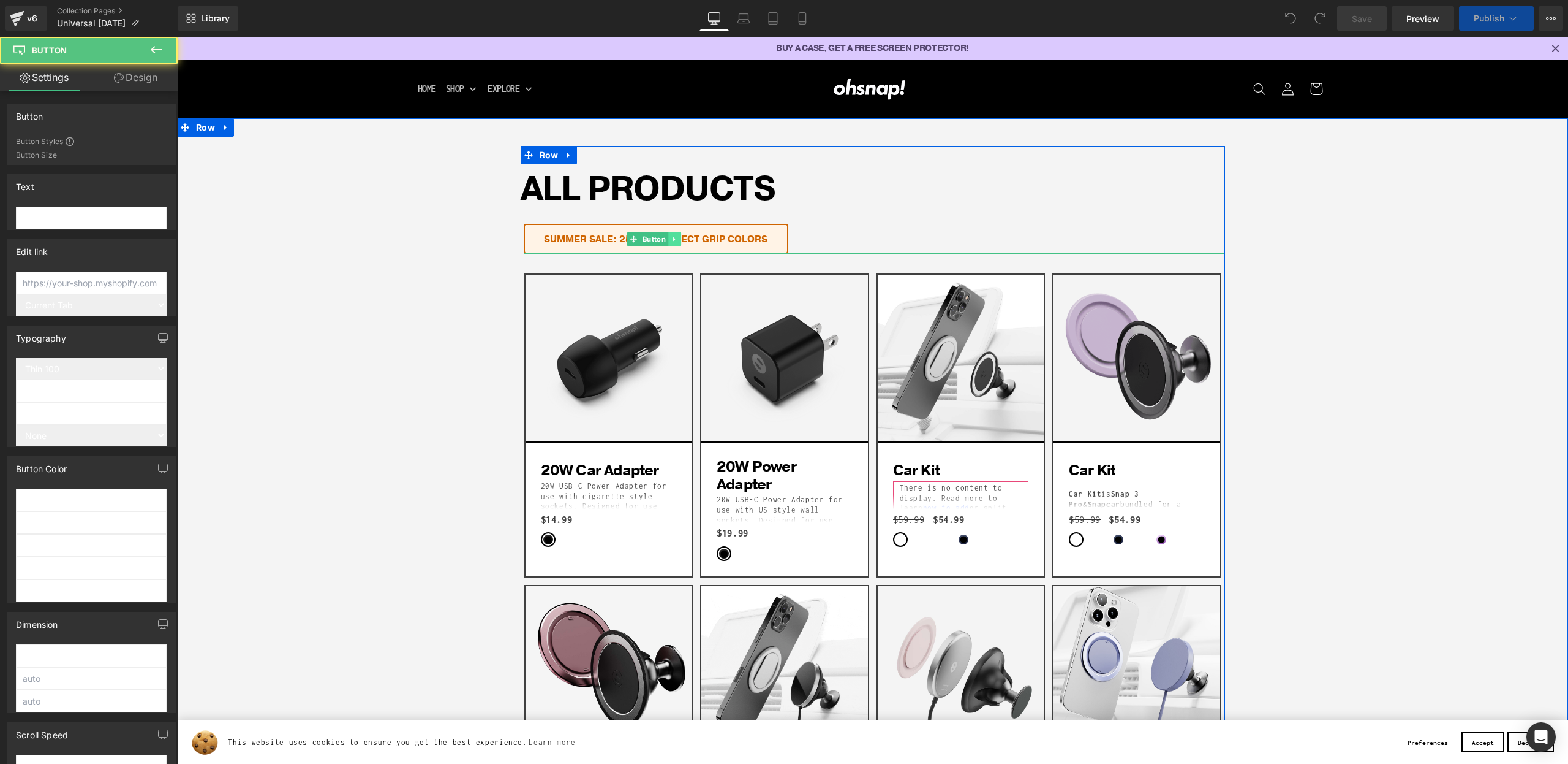
click at [678, 240] on link at bounding box center [674, 239] width 13 height 14
click at [683, 240] on icon at bounding box center [681, 238] width 6 height 6
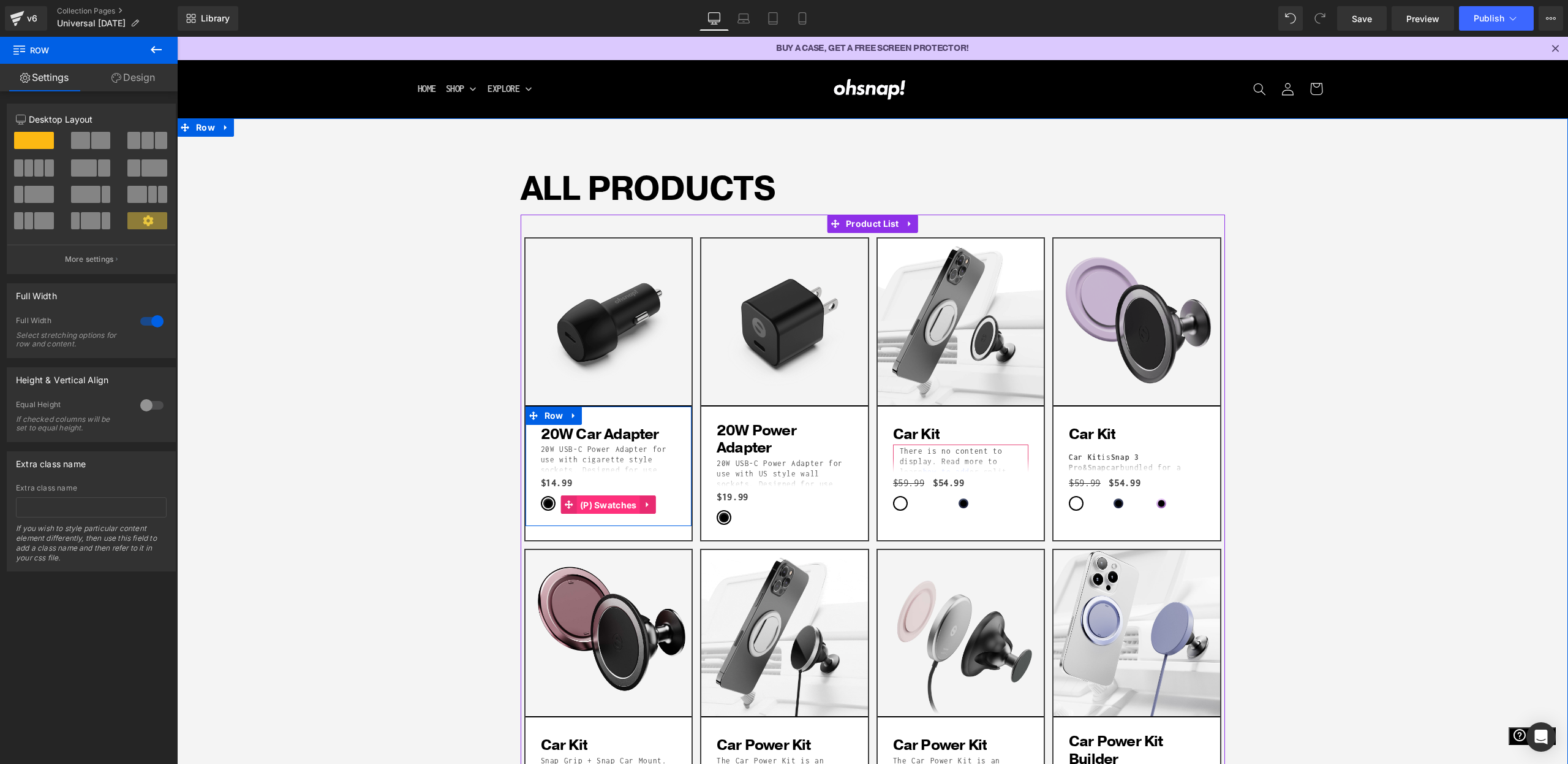
click at [593, 511] on span "(P) Swatches" at bounding box center [609, 505] width 63 height 18
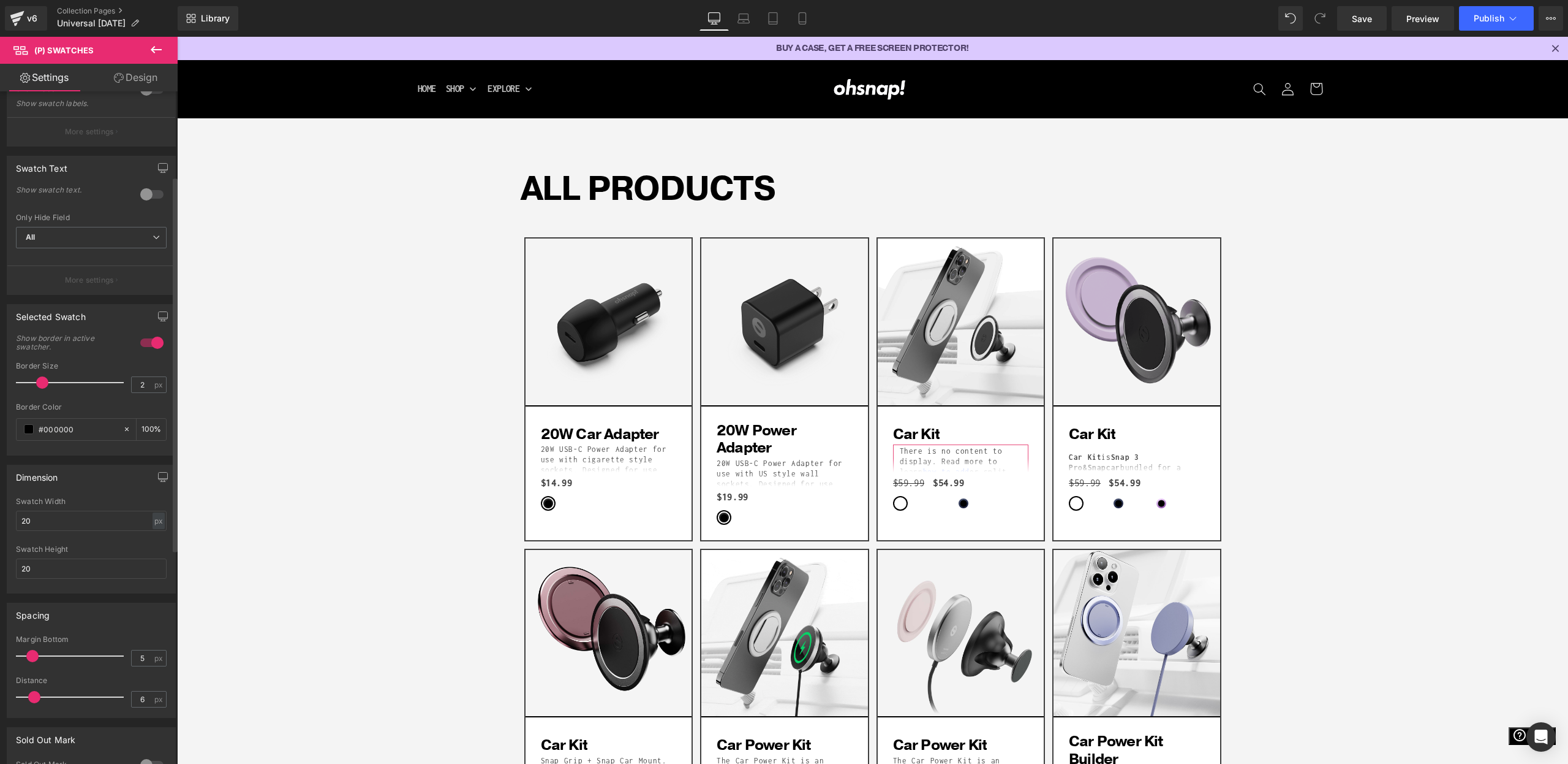
scroll to position [283, 0]
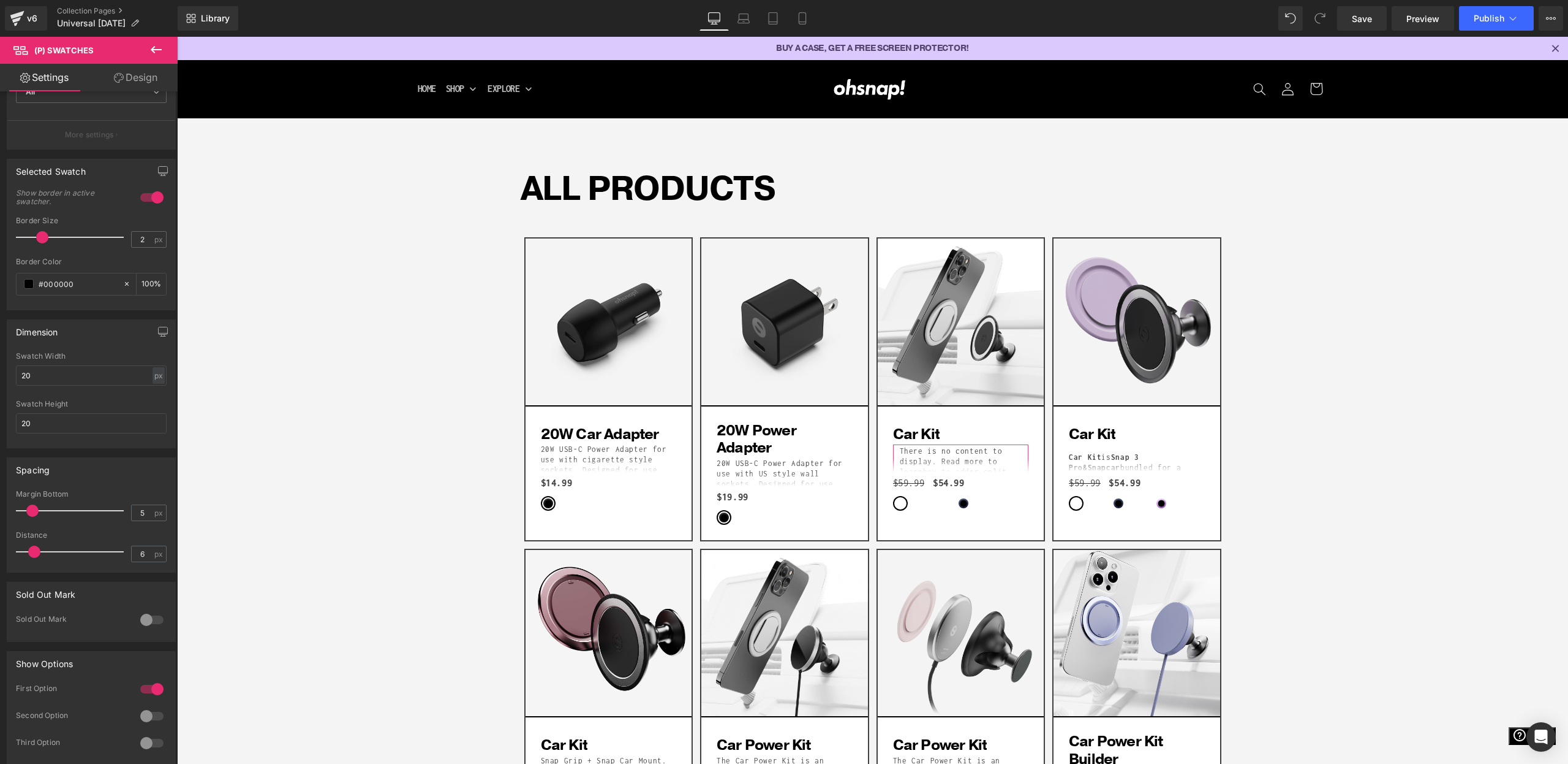
click at [152, 50] on icon at bounding box center [156, 50] width 11 height 7
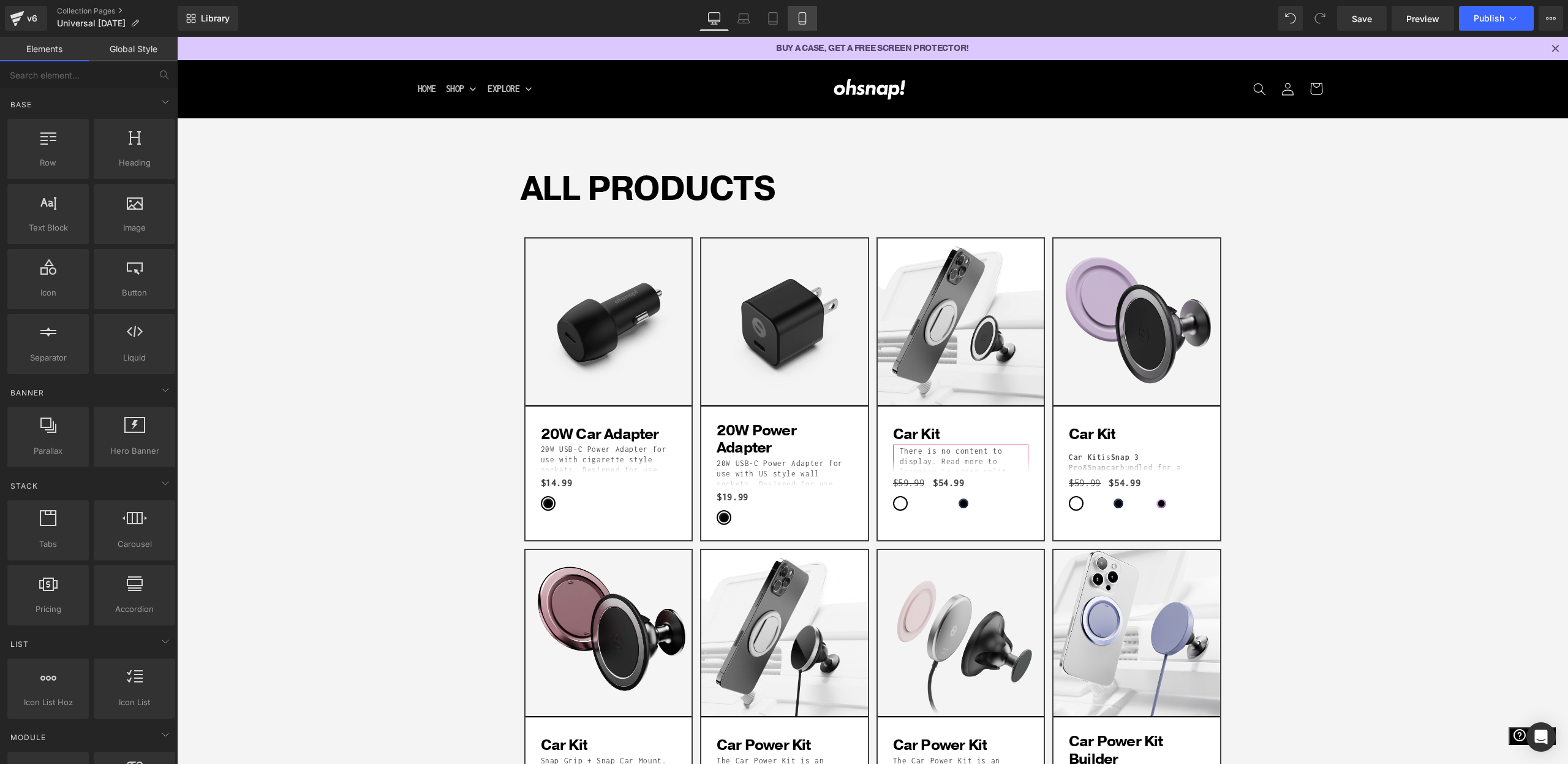
click at [809, 17] on icon at bounding box center [802, 19] width 13 height 13
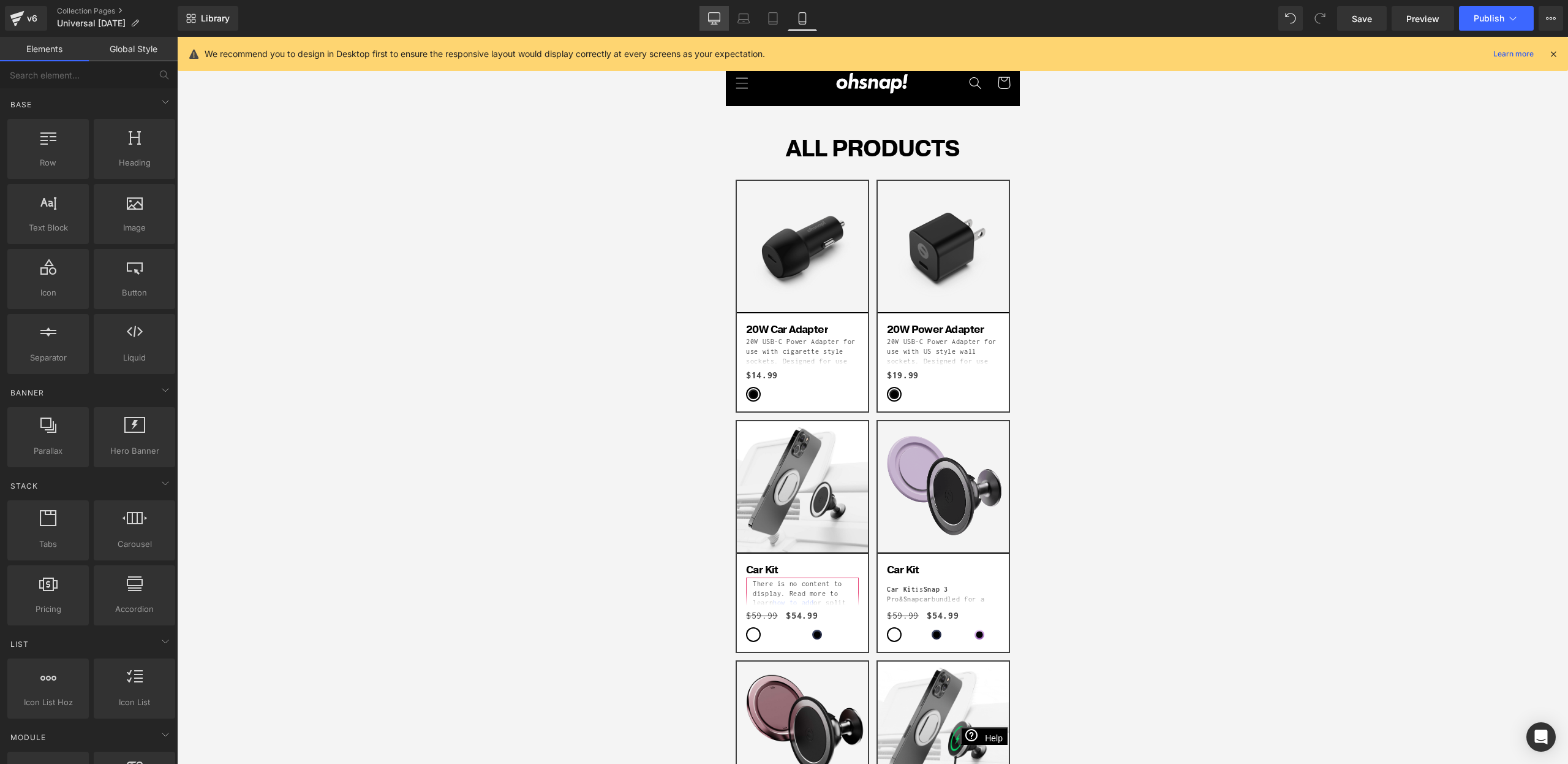
click at [720, 19] on icon at bounding box center [714, 17] width 12 height 9
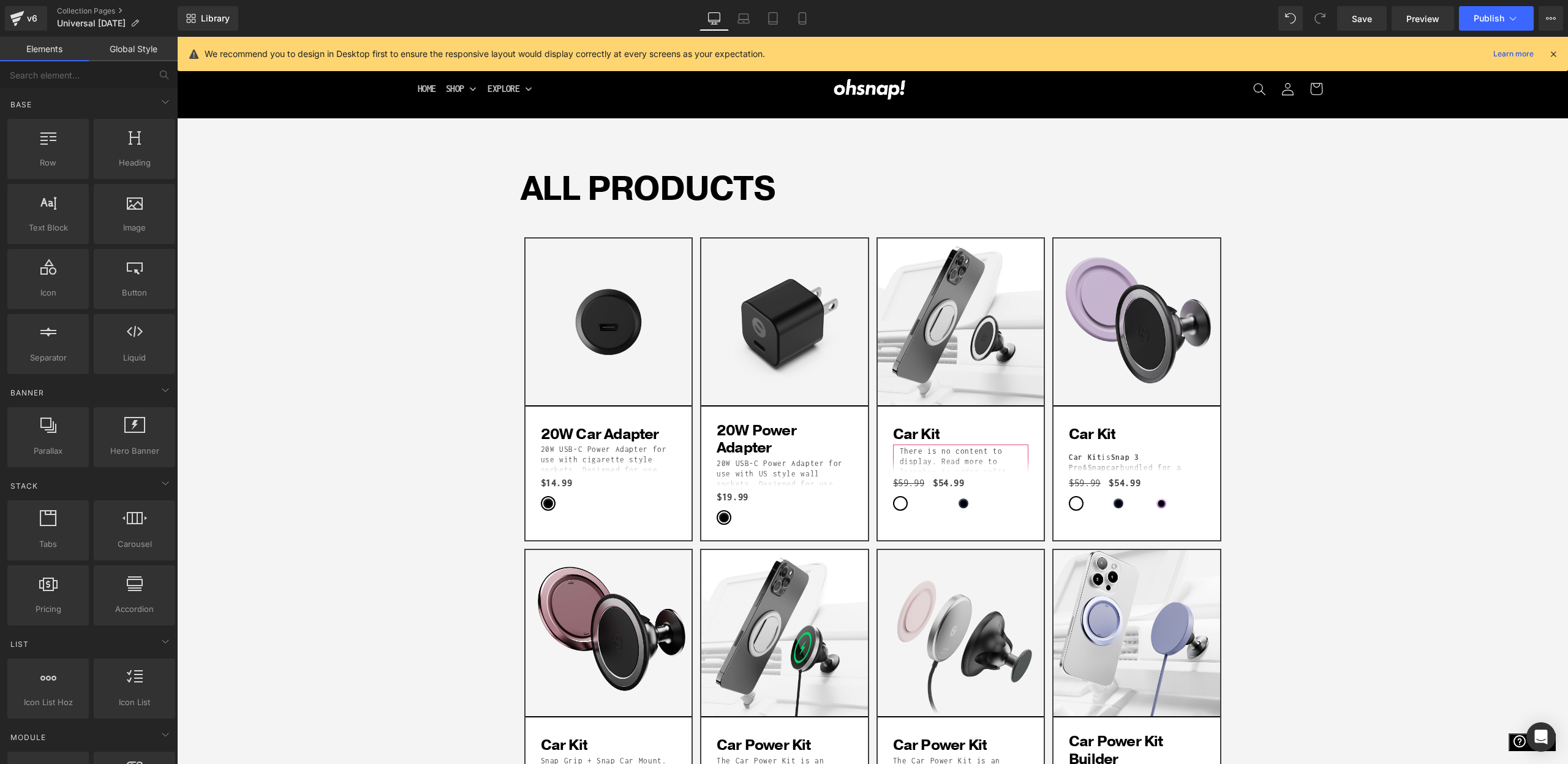
scroll to position [81, 0]
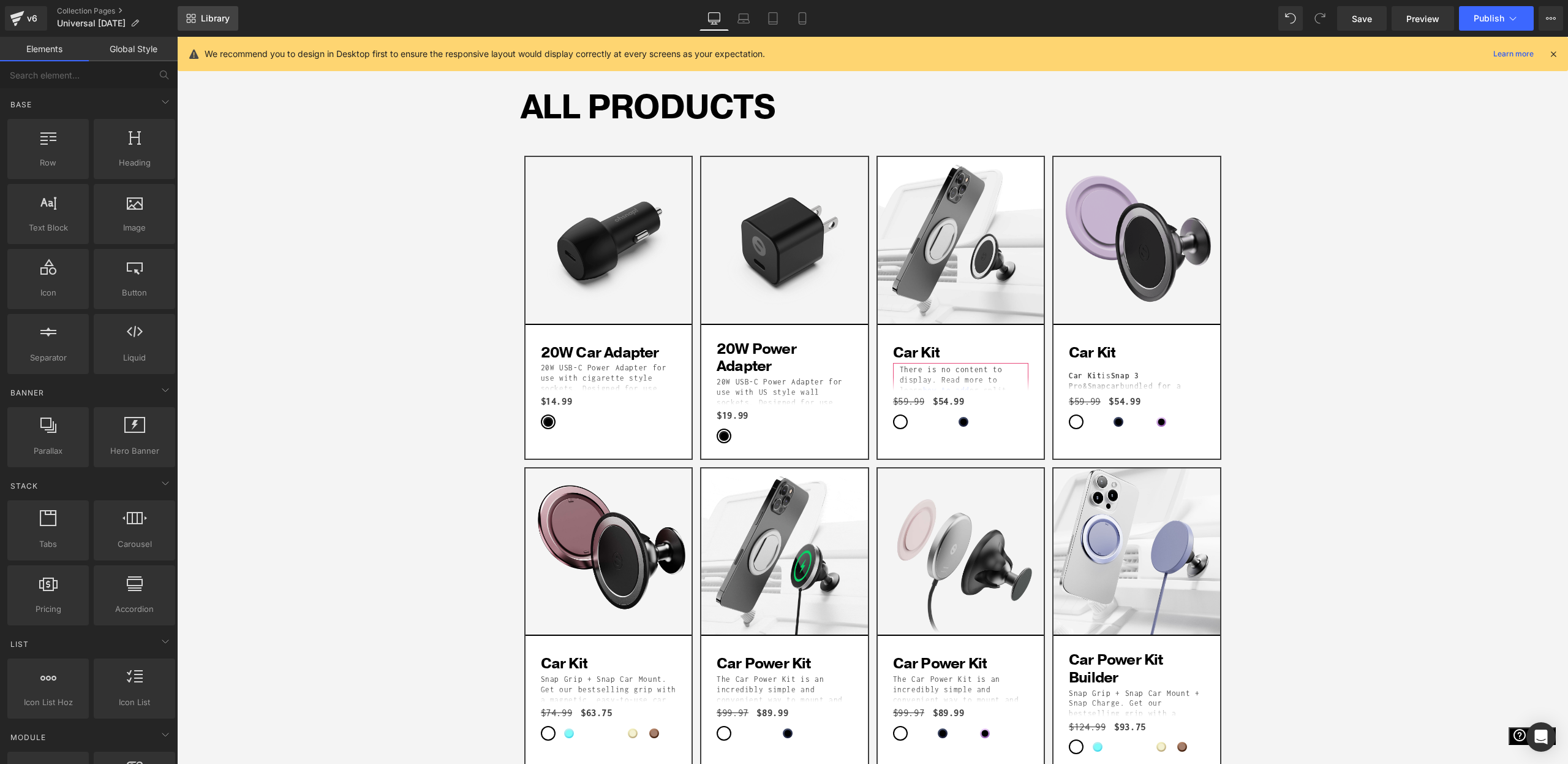
click at [206, 17] on span "Library" at bounding box center [215, 18] width 29 height 11
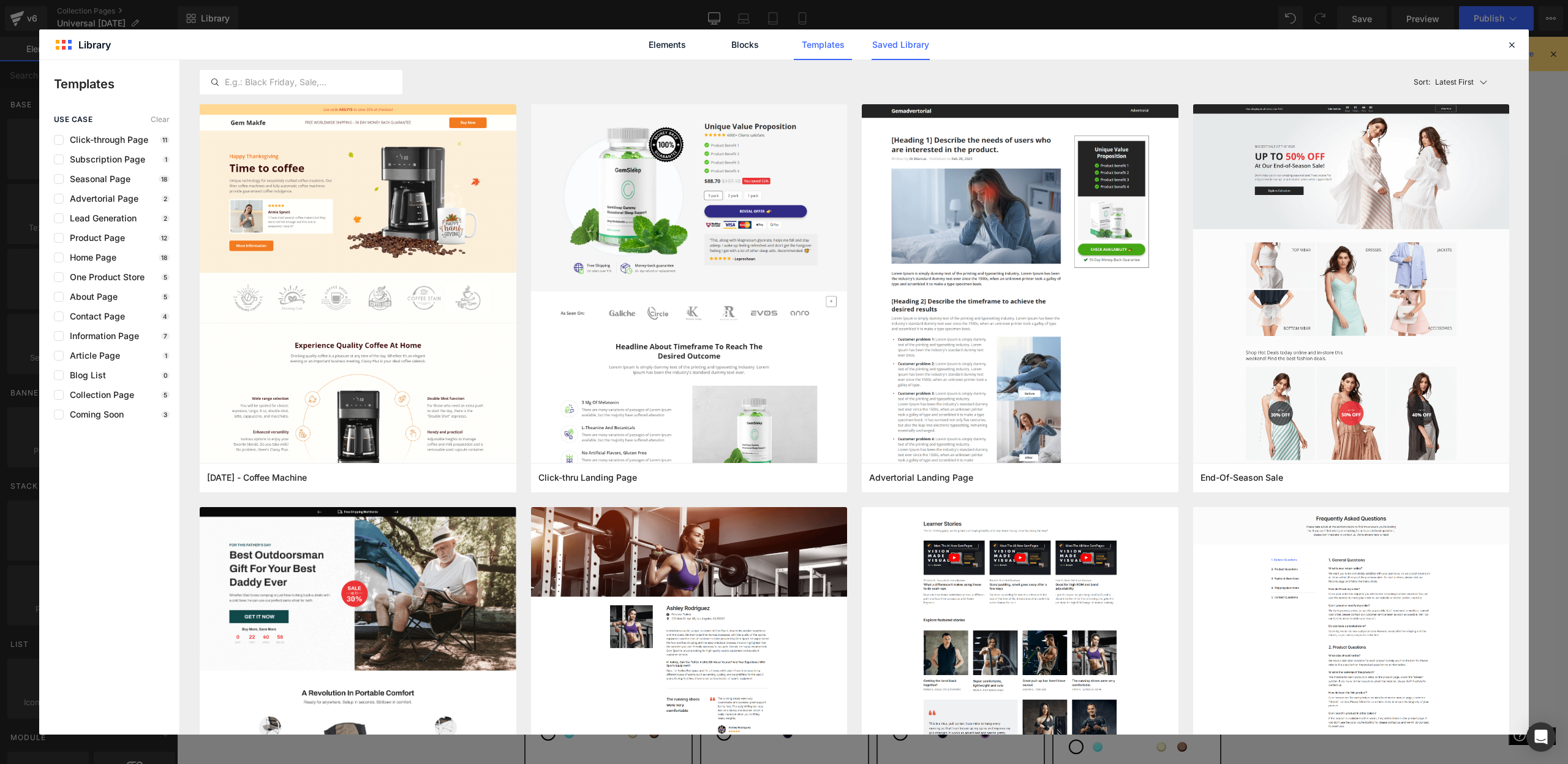
click at [0, 0] on link "Saved Library" at bounding box center [0, 0] width 0 height 0
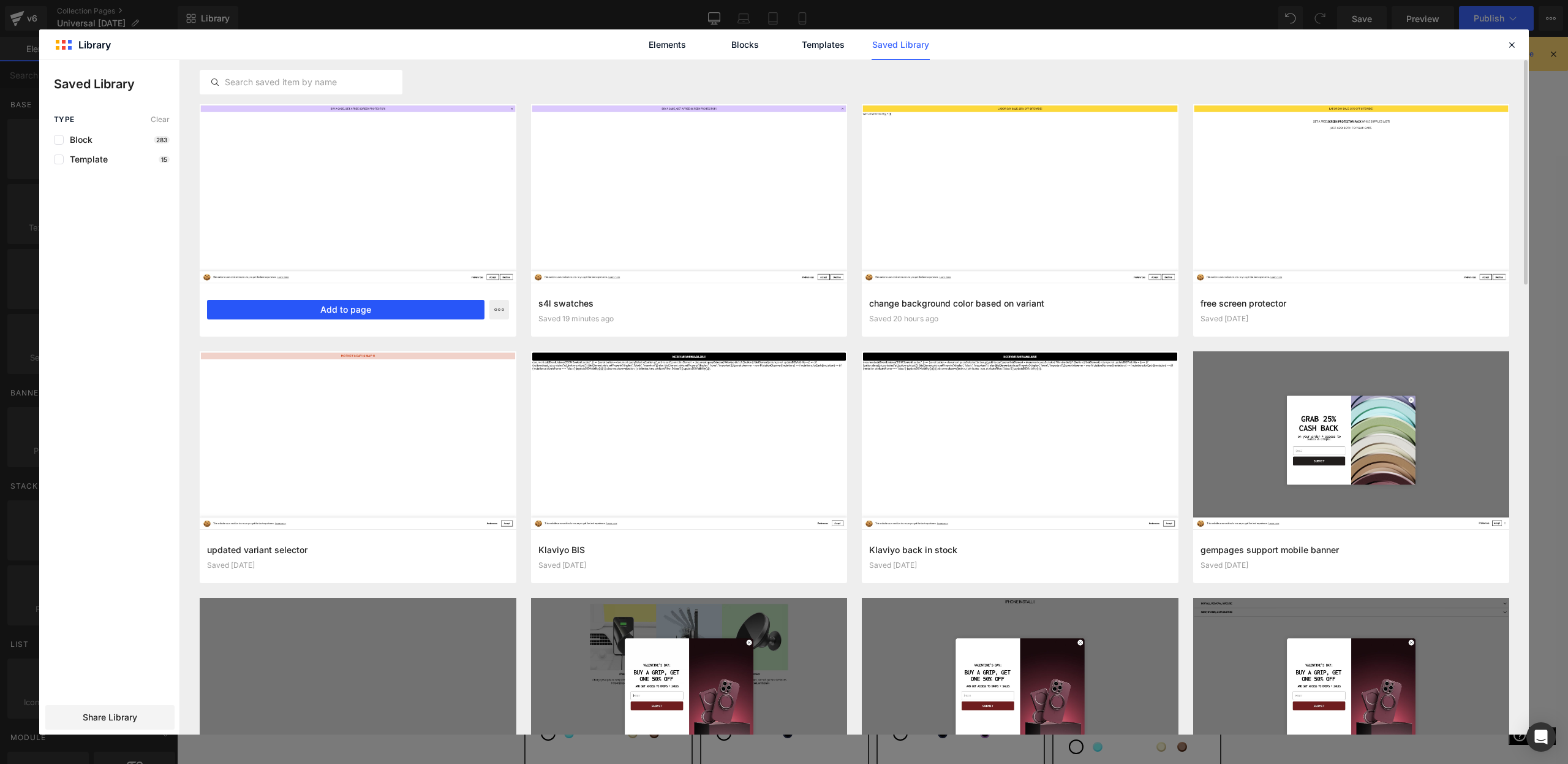
drag, startPoint x: 315, startPoint y: 317, endPoint x: 158, endPoint y: 296, distance: 158.4
click at [315, 317] on button "Add to page" at bounding box center [346, 309] width 278 height 20
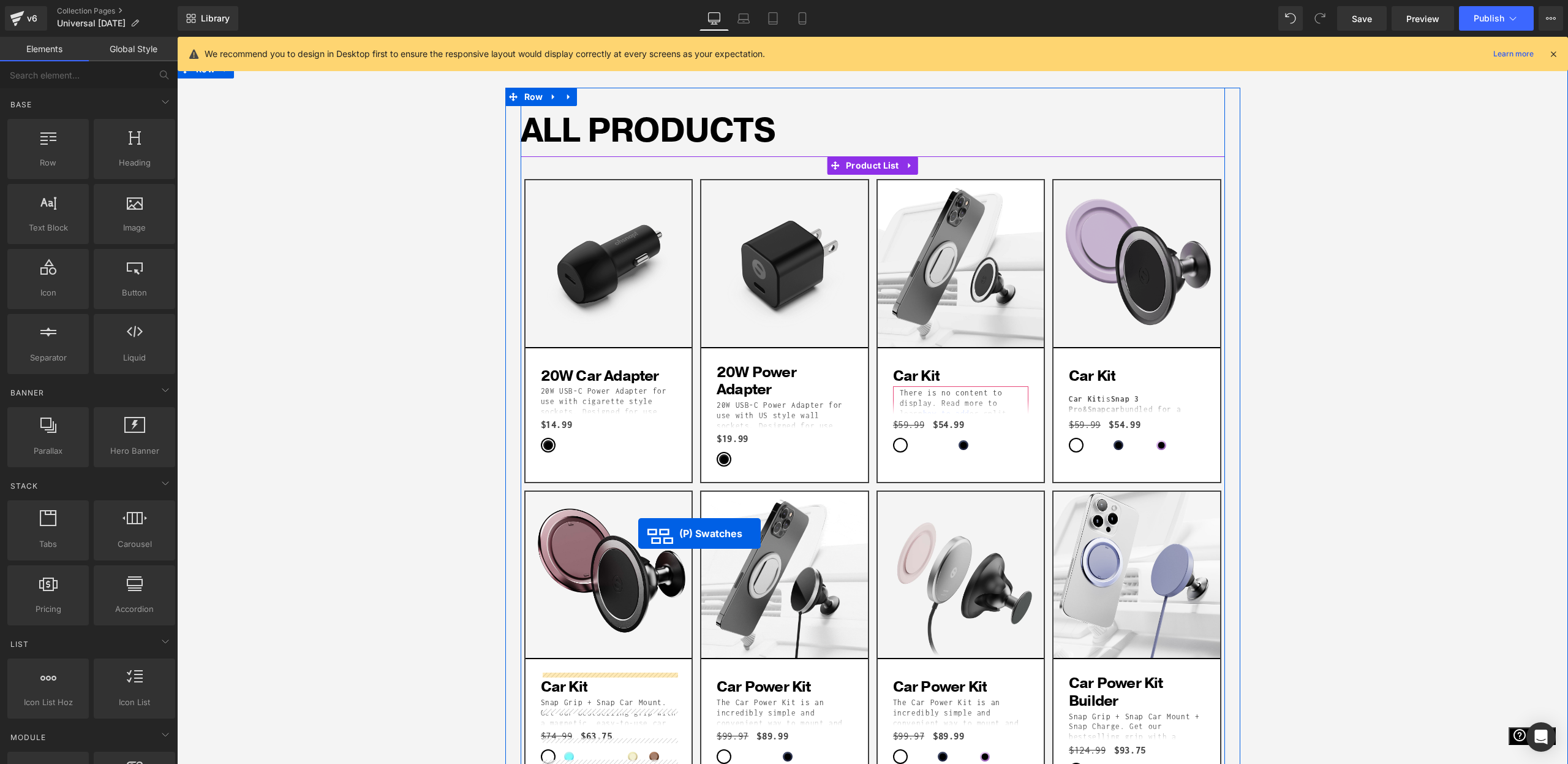
scroll to position [45, 0]
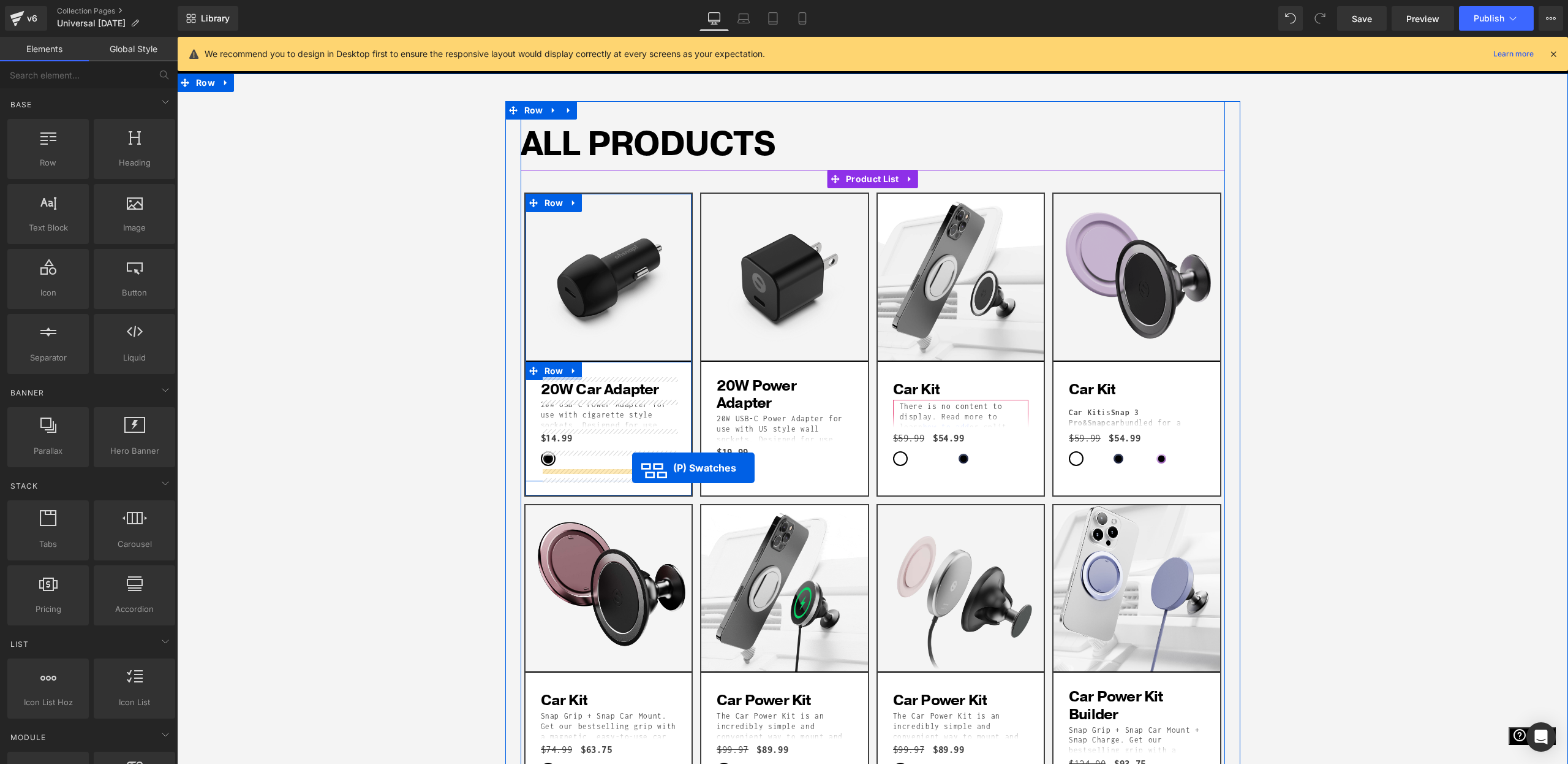
drag, startPoint x: 857, startPoint y: 265, endPoint x: 632, endPoint y: 467, distance: 302.4
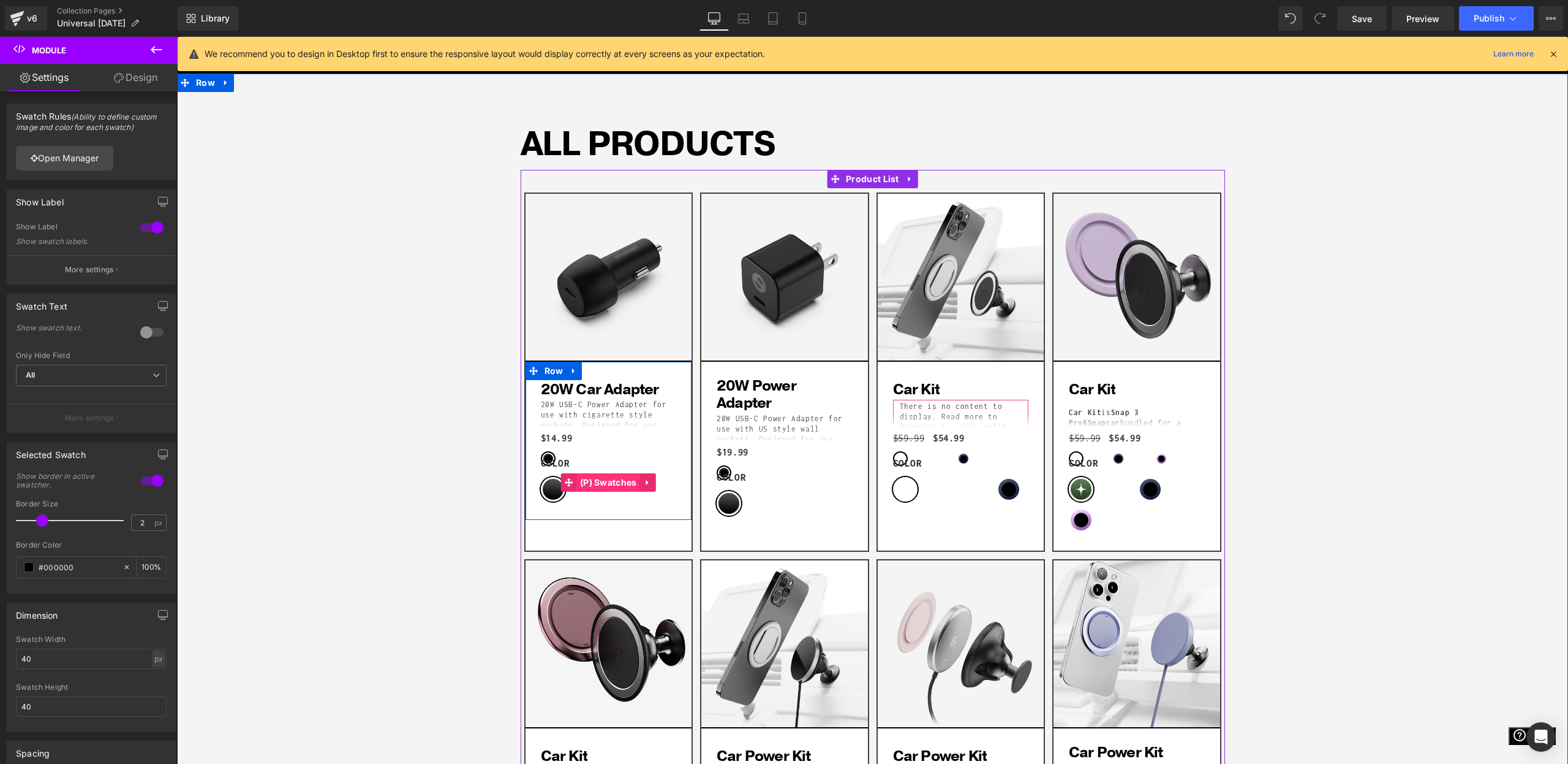
click at [610, 480] on span "(P) Swatches" at bounding box center [609, 483] width 63 height 18
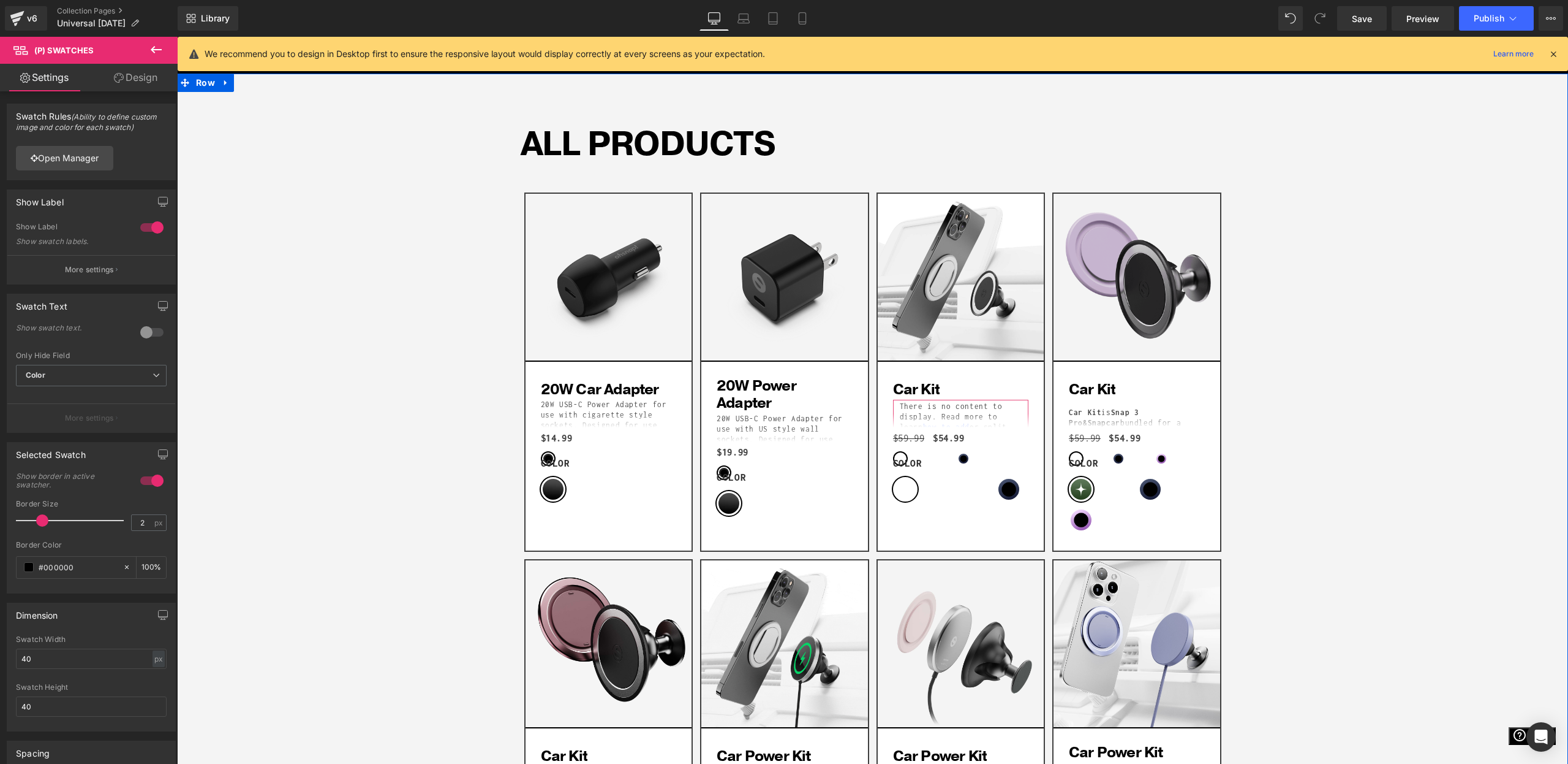
scroll to position [350, 0]
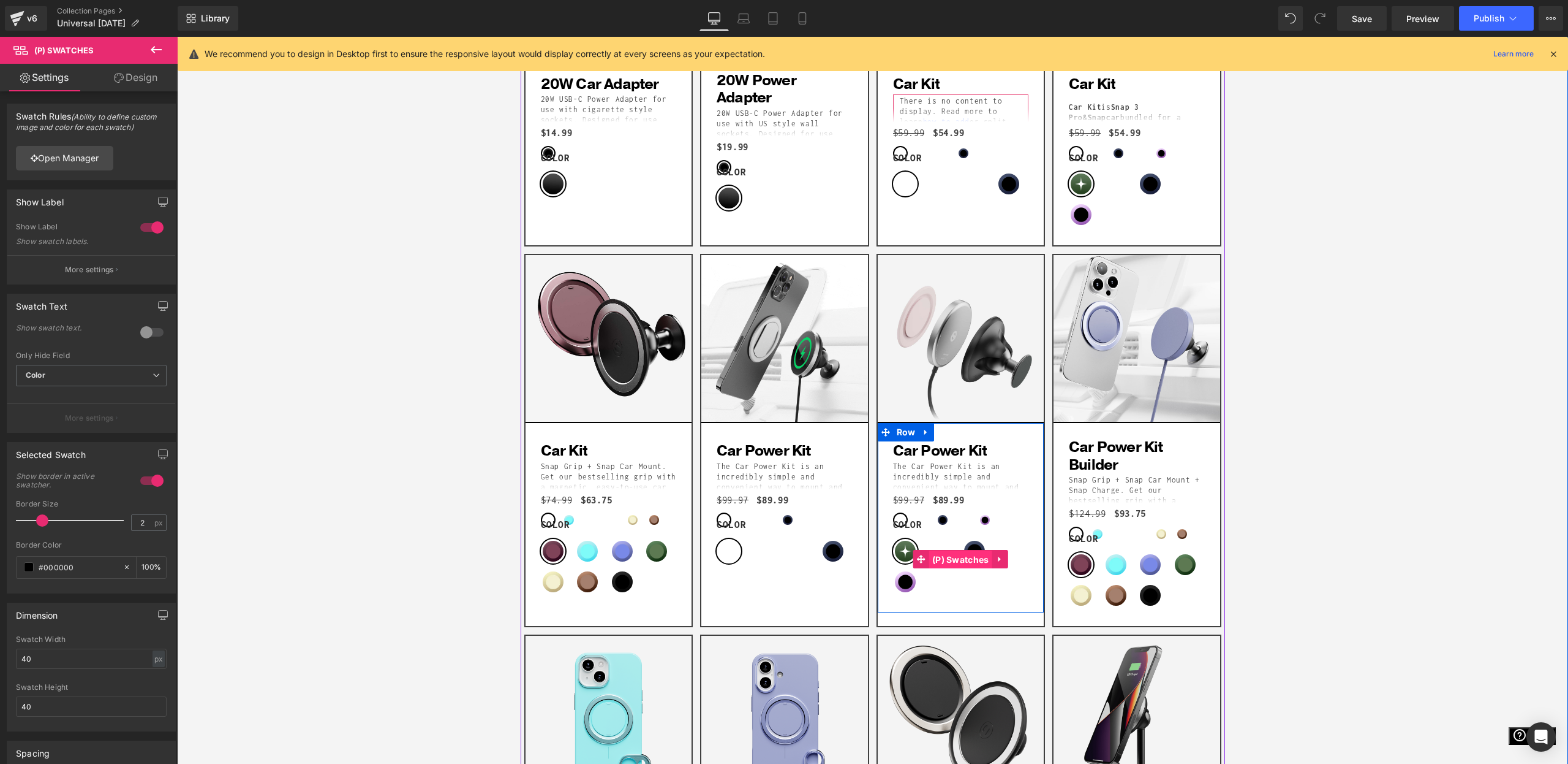
click at [949, 556] on span "(P) Swatches" at bounding box center [961, 559] width 63 height 18
click at [966, 552] on span "(P) Swatches" at bounding box center [961, 558] width 63 height 18
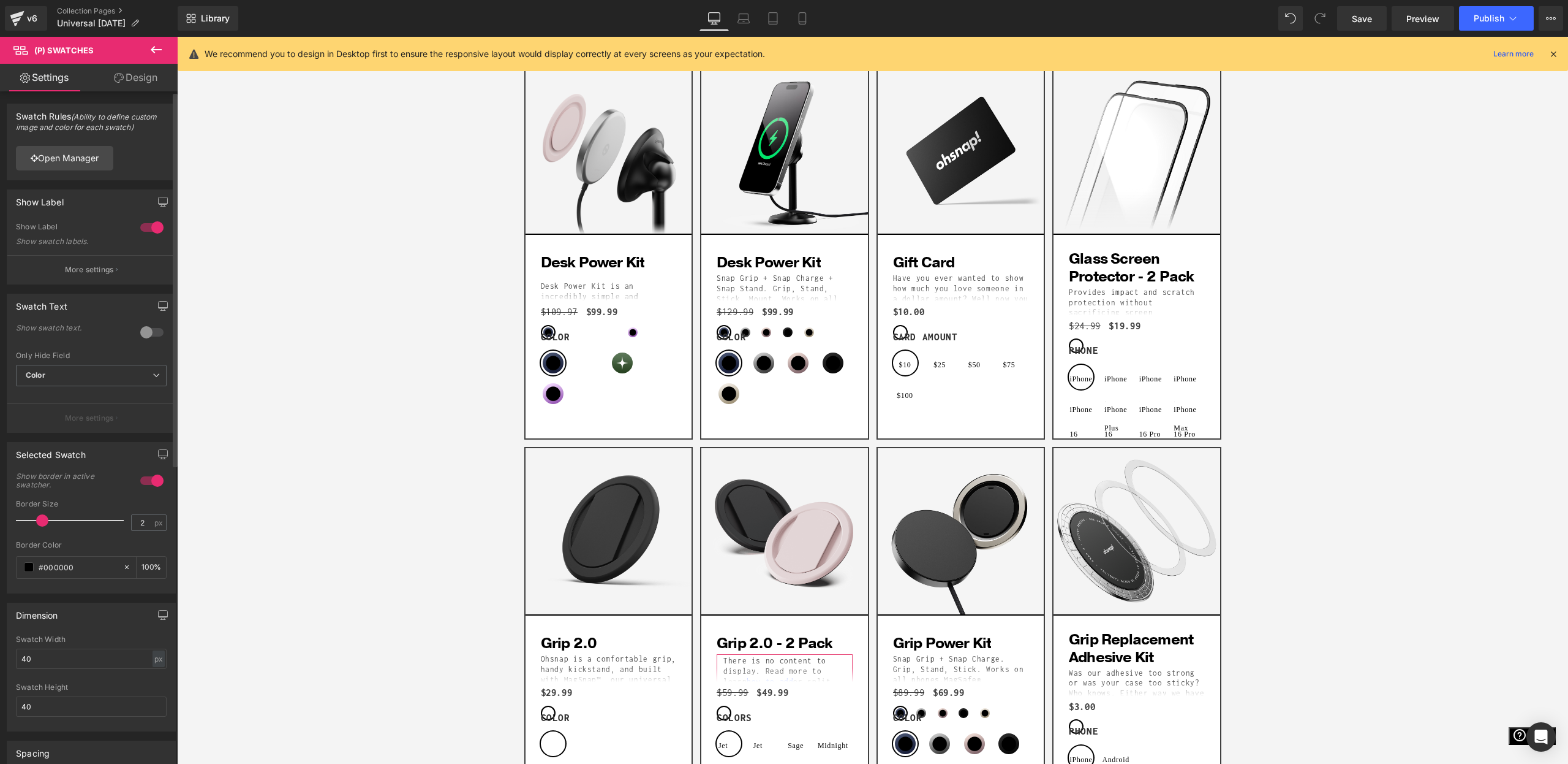
scroll to position [537, 0]
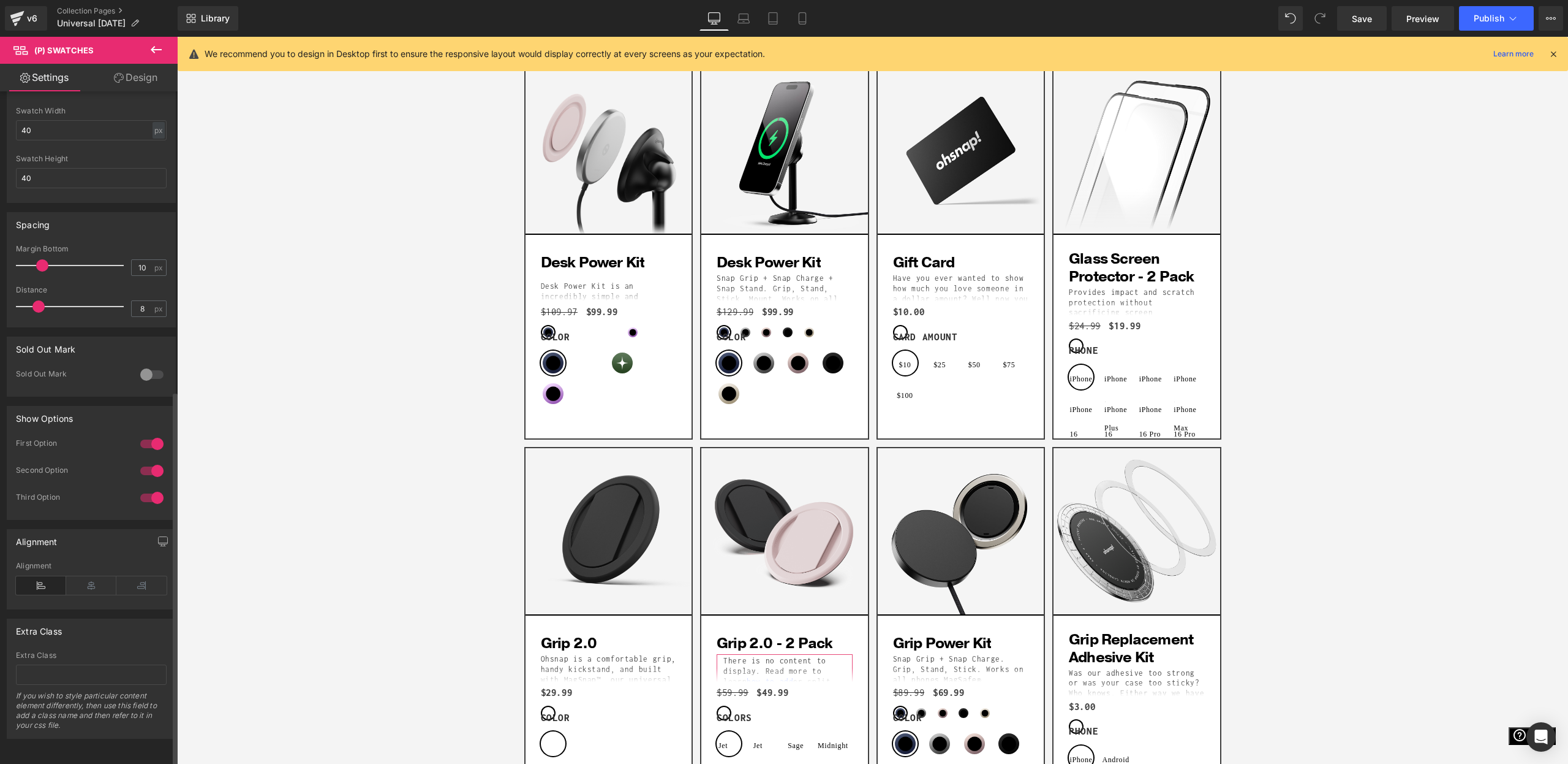
click at [148, 488] on div at bounding box center [151, 498] width 30 height 20
click at [145, 465] on div at bounding box center [151, 471] width 30 height 20
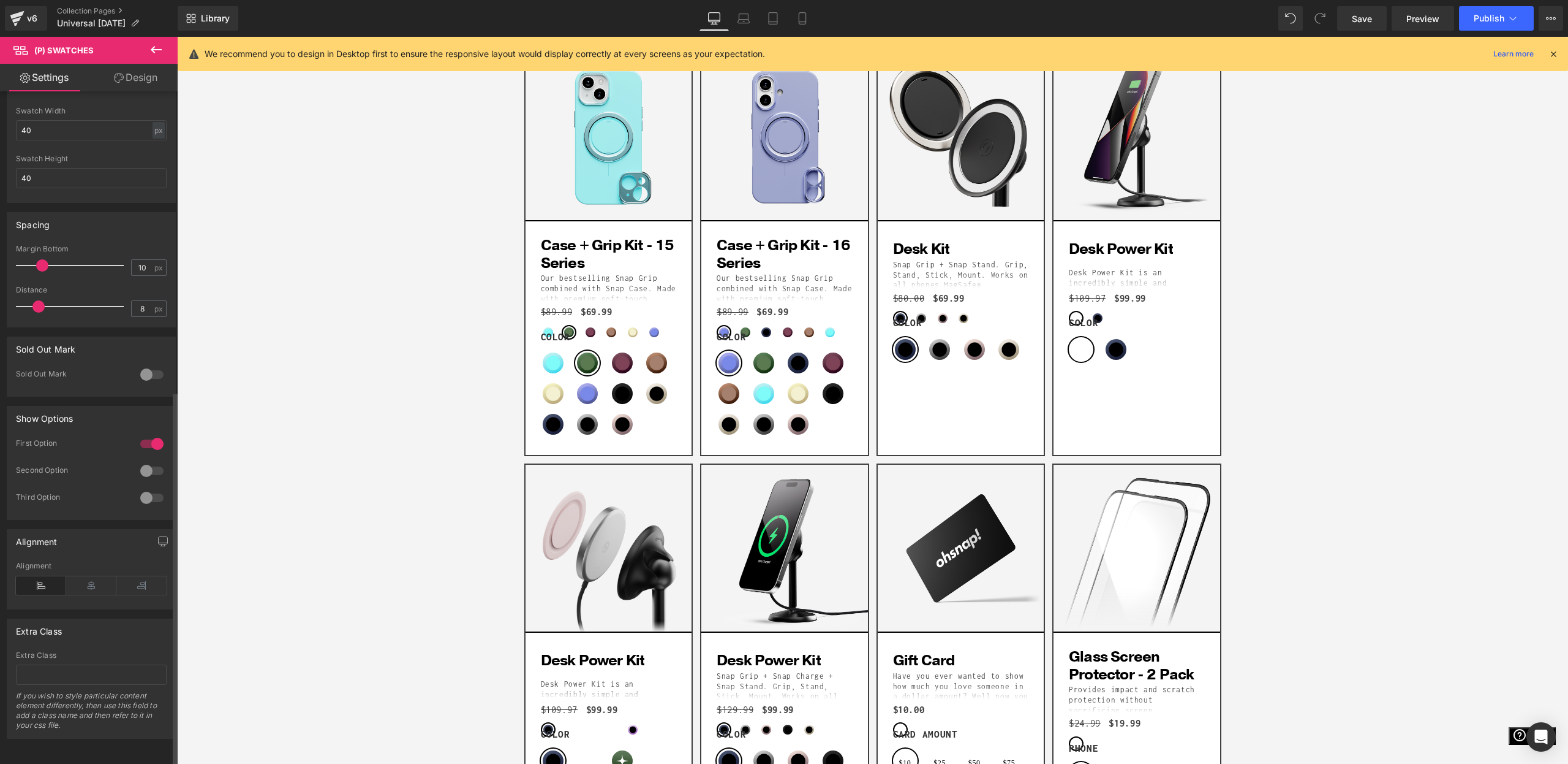
scroll to position [205, 0]
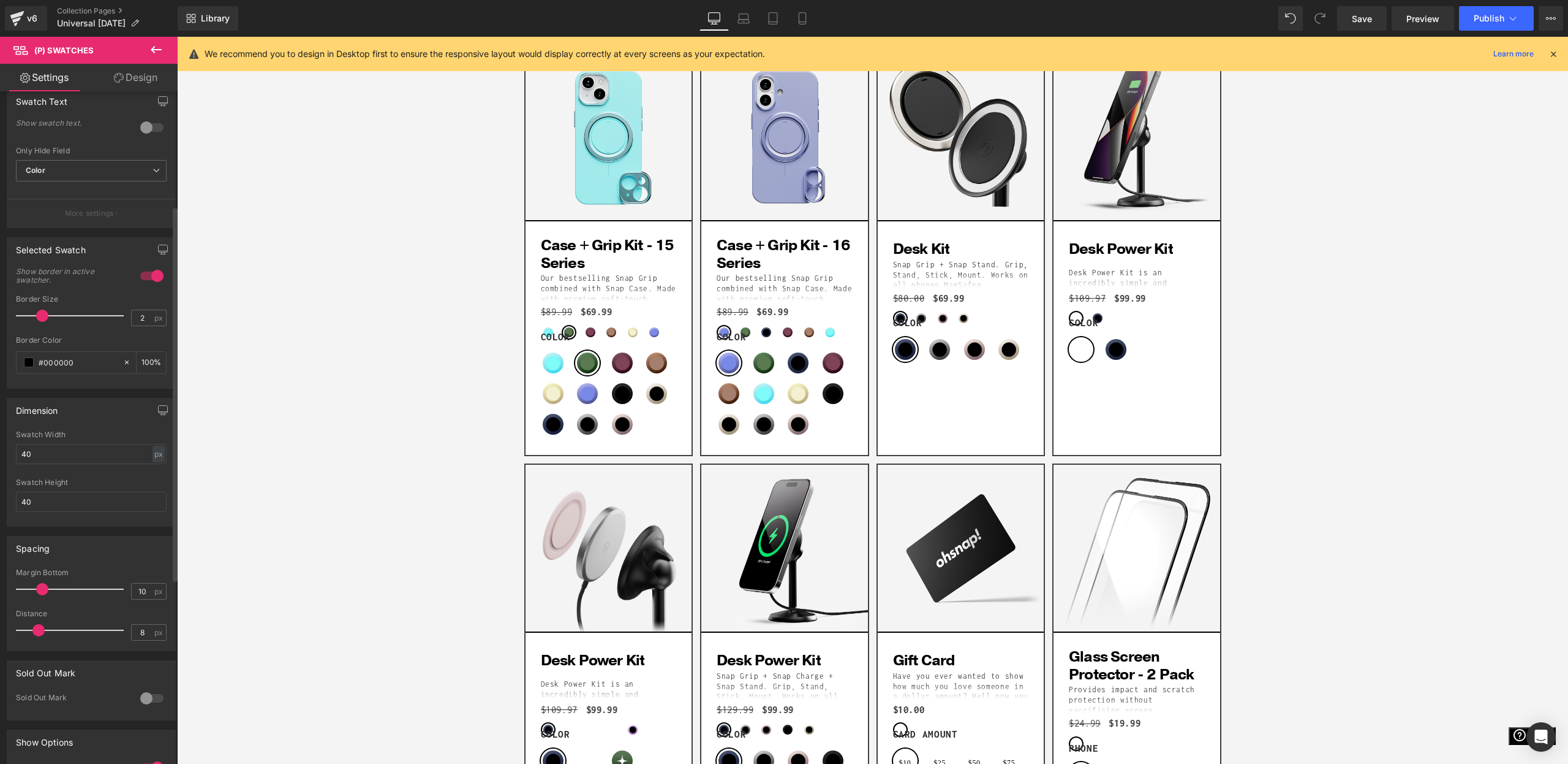
click at [147, 274] on div at bounding box center [151, 276] width 30 height 20
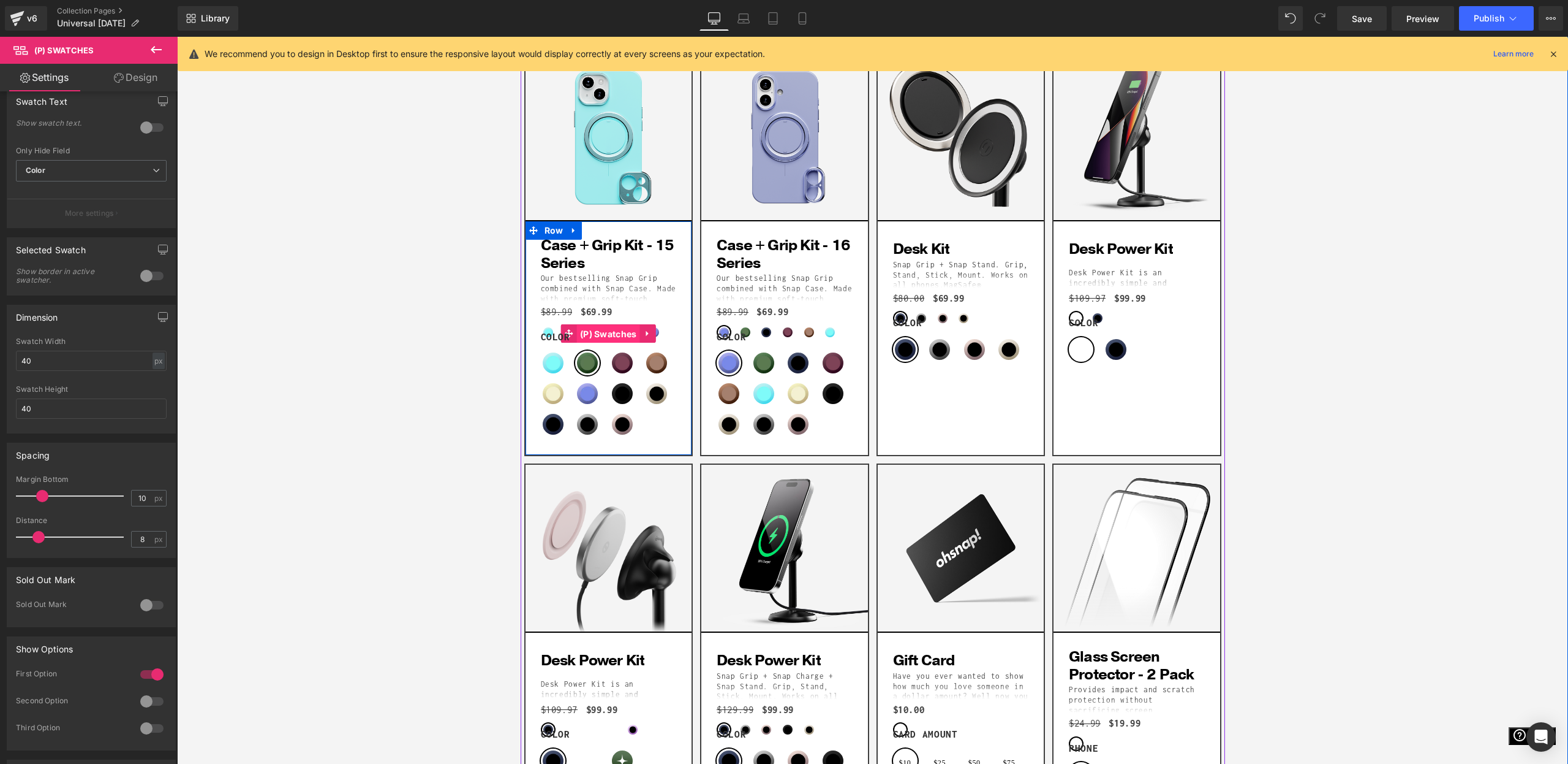
click at [635, 328] on span "(P) Swatches" at bounding box center [609, 334] width 63 height 18
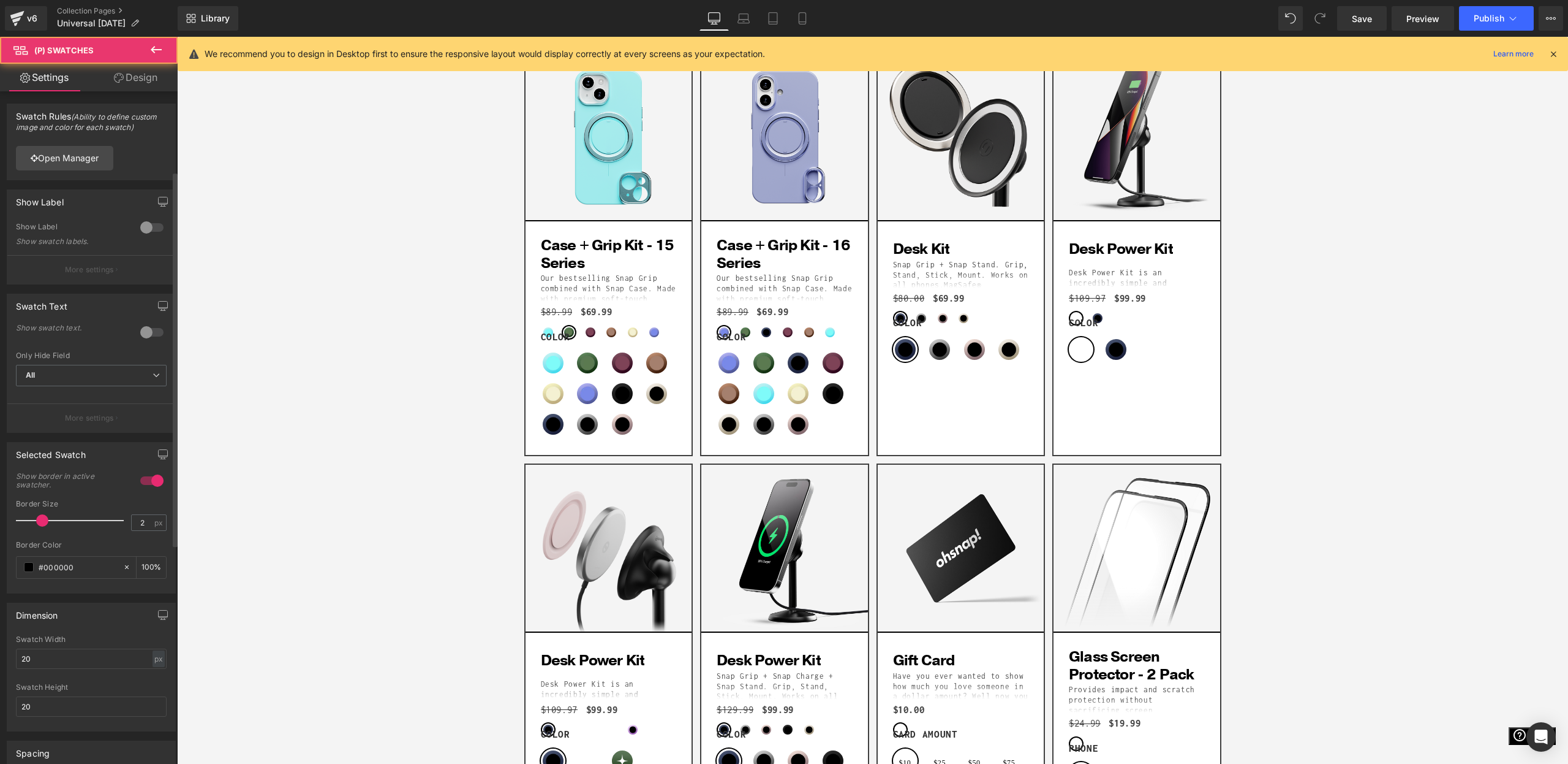
scroll to position [143, 0]
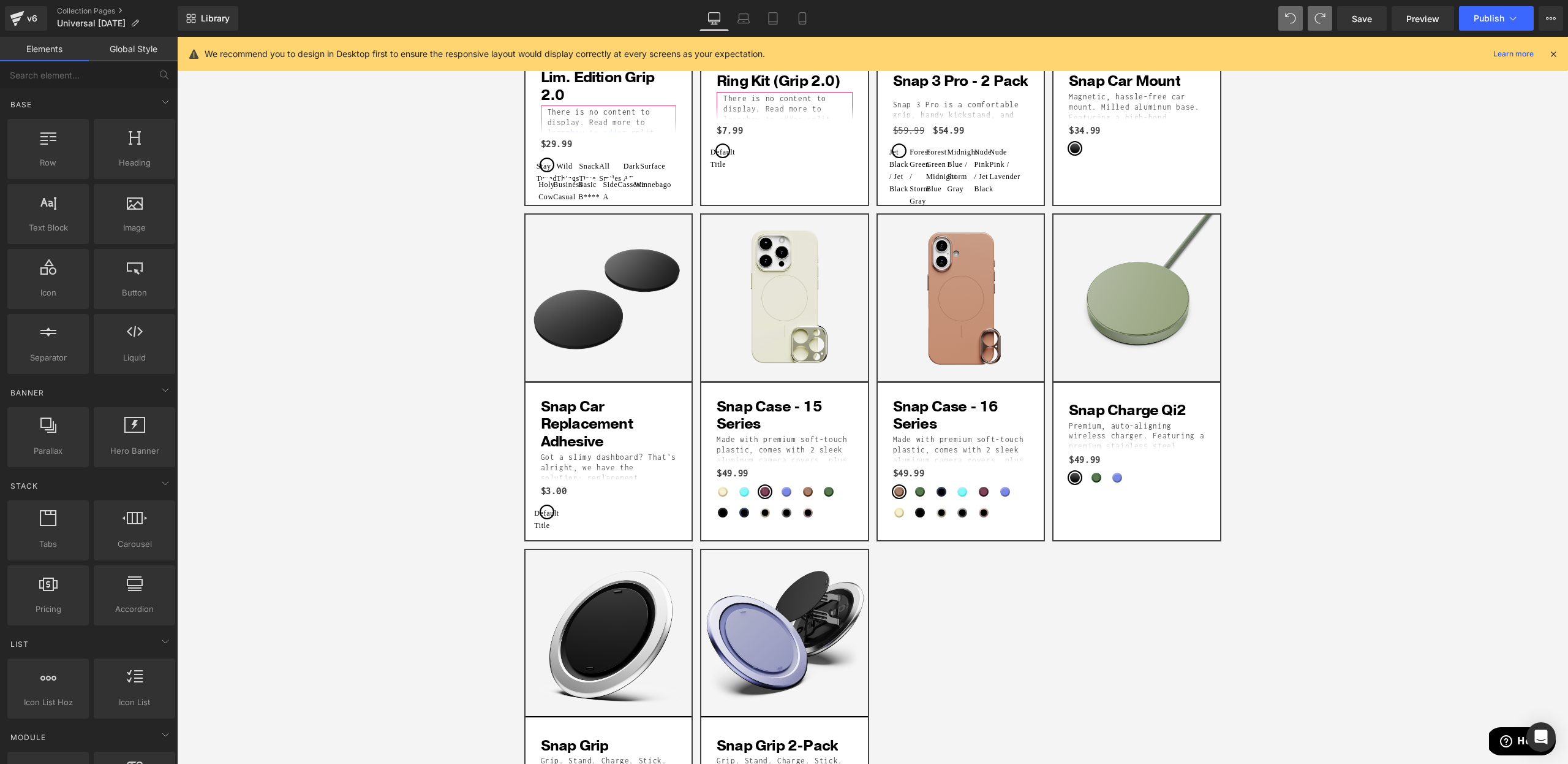
scroll to position [2094, 0]
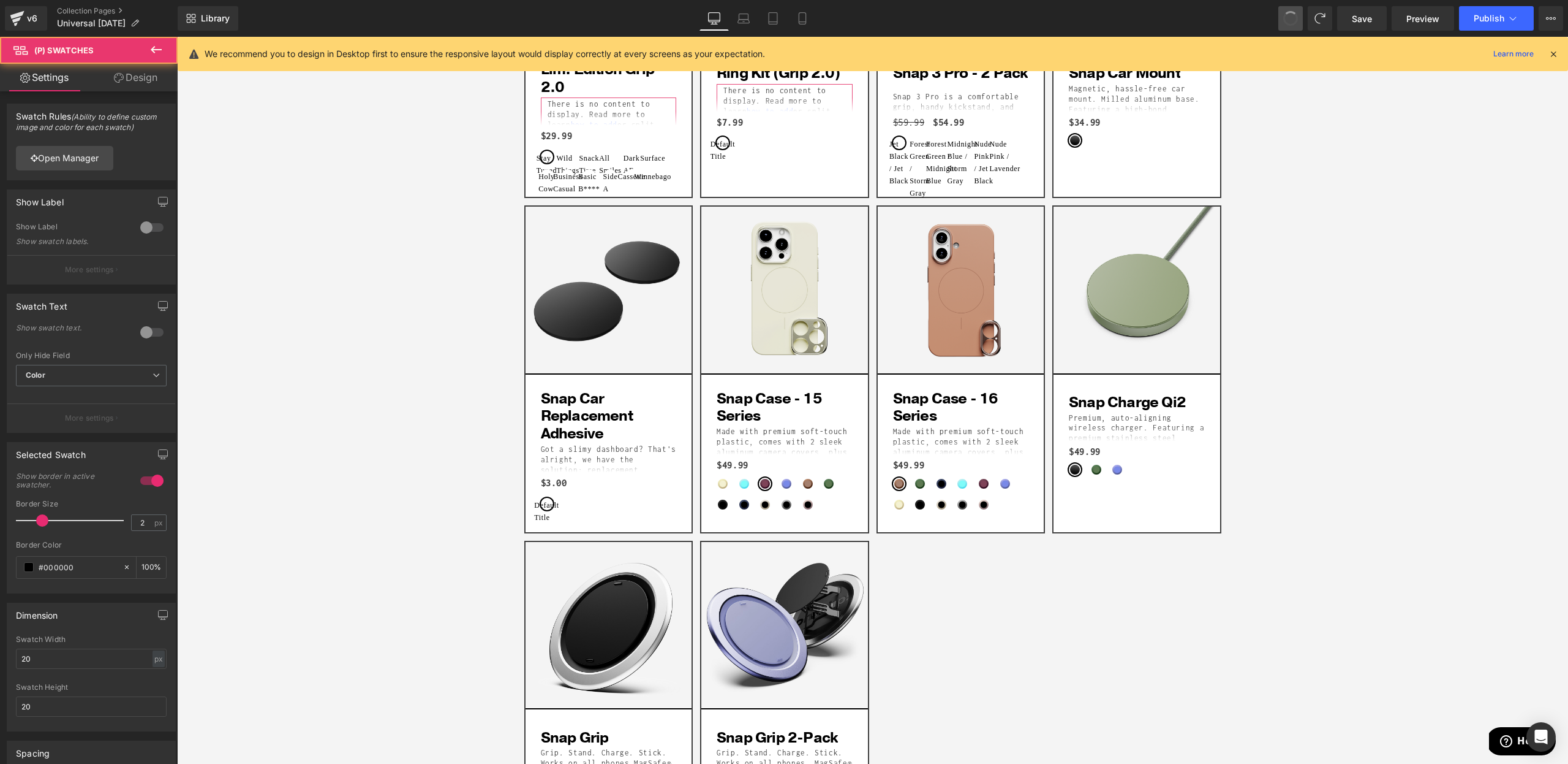
type input "8"
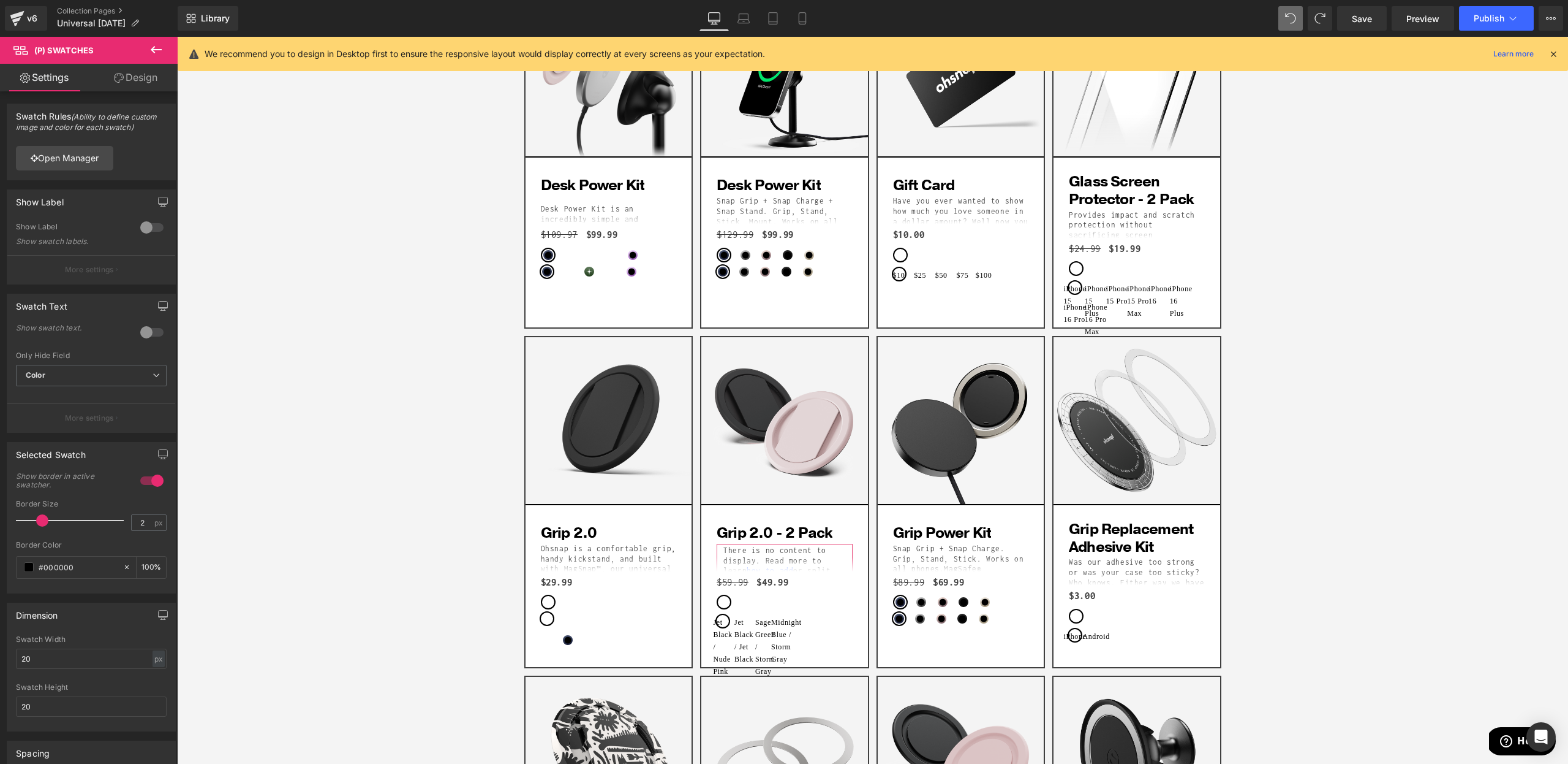
scroll to position [1276, 0]
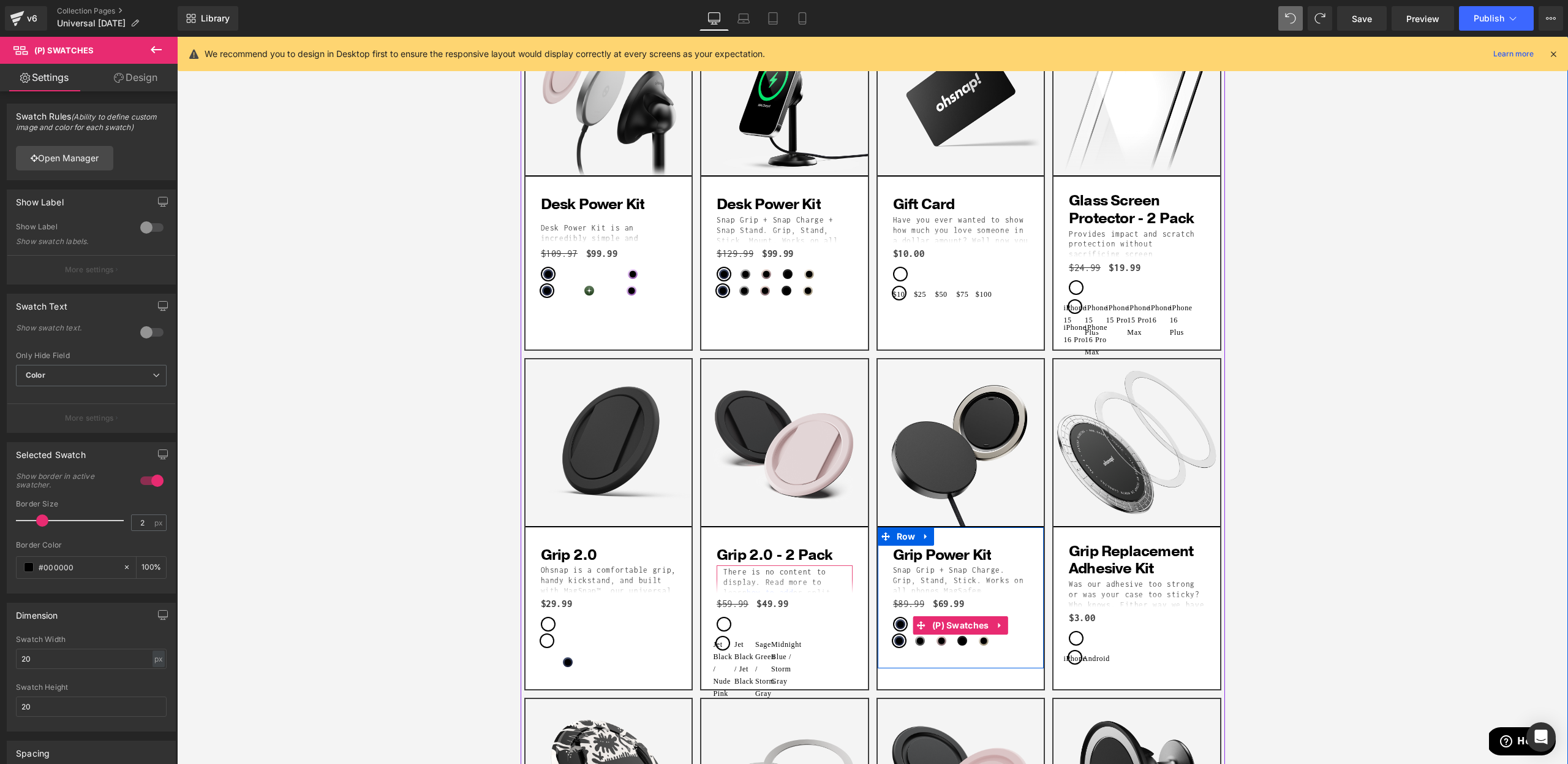
click at [960, 616] on span "(P) Swatches" at bounding box center [961, 625] width 63 height 18
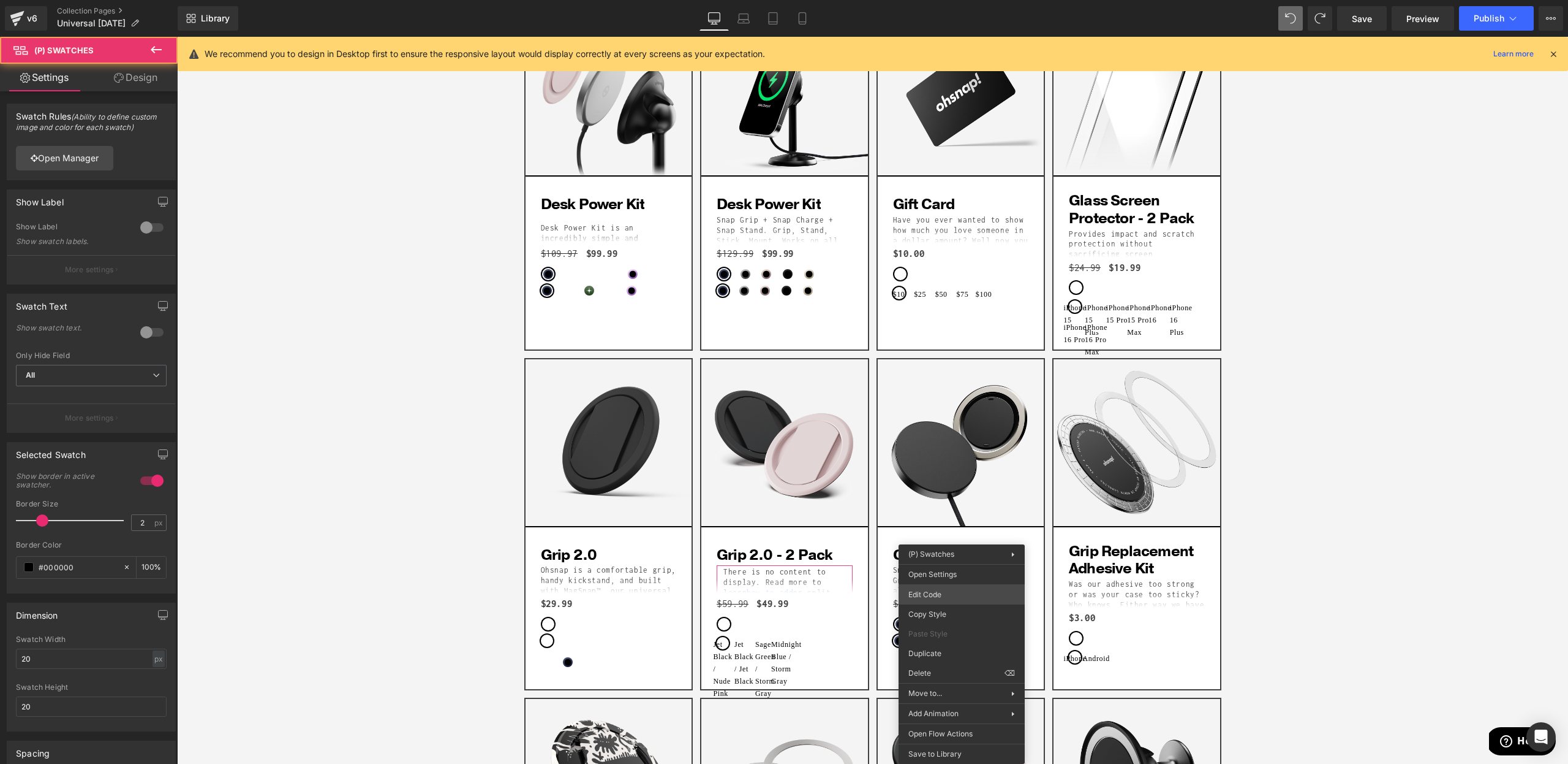
click at [934, 594] on body "(P) Swatches You are previewing how the will restyle your page. You can not edi…" at bounding box center [784, 382] width 1568 height 764
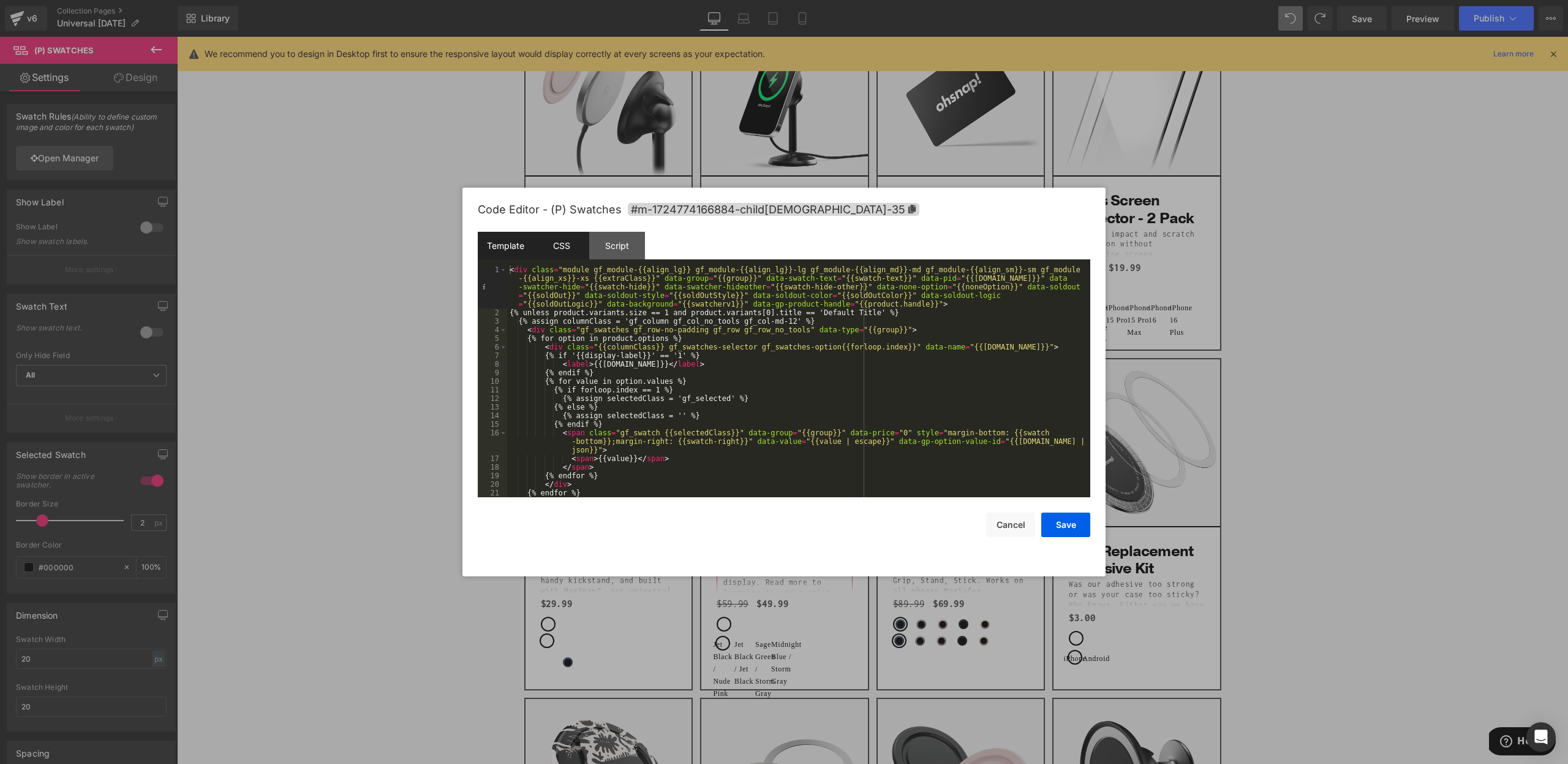
click at [558, 244] on div "CSS" at bounding box center [562, 245] width 56 height 28
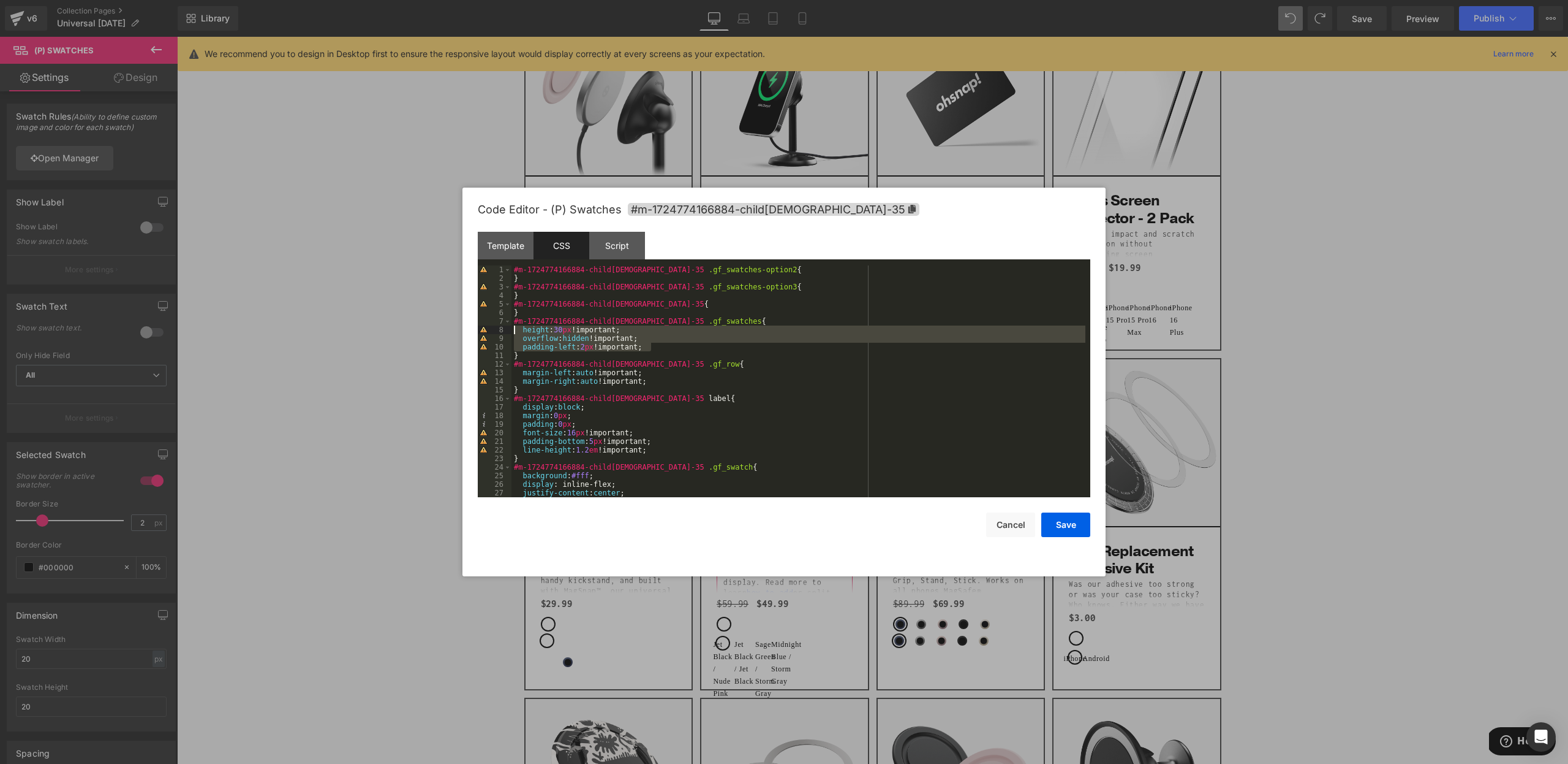
drag, startPoint x: 664, startPoint y: 345, endPoint x: 520, endPoint y: 332, distance: 144.6
click at [520, 332] on div "#m-1724774166884-child19-35 .gf_swatches-option2 { } #m-1724774166884-child19-3…" at bounding box center [798, 390] width 574 height 249
click at [1057, 519] on button "Save" at bounding box center [1066, 524] width 49 height 24
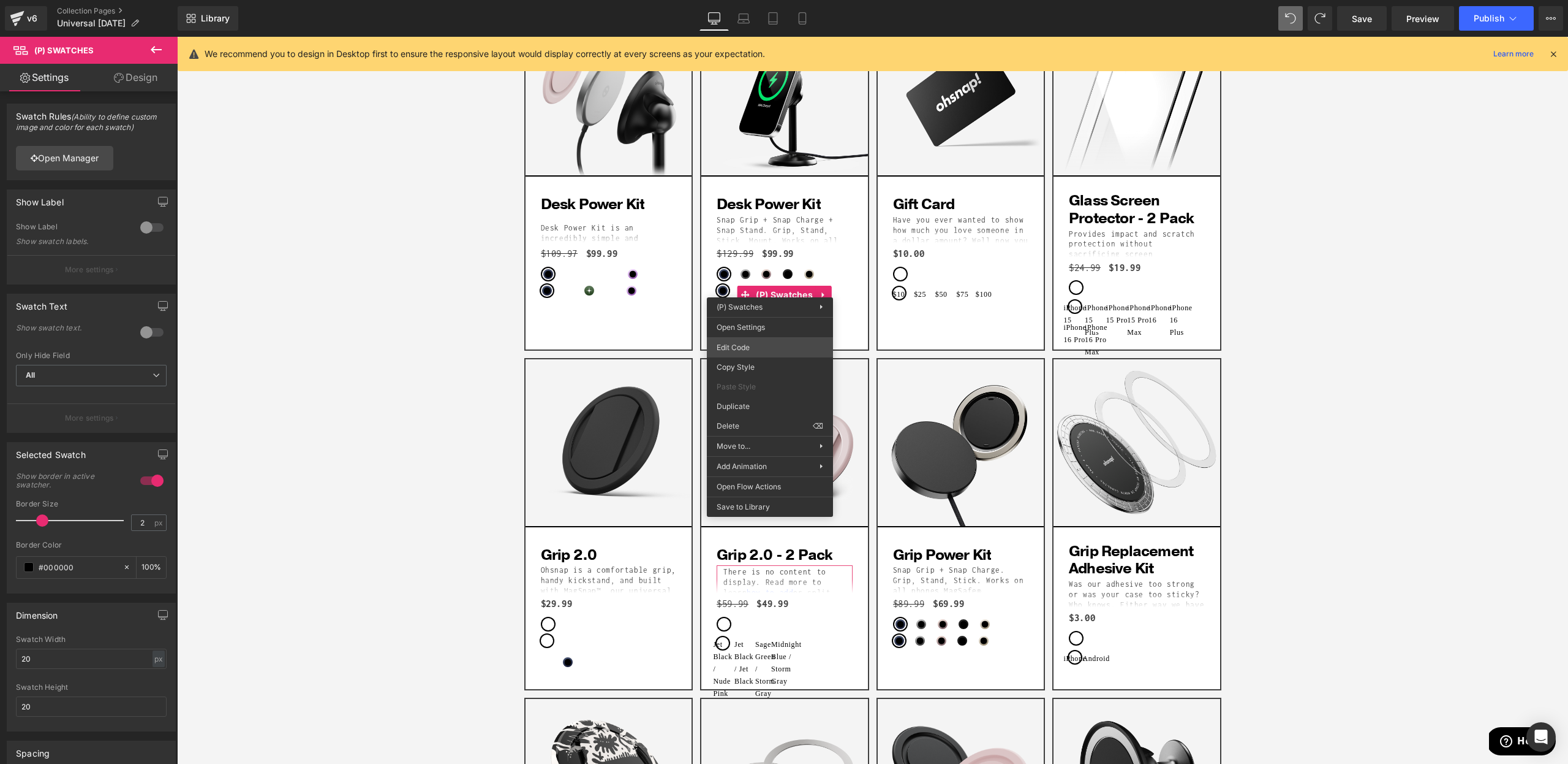
click at [760, 0] on div "(P) Swatches You are previewing how the will restyle your page. You can not edi…" at bounding box center [784, 0] width 1568 height 0
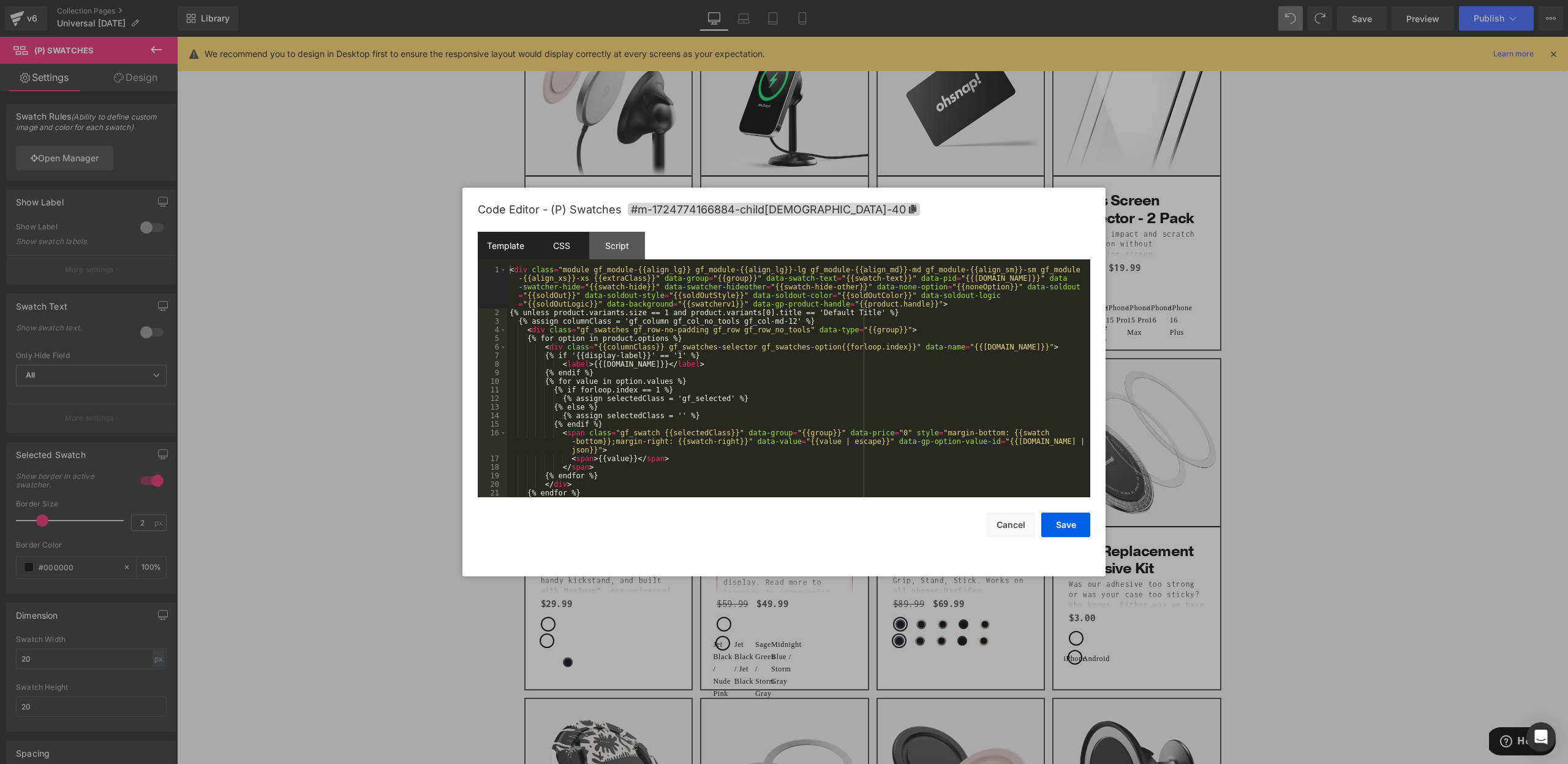
click at [559, 253] on div "CSS" at bounding box center [562, 245] width 56 height 28
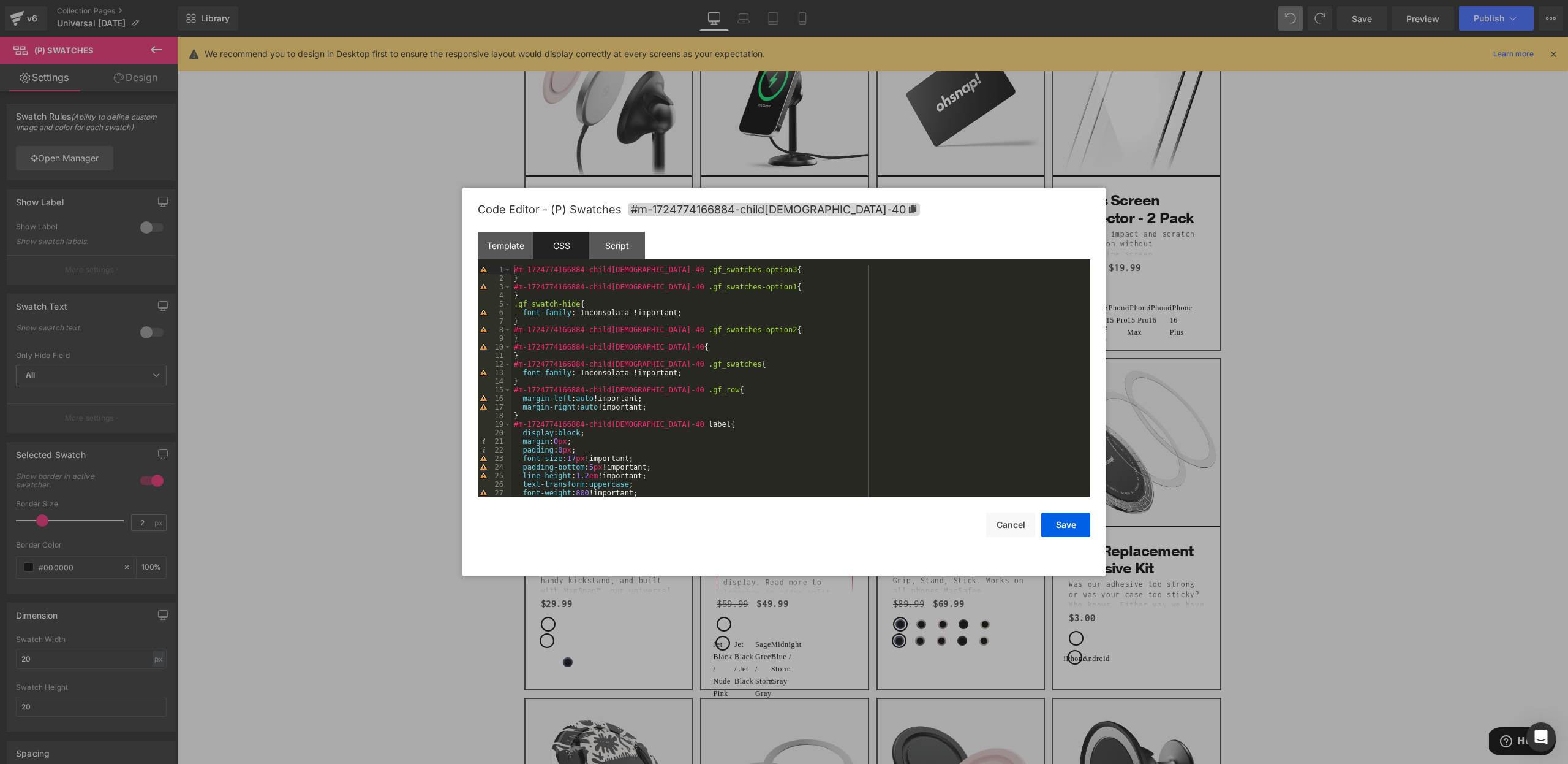
click at [706, 364] on div "#m-1724774166884-child14-40 .gf_swatches-option3 { } #m-1724774166884-child14-4…" at bounding box center [798, 390] width 574 height 249
click at [696, 373] on div "#m-1724774166884-child14-40 .gf_swatches-option3 { } #m-1724774166884-child14-4…" at bounding box center [798, 390] width 574 height 249
click at [1218, 441] on div at bounding box center [784, 382] width 1568 height 764
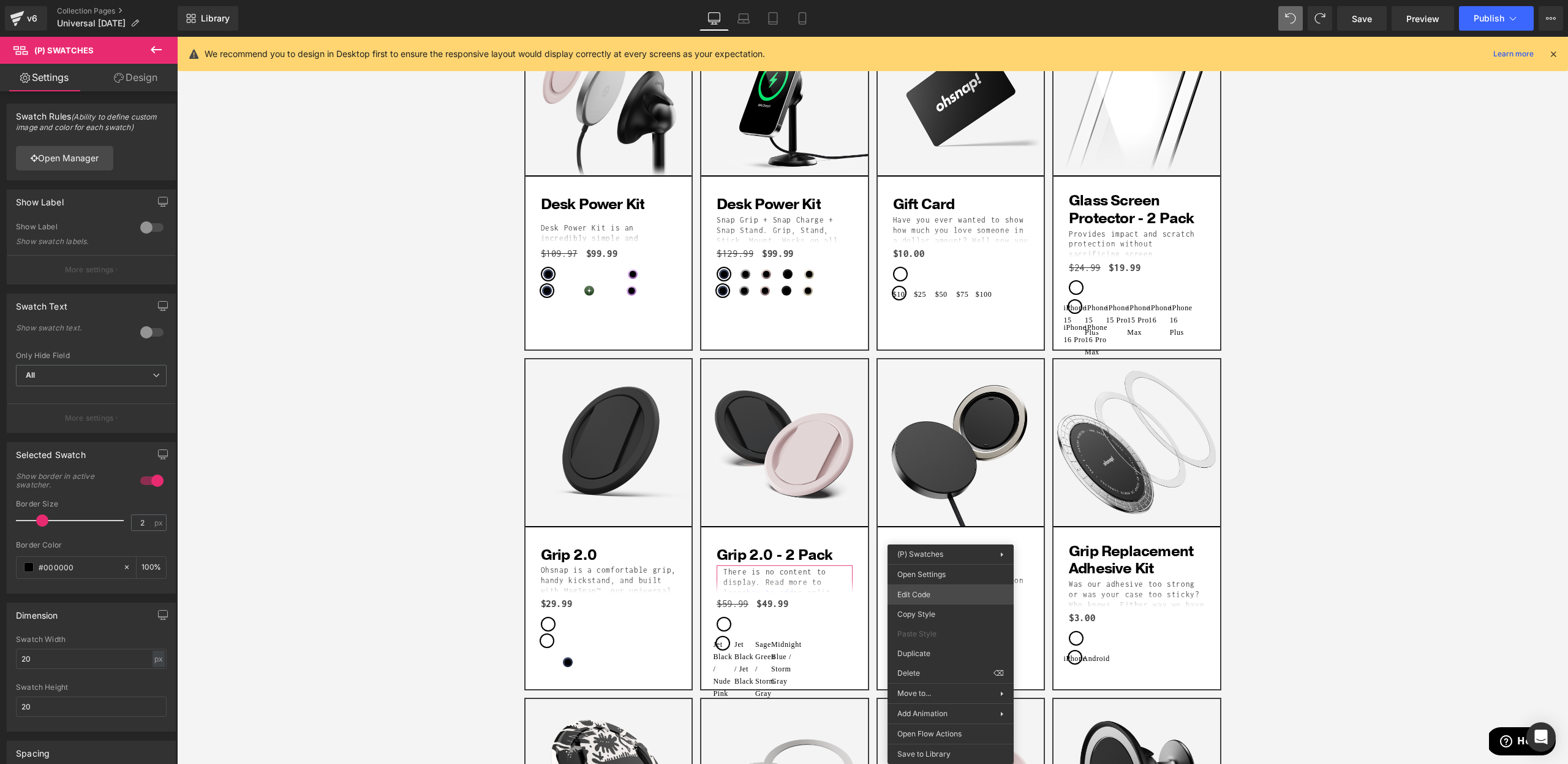
click at [930, 597] on body "(P) Swatches You are previewing how the will restyle your page. You can not edi…" at bounding box center [784, 382] width 1568 height 764
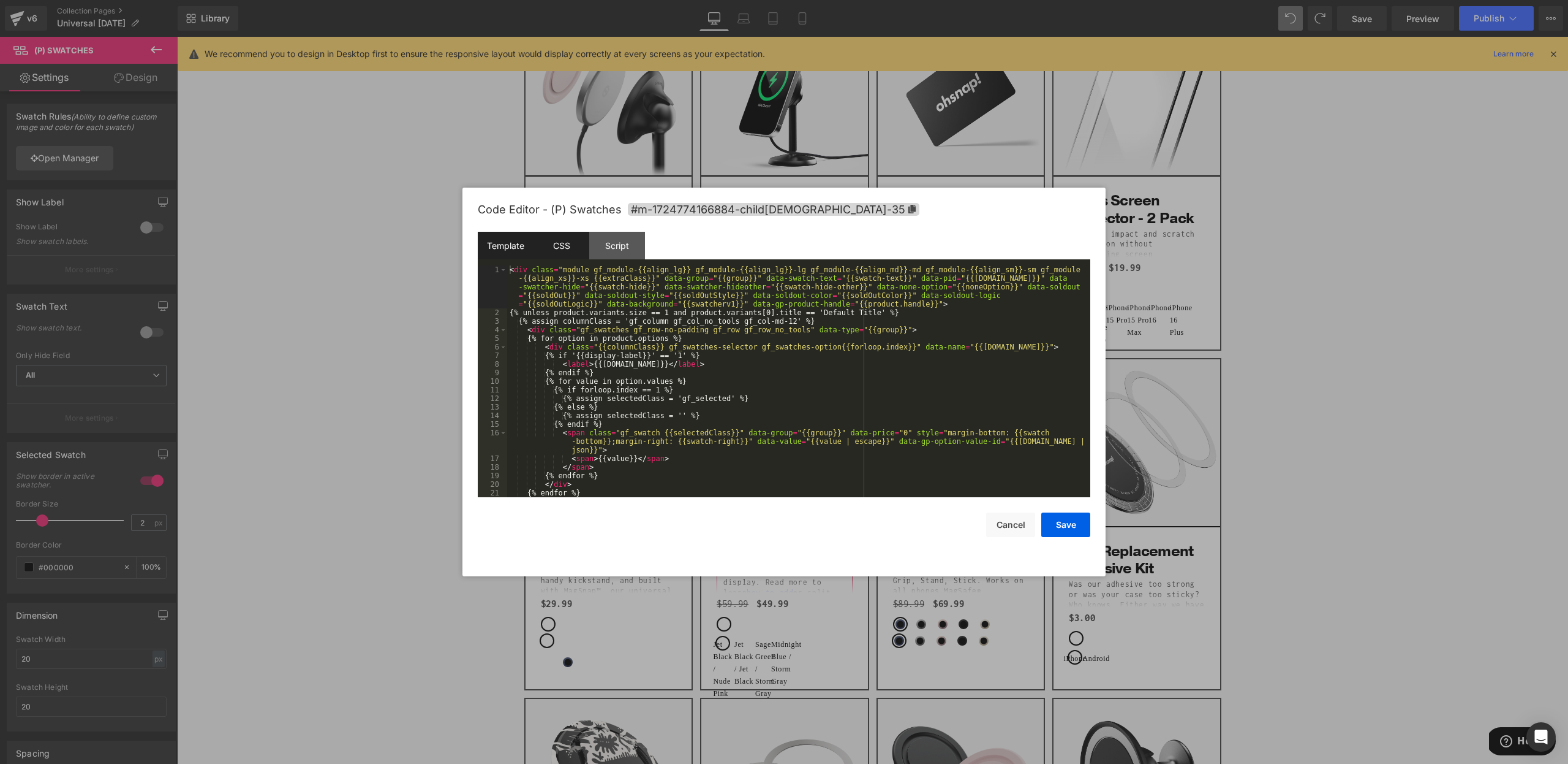
click at [566, 244] on div "CSS" at bounding box center [562, 245] width 56 height 28
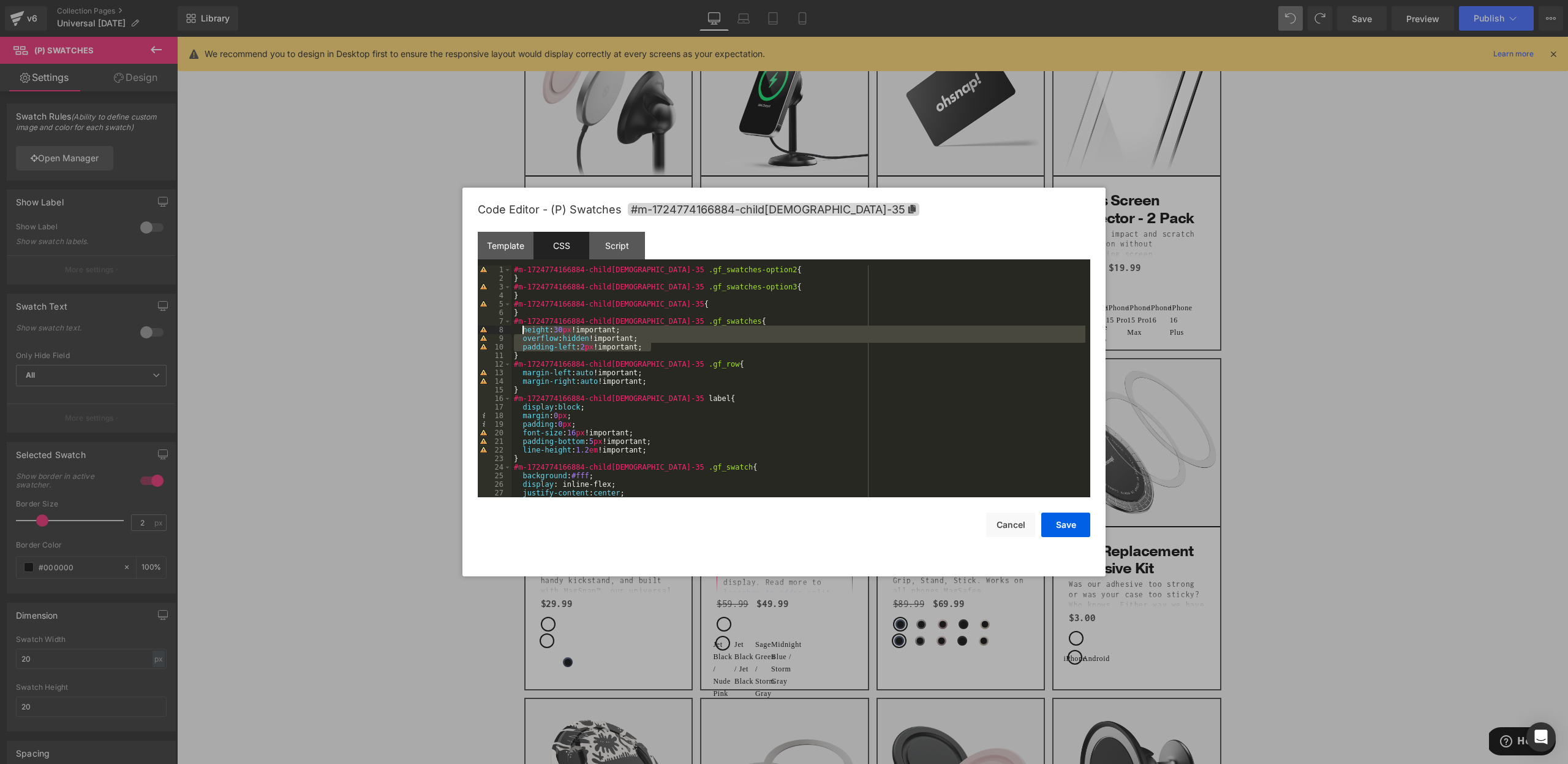
drag, startPoint x: 656, startPoint y: 345, endPoint x: 525, endPoint y: 331, distance: 131.7
click at [525, 331] on div "#m-1724774166884-child19-35 .gf_swatches-option2 { } #m-1724774166884-child19-3…" at bounding box center [798, 390] width 574 height 249
click at [1059, 525] on button "Save" at bounding box center [1066, 524] width 49 height 24
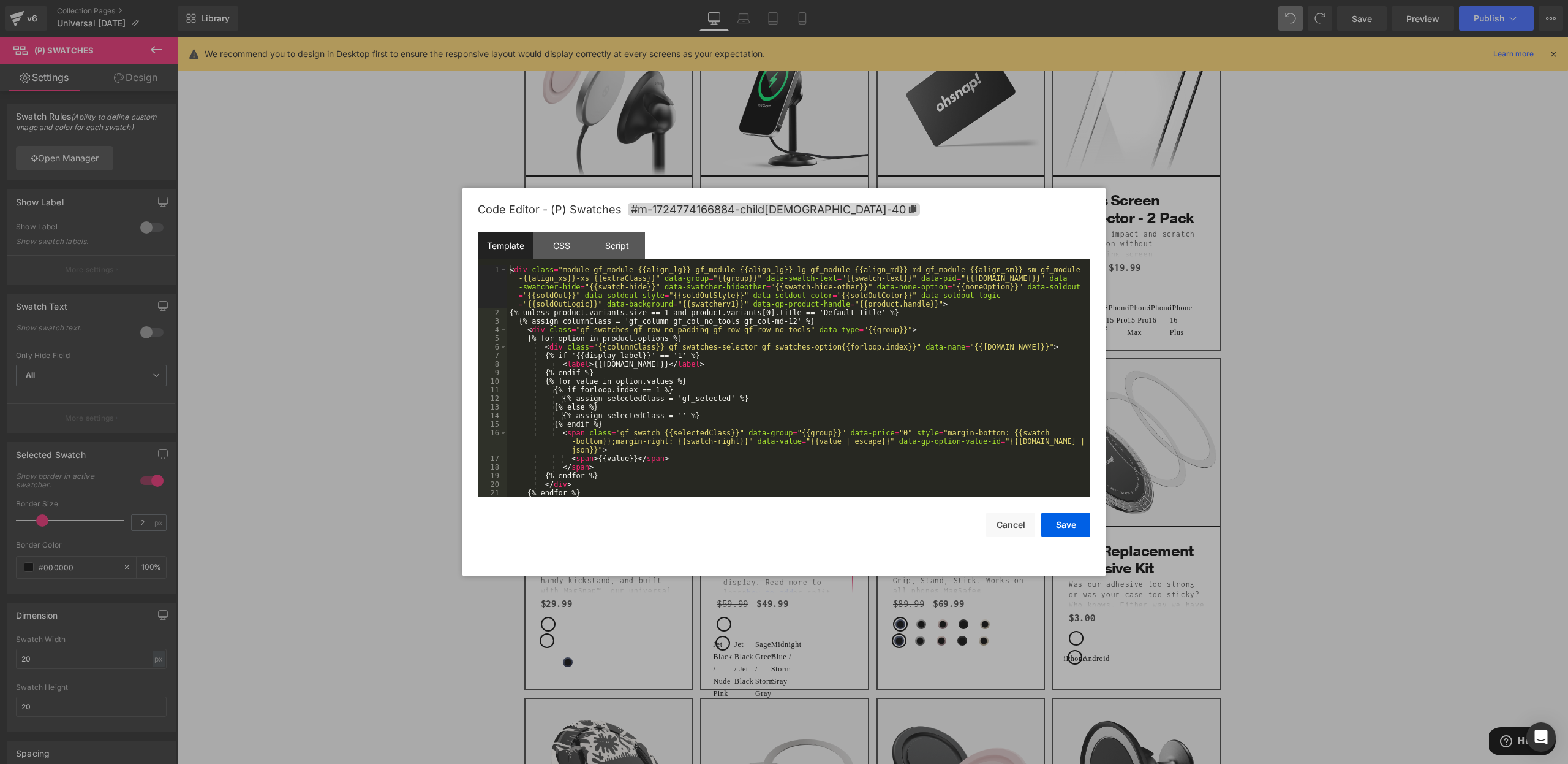
click at [939, 594] on body "(P) Swatches You are previewing how the will restyle your page. You can not edi…" at bounding box center [784, 382] width 1568 height 764
click at [556, 241] on div "CSS" at bounding box center [562, 245] width 56 height 28
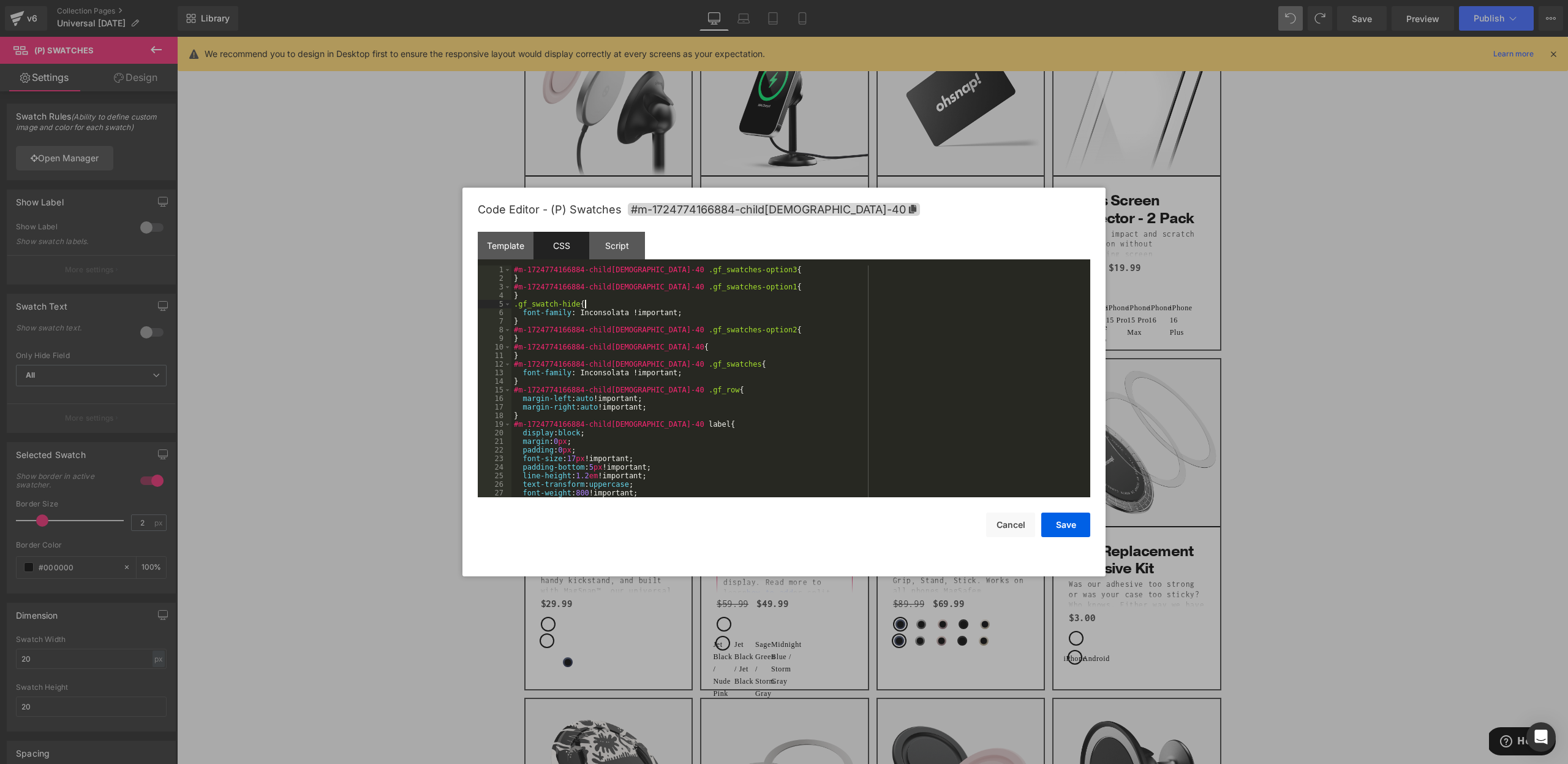
click at [689, 308] on div "#m-1724774166884-child19-40 .gf_swatches-option3 { } #m-1724774166884-child19-4…" at bounding box center [798, 390] width 574 height 249
click at [683, 310] on div "#m-1724774166884-child19-40 .gf_swatches-option3 { } #m-1724774166884-child19-4…" at bounding box center [798, 390] width 574 height 249
click at [693, 374] on div "#m-1724774166884-child19-40 .gf_swatches-option3 { } #m-1724774166884-child19-4…" at bounding box center [798, 390] width 574 height 249
click at [1060, 524] on button "Save" at bounding box center [1066, 524] width 49 height 24
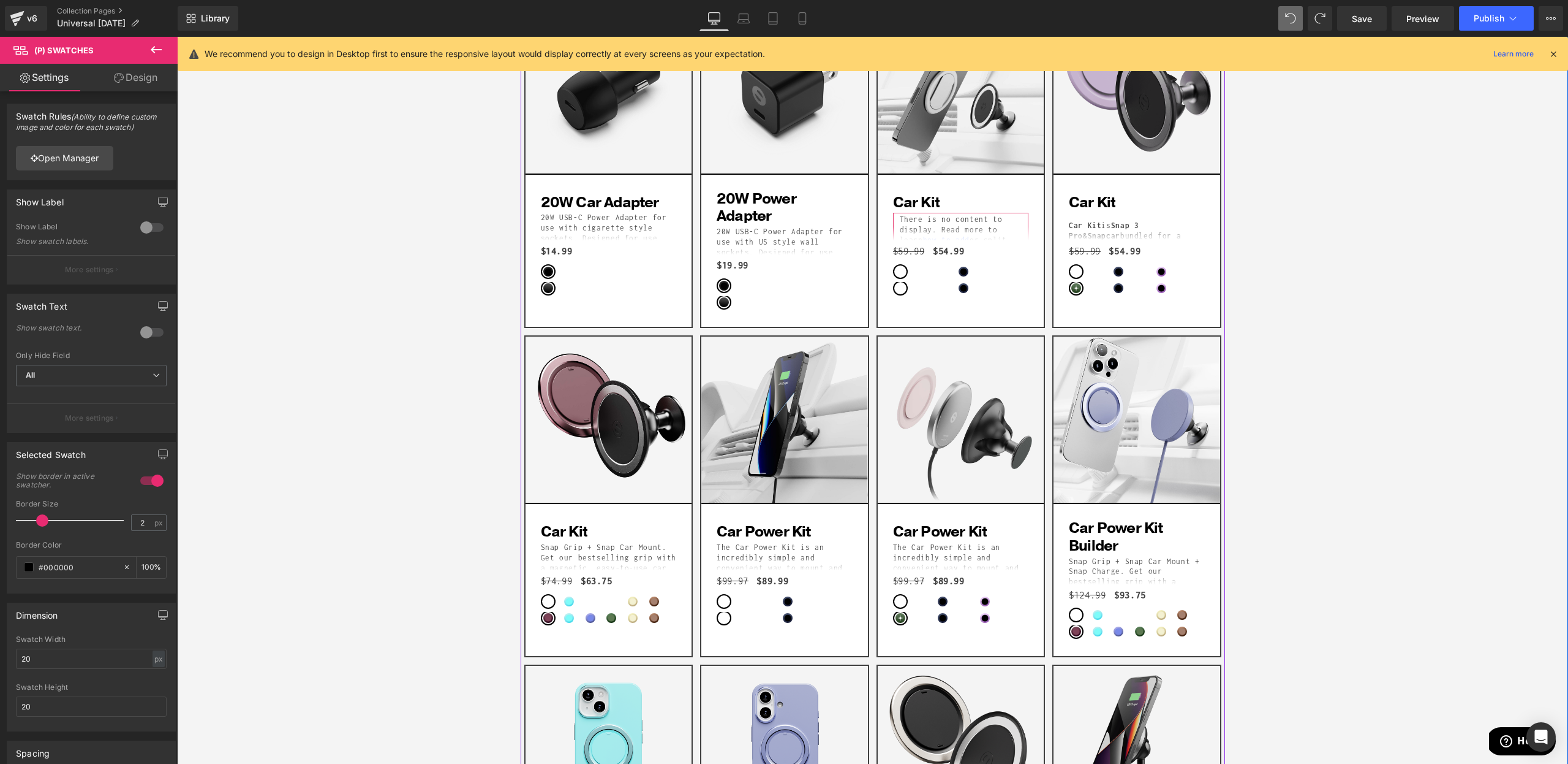
scroll to position [223, 0]
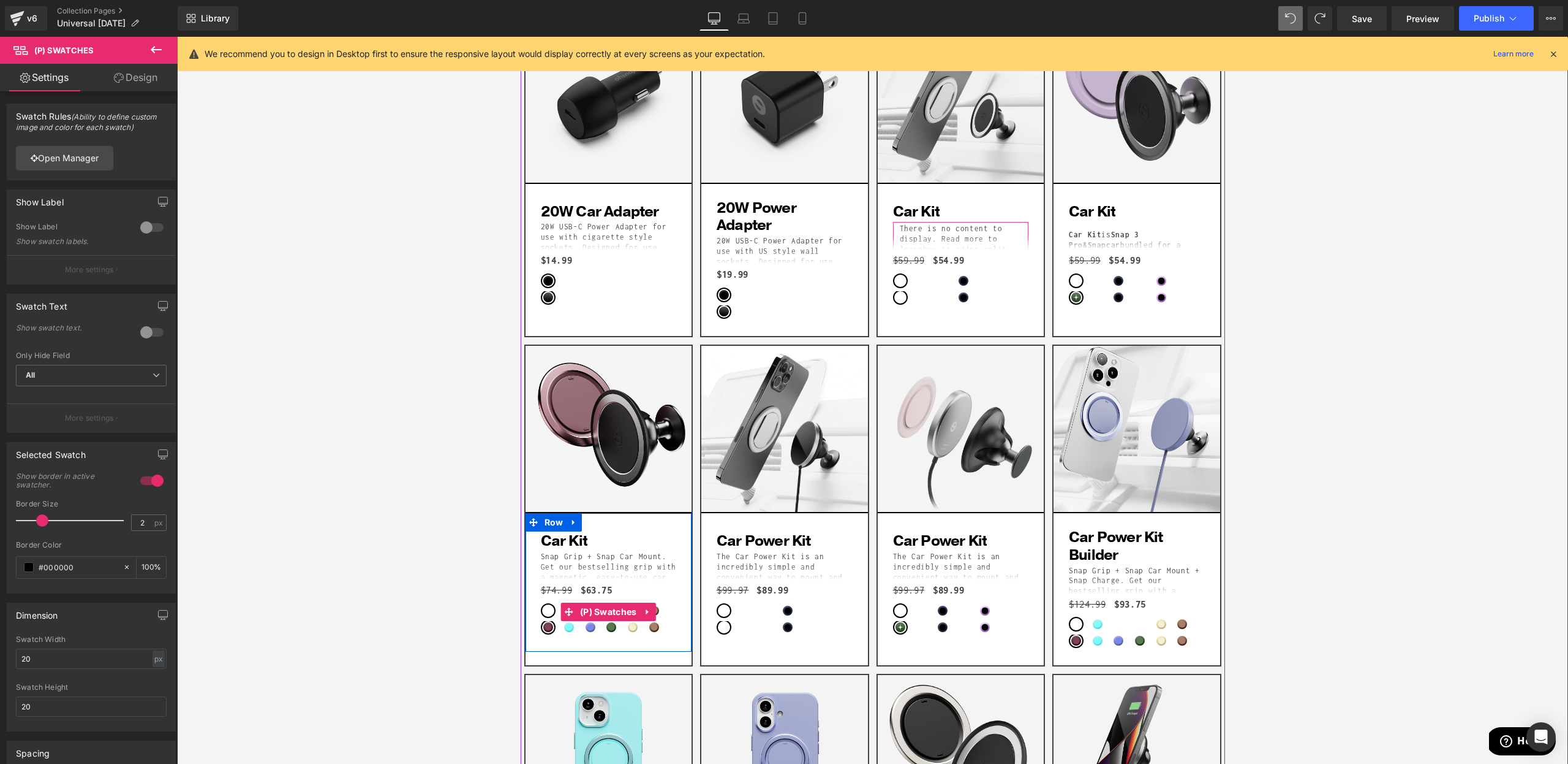
click at [644, 607] on icon at bounding box center [648, 612] width 9 height 9
click at [651, 611] on link at bounding box center [656, 612] width 16 height 18
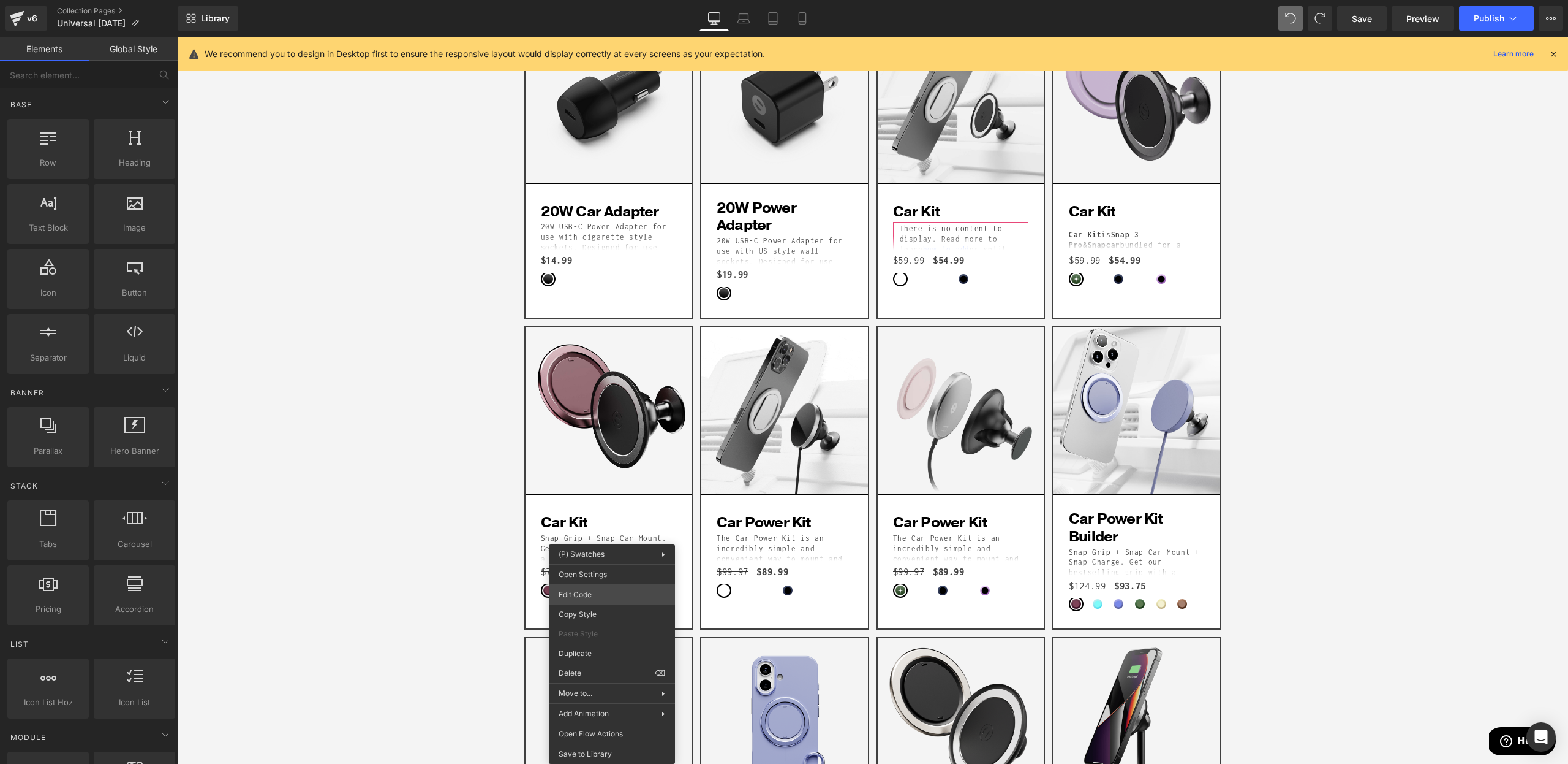
click at [591, 591] on body "(P) Swatches You are previewing how the will restyle your page. You can not edi…" at bounding box center [784, 382] width 1568 height 764
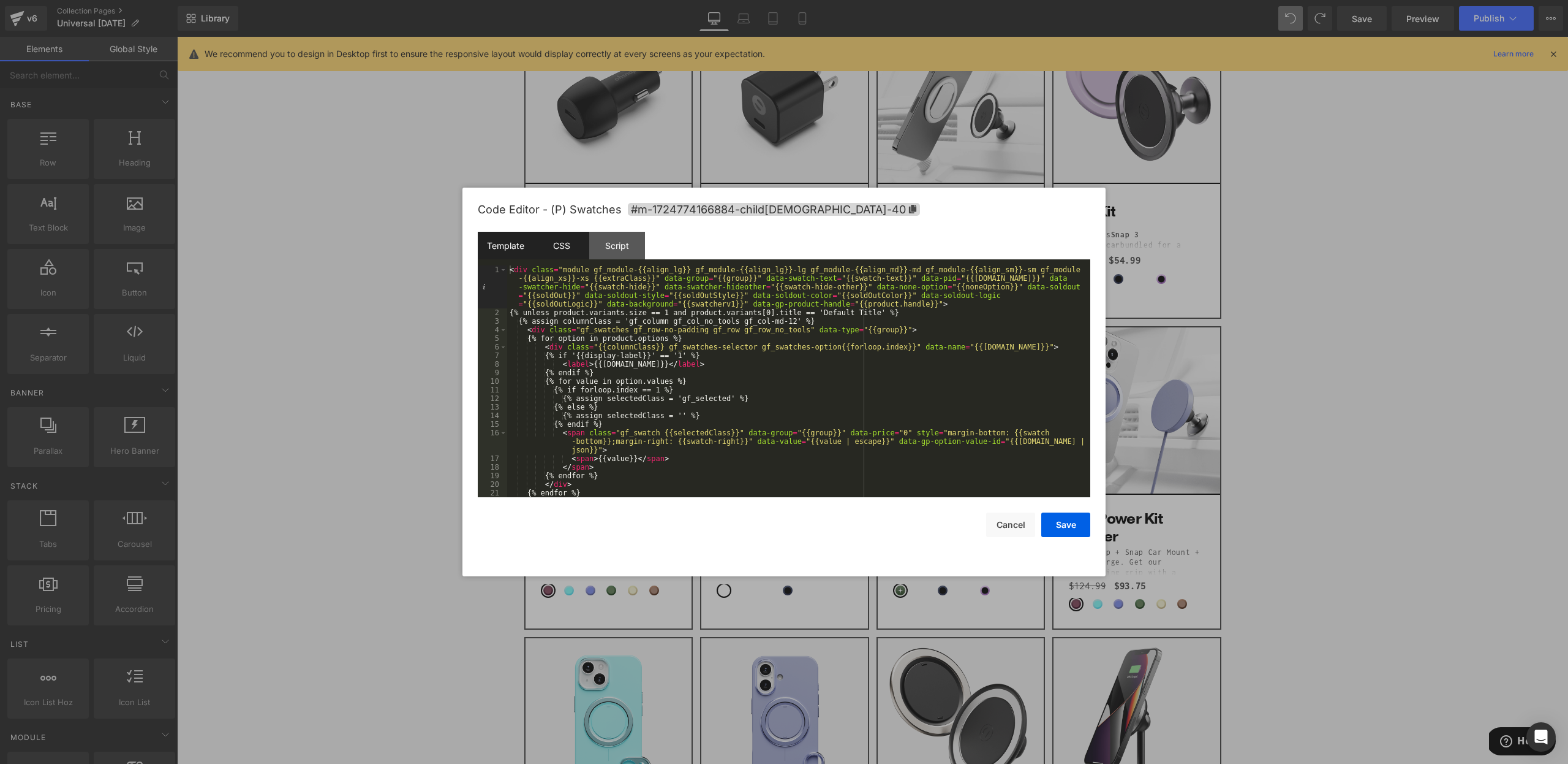
drag, startPoint x: 573, startPoint y: 226, endPoint x: 569, endPoint y: 240, distance: 14.6
click at [573, 226] on div "Code Editor - (P) Swatches #m-1724774166884-child5-40" at bounding box center [784, 209] width 612 height 44
click at [569, 240] on div "CSS" at bounding box center [562, 245] width 56 height 28
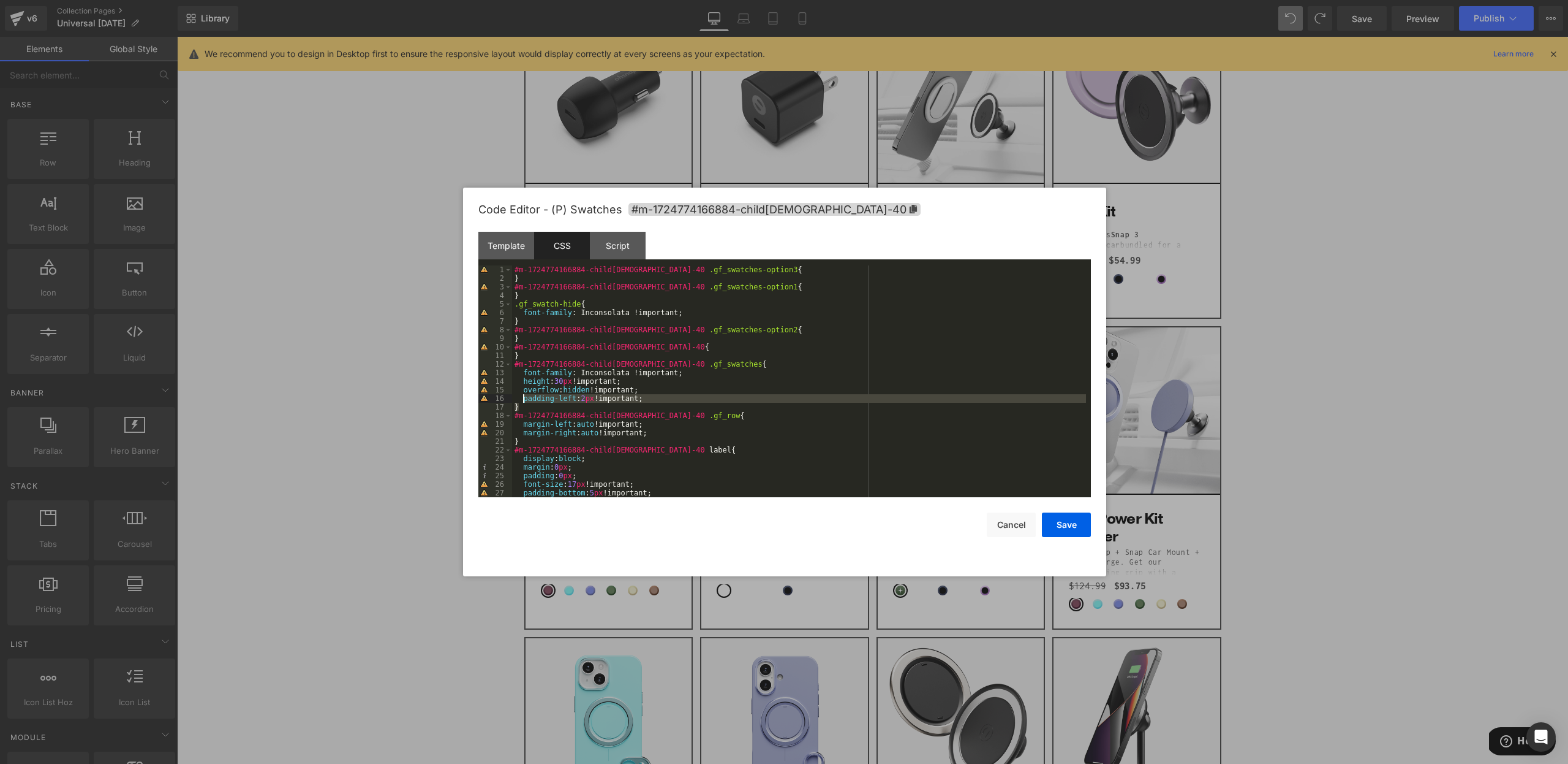
drag, startPoint x: 659, startPoint y: 403, endPoint x: 525, endPoint y: 398, distance: 134.1
click at [525, 398] on div "#m-1724774166884-child5-40 .gf_swatches-option3 { } #m-1724774166884-child5-40 …" at bounding box center [799, 390] width 574 height 249
click at [657, 400] on div "#m-1724774166884-child5-40 .gf_swatches-option3 { } #m-1724774166884-child5-40 …" at bounding box center [799, 390] width 574 height 249
paste textarea
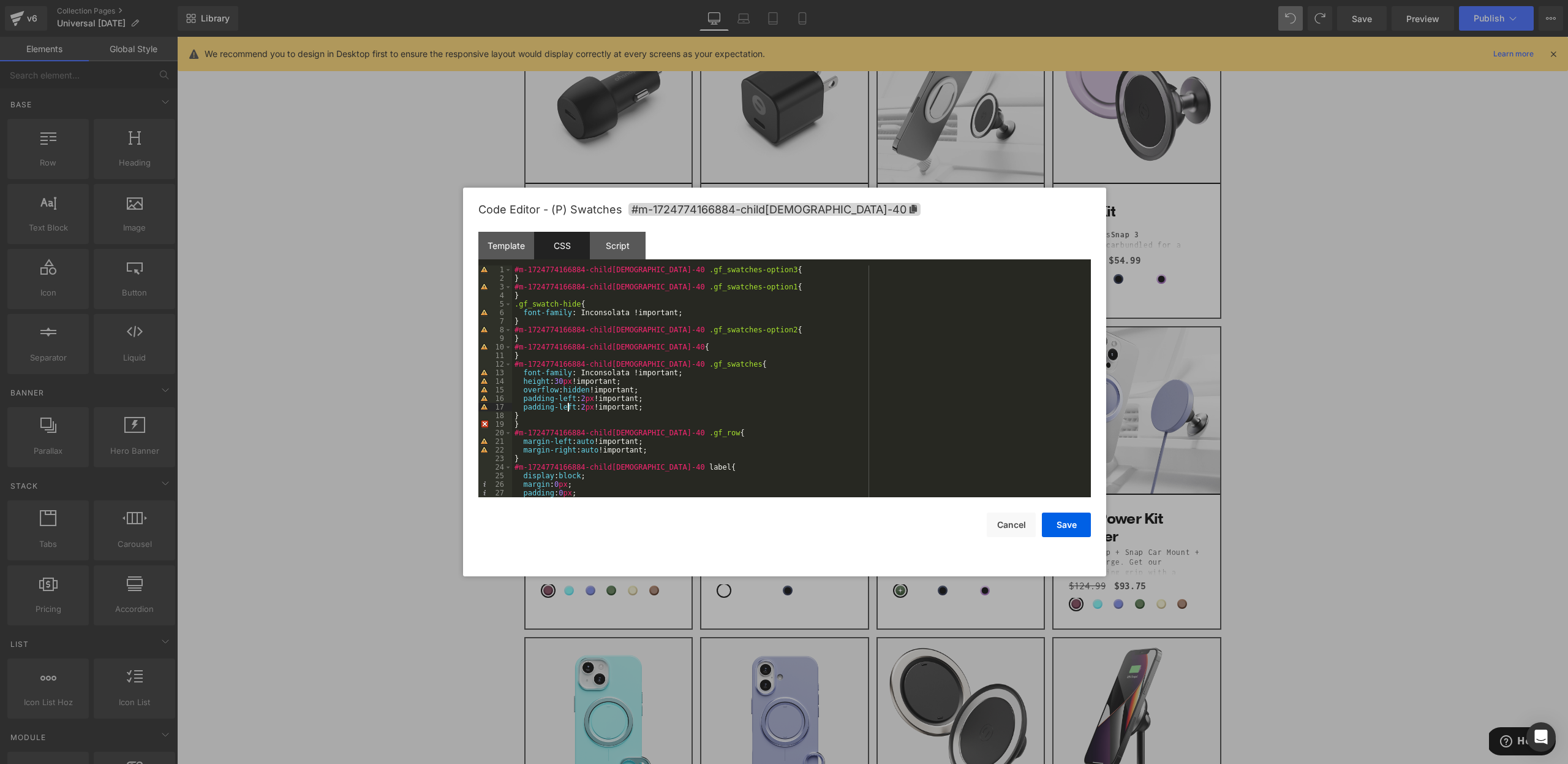
click at [567, 406] on div "#m-1724774166884-child5-40 .gf_swatches-option3 { } #m-1724774166884-child5-40 …" at bounding box center [799, 390] width 574 height 249
click at [517, 413] on div "#m-1724774166884-child5-40 .gf_swatches-option3 { } #m-1724774166884-child5-40 …" at bounding box center [799, 390] width 574 height 249
click at [526, 414] on div "#m-1724774166884-child5-40 .gf_swatches-option3 { } #m-1724774166884-child5-40 …" at bounding box center [799, 390] width 574 height 249
click at [1052, 530] on button "Save" at bounding box center [1067, 524] width 49 height 24
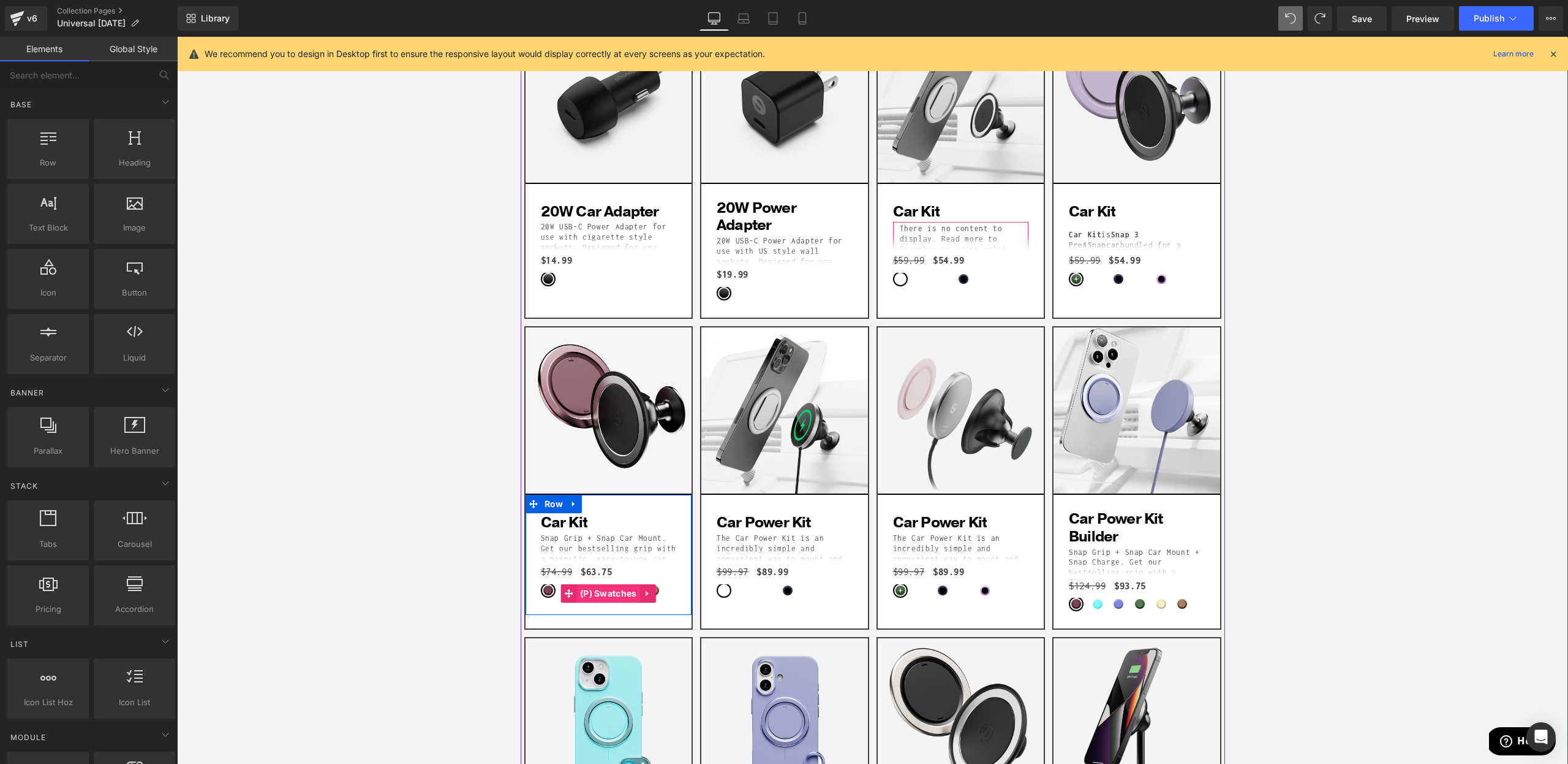
click at [609, 588] on span "(P) Swatches" at bounding box center [609, 594] width 63 height 18
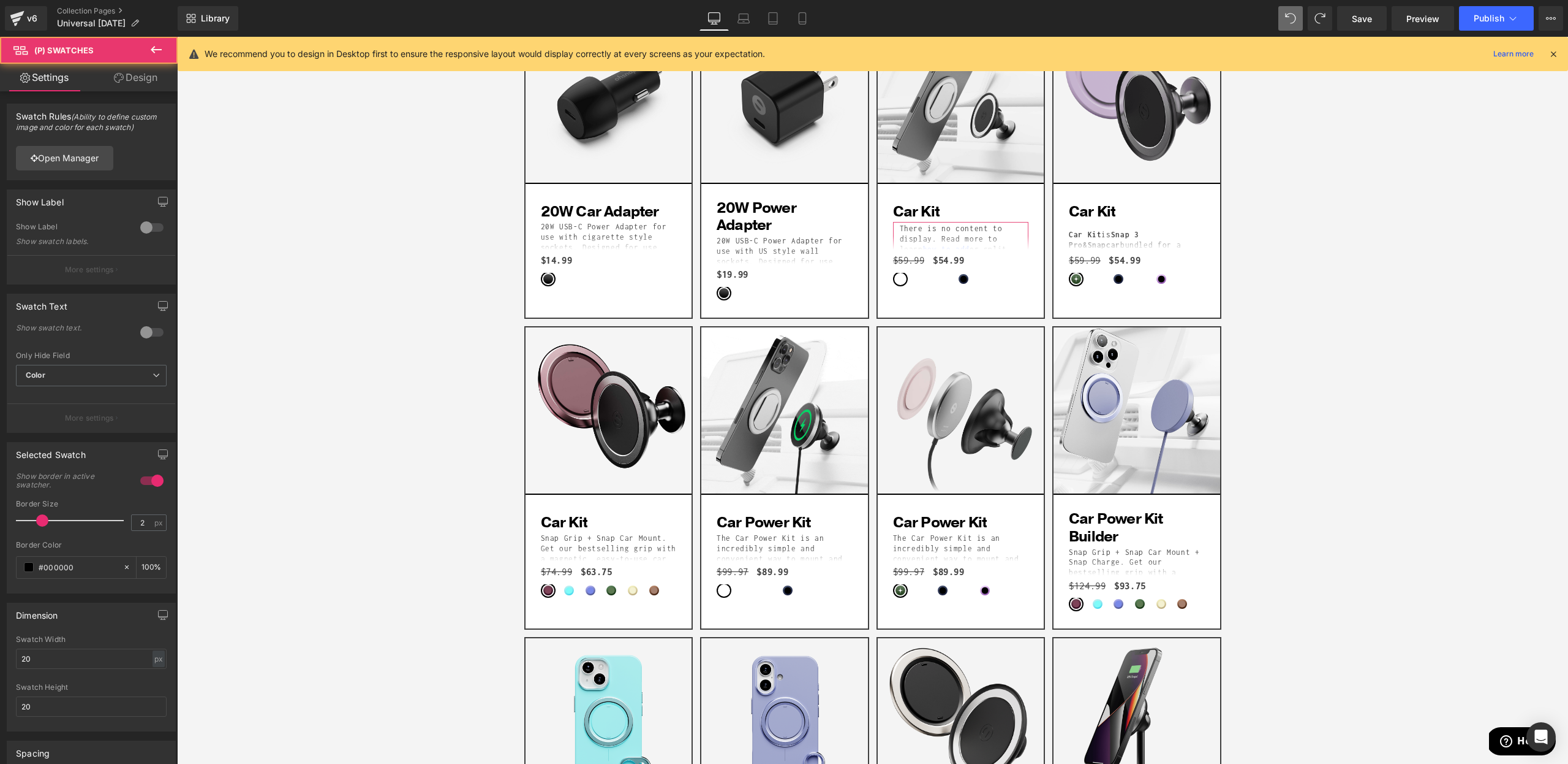
click at [109, 73] on link "Design" at bounding box center [135, 78] width 89 height 28
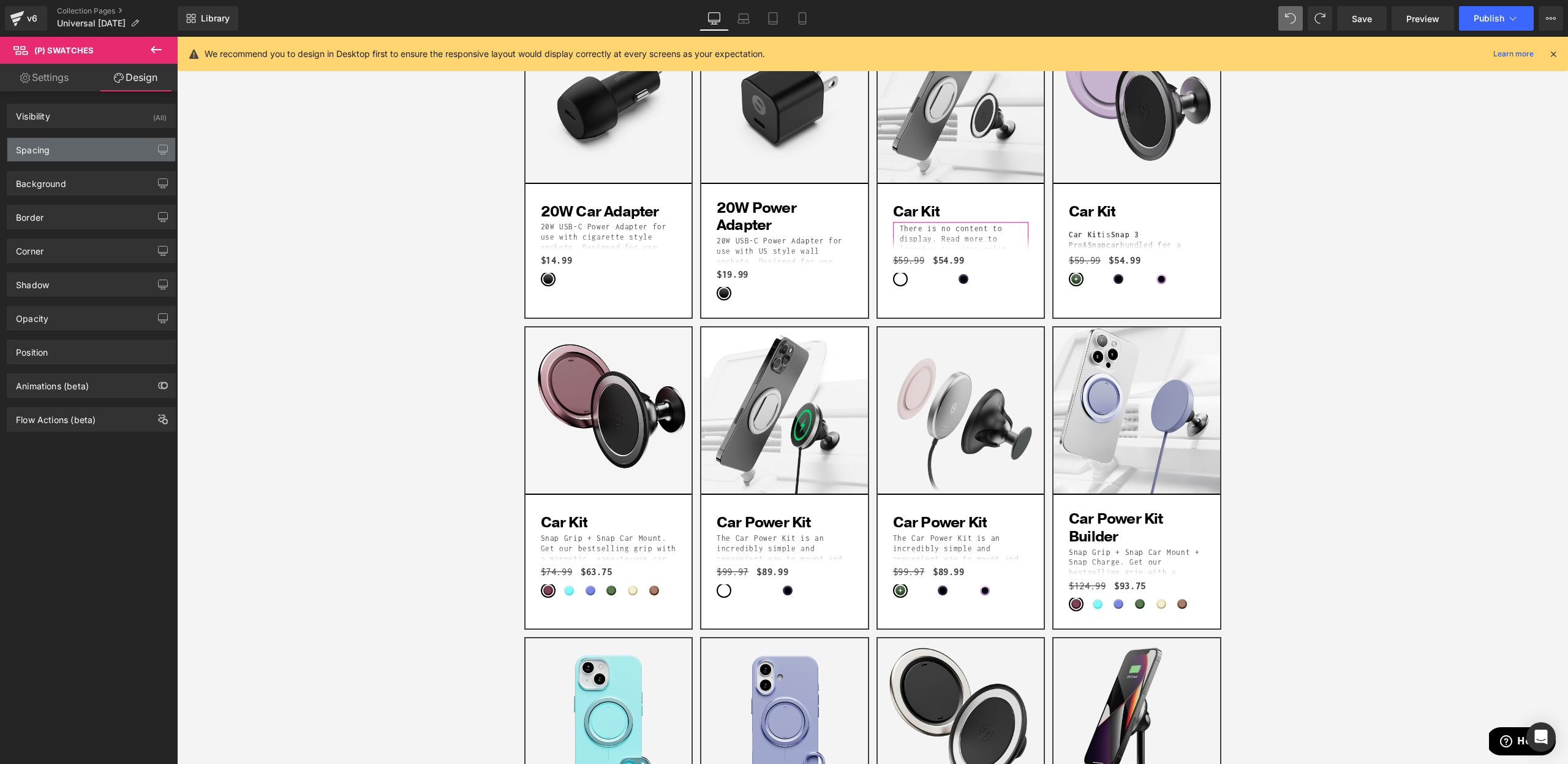
click at [81, 146] on div "Spacing" at bounding box center [91, 150] width 168 height 23
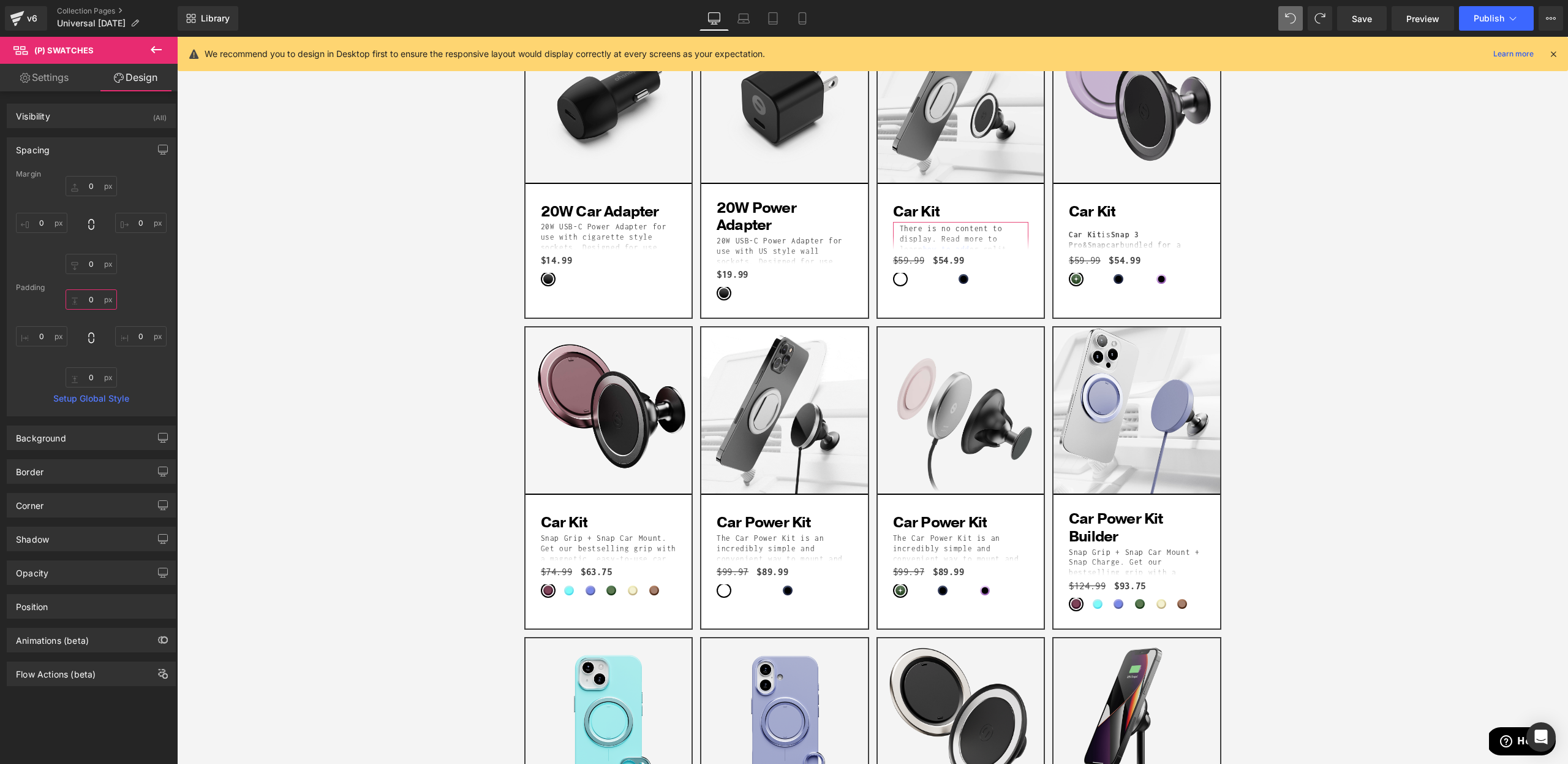
drag, startPoint x: 85, startPoint y: 297, endPoint x: 89, endPoint y: 288, distance: 9.8
click at [89, 288] on div "Margin 0px 0 0px 0 0px 0 0px 0 Padding 0px 0 0px 0 0px 0 0px 0 Setup Global Sty…" at bounding box center [91, 292] width 168 height 245
click at [96, 296] on input "0" at bounding box center [91, 299] width 51 height 20
type input "2"
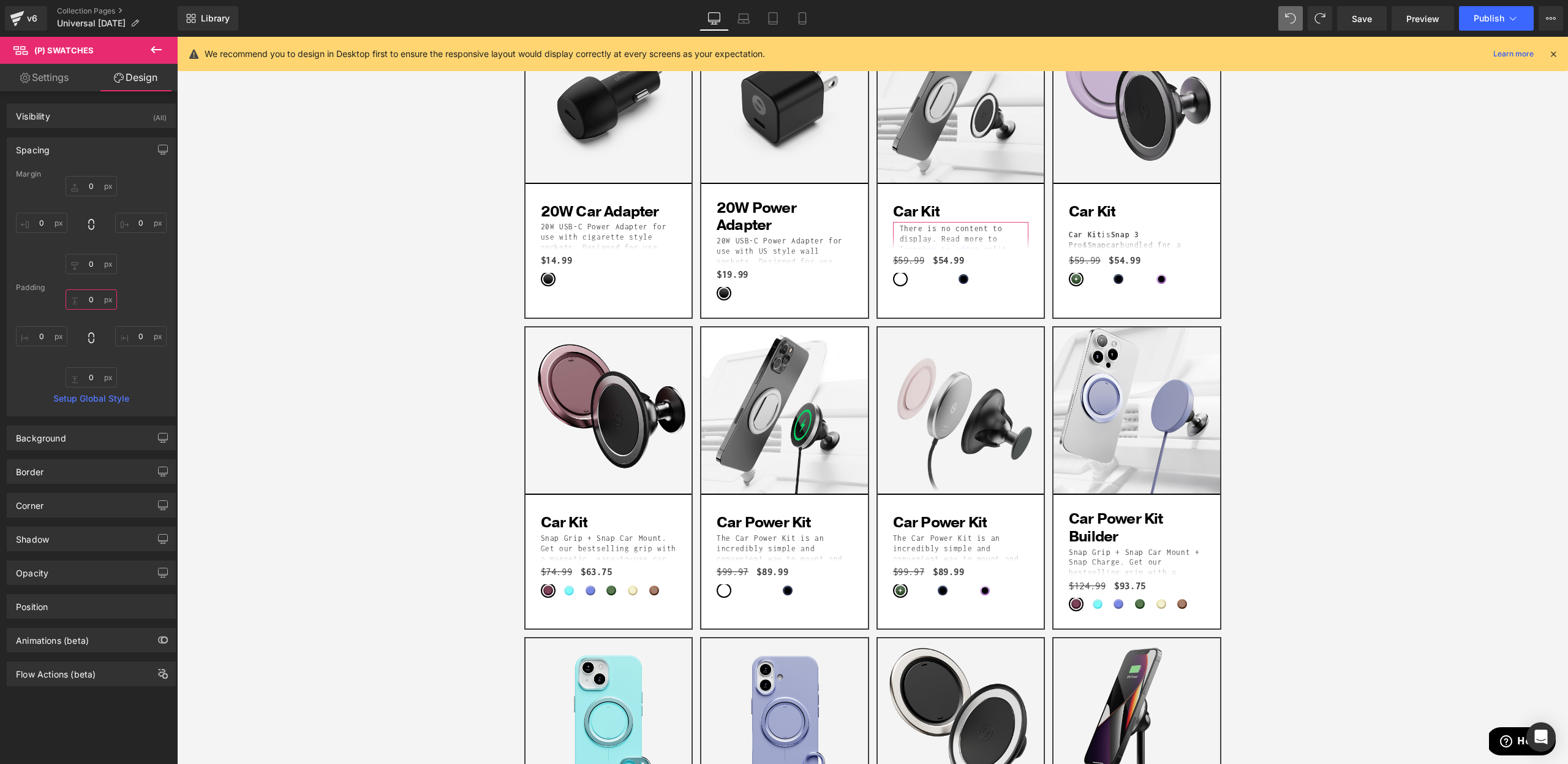
drag, startPoint x: 94, startPoint y: 312, endPoint x: 93, endPoint y: 301, distance: 11.0
click at [93, 291] on input "0" at bounding box center [91, 299] width 51 height 20
click at [95, 233] on div "Margin 0px 0 0px 0 0px 0 0px 0 Padding 0px 0 0px 0 0px 0 0px 0 Setup Global Sty…" at bounding box center [91, 292] width 168 height 245
click at [79, 305] on input "113" at bounding box center [91, 299] width 51 height 20
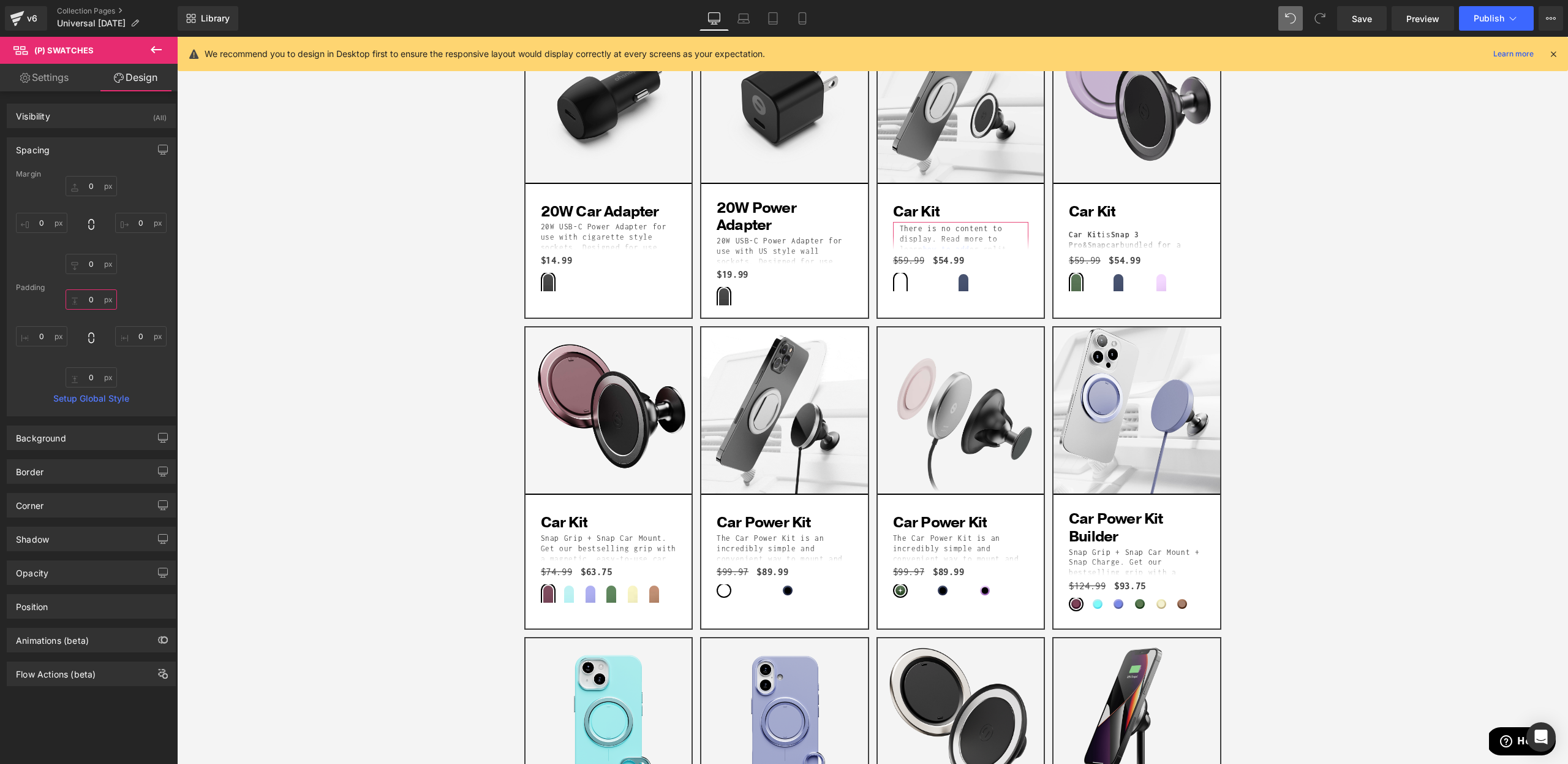
type input "0"
click at [137, 298] on div "113px 0 0px 0 0px 0 0px 0" at bounding box center [91, 338] width 151 height 98
click at [617, 594] on span "(P) Swatches" at bounding box center [609, 594] width 63 height 18
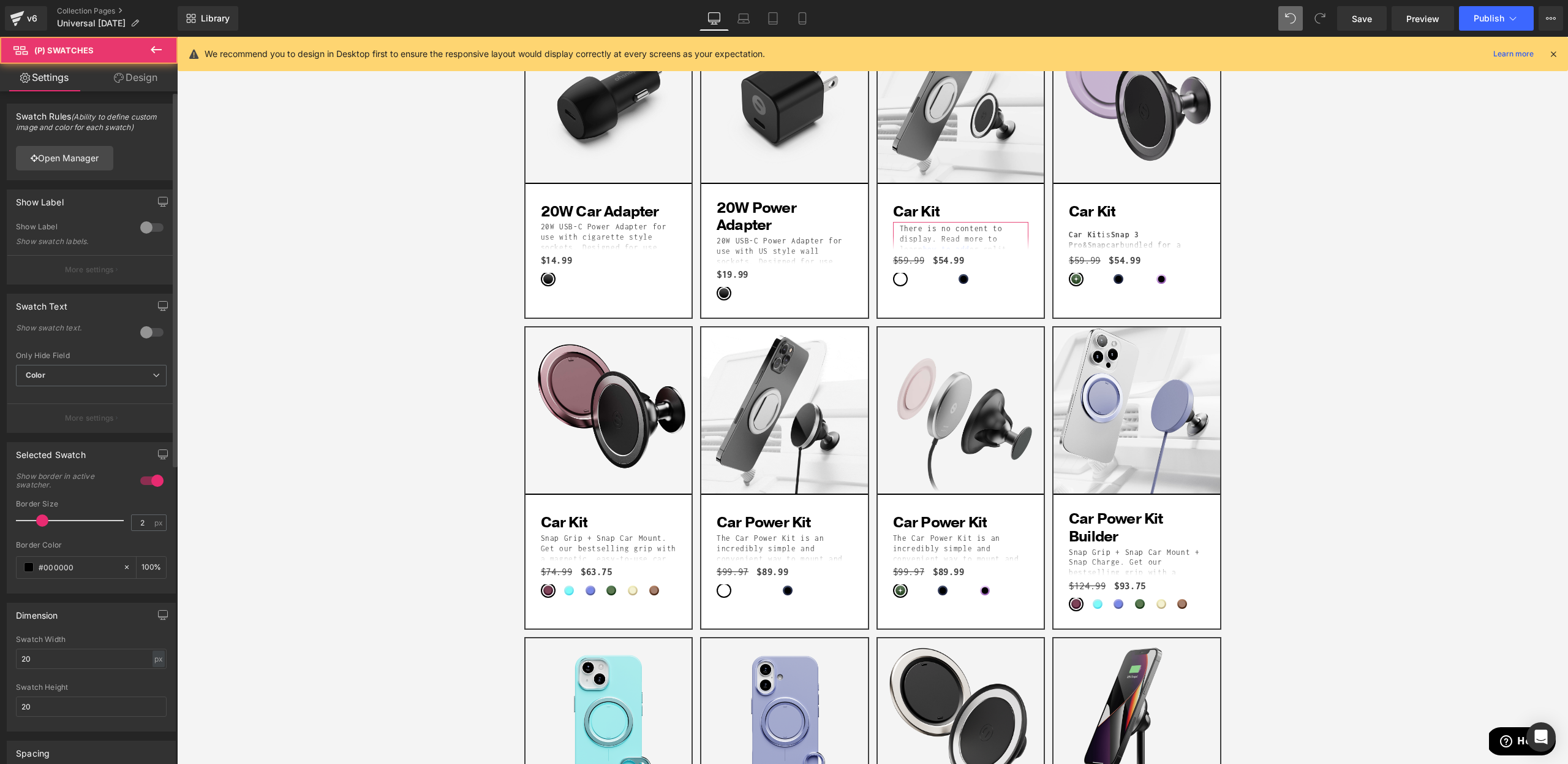
click at [148, 483] on div at bounding box center [151, 481] width 30 height 20
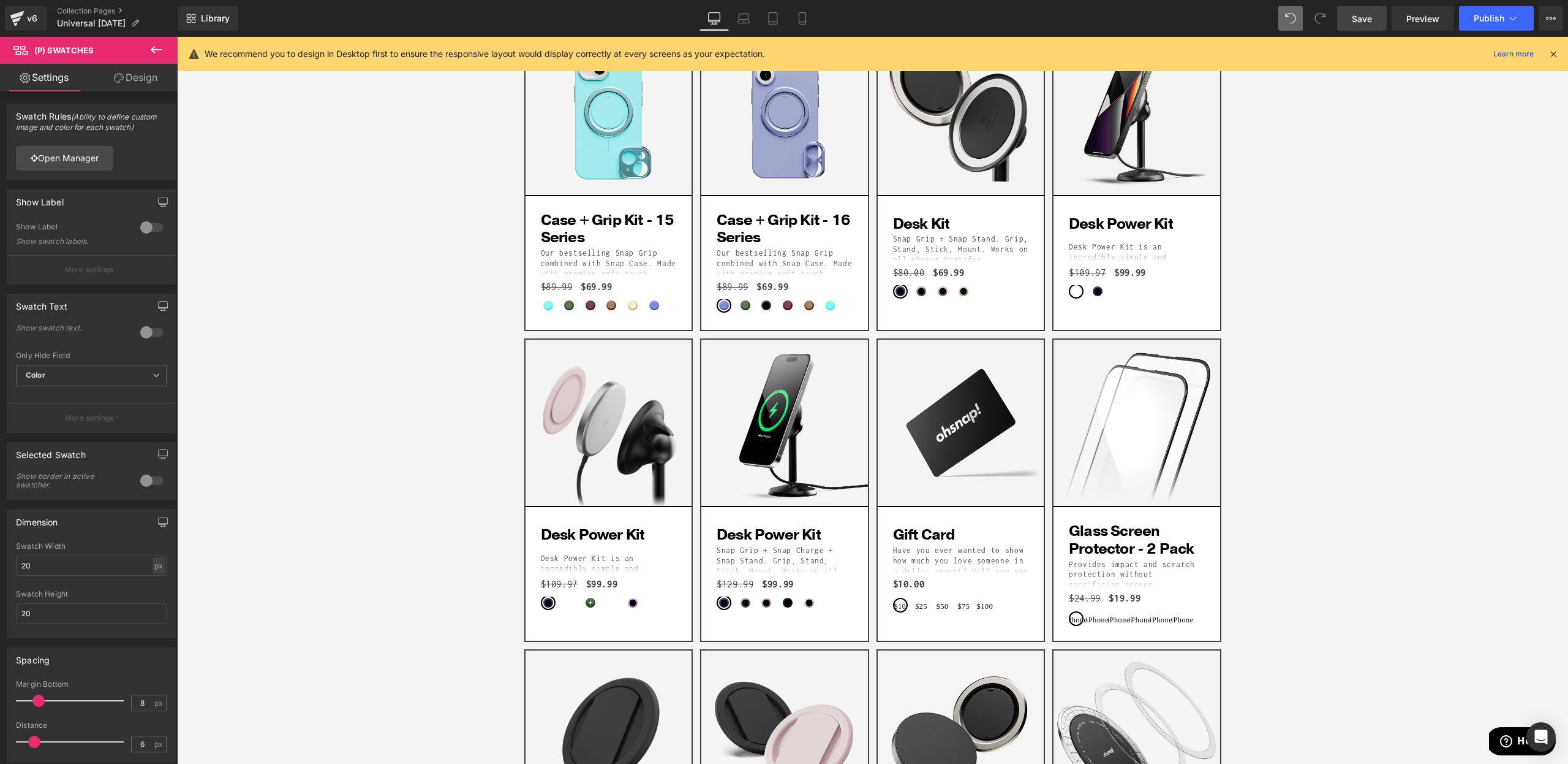
scroll to position [2160, 0]
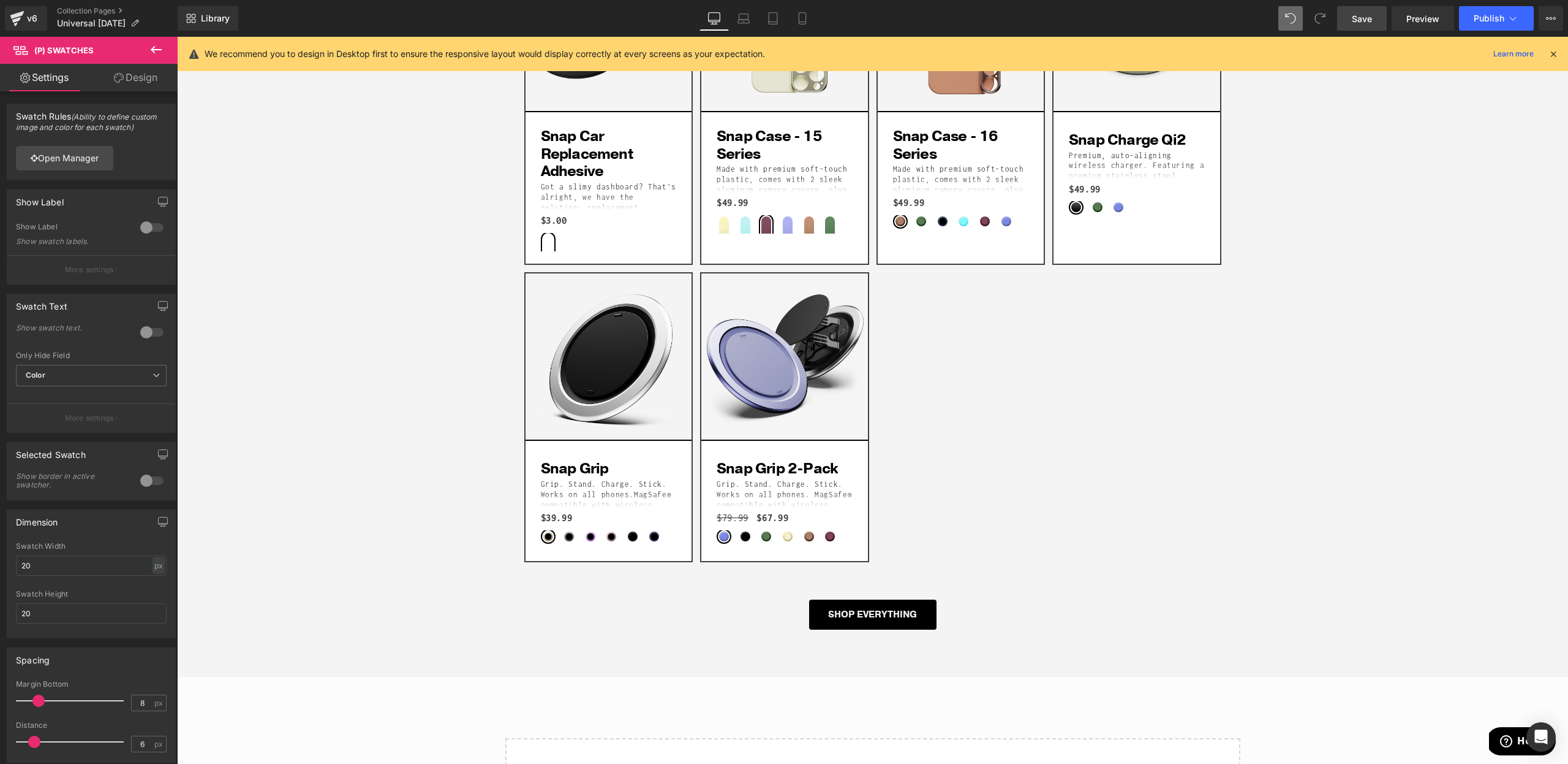
click at [1371, 20] on span "Save" at bounding box center [1362, 19] width 20 height 13
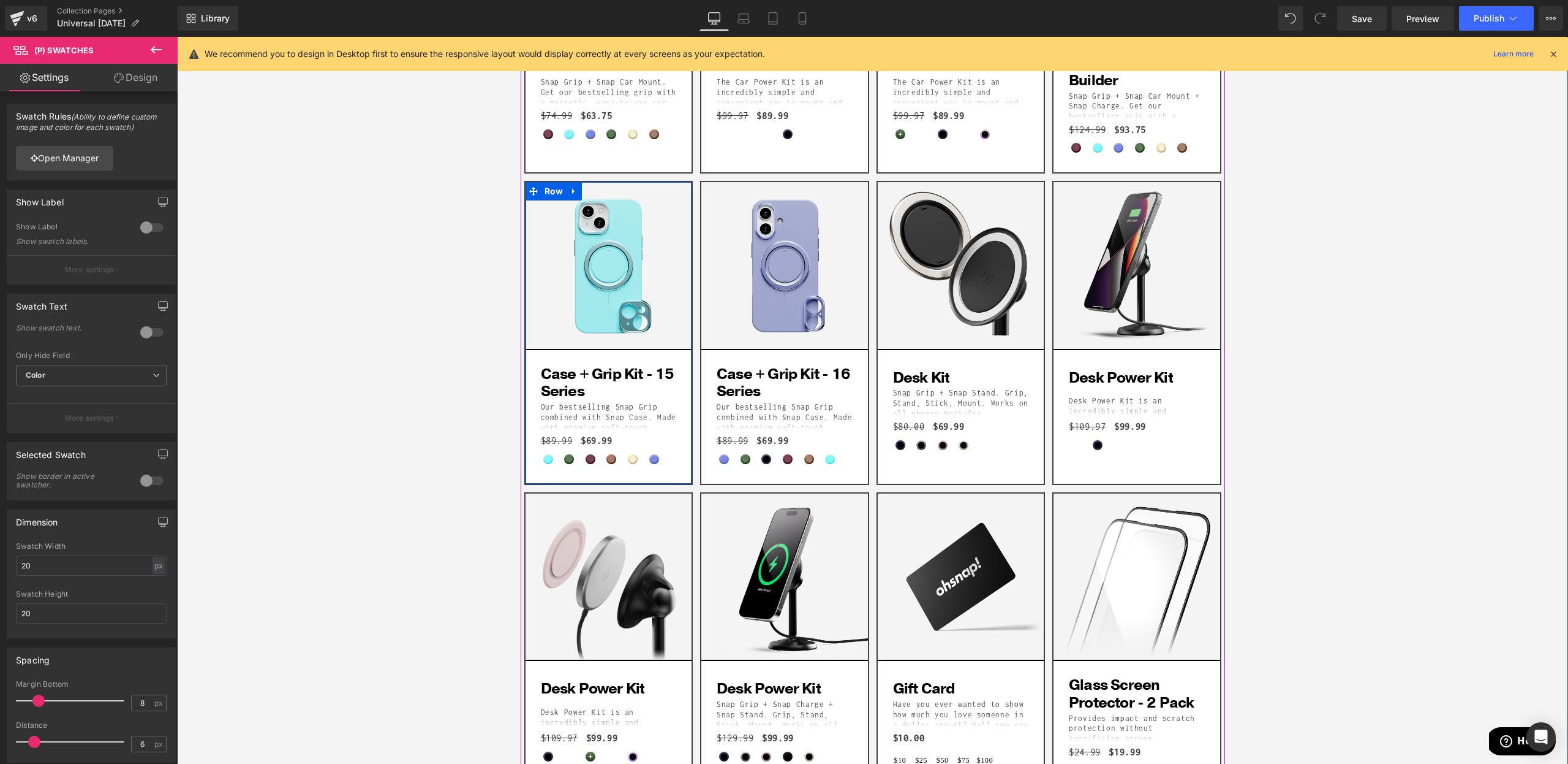
scroll to position [677, 0]
click at [590, 459] on span "(P) Swatches" at bounding box center [609, 464] width 50 height 14
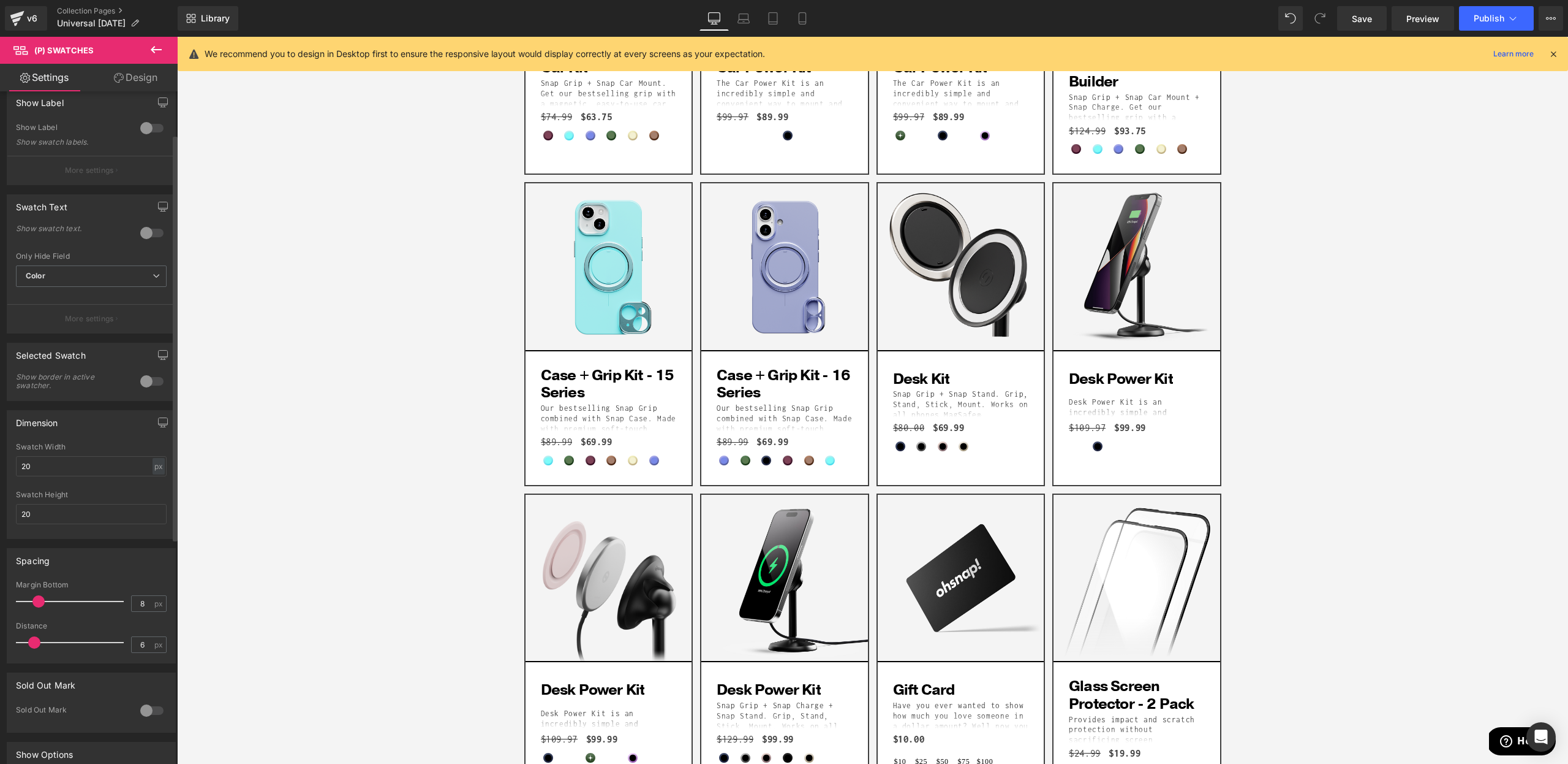
scroll to position [354, 0]
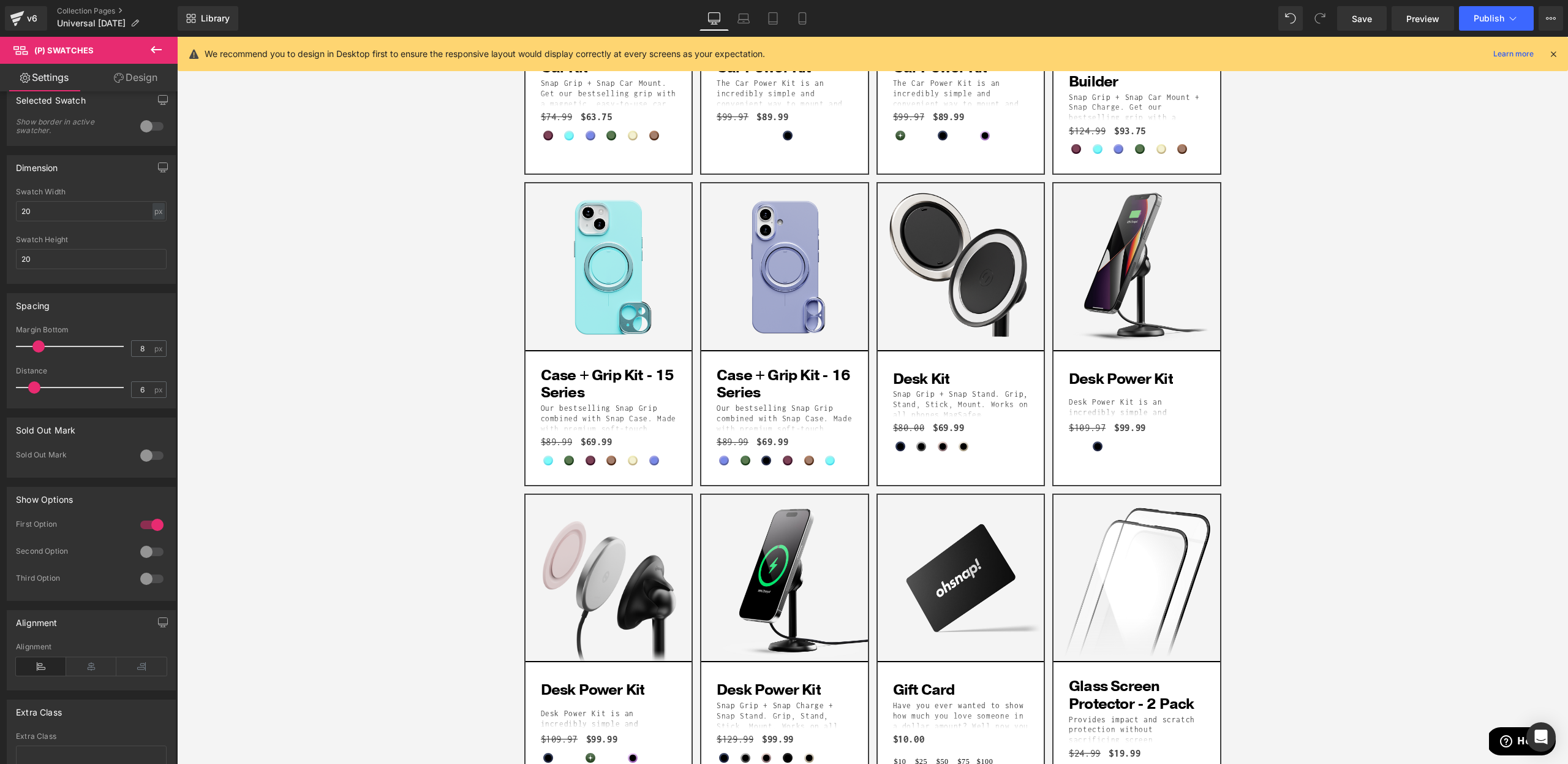
click at [120, 80] on icon at bounding box center [118, 78] width 10 height 10
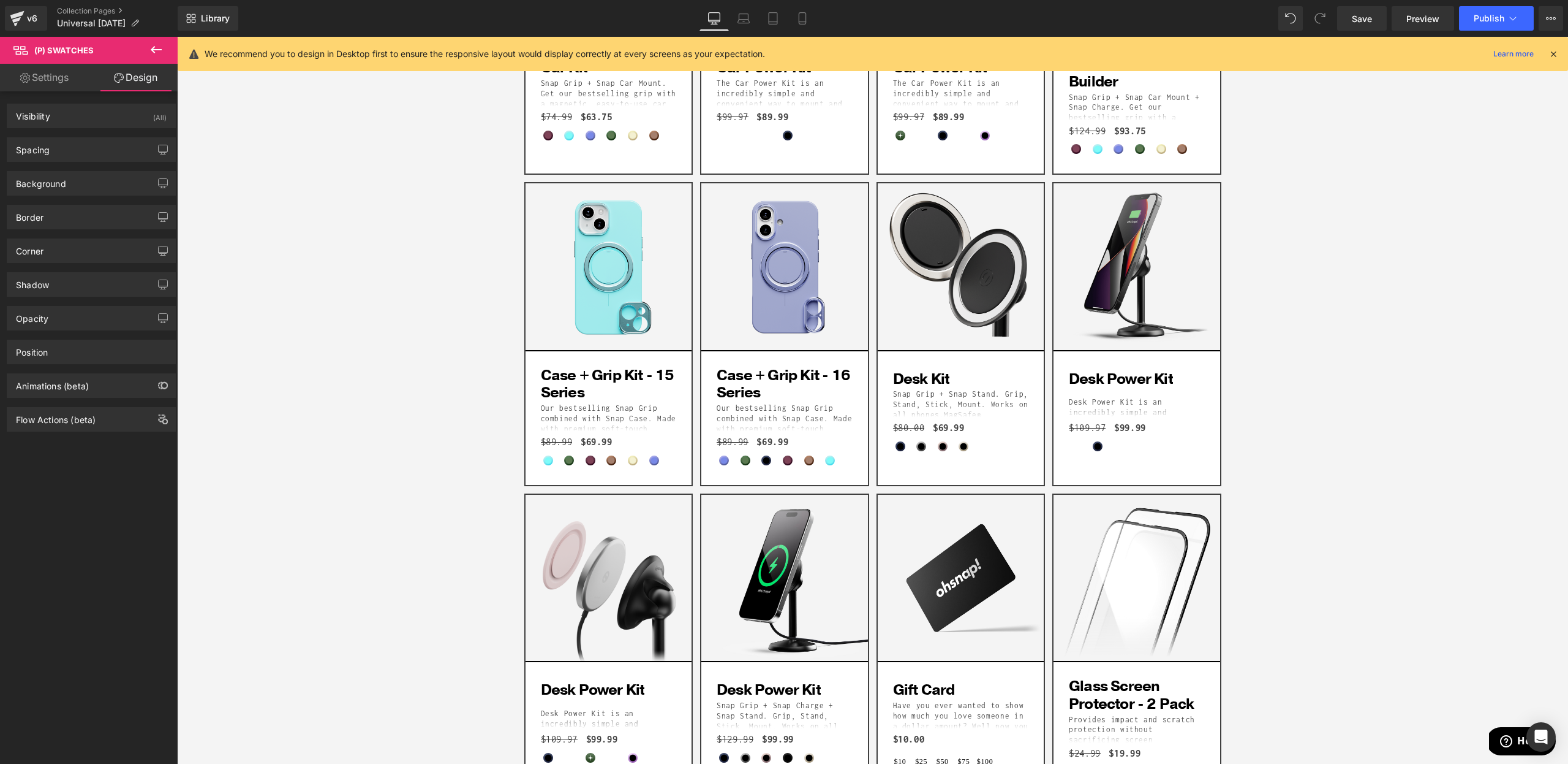
type input "#ffffff"
type input "100"
type input "2"
click at [68, 207] on div "Border" at bounding box center [91, 217] width 168 height 23
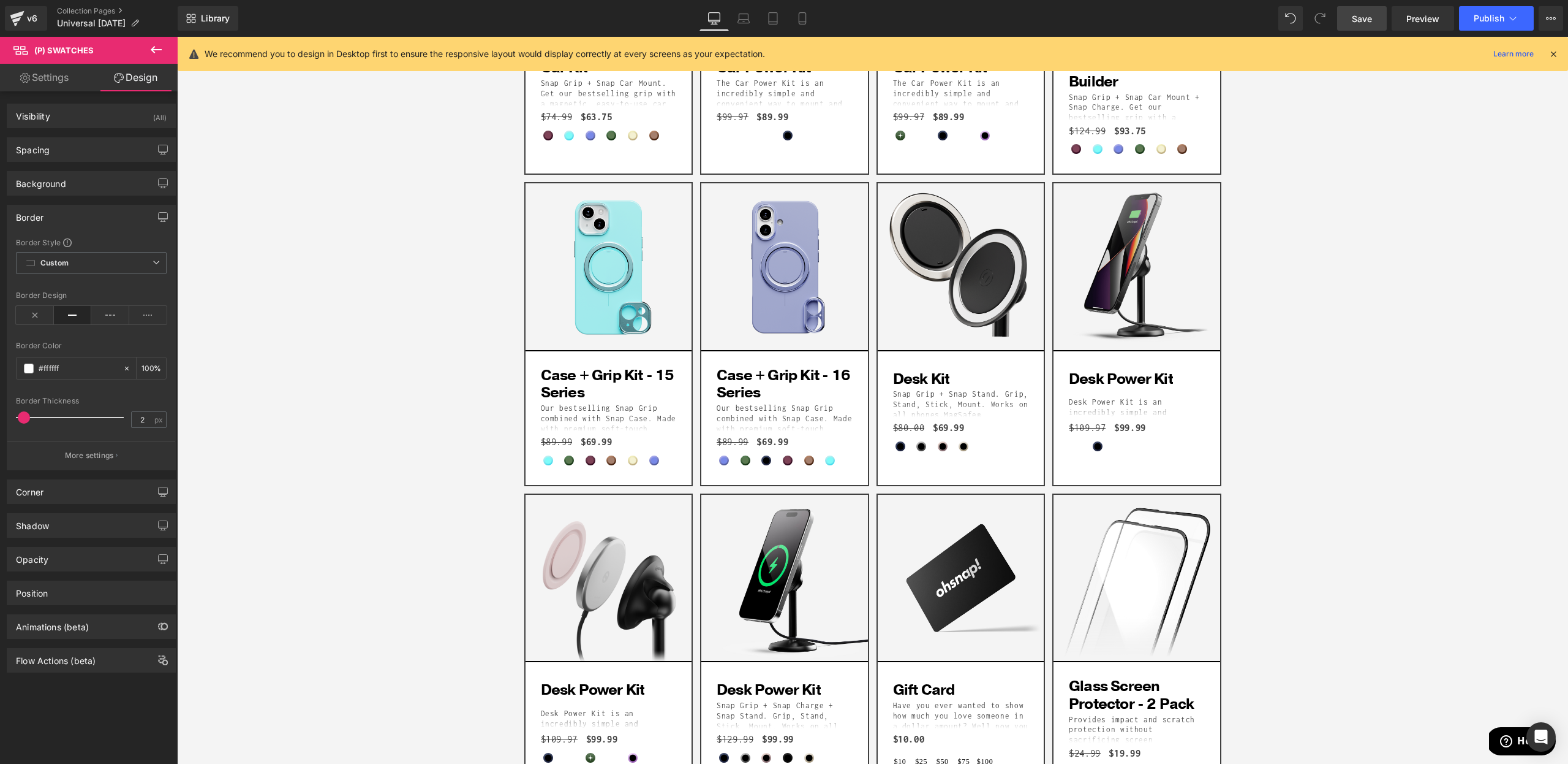
drag, startPoint x: 1373, startPoint y: 22, endPoint x: 448, endPoint y: 48, distance: 925.4
click at [1372, 22] on span "Save" at bounding box center [1362, 19] width 20 height 13
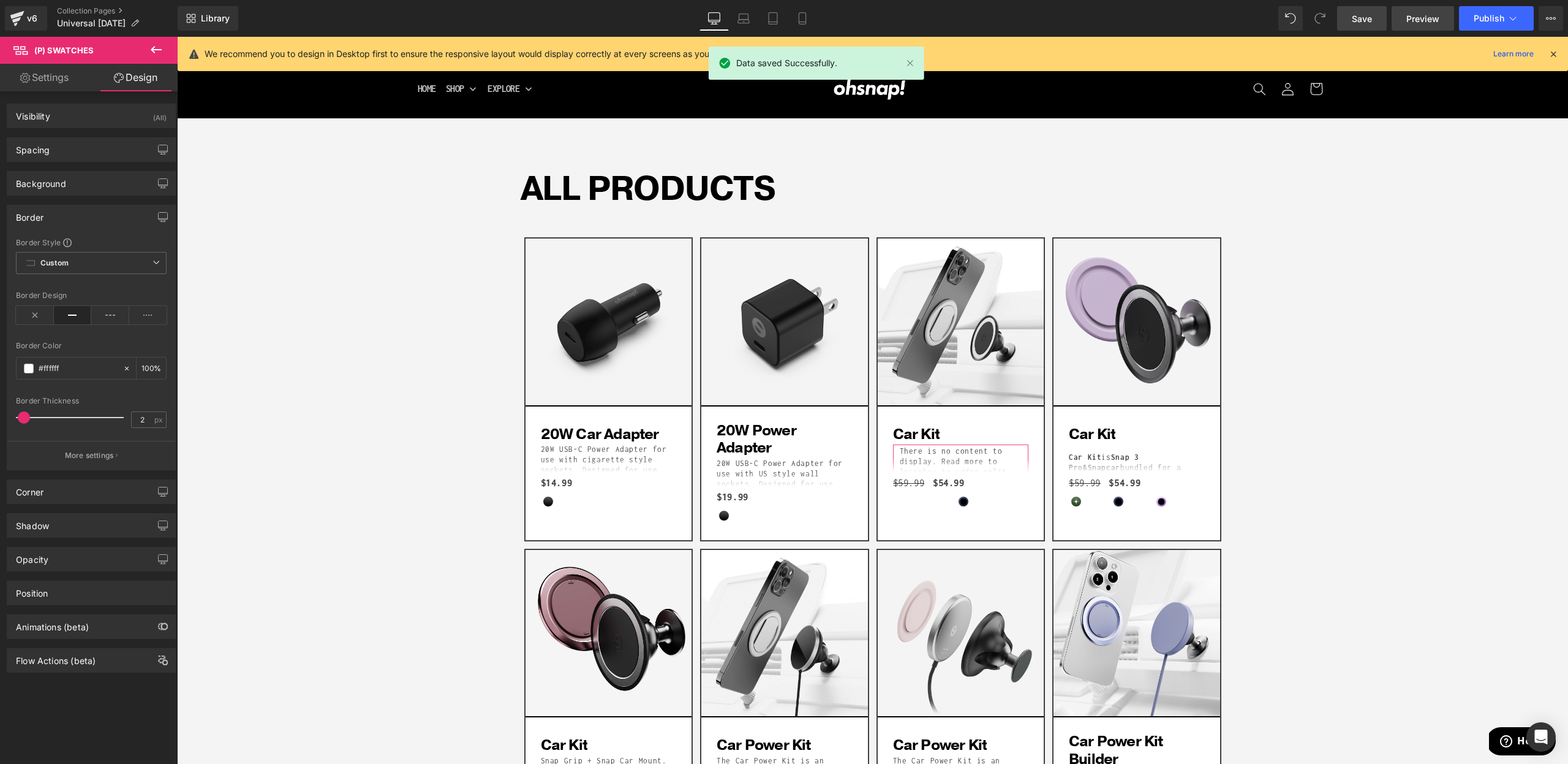
click at [1425, 18] on span "Preview" at bounding box center [1423, 19] width 33 height 13
click at [61, 72] on link "Settings" at bounding box center [44, 78] width 89 height 28
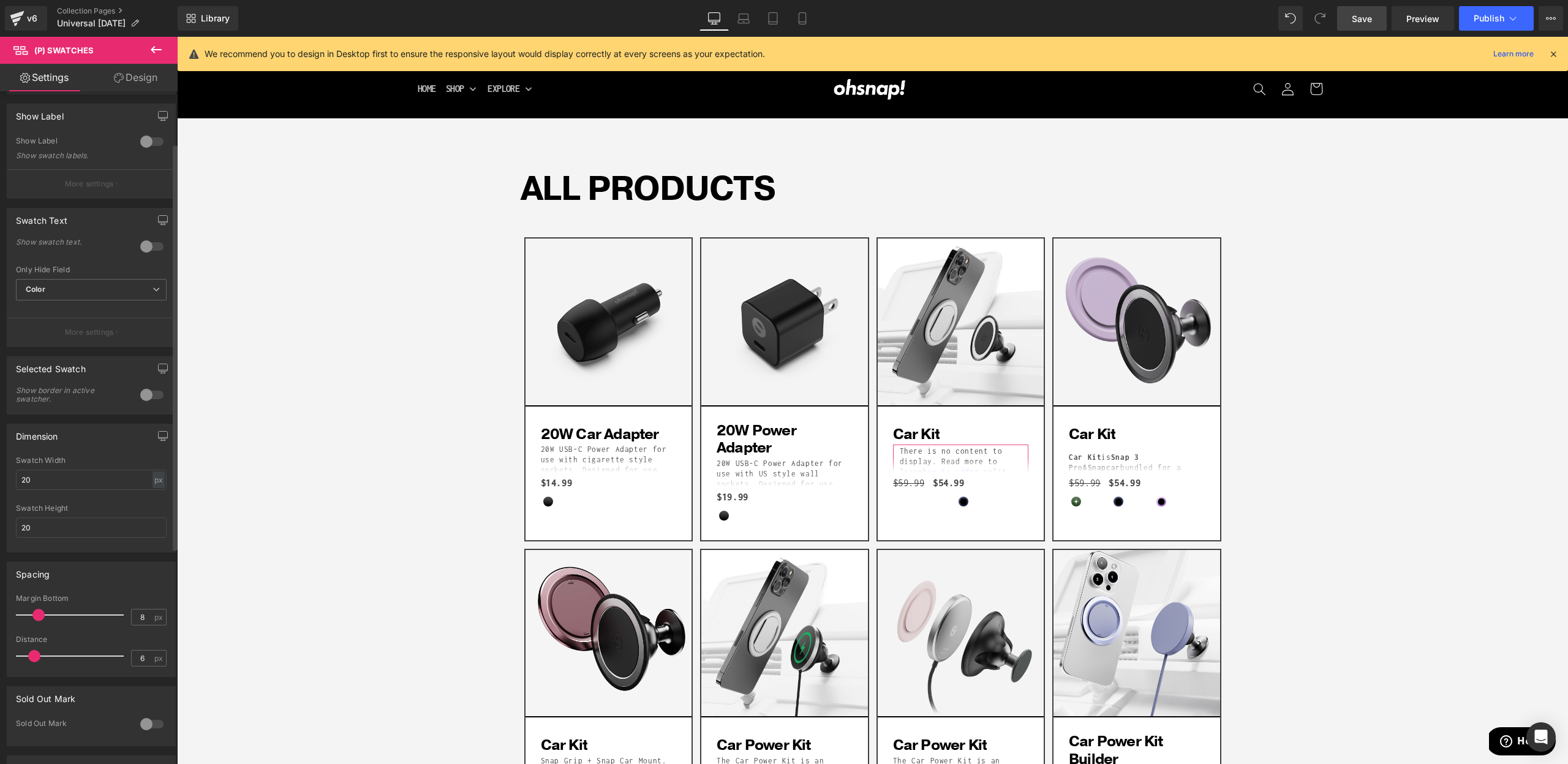
scroll to position [55, 0]
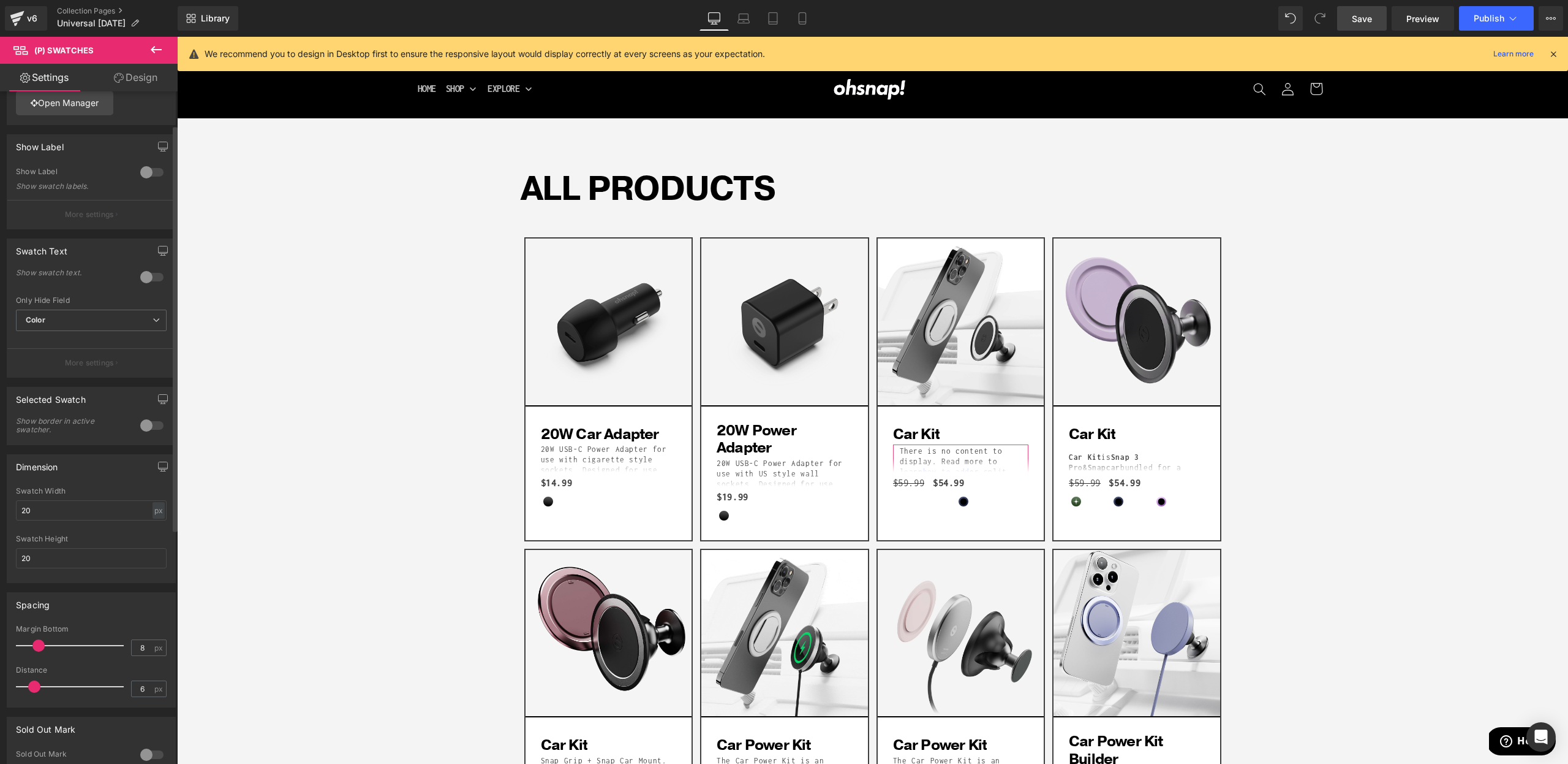
click at [144, 282] on div at bounding box center [151, 277] width 30 height 20
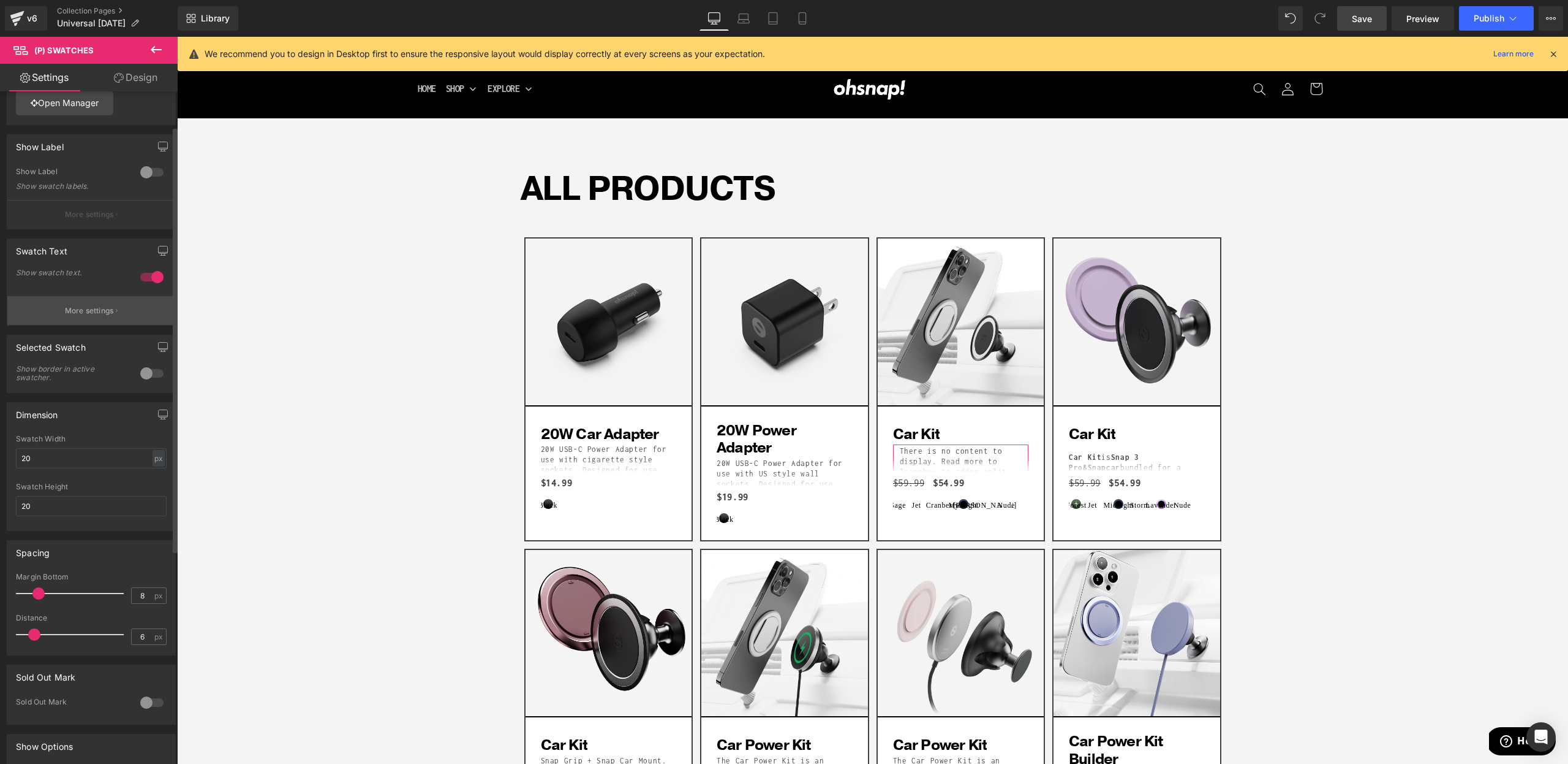
click at [125, 302] on button "More settings" at bounding box center [91, 310] width 168 height 29
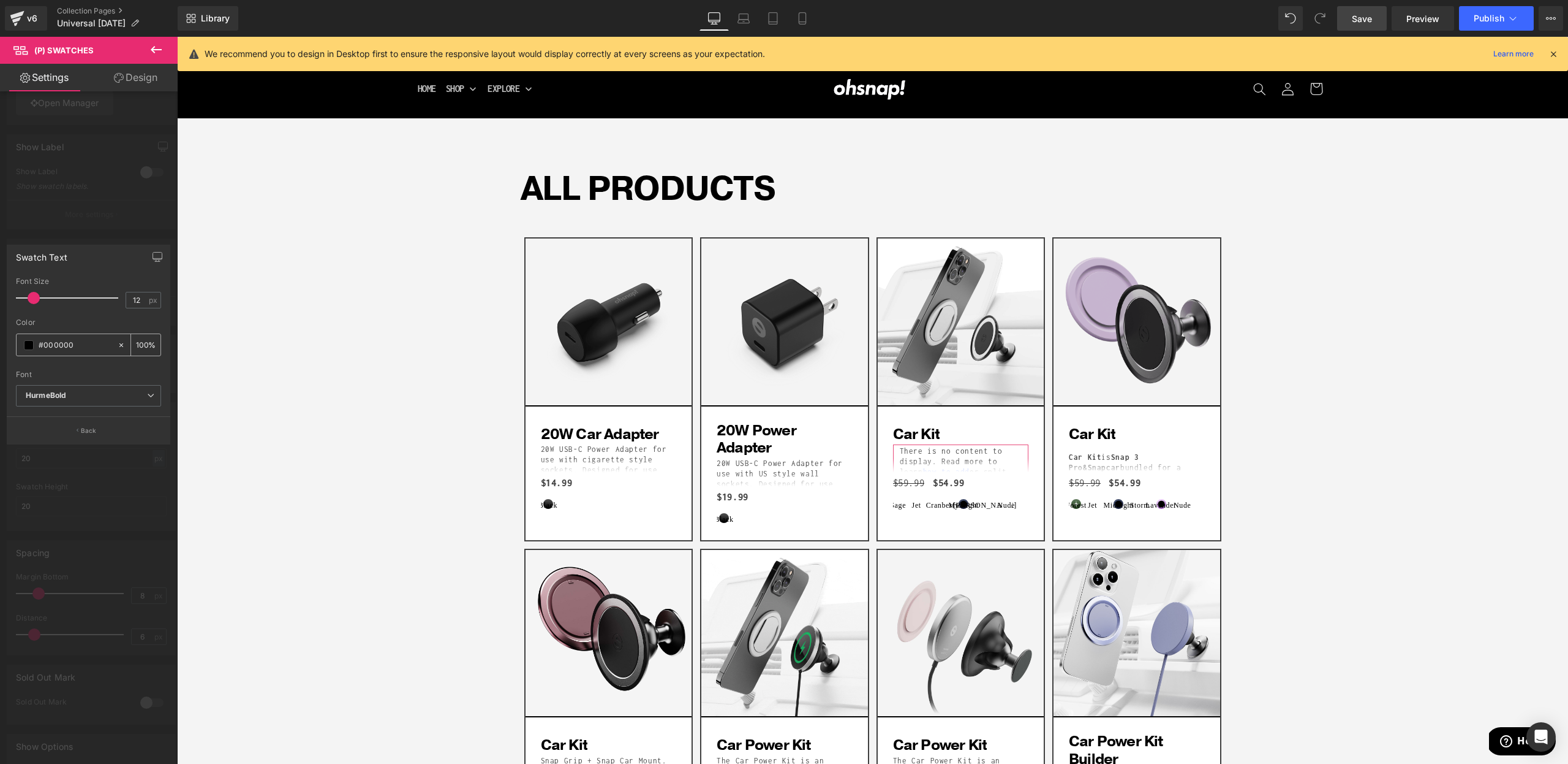
click at [30, 345] on span at bounding box center [28, 345] width 10 height 10
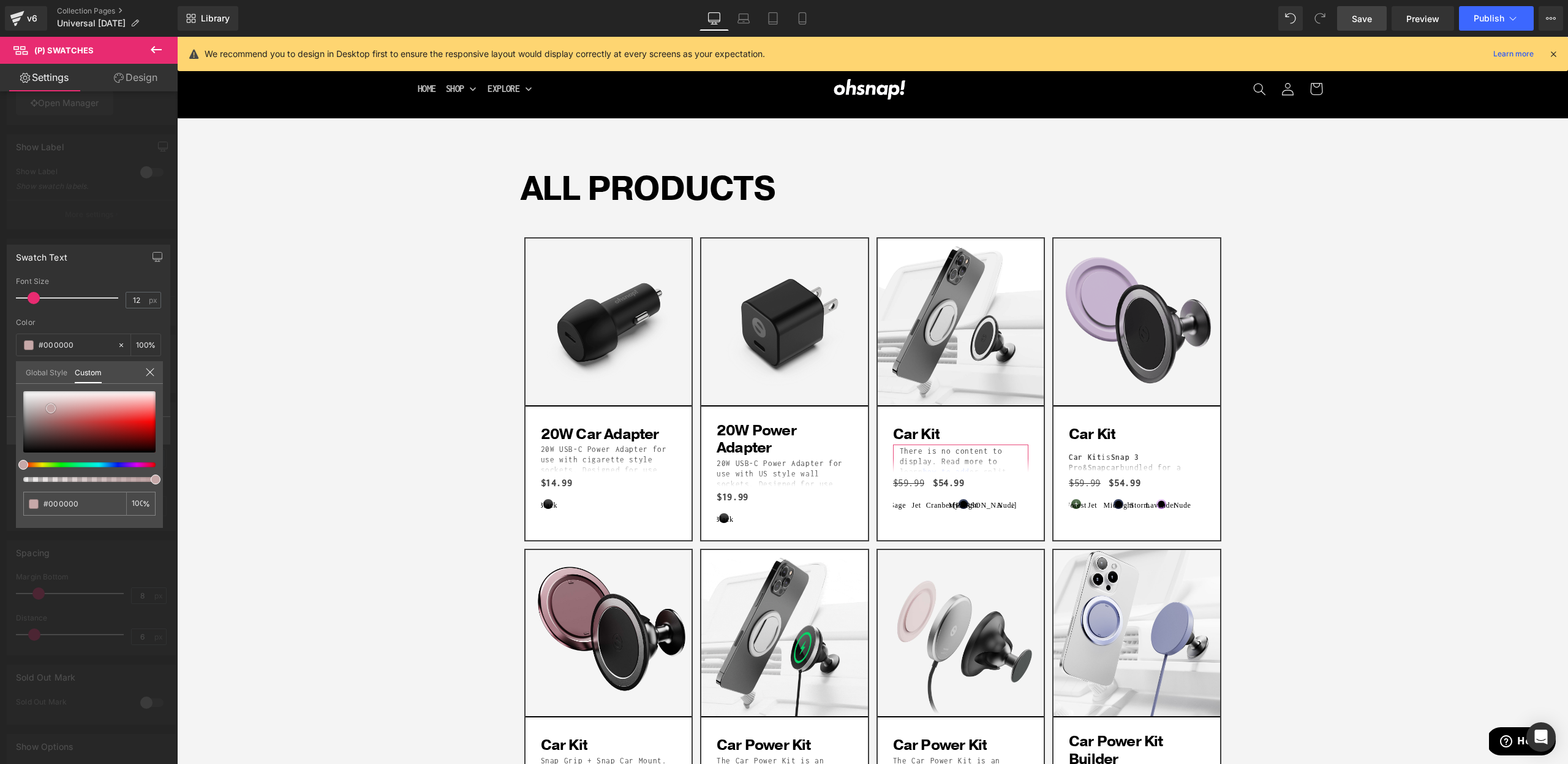
type input "#c4a5a5"
drag, startPoint x: 50, startPoint y: 409, endPoint x: -1, endPoint y: 297, distance: 123.1
click at [0, 297] on html "(P) Swatches You are previewing how the will restyle your page. You can not edi…" at bounding box center [784, 382] width 1568 height 764
type input "#ffffff"
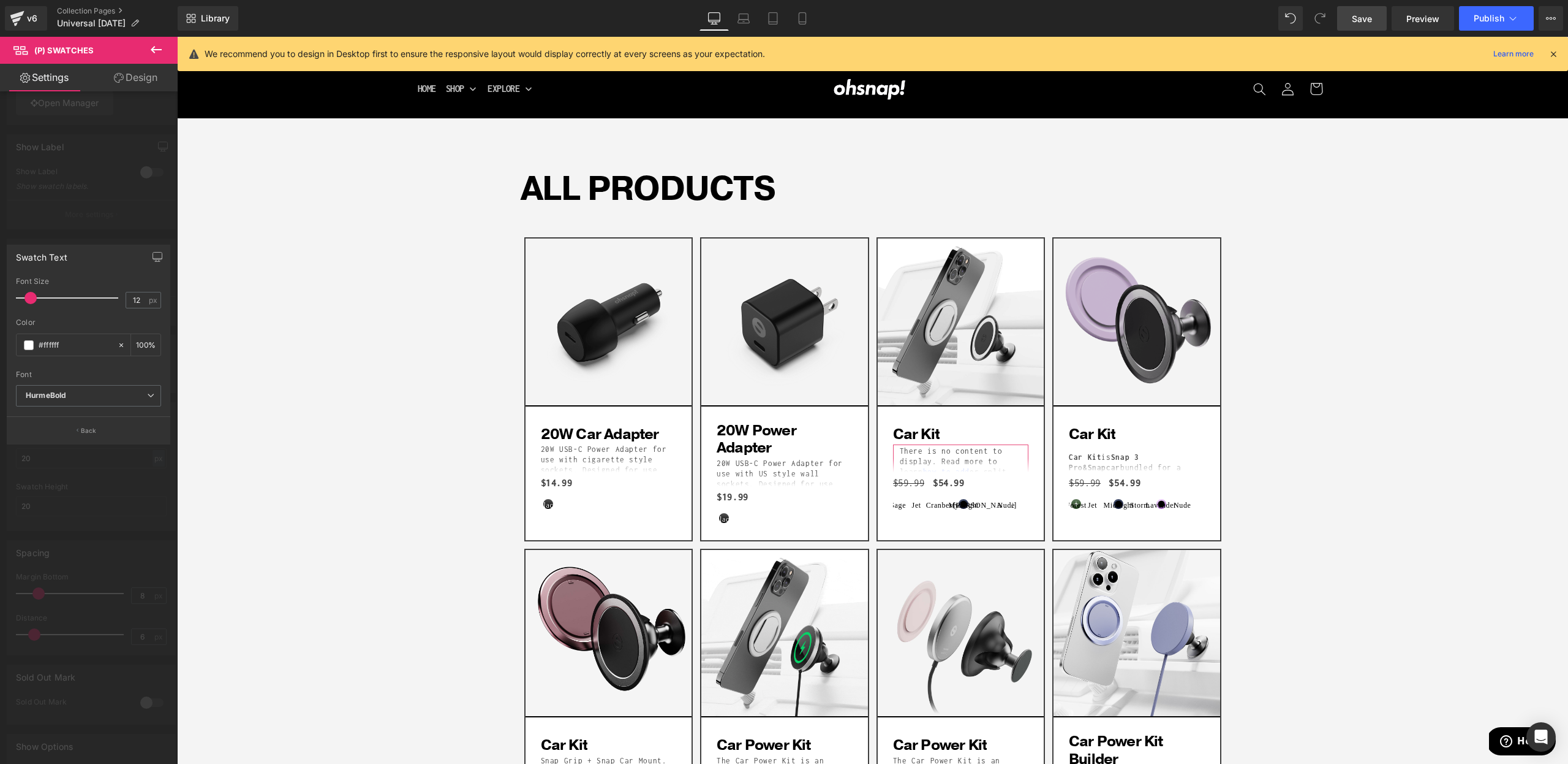
type input "0"
drag, startPoint x: 31, startPoint y: 298, endPoint x: -1, endPoint y: 298, distance: 32.0
click at [0, 298] on html "(P) Swatches You are previewing how the will restyle your page. You can not edi…" at bounding box center [784, 382] width 1568 height 764
click at [60, 222] on div at bounding box center [88, 403] width 178 height 733
click at [68, 428] on button "Back" at bounding box center [87, 429] width 163 height 28
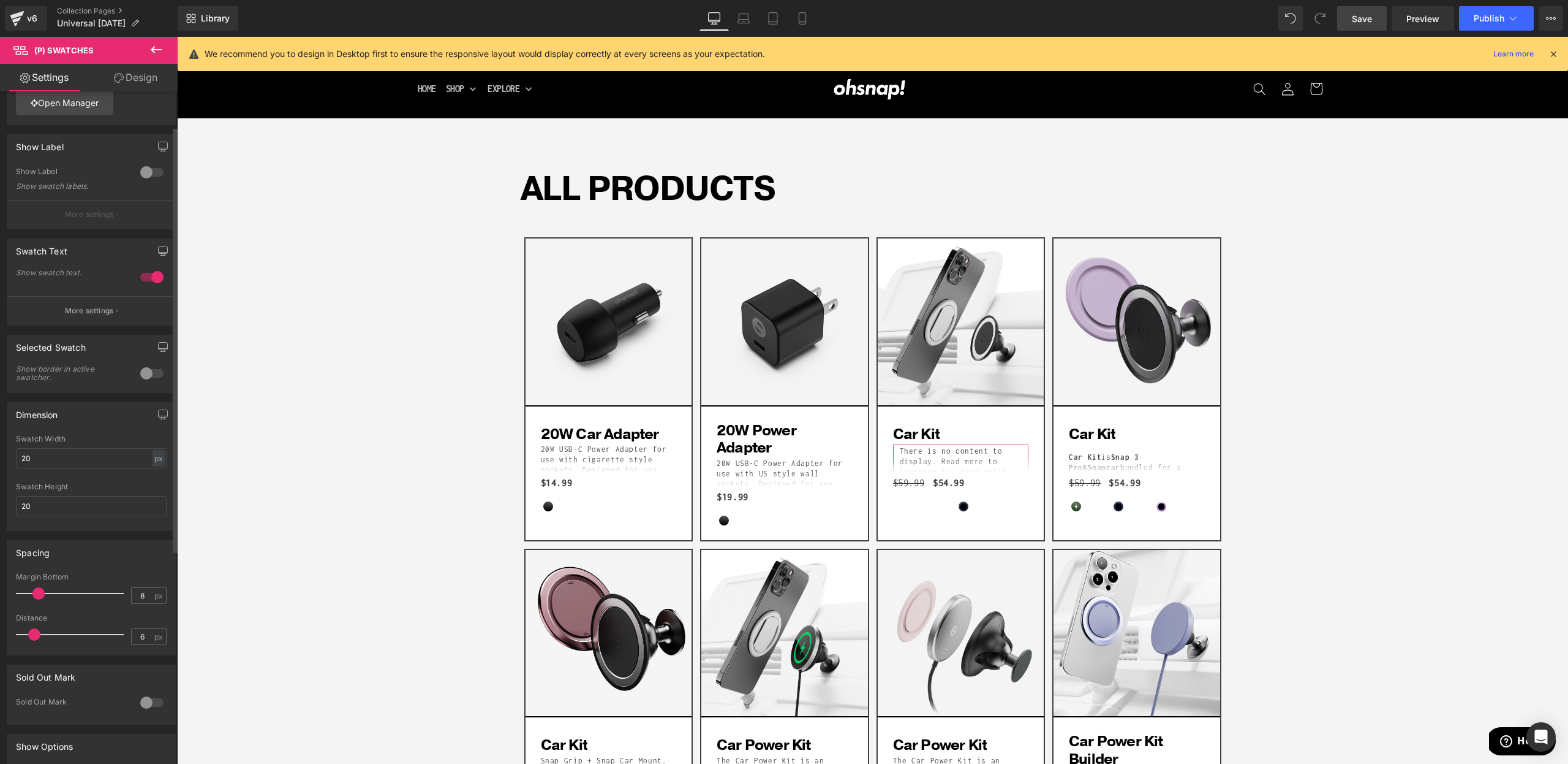
click at [143, 279] on div at bounding box center [151, 277] width 30 height 20
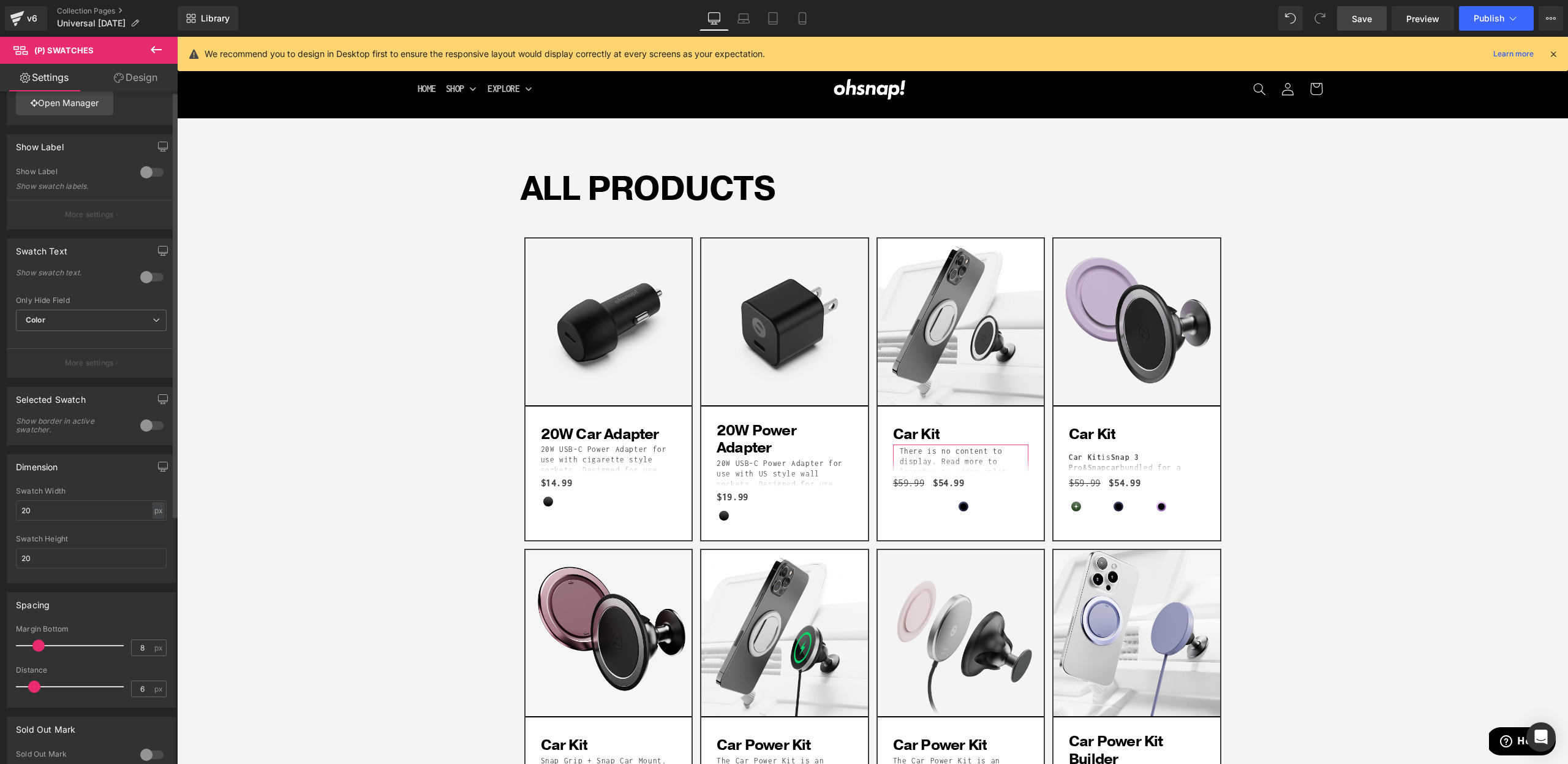
scroll to position [0, 0]
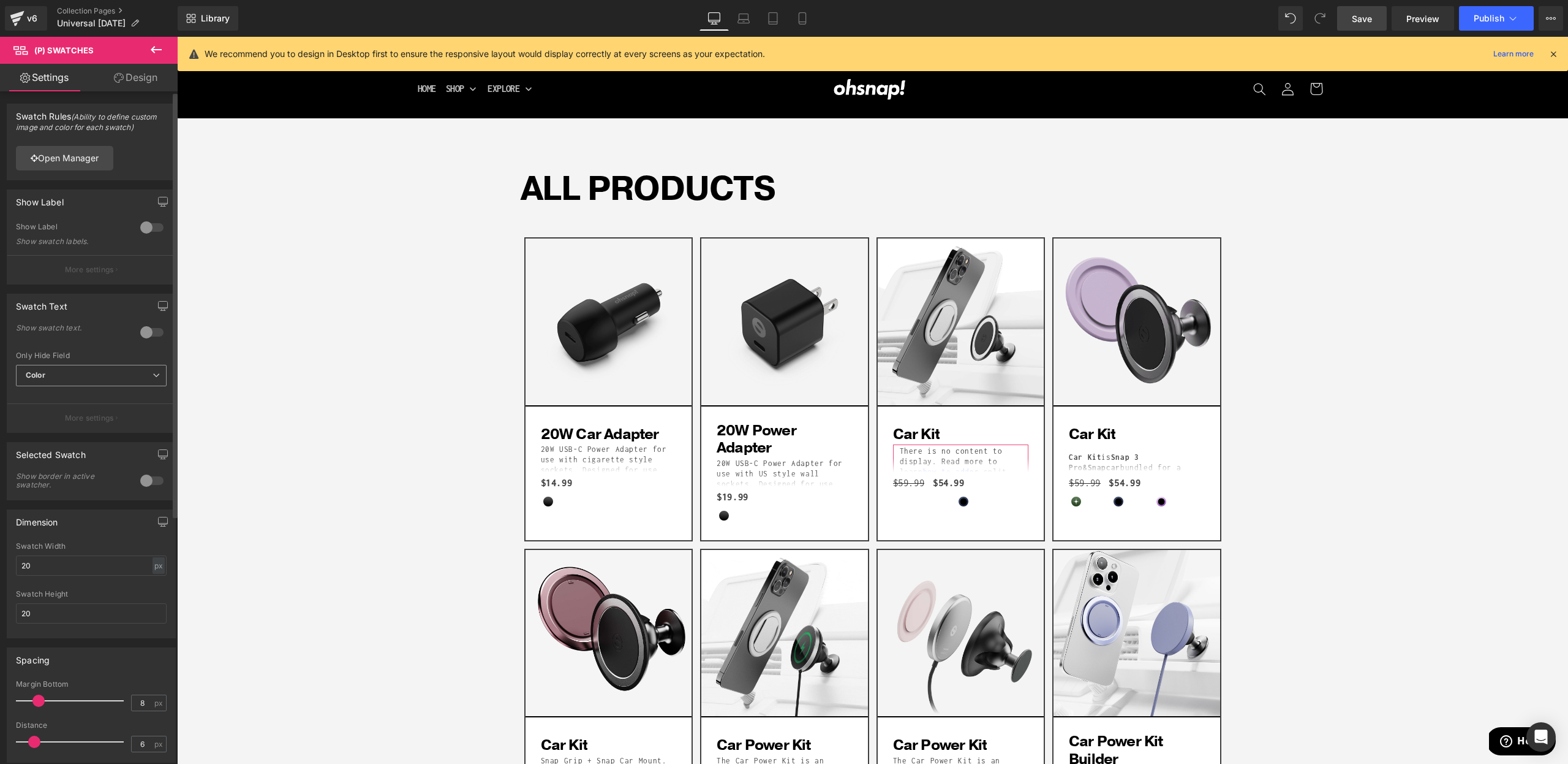
click at [99, 380] on span "Color" at bounding box center [91, 375] width 151 height 22
click at [97, 380] on span "Color" at bounding box center [89, 375] width 146 height 22
click at [137, 333] on div at bounding box center [151, 332] width 30 height 20
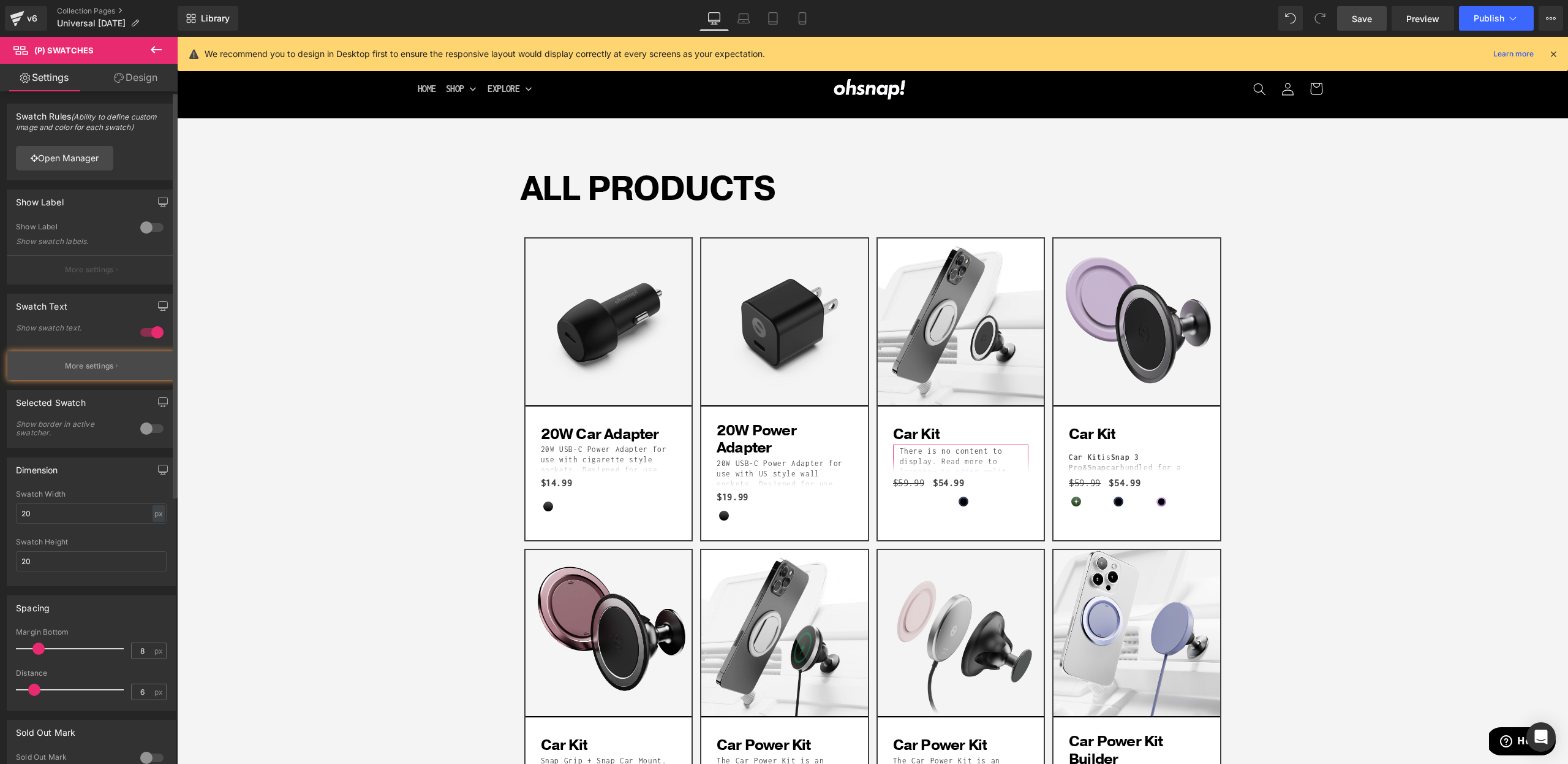
click at [117, 373] on button "More settings" at bounding box center [91, 365] width 168 height 29
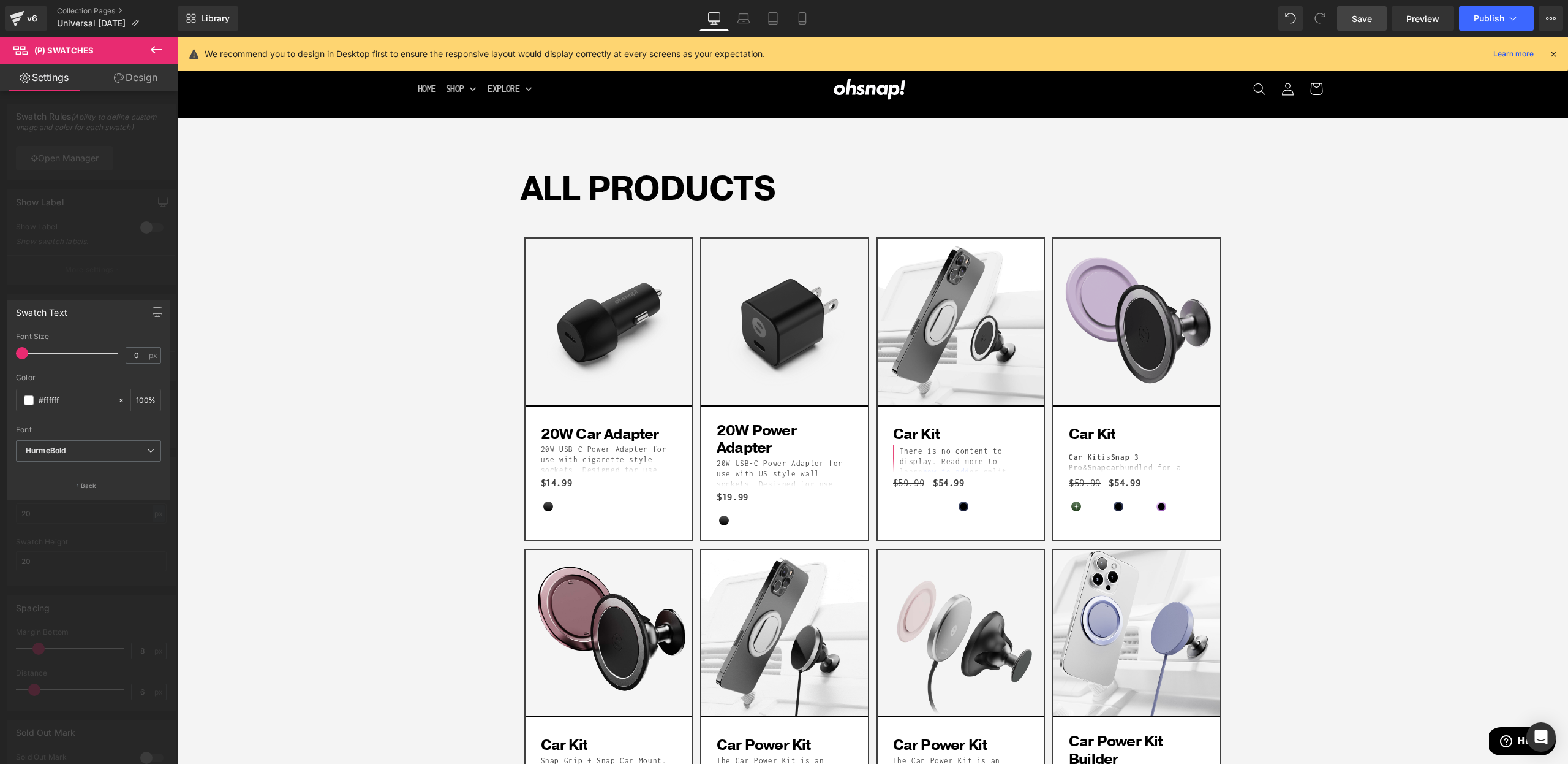
click at [96, 272] on div at bounding box center [88, 403] width 178 height 733
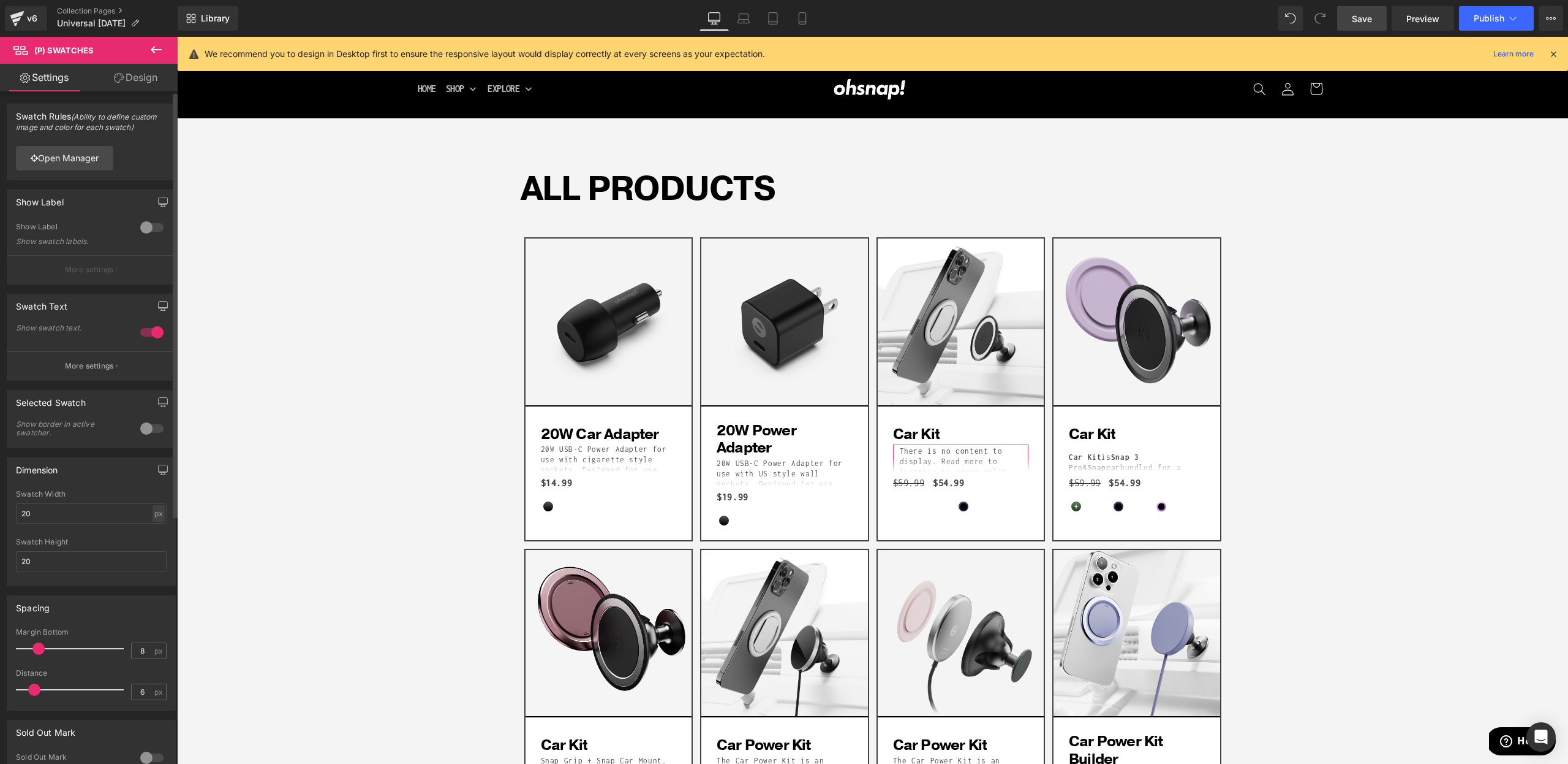
click at [142, 327] on div at bounding box center [151, 332] width 30 height 20
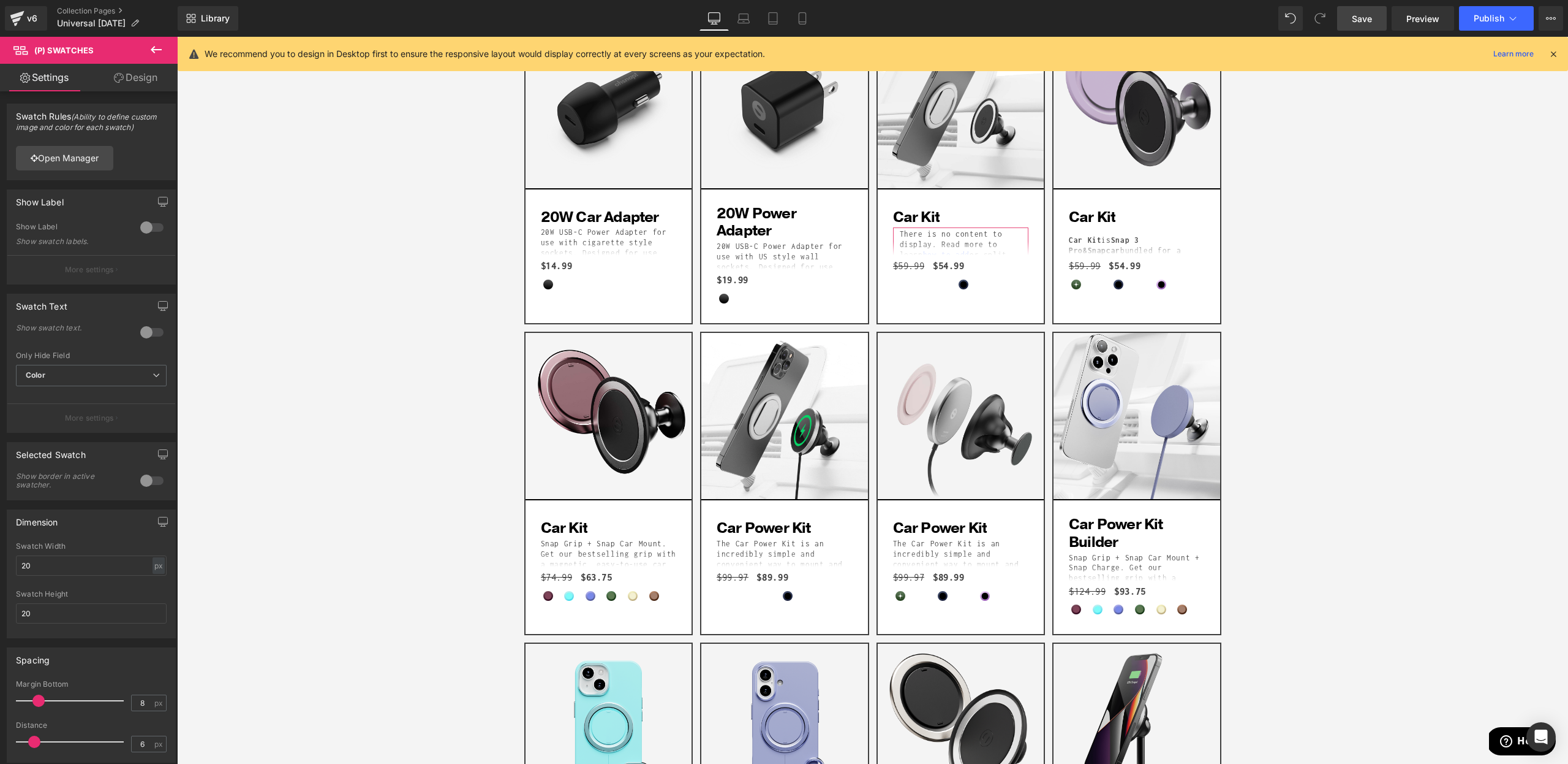
scroll to position [19, 0]
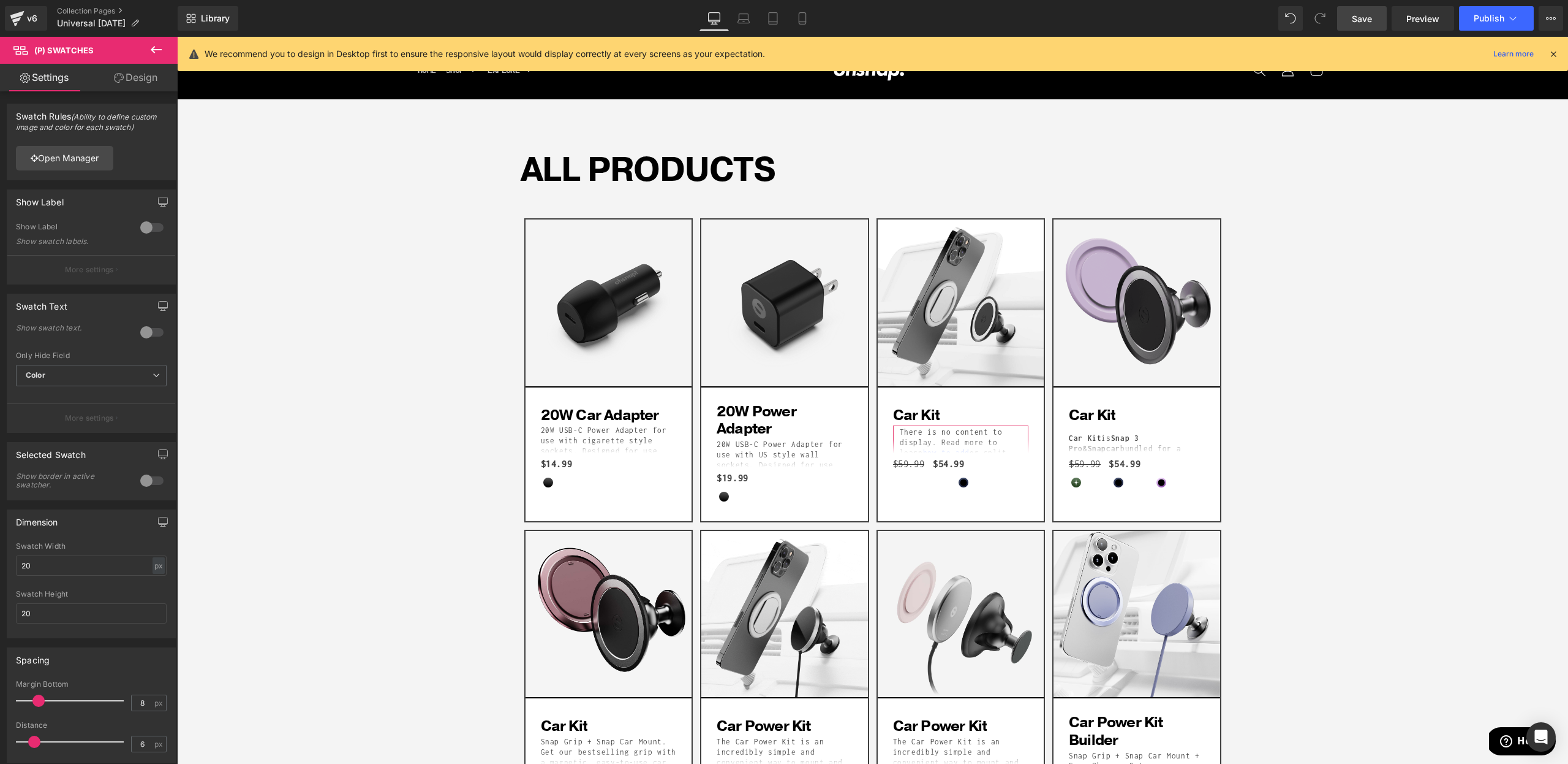
click at [1365, 16] on span "Save" at bounding box center [1362, 19] width 20 height 13
click at [955, 490] on span "(P) Swatches" at bounding box center [961, 486] width 63 height 18
click at [69, 163] on link "Open Manager" at bounding box center [65, 158] width 97 height 24
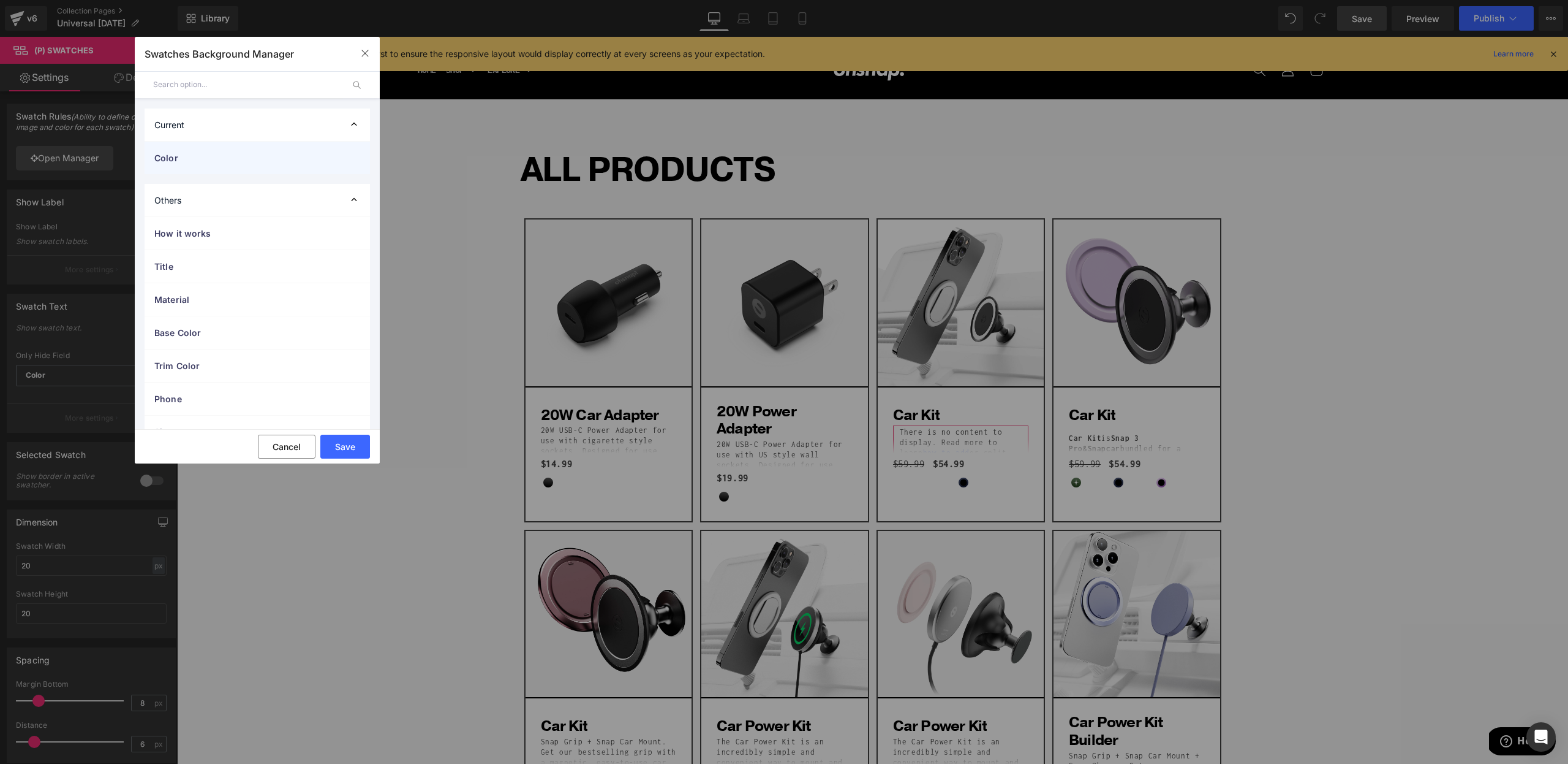
click at [161, 166] on div "Color" at bounding box center [257, 158] width 225 height 32
click at [201, 302] on span "Carbon Fiber" at bounding box center [268, 295] width 187 height 14
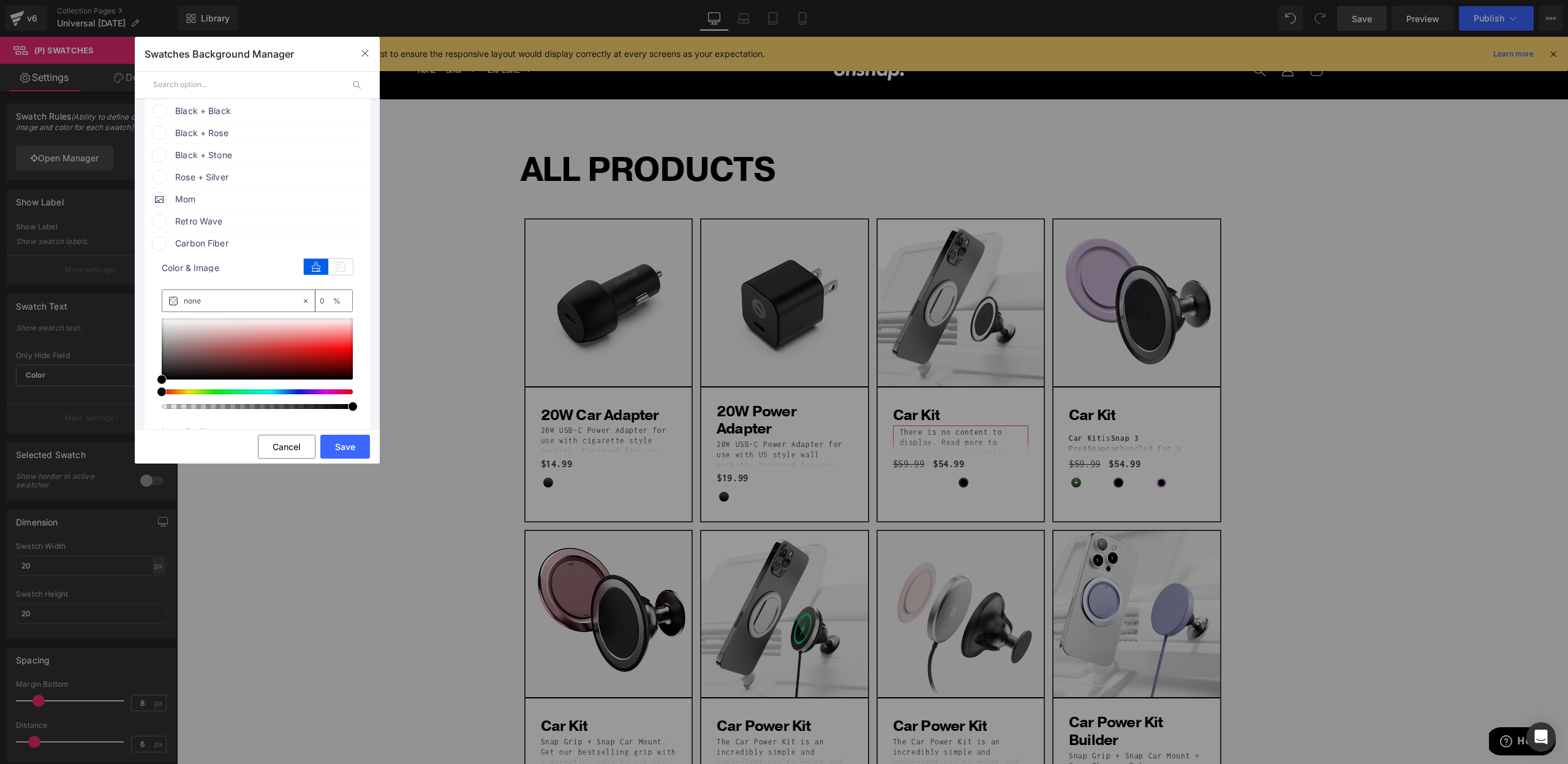
scroll to position [1649, 0]
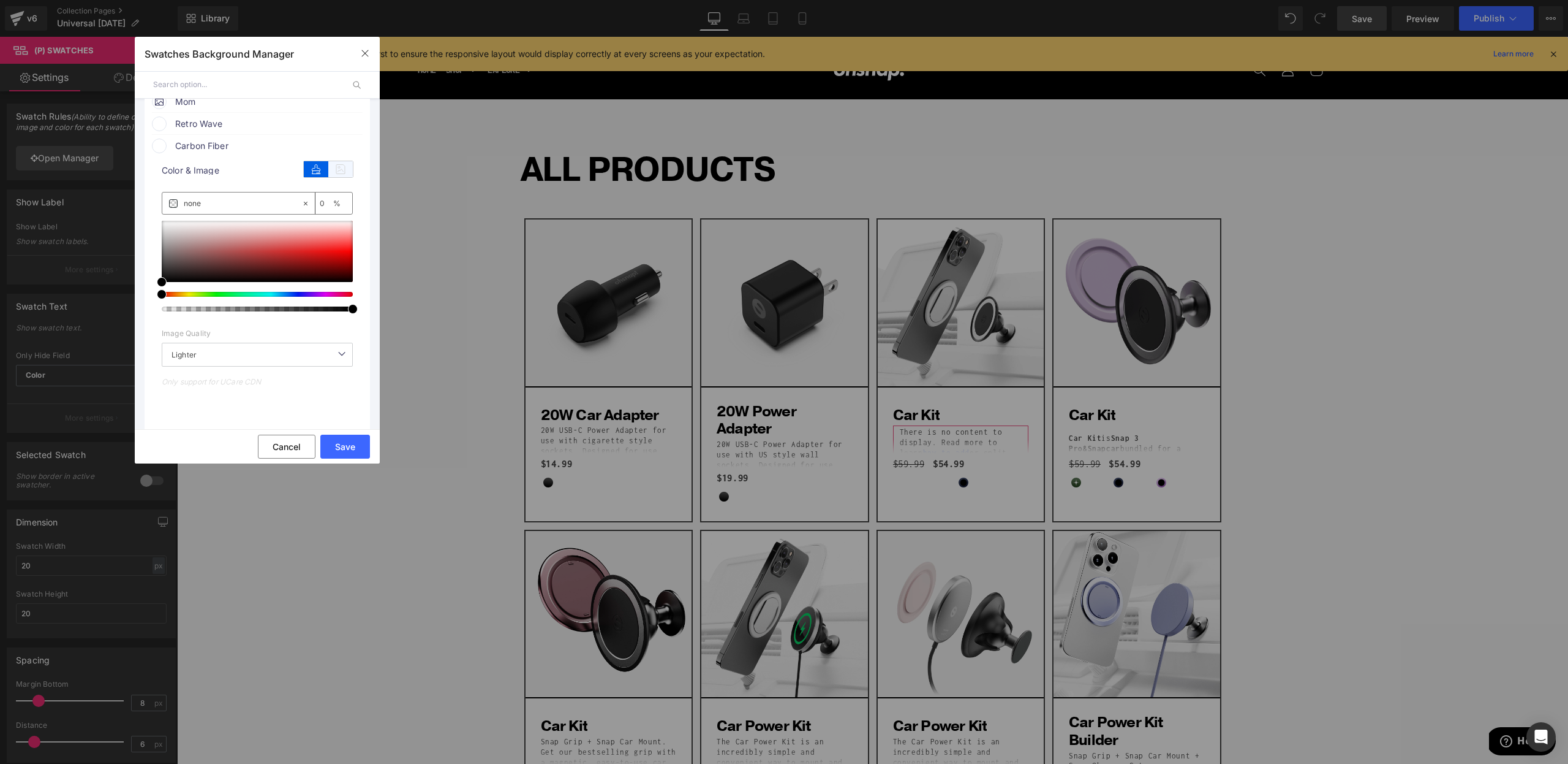
click at [332, 177] on icon at bounding box center [340, 170] width 24 height 16
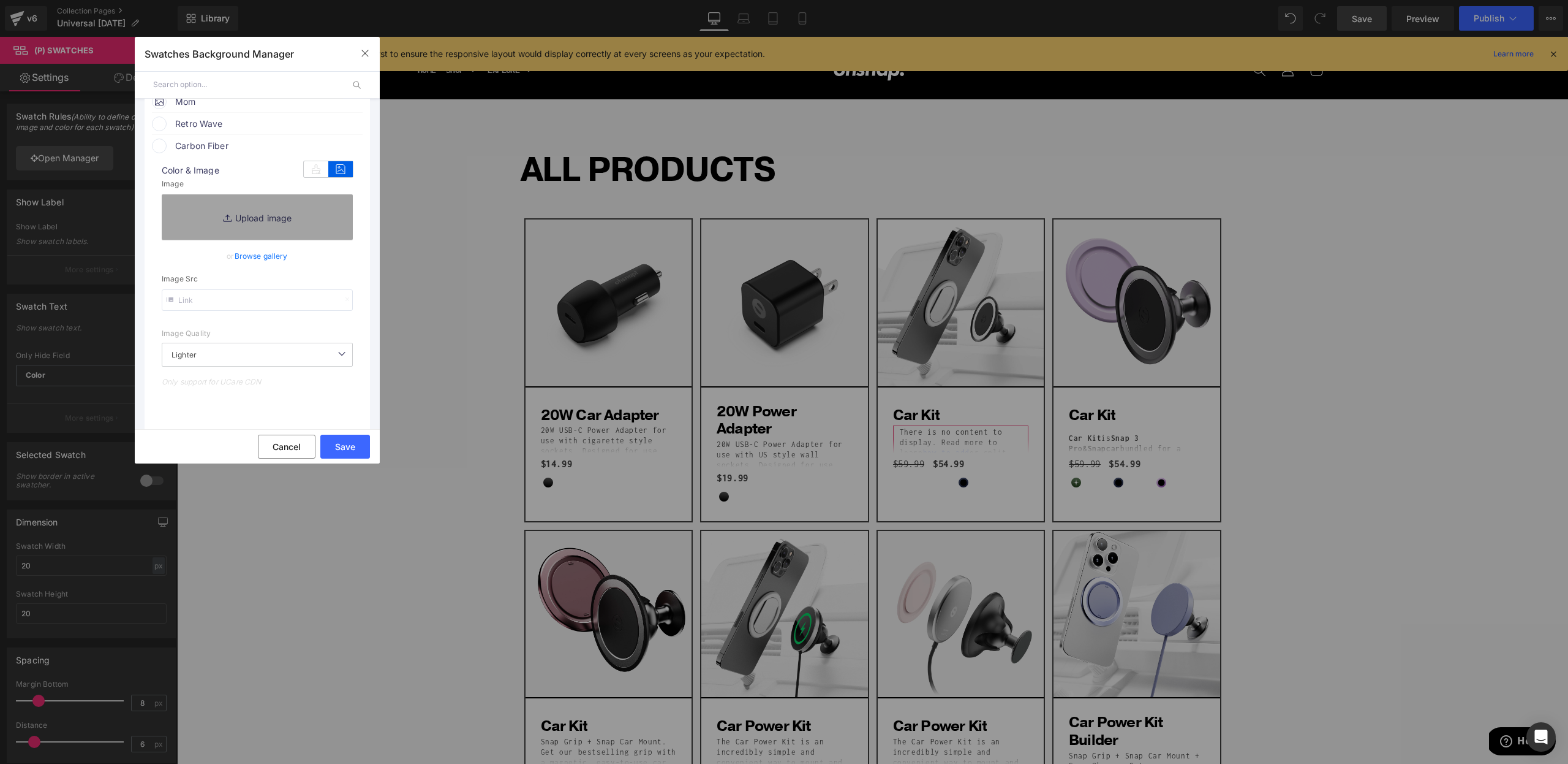
click at [228, 310] on input "text" at bounding box center [257, 300] width 191 height 22
paste input "https://ucarecdn.com/c9b2f629-f1da-4991-8644-758aa0246c4f/-/preview/90x90/-/pre…"
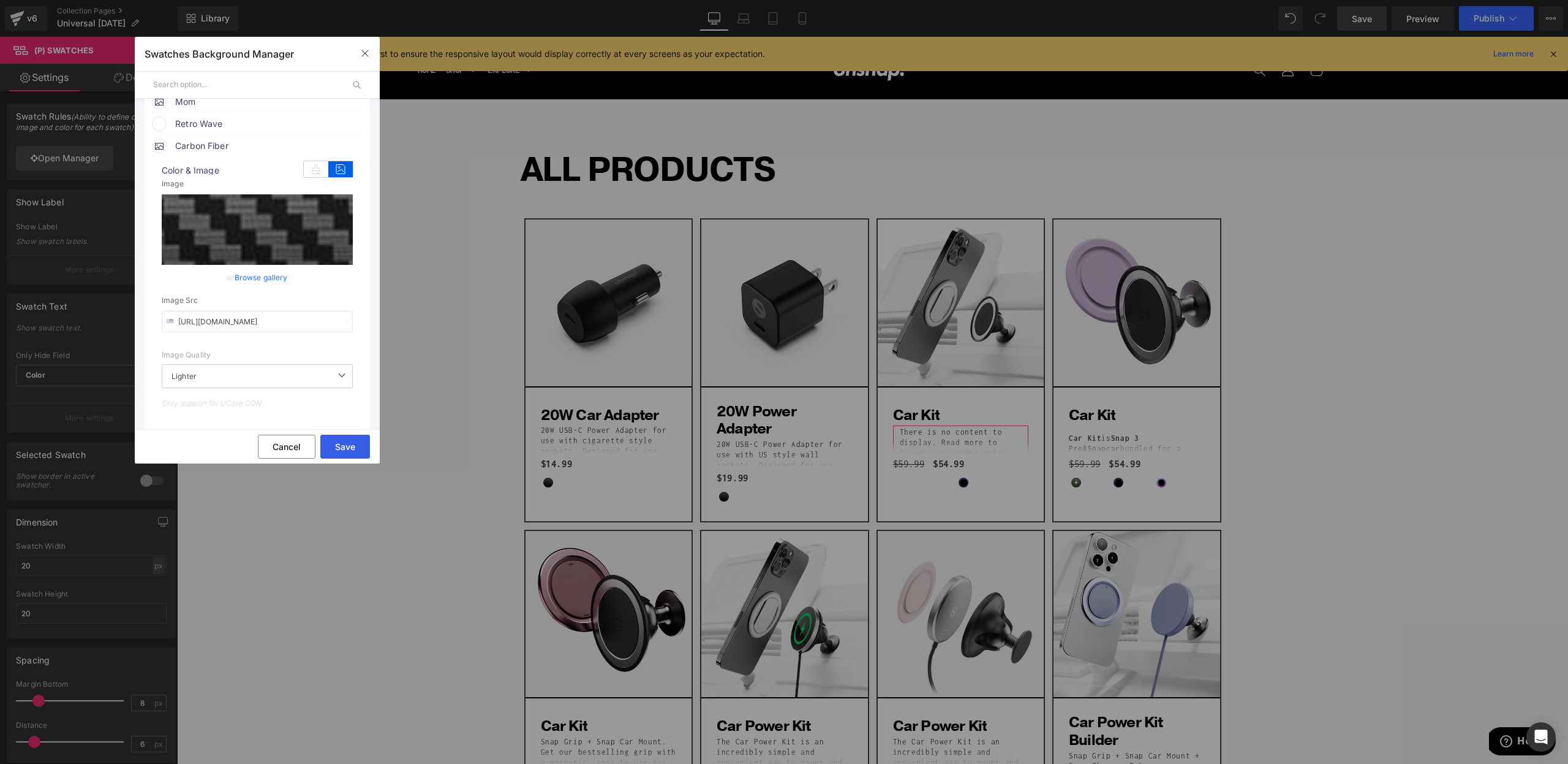
type input "https://ucarecdn.com/c9b2f629-f1da-4991-8644-758aa0246c4f/-/preview/90x90/-/pre…"
click at [348, 445] on button "Save" at bounding box center [344, 446] width 50 height 23
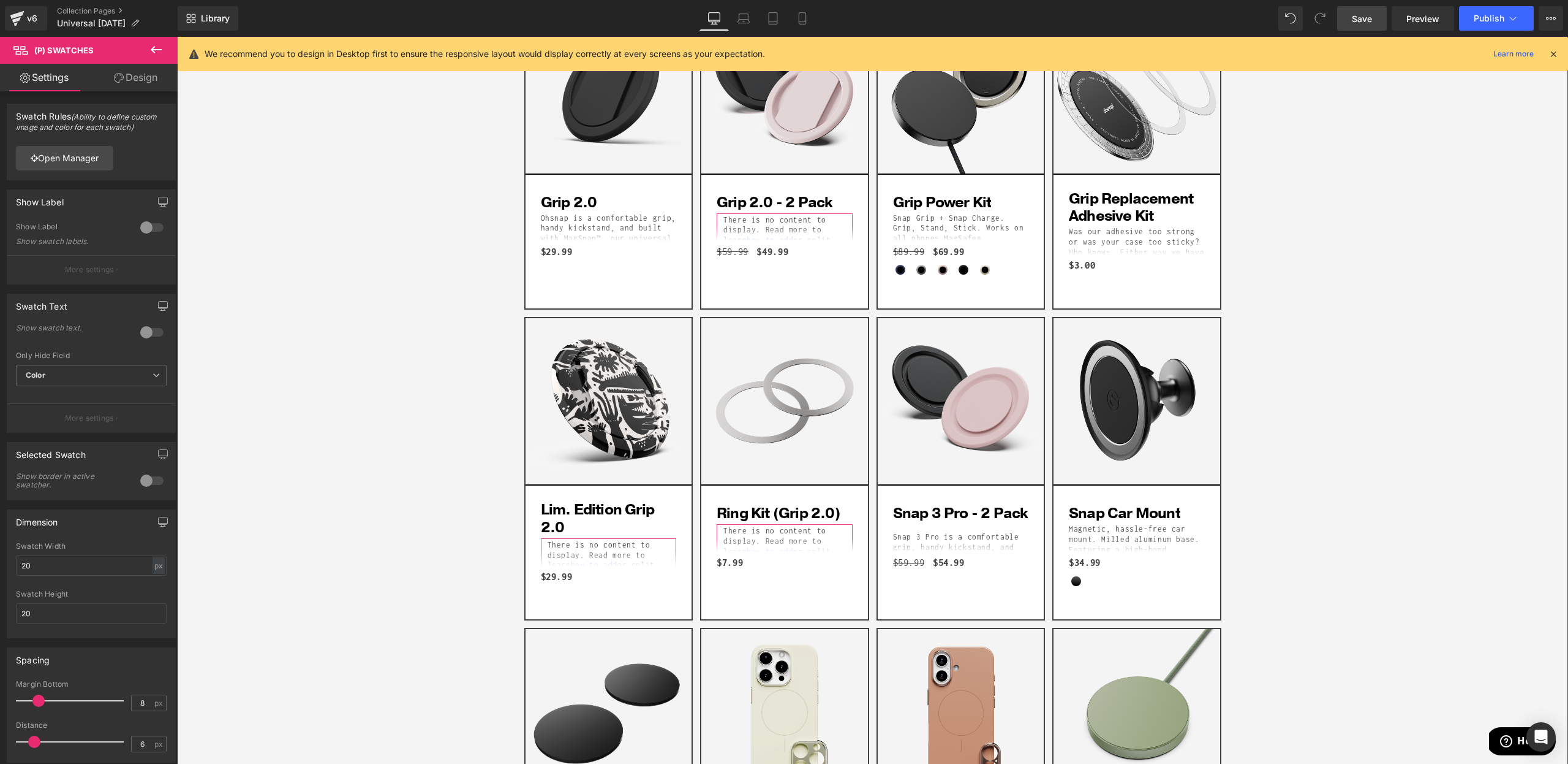
scroll to position [2028, 0]
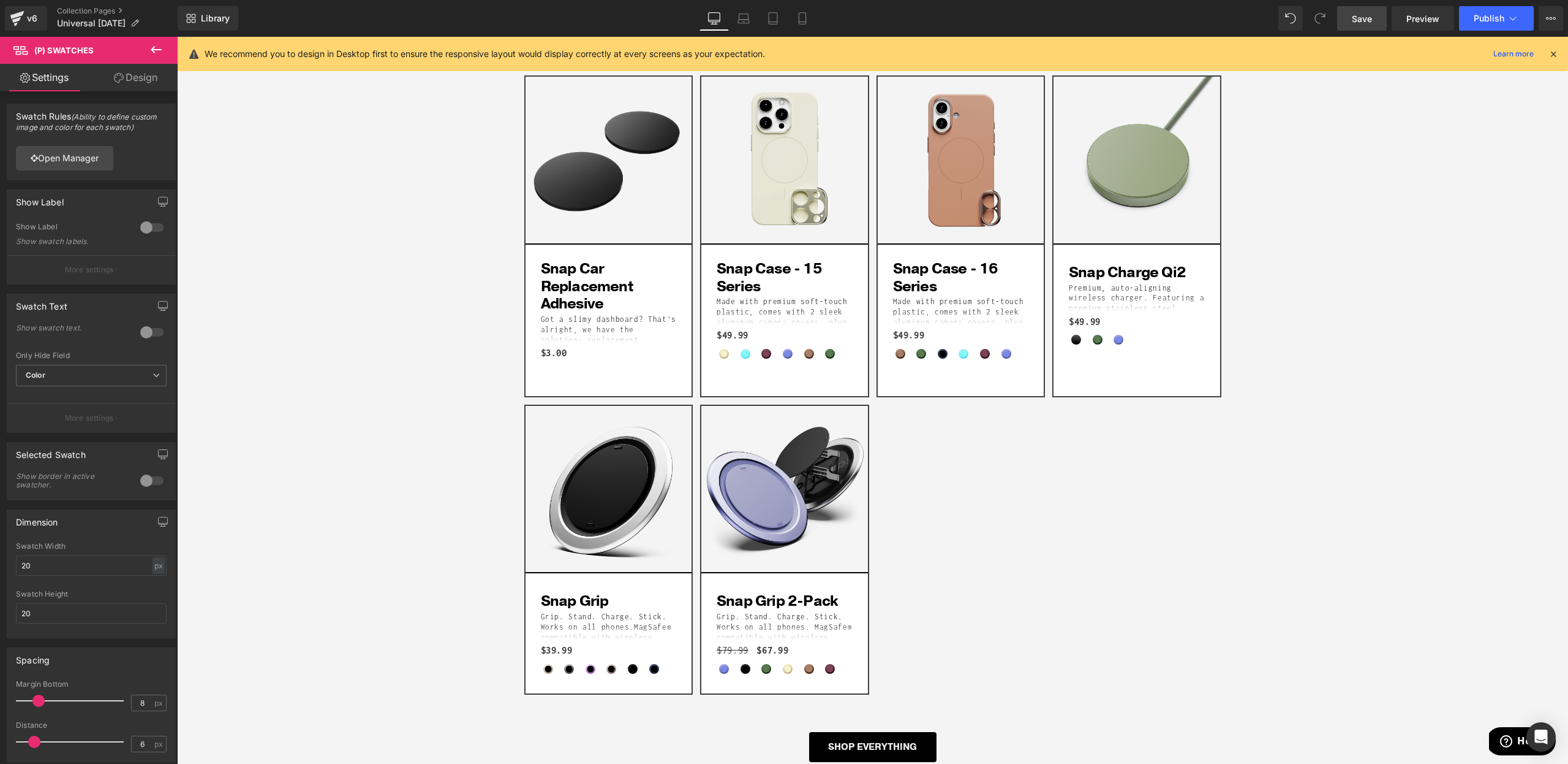
click at [1372, 20] on span "Save" at bounding box center [1362, 19] width 20 height 13
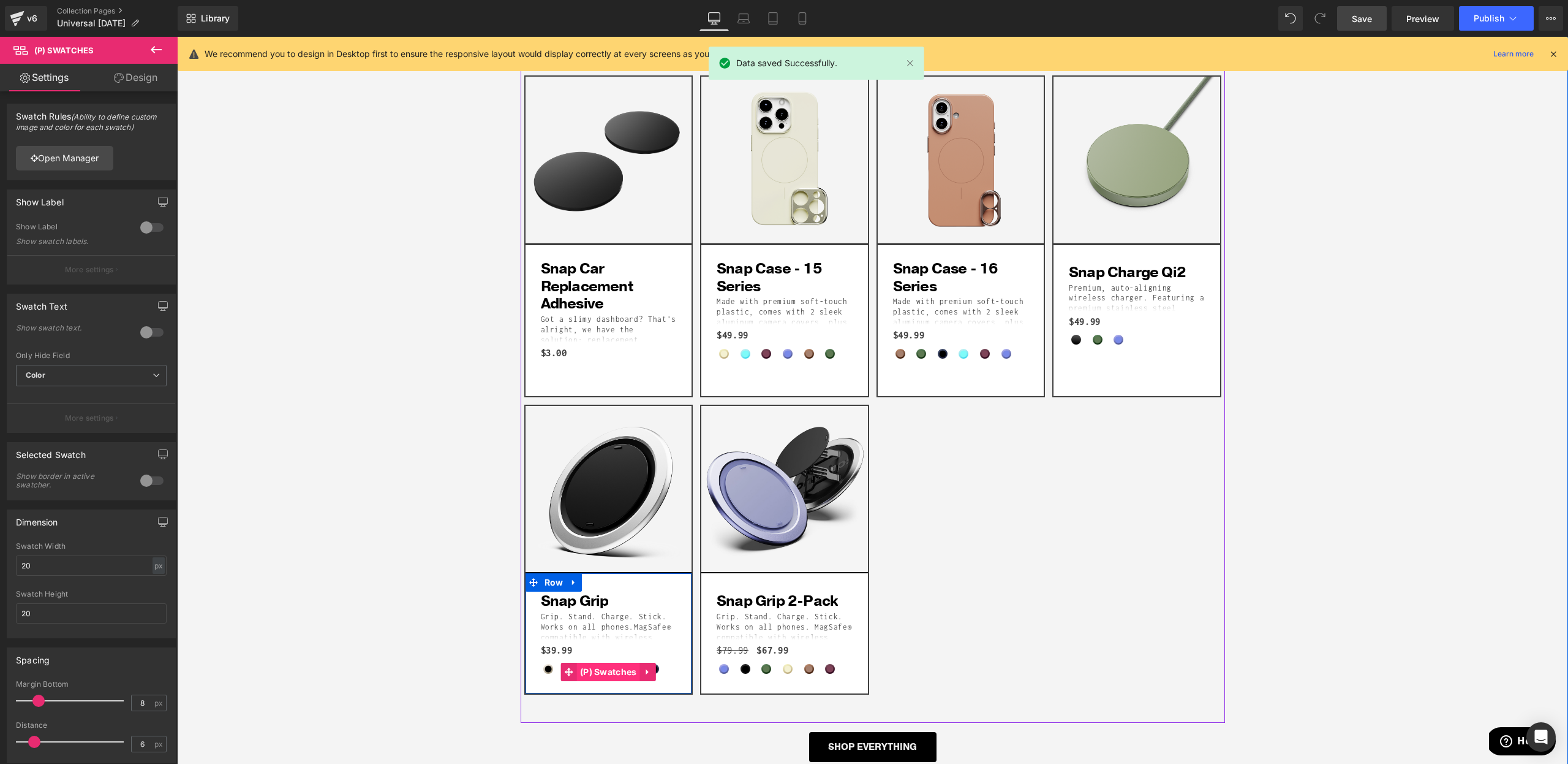
click at [610, 663] on span "(P) Swatches" at bounding box center [609, 672] width 63 height 18
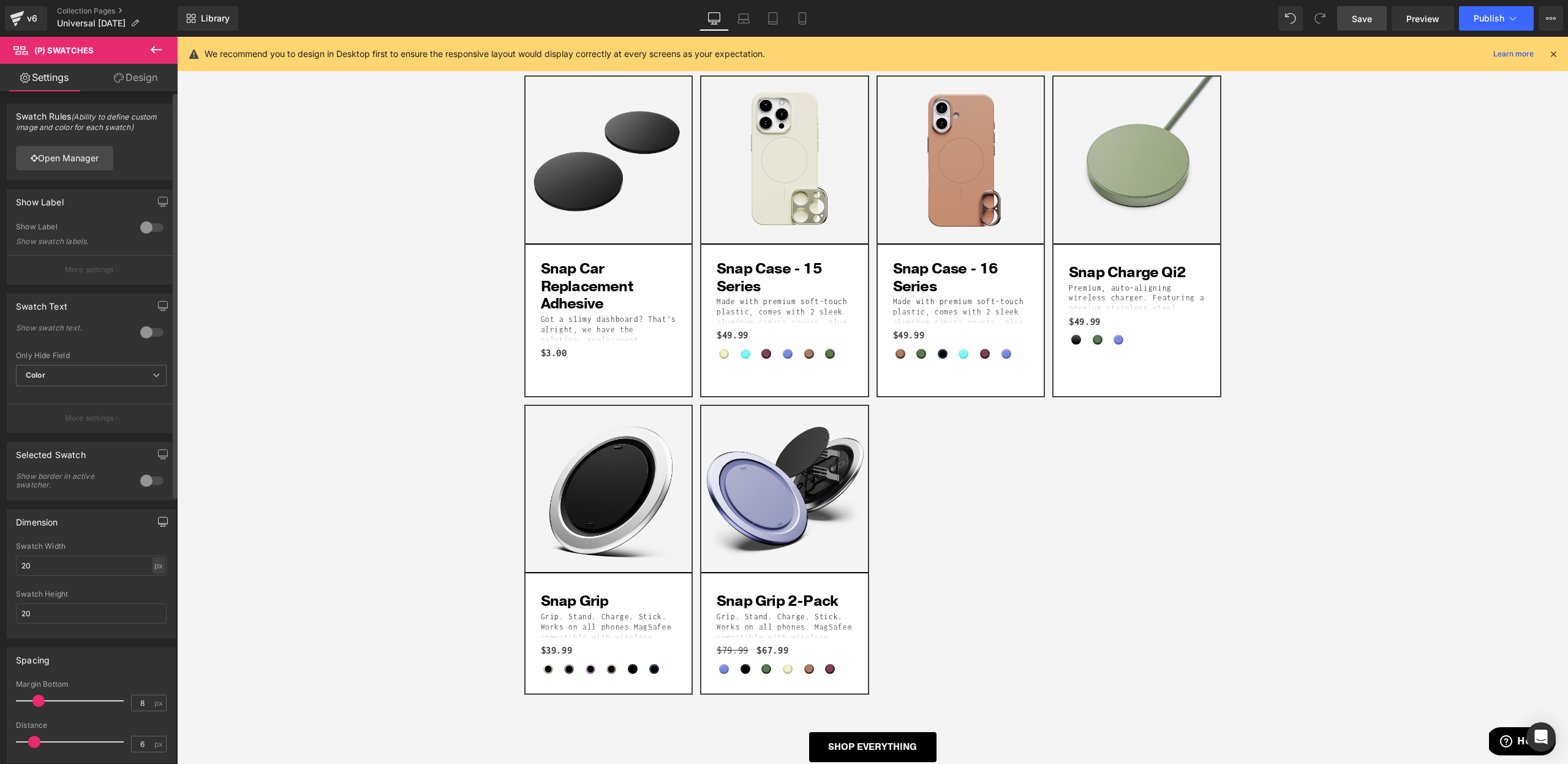
click at [158, 518] on icon "button" at bounding box center [162, 521] width 10 height 10
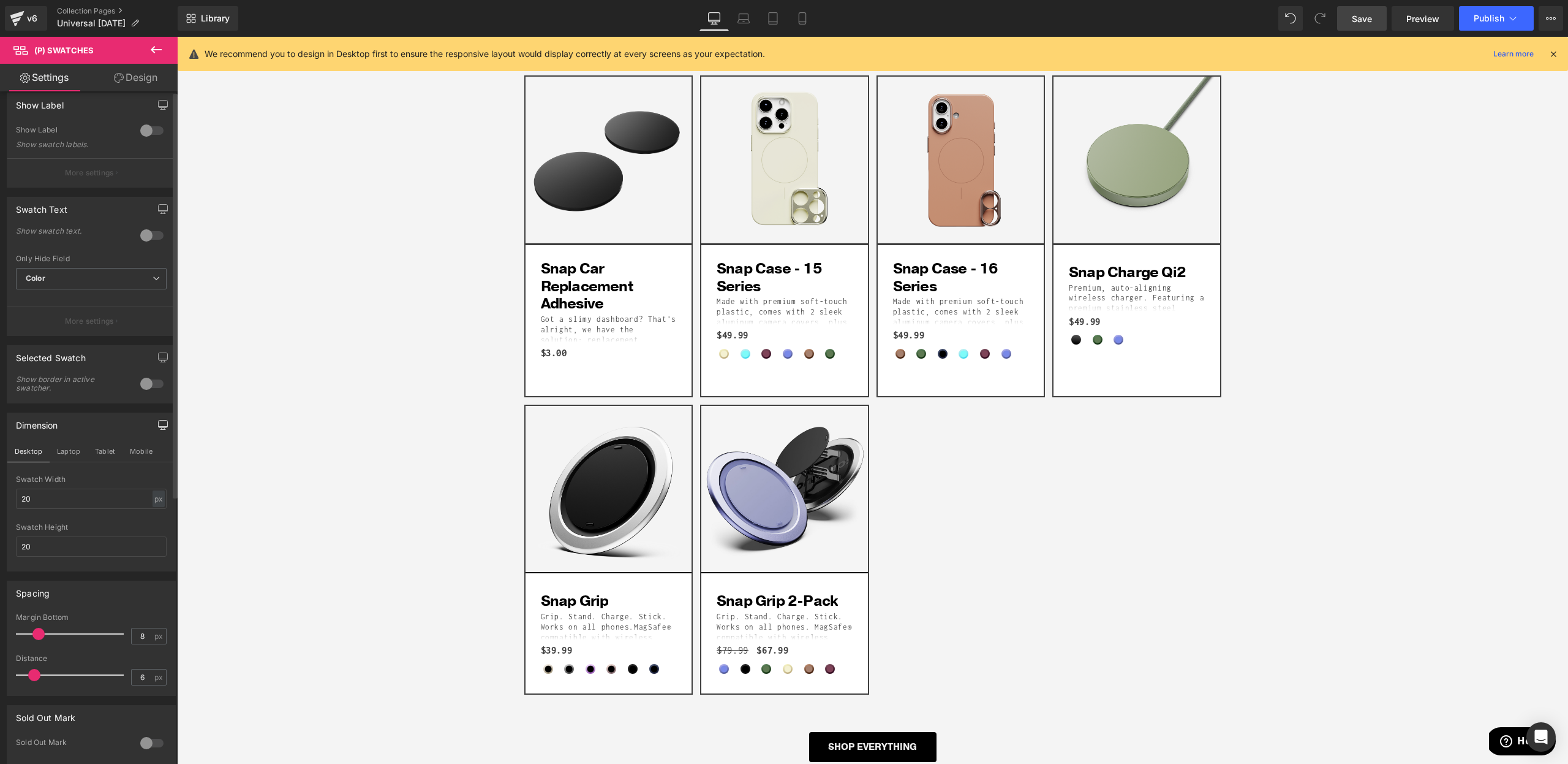
scroll to position [315, 0]
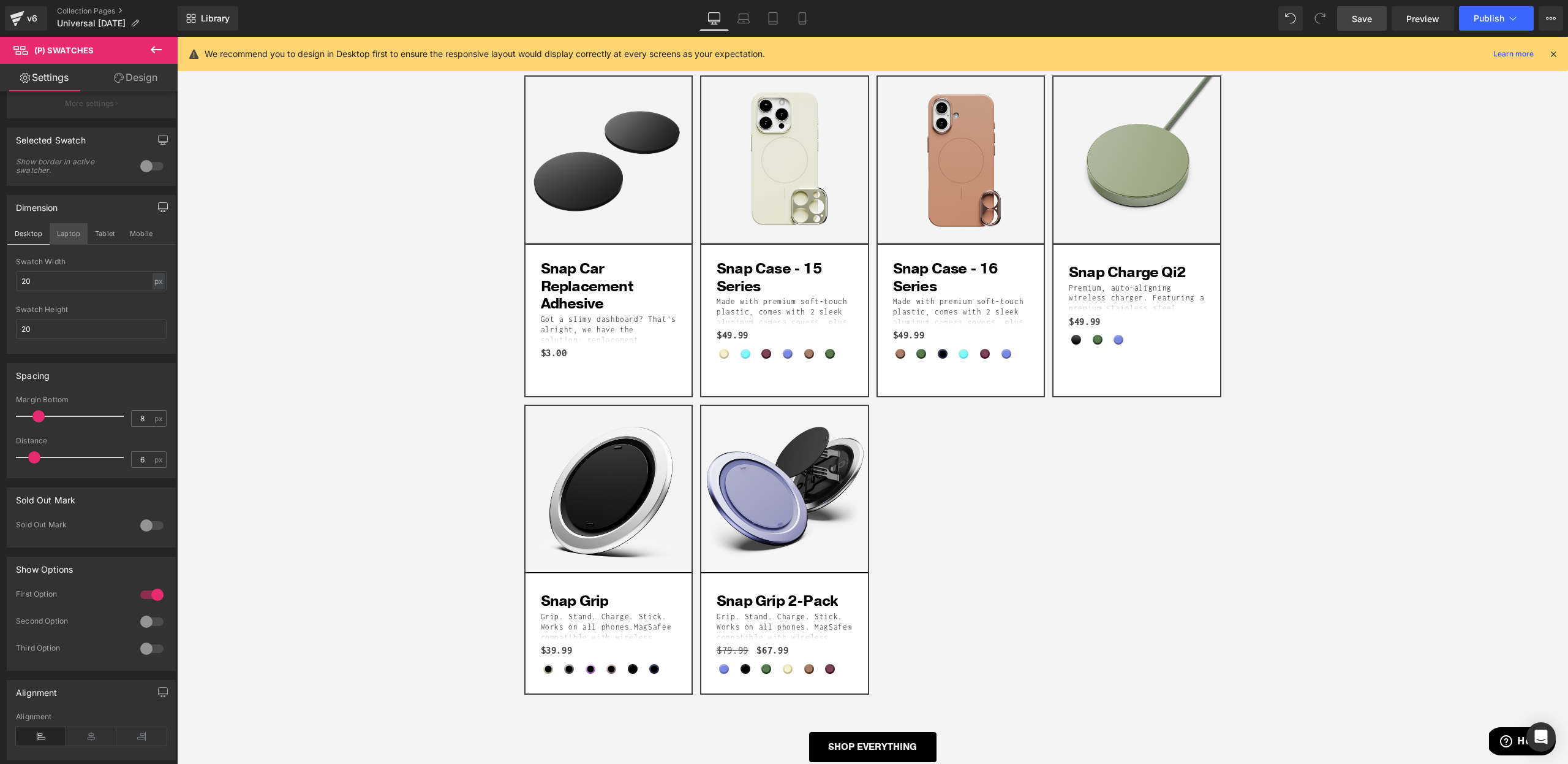
click at [60, 232] on button "Laptop" at bounding box center [69, 233] width 38 height 21
type input "40"
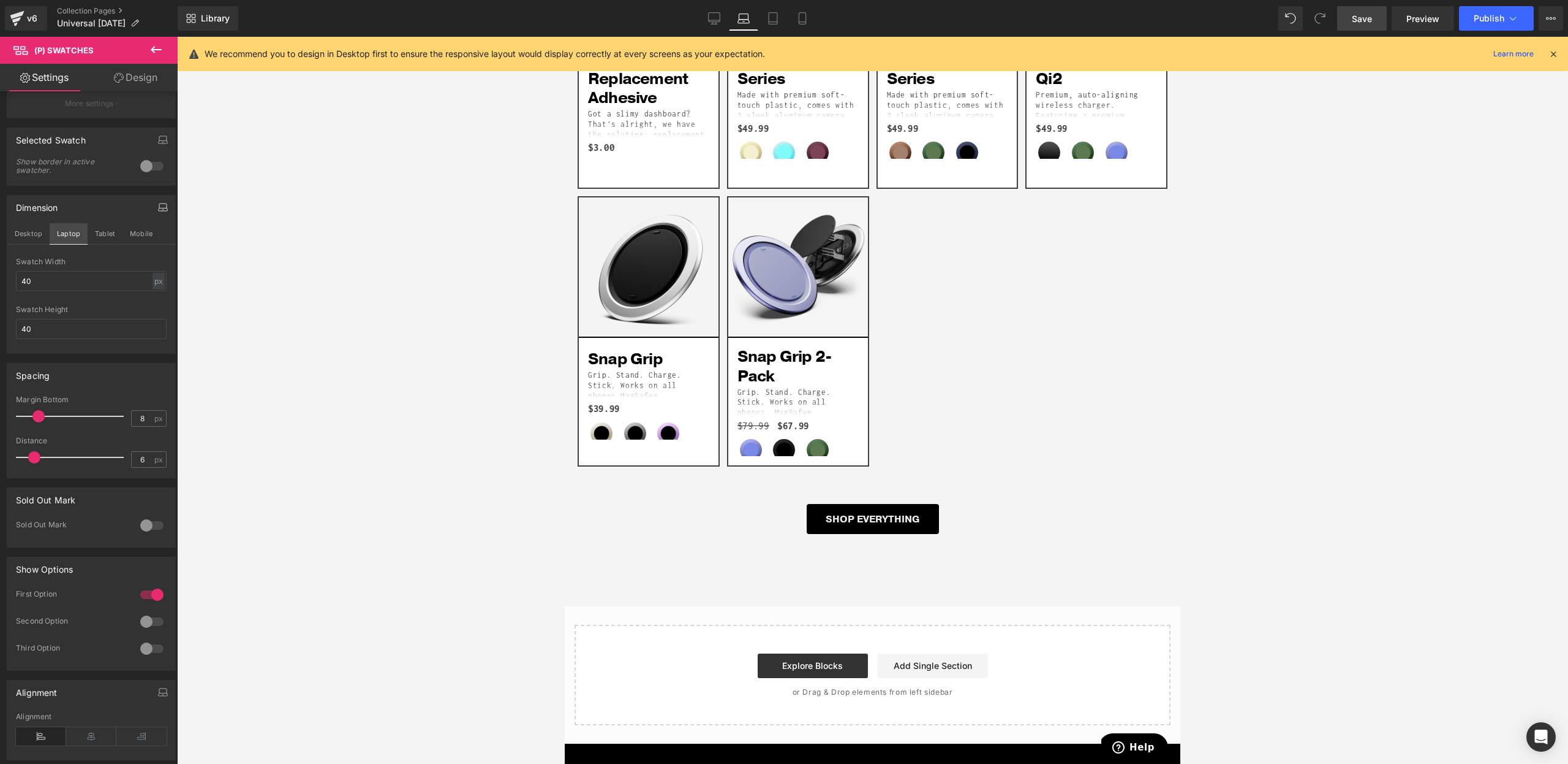
scroll to position [1787, 0]
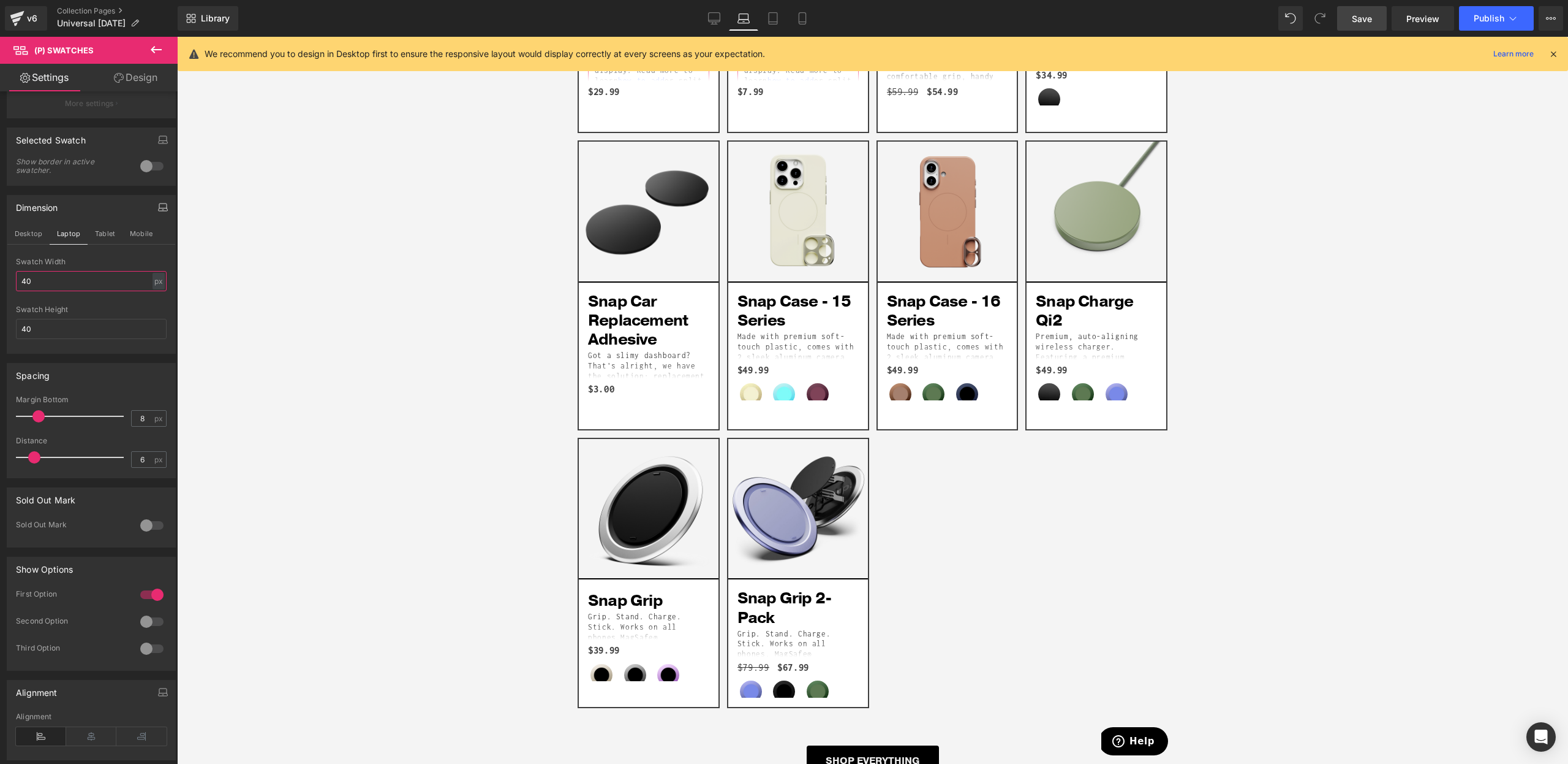
drag, startPoint x: 13, startPoint y: 270, endPoint x: 1, endPoint y: 269, distance: 12.0
click at [0, 269] on div "Dimension Desktop Laptop Tablet Mobile 40px Swatch Width 40 px % px 40px Swatch…" at bounding box center [91, 270] width 183 height 168
type input "20"
click at [127, 323] on input "40" at bounding box center [91, 328] width 151 height 20
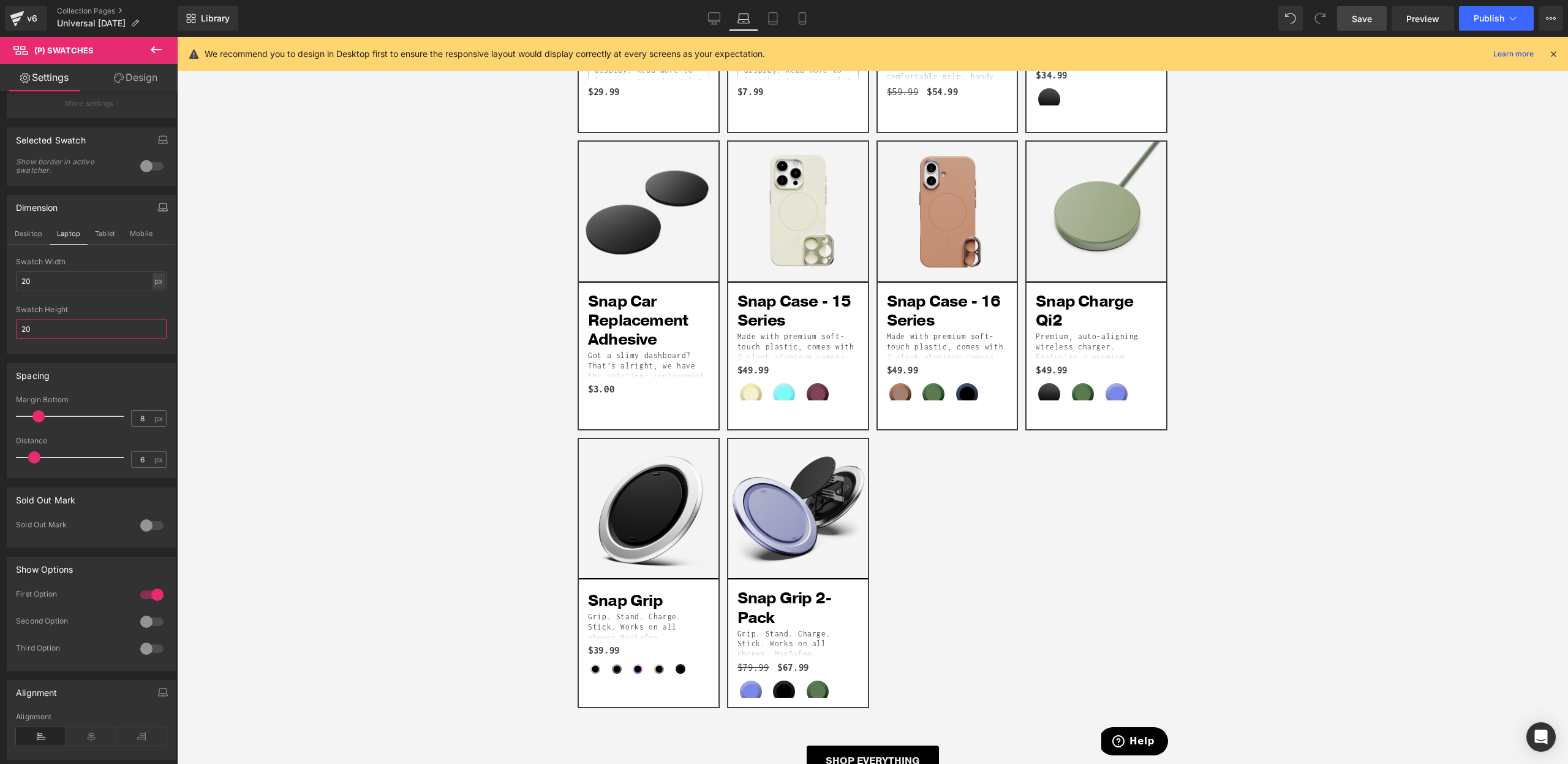
type input "20"
click at [112, 233] on button "Tablet" at bounding box center [105, 233] width 35 height 21
type input "40"
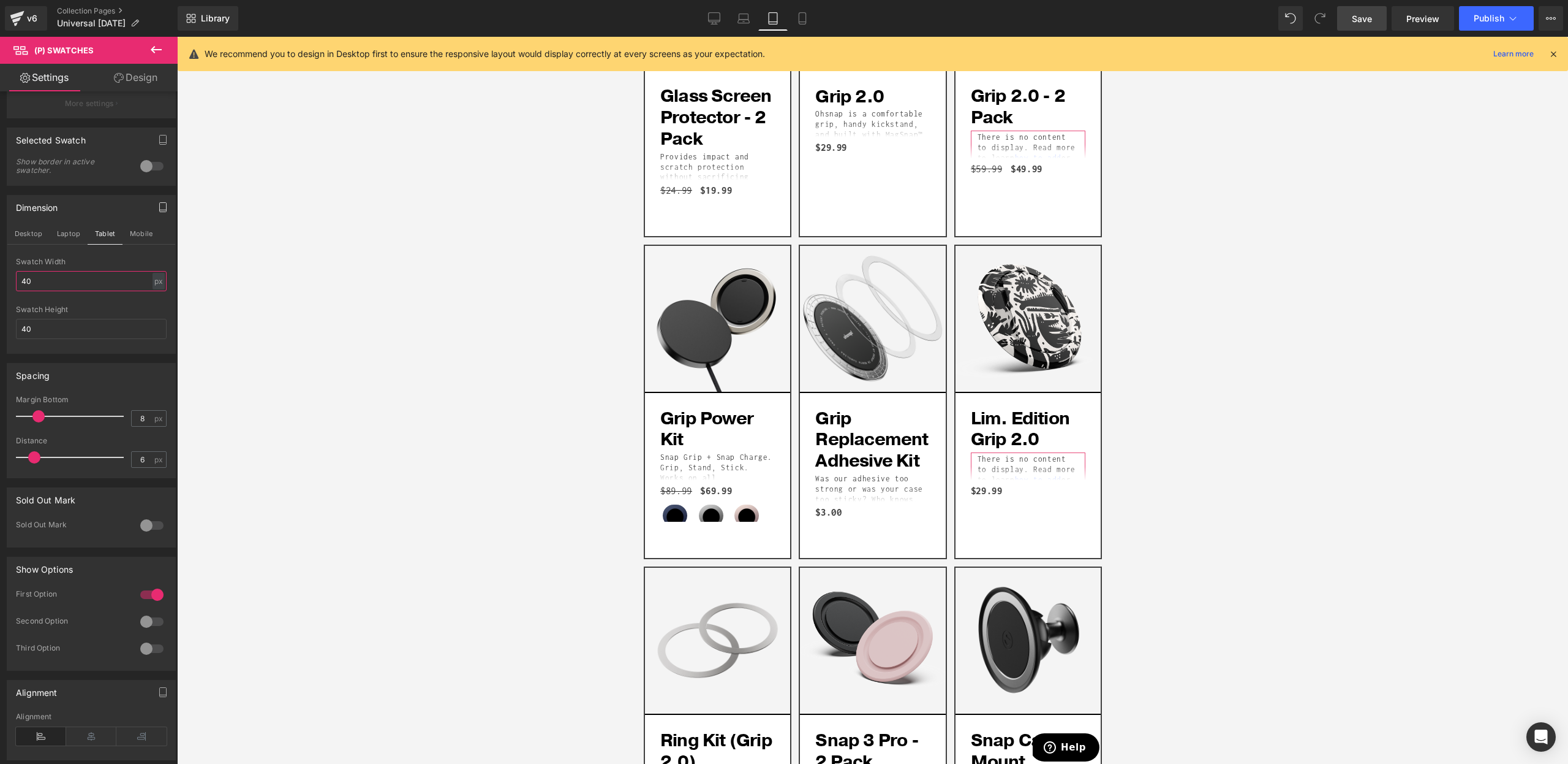
click at [78, 281] on input "40" at bounding box center [91, 281] width 151 height 20
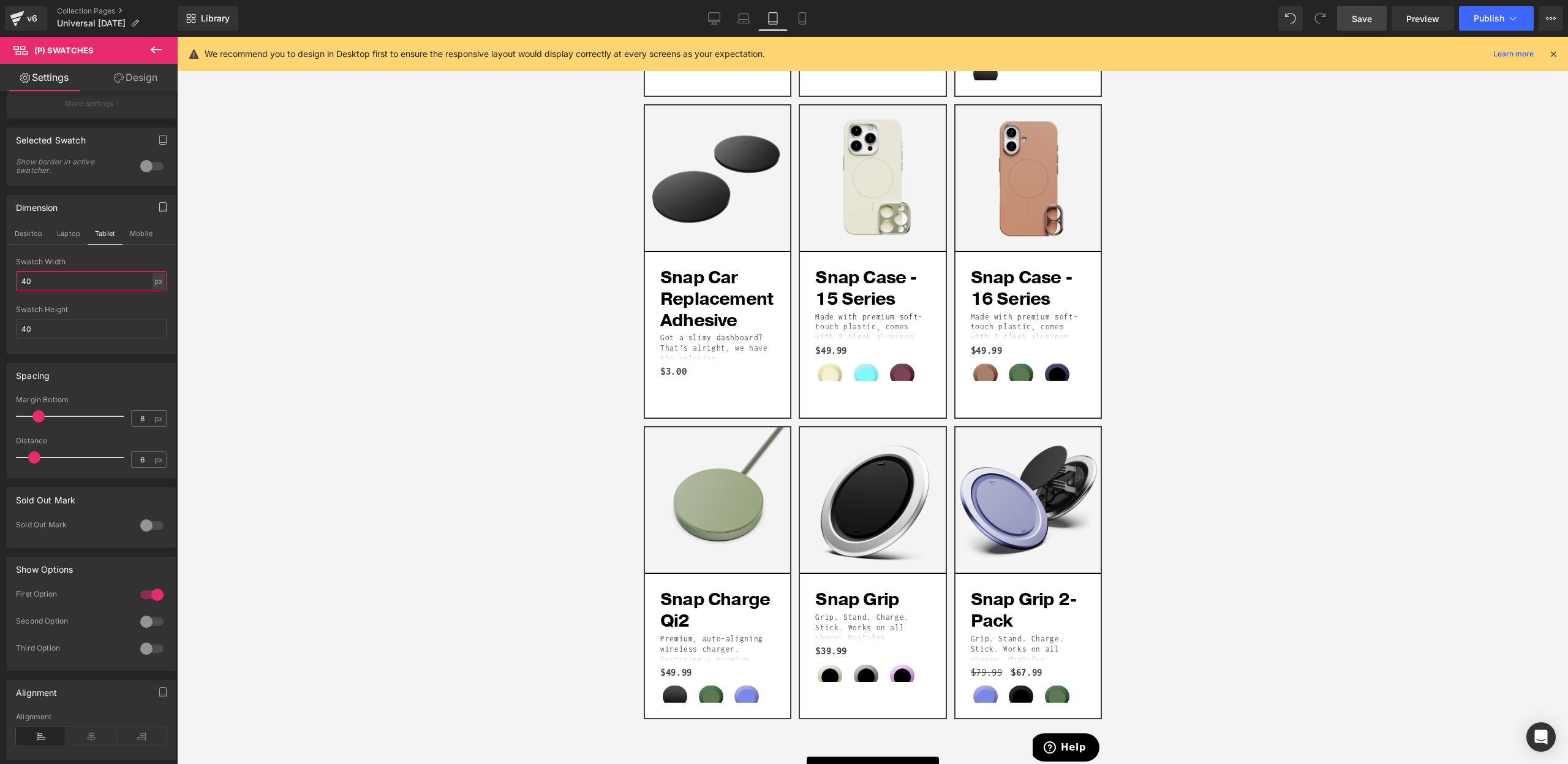
click at [78, 281] on input "40" at bounding box center [91, 281] width 151 height 20
type input "20"
click at [93, 337] on input "40" at bounding box center [91, 328] width 151 height 20
type input "20"
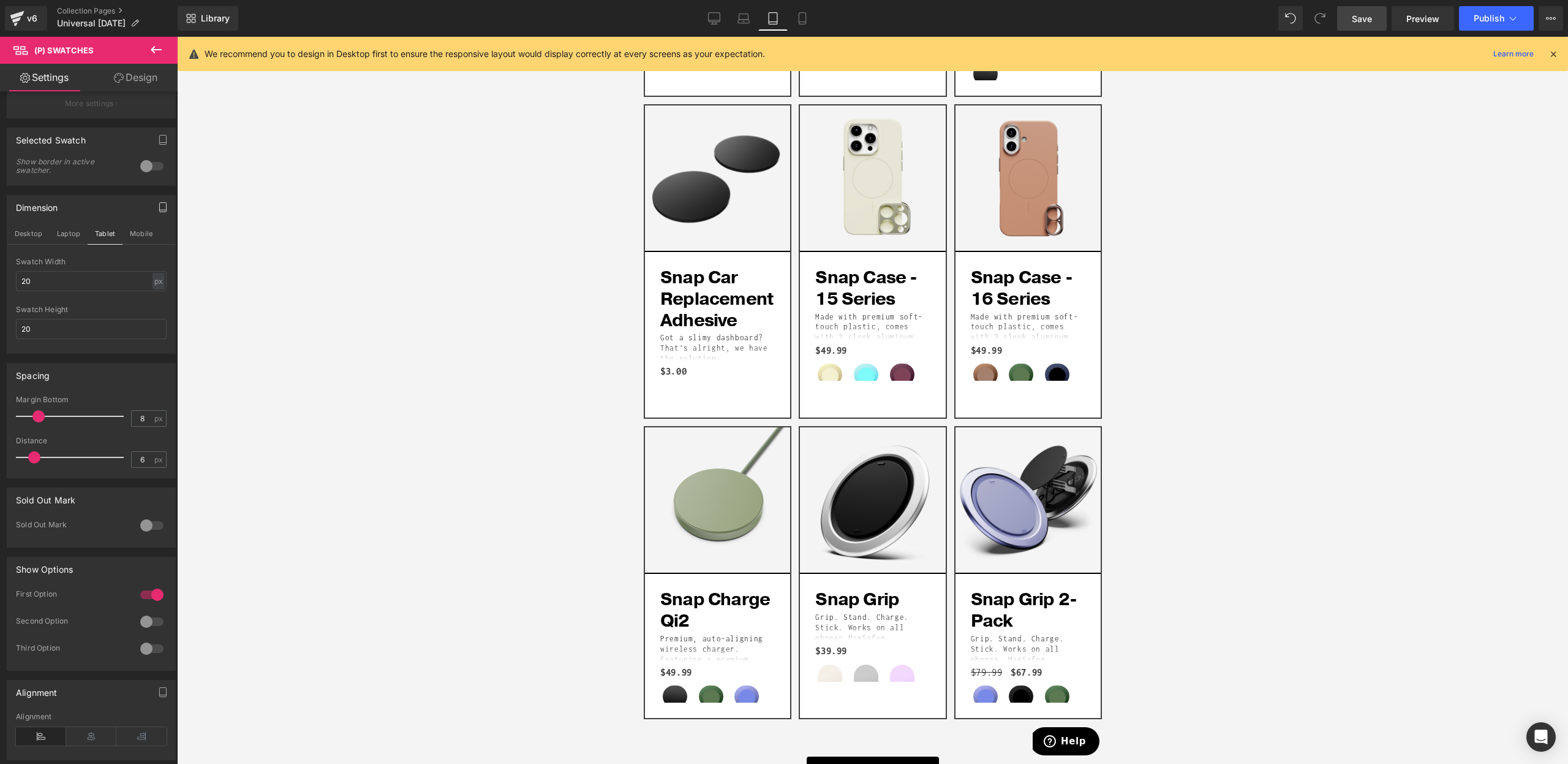
click at [103, 305] on div "Swatch Height" at bounding box center [91, 309] width 151 height 9
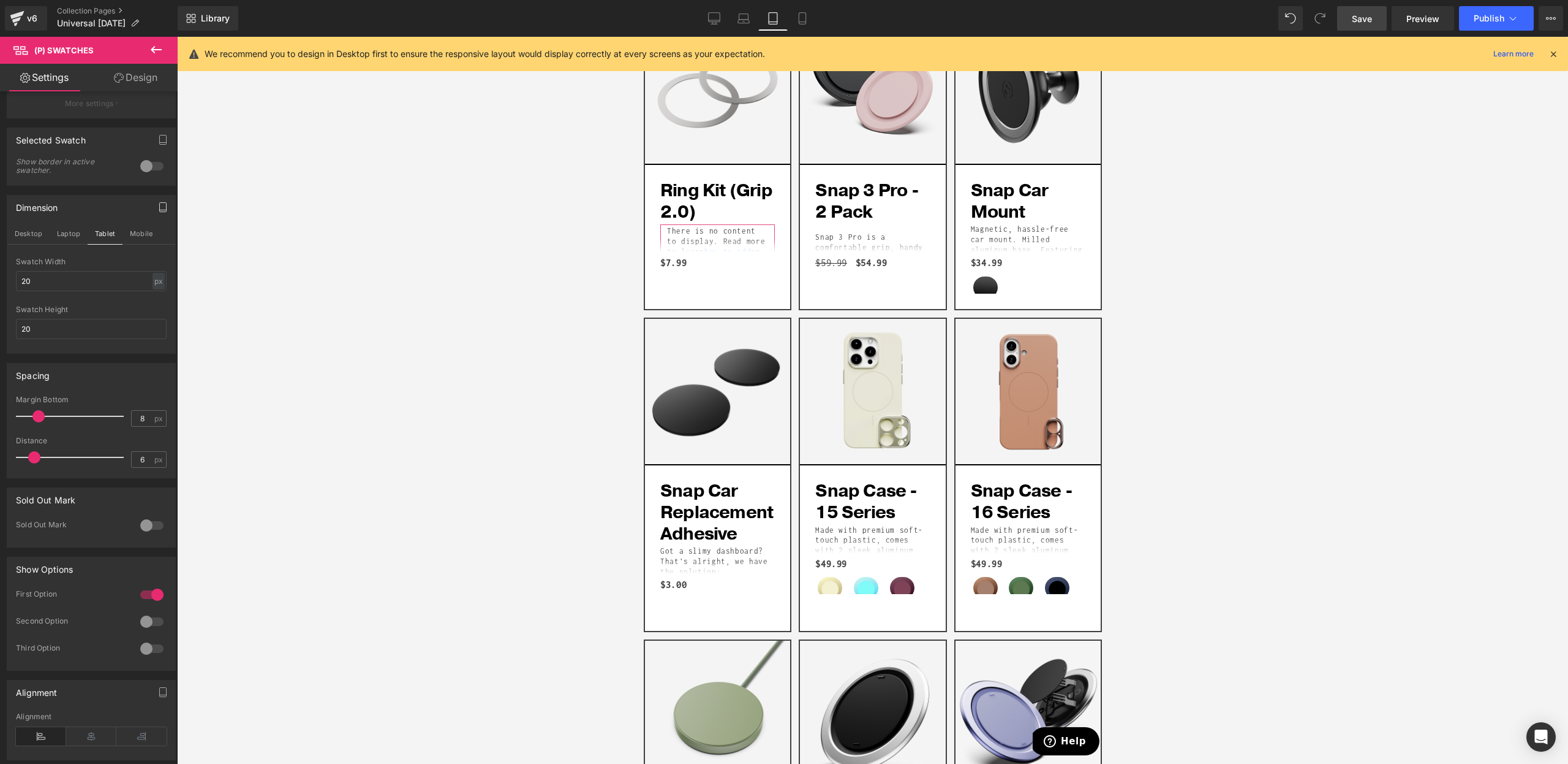
scroll to position [0, 0]
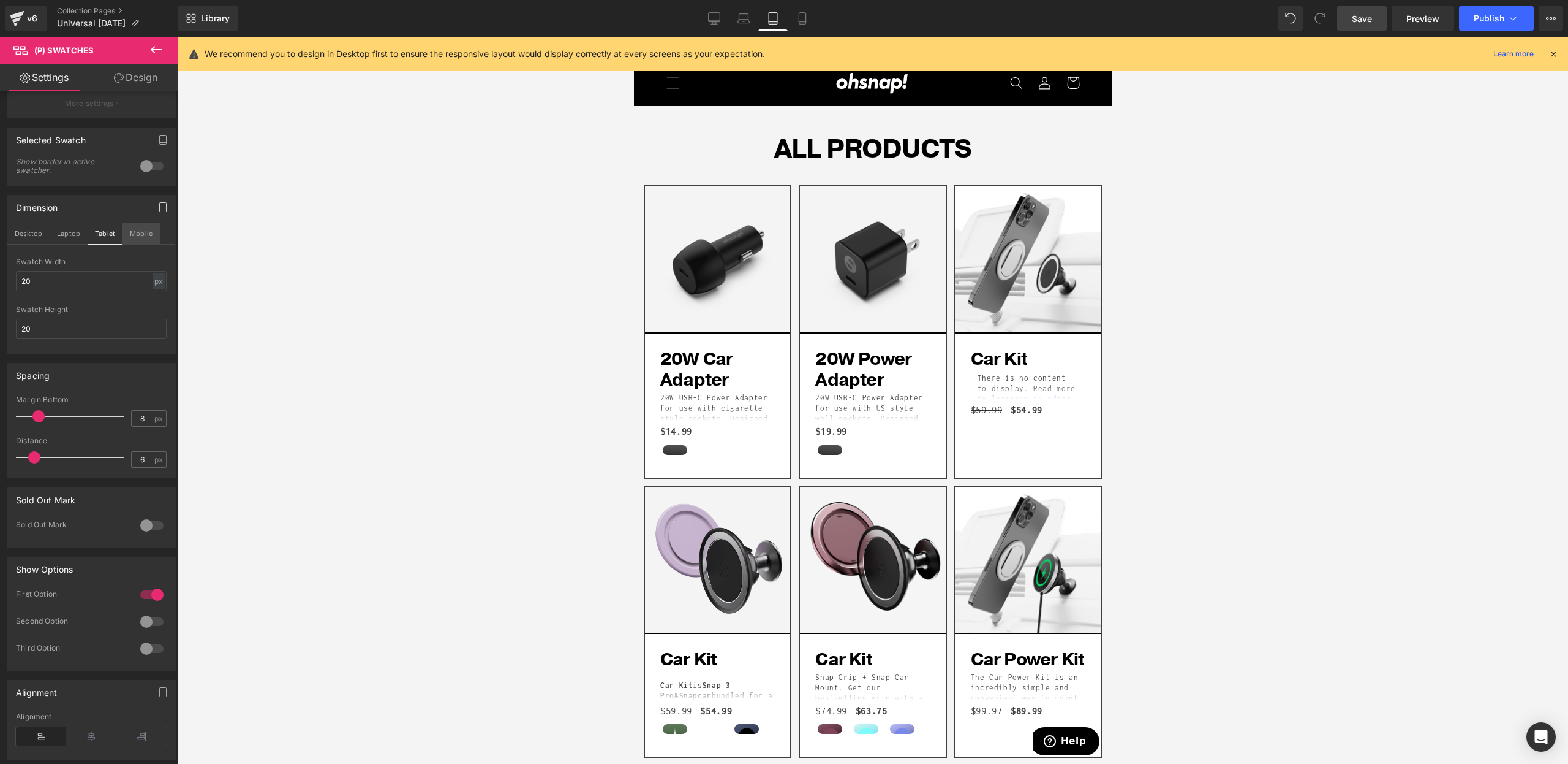
click at [141, 235] on button "Mobile" at bounding box center [141, 233] width 37 height 21
type input "45"
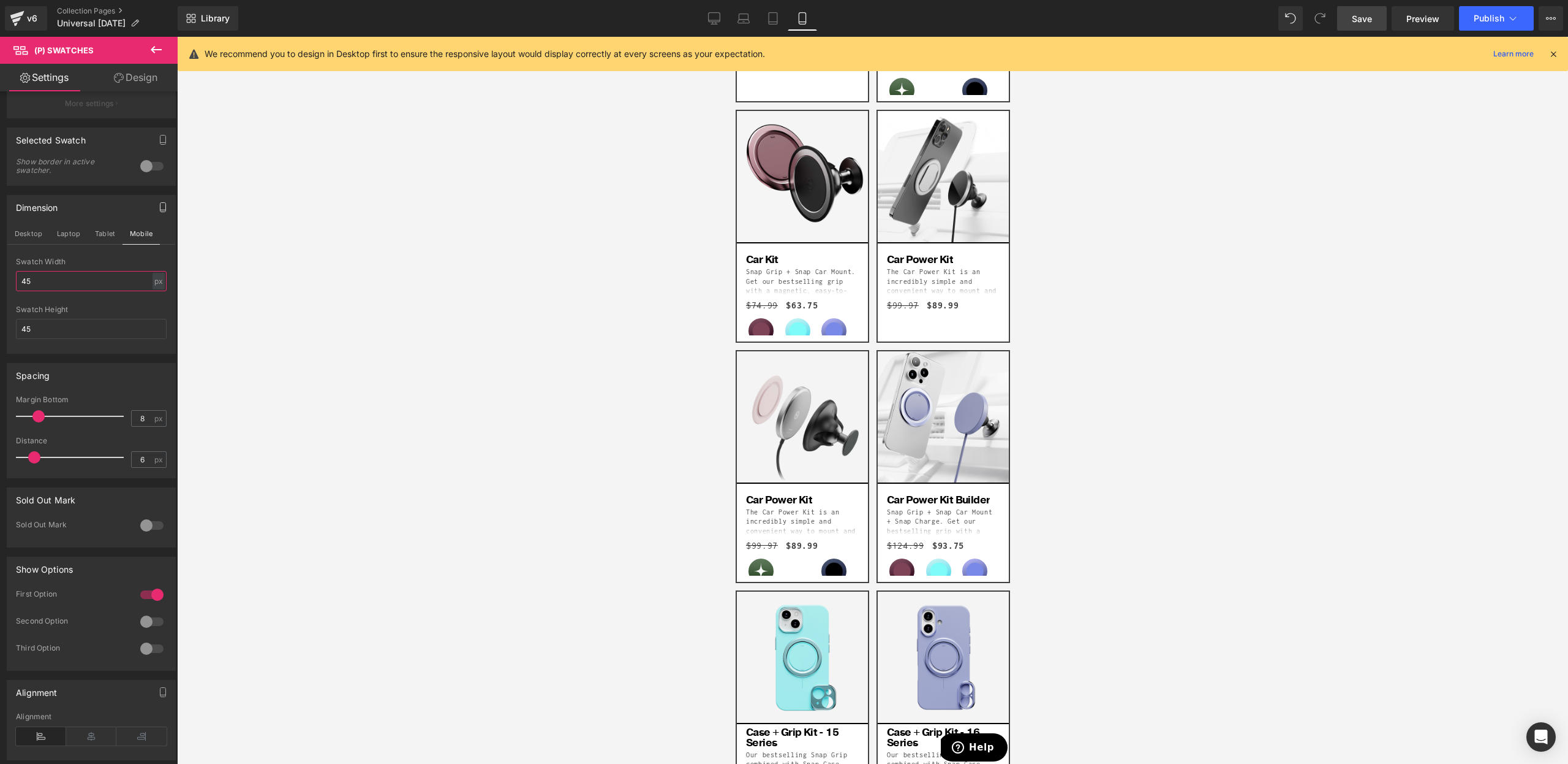
click at [52, 290] on input "45" at bounding box center [91, 281] width 151 height 20
click at [52, 288] on input "45" at bounding box center [91, 281] width 151 height 20
type input "20"
click at [61, 303] on div at bounding box center [91, 301] width 151 height 8
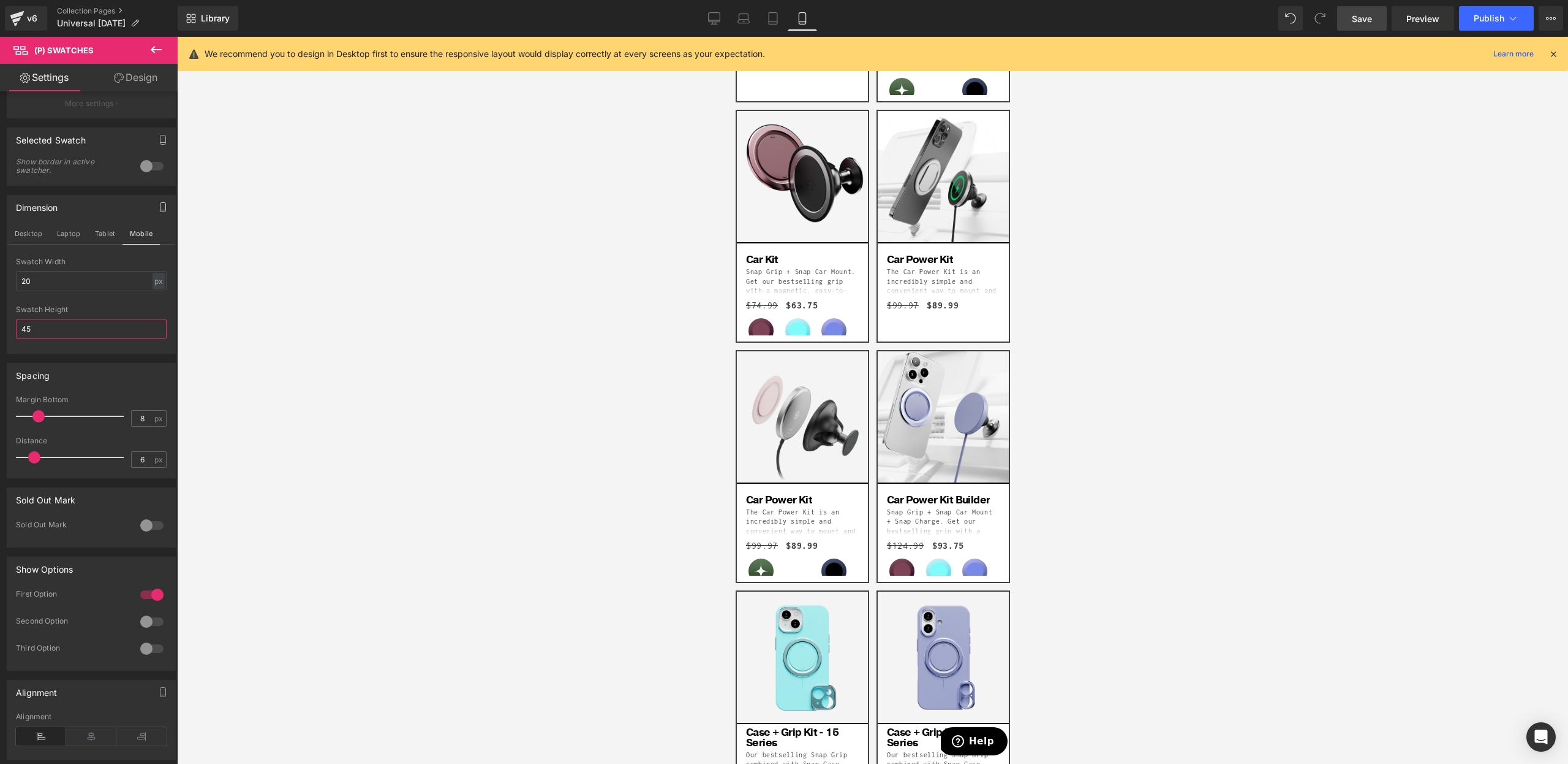
click at [59, 334] on input "45" at bounding box center [91, 328] width 151 height 20
type input "20"
click at [93, 352] on div at bounding box center [91, 349] width 151 height 8
click at [120, 81] on icon at bounding box center [118, 78] width 10 height 10
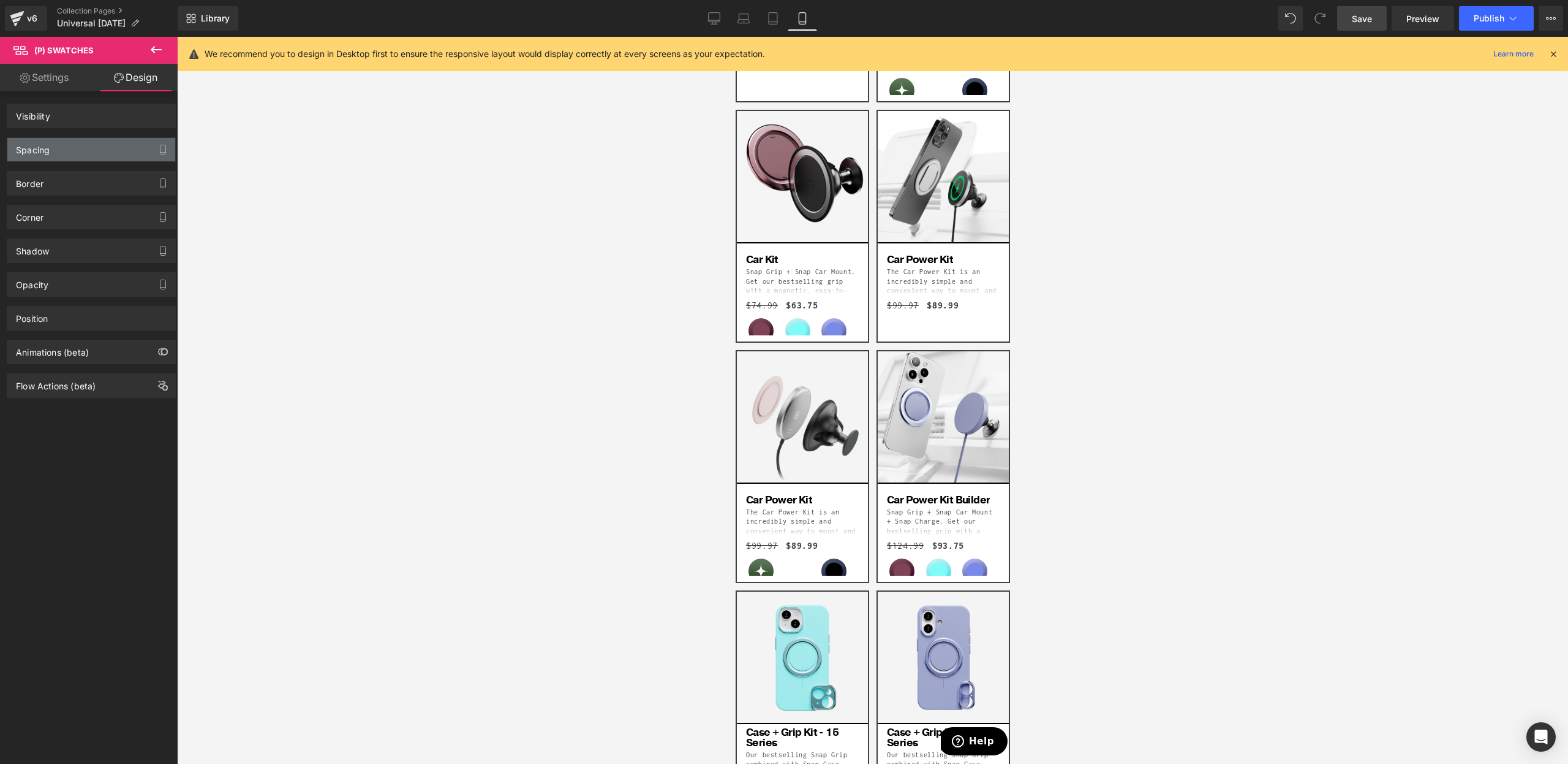
click at [86, 144] on div "Spacing" at bounding box center [91, 150] width 168 height 23
click at [80, 145] on div "Spacing" at bounding box center [91, 150] width 168 height 23
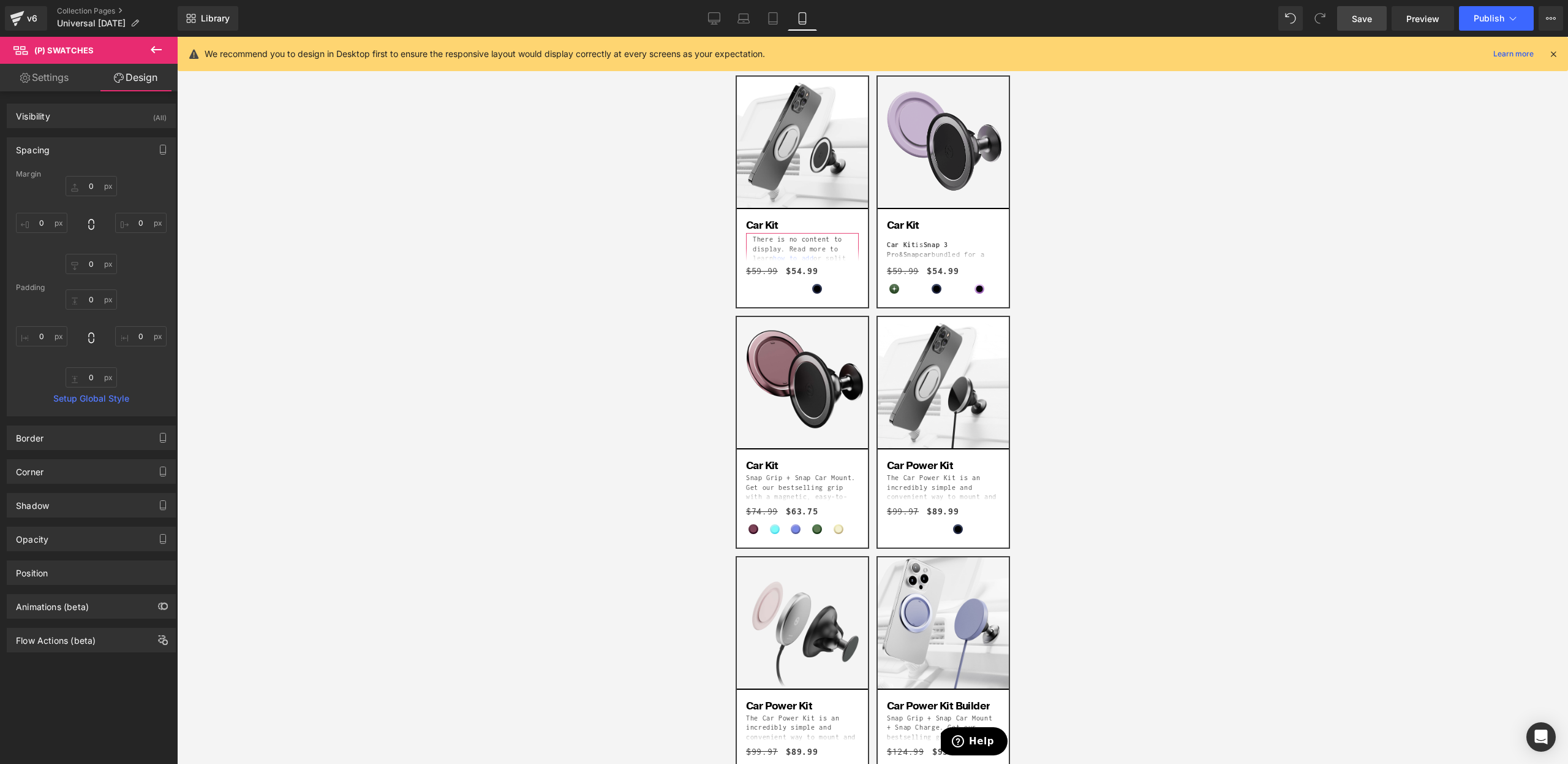
scroll to position [0, 0]
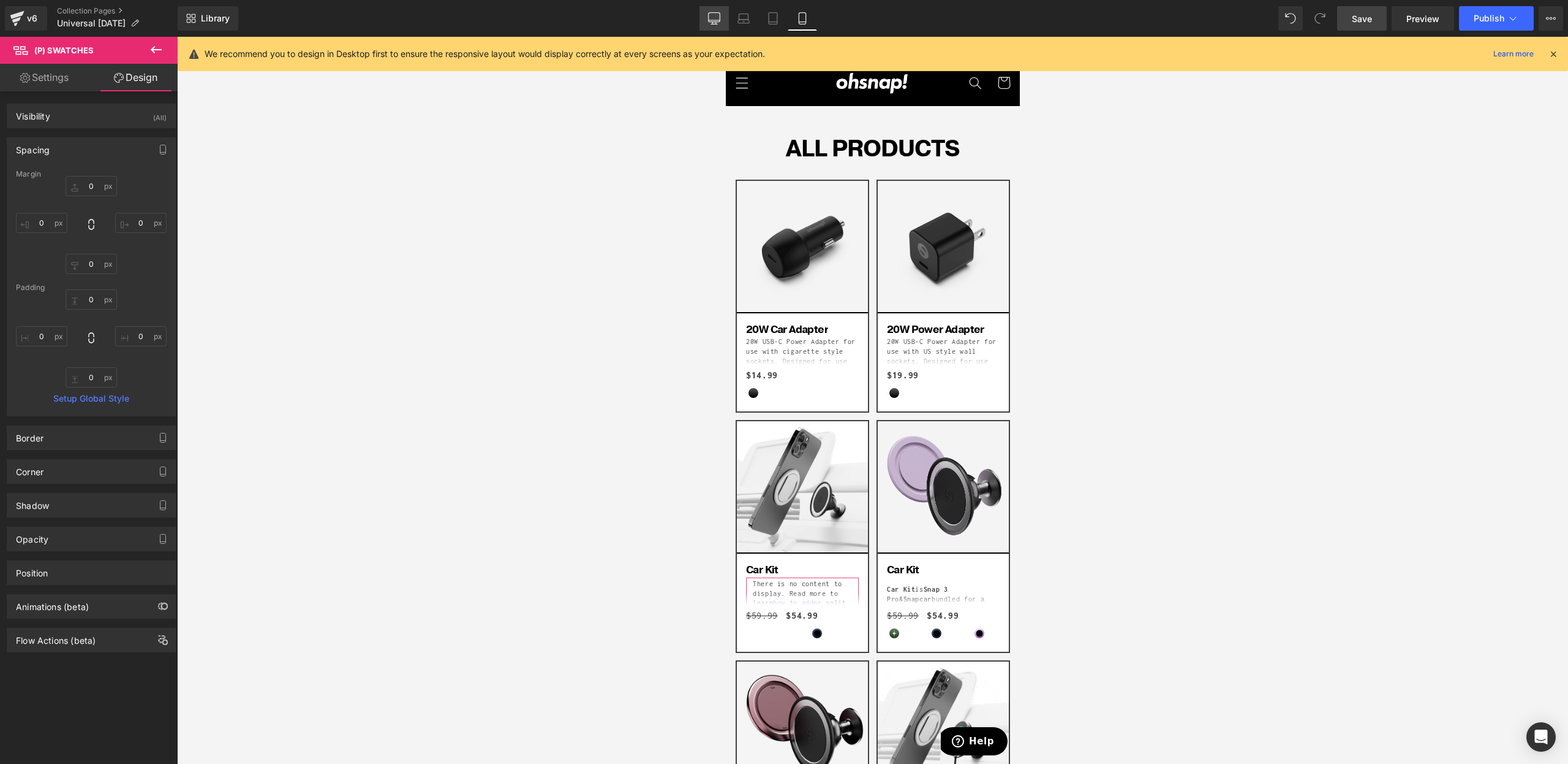
click at [711, 16] on icon at bounding box center [714, 19] width 13 height 13
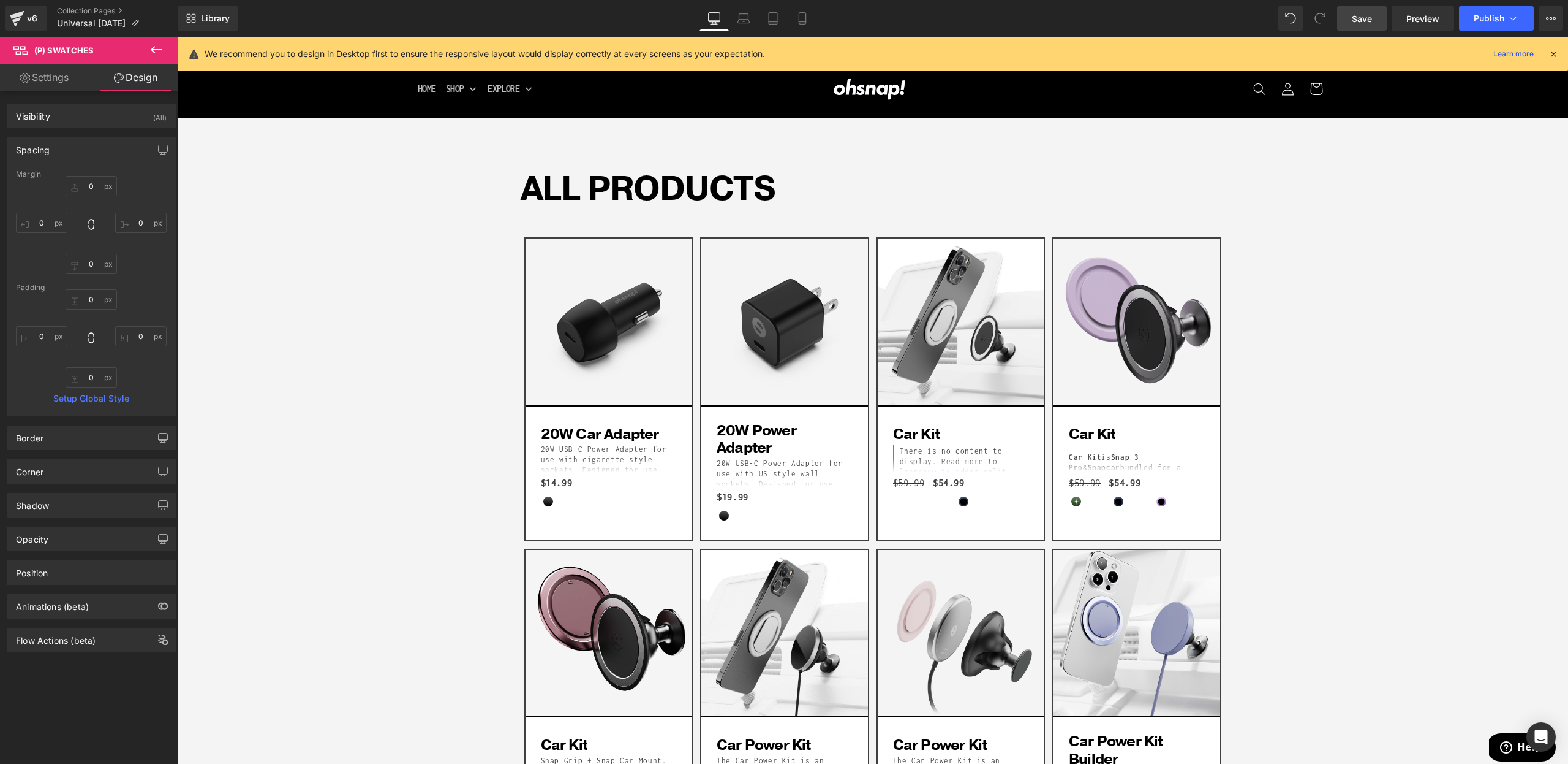
type input "0"
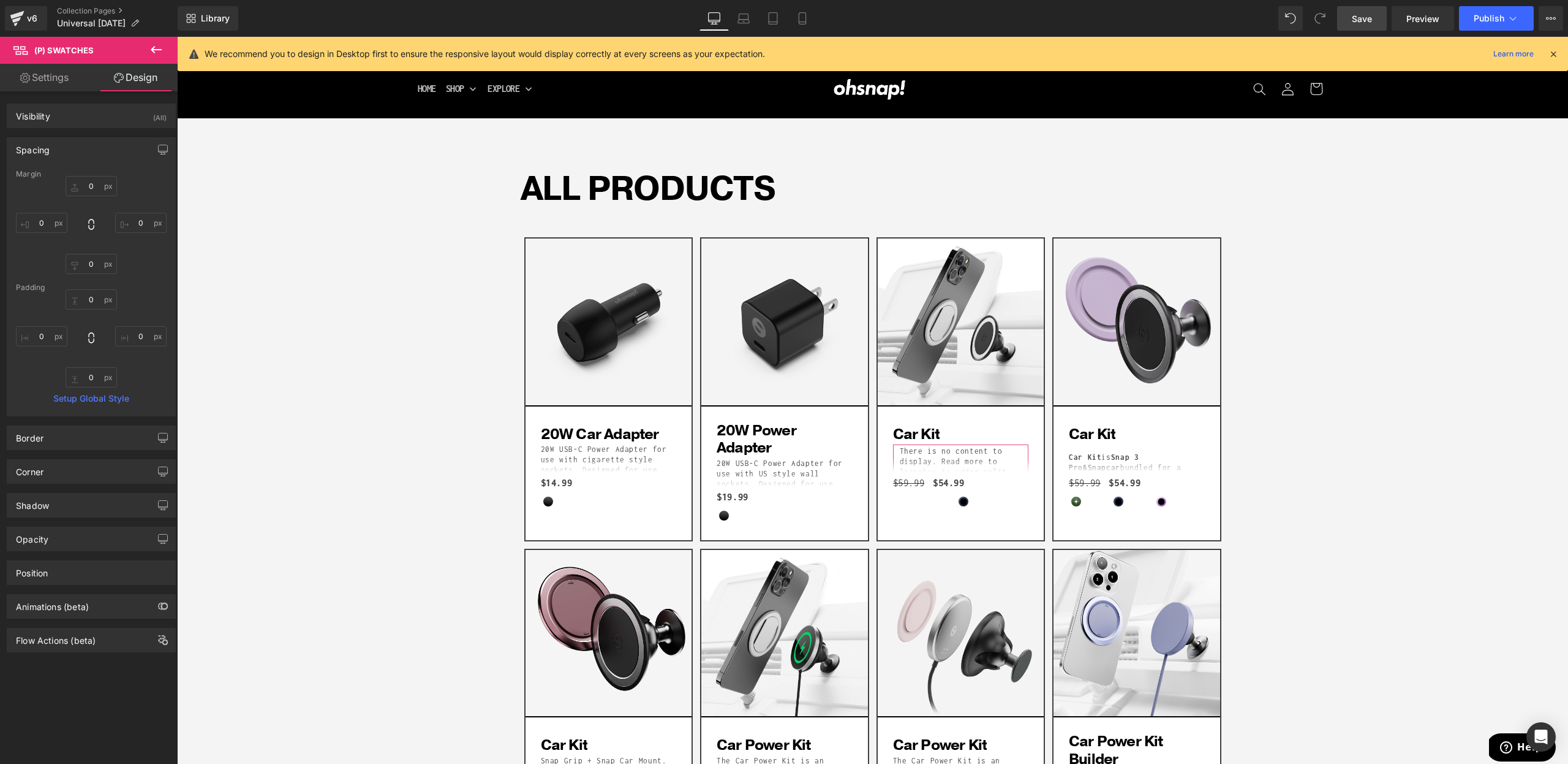
type input "0"
click at [1378, 15] on link "Save" at bounding box center [1362, 18] width 50 height 24
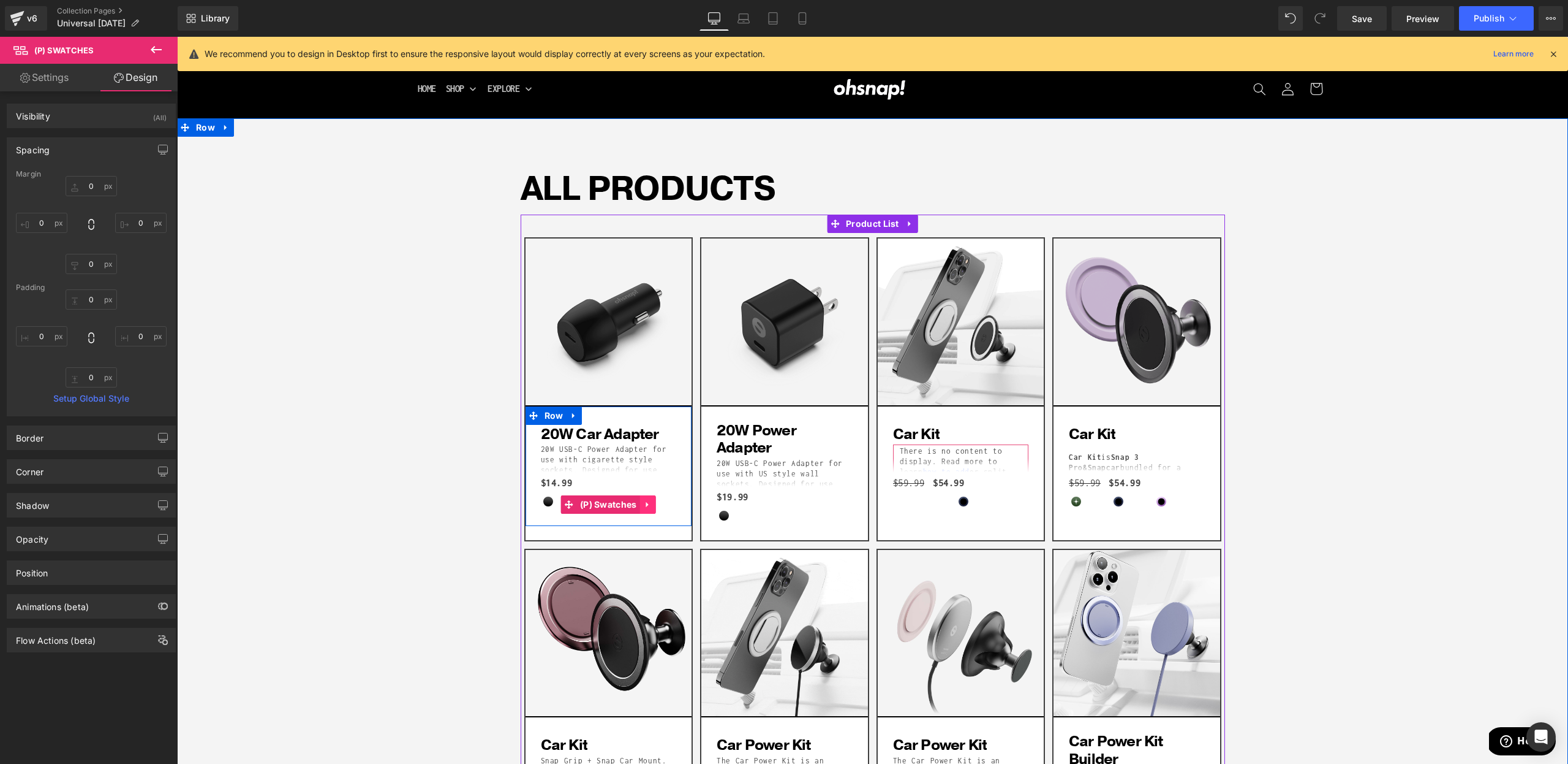
click at [643, 503] on link at bounding box center [648, 504] width 16 height 18
click at [626, 508] on icon at bounding box center [625, 504] width 9 height 9
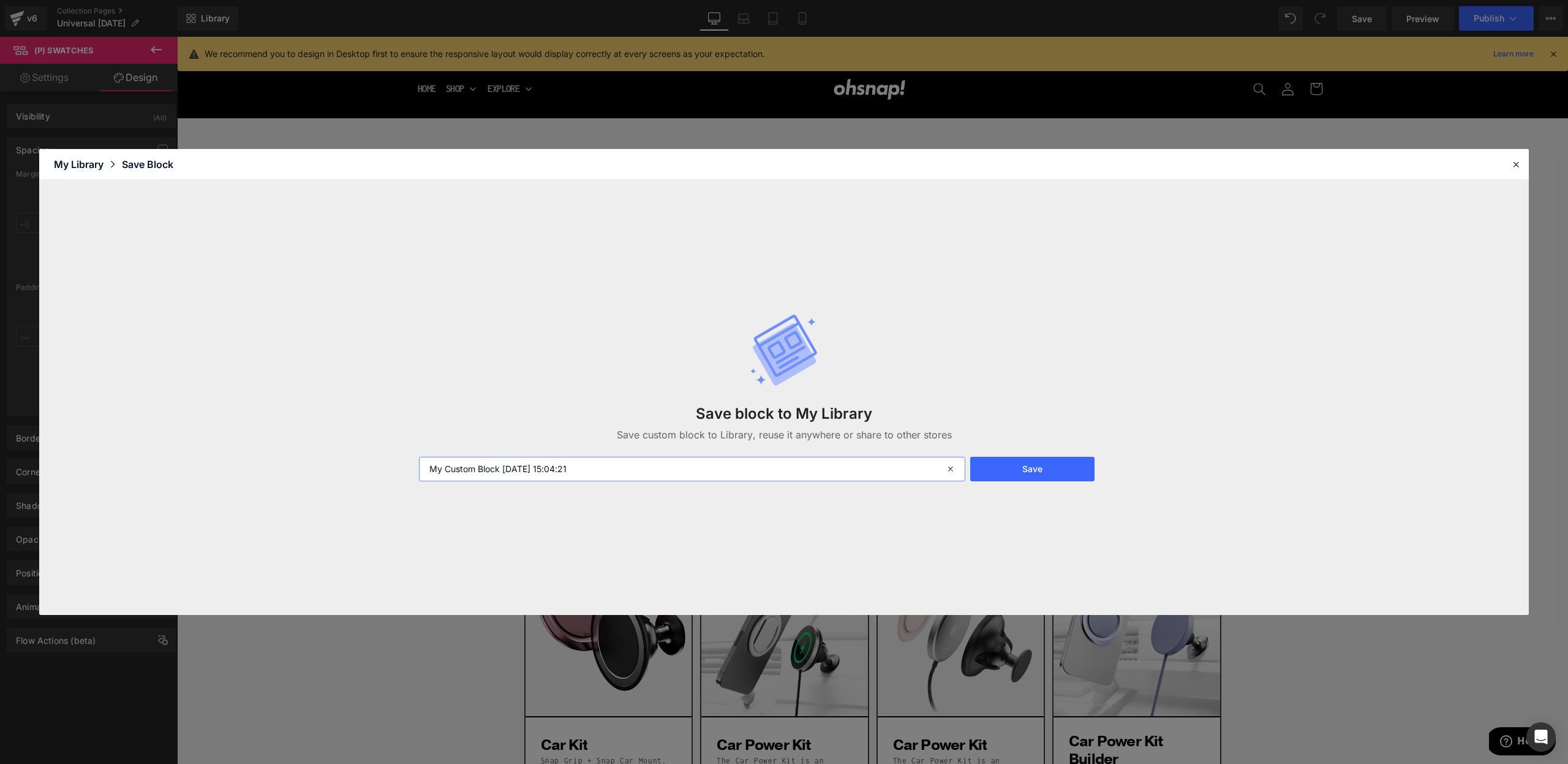
click at [567, 465] on input "My Custom Block [DATE] 15:04:21" at bounding box center [692, 468] width 546 height 24
click at [567, 465] on input "My Custom Block 2025-09-03 15:04:21" at bounding box center [692, 468] width 546 height 24
type input "d"
type input "collections swatch"
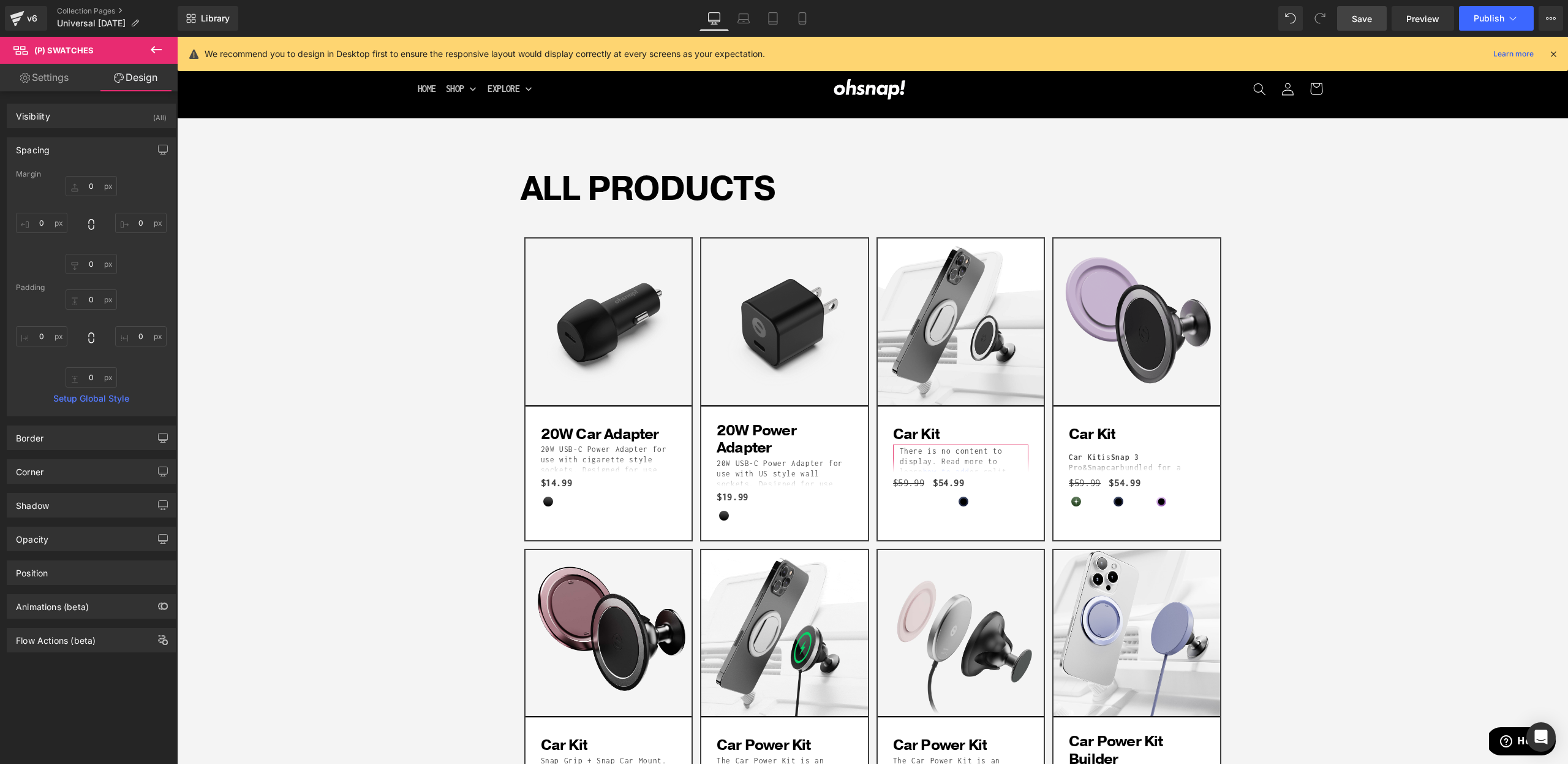
click at [1363, 15] on span "Save" at bounding box center [1362, 19] width 20 height 13
click at [210, 14] on span "Library" at bounding box center [215, 18] width 29 height 11
click at [1479, 20] on span "Publish" at bounding box center [1490, 18] width 31 height 10
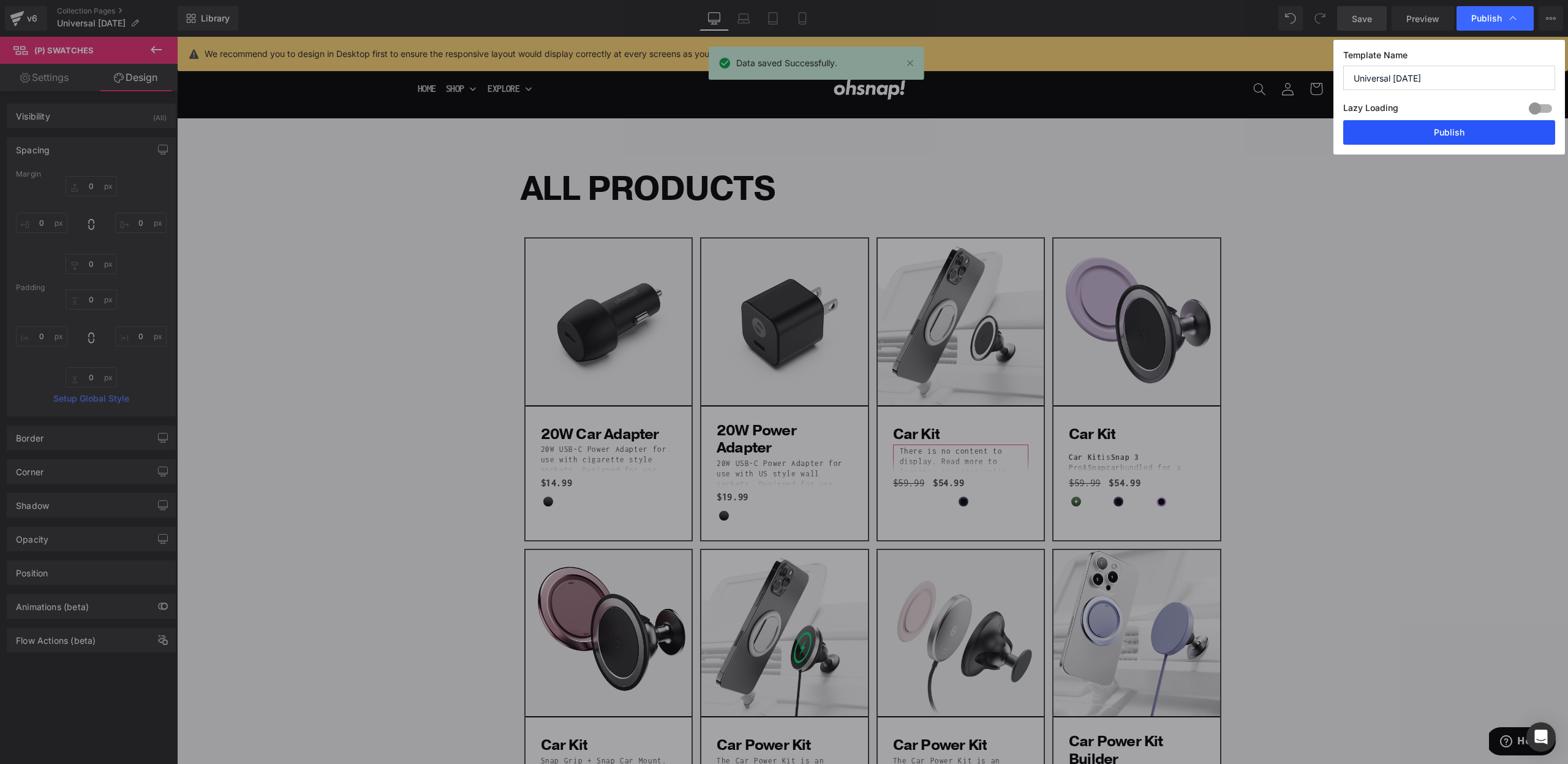
drag, startPoint x: 1450, startPoint y: 123, endPoint x: 1272, endPoint y: 86, distance: 181.8
click at [1450, 123] on button "Publish" at bounding box center [1449, 132] width 212 height 24
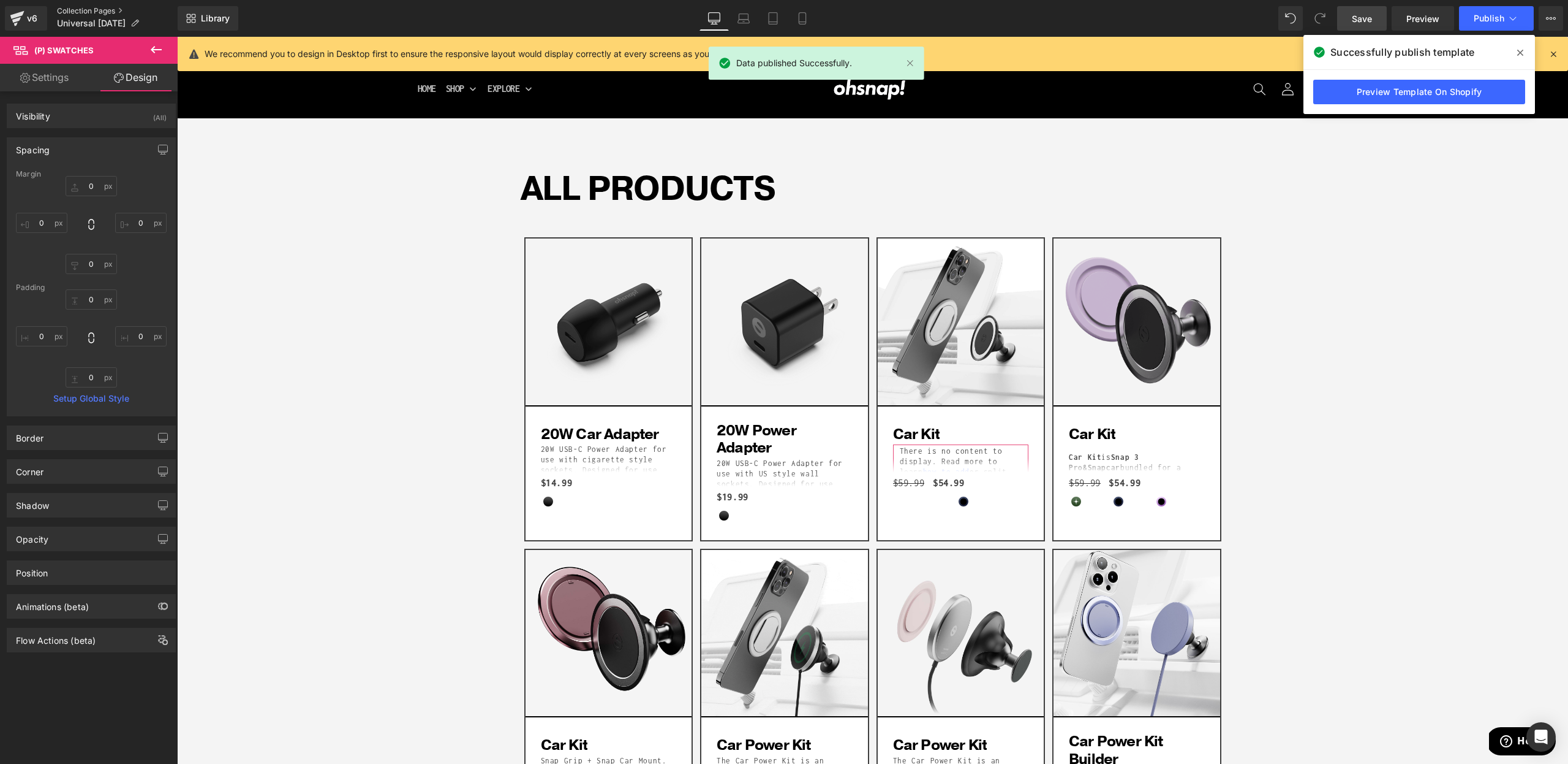
click at [107, 11] on link "Collection Pages" at bounding box center [117, 11] width 121 height 10
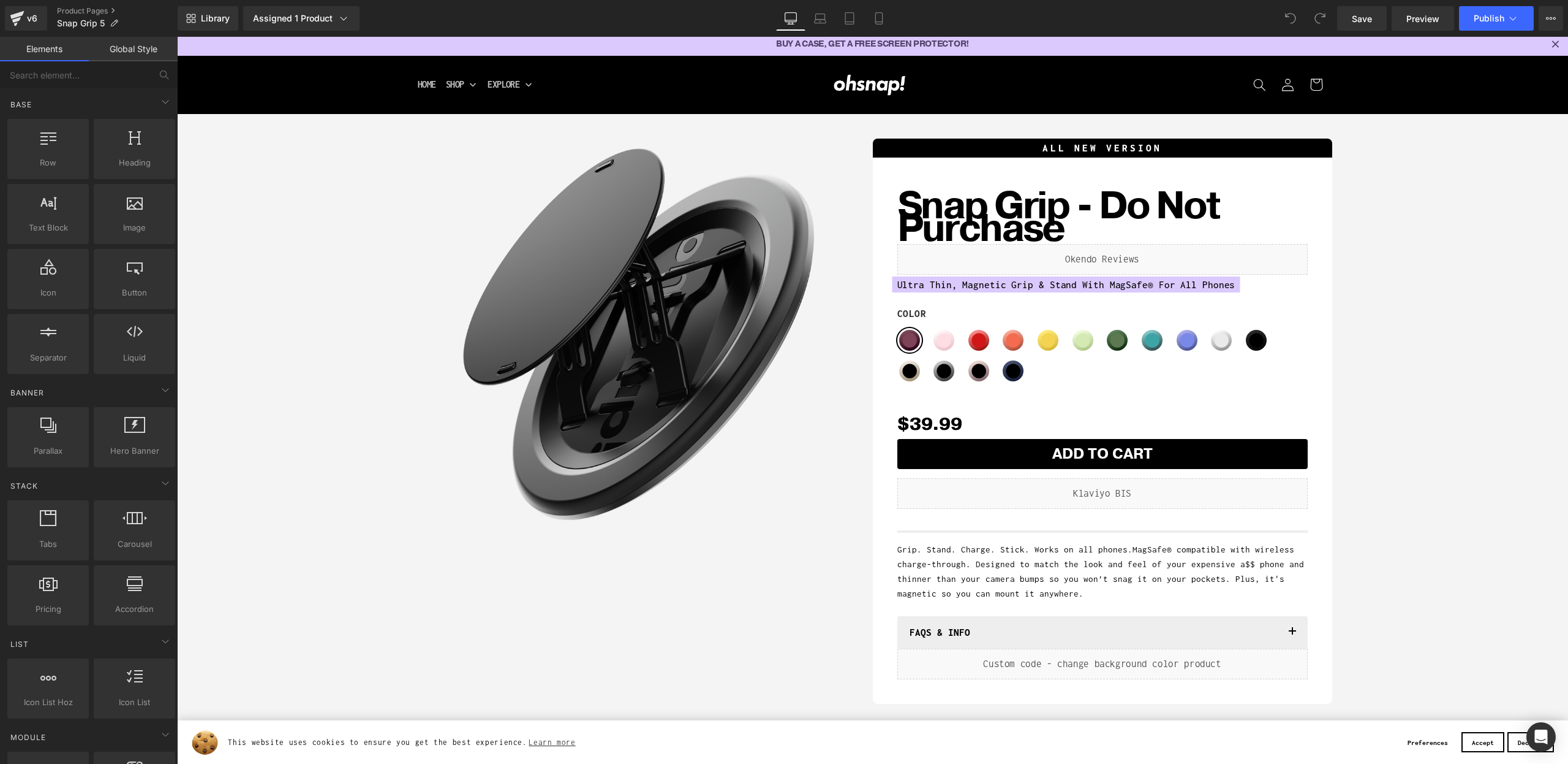
scroll to position [5, 0]
click at [69, 9] on link "Product Pages" at bounding box center [117, 11] width 121 height 10
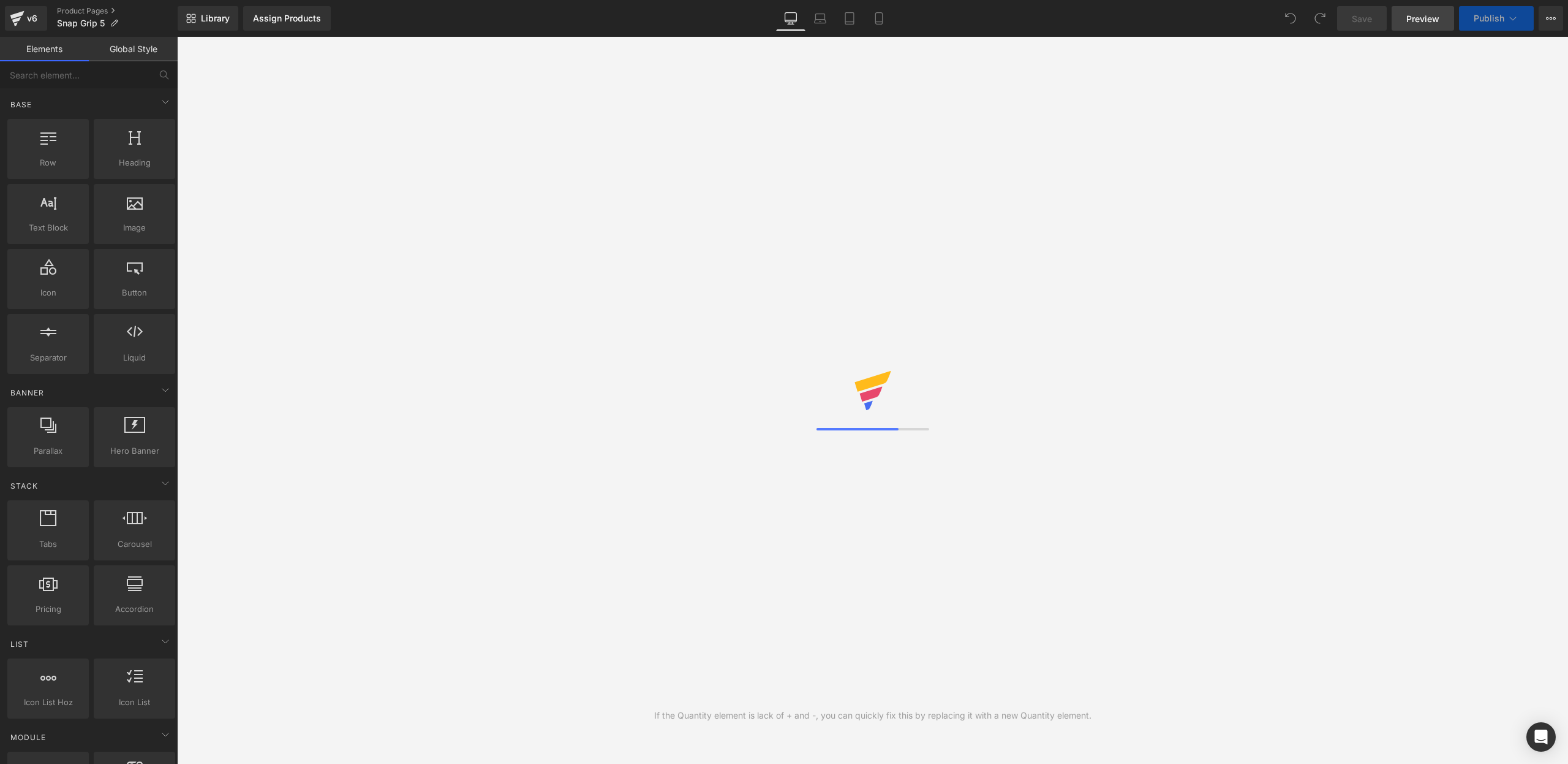
click at [1425, 21] on span "Preview" at bounding box center [1423, 19] width 33 height 13
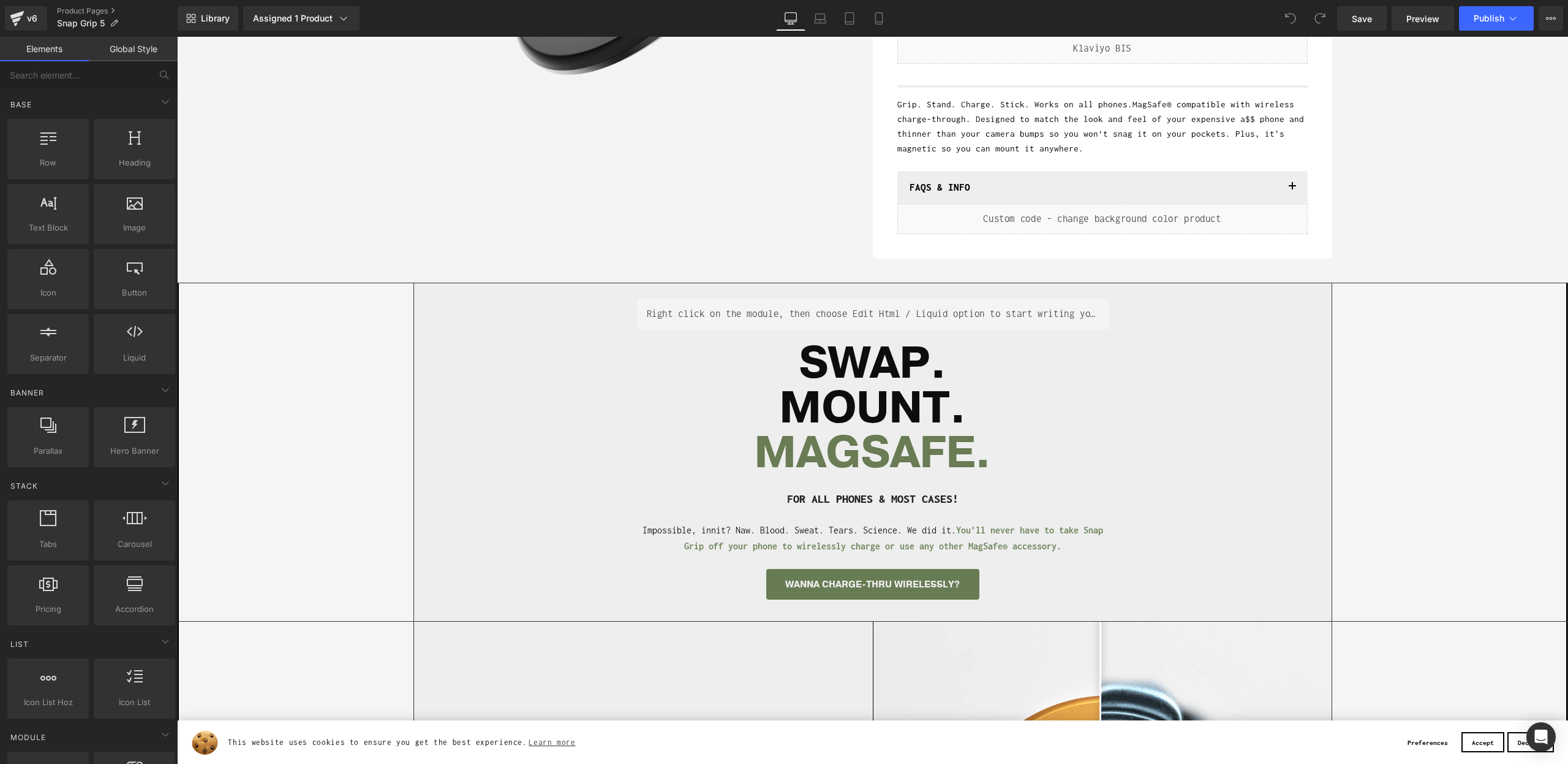
scroll to position [446, 0]
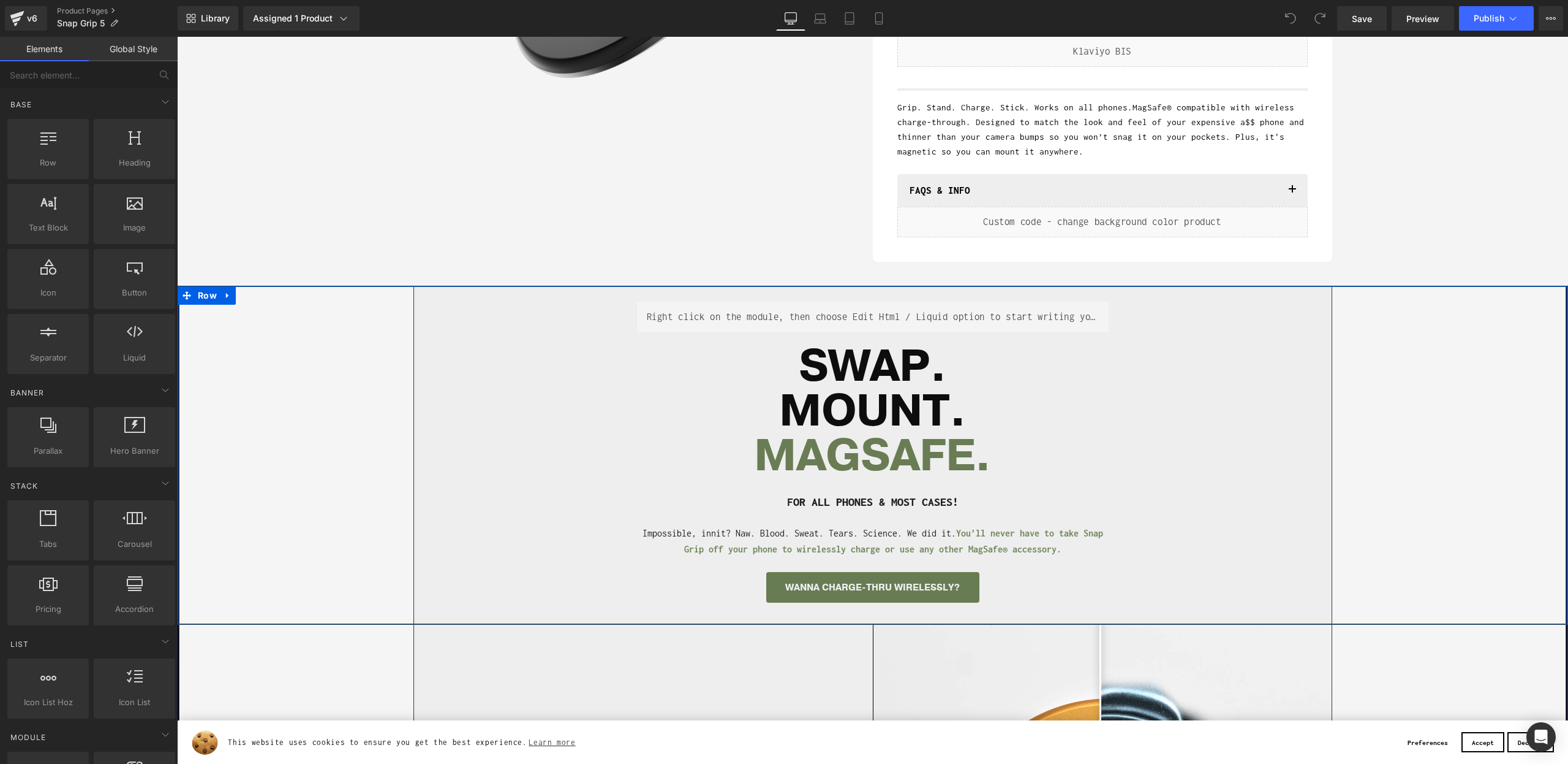
click at [1413, 412] on div "Separator Liquid SWAP. MOUNT. [GEOGRAPHIC_DATA]. Heading FOR ALL PHONES & MOST …" at bounding box center [873, 455] width 1390 height 337
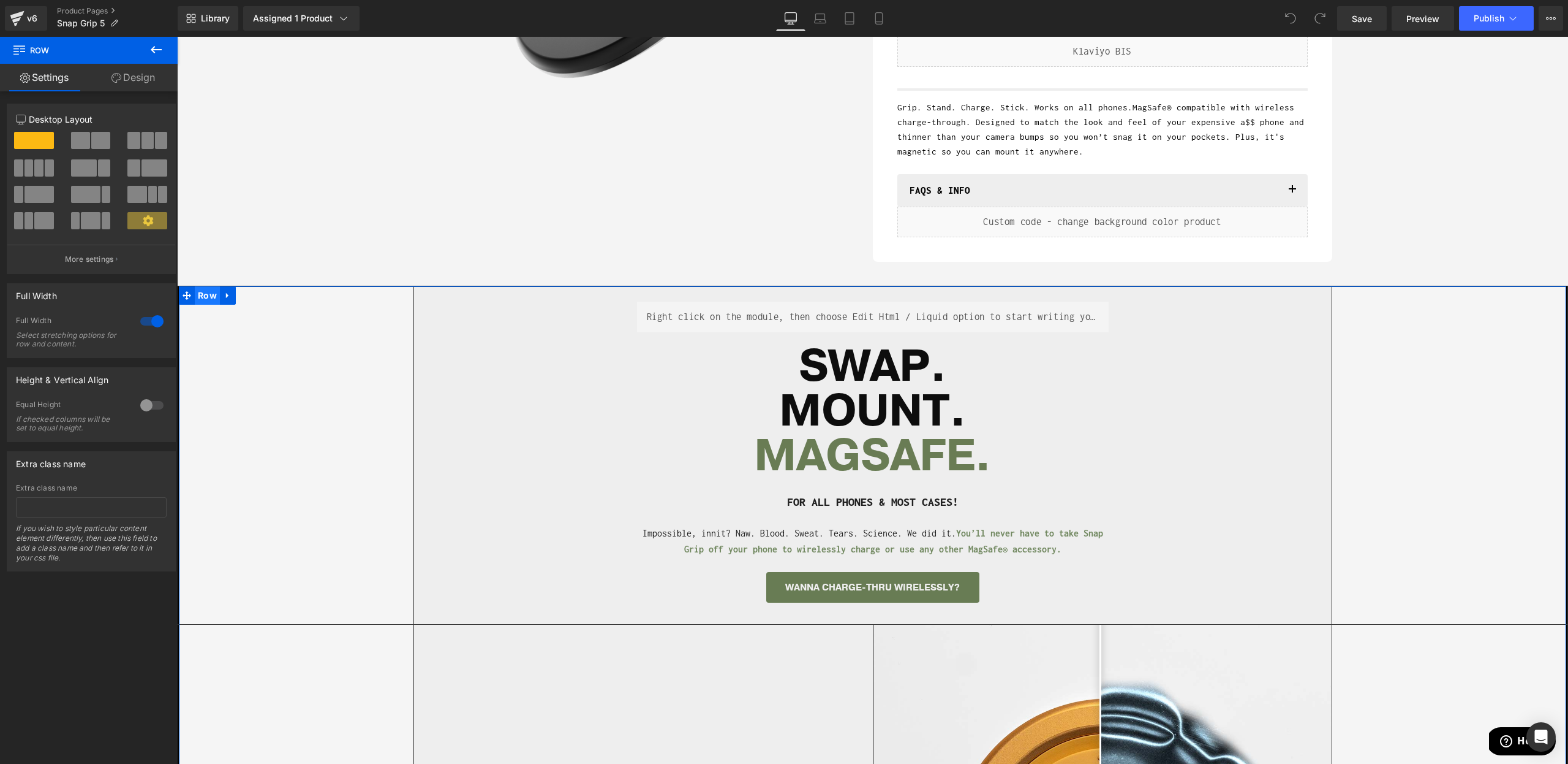
click at [206, 295] on span "Row" at bounding box center [207, 295] width 25 height 18
click at [128, 72] on link "Design" at bounding box center [133, 78] width 89 height 28
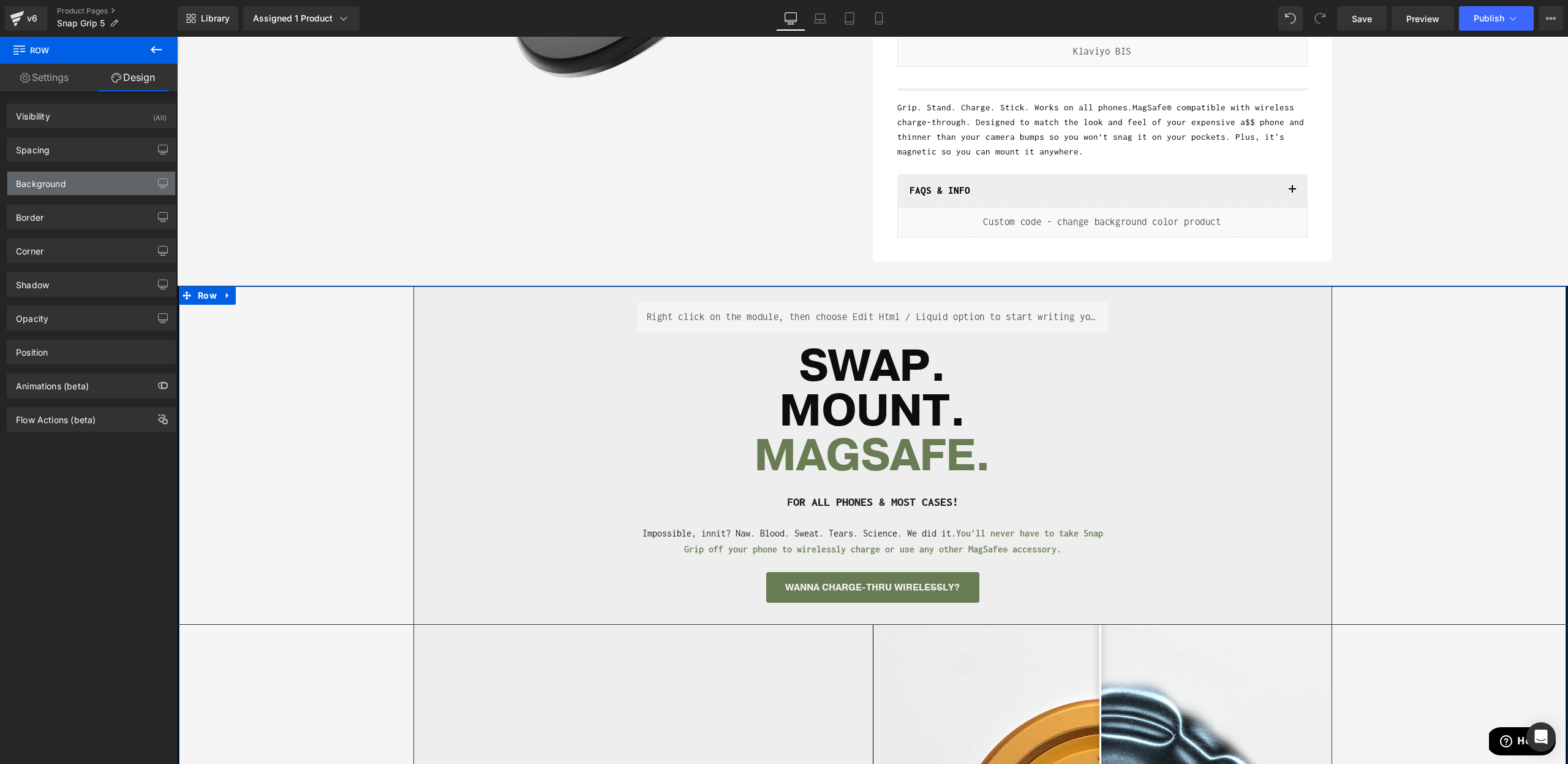
click at [70, 176] on div "Background" at bounding box center [91, 183] width 168 height 23
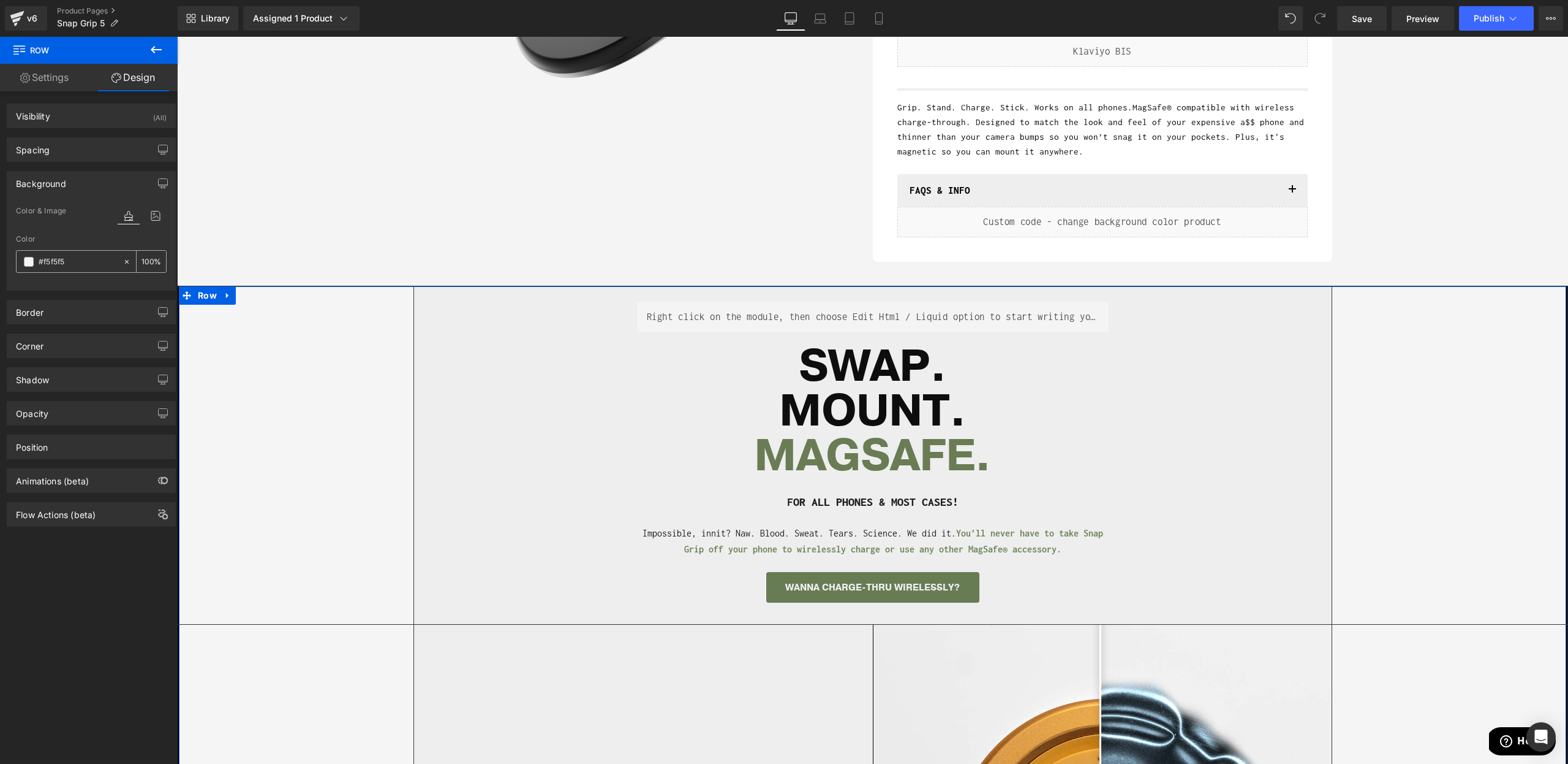
click at [52, 253] on div "#f5f5f5" at bounding box center [69, 262] width 106 height 22
click at [52, 256] on input "#f5f5f5" at bounding box center [78, 262] width 78 height 14
paste input "EEEEEE"
type input "#eeeeee"
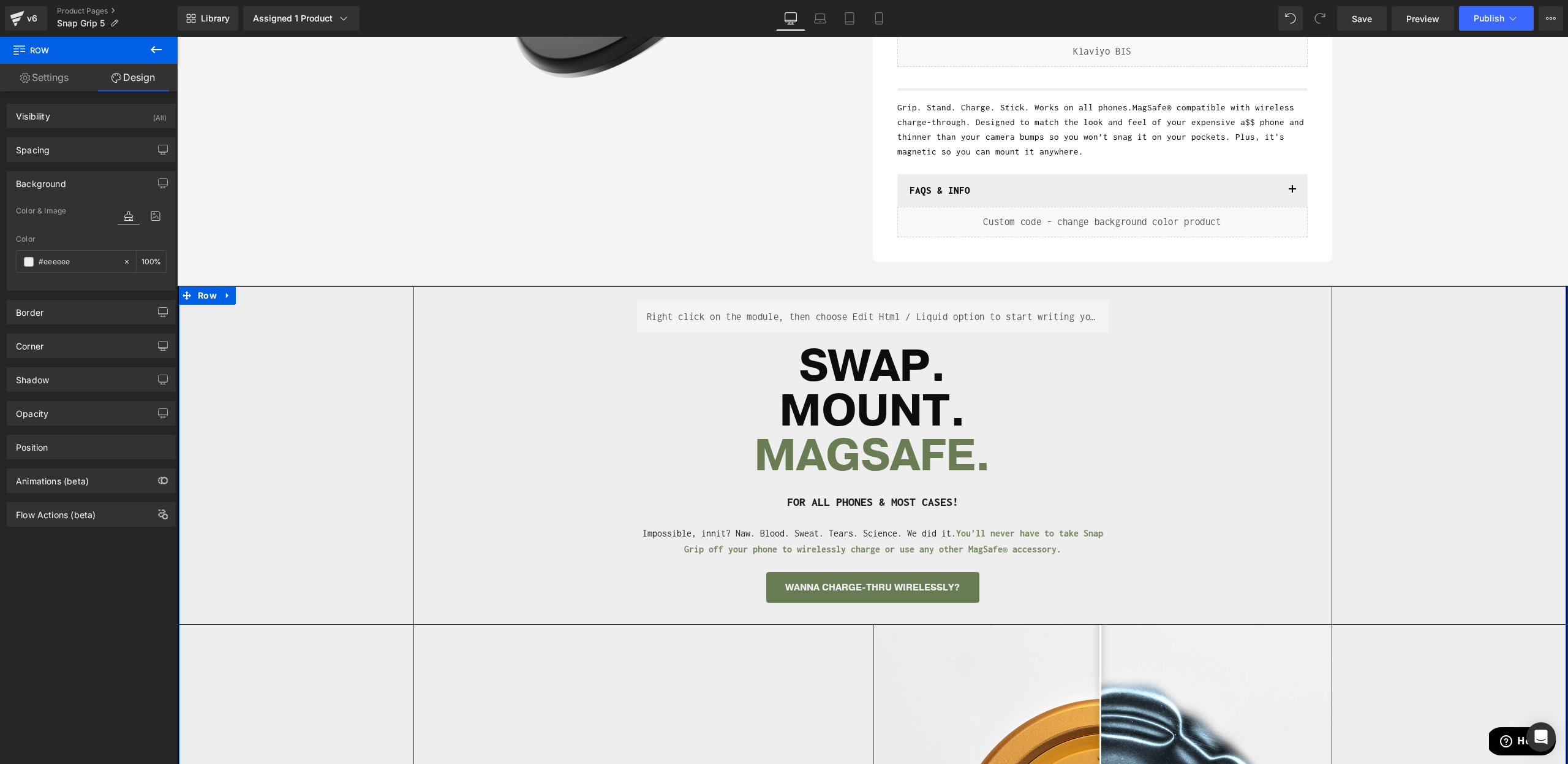
click at [75, 235] on div "Color & Image color" at bounding box center [91, 219] width 151 height 32
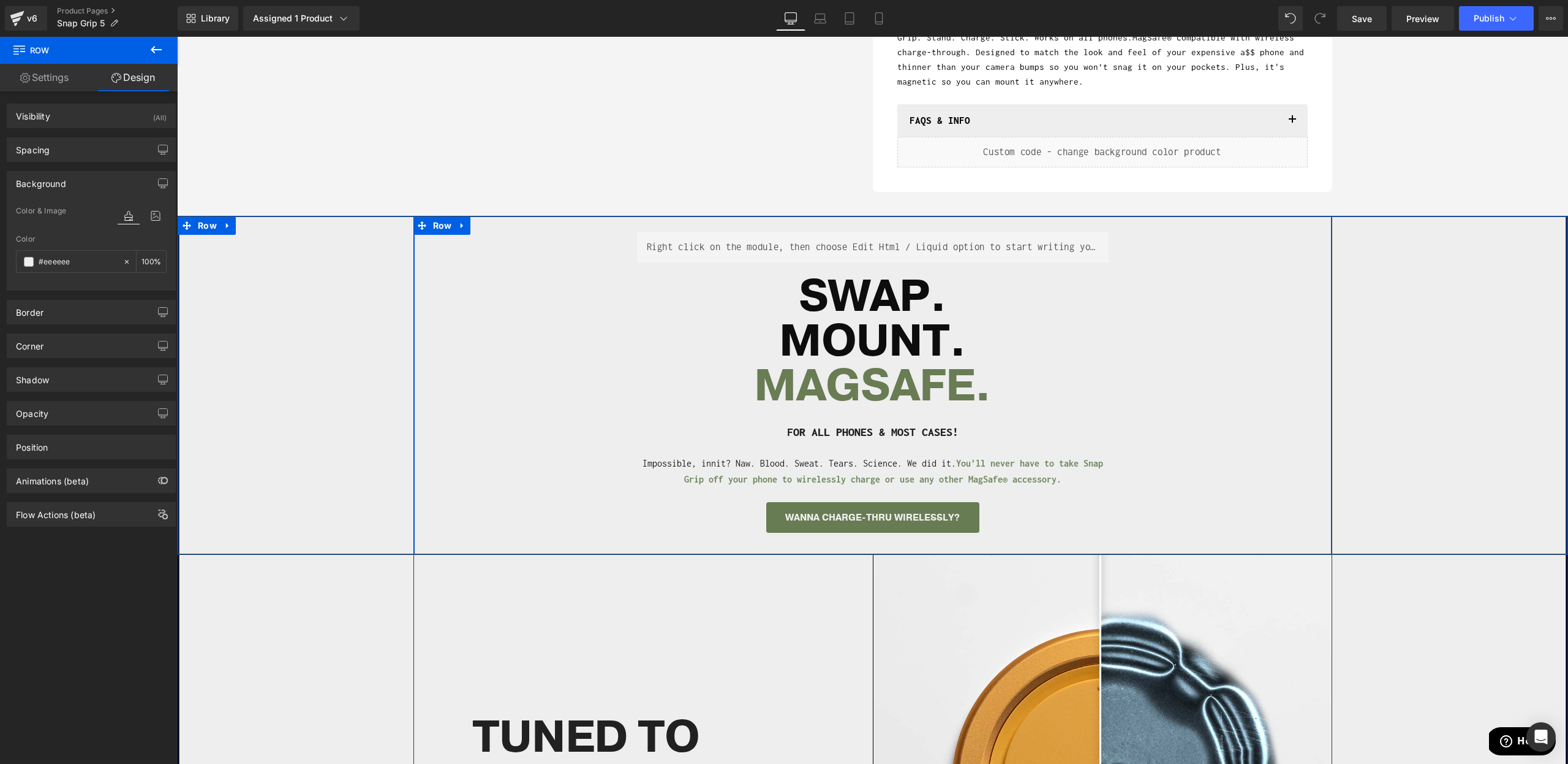
scroll to position [550, 0]
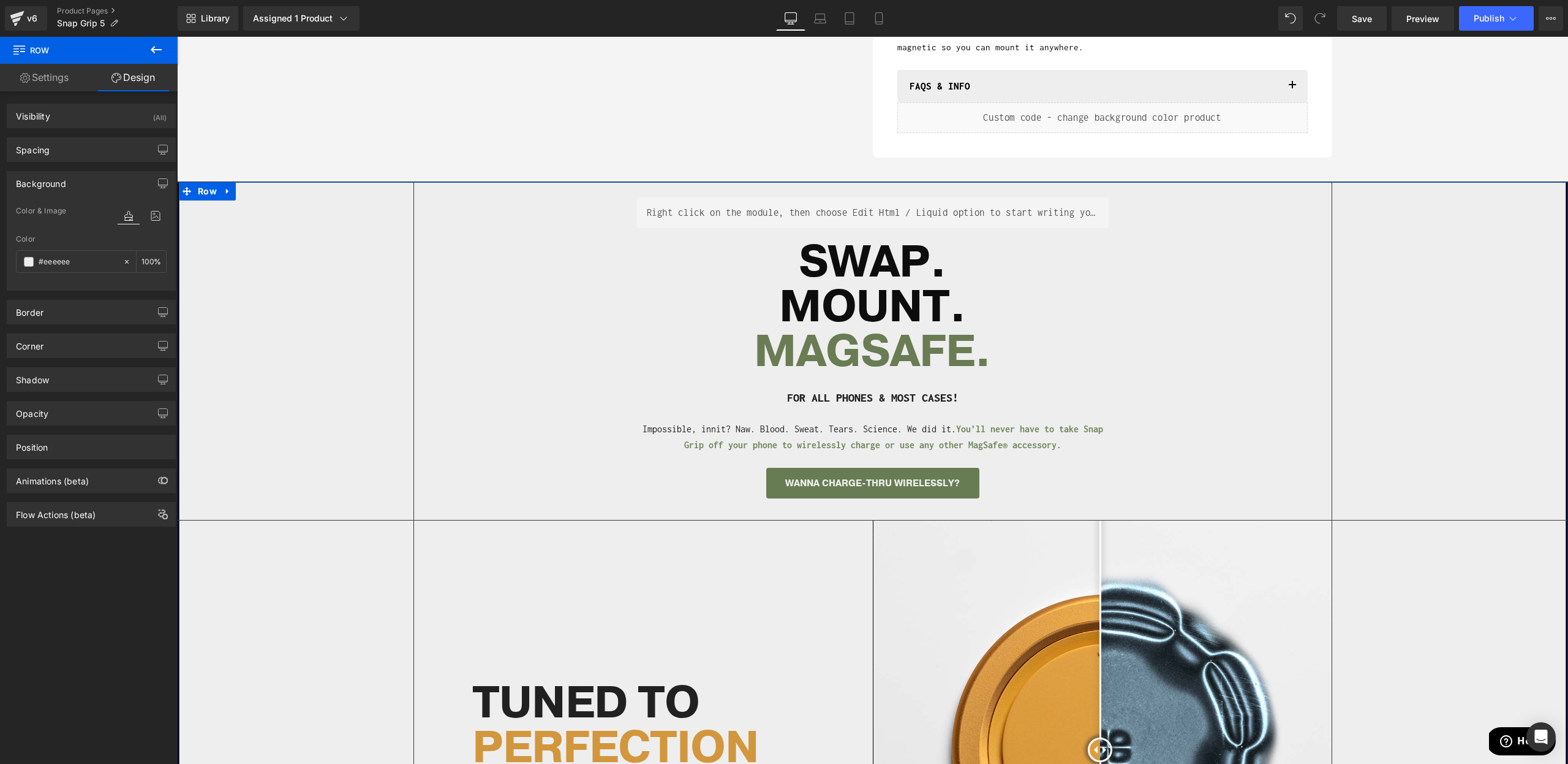
click at [232, 605] on div "Separator Before and After Images TUNED TO PERFECTION Heading Go on about magne…" at bounding box center [873, 750] width 1390 height 458
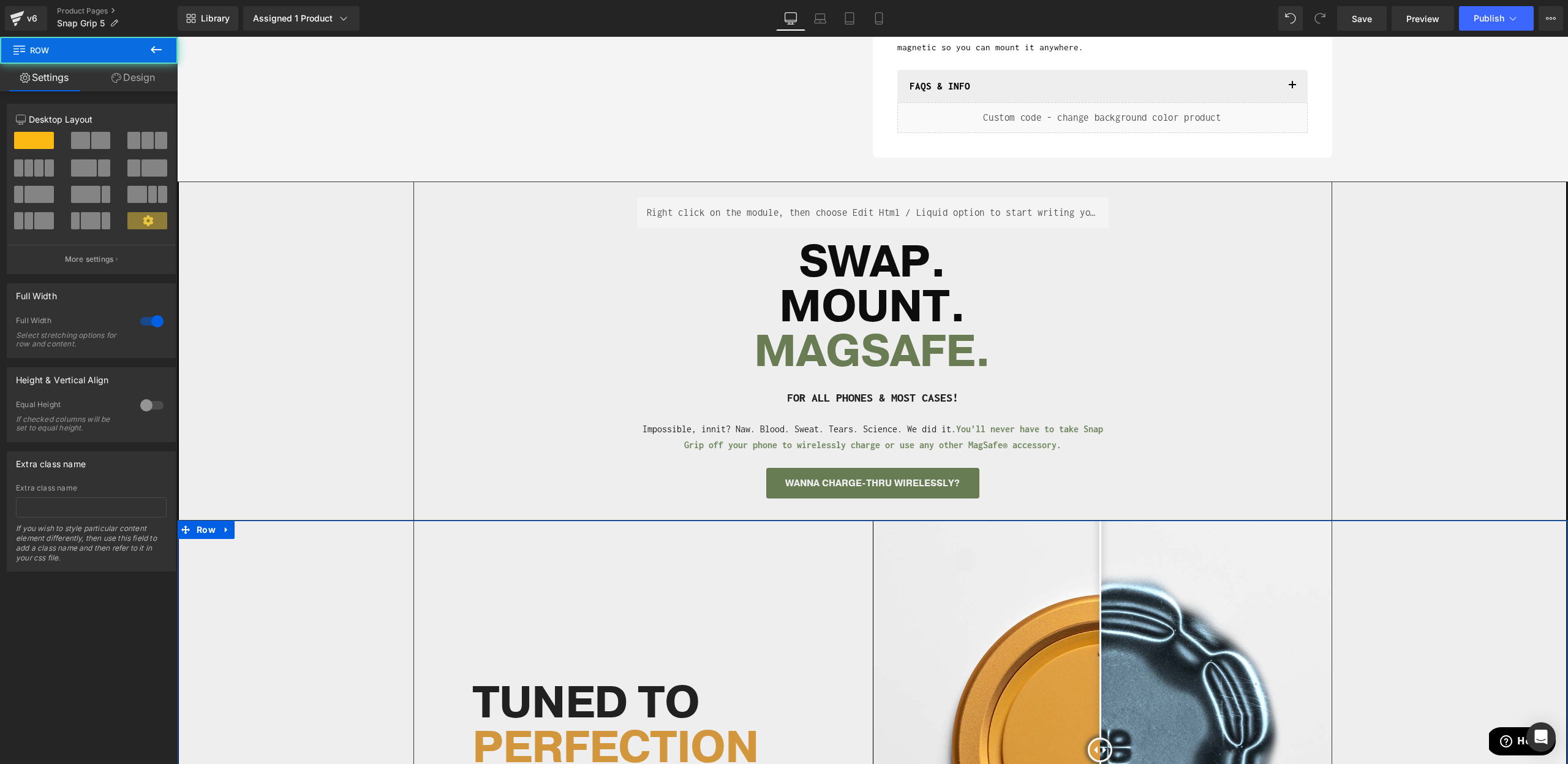
click at [115, 77] on icon at bounding box center [116, 78] width 10 height 10
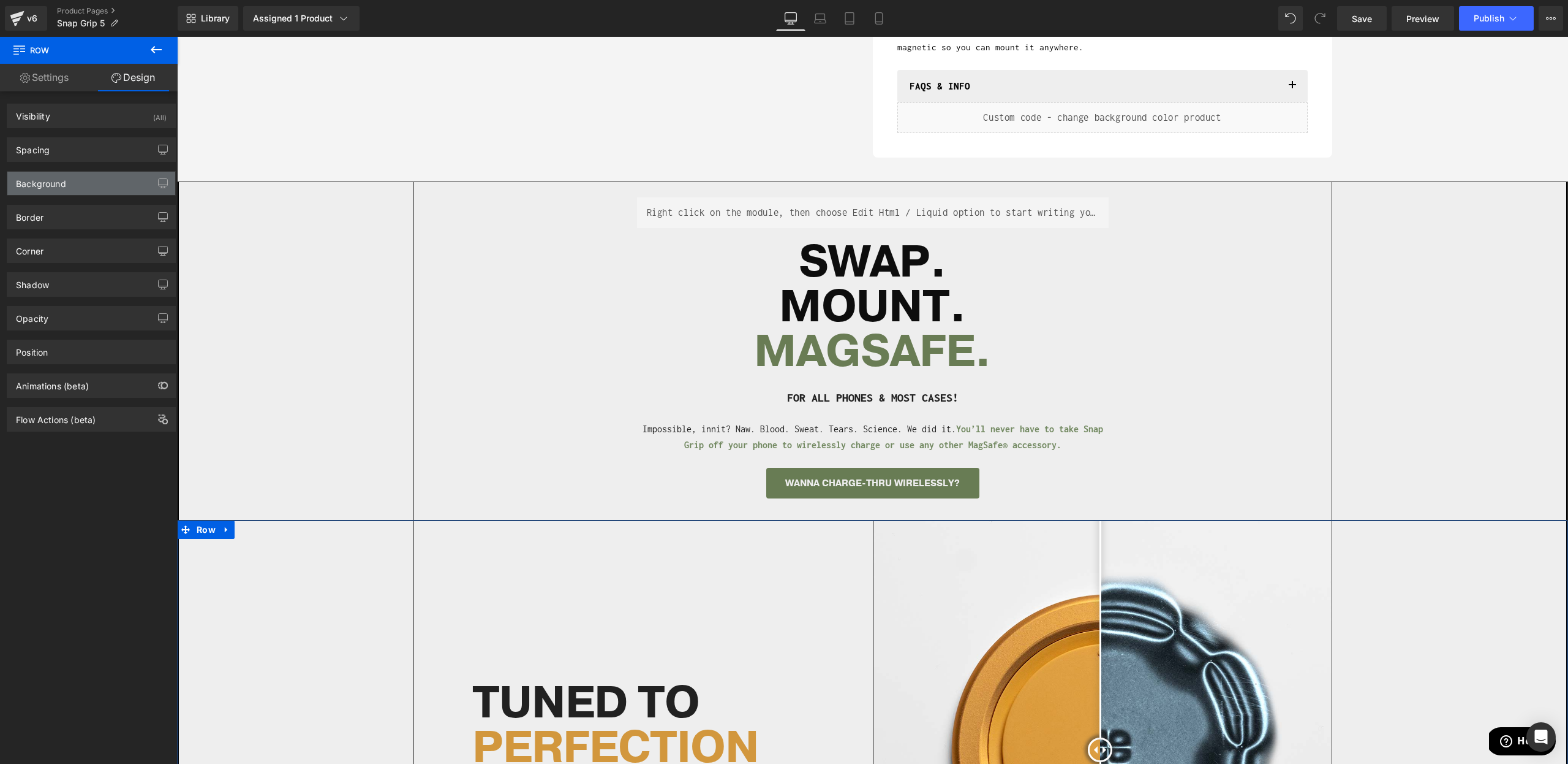
click at [60, 184] on div "Background" at bounding box center [41, 179] width 50 height 17
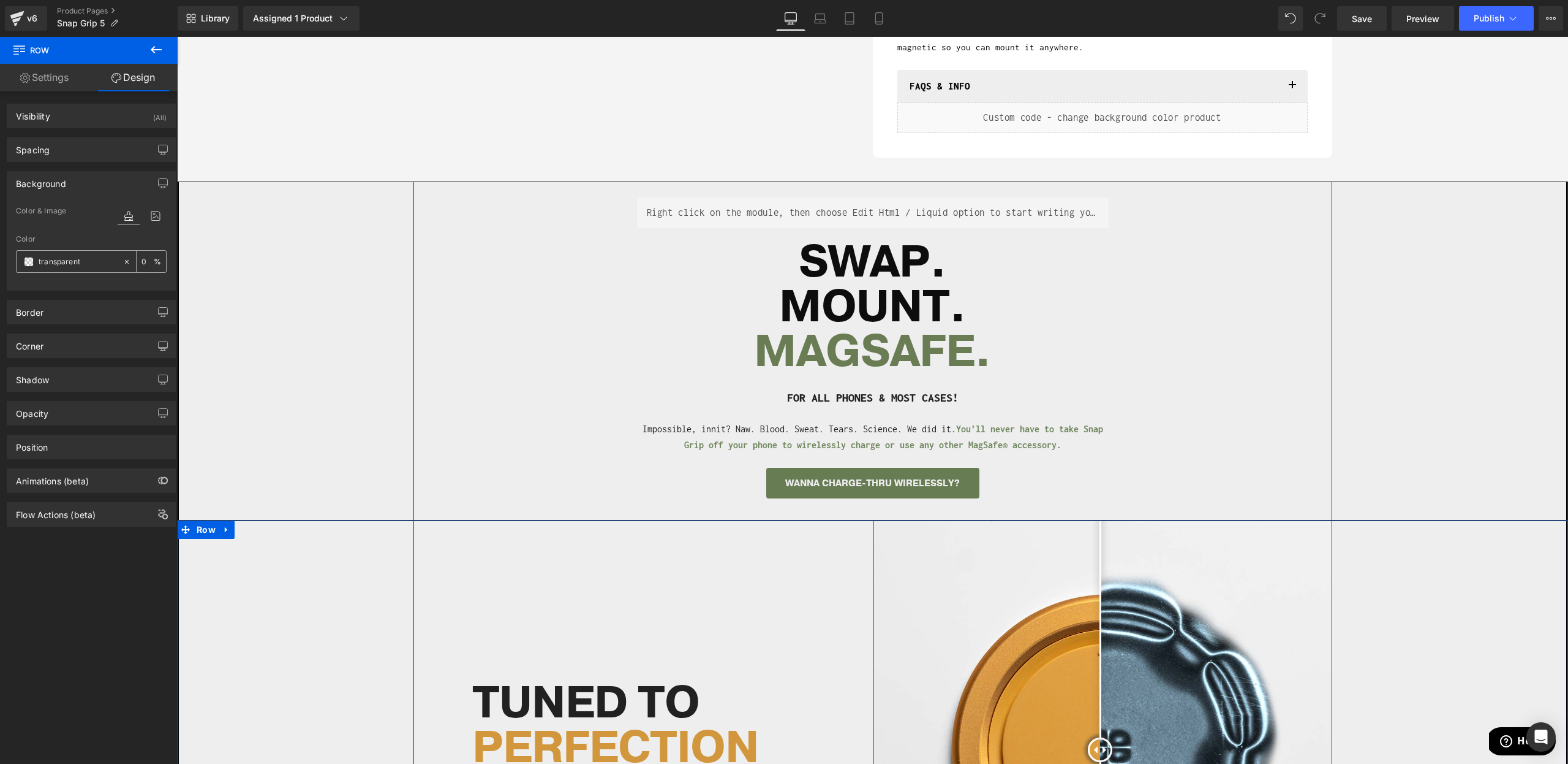
click at [64, 261] on input "transparent" at bounding box center [78, 262] width 78 height 14
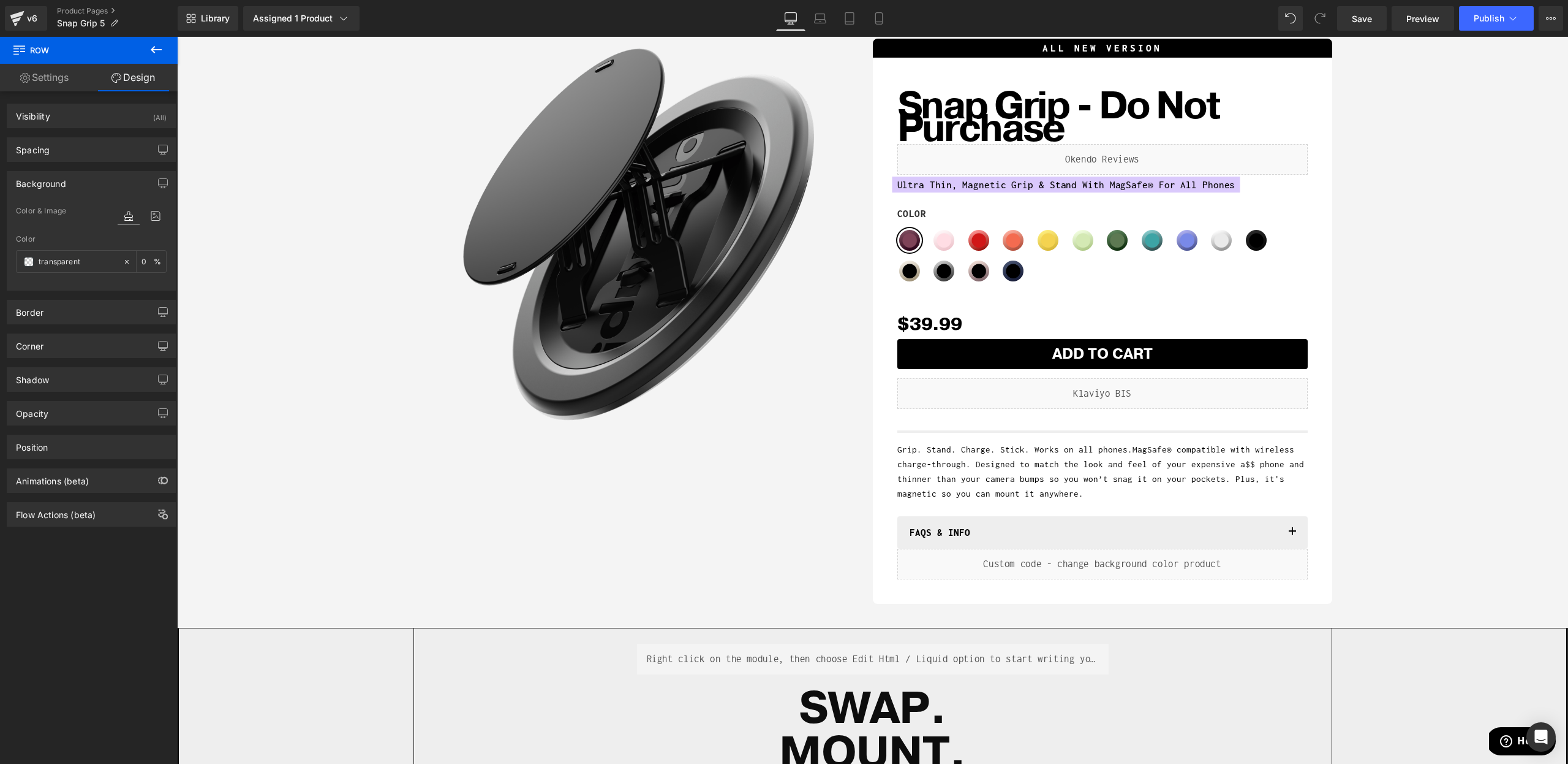
scroll to position [317, 0]
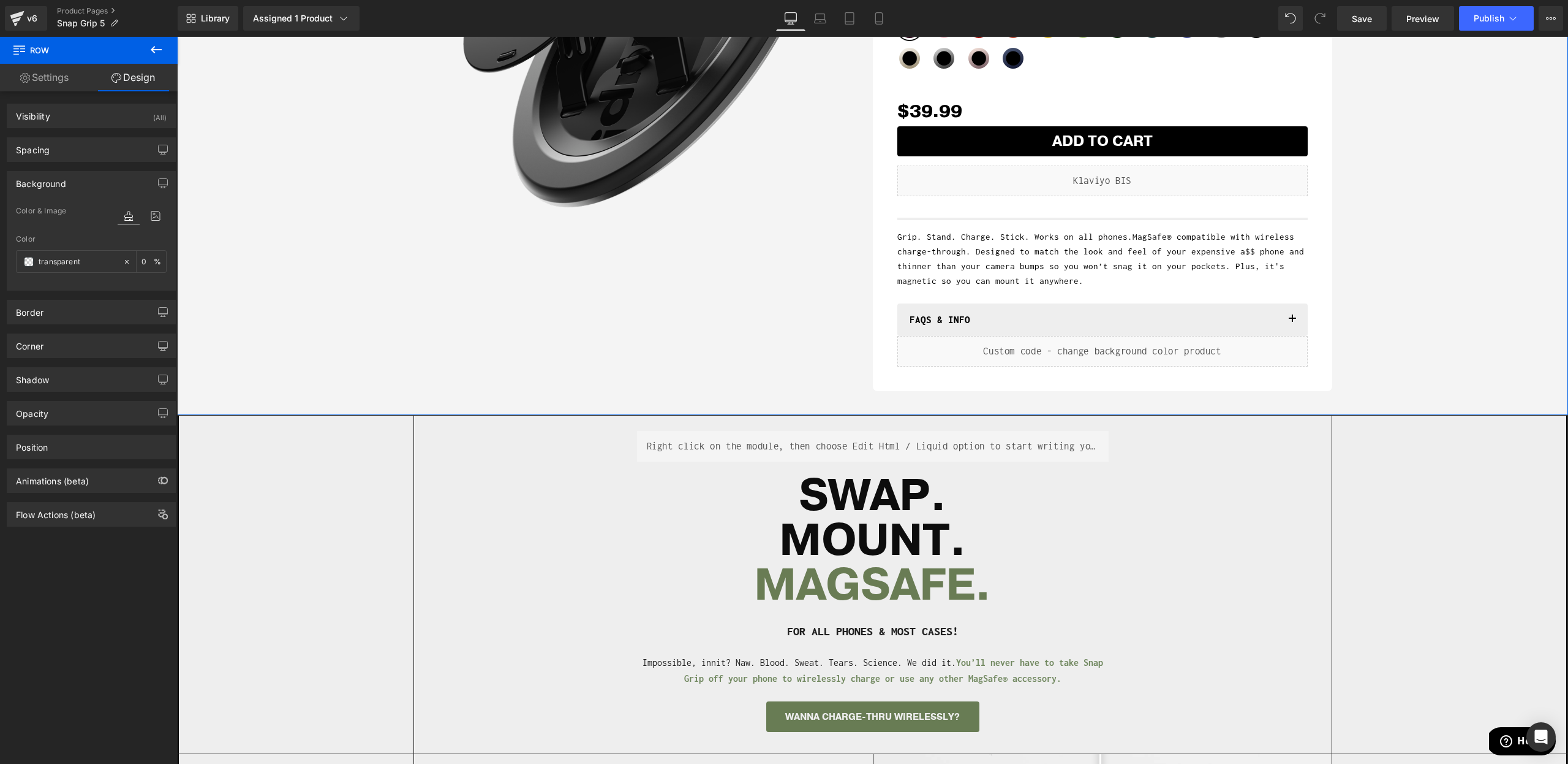
click at [1423, 261] on div "Sale Off (P) Image Row ALL NEW VERSION Heading Snap Grip - Do Not Purchase (P) …" at bounding box center [872, 106] width 1379 height 572
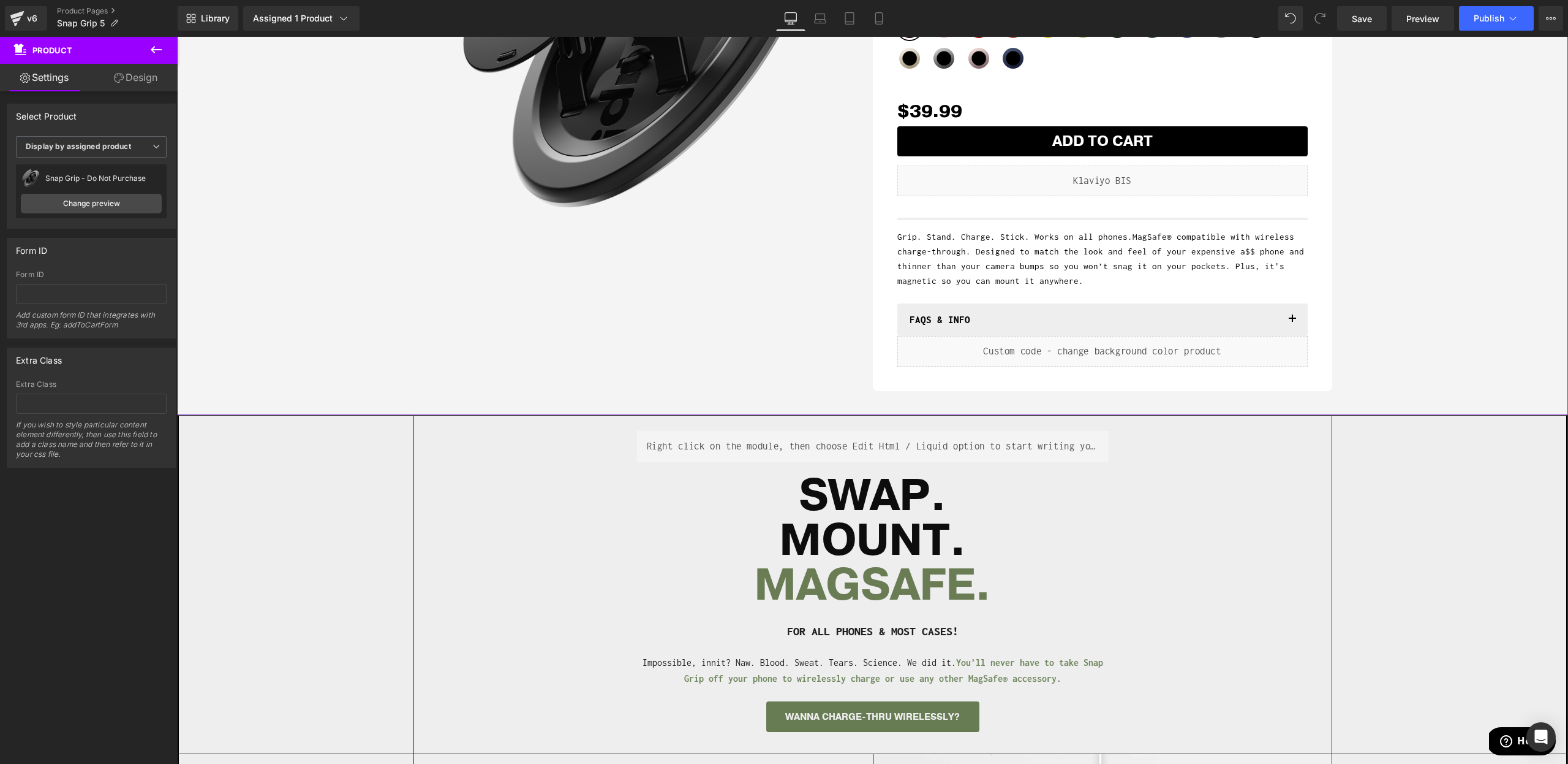
click at [139, 83] on link "Design" at bounding box center [135, 78] width 89 height 28
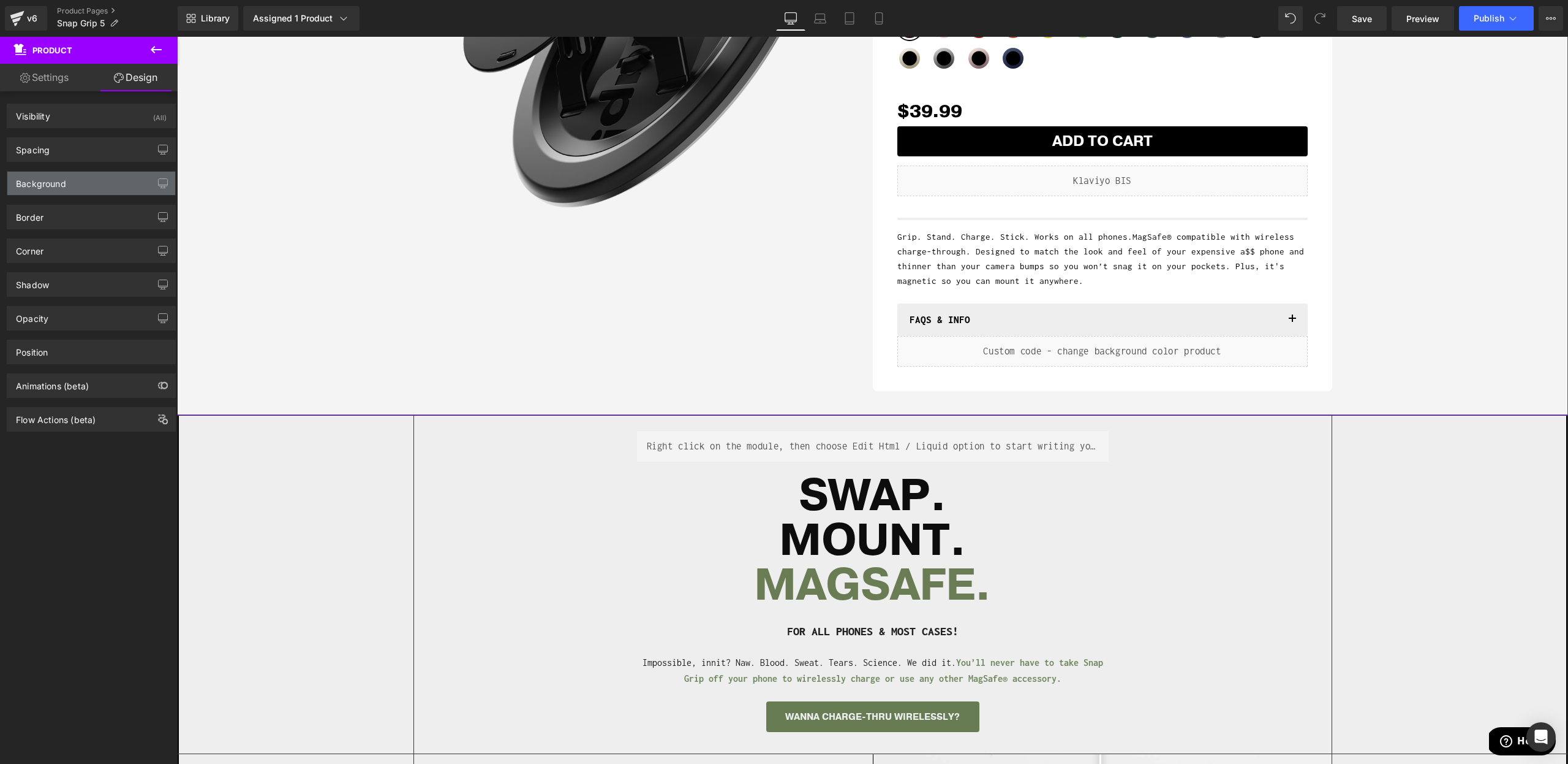
click at [85, 182] on div "Background" at bounding box center [91, 183] width 168 height 23
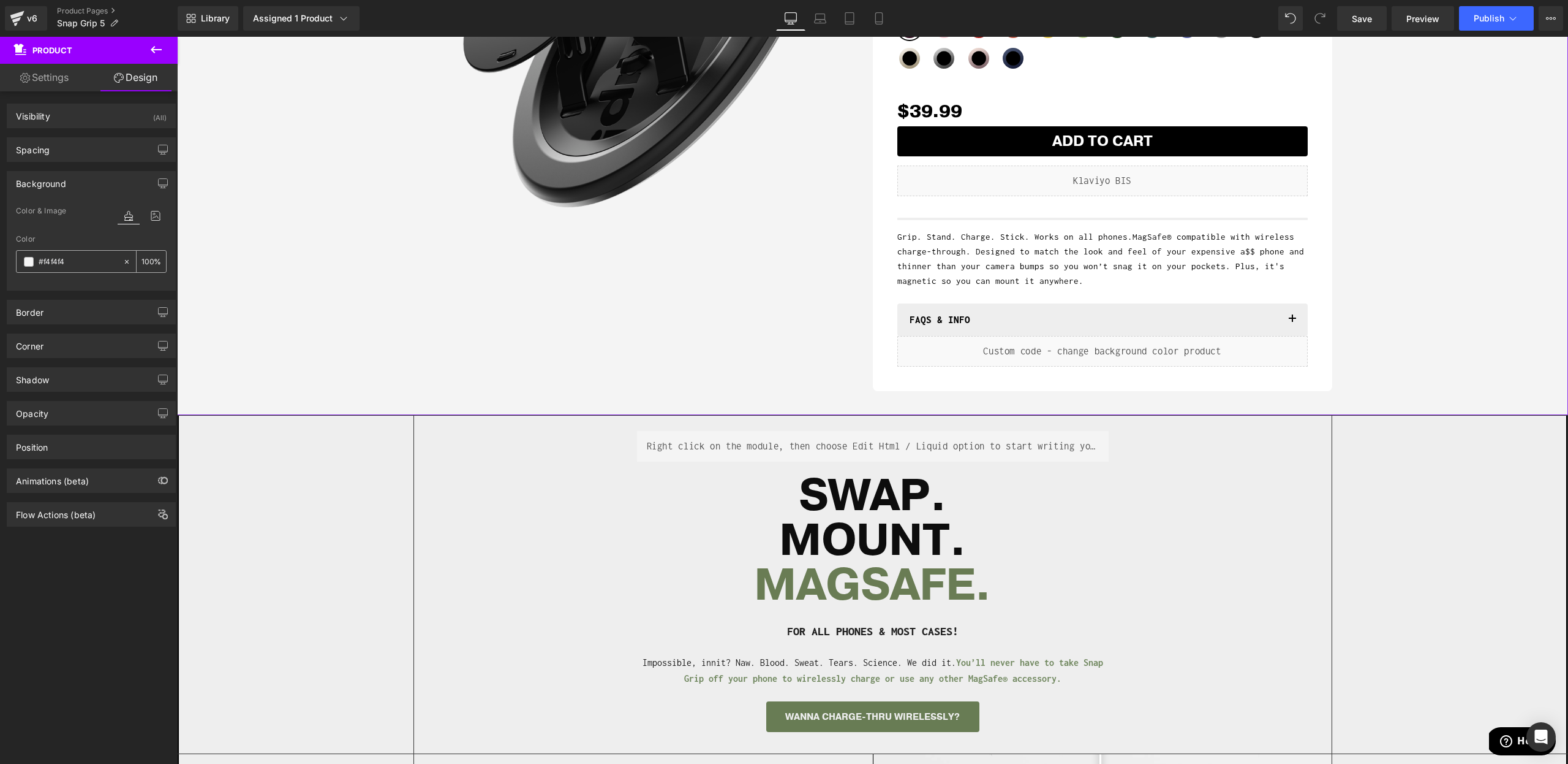
click at [60, 264] on input "#f4f4f4" at bounding box center [78, 262] width 78 height 14
paste input "EEEEEE"
type input "EEEEEE"
click at [452, 491] on div "Separator Liquid SWAP. MOUNT. [GEOGRAPHIC_DATA]. Heading FOR ALL PHONES & MOST …" at bounding box center [873, 585] width 918 height 337
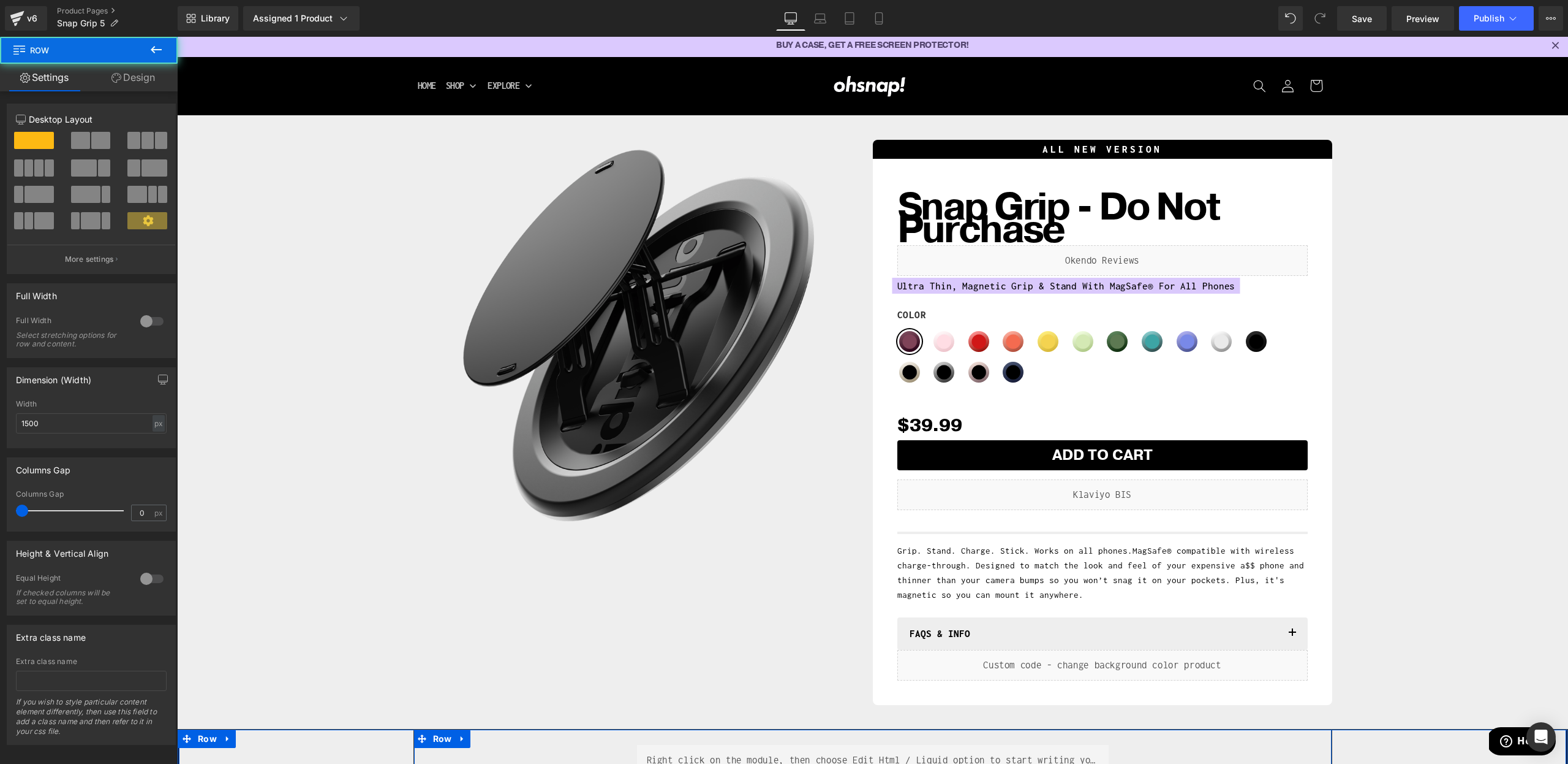
scroll to position [1, 0]
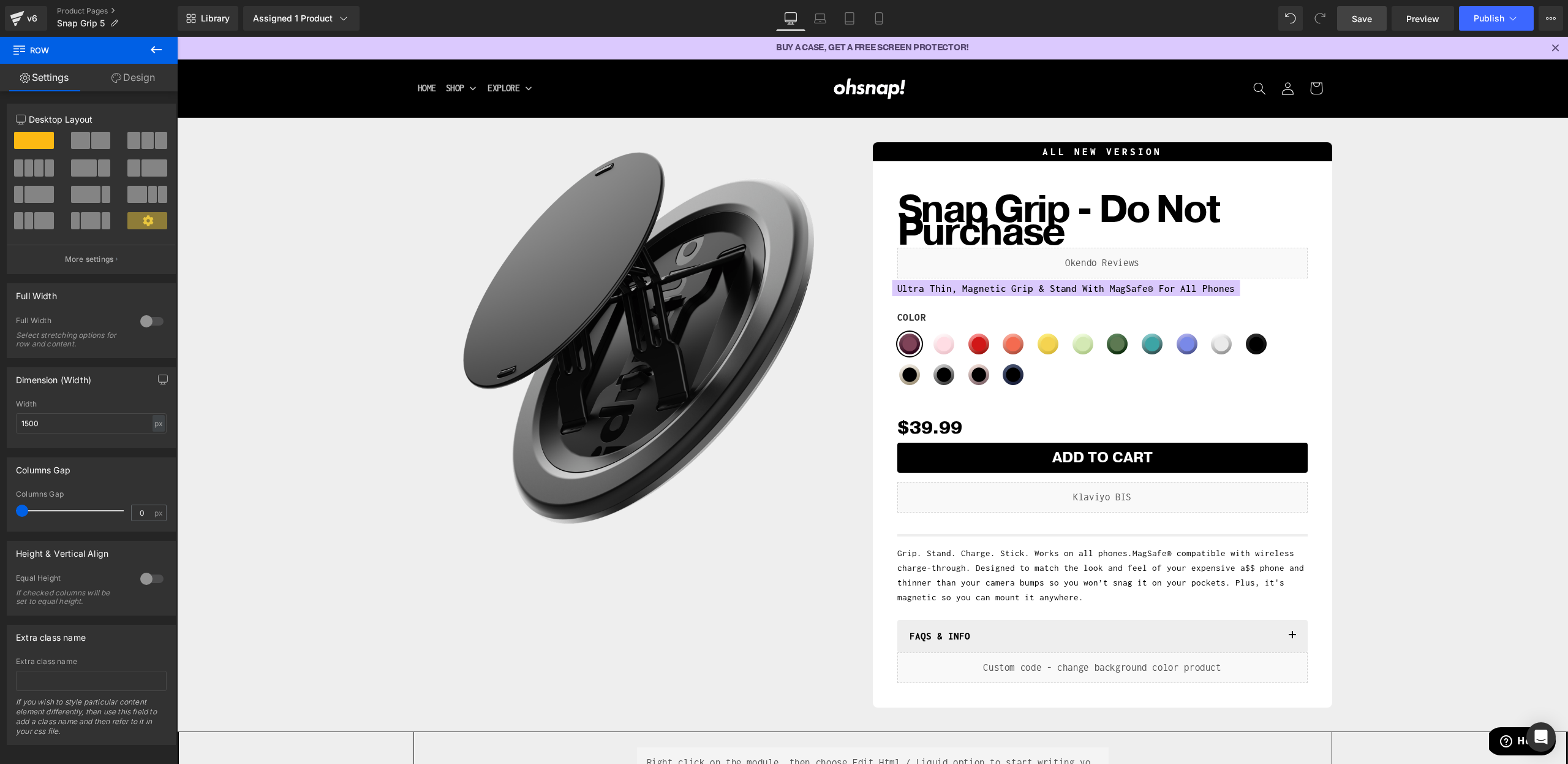
click at [1352, 17] on link "Save" at bounding box center [1362, 18] width 50 height 24
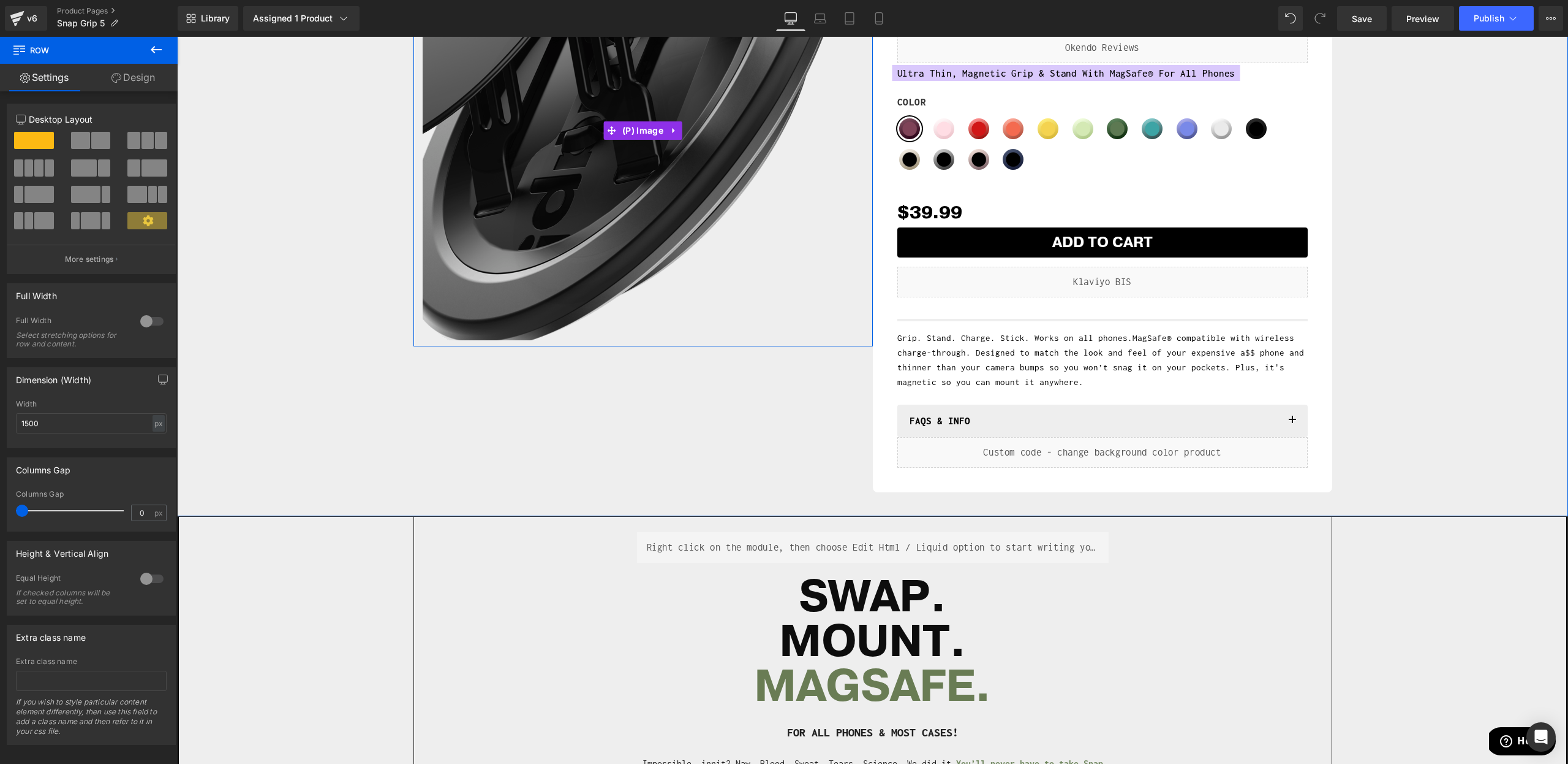
scroll to position [0, 0]
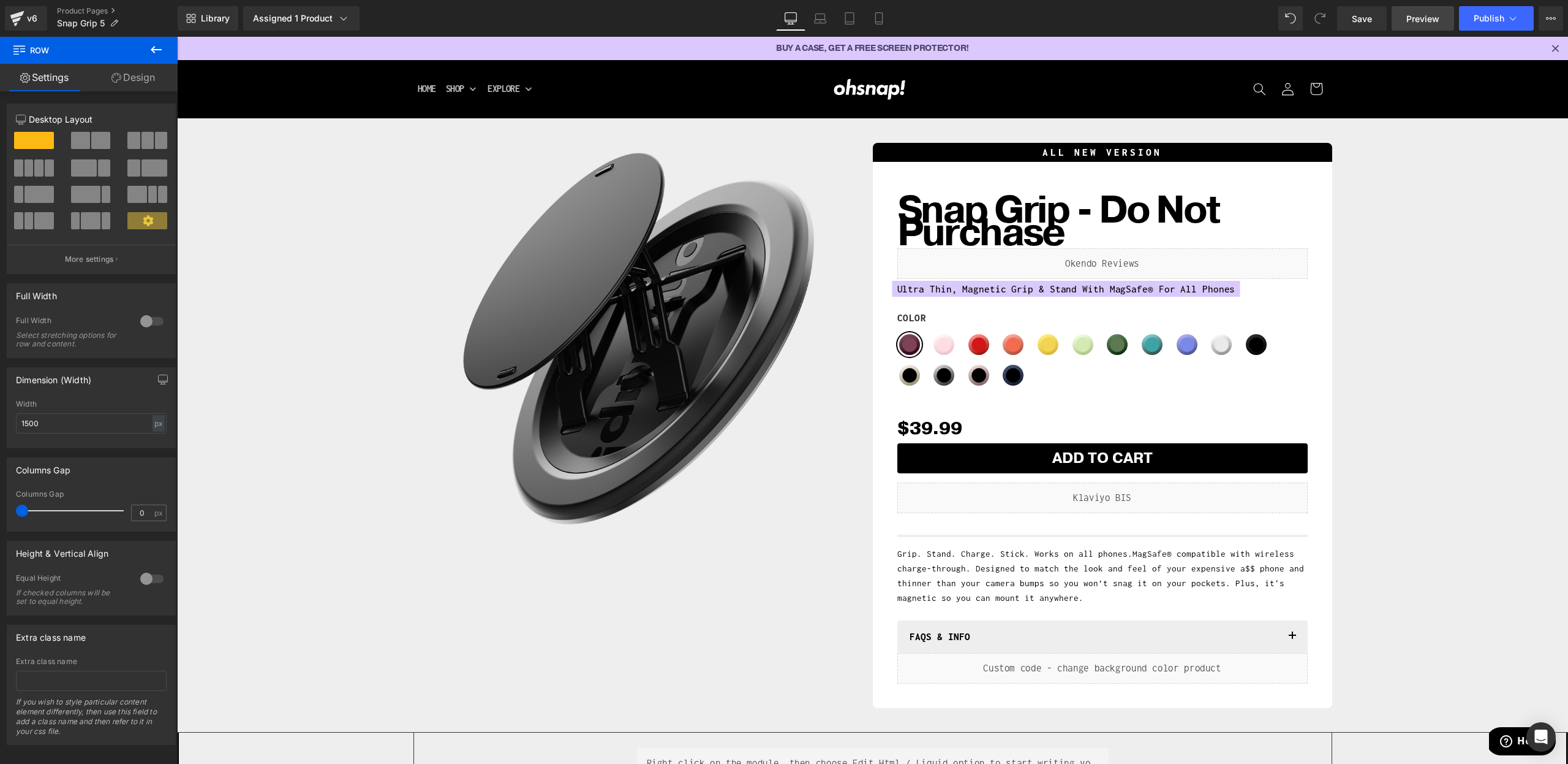
click at [1408, 17] on span "Preview" at bounding box center [1423, 19] width 33 height 13
